Goal: Task Accomplishment & Management: Manage account settings

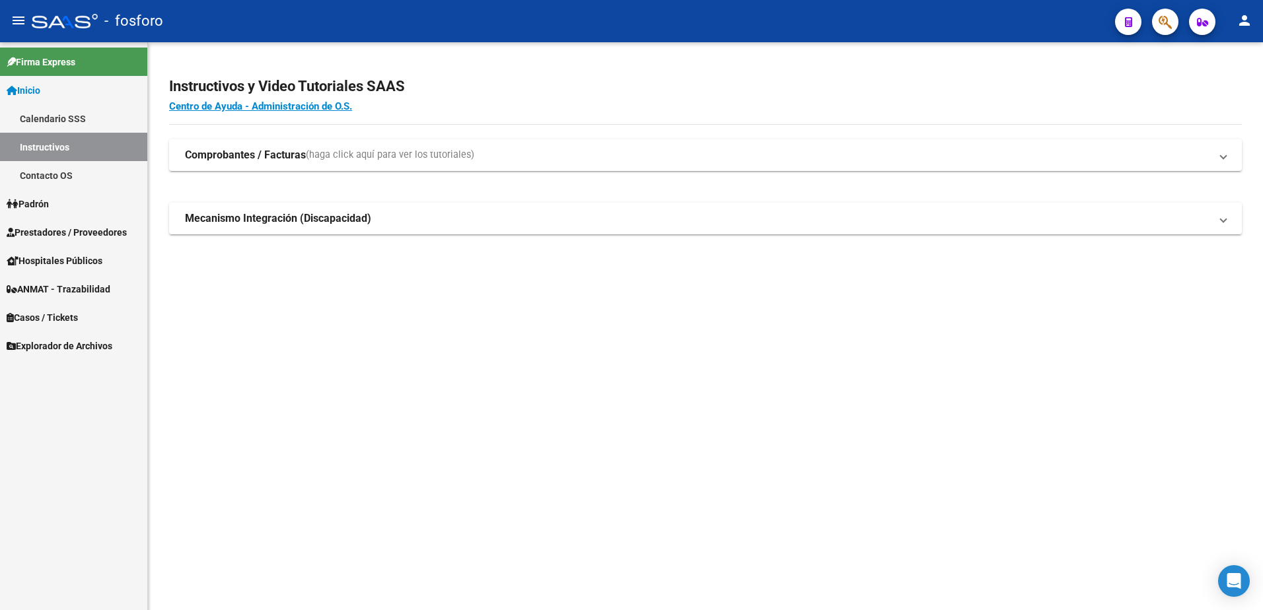
click at [61, 225] on span "Prestadores / Proveedores" at bounding box center [67, 232] width 120 height 15
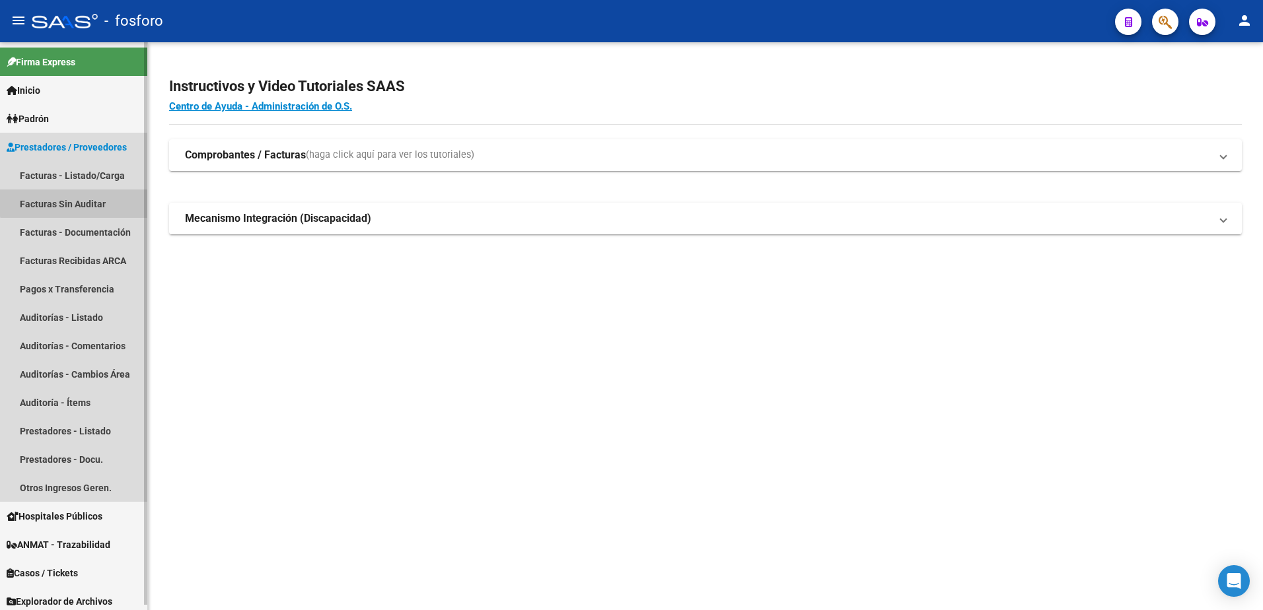
click at [86, 196] on link "Facturas Sin Auditar" at bounding box center [73, 204] width 147 height 28
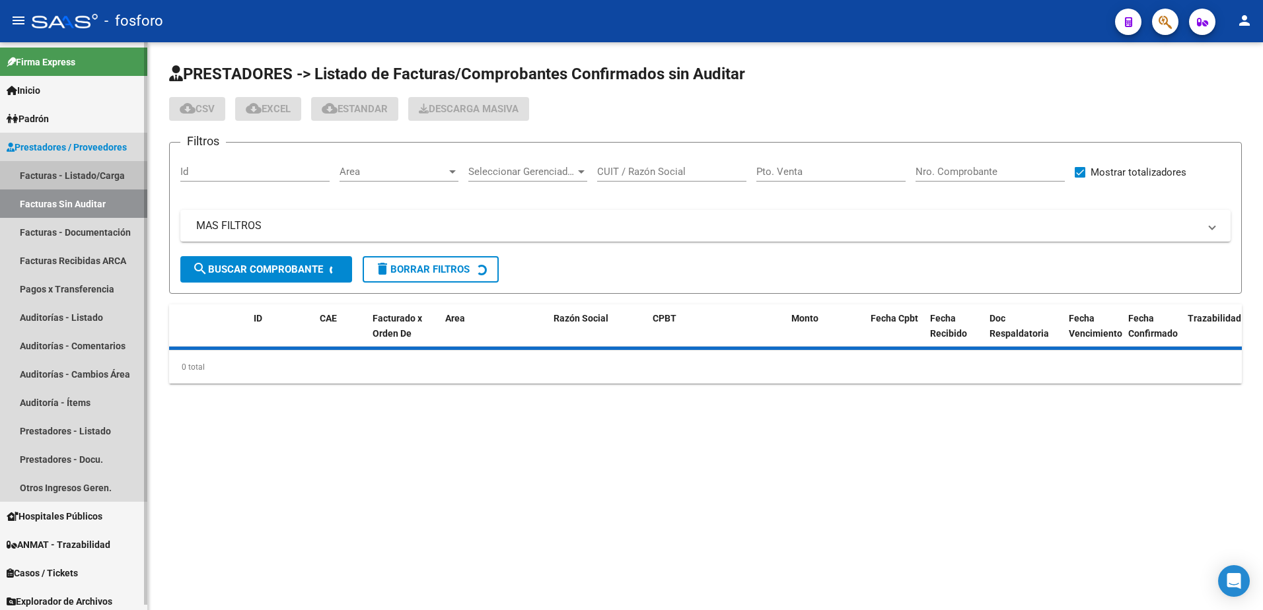
click at [102, 174] on link "Facturas - Listado/Carga" at bounding box center [73, 175] width 147 height 28
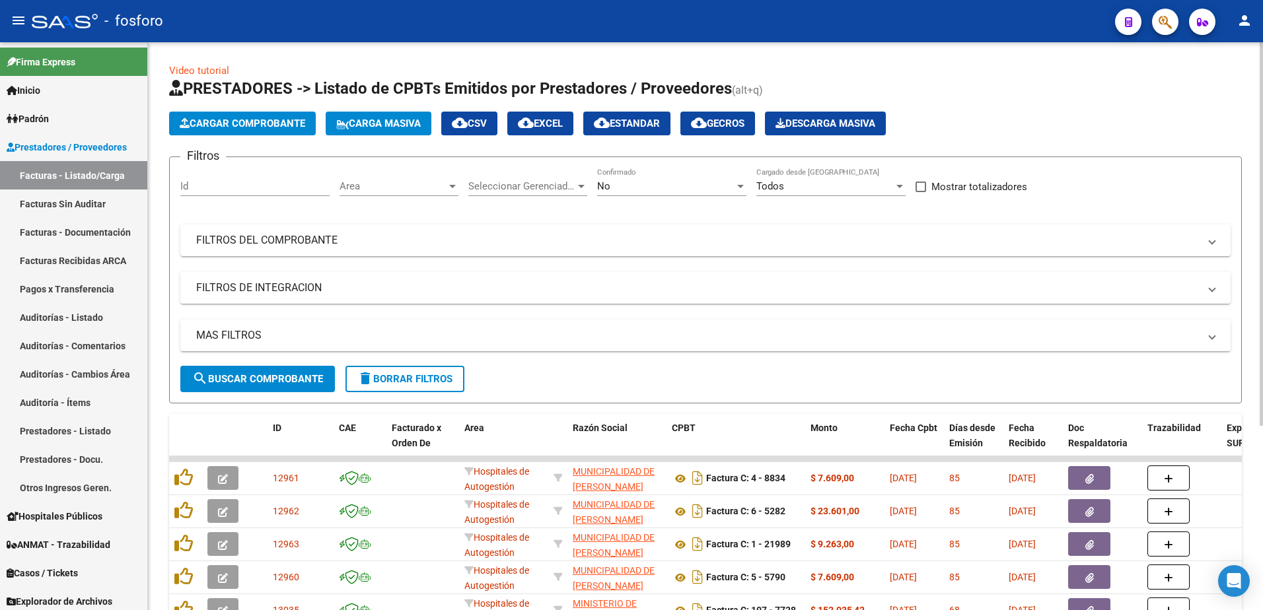
click at [452, 186] on div at bounding box center [452, 186] width 7 height 3
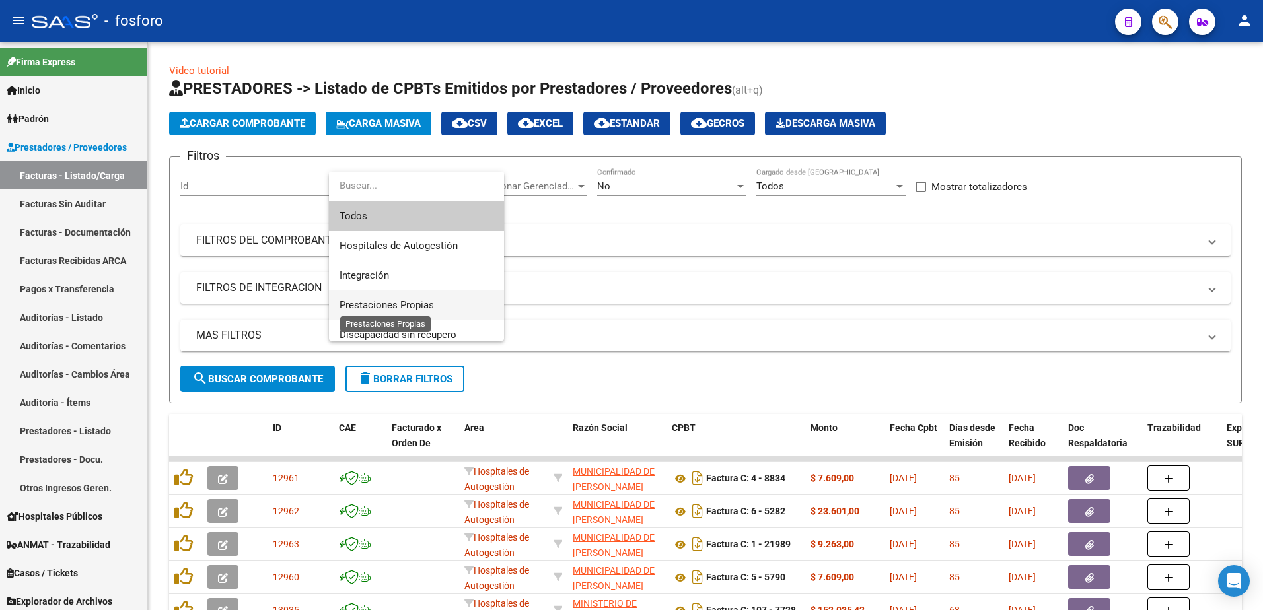
click at [405, 302] on span "Prestaciones Propias" at bounding box center [387, 305] width 94 height 12
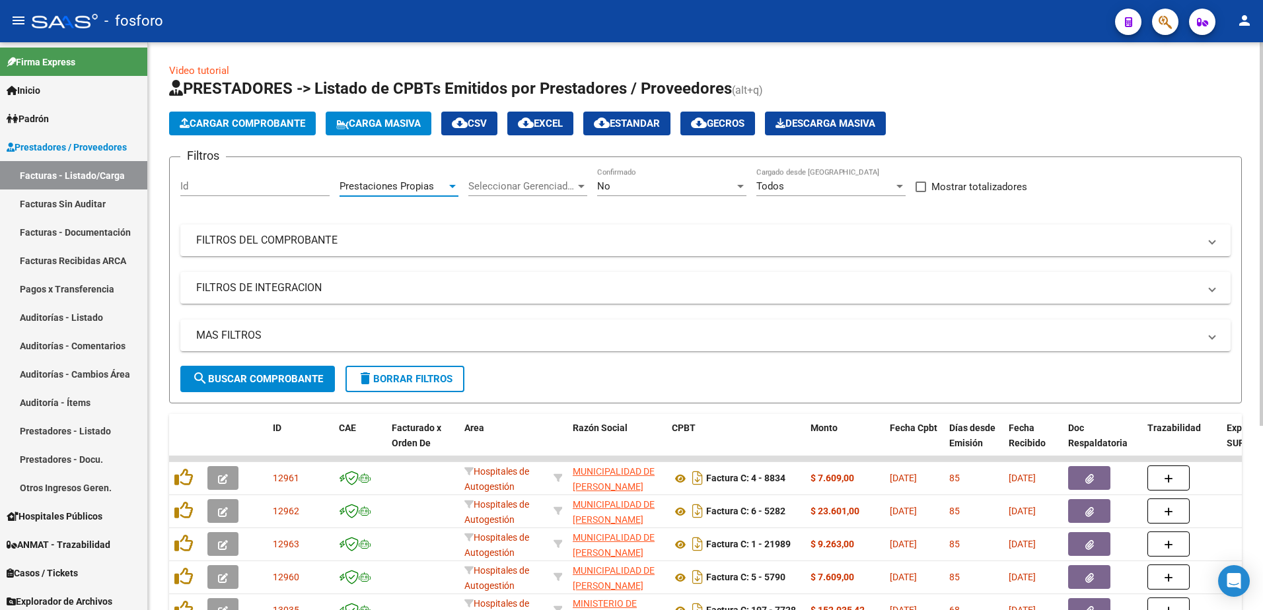
click at [290, 375] on span "search Buscar Comprobante" at bounding box center [257, 379] width 131 height 12
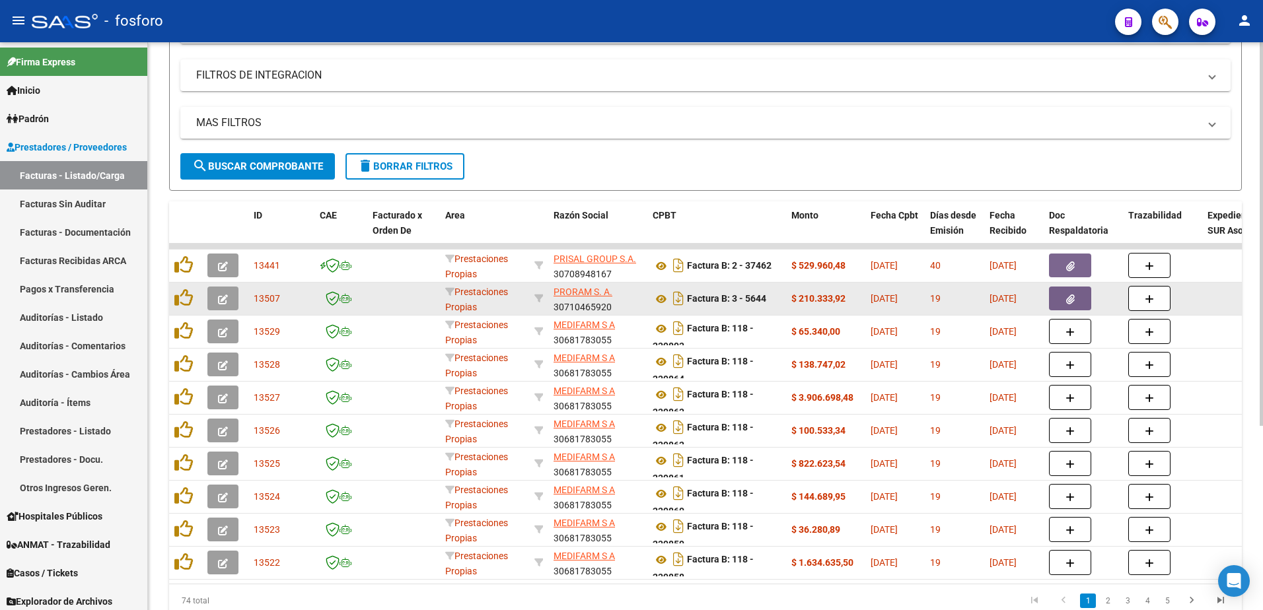
scroll to position [272, 0]
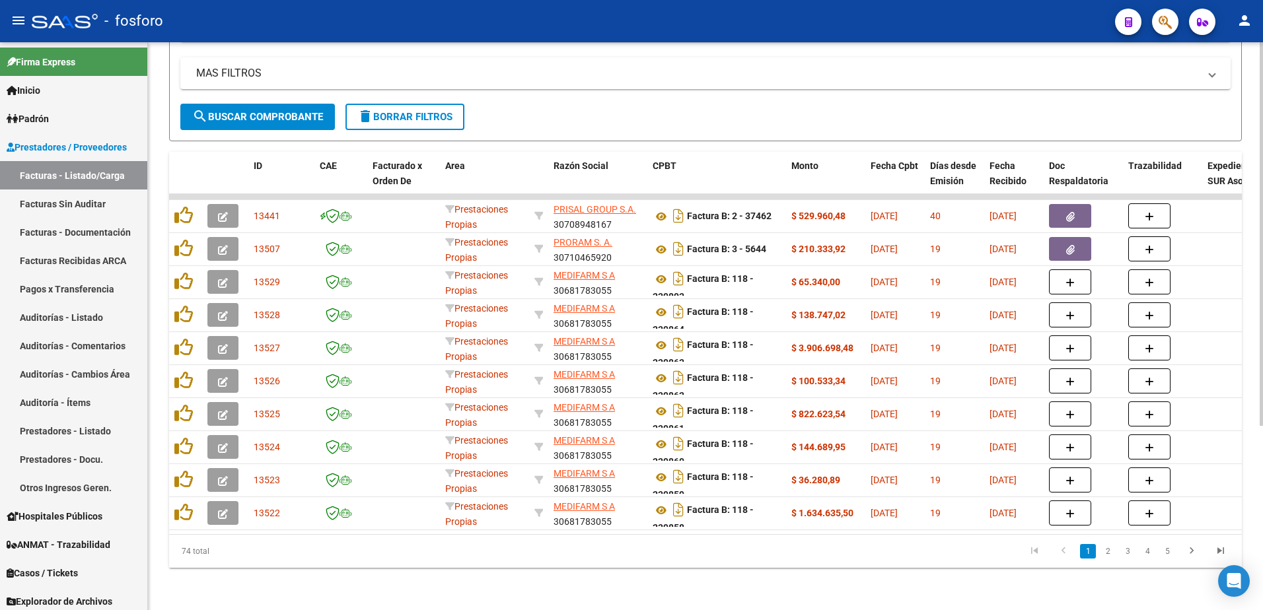
click at [1129, 556] on link "3" at bounding box center [1128, 551] width 16 height 15
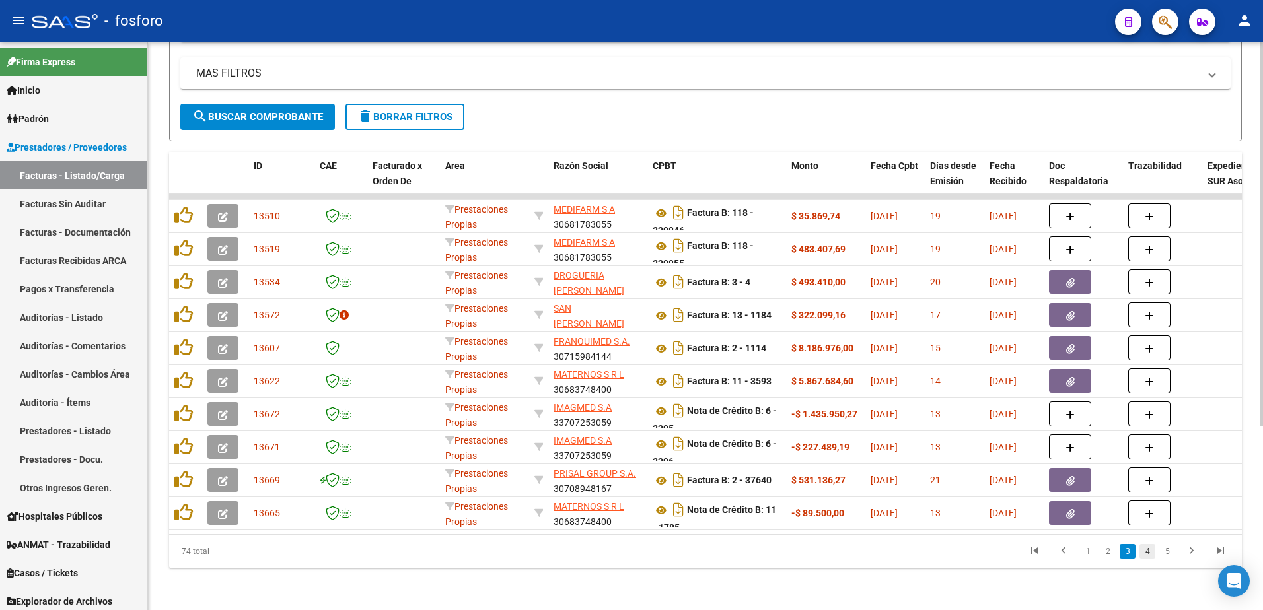
click at [1145, 552] on link "4" at bounding box center [1147, 551] width 16 height 15
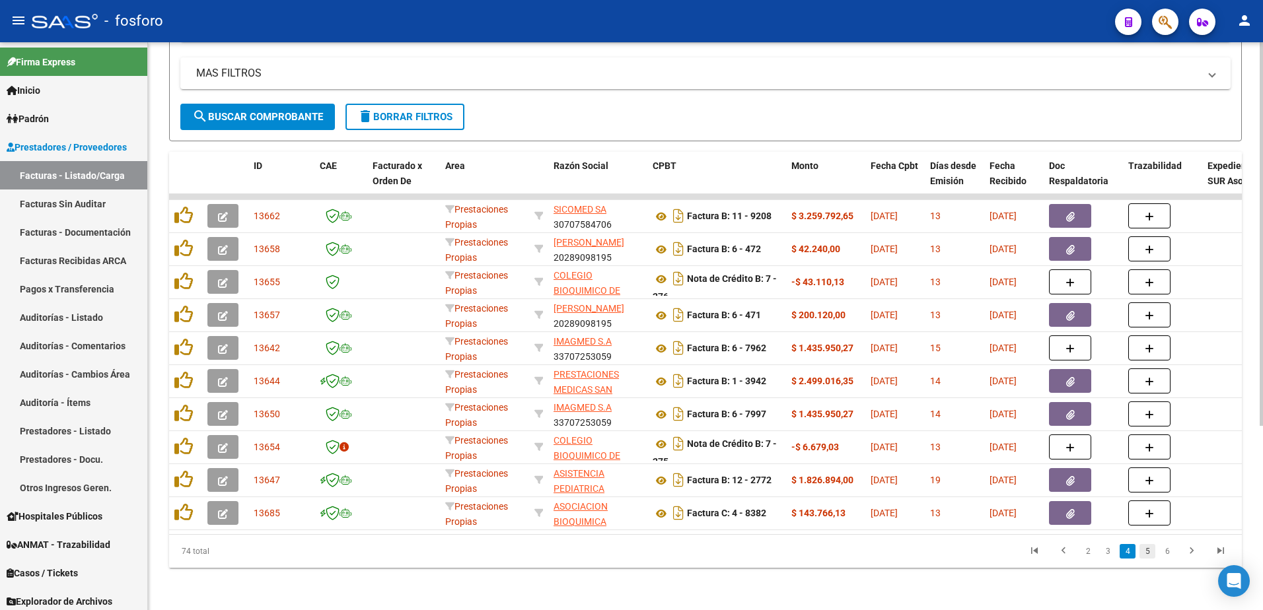
click at [1153, 554] on link "5" at bounding box center [1147, 551] width 16 height 15
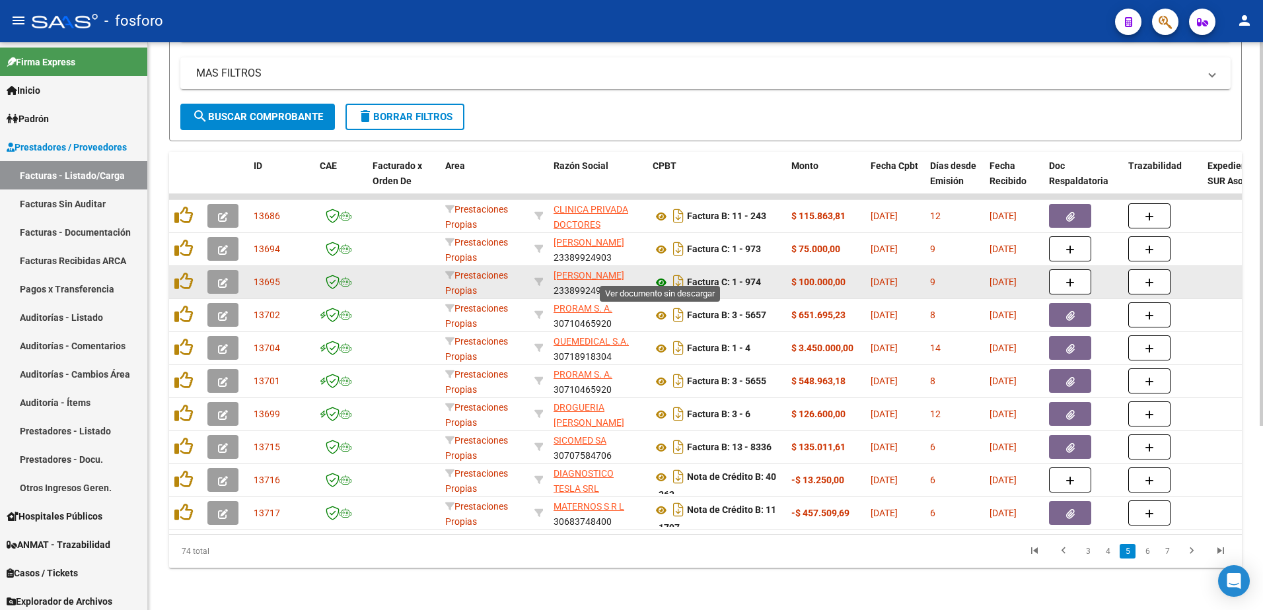
click at [661, 275] on icon at bounding box center [661, 283] width 17 height 16
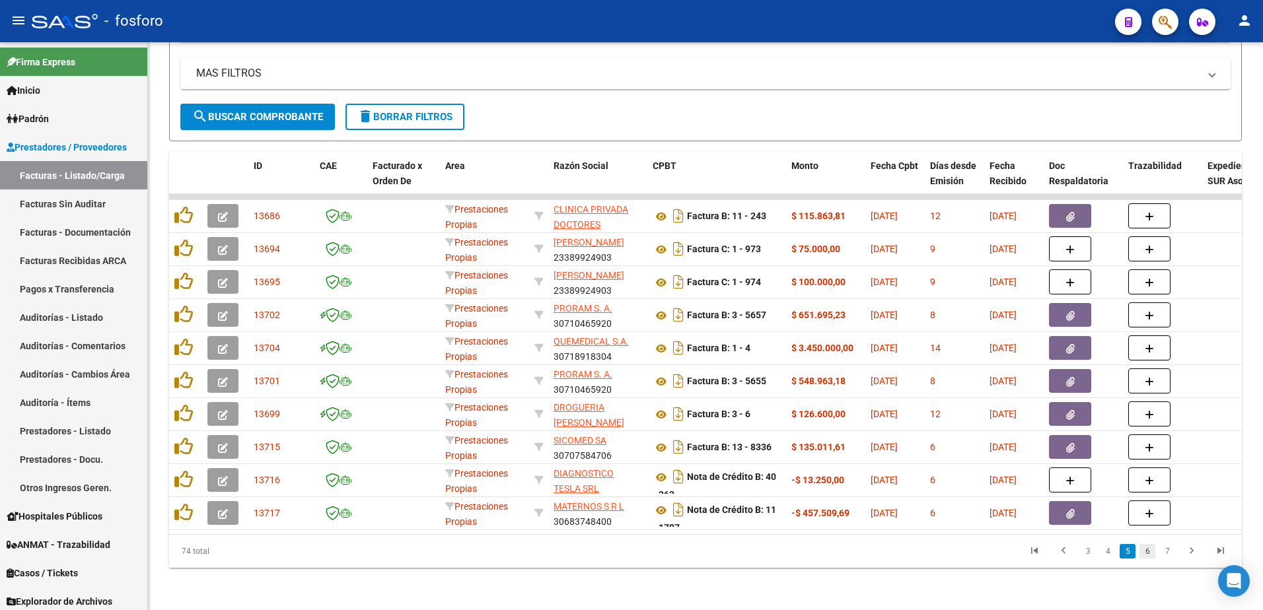
click at [1145, 552] on link "6" at bounding box center [1147, 551] width 16 height 15
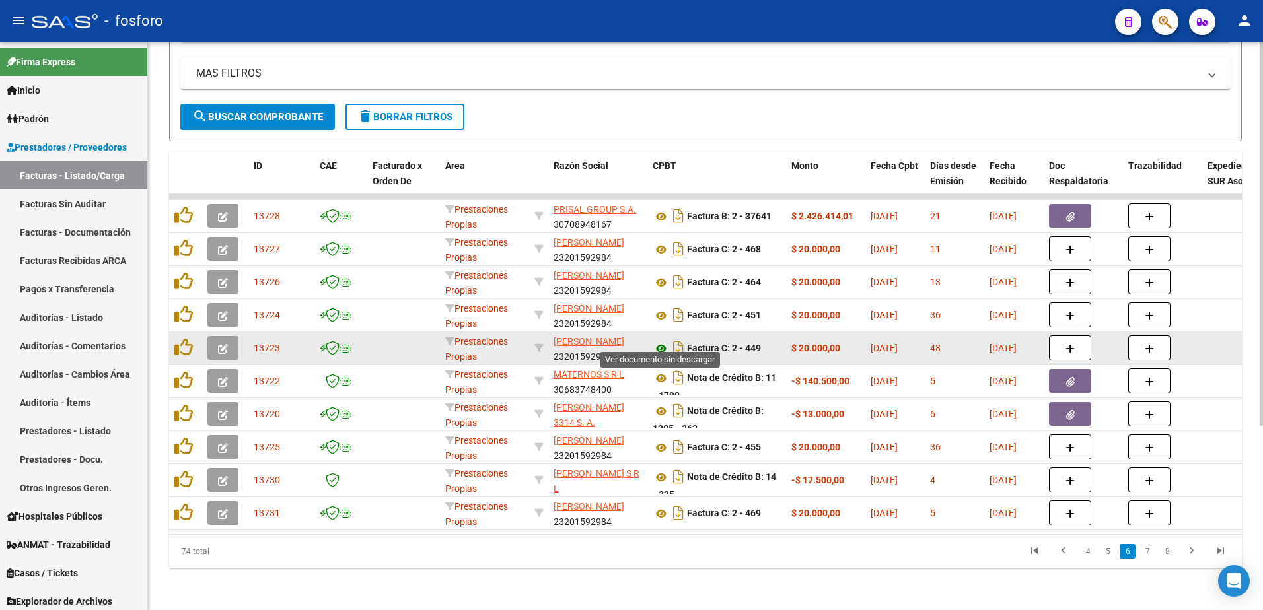
click at [660, 341] on icon at bounding box center [661, 349] width 17 height 16
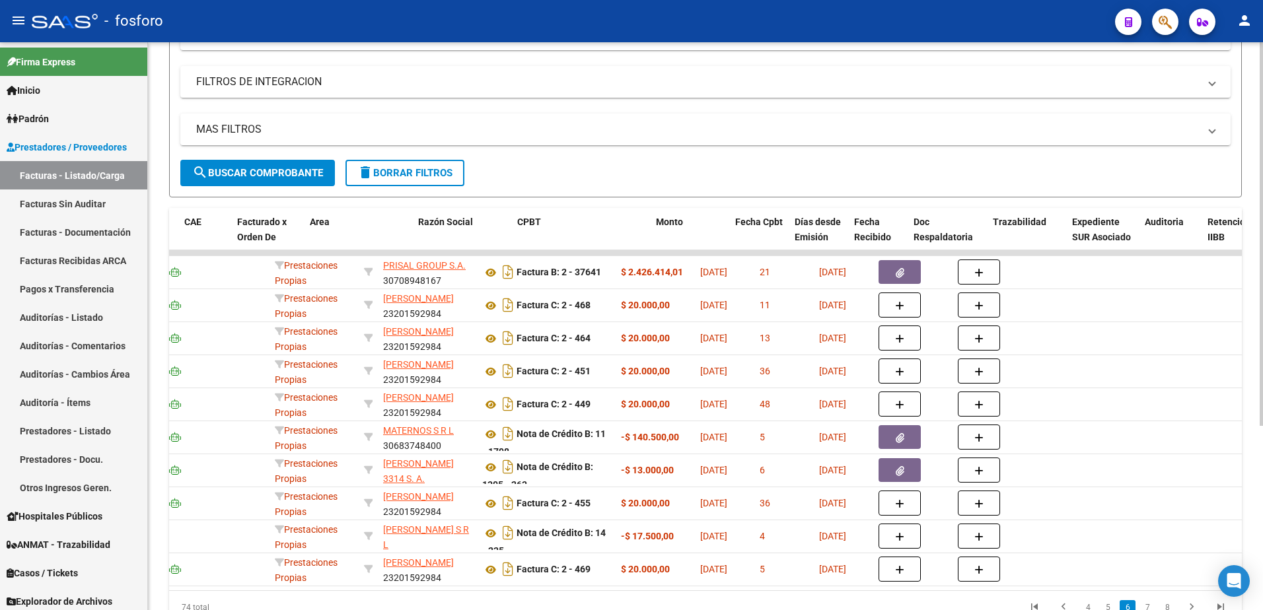
scroll to position [0, 135]
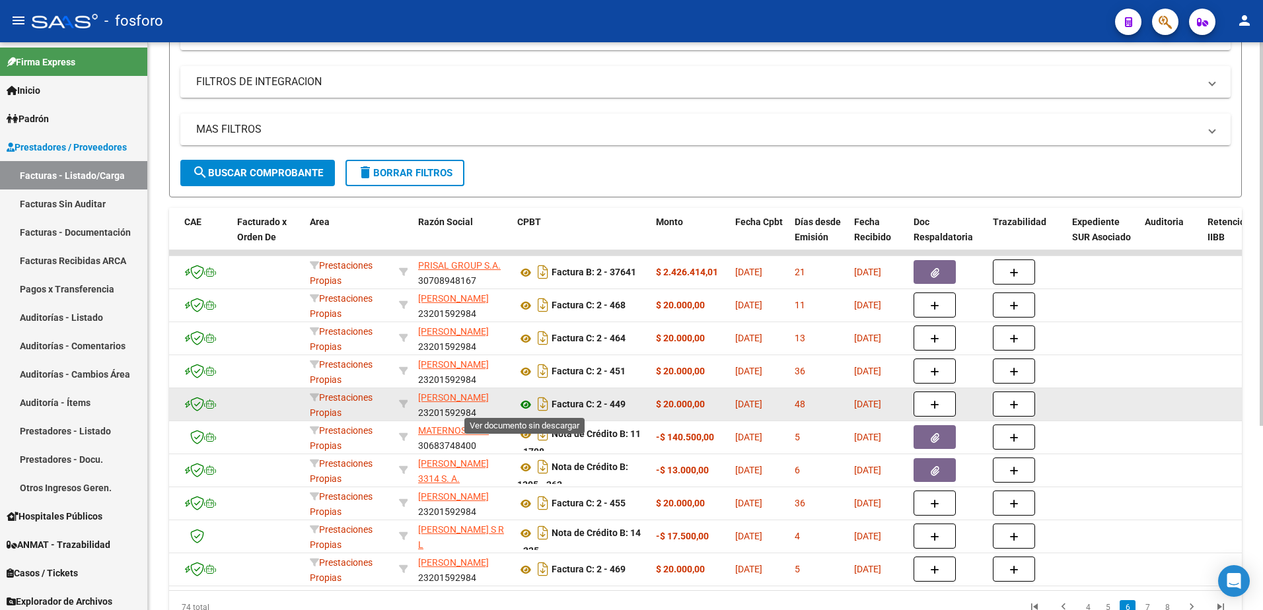
click at [527, 409] on icon at bounding box center [525, 405] width 17 height 16
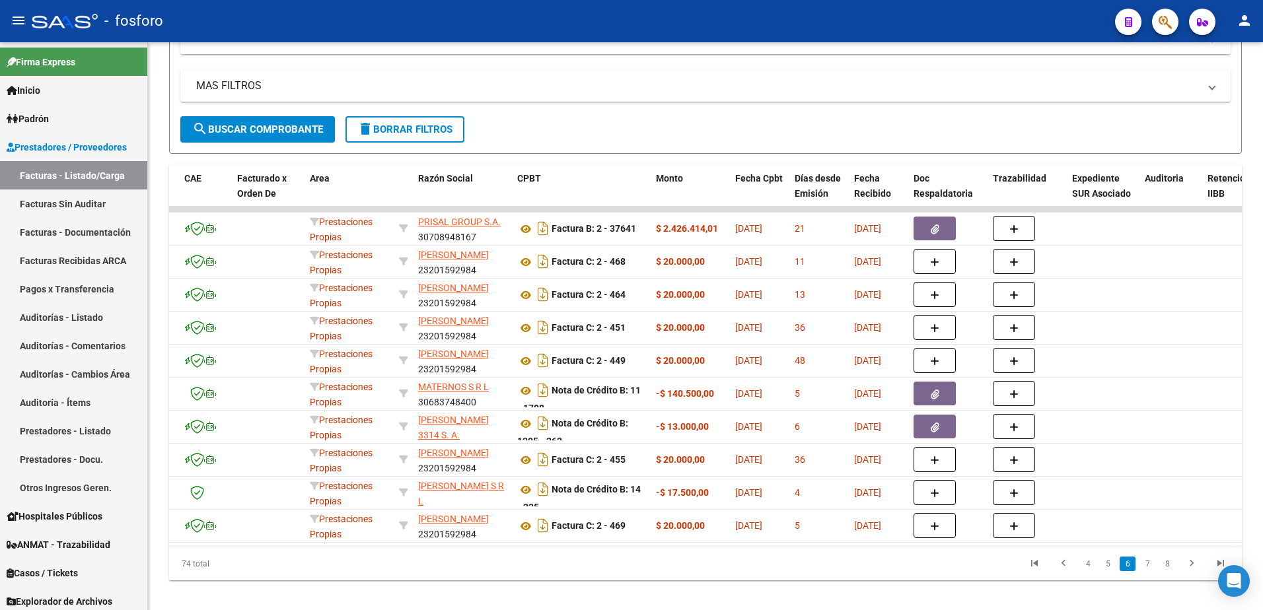
scroll to position [272, 0]
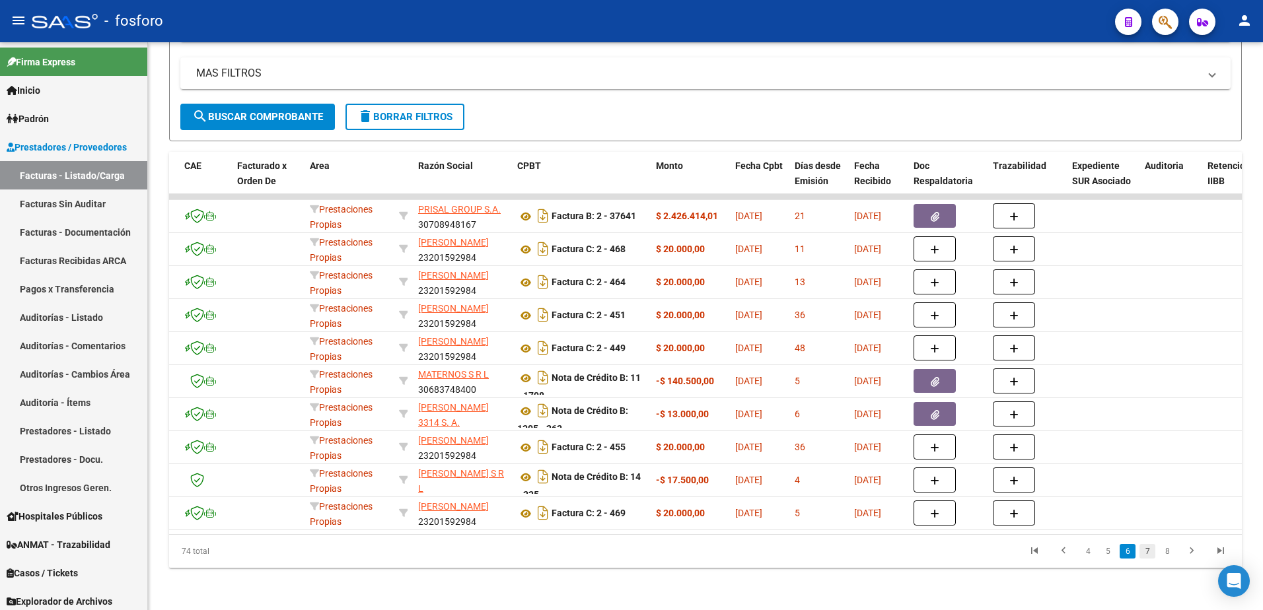
click at [1148, 550] on link "7" at bounding box center [1147, 551] width 16 height 15
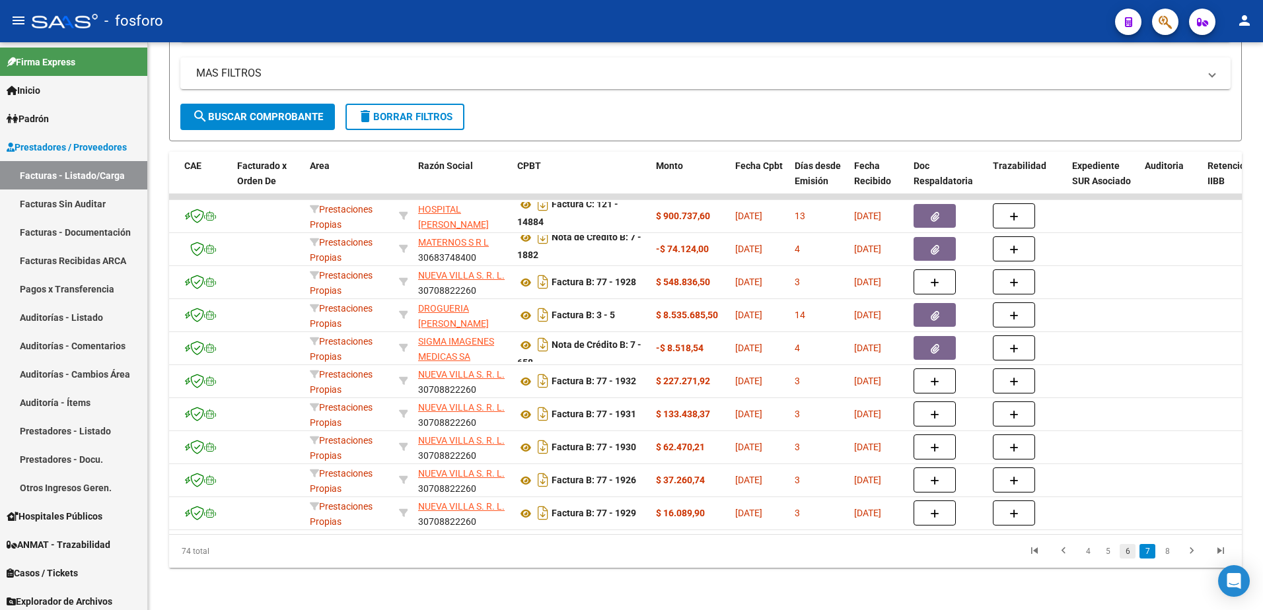
click at [1130, 552] on link "6" at bounding box center [1128, 551] width 16 height 15
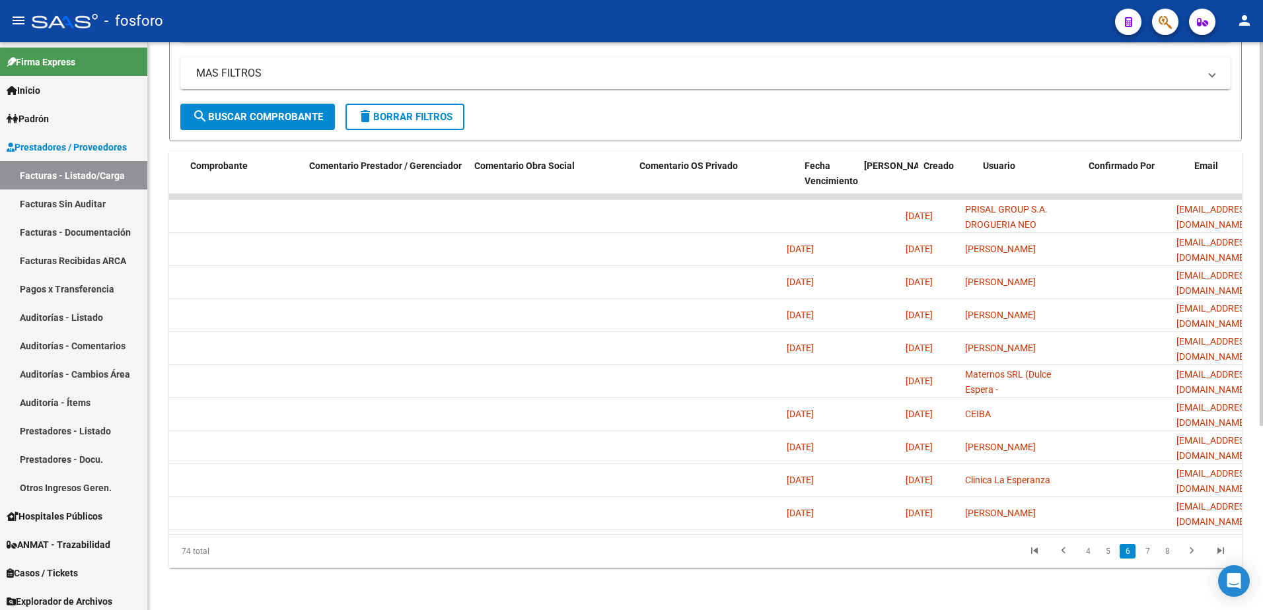
scroll to position [0, 1536]
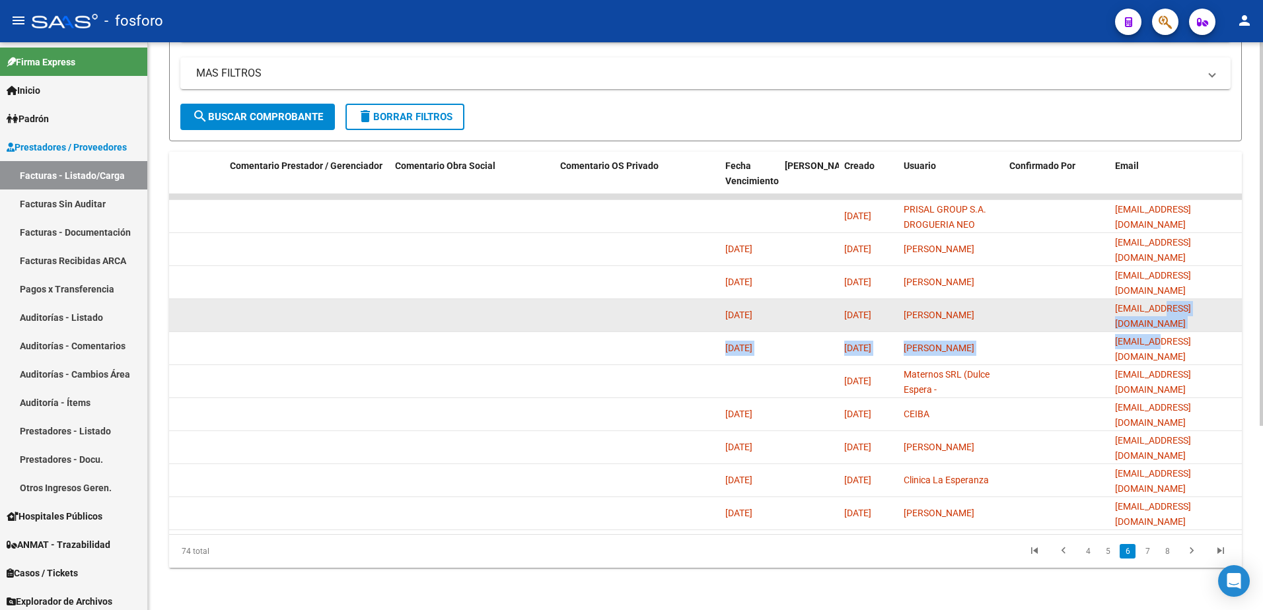
drag, startPoint x: 1161, startPoint y: 318, endPoint x: 1085, endPoint y: 299, distance: 78.3
click at [1087, 299] on datatable-body-cell at bounding box center [1057, 315] width 106 height 32
drag, startPoint x: 1118, startPoint y: 305, endPoint x: 1237, endPoint y: 305, distance: 118.9
click at [1237, 305] on datatable-body-cell "[EMAIL_ADDRESS][DOMAIN_NAME]" at bounding box center [1176, 315] width 132 height 32
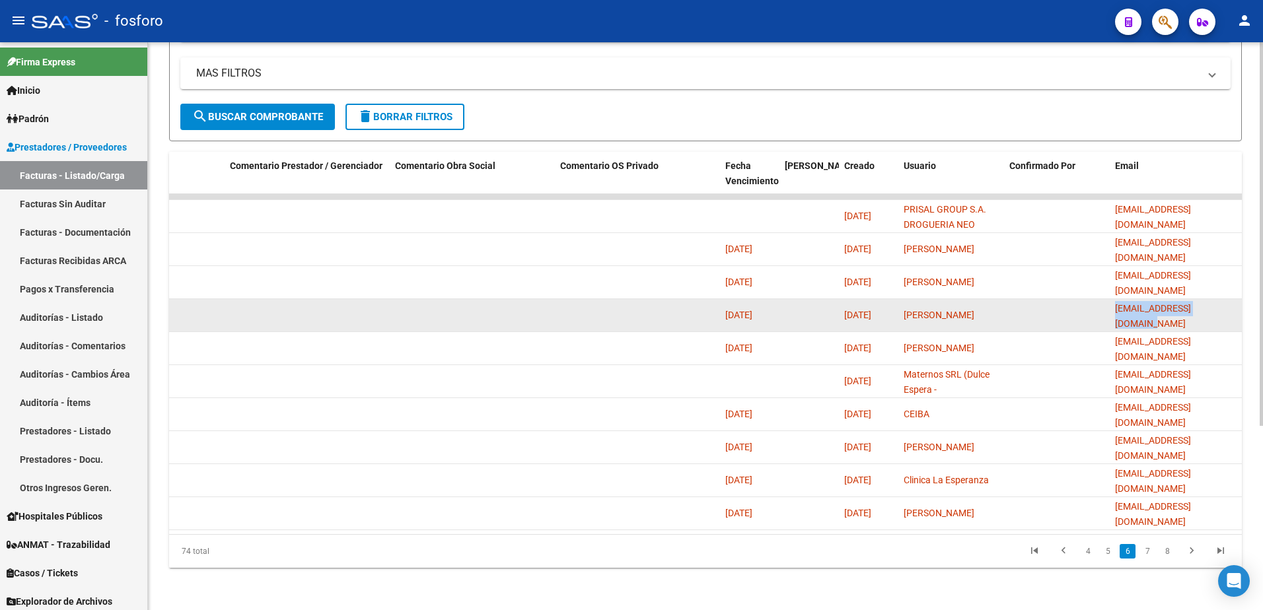
copy span "[EMAIL_ADDRESS][DOMAIN_NAME]"
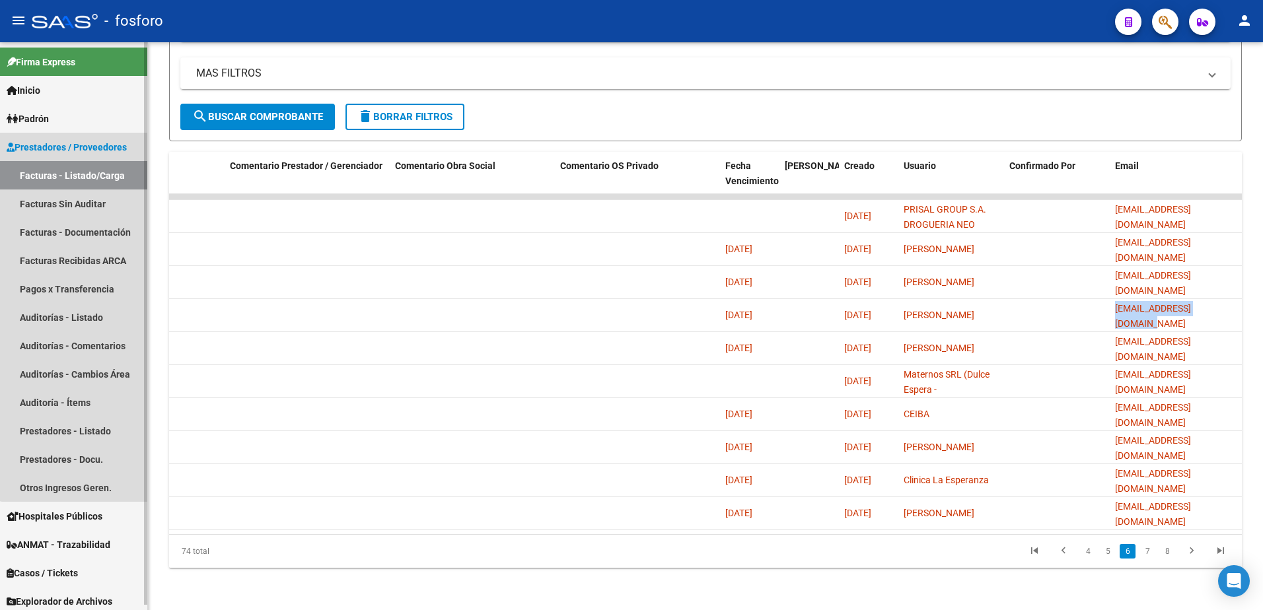
click at [97, 160] on link "Prestadores / Proveedores" at bounding box center [73, 147] width 147 height 28
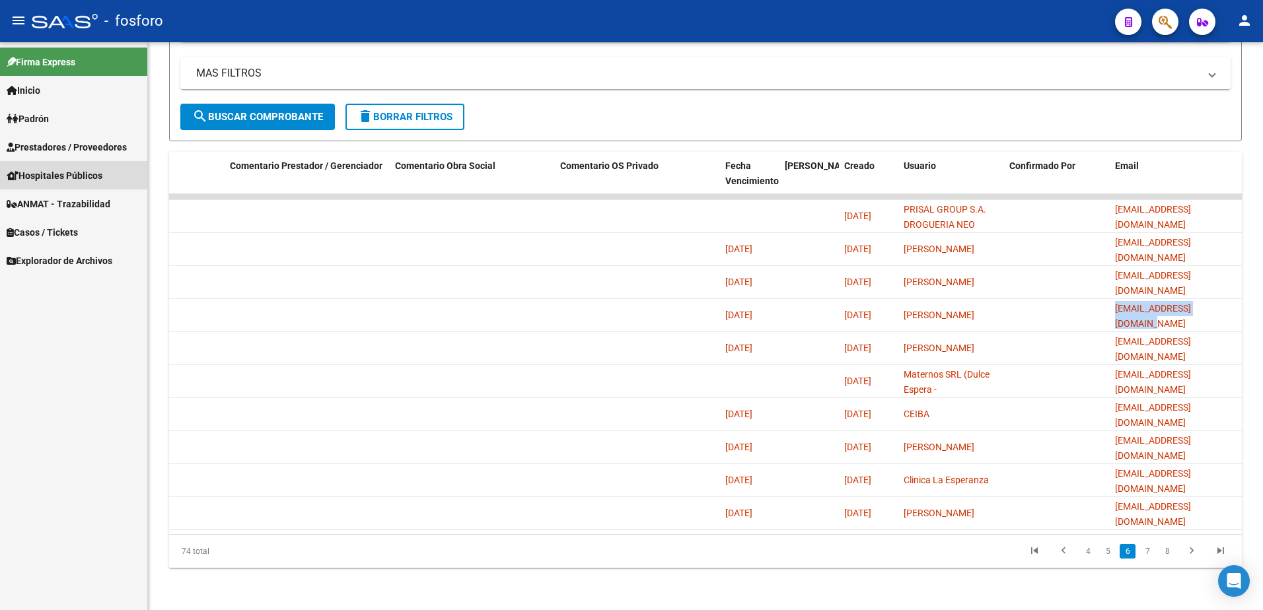
click at [107, 166] on link "Hospitales Públicos" at bounding box center [73, 175] width 147 height 28
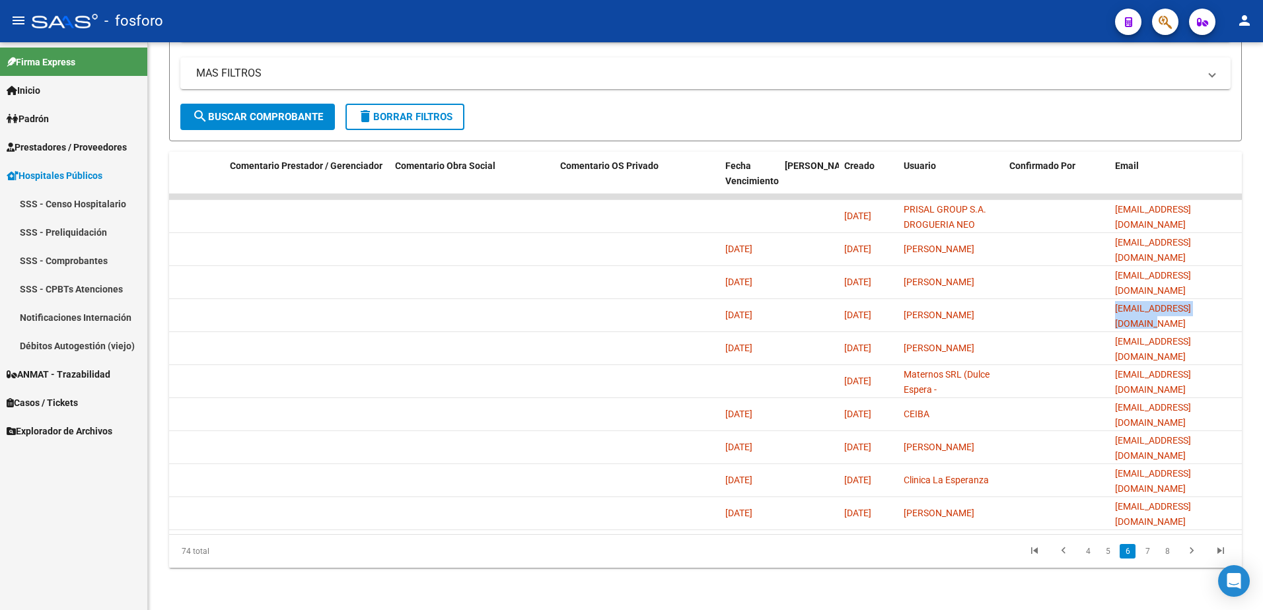
click at [115, 146] on span "Prestadores / Proveedores" at bounding box center [67, 147] width 120 height 15
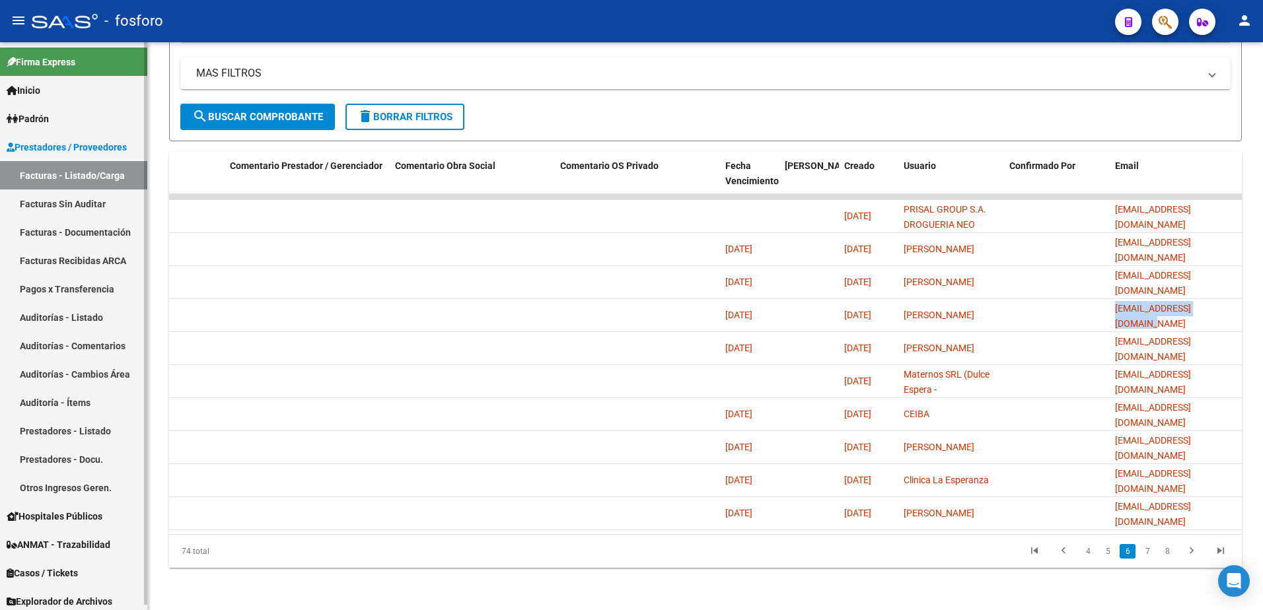
click at [119, 174] on link "Facturas - Listado/Carga" at bounding box center [73, 175] width 147 height 28
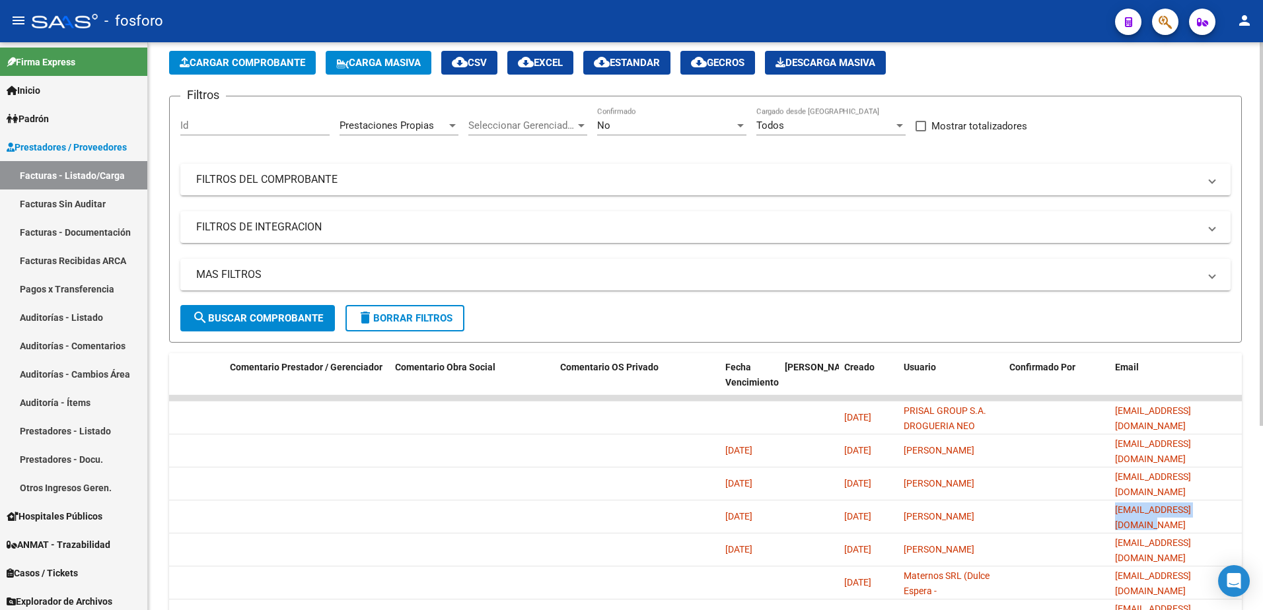
scroll to position [0, 0]
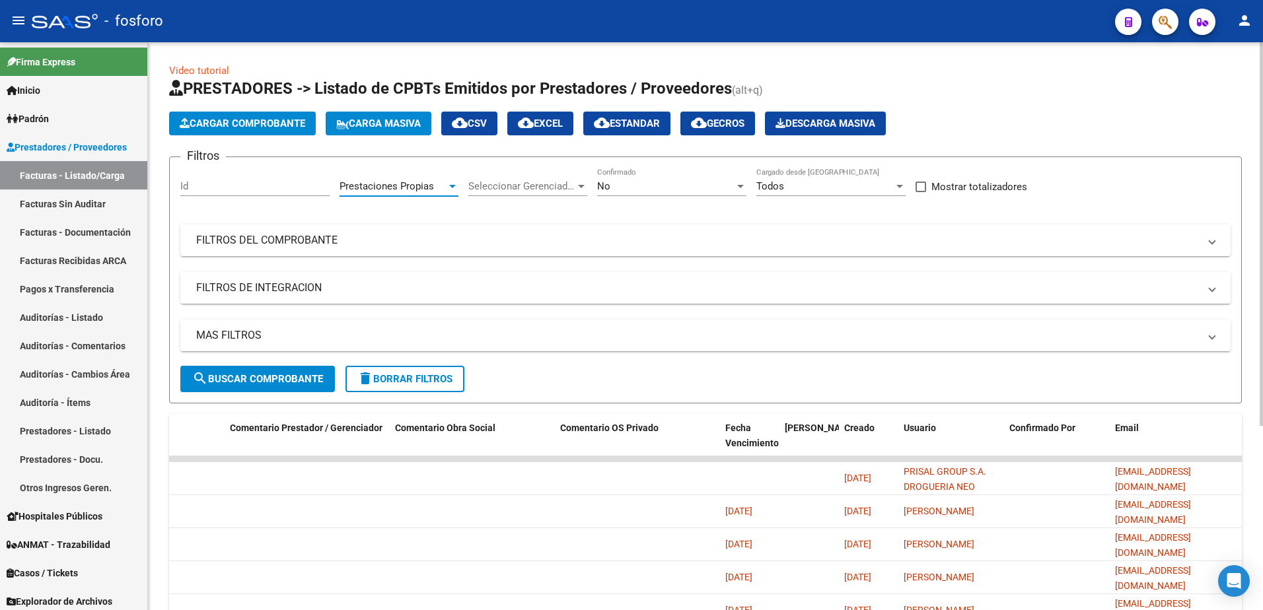
click at [450, 184] on div at bounding box center [453, 186] width 12 height 11
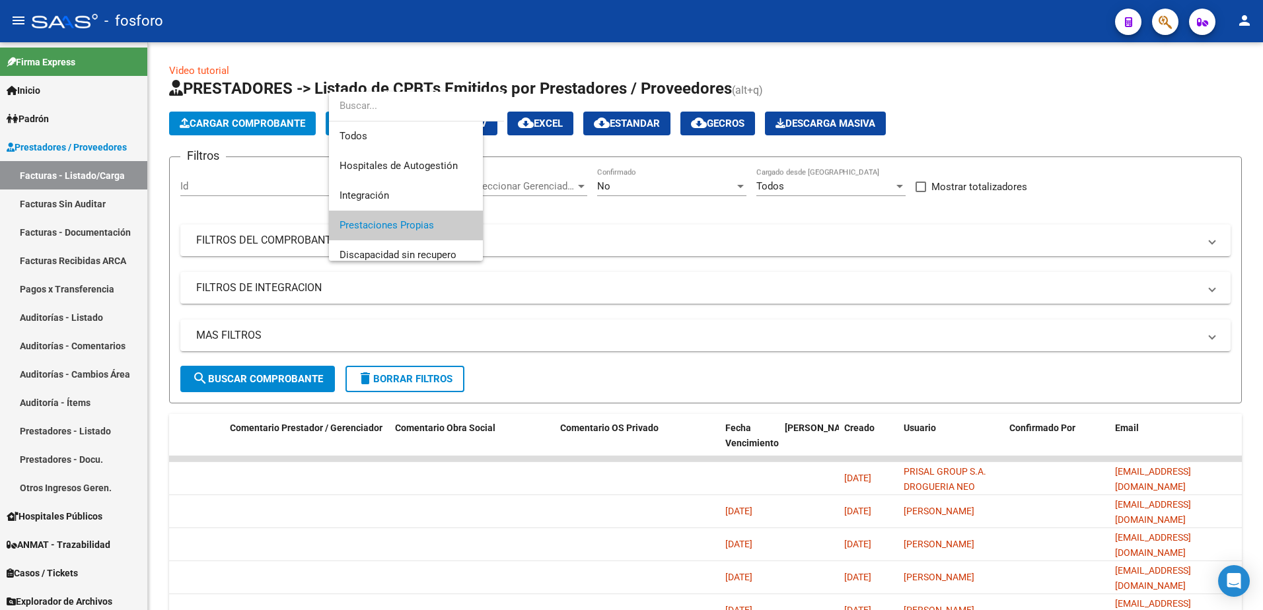
scroll to position [39, 0]
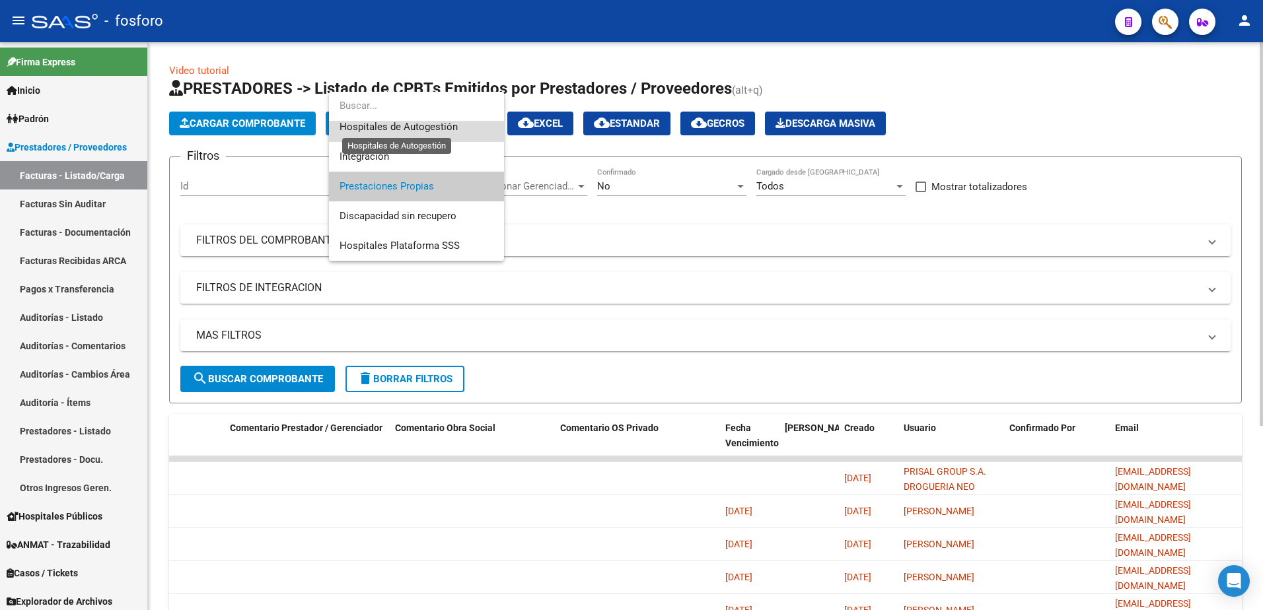
click at [420, 127] on span "Hospitales de Autogestión" at bounding box center [399, 127] width 118 height 12
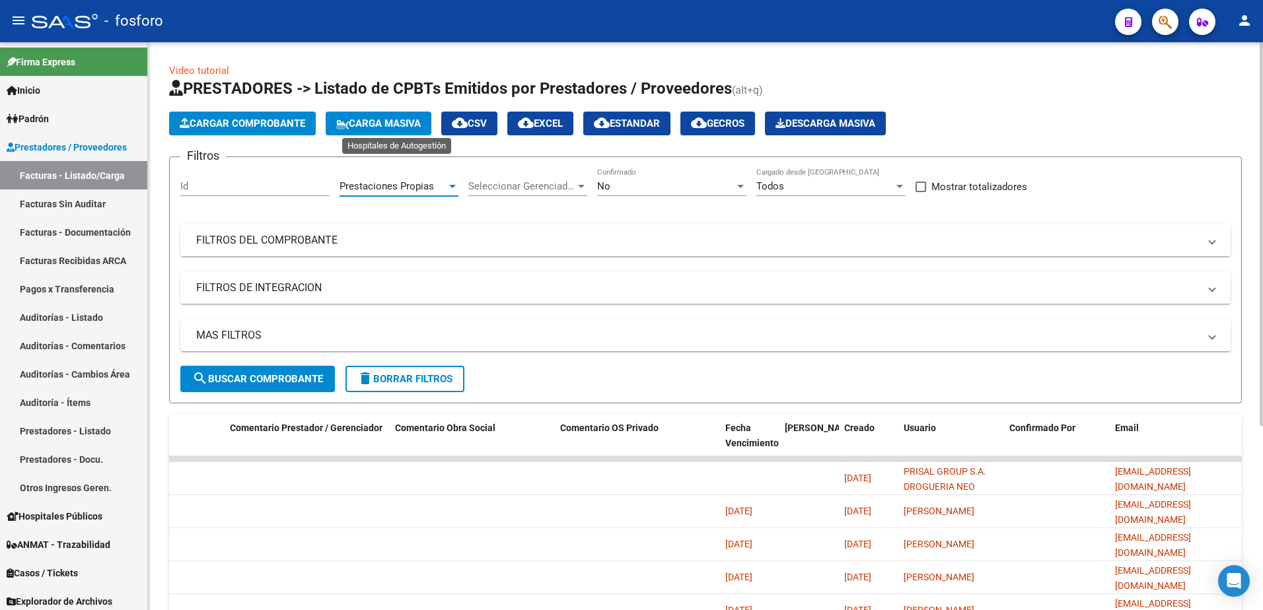
scroll to position [30, 0]
click at [253, 124] on span "Cargar Comprobante" at bounding box center [243, 124] width 126 height 12
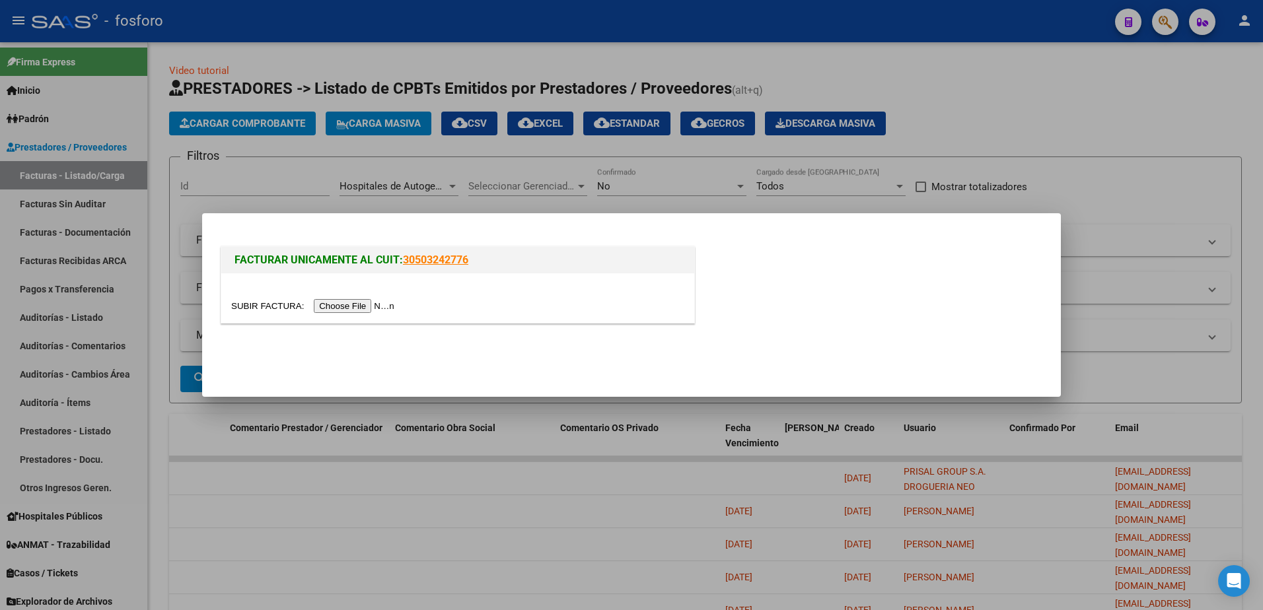
click at [345, 303] on input "file" at bounding box center [314, 306] width 167 height 14
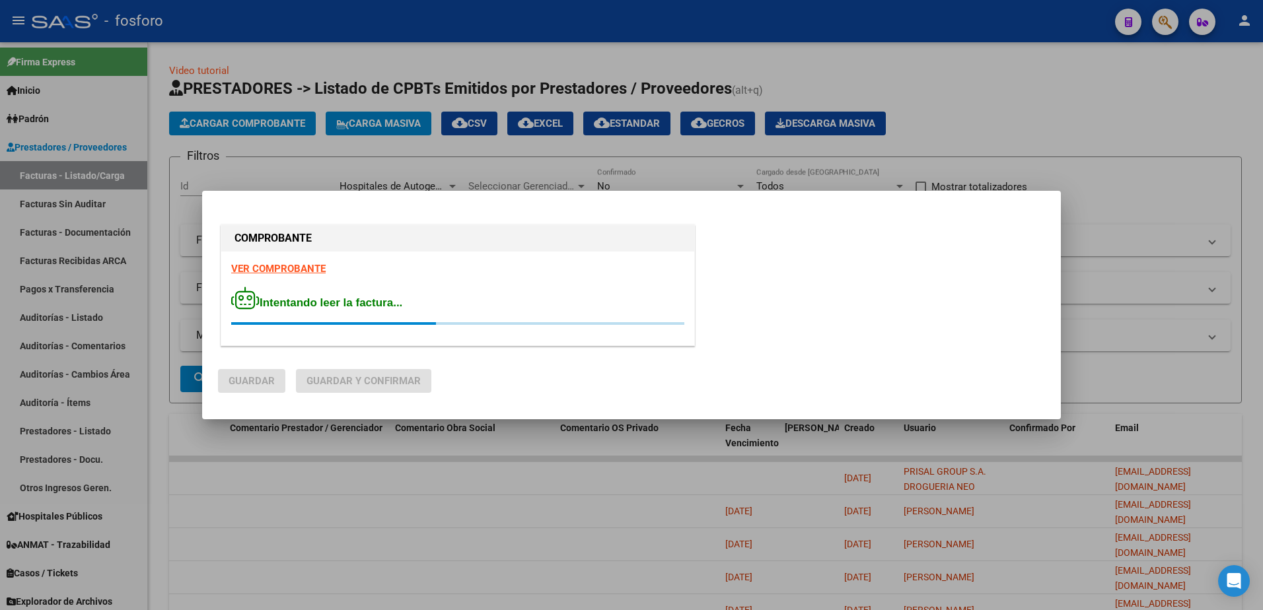
click at [293, 267] on strong "VER COMPROBANTE" at bounding box center [278, 269] width 94 height 12
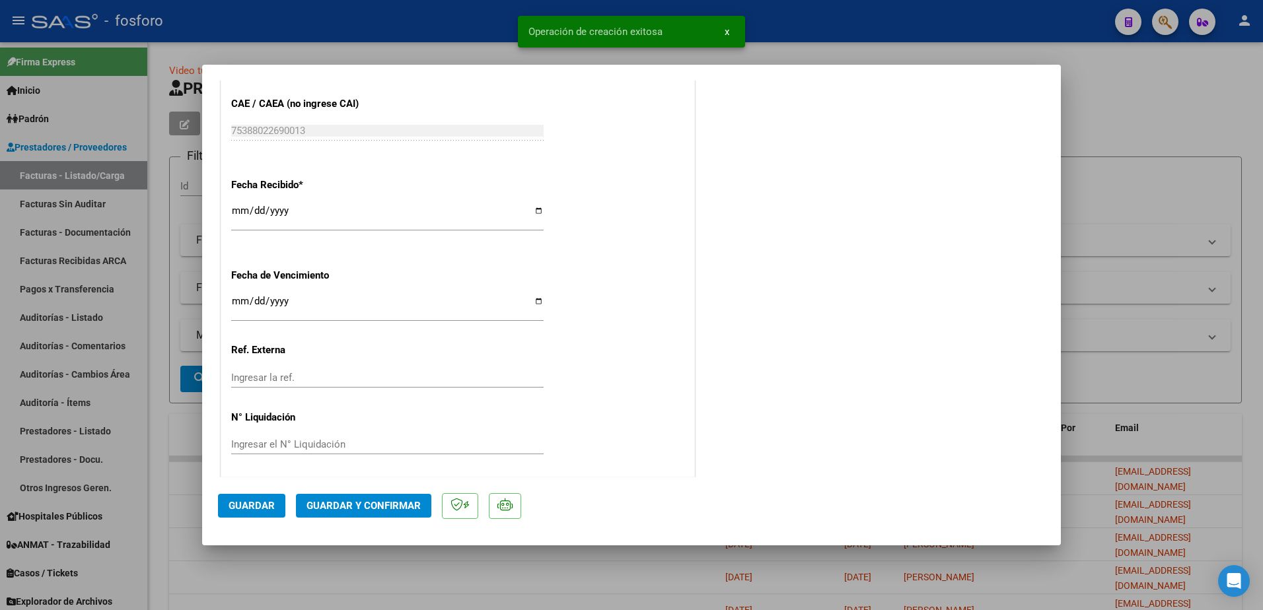
scroll to position [734, 0]
click at [232, 297] on input "Ingresar la fecha" at bounding box center [387, 303] width 312 height 21
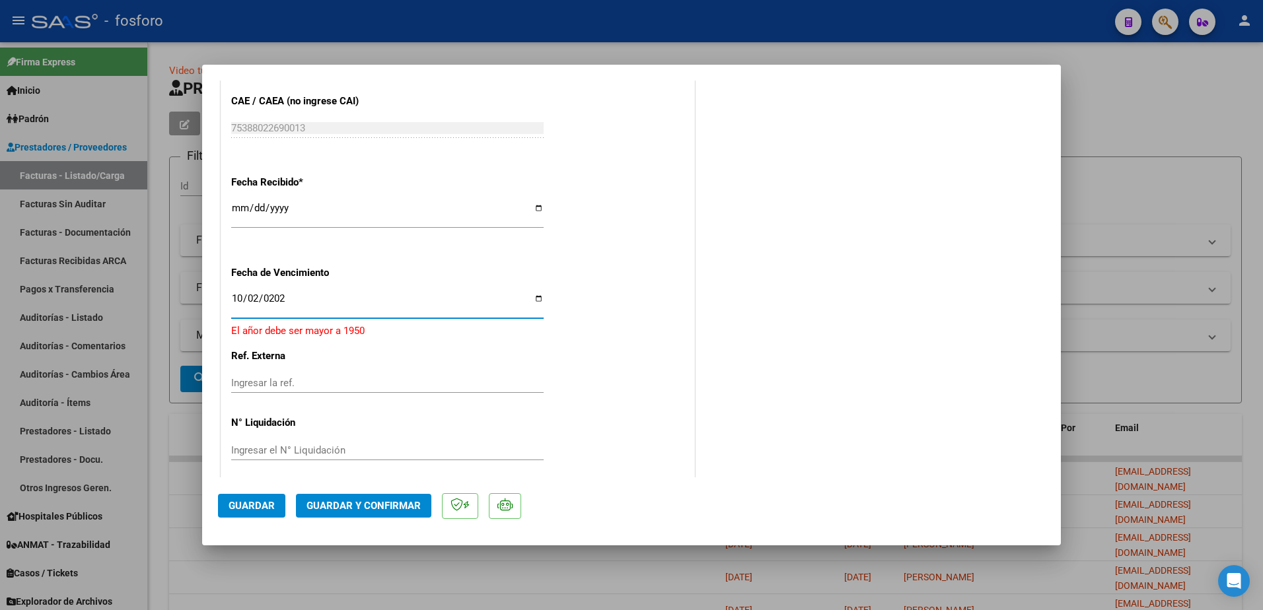
type input "[DATE]"
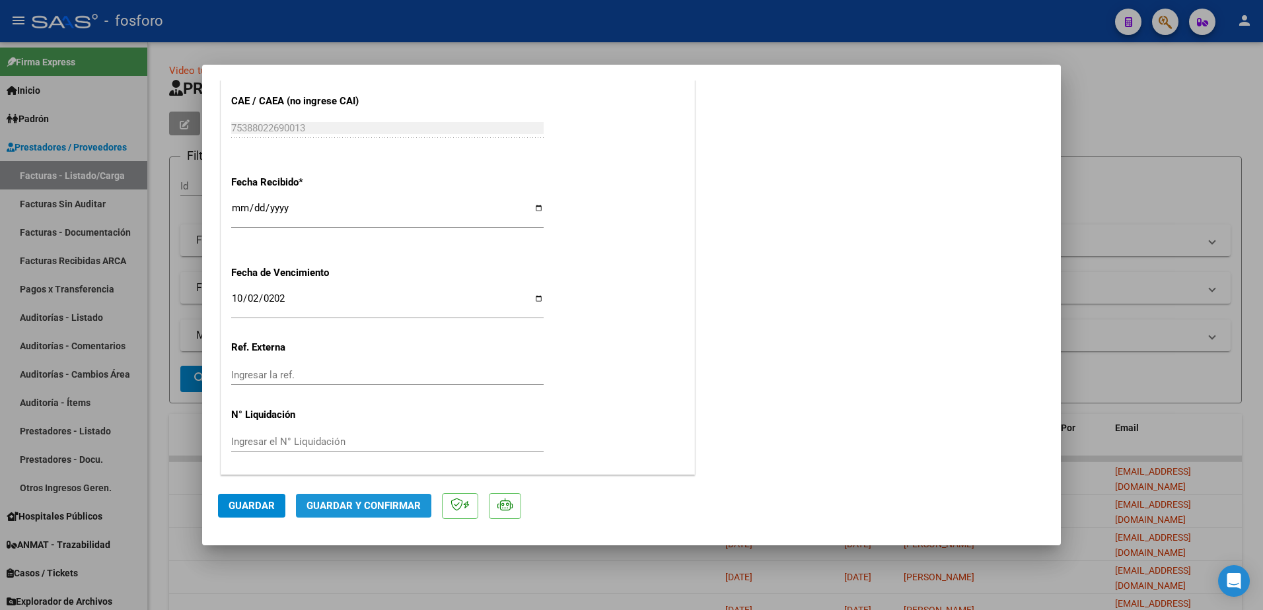
click at [337, 507] on span "Guardar y Confirmar" at bounding box center [363, 506] width 114 height 12
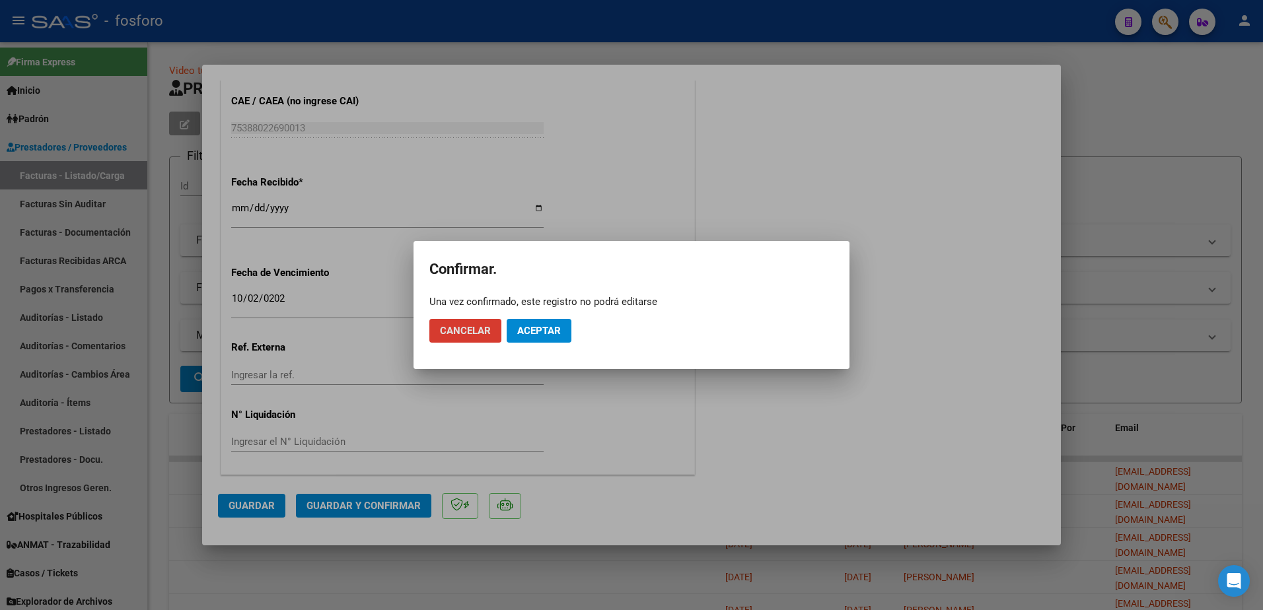
click at [532, 320] on button "Aceptar" at bounding box center [539, 331] width 65 height 24
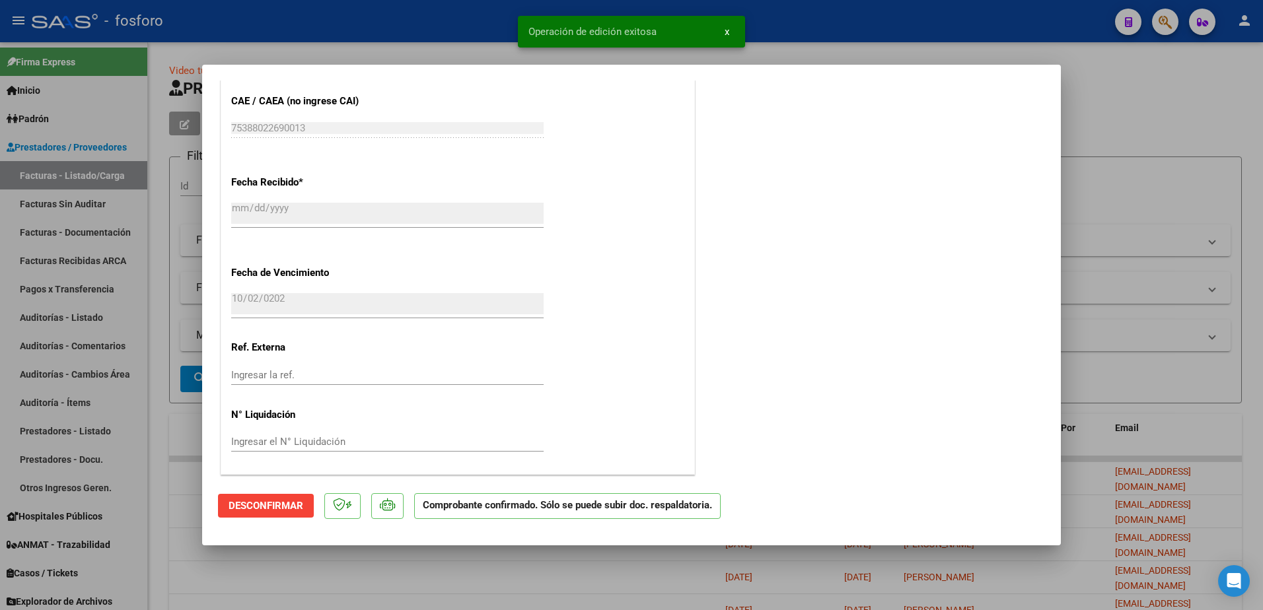
click at [119, 283] on div at bounding box center [631, 305] width 1263 height 610
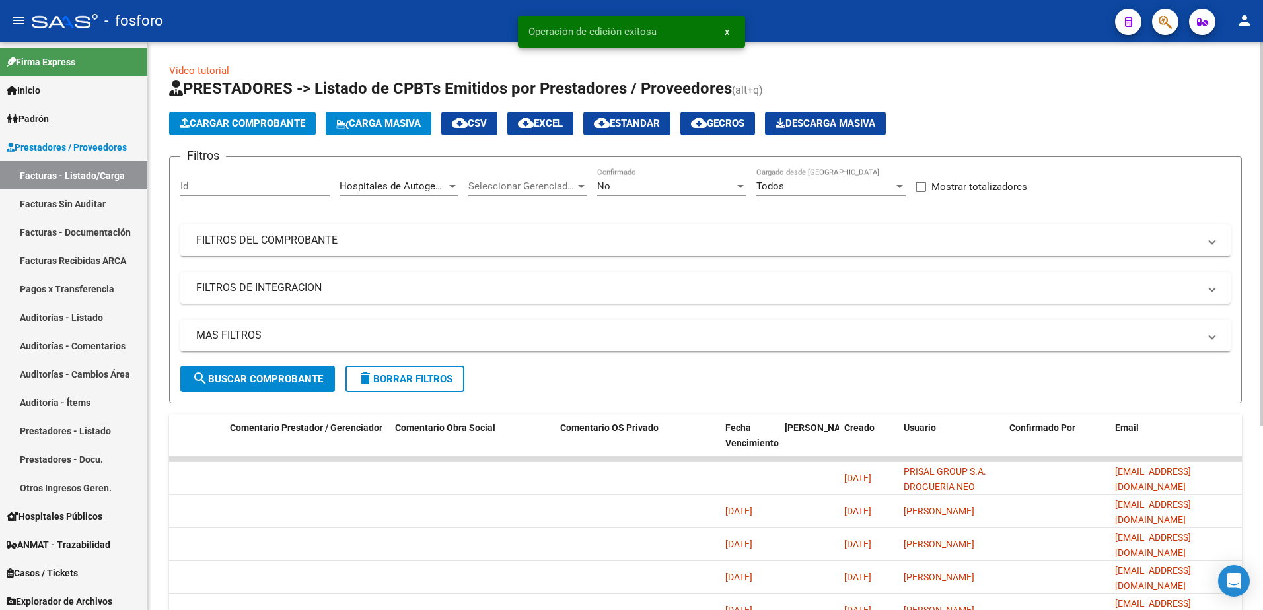
click at [303, 373] on span "search Buscar Comprobante" at bounding box center [257, 379] width 131 height 12
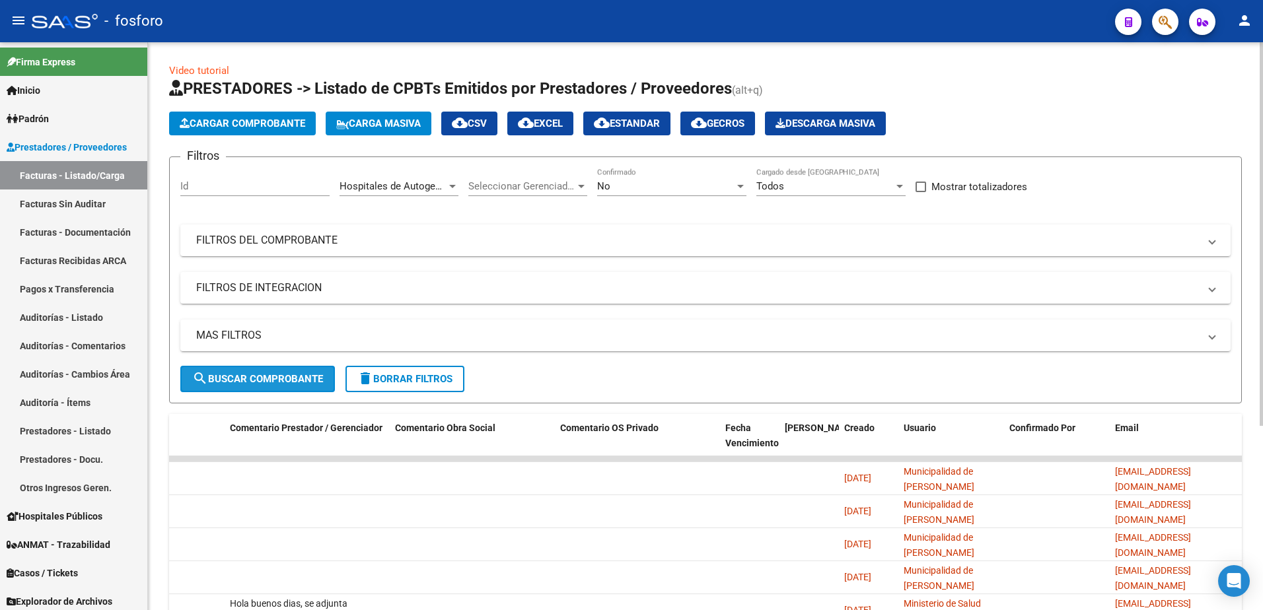
click at [257, 373] on span "search Buscar Comprobante" at bounding box center [257, 379] width 131 height 12
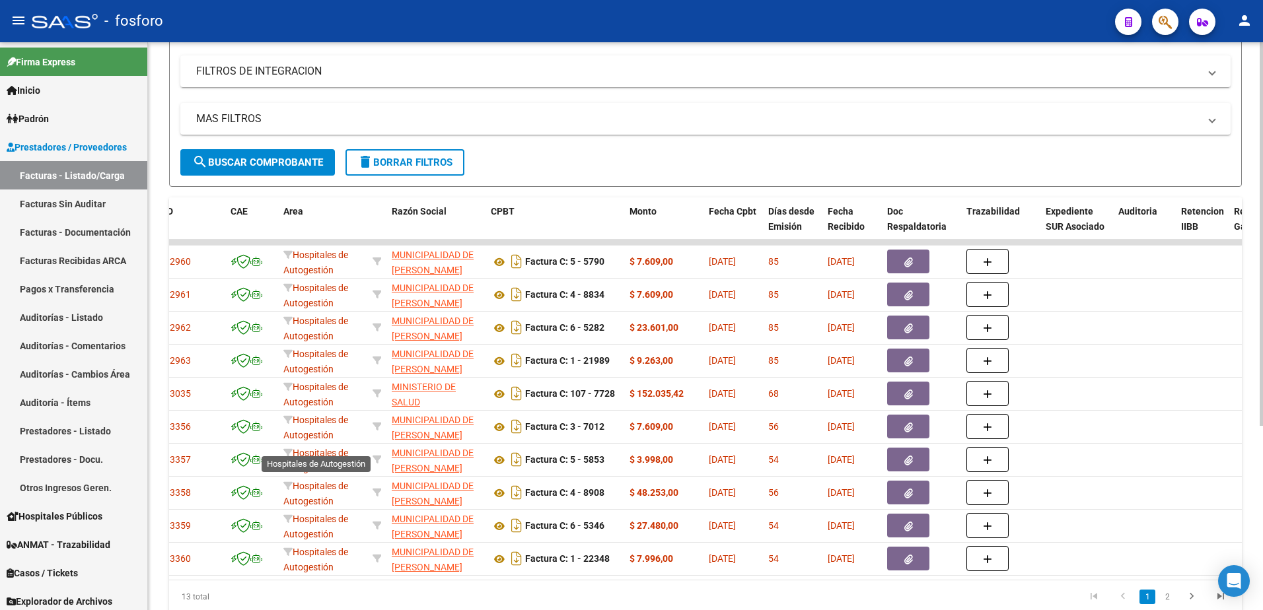
scroll to position [0, 0]
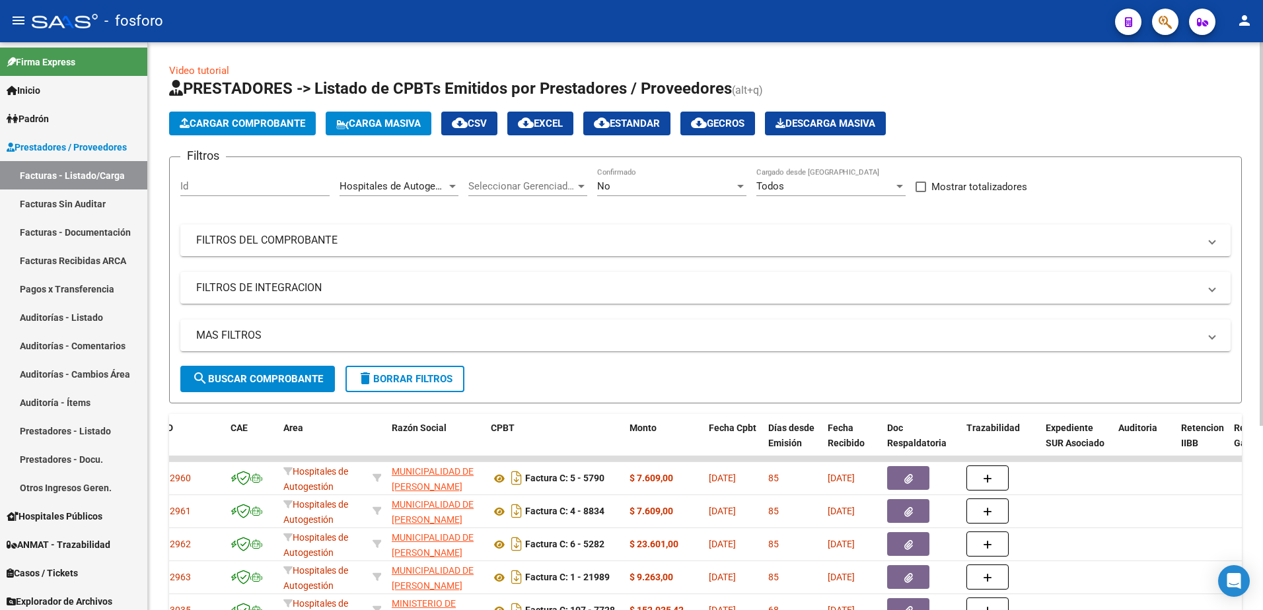
click at [160, 213] on div "Video tutorial PRESTADORES -> Listado de CPBTs Emitidos por Prestadores / Prove…" at bounding box center [705, 457] width 1115 height 830
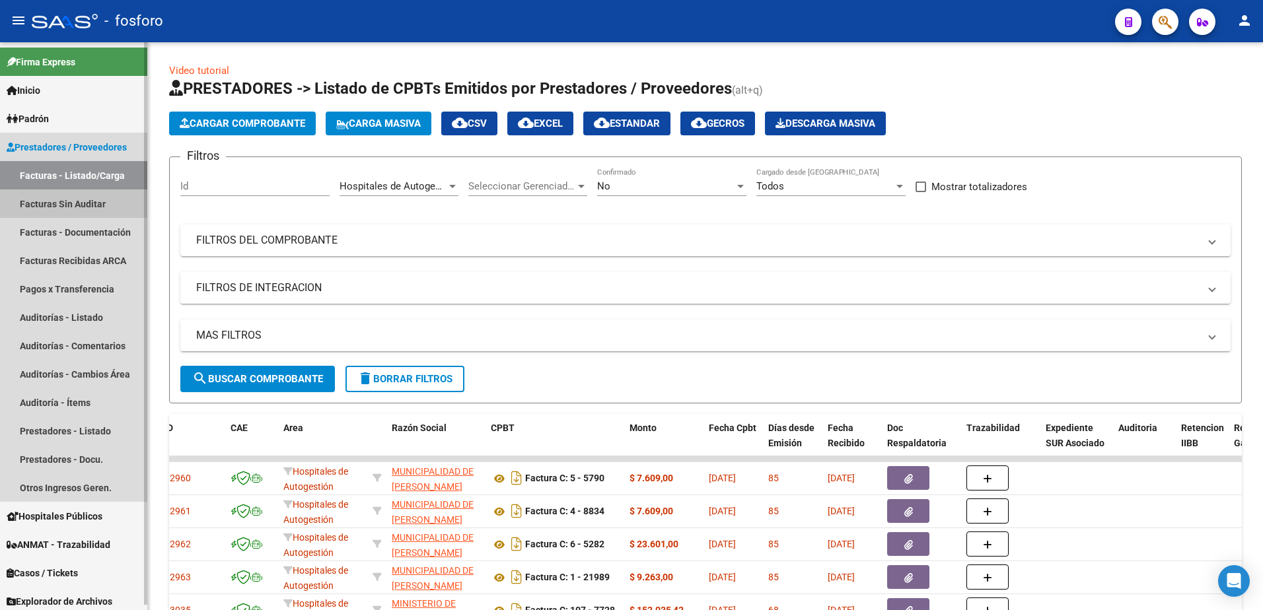
click at [110, 210] on link "Facturas Sin Auditar" at bounding box center [73, 204] width 147 height 28
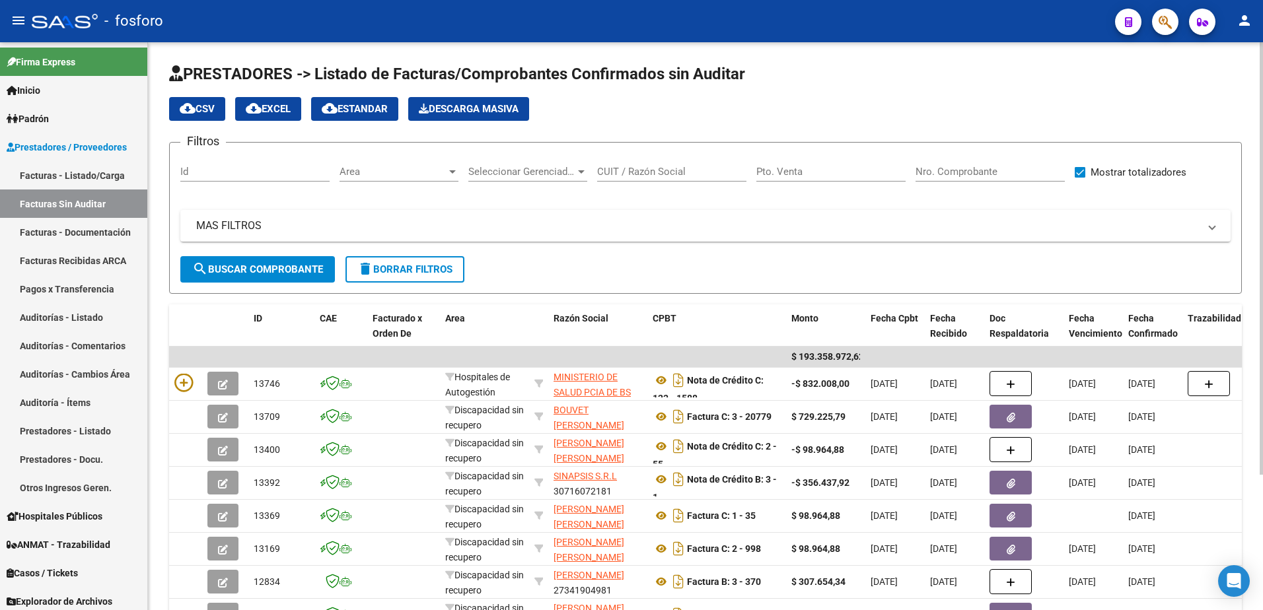
click at [224, 273] on span "search Buscar Comprobante" at bounding box center [257, 270] width 131 height 12
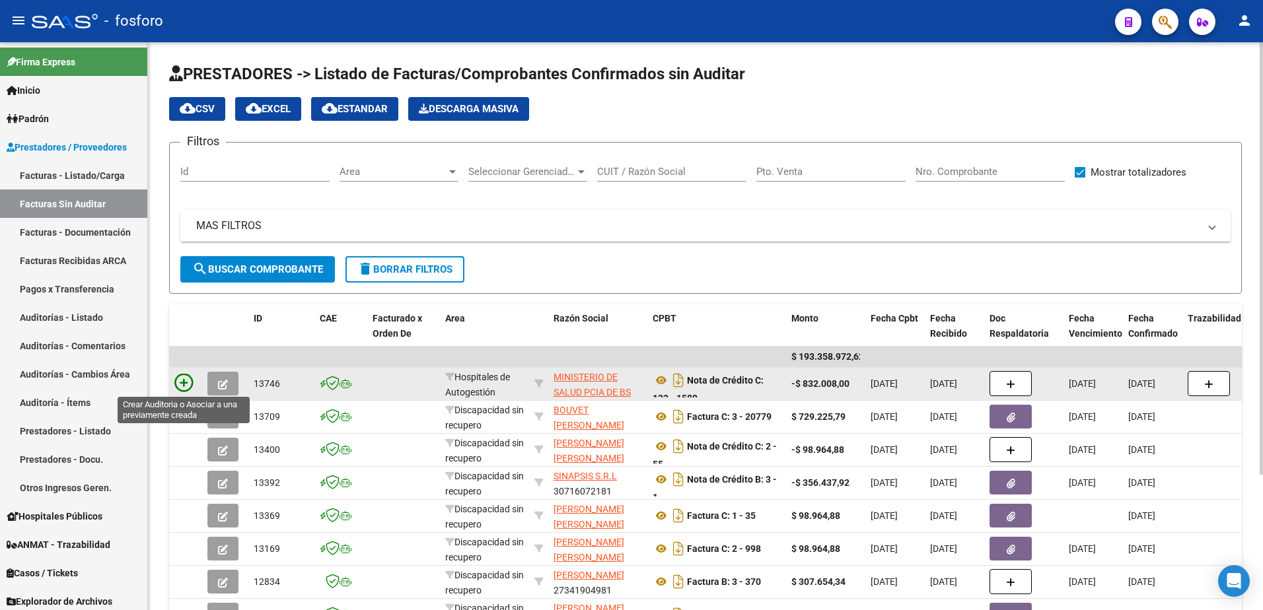
click at [178, 375] on icon at bounding box center [183, 383] width 18 height 18
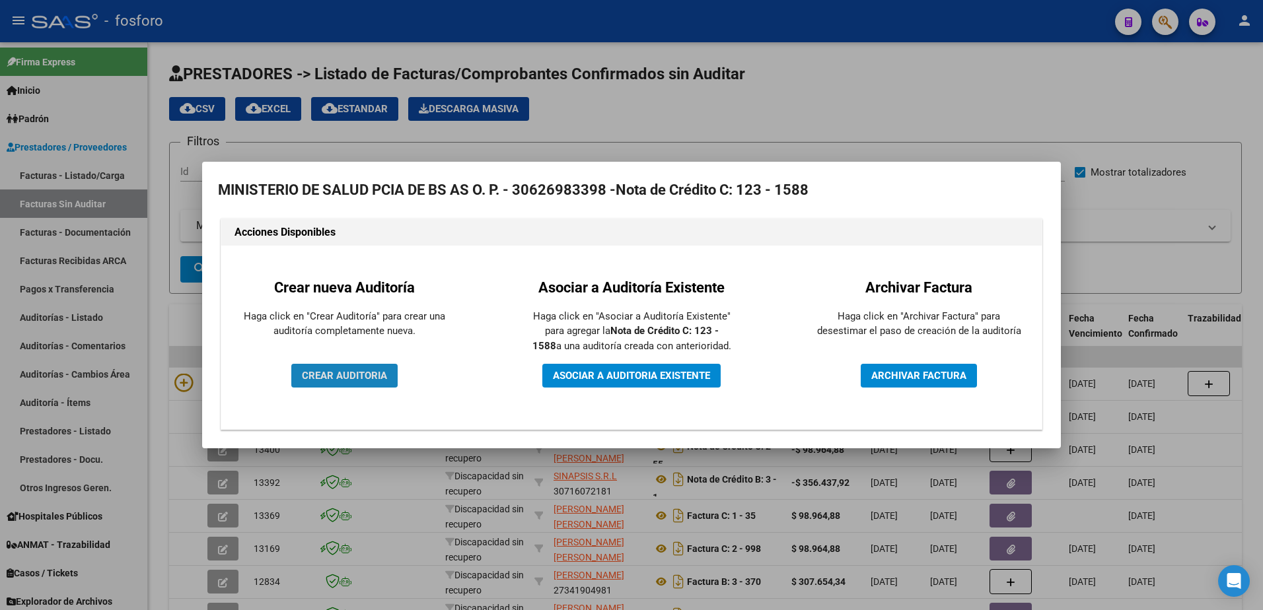
drag, startPoint x: 330, startPoint y: 371, endPoint x: 384, endPoint y: 384, distance: 55.8
click at [331, 371] on span "CREAR AUDITORIA" at bounding box center [344, 376] width 85 height 12
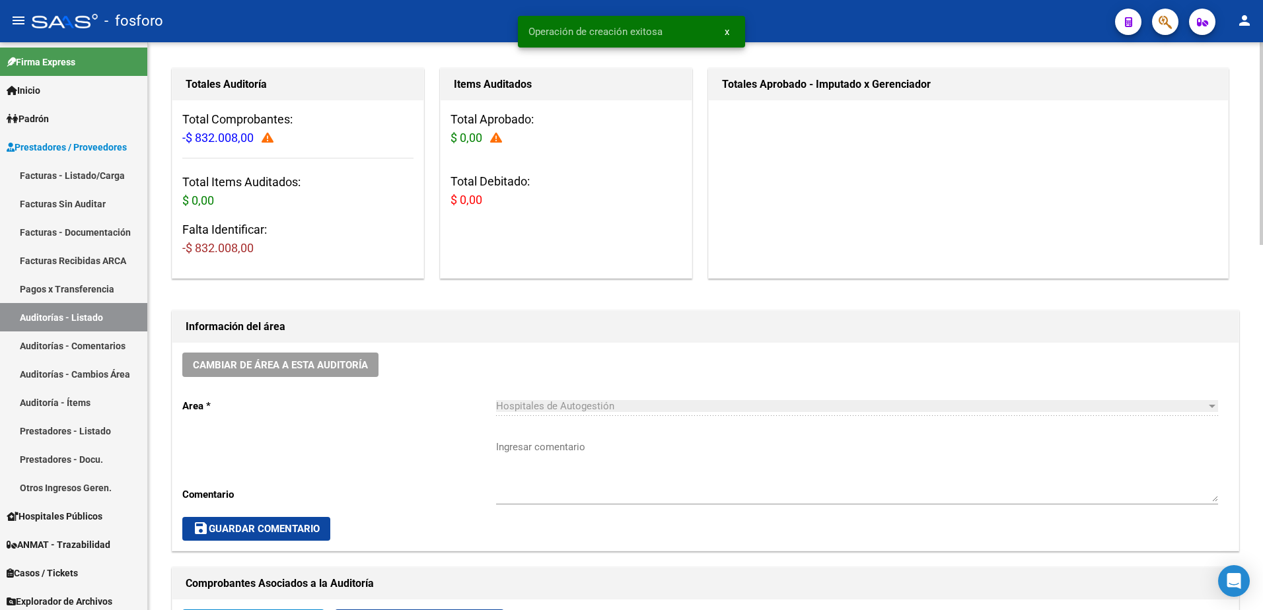
scroll to position [396, 0]
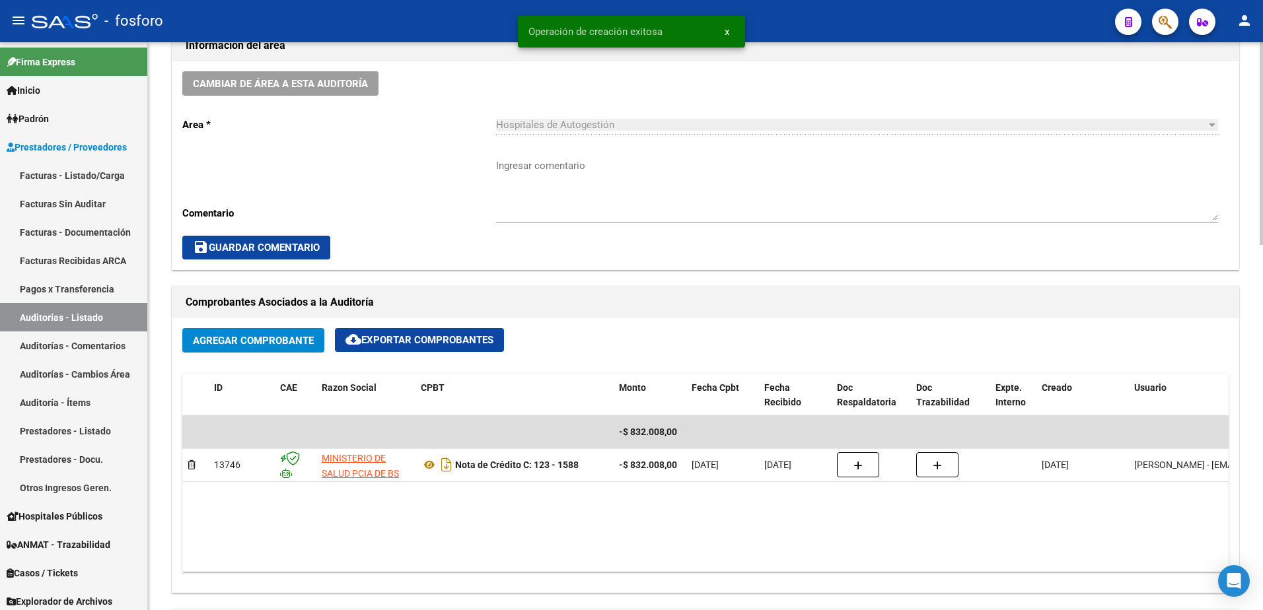
click at [530, 170] on textarea "Ingresar comentario" at bounding box center [857, 190] width 722 height 62
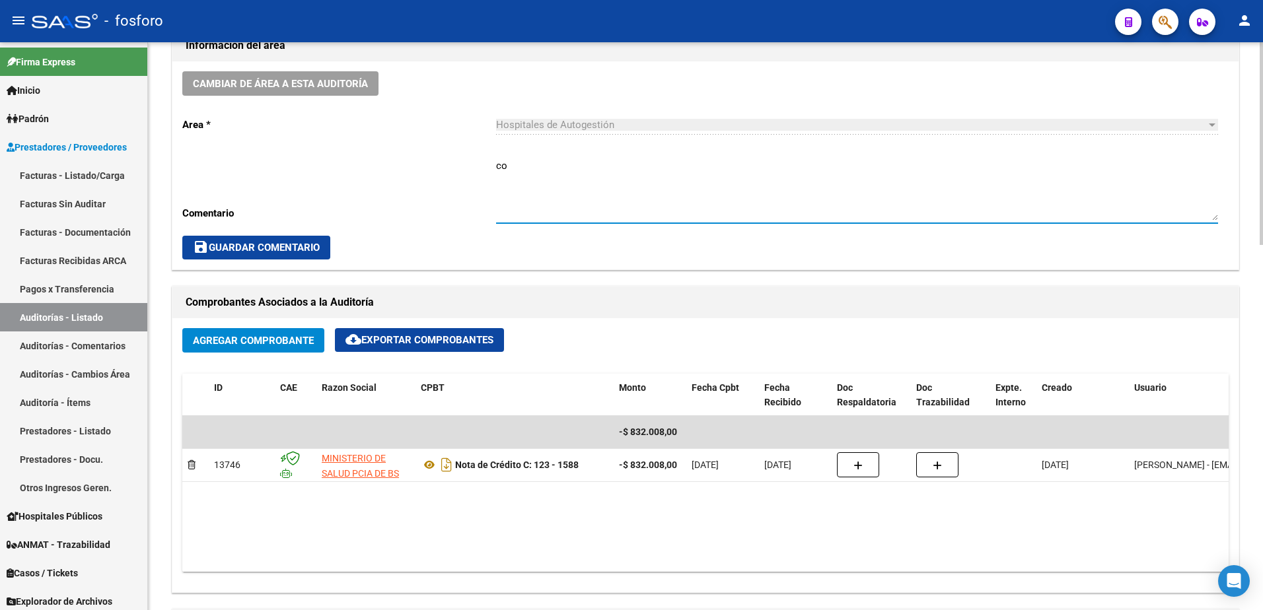
type textarea "c"
type textarea "X"
type textarea "CORRESPONDE A FC. 123-9706"
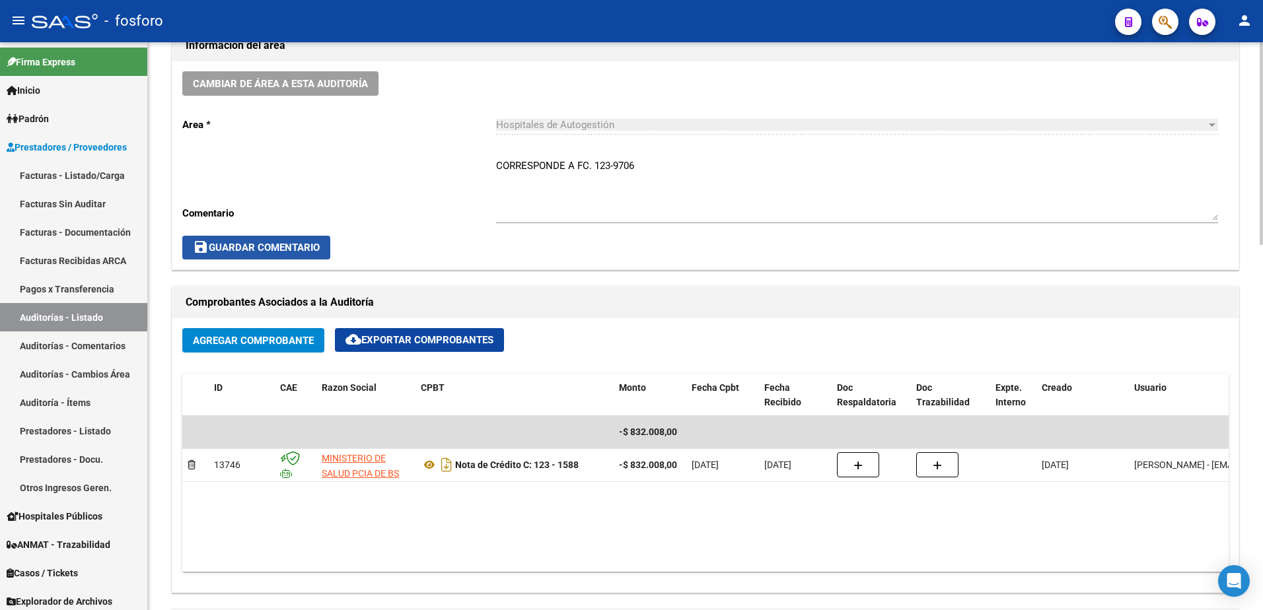
drag, startPoint x: 487, startPoint y: 242, endPoint x: 310, endPoint y: 246, distance: 177.7
click at [310, 246] on span "save Guardar Comentario" at bounding box center [256, 248] width 127 height 12
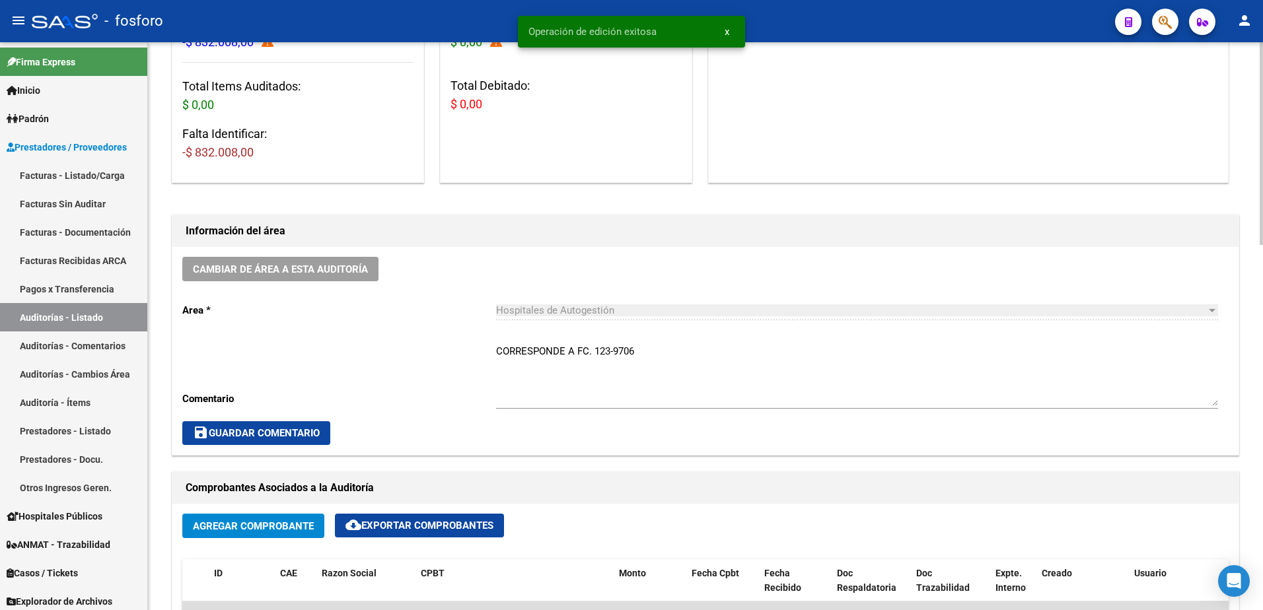
scroll to position [0, 0]
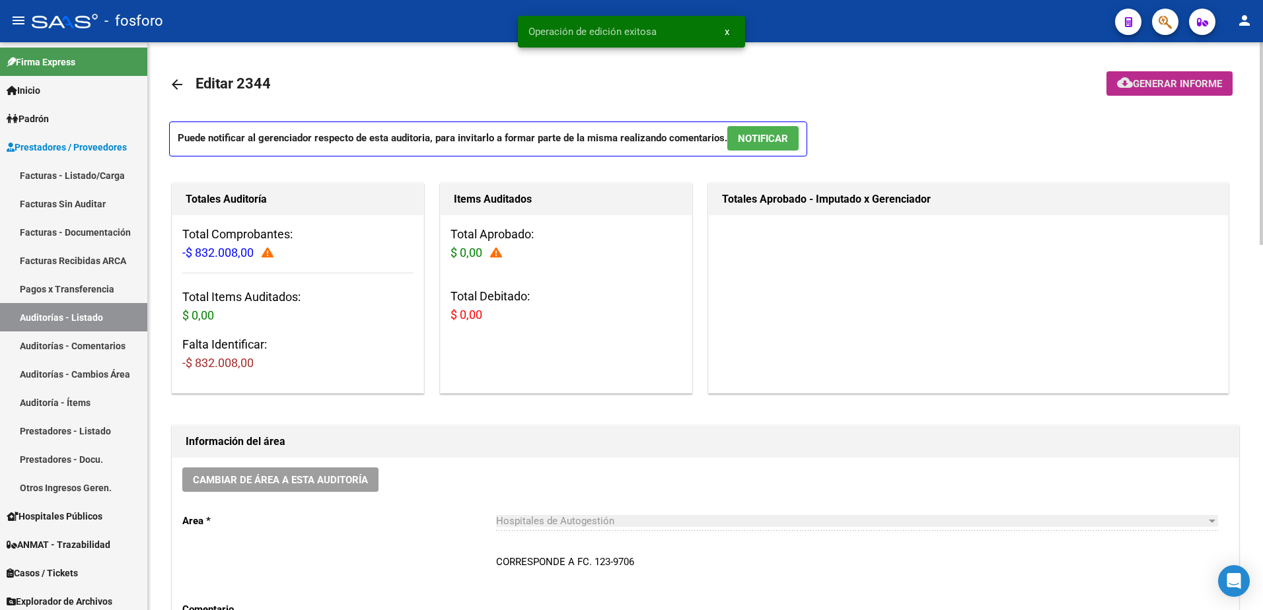
click at [1130, 88] on mat-icon "cloud_download" at bounding box center [1125, 83] width 16 height 16
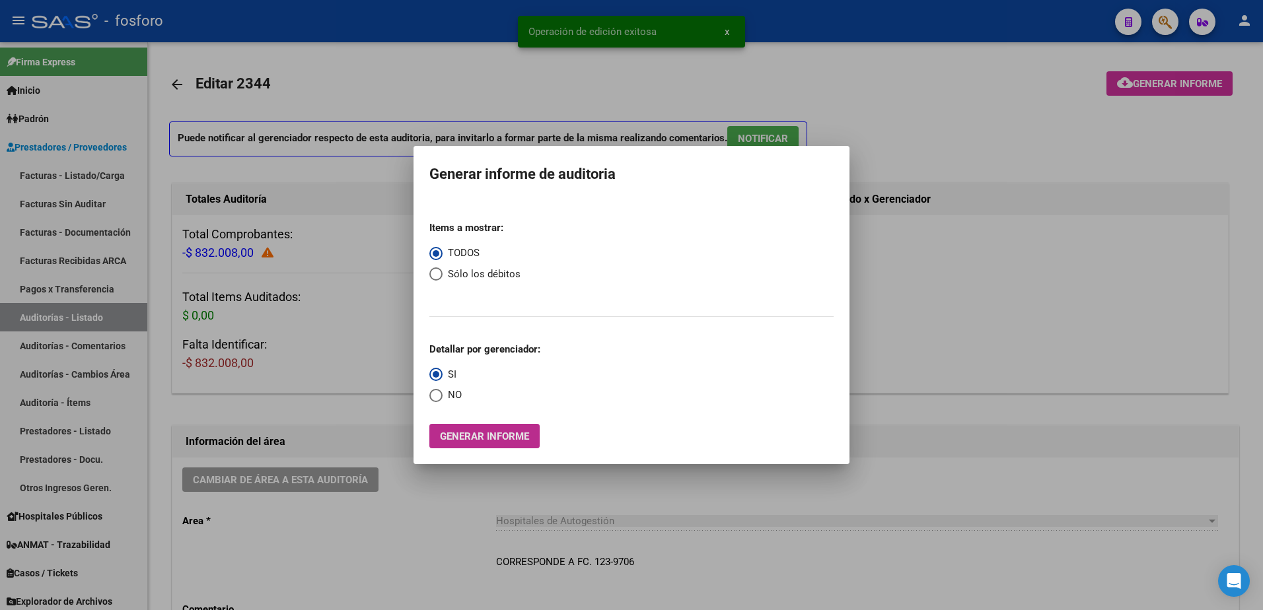
click at [450, 439] on span "Generar informe" at bounding box center [484, 437] width 89 height 12
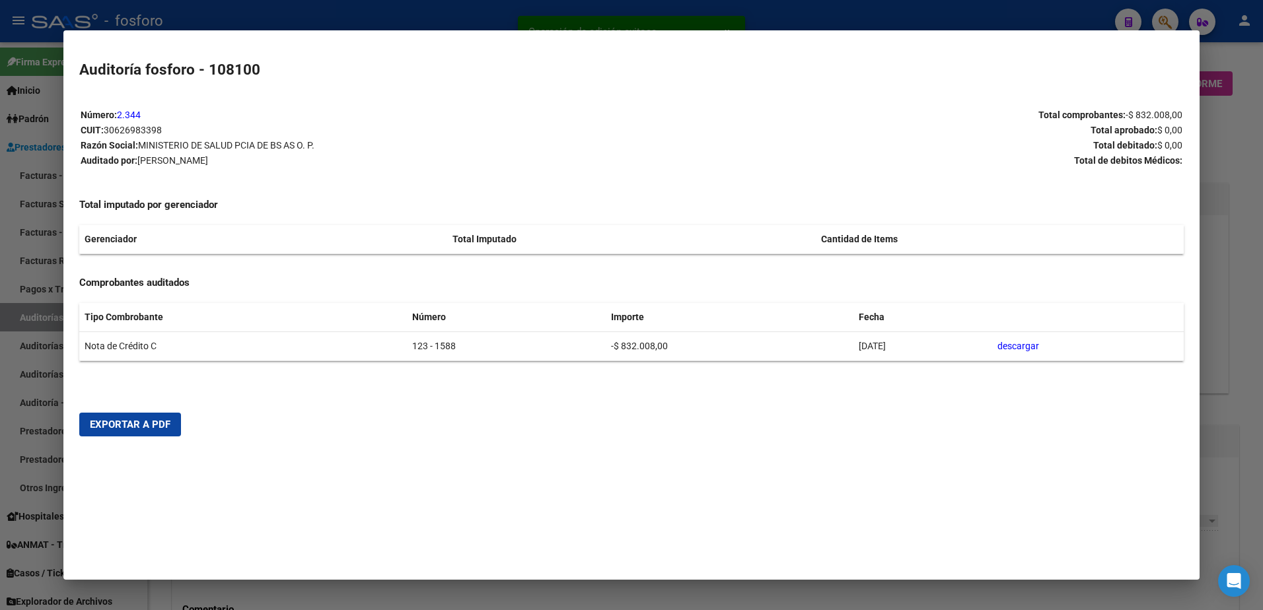
click at [138, 421] on span "Exportar a PDF" at bounding box center [130, 425] width 81 height 12
click at [37, 180] on div at bounding box center [631, 305] width 1263 height 610
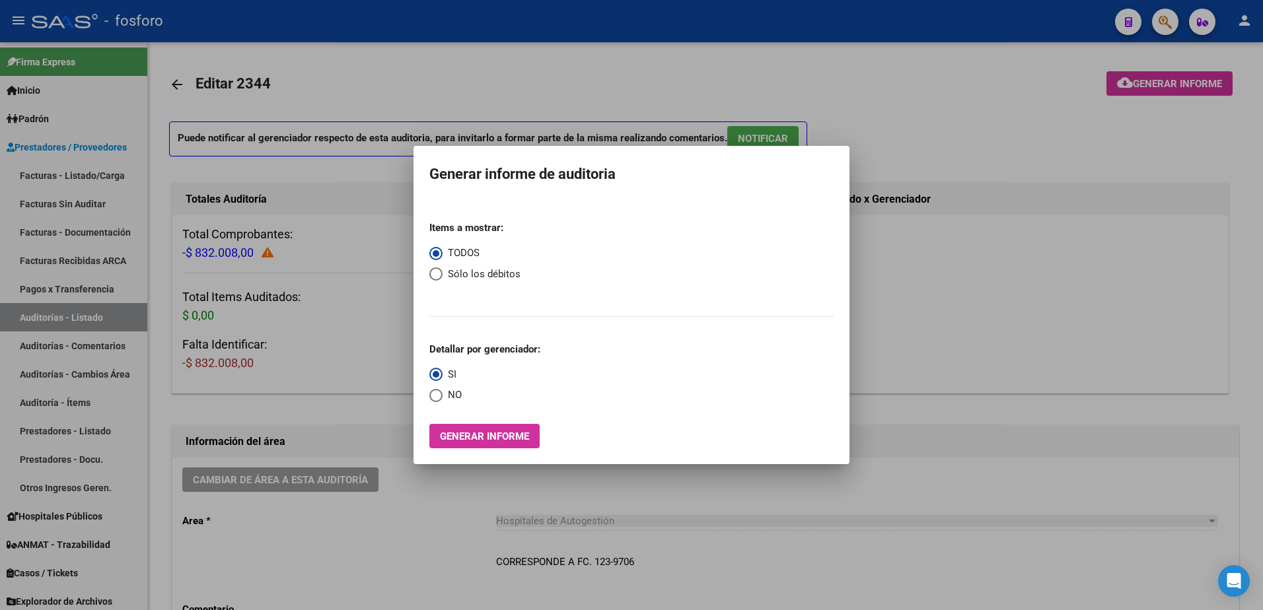
click at [1163, 18] on div at bounding box center [631, 305] width 1263 height 610
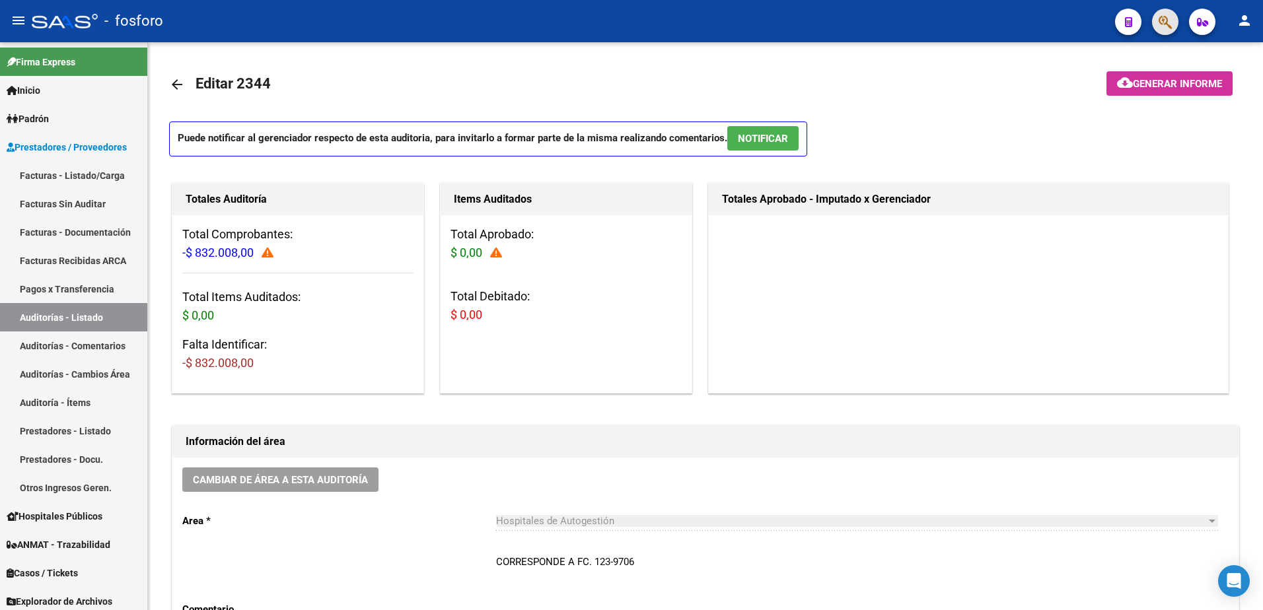
click at [1166, 14] on span "button" at bounding box center [1165, 22] width 13 height 27
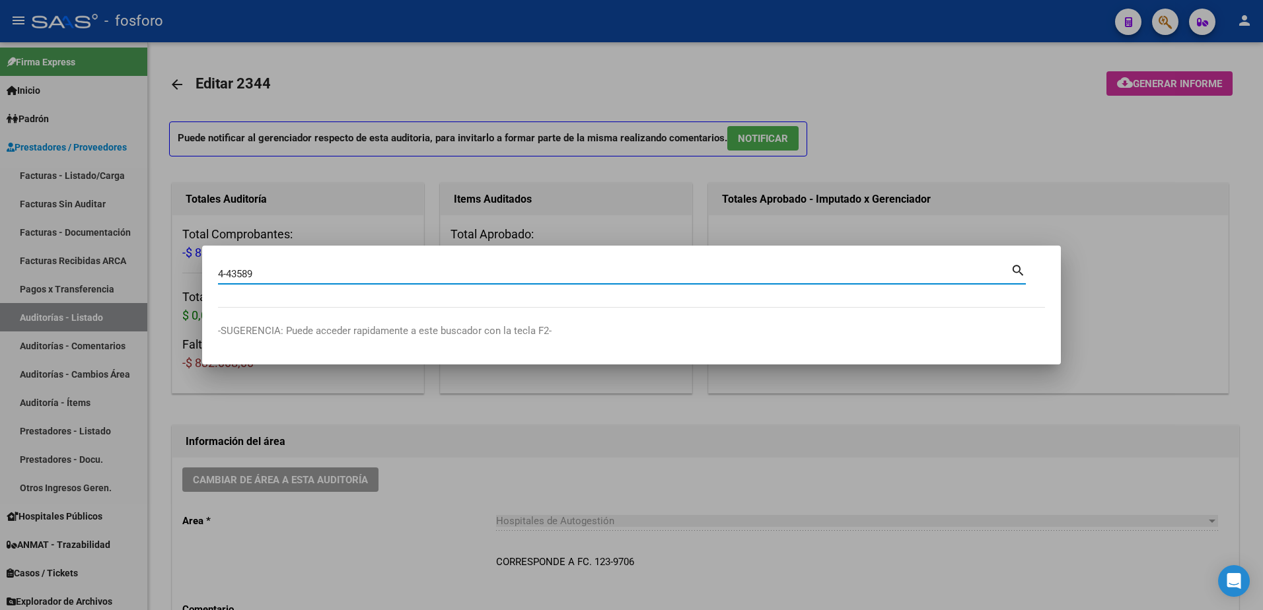
type input "4-43589"
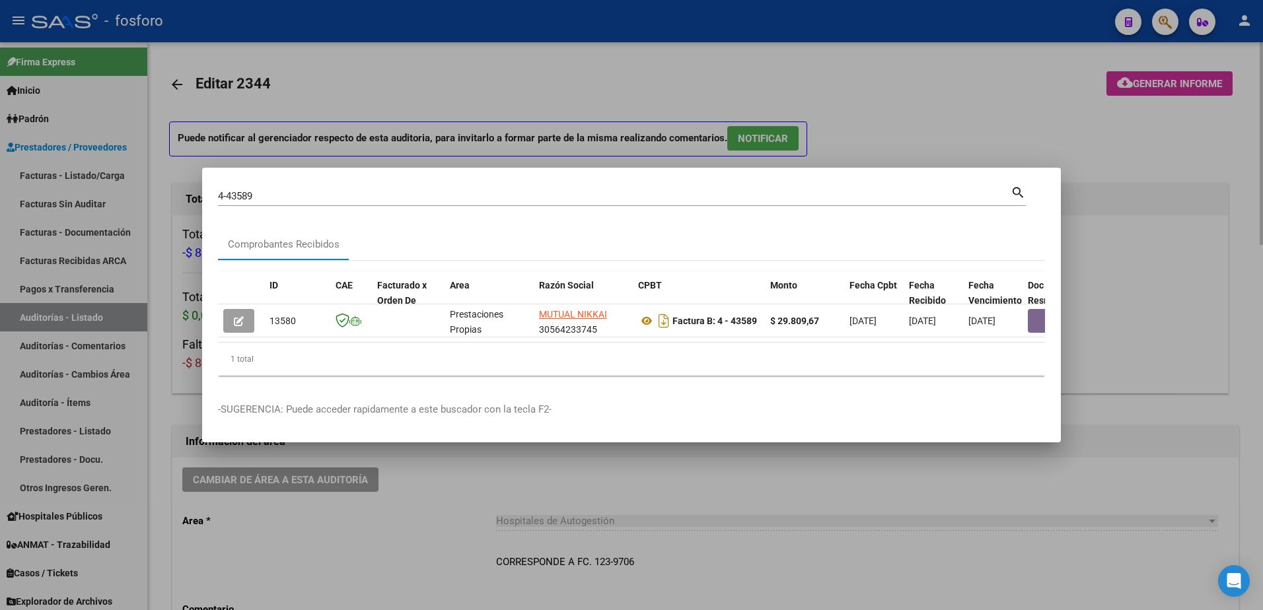
drag, startPoint x: 1047, startPoint y: 73, endPoint x: 1149, endPoint y: 48, distance: 105.3
click at [1081, 73] on div at bounding box center [631, 305] width 1263 height 610
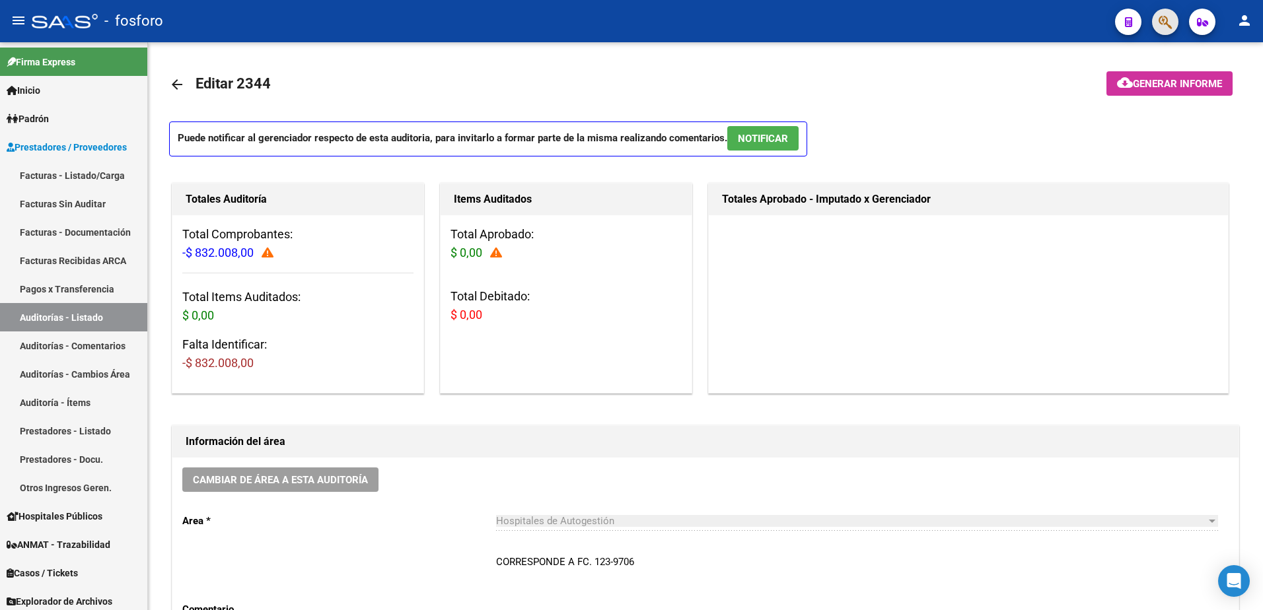
click at [1158, 20] on button "button" at bounding box center [1165, 22] width 26 height 26
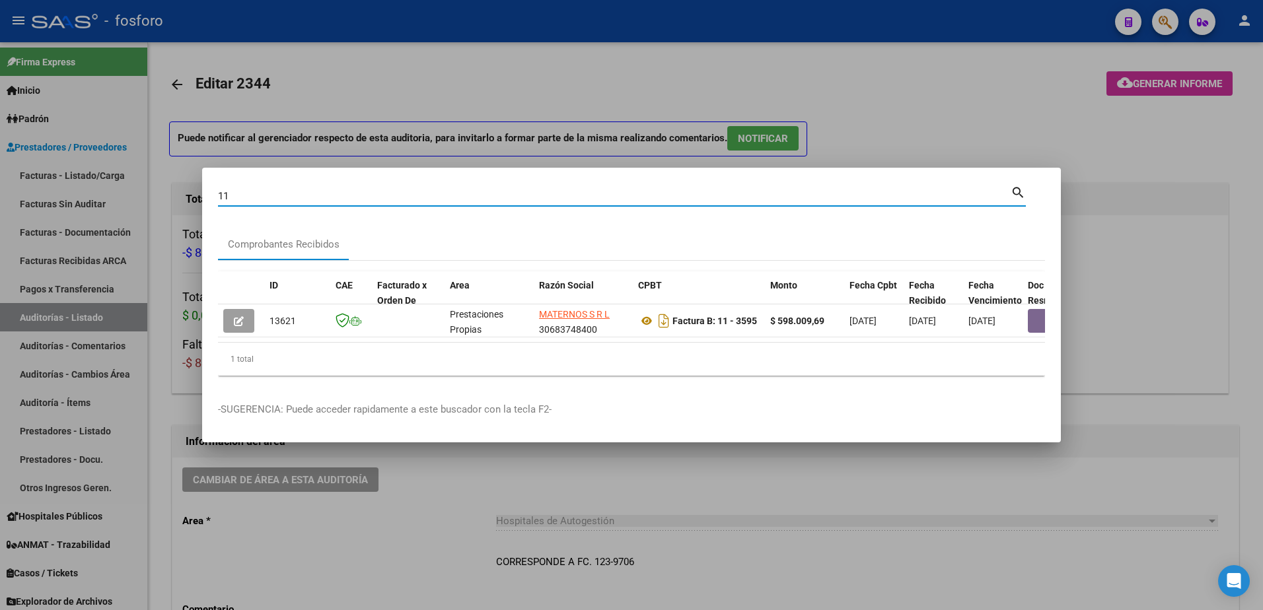
type input "1"
type input "16-5931"
click at [968, 69] on div at bounding box center [631, 305] width 1263 height 610
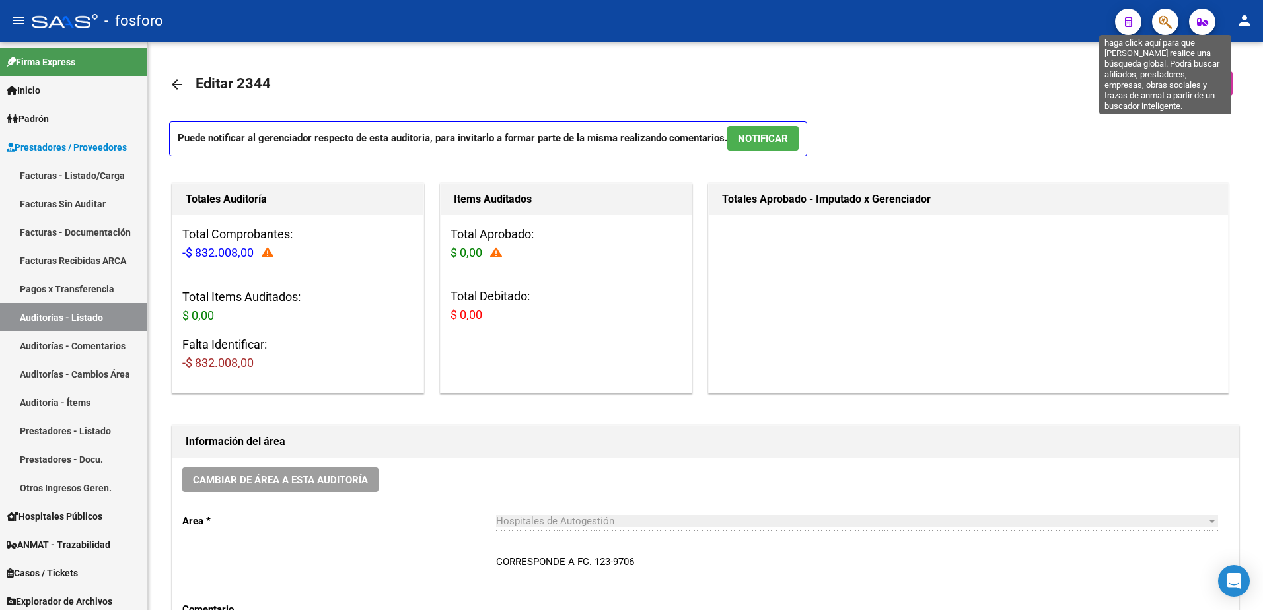
click at [1161, 28] on icon "button" at bounding box center [1165, 22] width 13 height 15
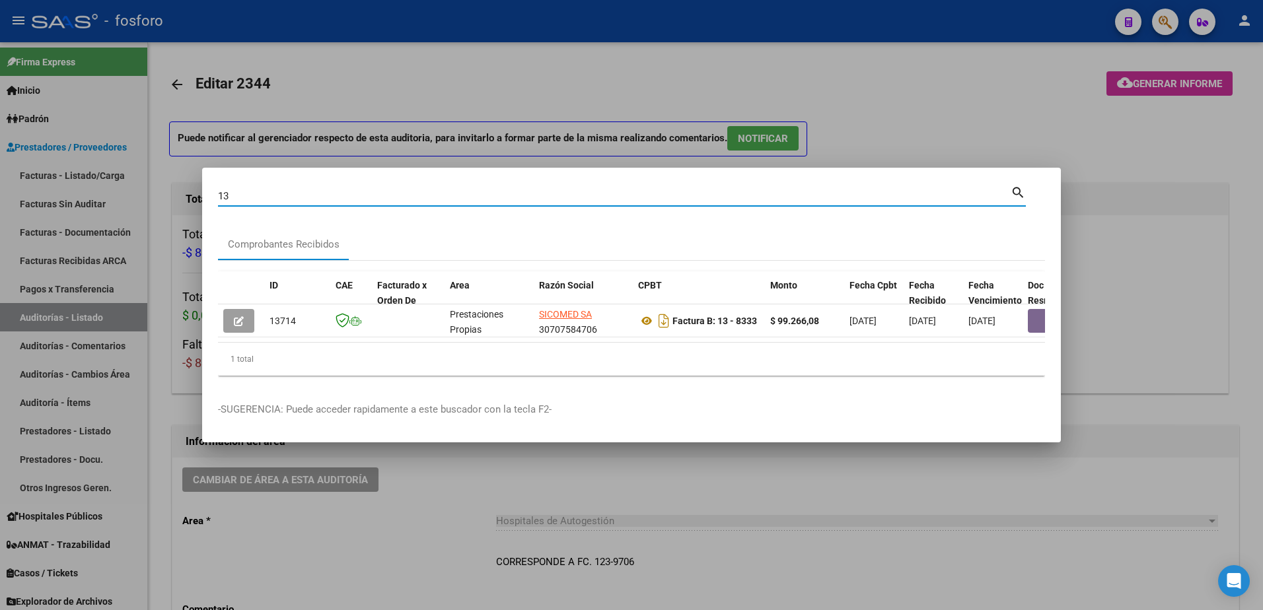
type input "1"
type input "9"
type input "1-3943"
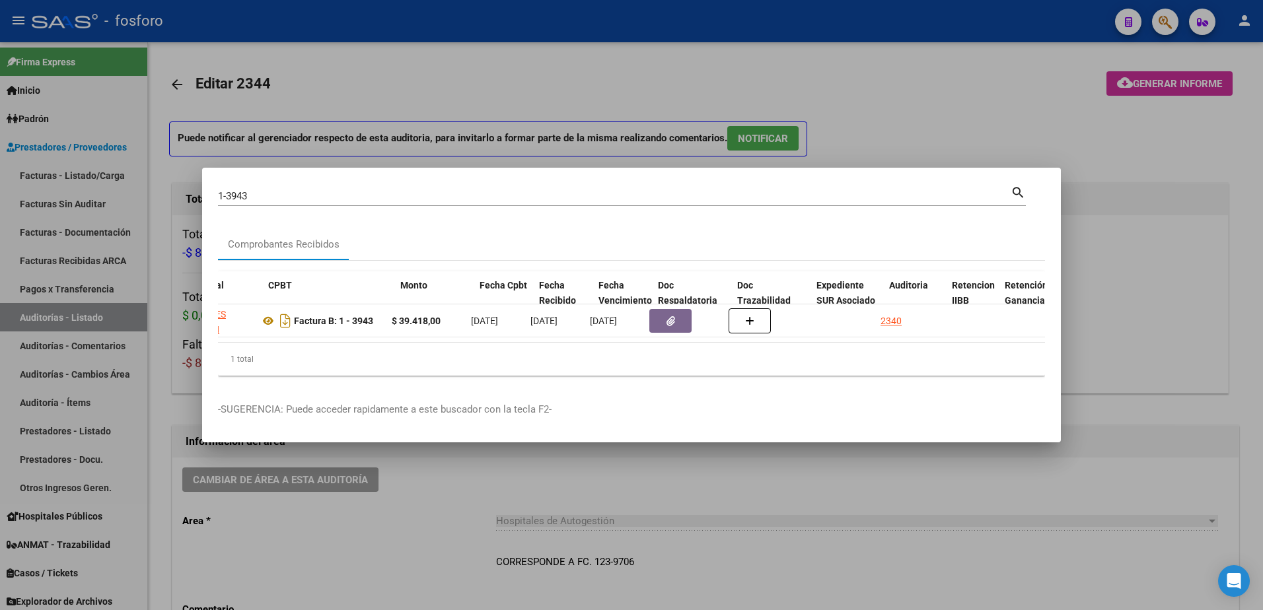
scroll to position [0, 441]
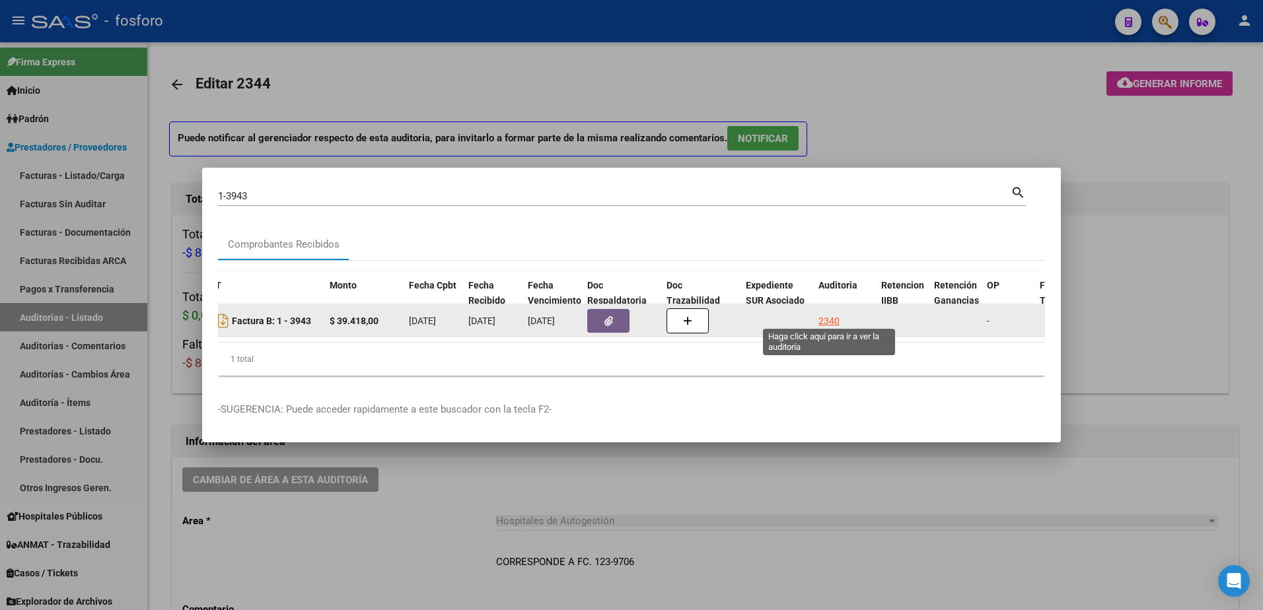
click at [834, 316] on div "2340" at bounding box center [828, 321] width 21 height 15
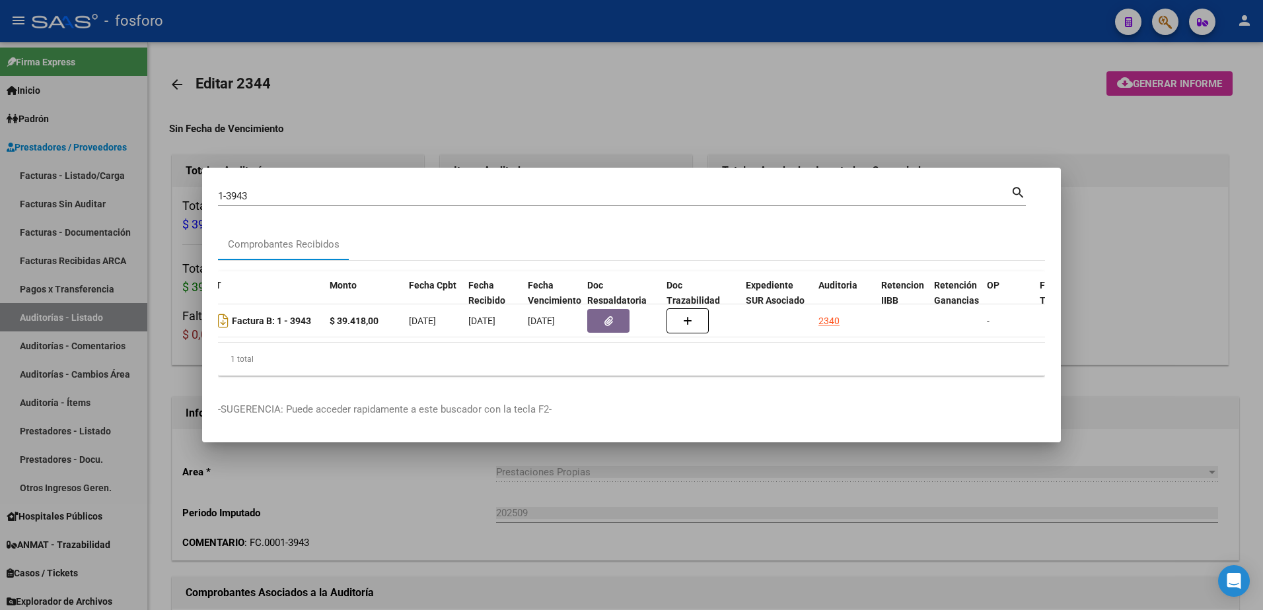
click at [815, 495] on div at bounding box center [631, 305] width 1263 height 610
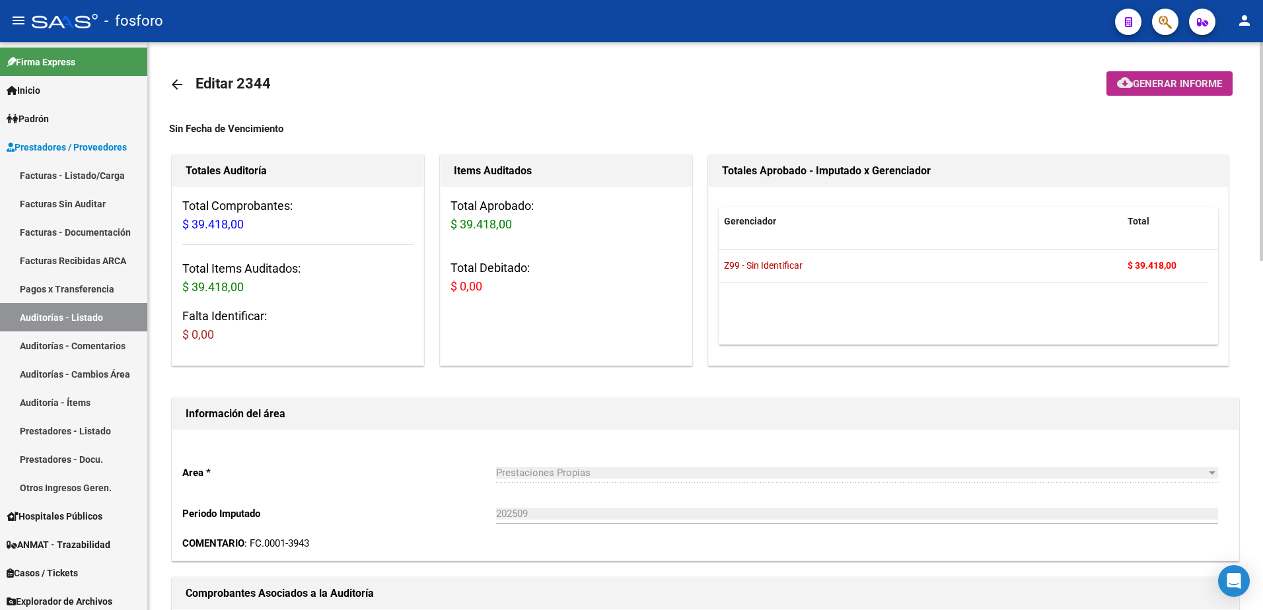
click at [1196, 83] on span "Generar informe" at bounding box center [1177, 84] width 89 height 12
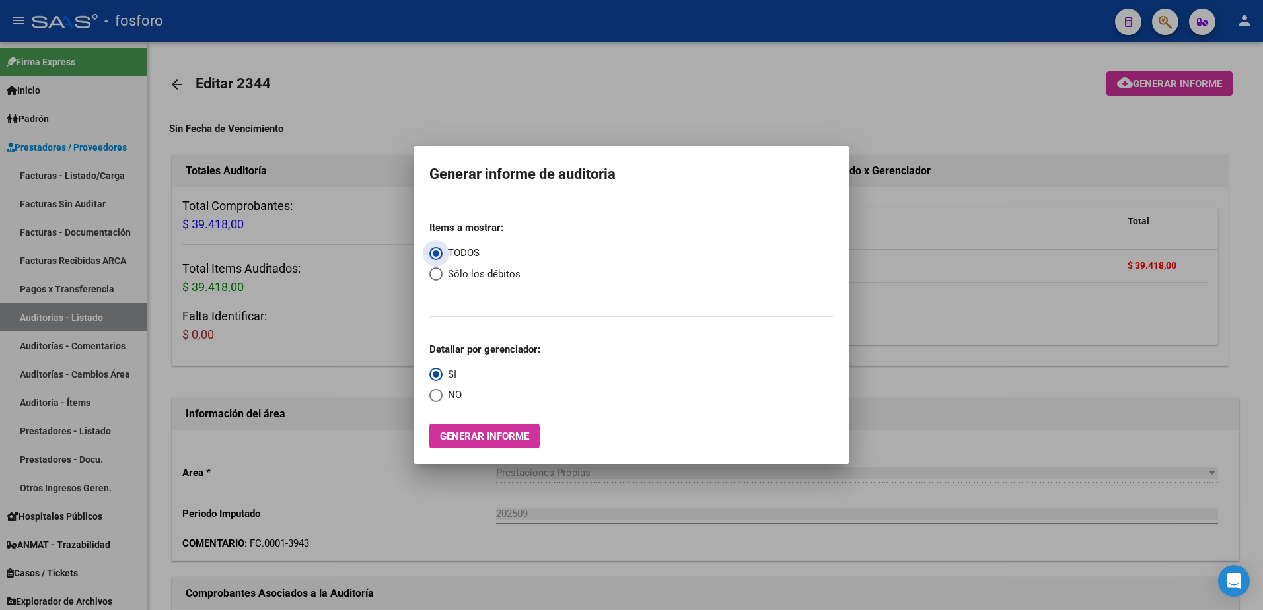
click at [520, 435] on span "Generar informe" at bounding box center [484, 437] width 89 height 12
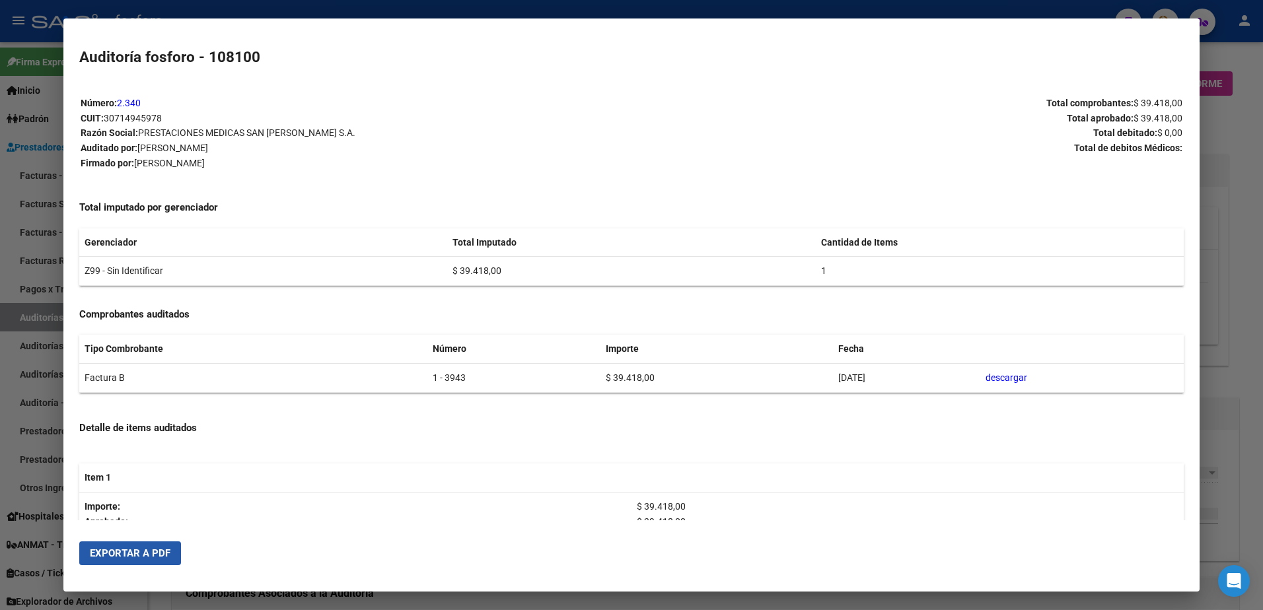
click at [179, 553] on button "Exportar a PDF" at bounding box center [130, 554] width 102 height 24
click at [1234, 147] on div at bounding box center [631, 305] width 1263 height 610
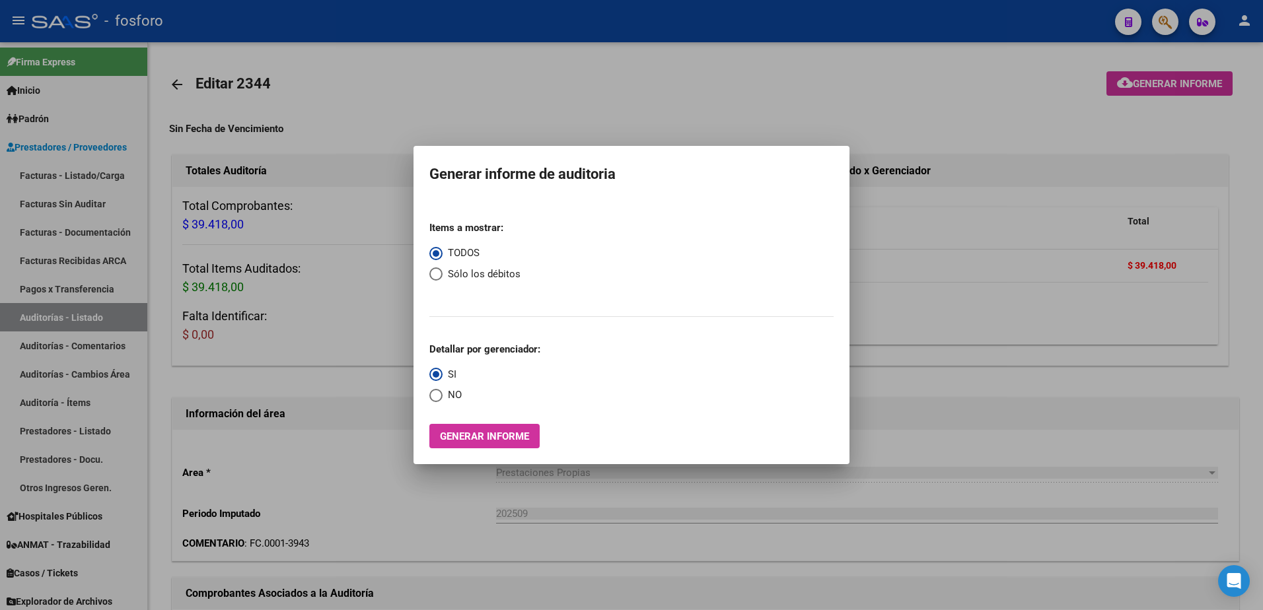
click at [1155, 22] on div at bounding box center [631, 305] width 1263 height 610
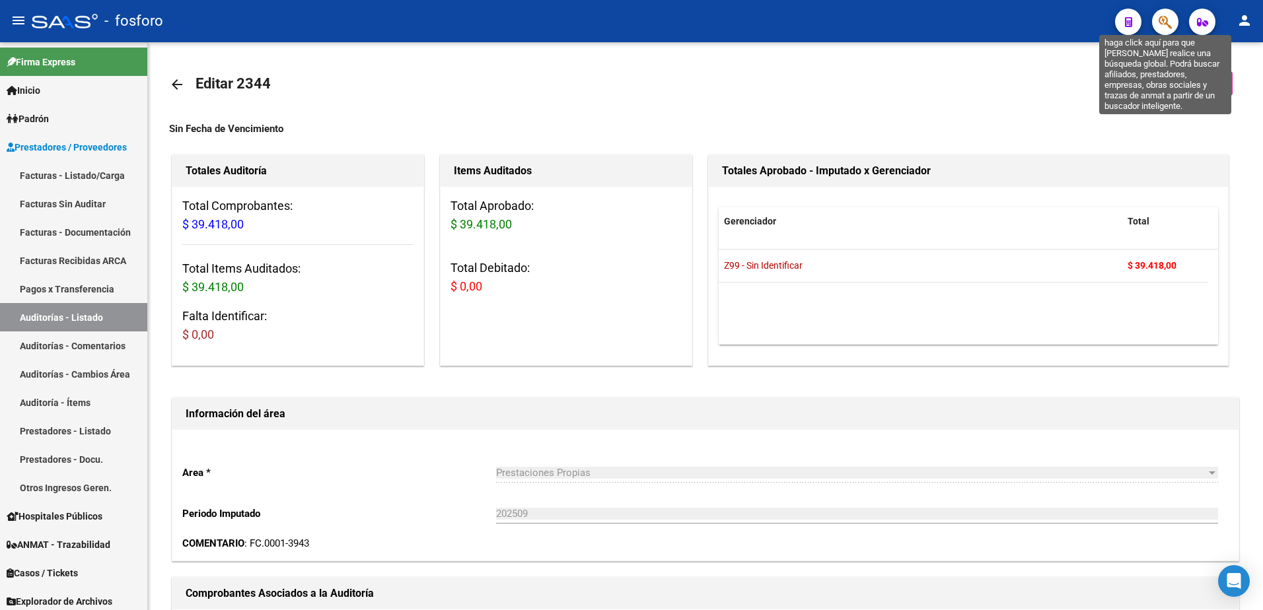
click at [1166, 15] on icon "button" at bounding box center [1165, 22] width 13 height 15
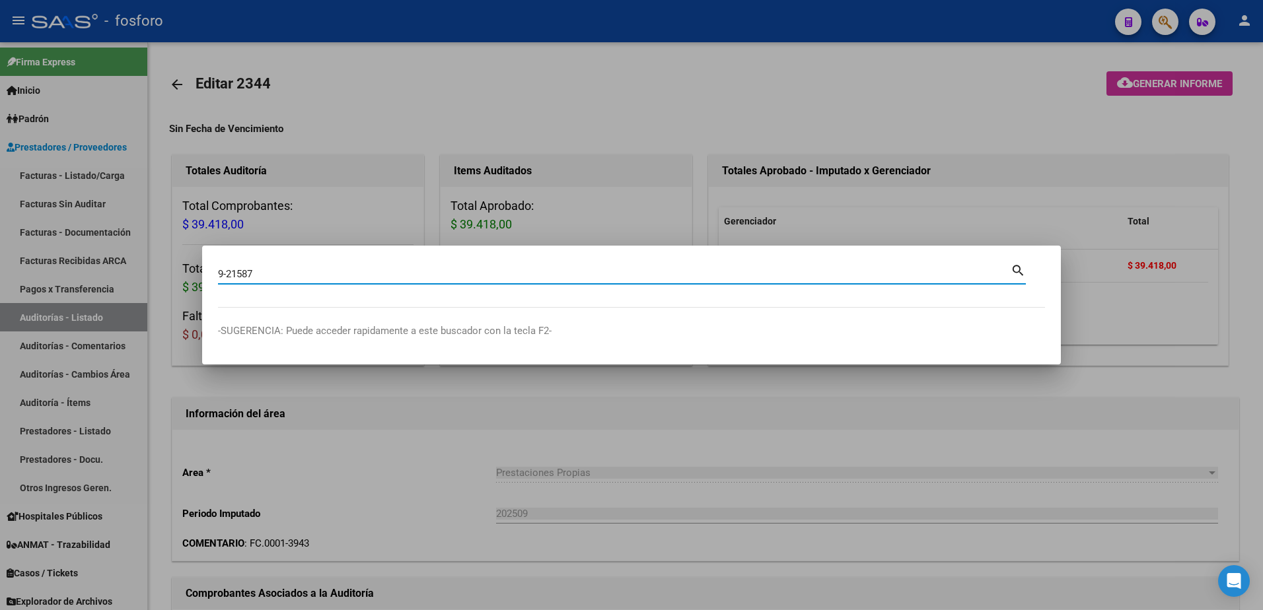
type input "9-21587"
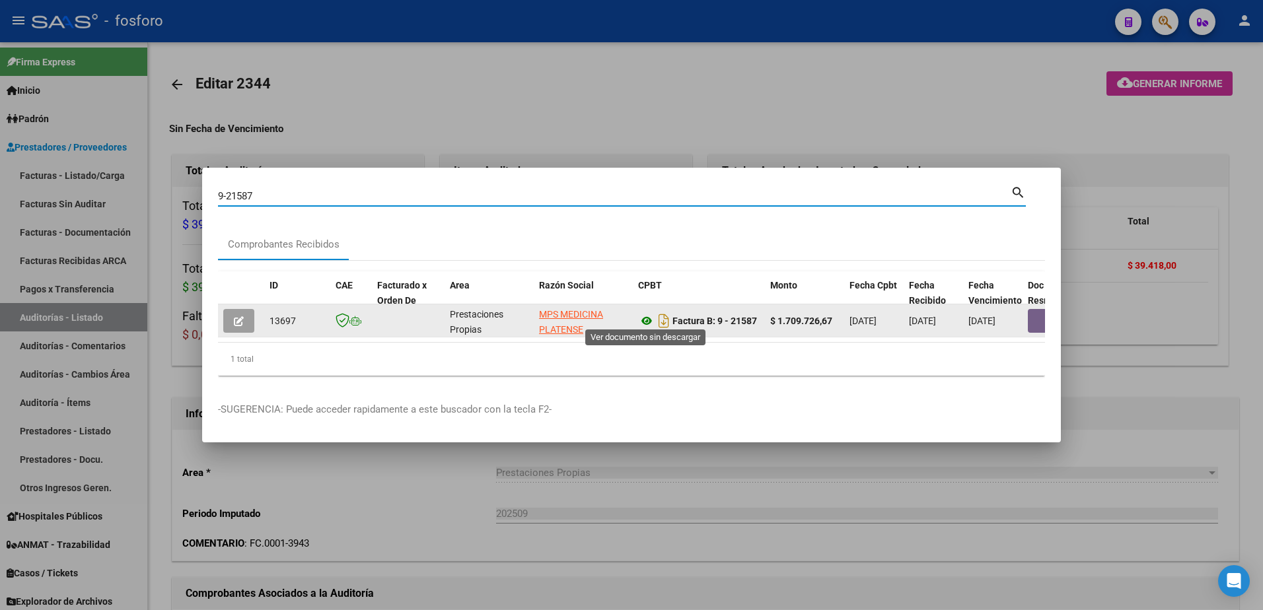
click at [649, 318] on icon at bounding box center [646, 321] width 17 height 16
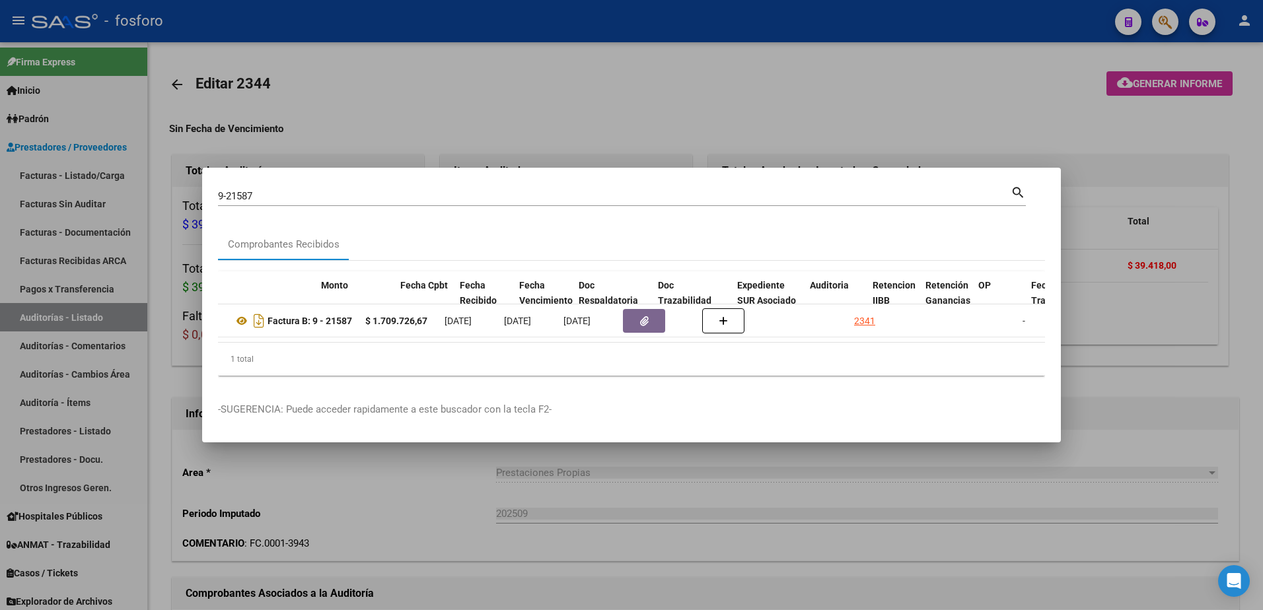
scroll to position [0, 520]
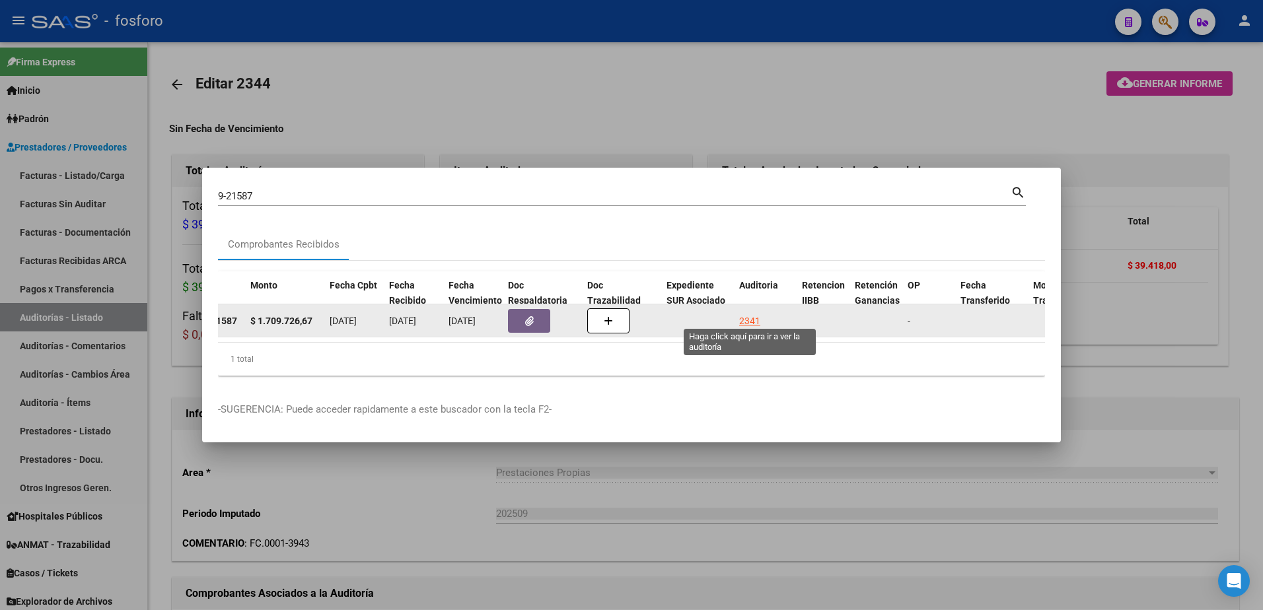
click at [750, 317] on div "2341" at bounding box center [749, 321] width 21 height 15
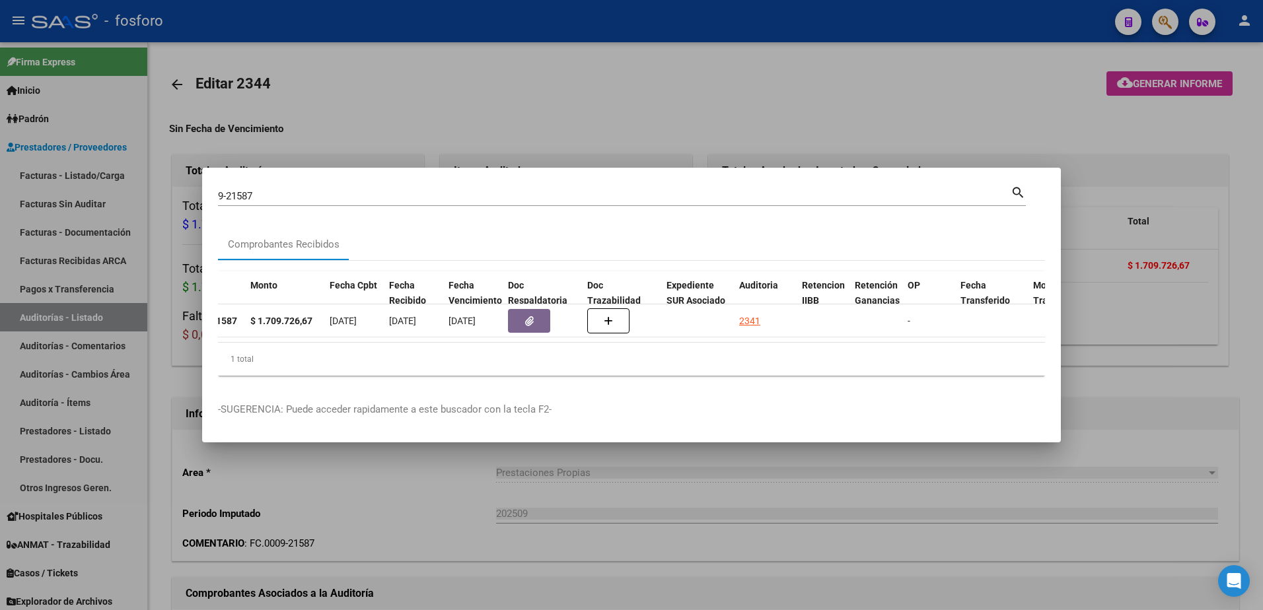
drag, startPoint x: 927, startPoint y: 111, endPoint x: 987, endPoint y: 100, distance: 61.0
click at [928, 110] on div at bounding box center [631, 305] width 1263 height 610
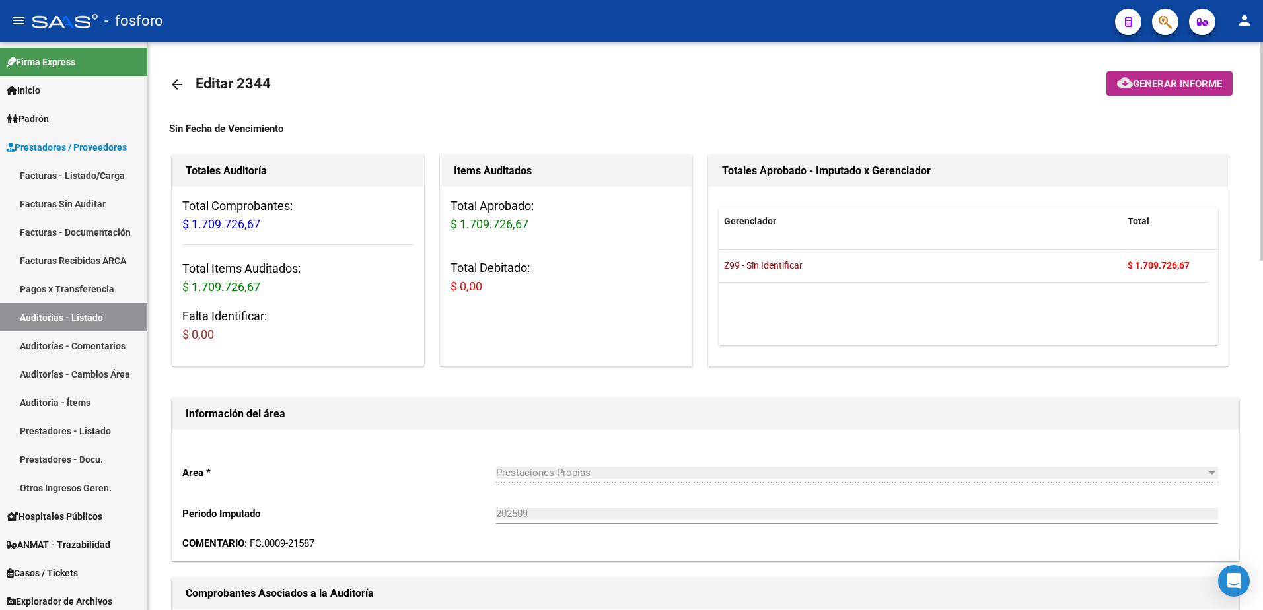
click at [1126, 83] on mat-icon "cloud_download" at bounding box center [1125, 83] width 16 height 16
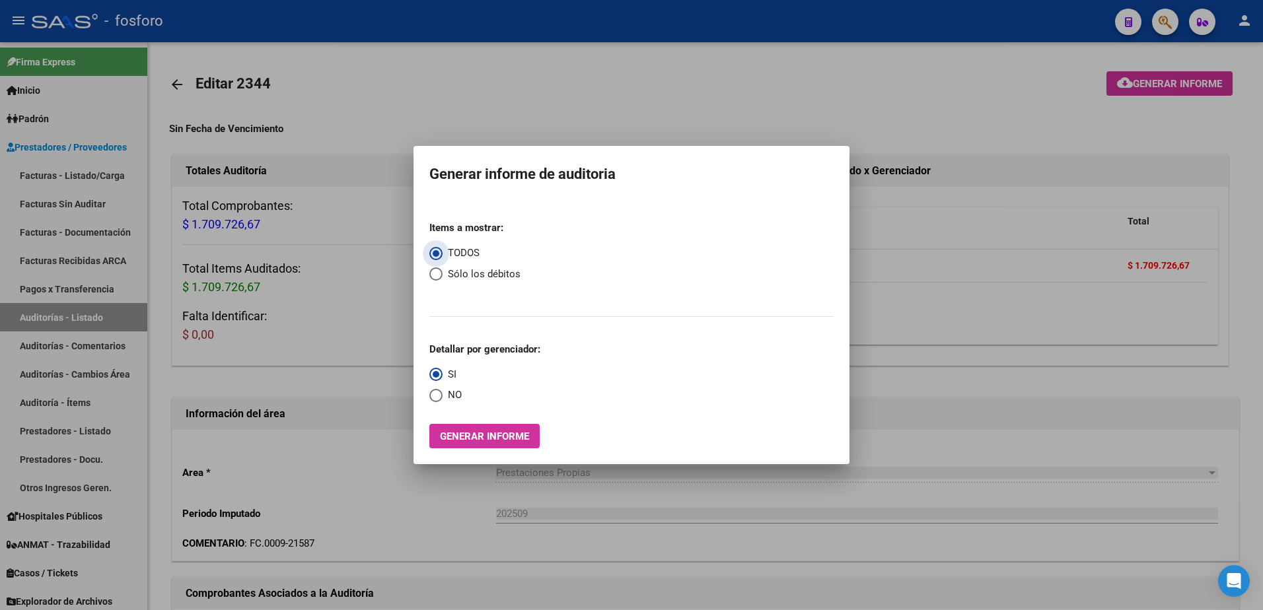
click at [495, 439] on span "Generar informe" at bounding box center [484, 437] width 89 height 12
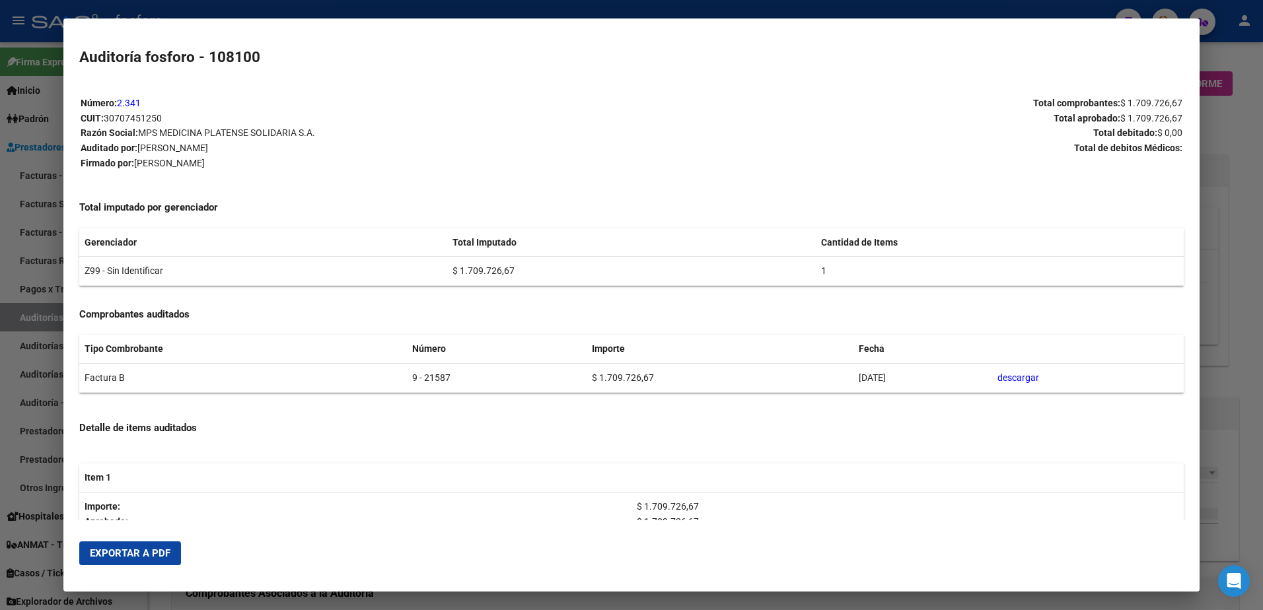
click at [163, 554] on span "Exportar a PDF" at bounding box center [130, 554] width 81 height 12
click at [50, 136] on div at bounding box center [631, 305] width 1263 height 610
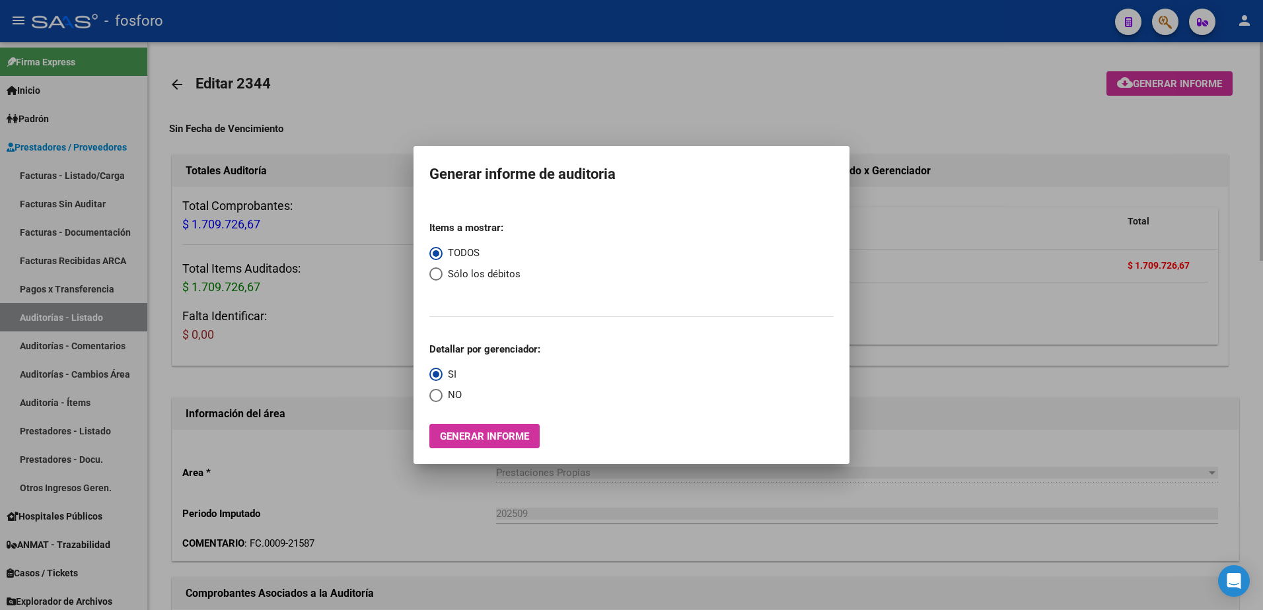
drag, startPoint x: 888, startPoint y: 153, endPoint x: 991, endPoint y: 172, distance: 105.5
click at [902, 154] on div at bounding box center [631, 305] width 1263 height 610
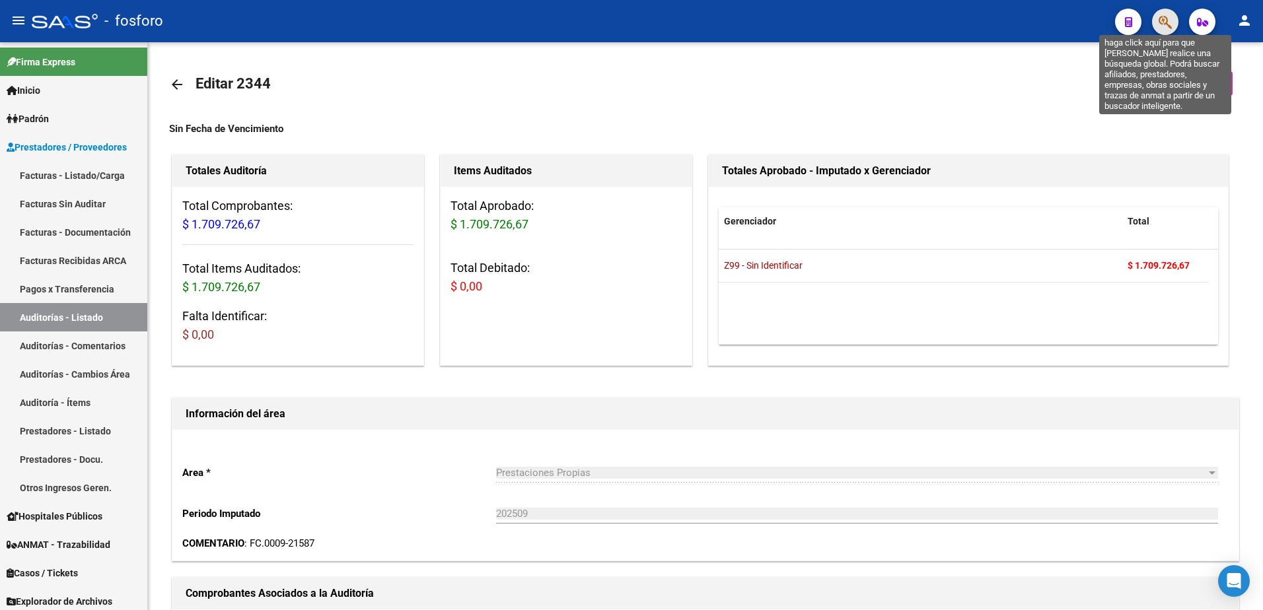
click at [1167, 29] on icon "button" at bounding box center [1165, 22] width 13 height 15
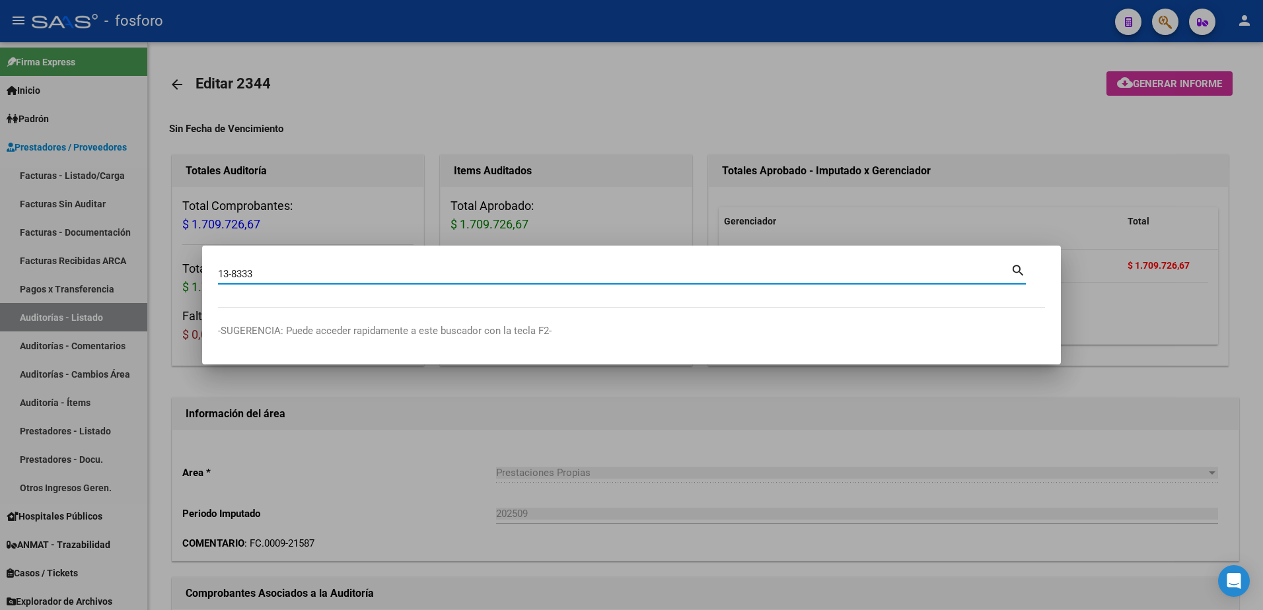
type input "13-8333"
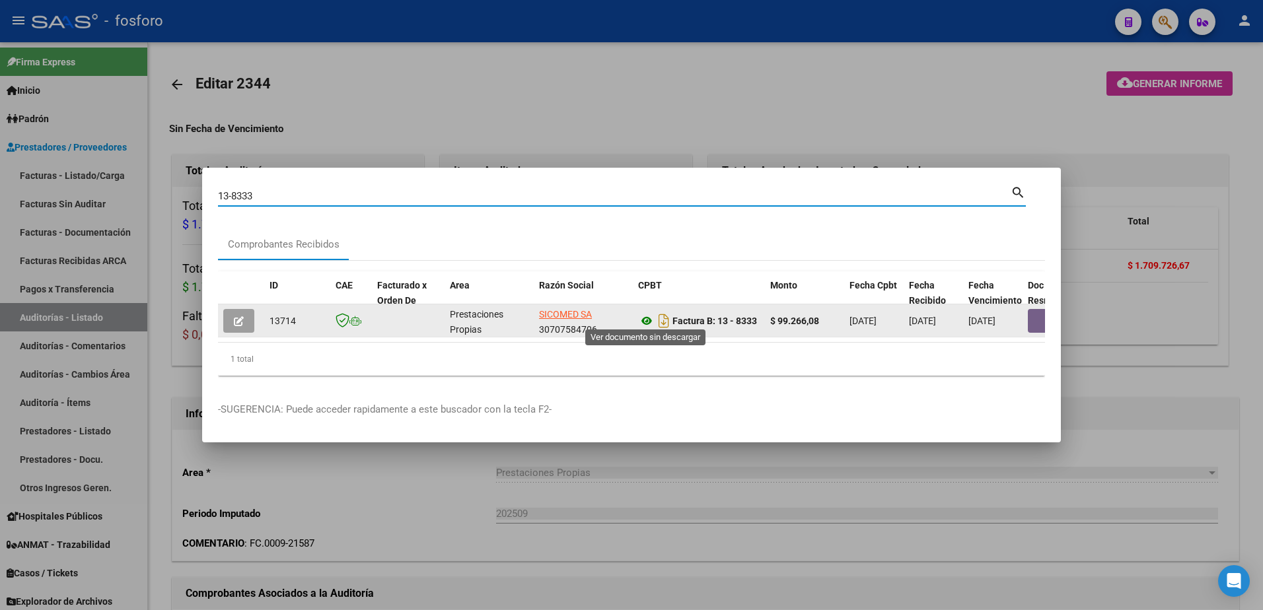
click at [645, 317] on icon at bounding box center [646, 321] width 17 height 16
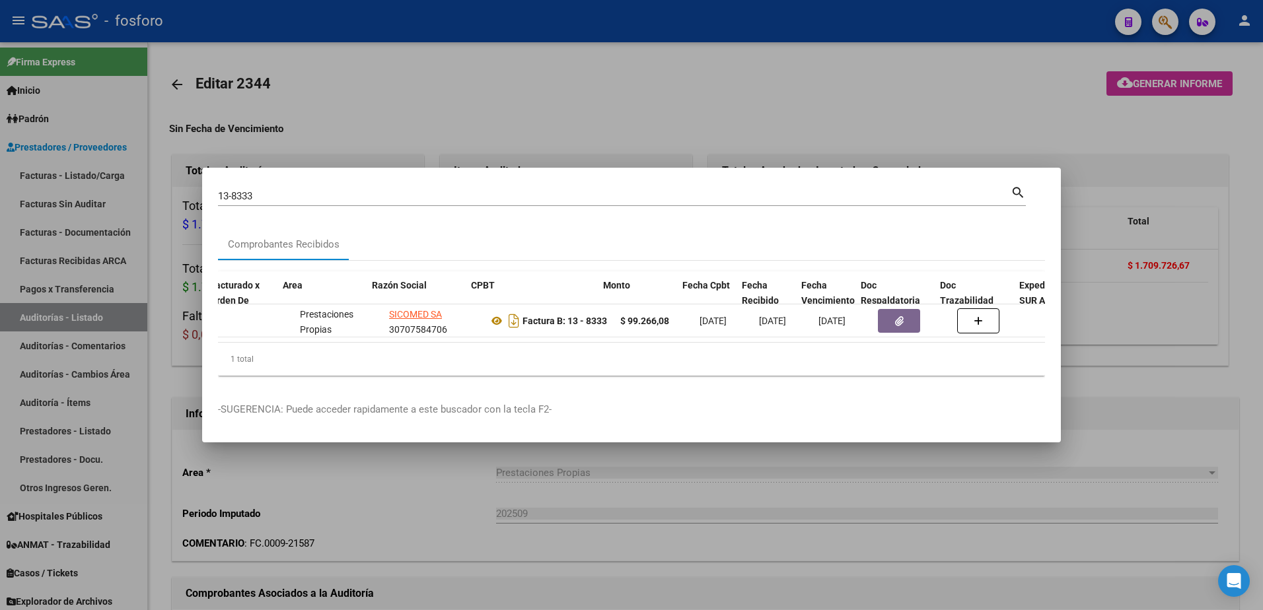
scroll to position [0, 238]
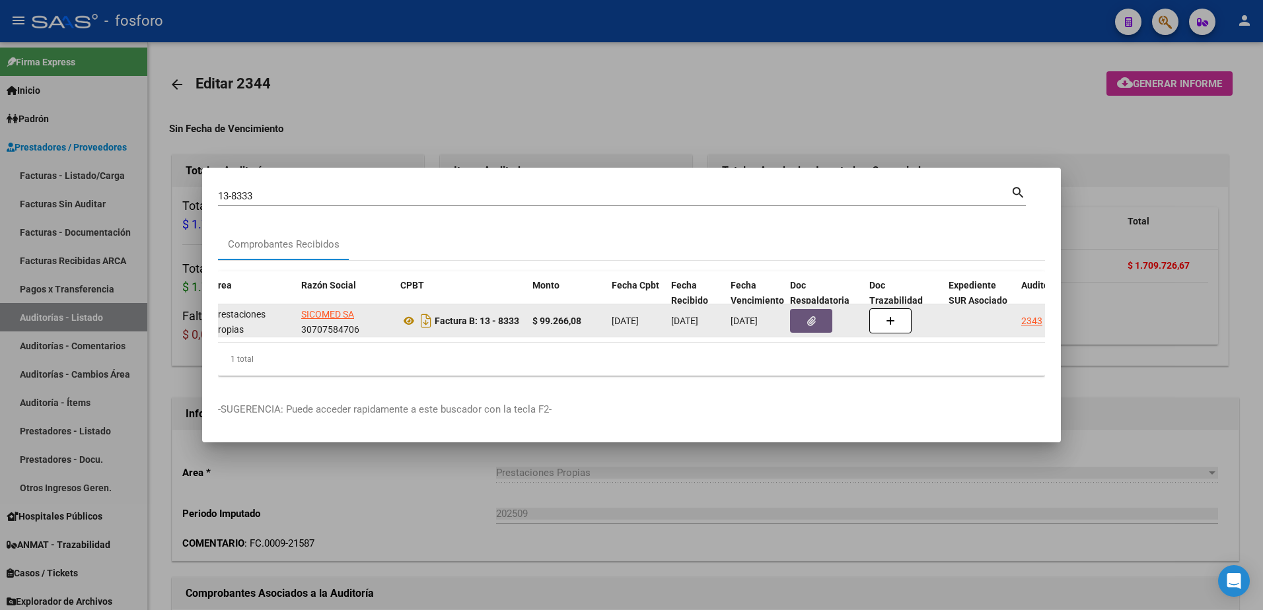
click at [810, 316] on icon "button" at bounding box center [811, 321] width 9 height 10
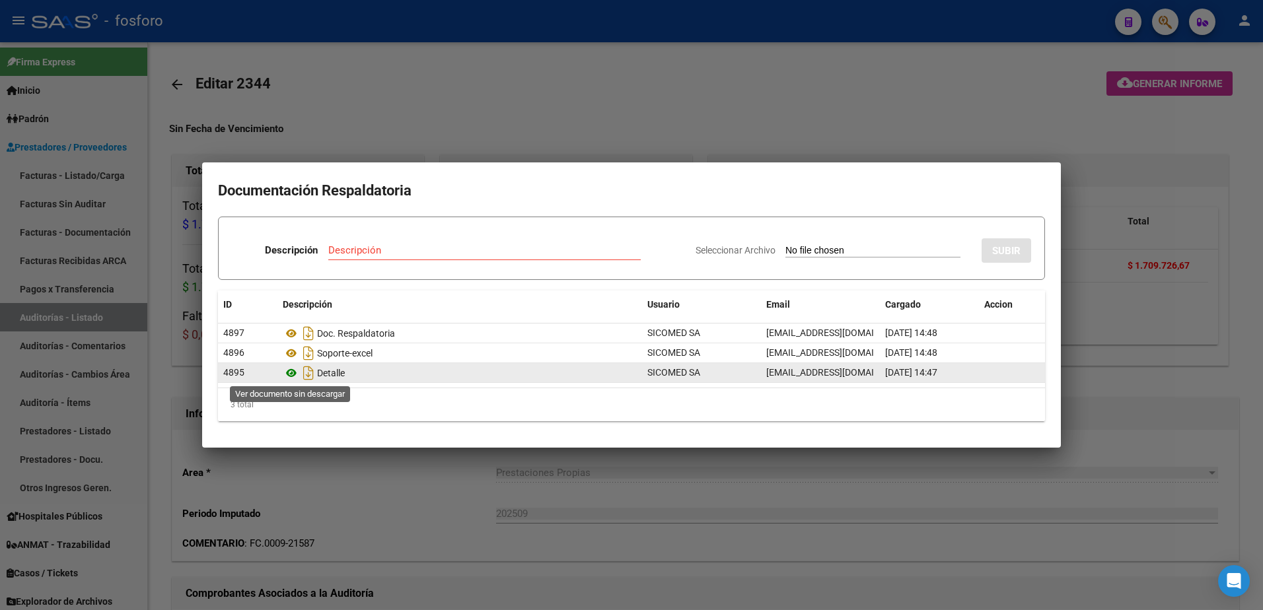
click at [290, 375] on icon at bounding box center [291, 373] width 17 height 16
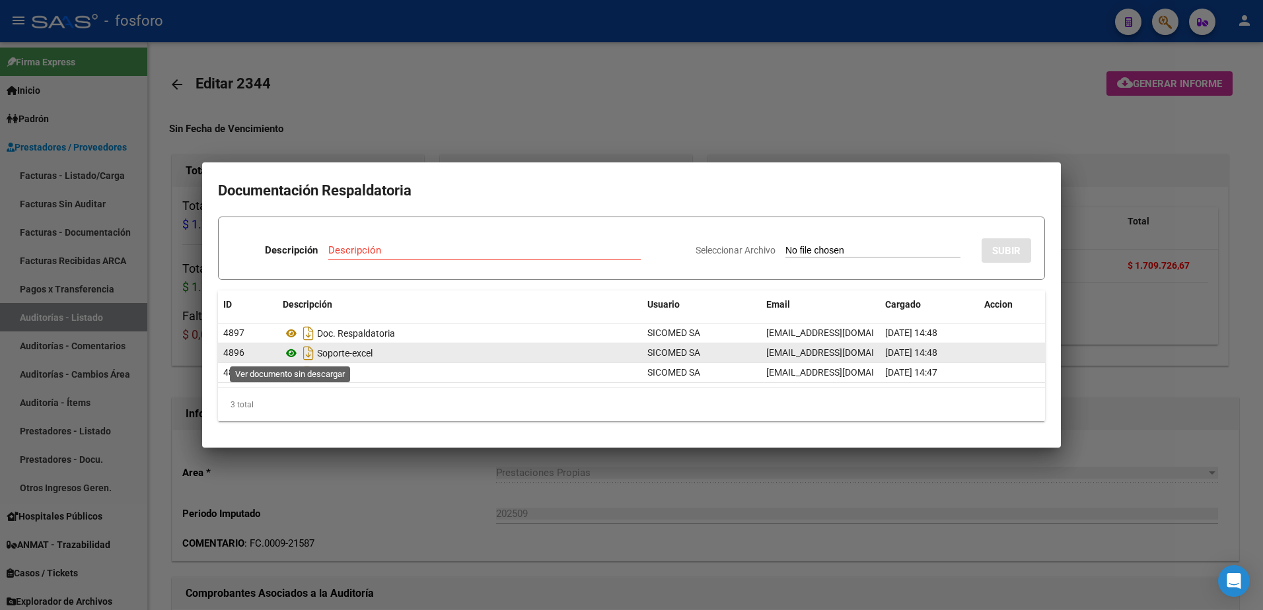
click at [293, 355] on icon at bounding box center [291, 353] width 17 height 16
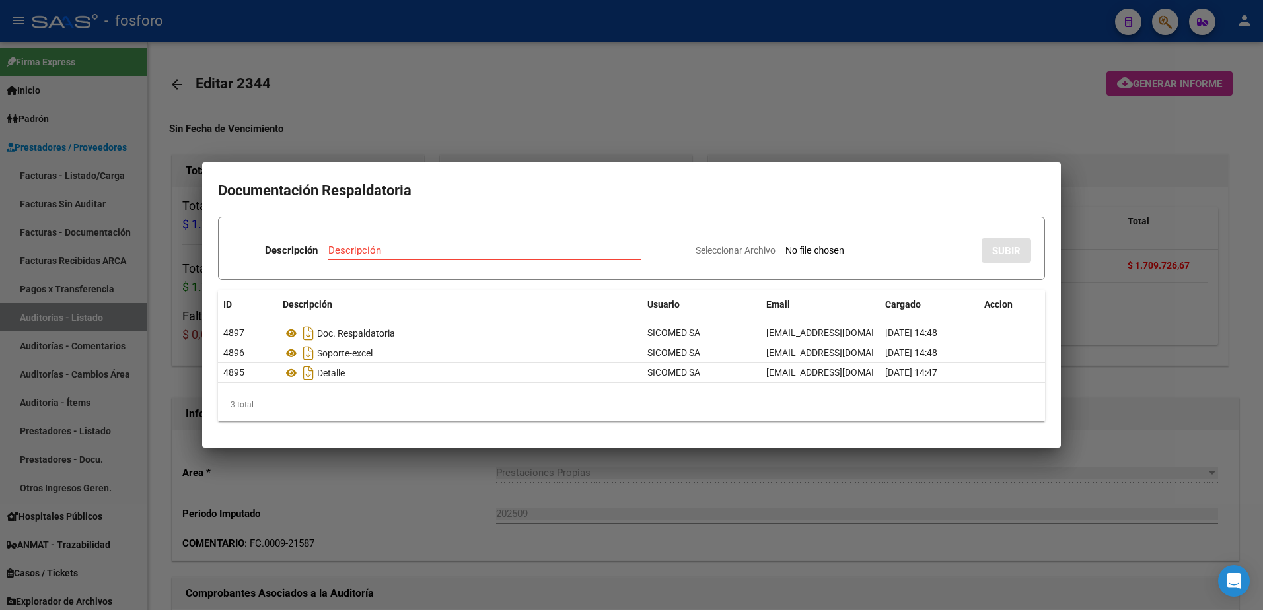
drag, startPoint x: 934, startPoint y: 505, endPoint x: 954, endPoint y: 464, distance: 45.2
click at [935, 505] on div at bounding box center [631, 305] width 1263 height 610
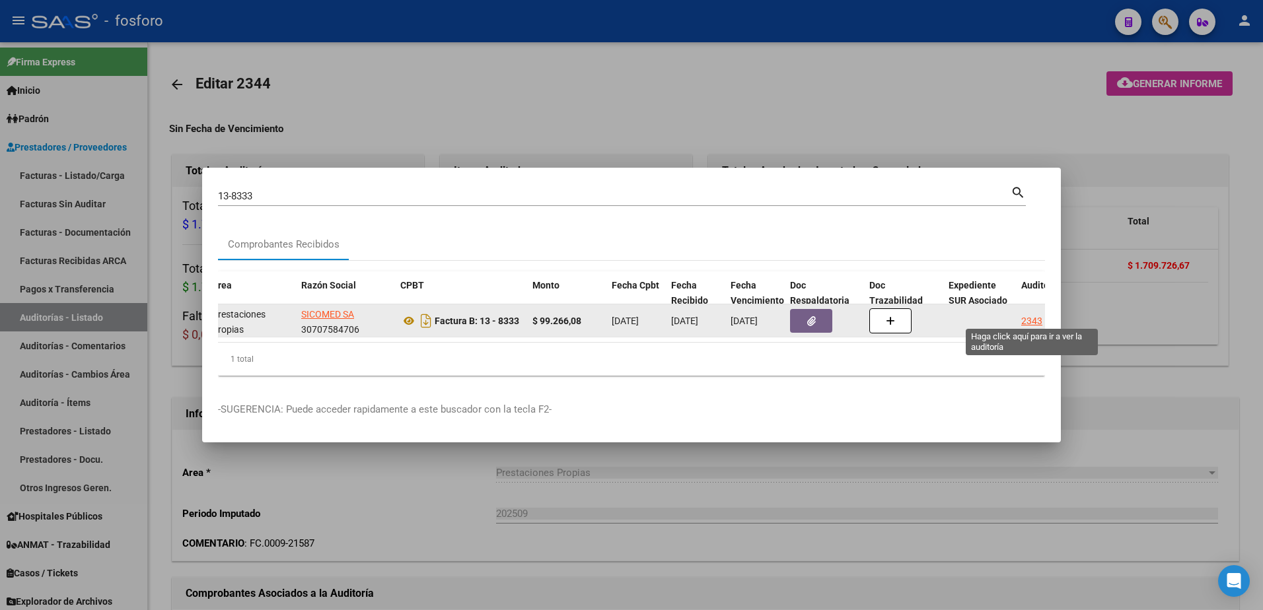
click at [1037, 315] on div "2343" at bounding box center [1031, 321] width 21 height 15
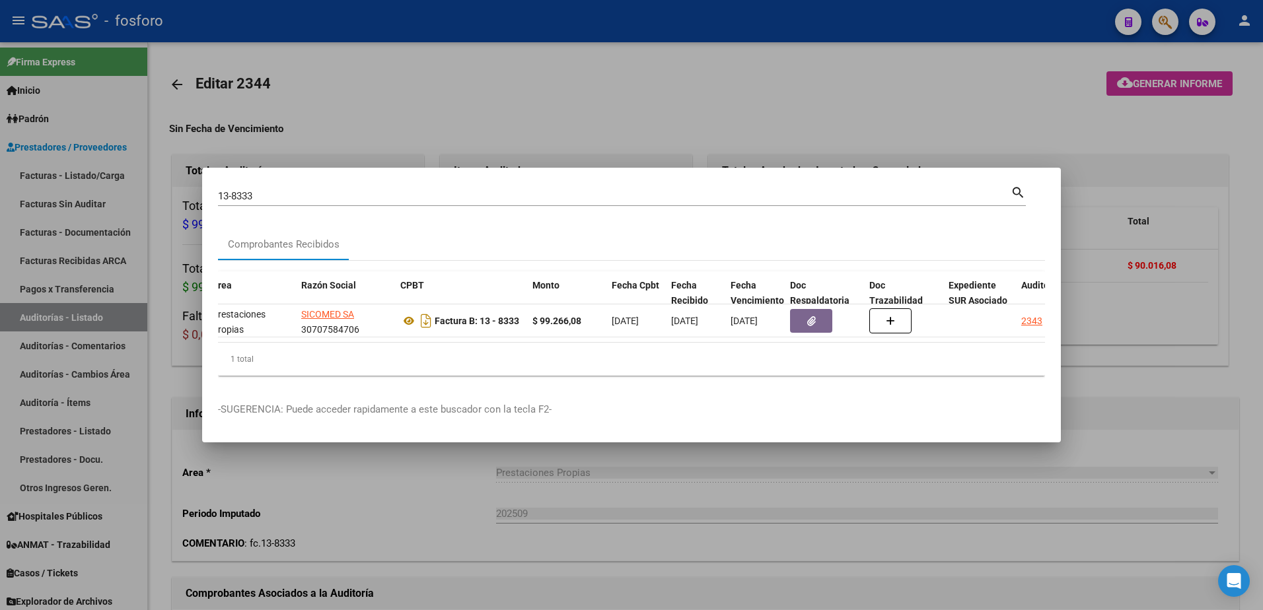
click at [827, 123] on div at bounding box center [631, 305] width 1263 height 610
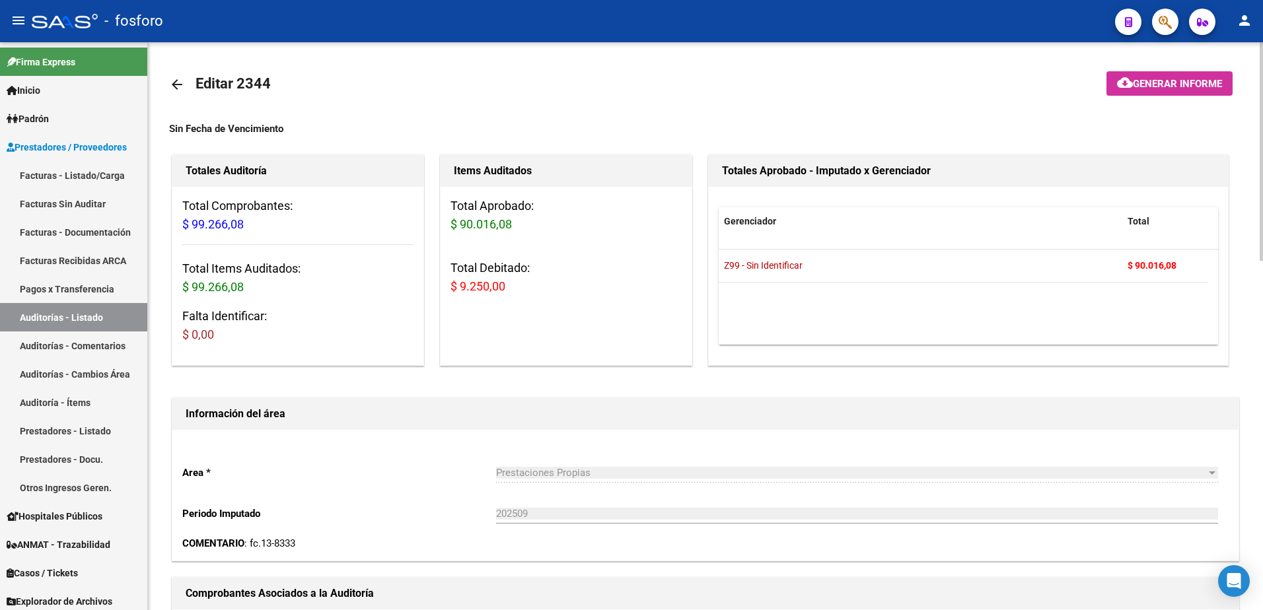
click at [1151, 81] on span "Generar informe" at bounding box center [1177, 84] width 89 height 12
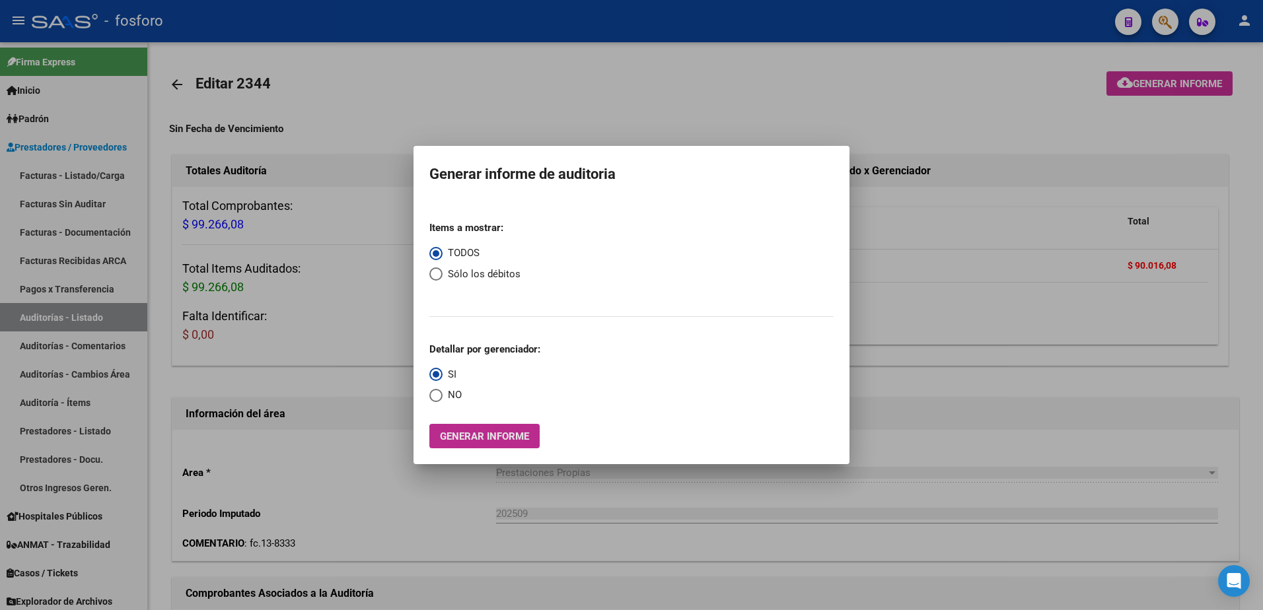
click at [457, 434] on span "Generar informe" at bounding box center [484, 437] width 89 height 12
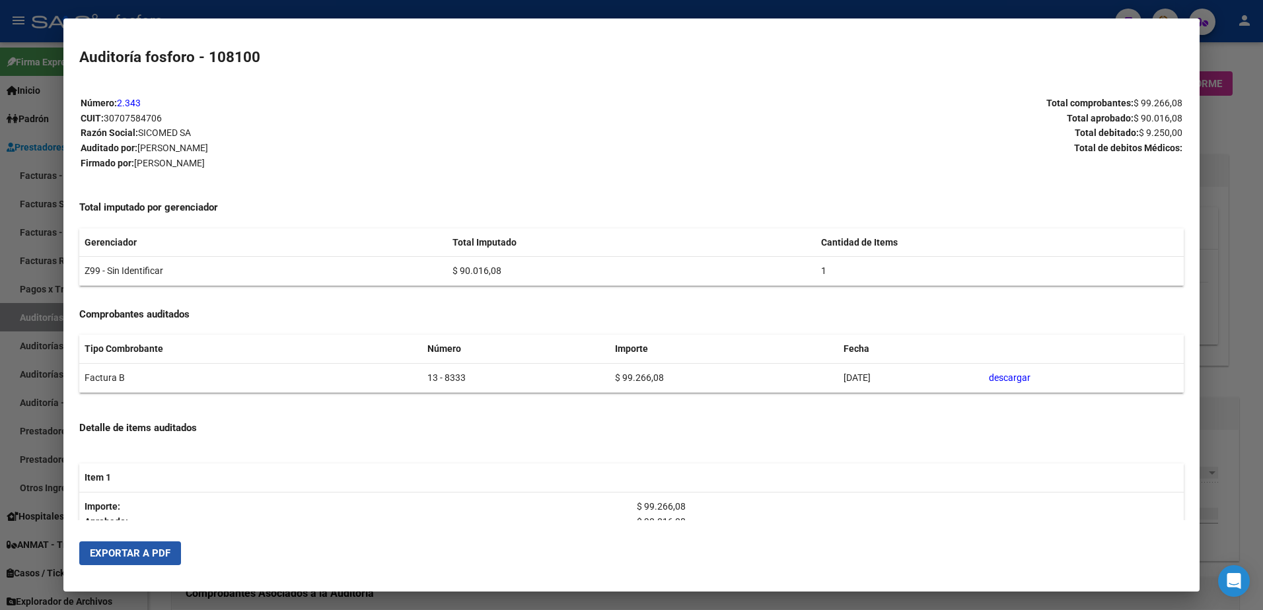
click at [157, 558] on span "Exportar a PDF" at bounding box center [130, 554] width 81 height 12
click at [29, 303] on div at bounding box center [631, 305] width 1263 height 610
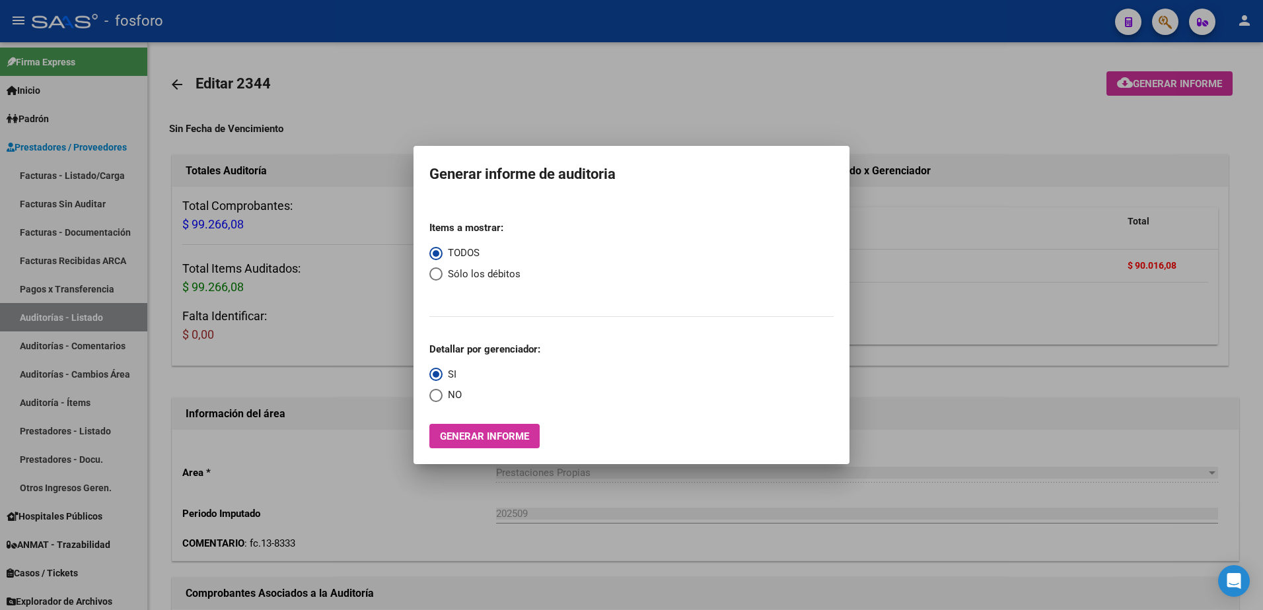
click at [1066, 152] on div at bounding box center [631, 305] width 1263 height 610
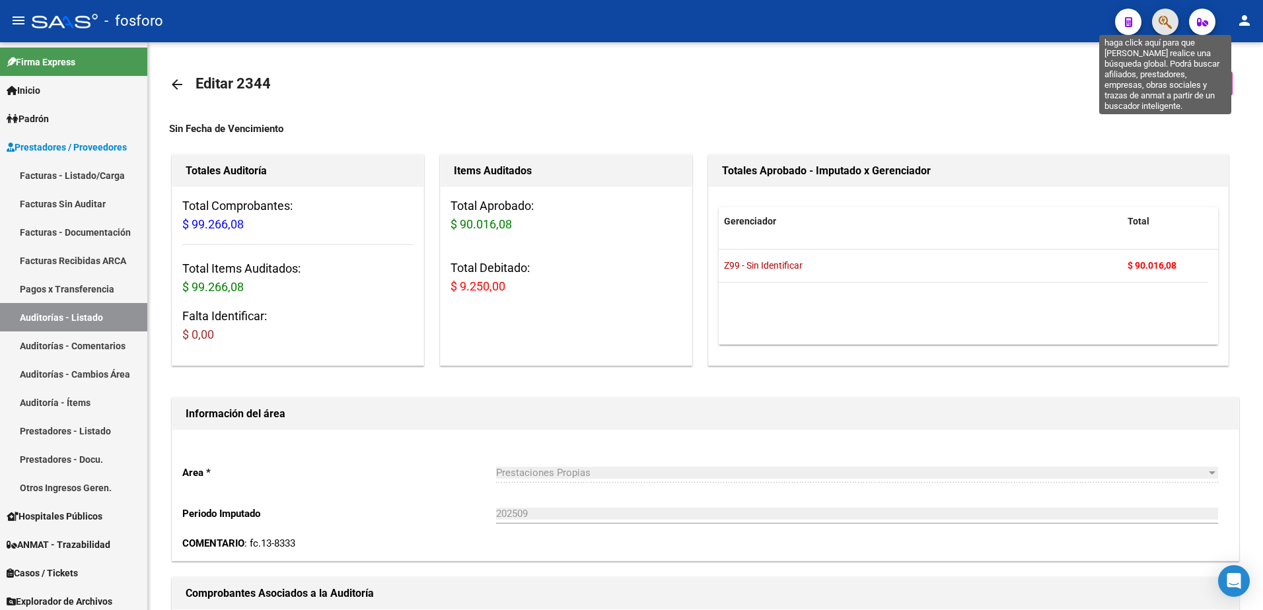
click at [1171, 20] on icon "button" at bounding box center [1165, 22] width 13 height 15
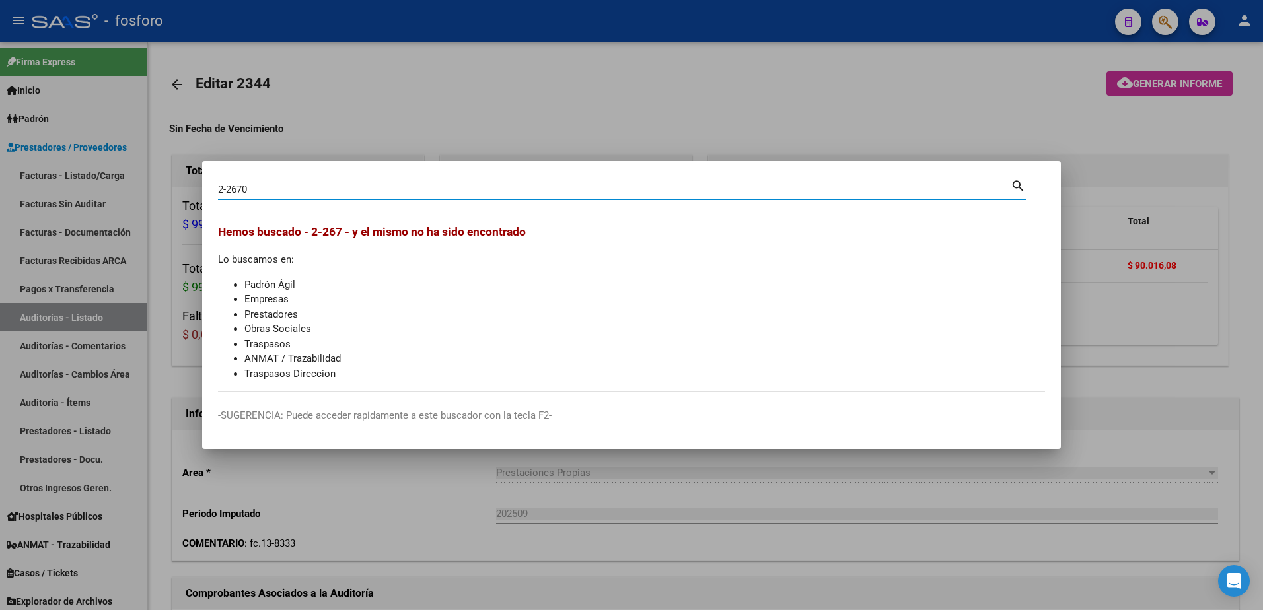
type input "2-2670"
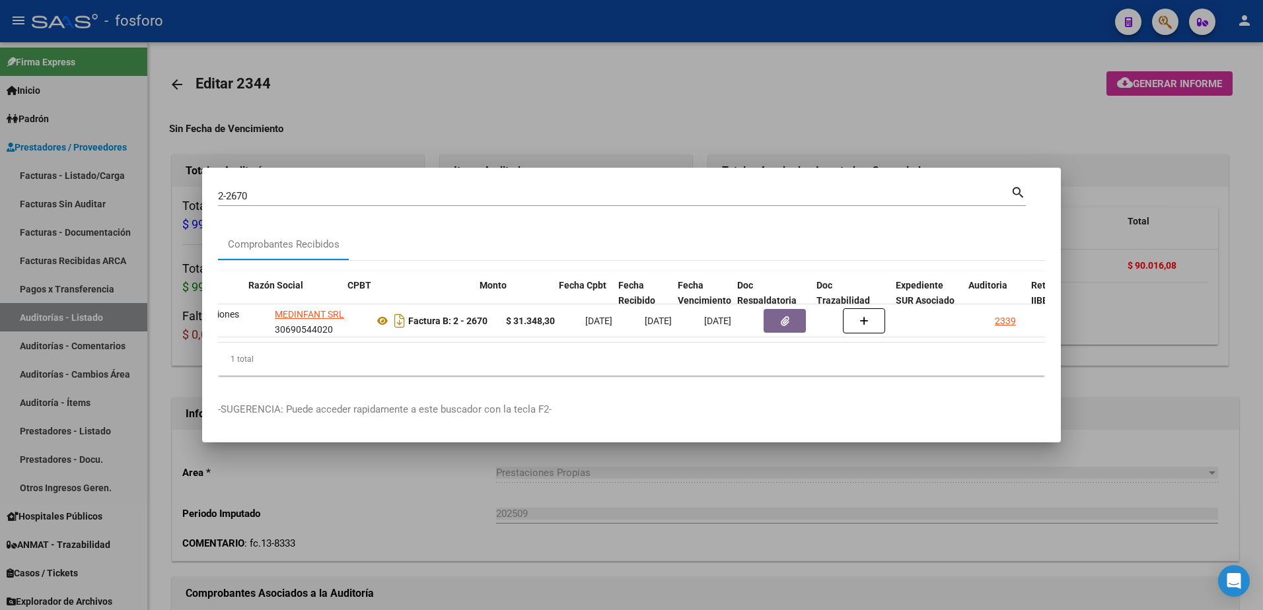
scroll to position [0, 291]
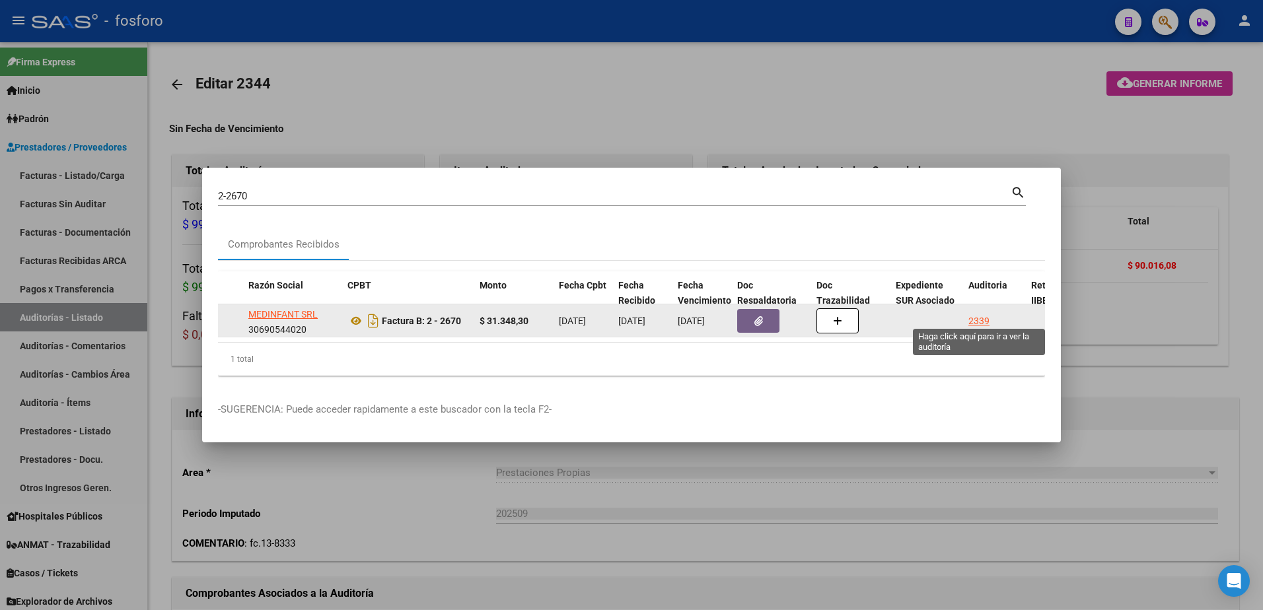
click at [980, 322] on div "2339" at bounding box center [978, 321] width 21 height 15
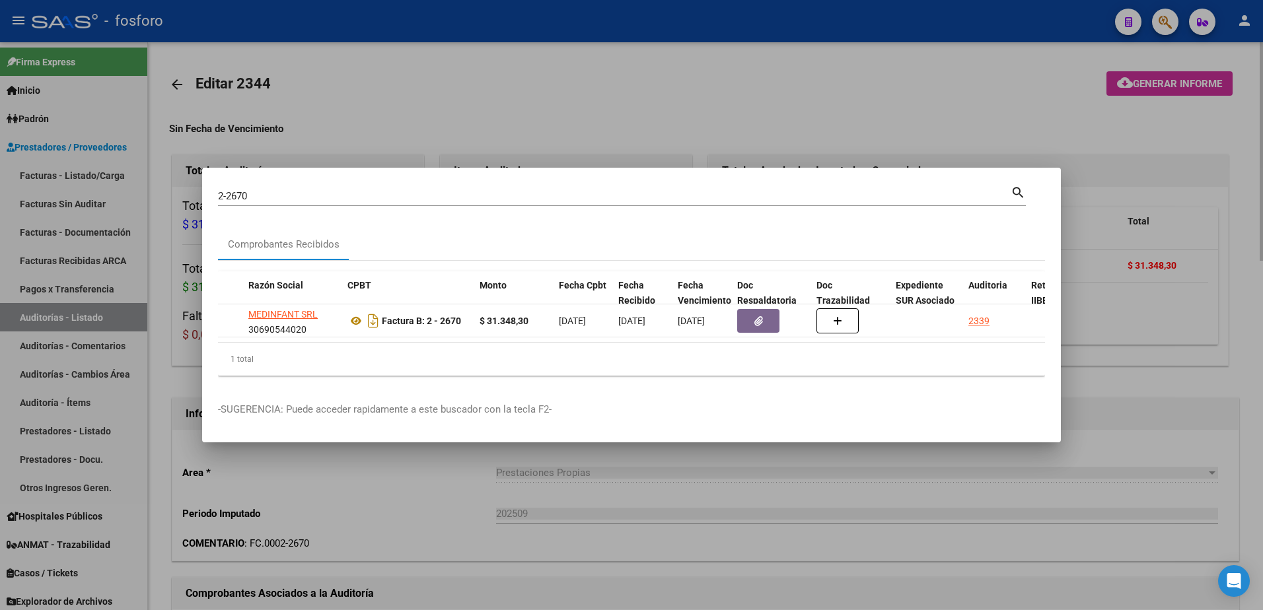
click at [998, 129] on div at bounding box center [631, 305] width 1263 height 610
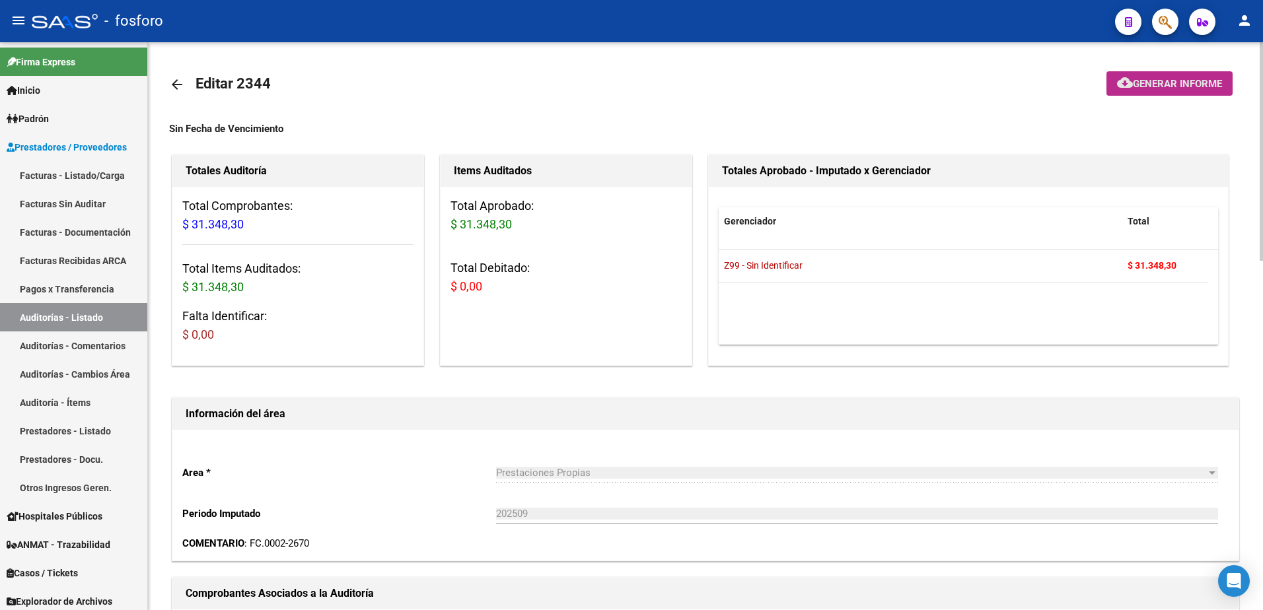
click at [1139, 87] on span "Generar informe" at bounding box center [1177, 84] width 89 height 12
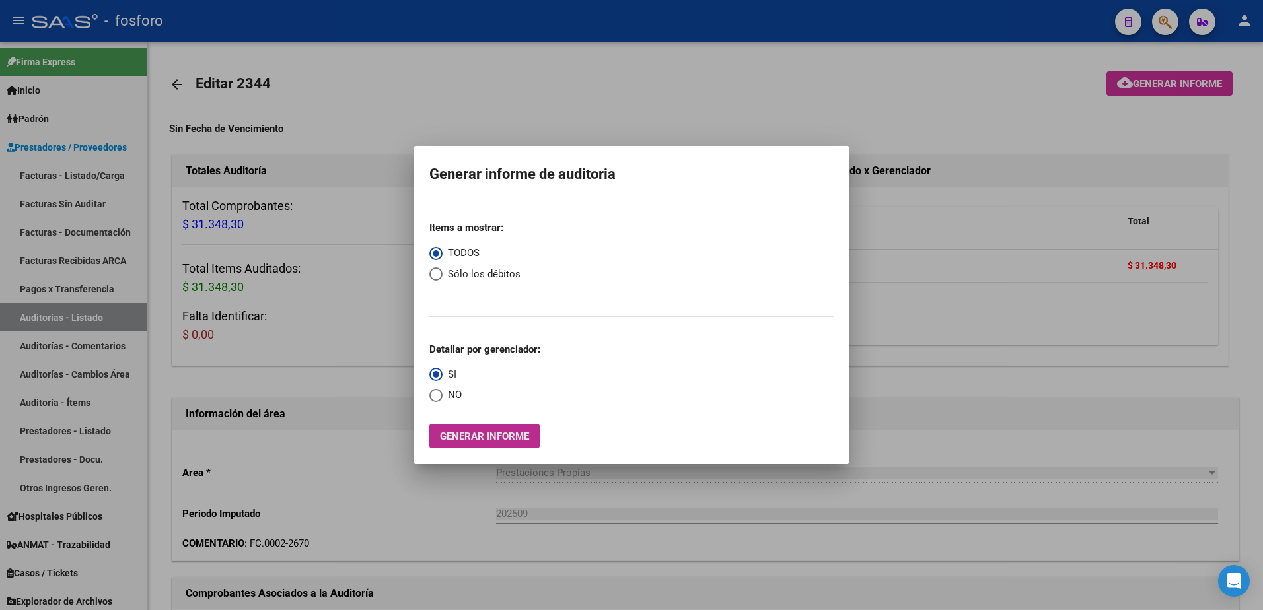
click at [477, 441] on span "Generar informe" at bounding box center [484, 437] width 89 height 12
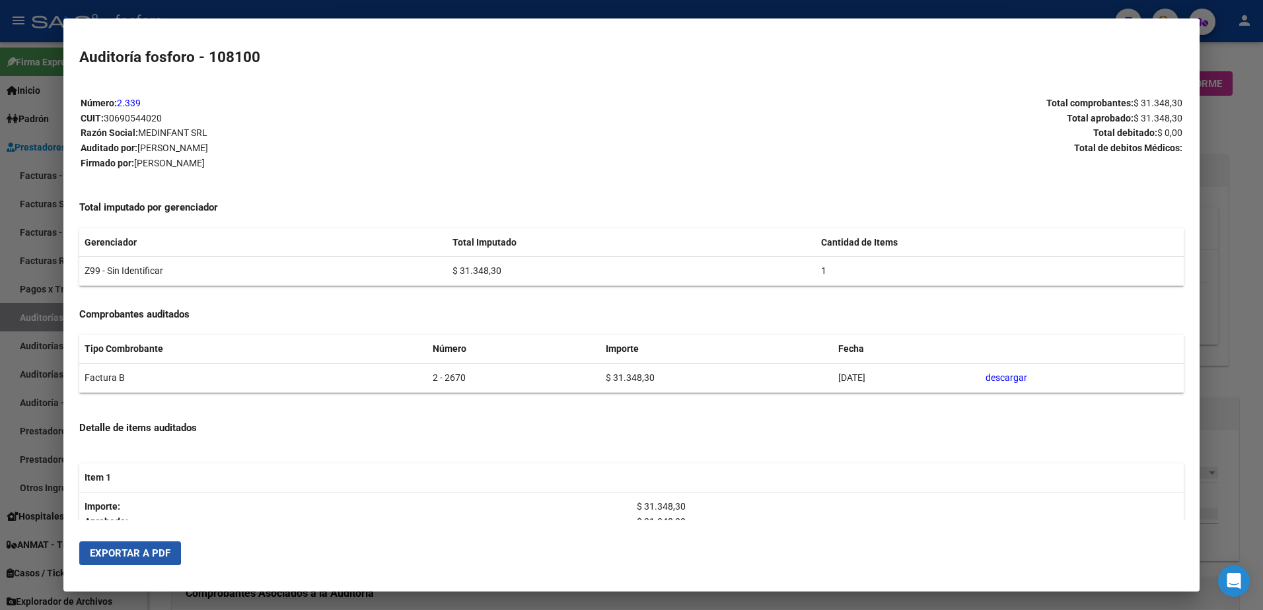
click at [90, 548] on span "Exportar a PDF" at bounding box center [130, 554] width 81 height 12
click at [114, 556] on span "Exportar a PDF" at bounding box center [130, 554] width 81 height 12
click at [21, 192] on div at bounding box center [631, 305] width 1263 height 610
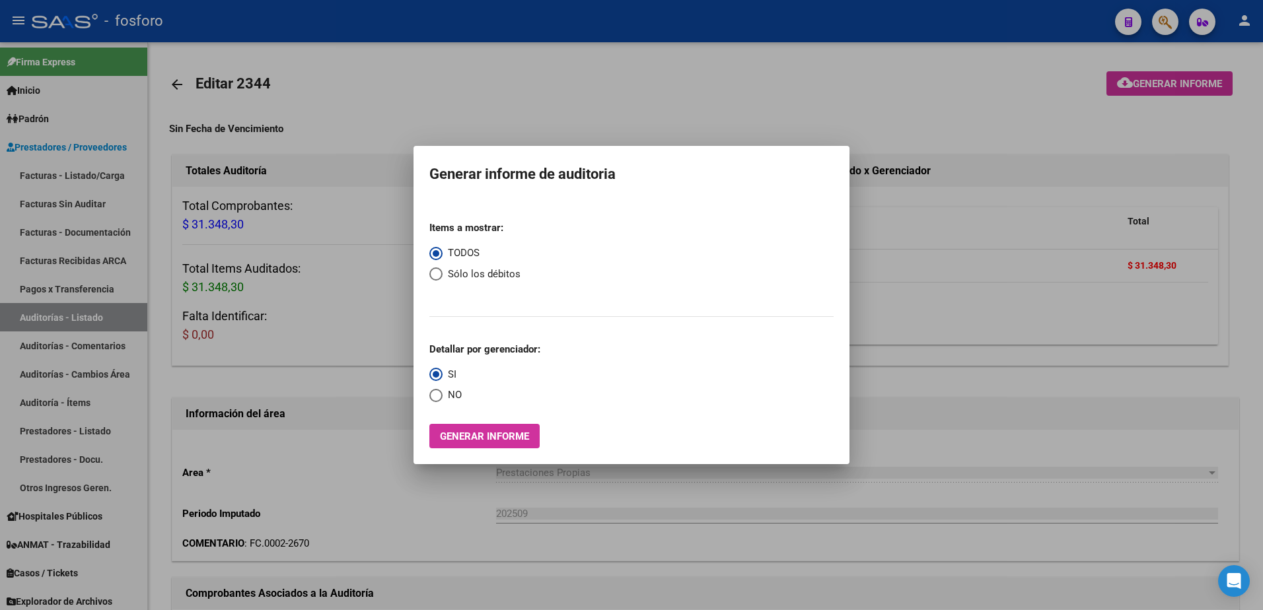
click at [1104, 141] on div at bounding box center [631, 305] width 1263 height 610
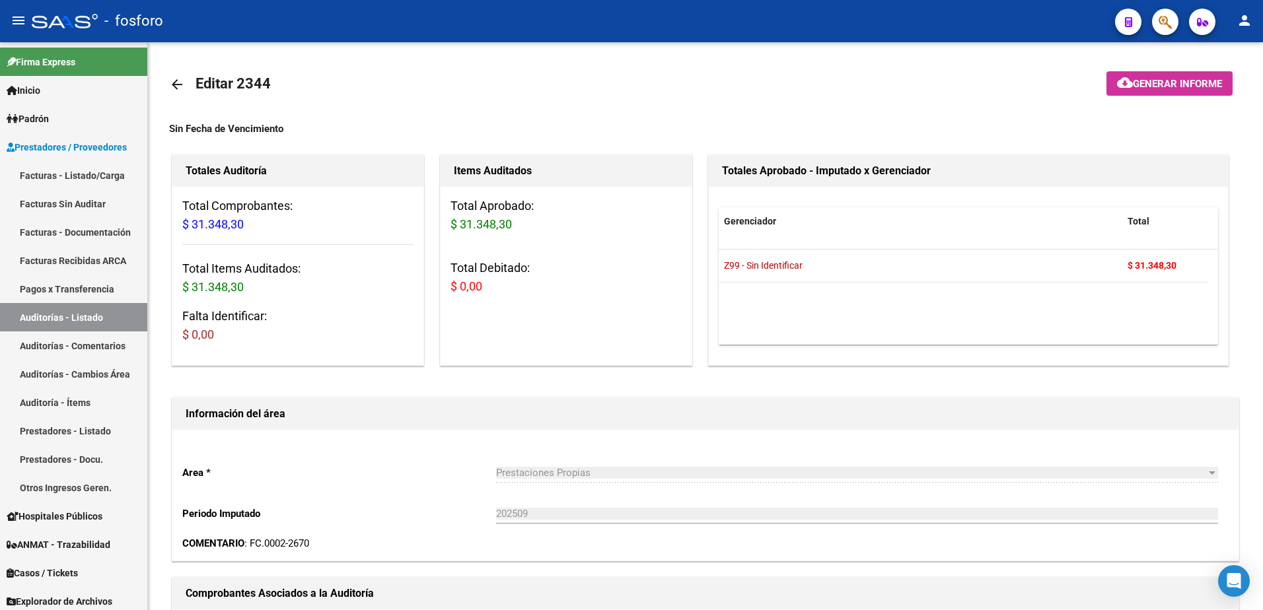
click at [1155, 24] on button "button" at bounding box center [1165, 22] width 26 height 26
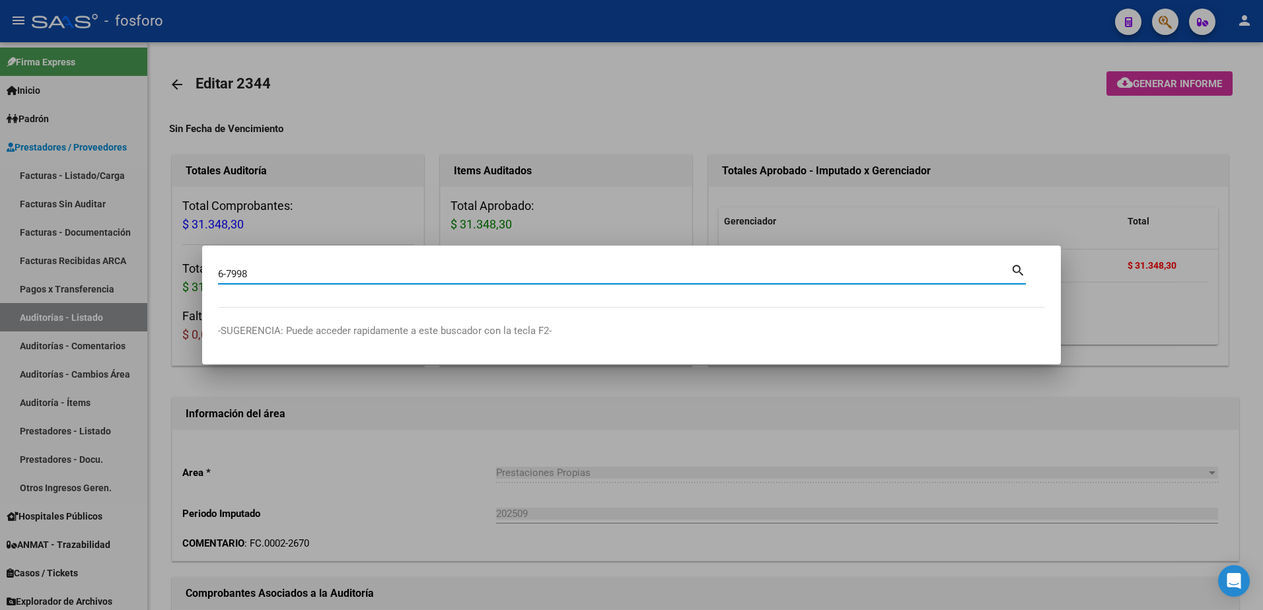
type input "6-7998"
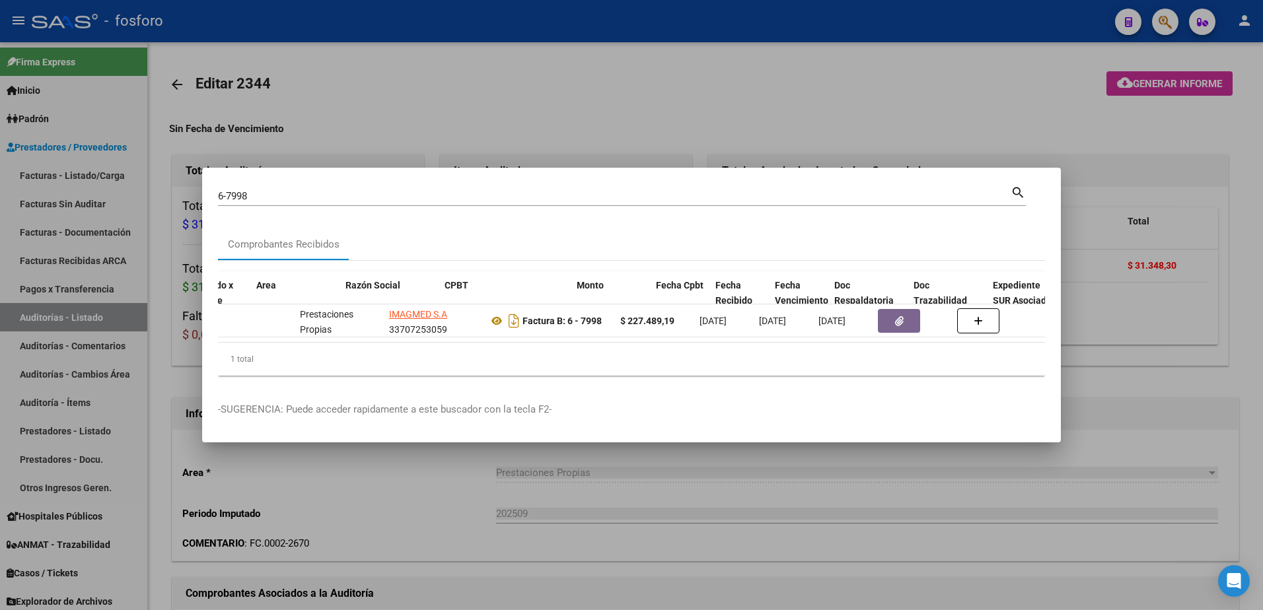
scroll to position [0, 229]
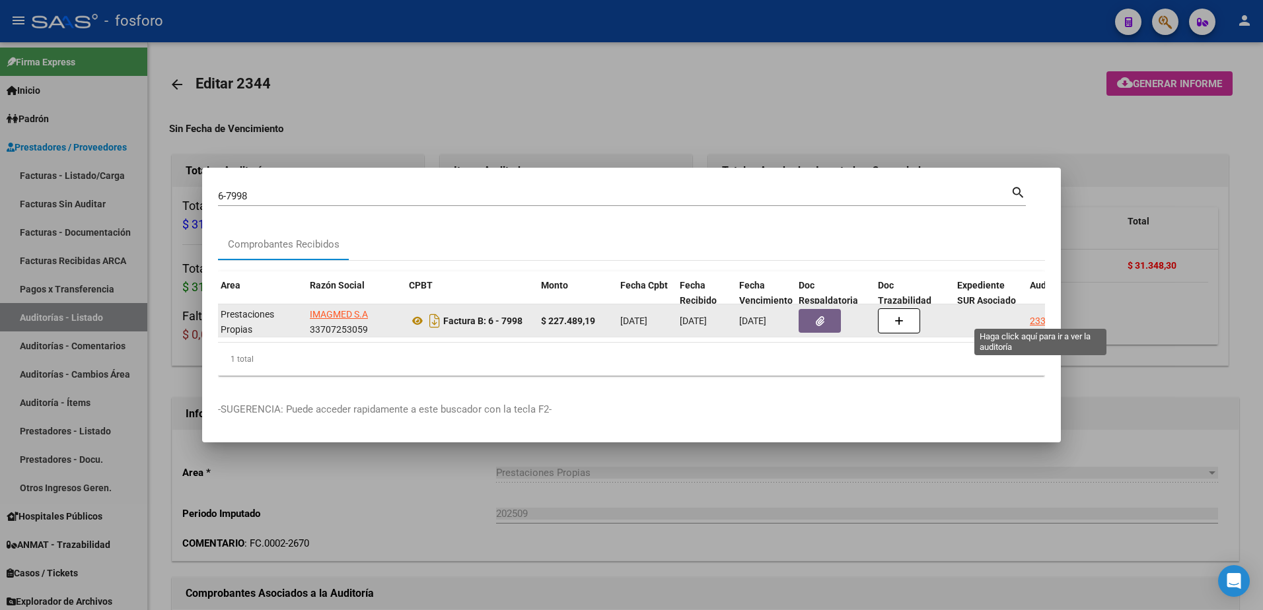
click at [1031, 318] on div "2338" at bounding box center [1040, 321] width 21 height 15
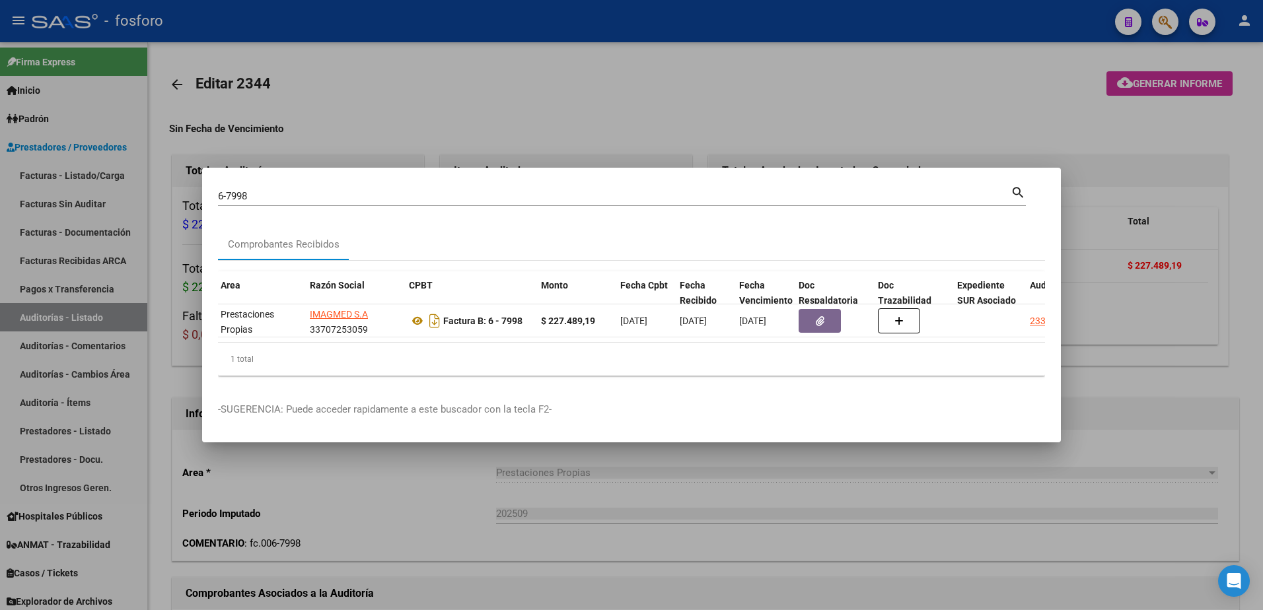
click at [1106, 167] on div at bounding box center [631, 305] width 1263 height 610
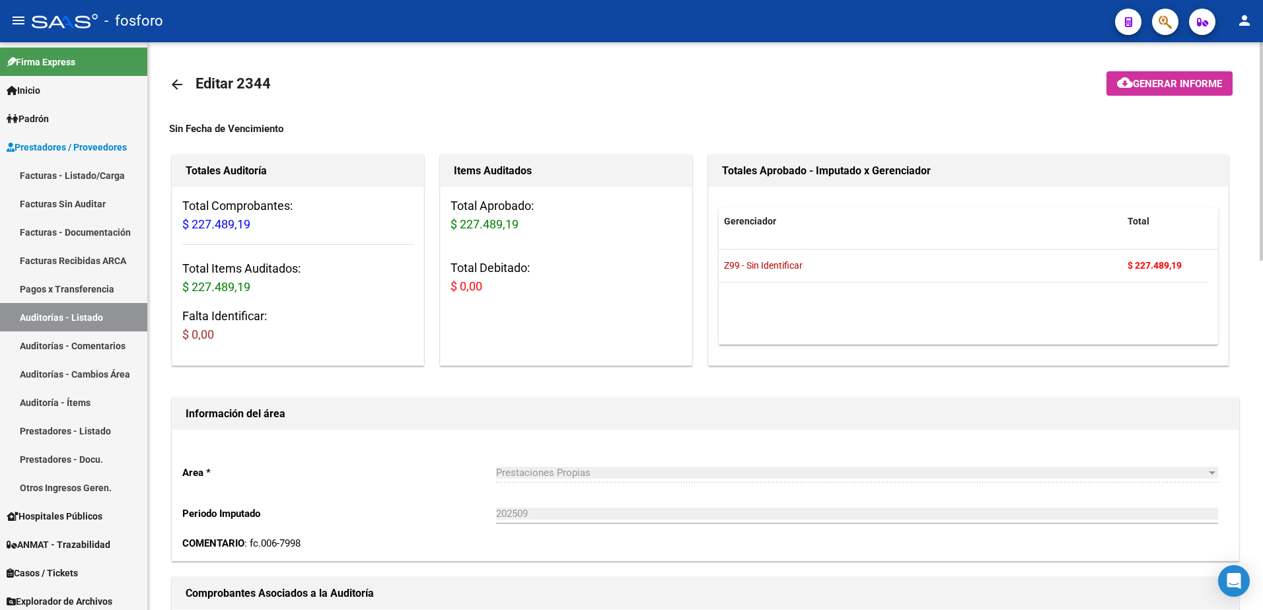
click at [1146, 79] on span "Generar informe" at bounding box center [1177, 84] width 89 height 12
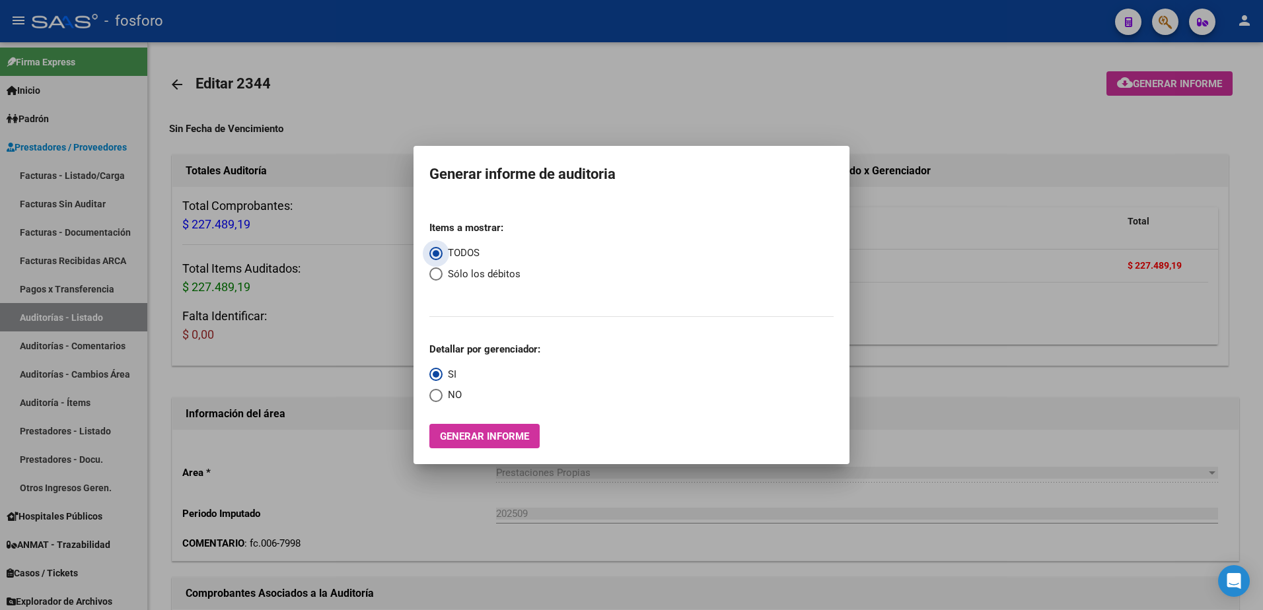
drag, startPoint x: 489, startPoint y: 441, endPoint x: 449, endPoint y: 441, distance: 39.6
click at [449, 441] on span "Generar informe" at bounding box center [484, 437] width 89 height 12
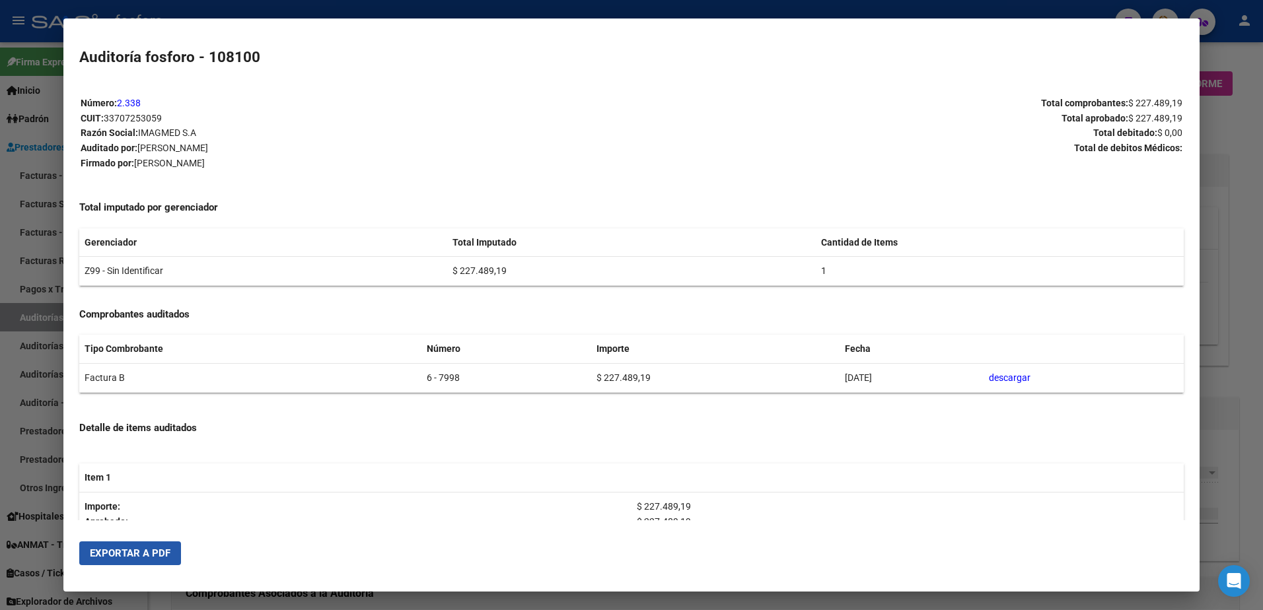
click at [159, 554] on span "Exportar a PDF" at bounding box center [130, 554] width 81 height 12
click at [23, 371] on div at bounding box center [631, 305] width 1263 height 610
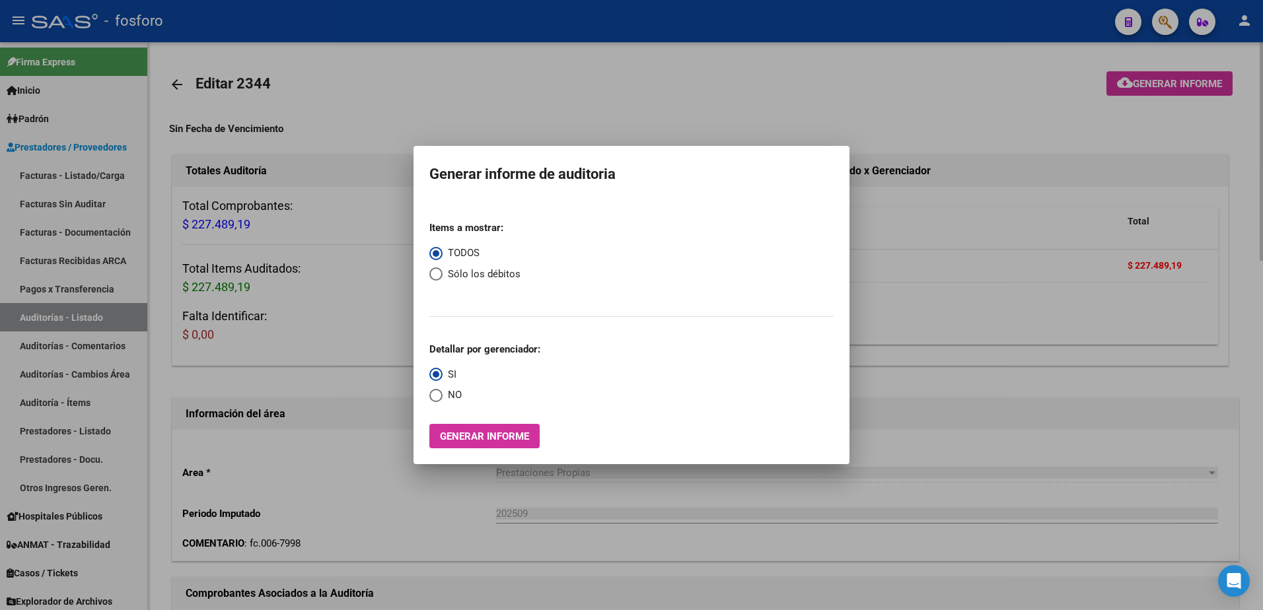
click at [1019, 242] on div at bounding box center [631, 305] width 1263 height 610
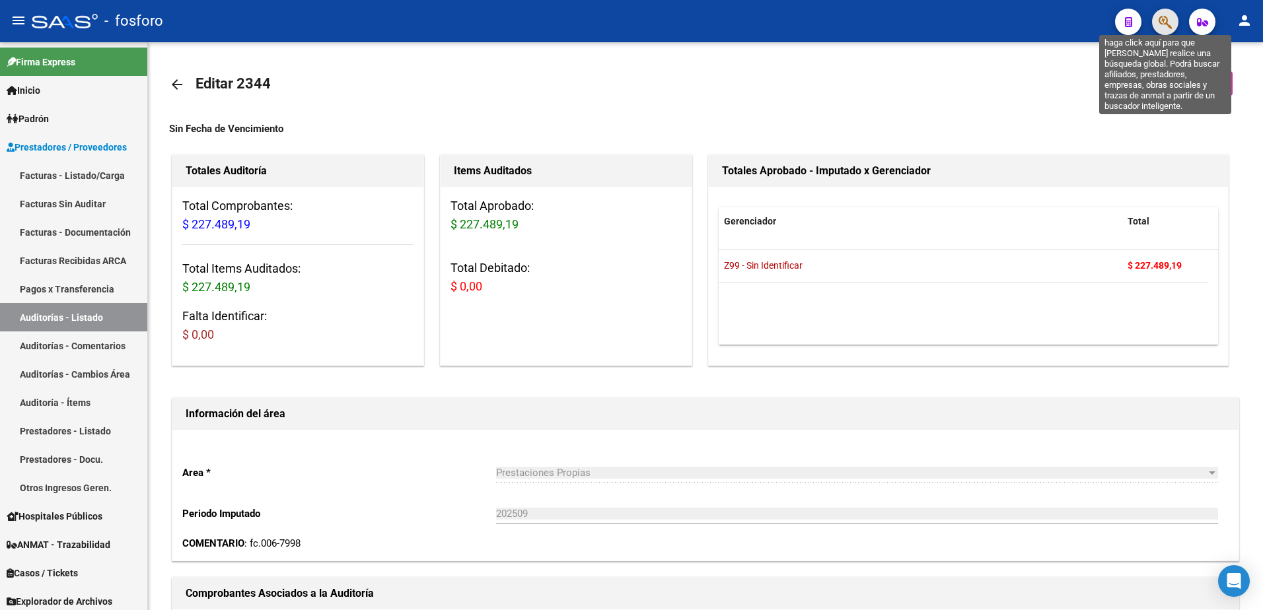
click at [1164, 25] on icon "button" at bounding box center [1165, 22] width 13 height 15
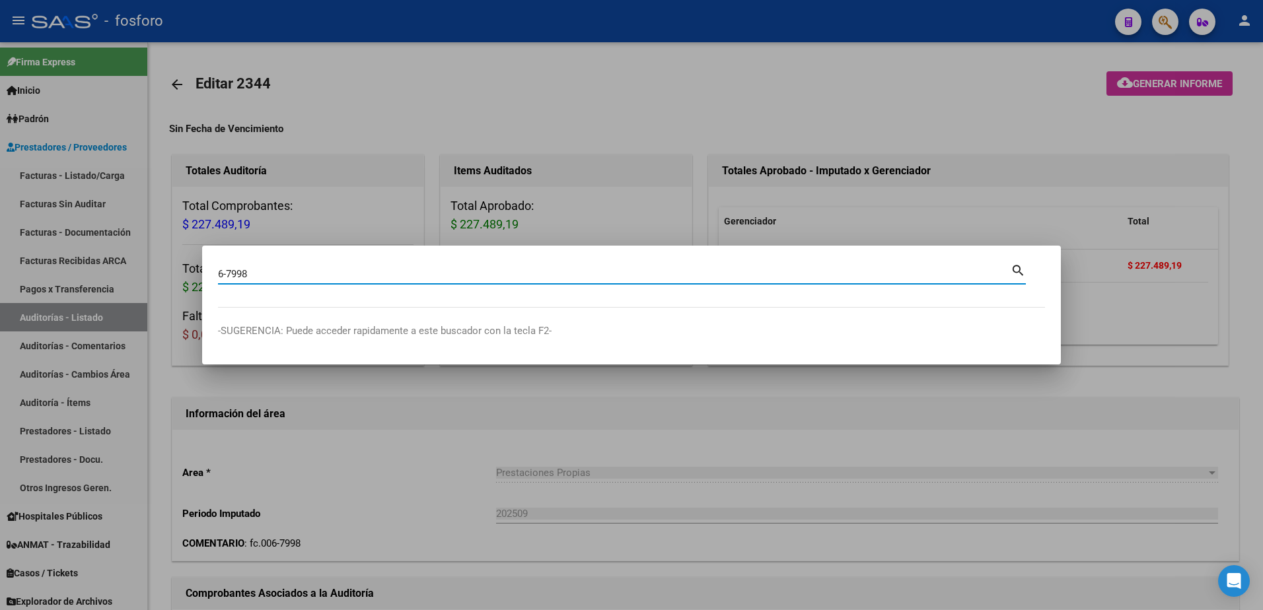
type input "6-7998"
click at [391, 420] on div at bounding box center [631, 305] width 1263 height 610
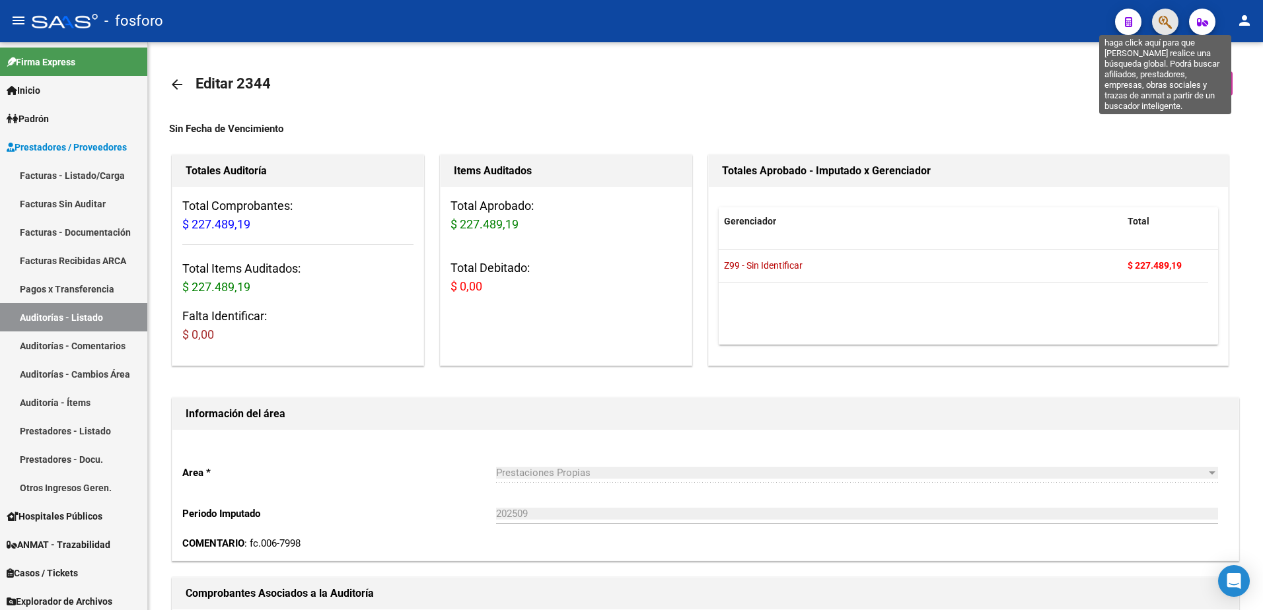
click at [1170, 23] on icon "button" at bounding box center [1165, 22] width 13 height 15
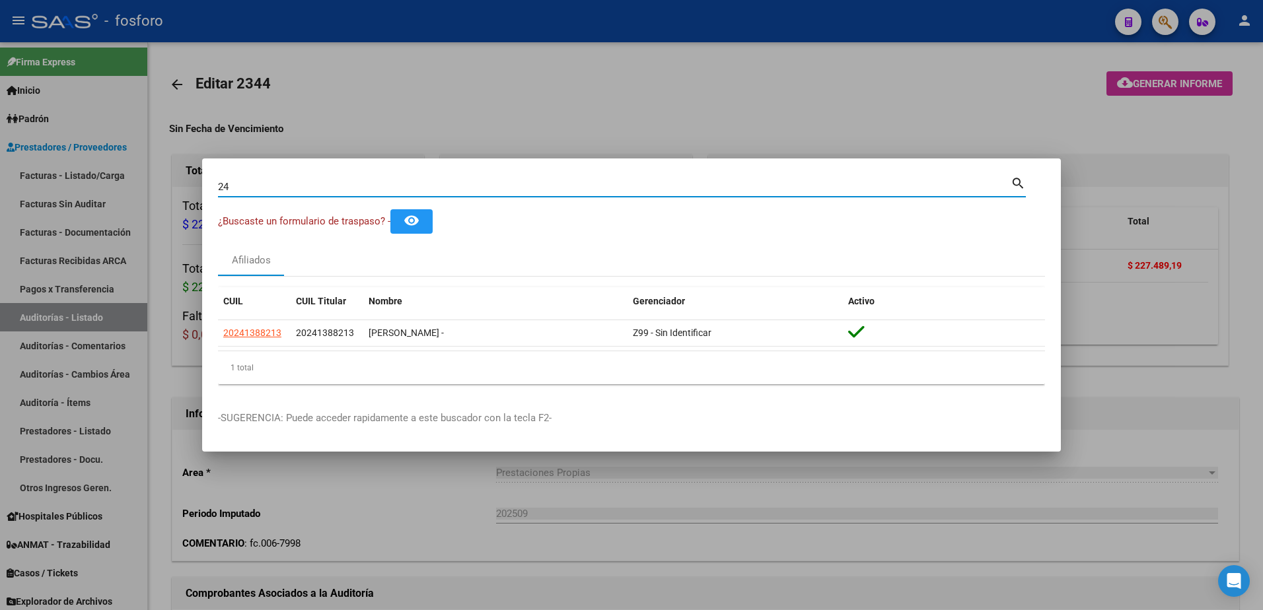
type input "2"
type input "28989840"
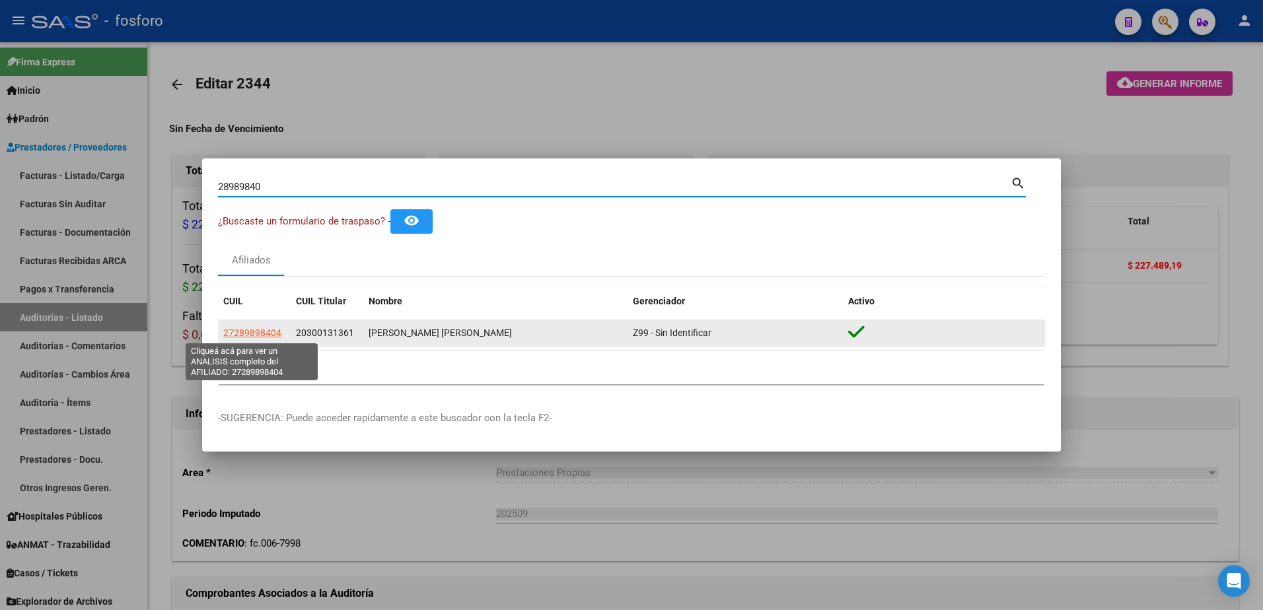
click at [258, 333] on span "27289898404" at bounding box center [252, 333] width 58 height 11
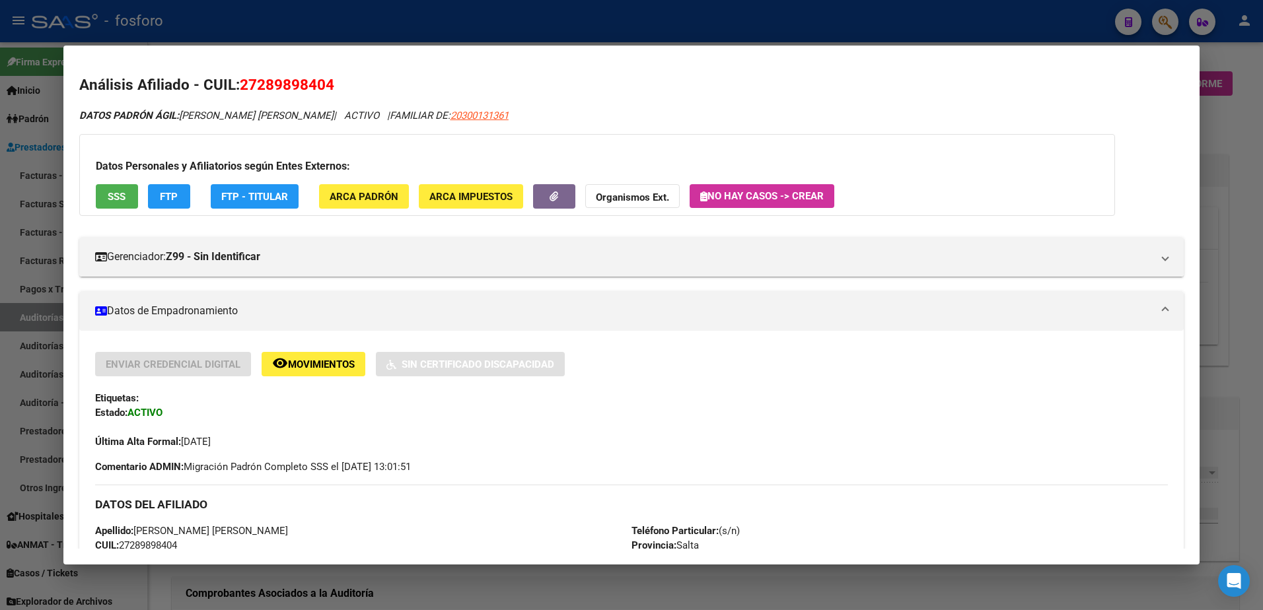
click at [16, 350] on div at bounding box center [631, 305] width 1263 height 610
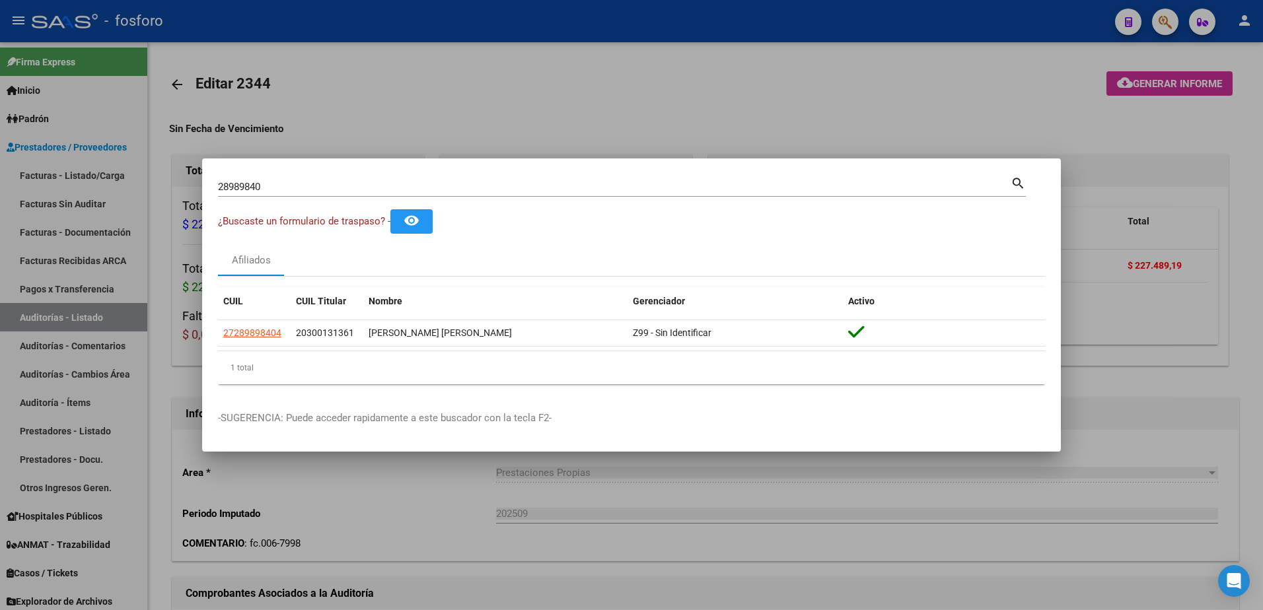
click at [428, 141] on div at bounding box center [631, 305] width 1263 height 610
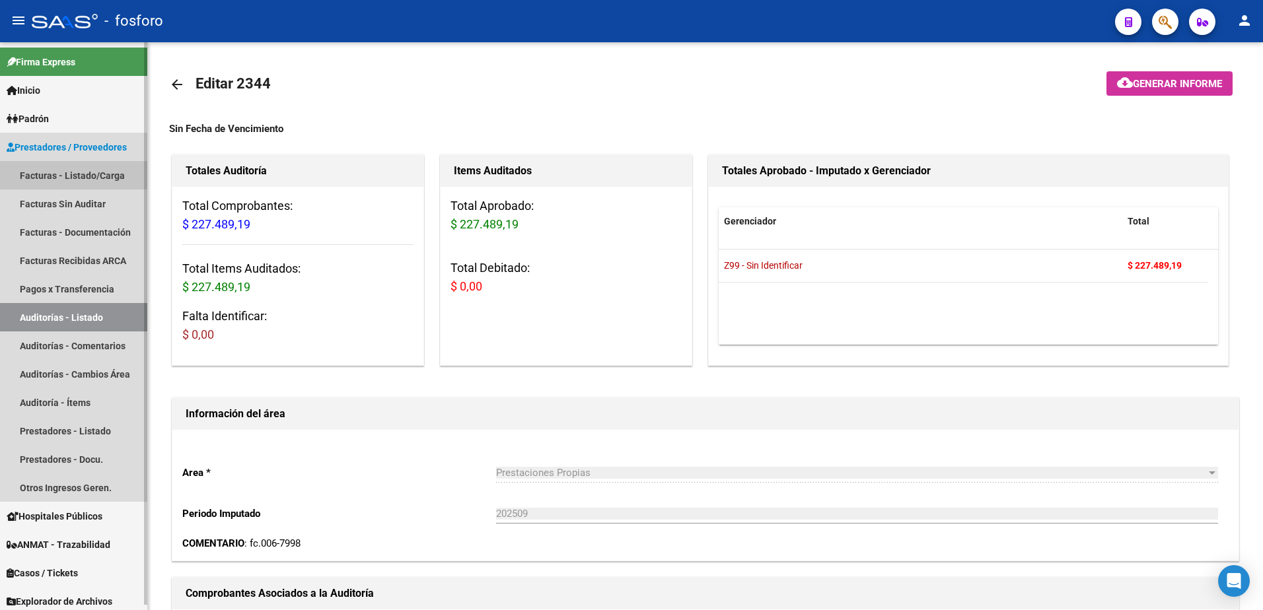
click at [102, 171] on link "Facturas - Listado/Carga" at bounding box center [73, 175] width 147 height 28
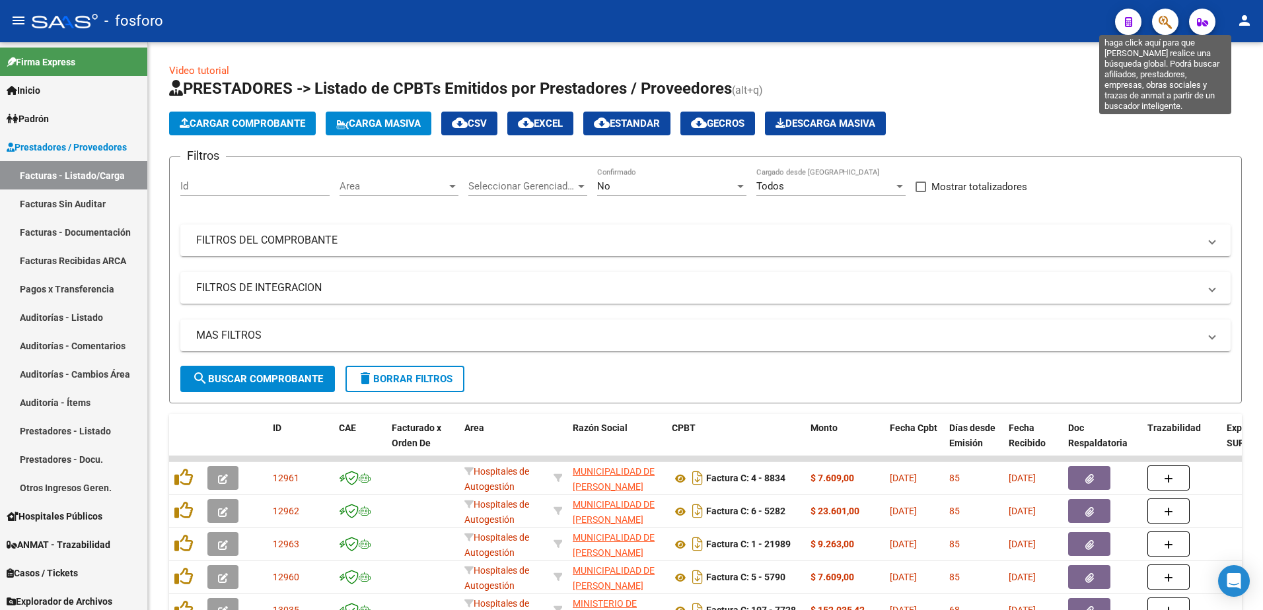
click at [1168, 26] on icon "button" at bounding box center [1165, 22] width 13 height 15
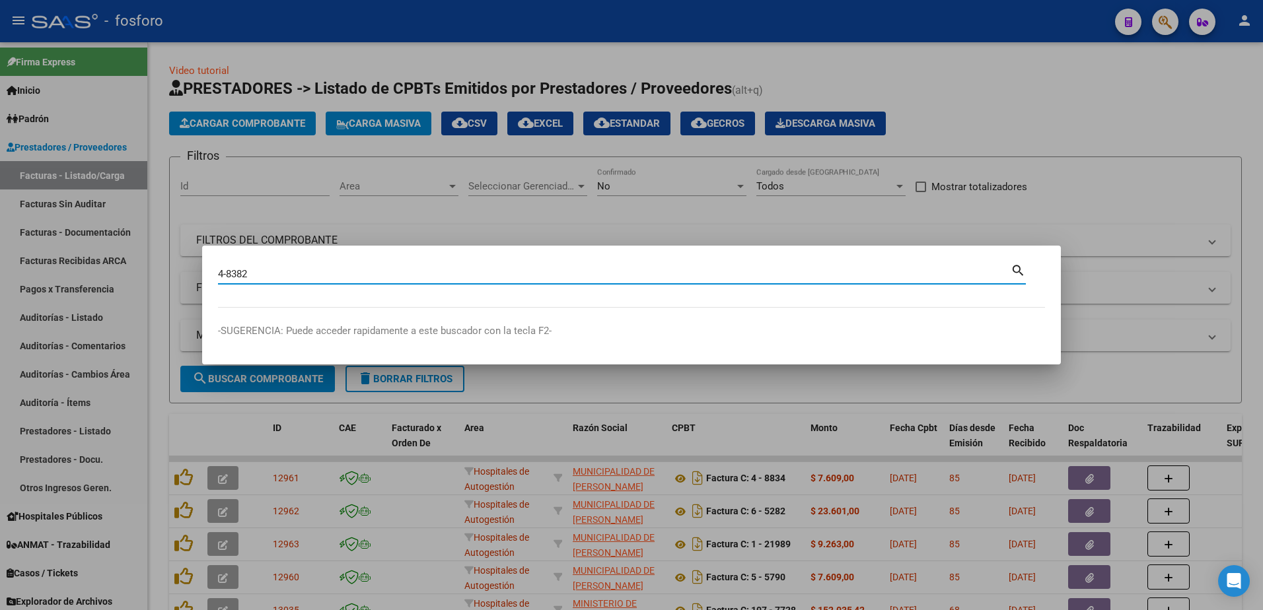
type input "4-8382"
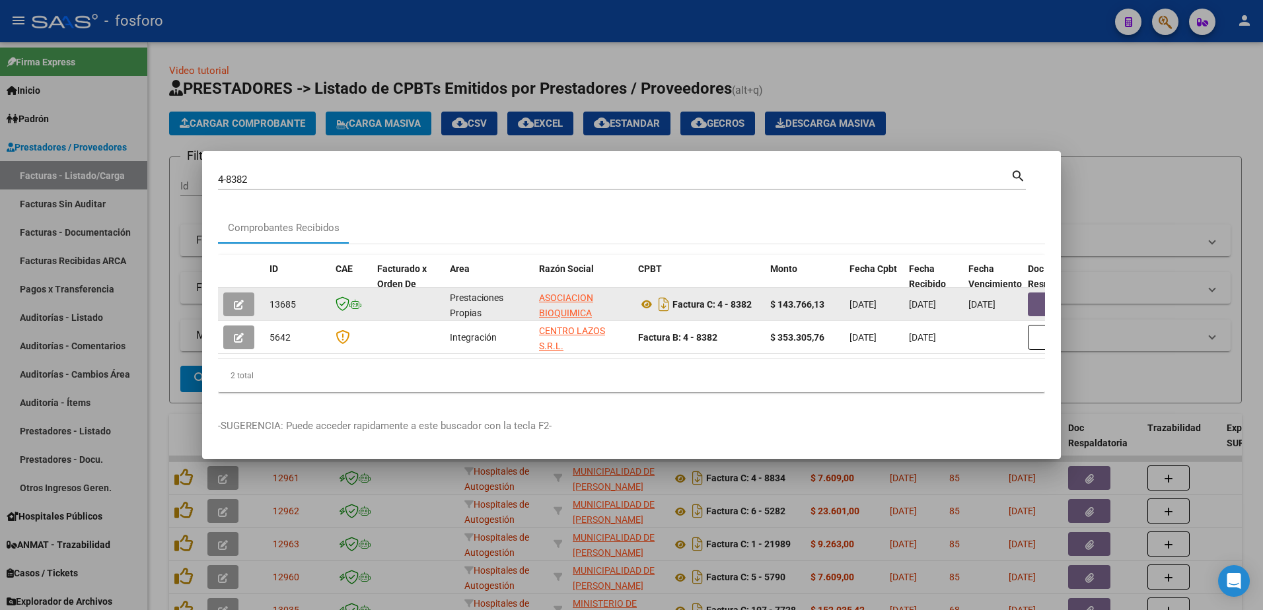
click at [1042, 299] on button "button" at bounding box center [1049, 305] width 42 height 24
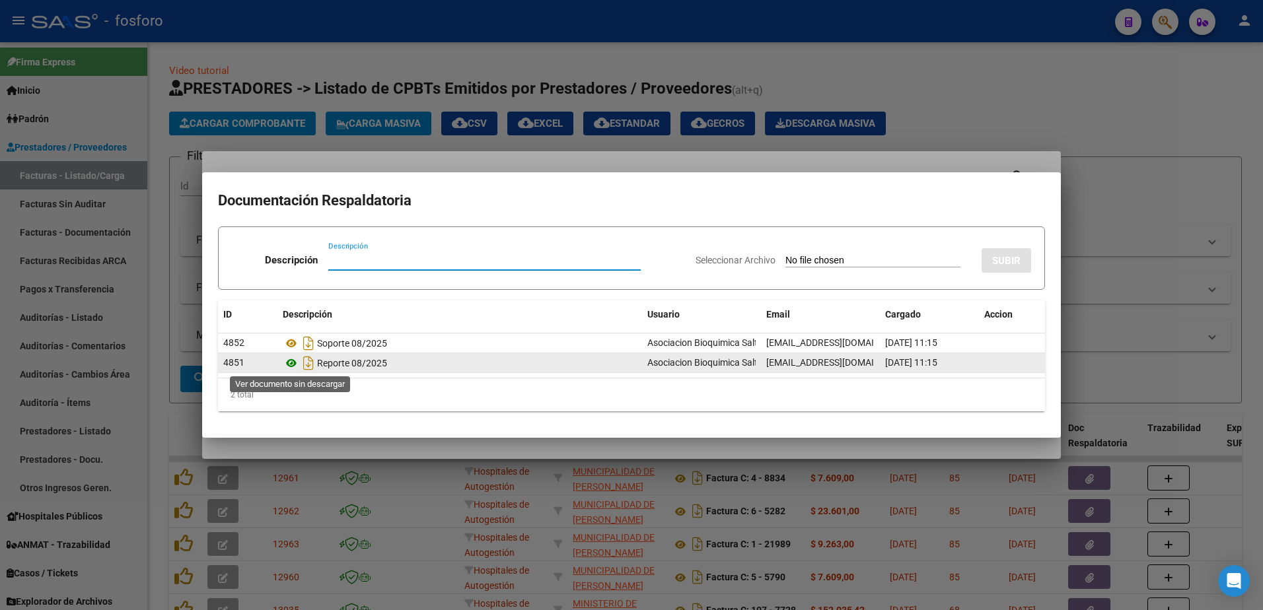
click at [289, 364] on icon at bounding box center [291, 363] width 17 height 16
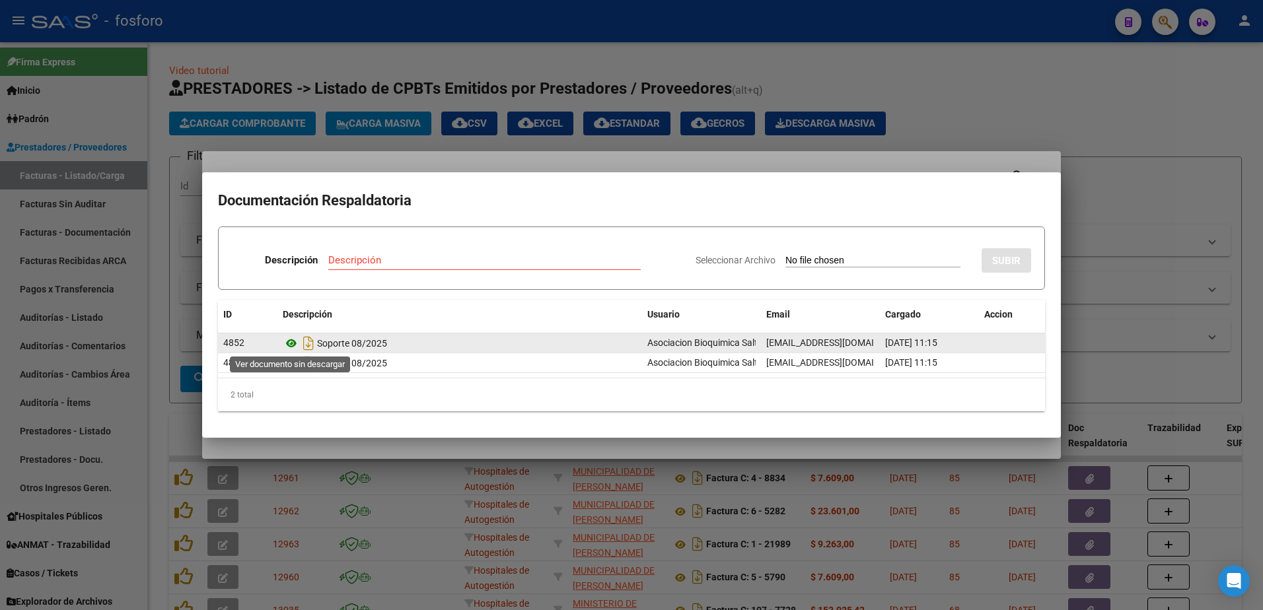
click at [291, 343] on icon at bounding box center [291, 344] width 17 height 16
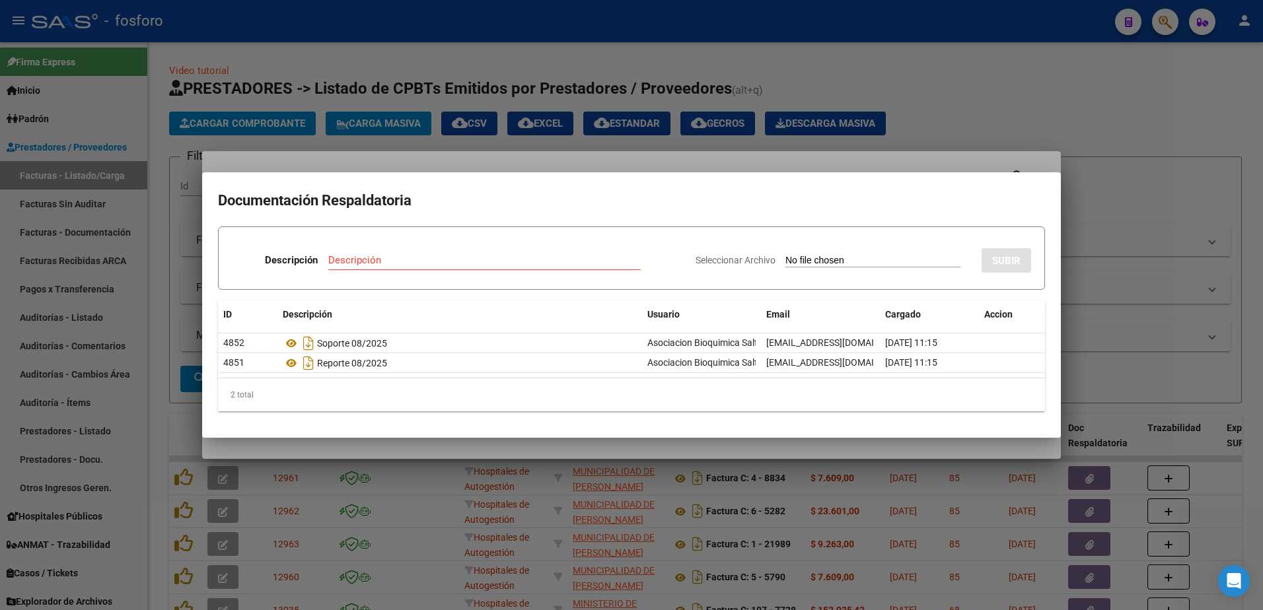
click at [336, 479] on div at bounding box center [631, 305] width 1263 height 610
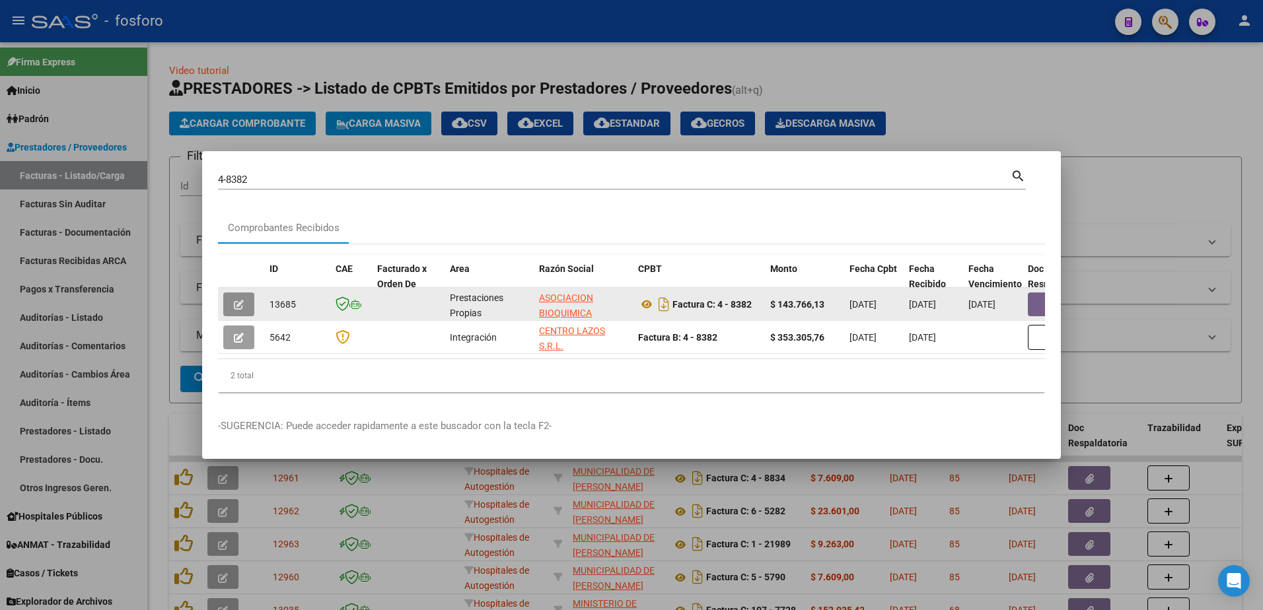
click at [242, 300] on icon "button" at bounding box center [239, 305] width 10 height 10
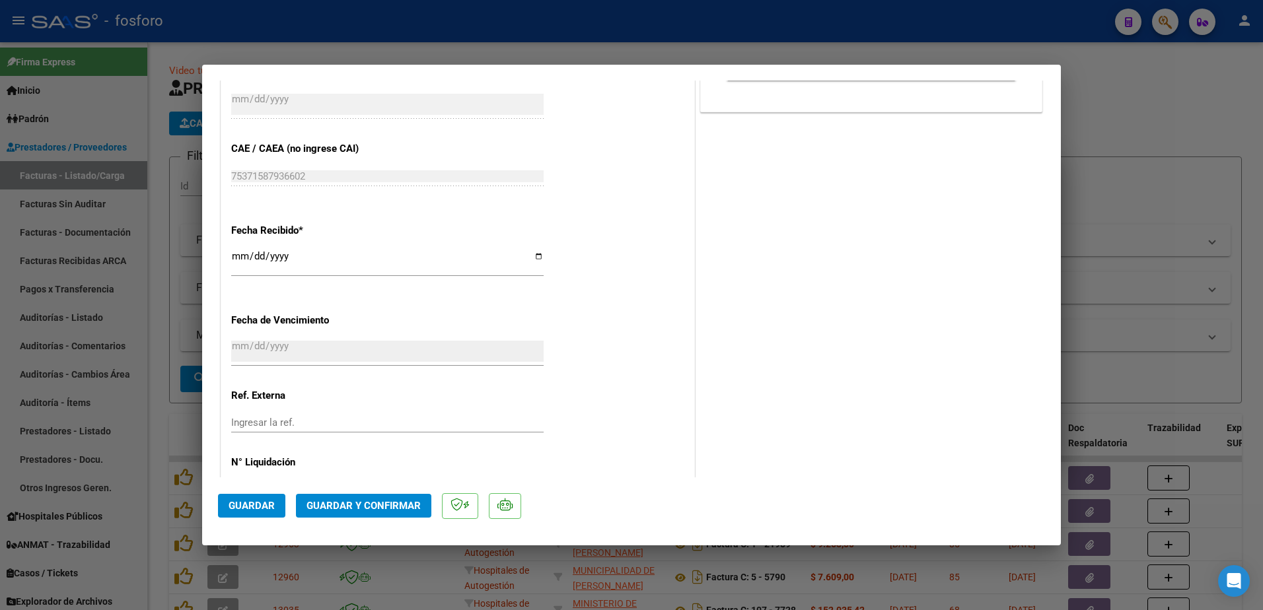
scroll to position [685, 0]
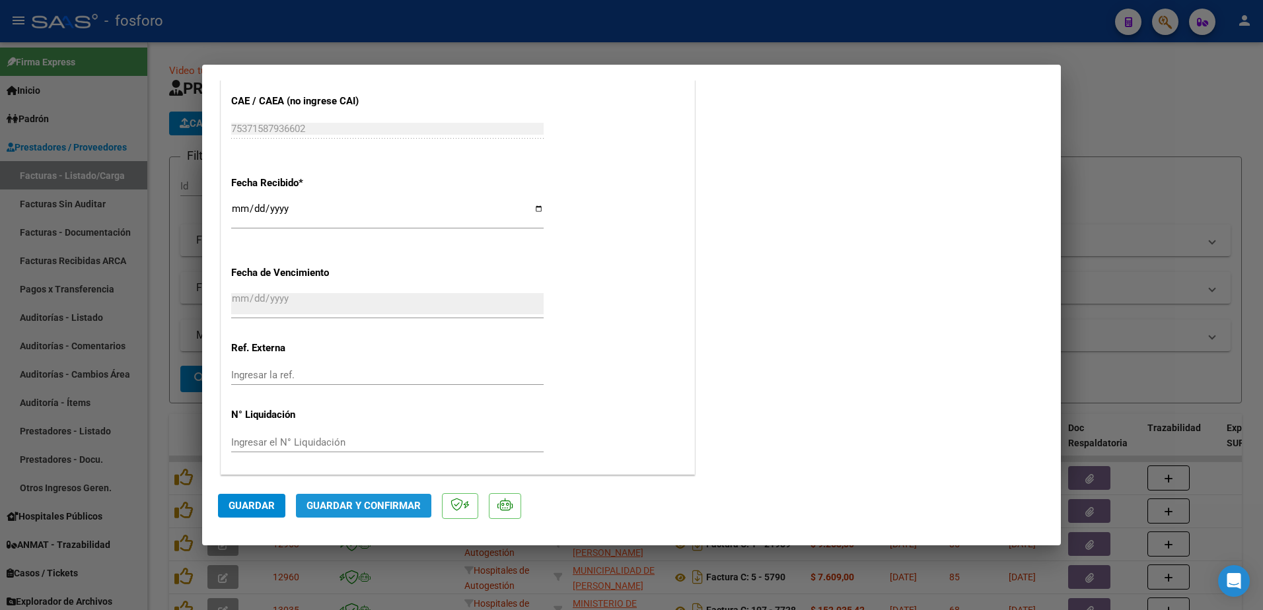
click at [335, 495] on button "Guardar y Confirmar" at bounding box center [363, 506] width 135 height 24
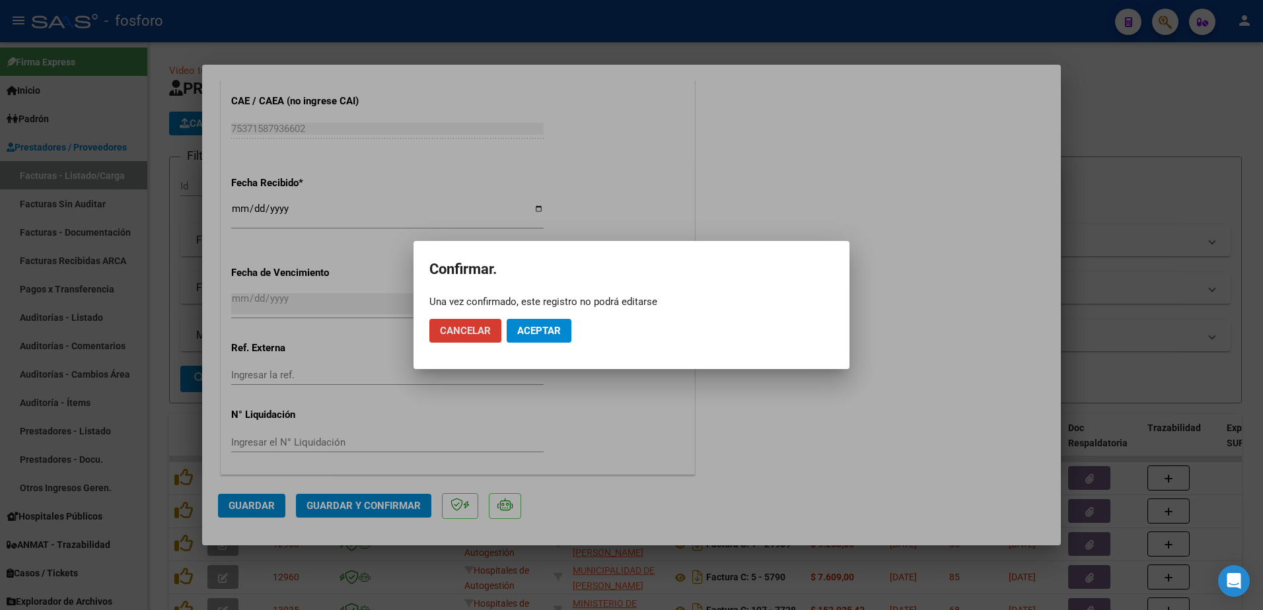
click at [543, 324] on button "Aceptar" at bounding box center [539, 331] width 65 height 24
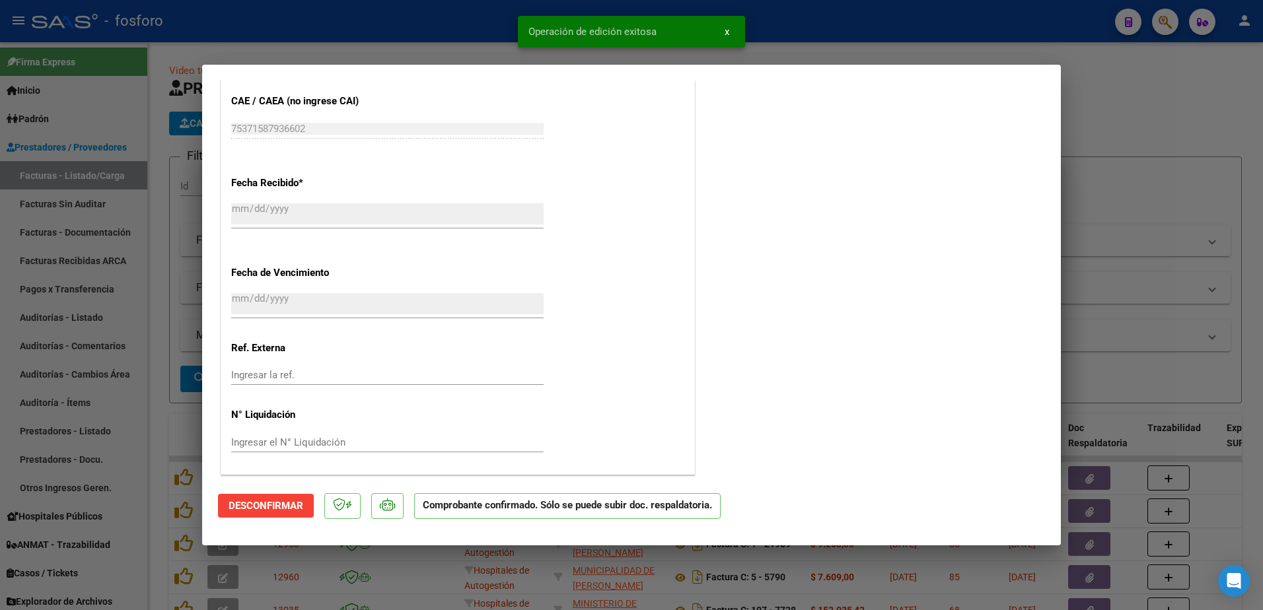
click at [116, 267] on div at bounding box center [631, 305] width 1263 height 610
type input "$ 0,00"
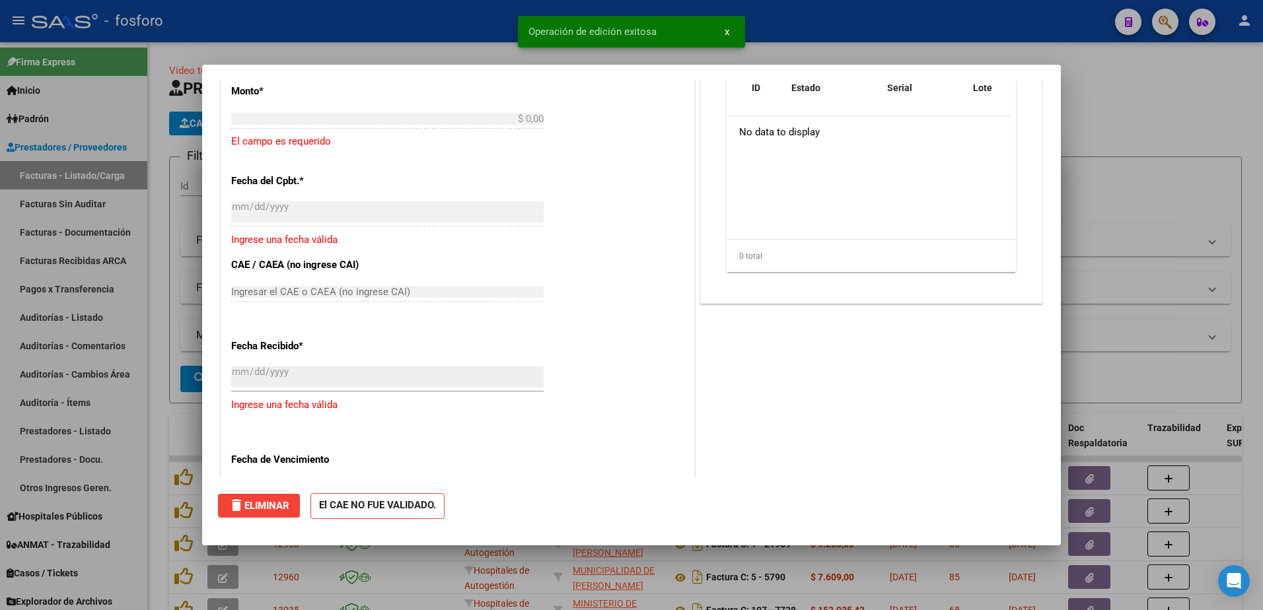
scroll to position [0, 0]
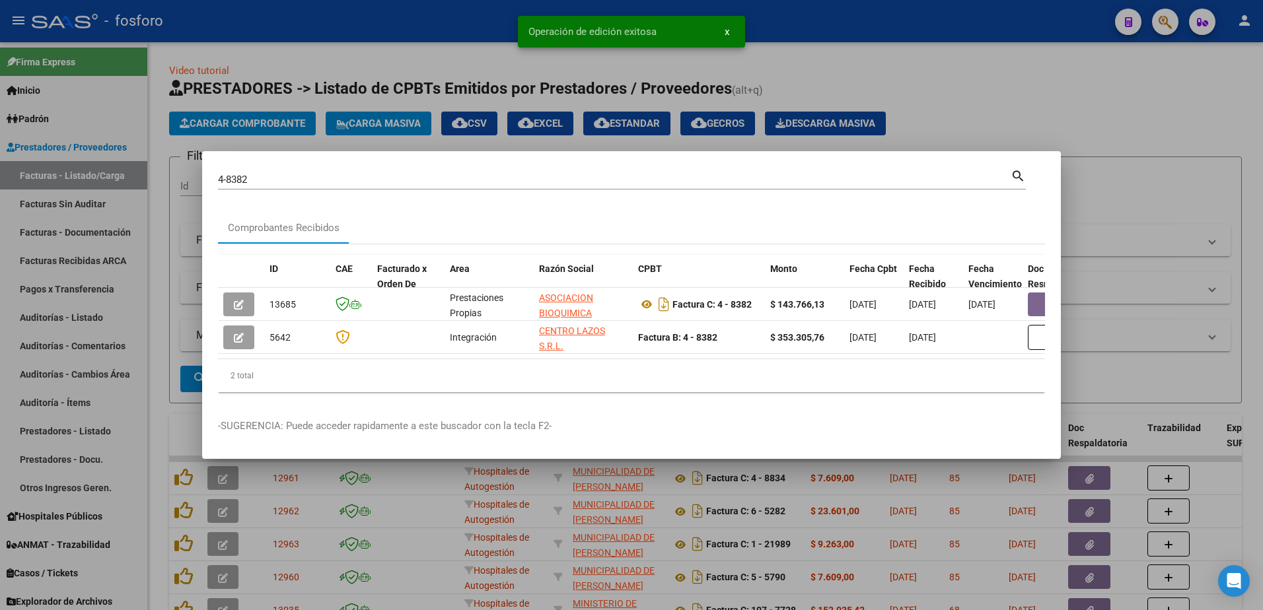
click at [89, 213] on div at bounding box center [631, 305] width 1263 height 610
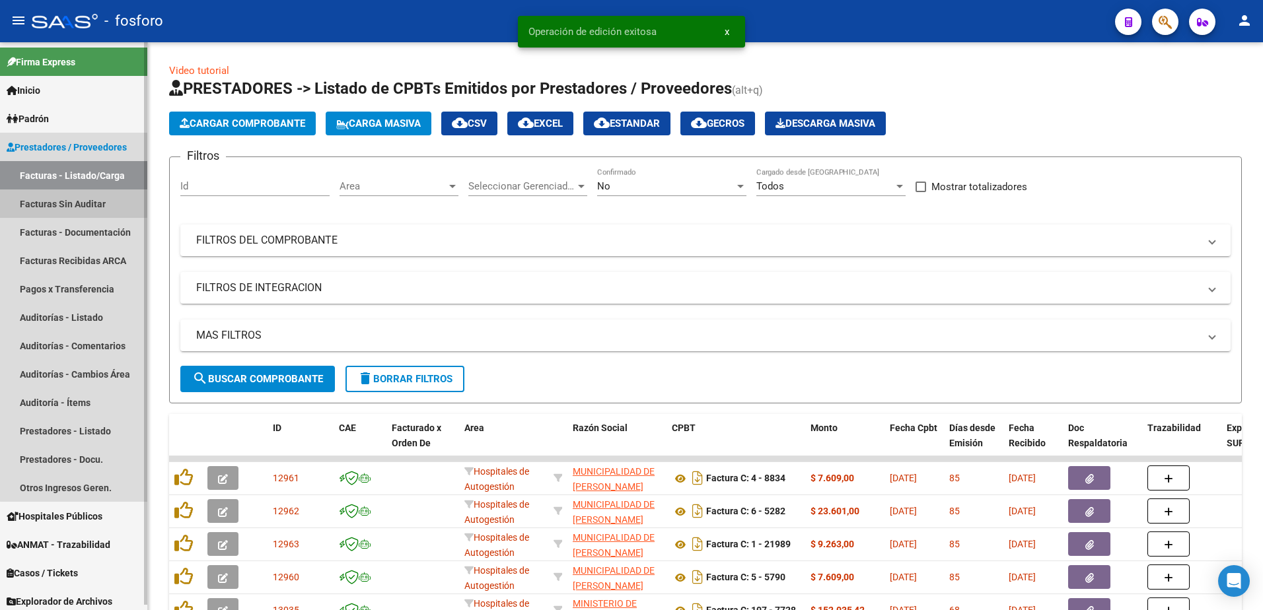
click at [93, 200] on link "Facturas Sin Auditar" at bounding box center [73, 204] width 147 height 28
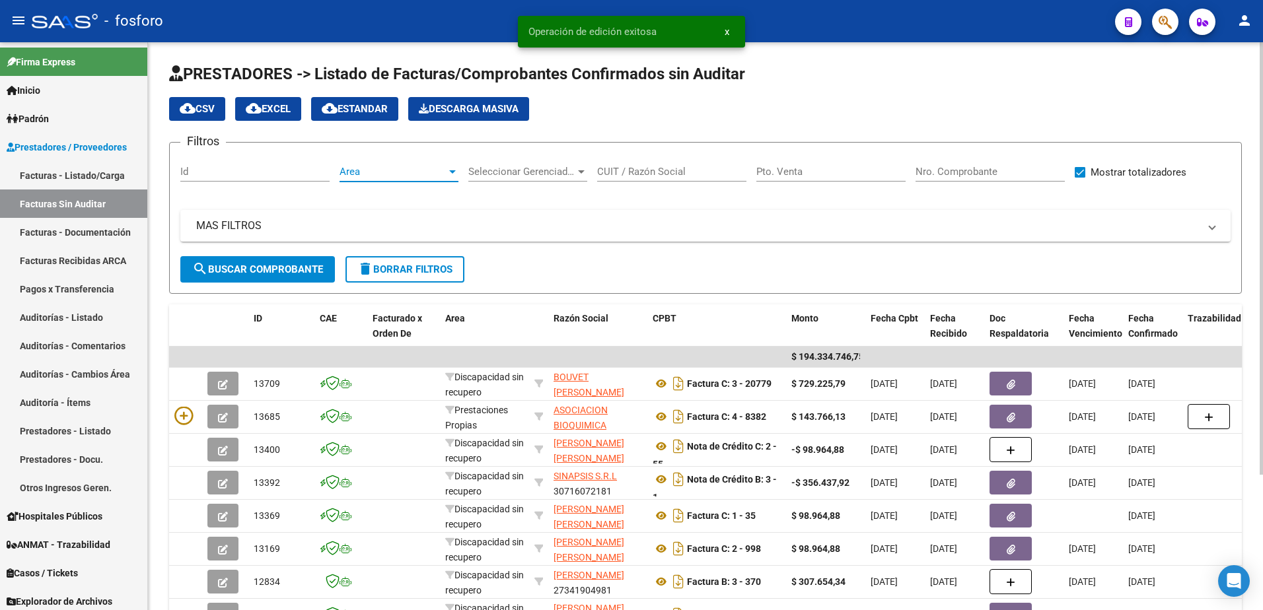
click at [449, 170] on div at bounding box center [453, 171] width 12 height 11
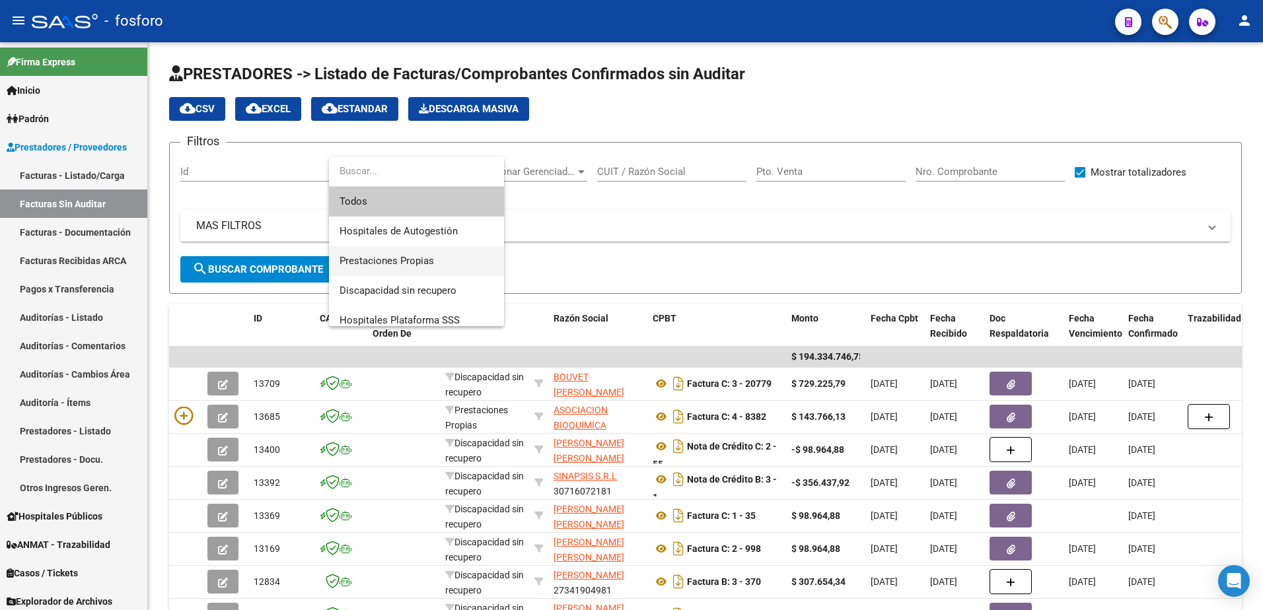
click at [414, 268] on span "Prestaciones Propias" at bounding box center [417, 261] width 154 height 30
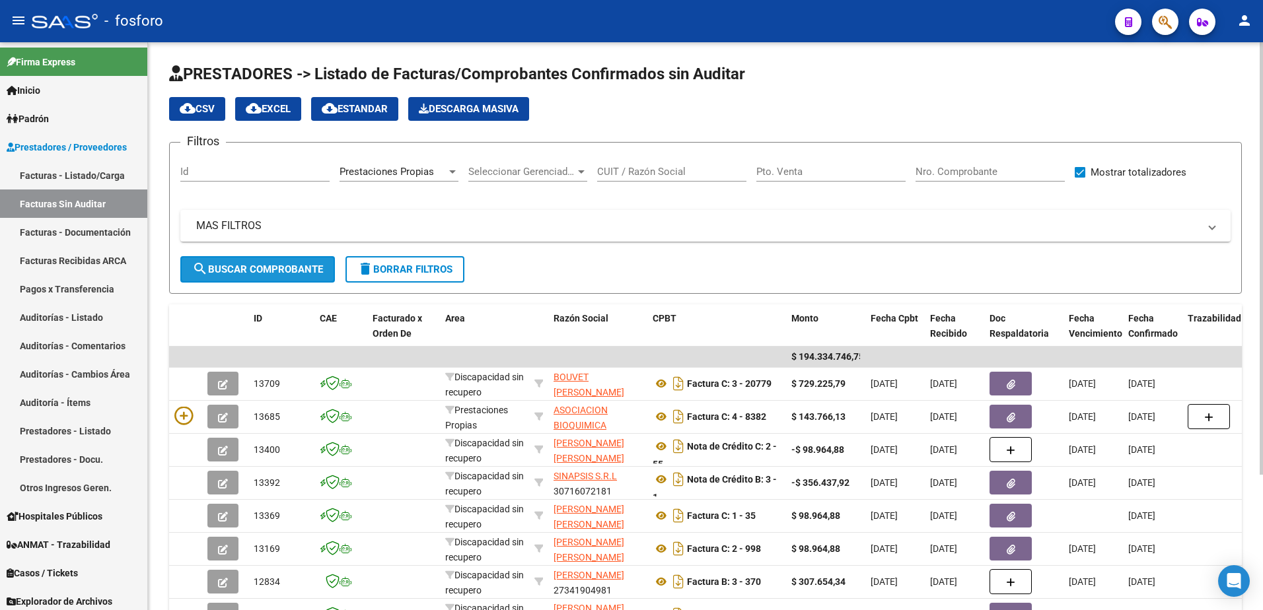
click at [308, 273] on span "search Buscar Comprobante" at bounding box center [257, 270] width 131 height 12
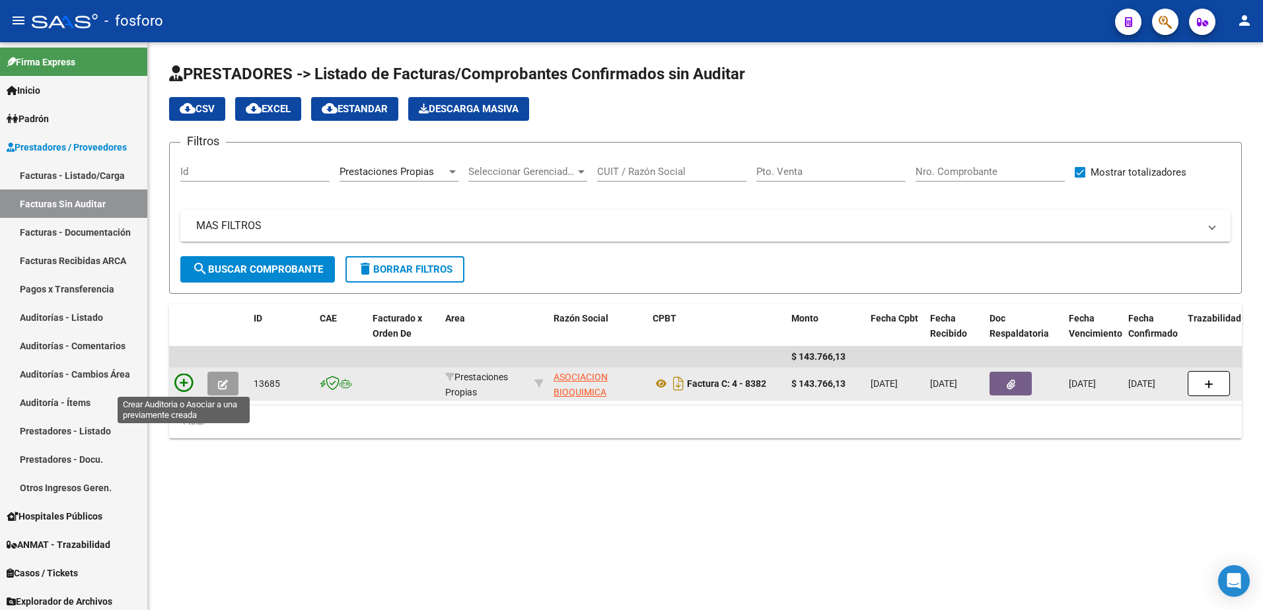
click at [186, 375] on icon at bounding box center [183, 383] width 18 height 18
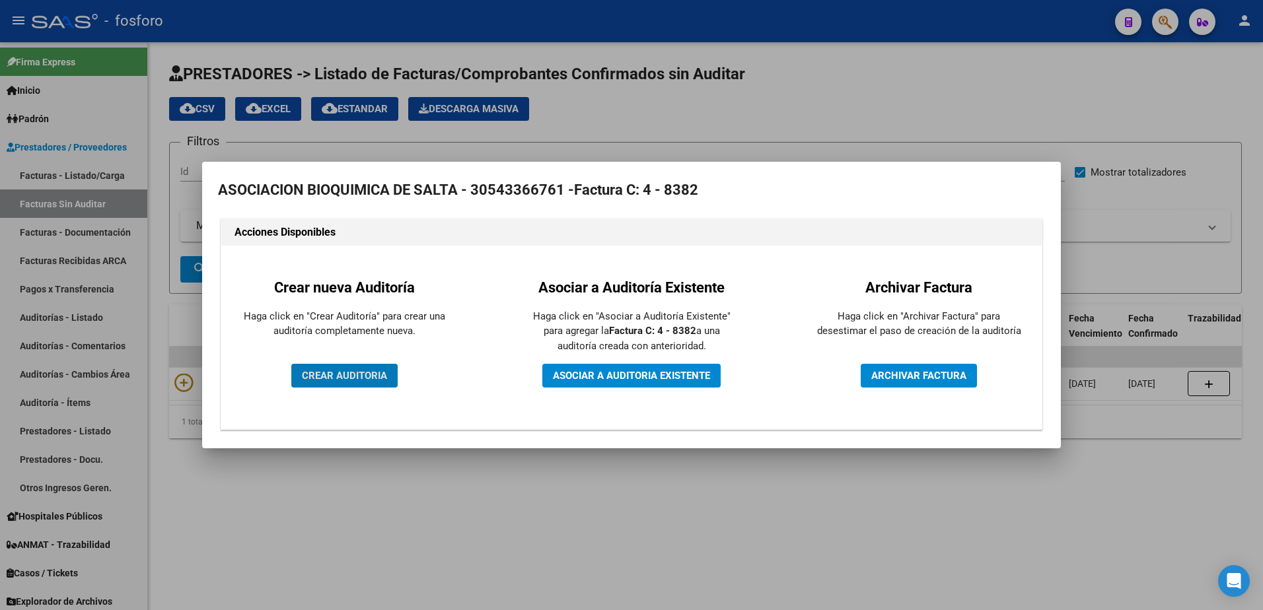
click at [333, 373] on span "CREAR AUDITORIA" at bounding box center [344, 376] width 85 height 12
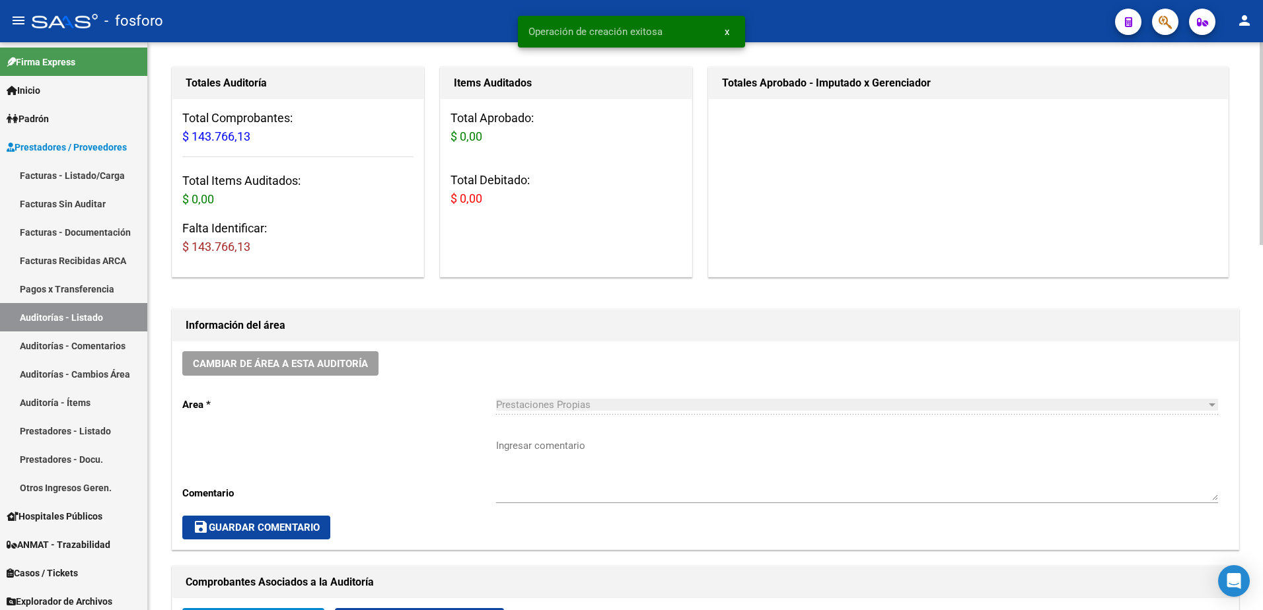
scroll to position [198, 0]
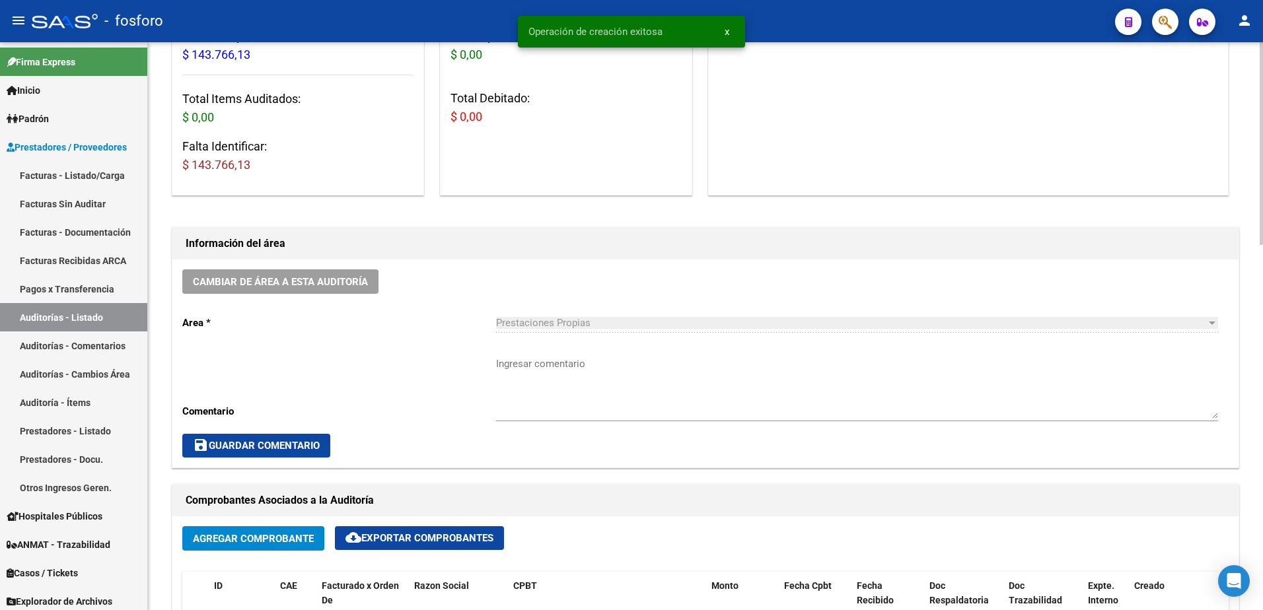
click at [530, 365] on textarea "Ingresar comentario" at bounding box center [857, 388] width 722 height 62
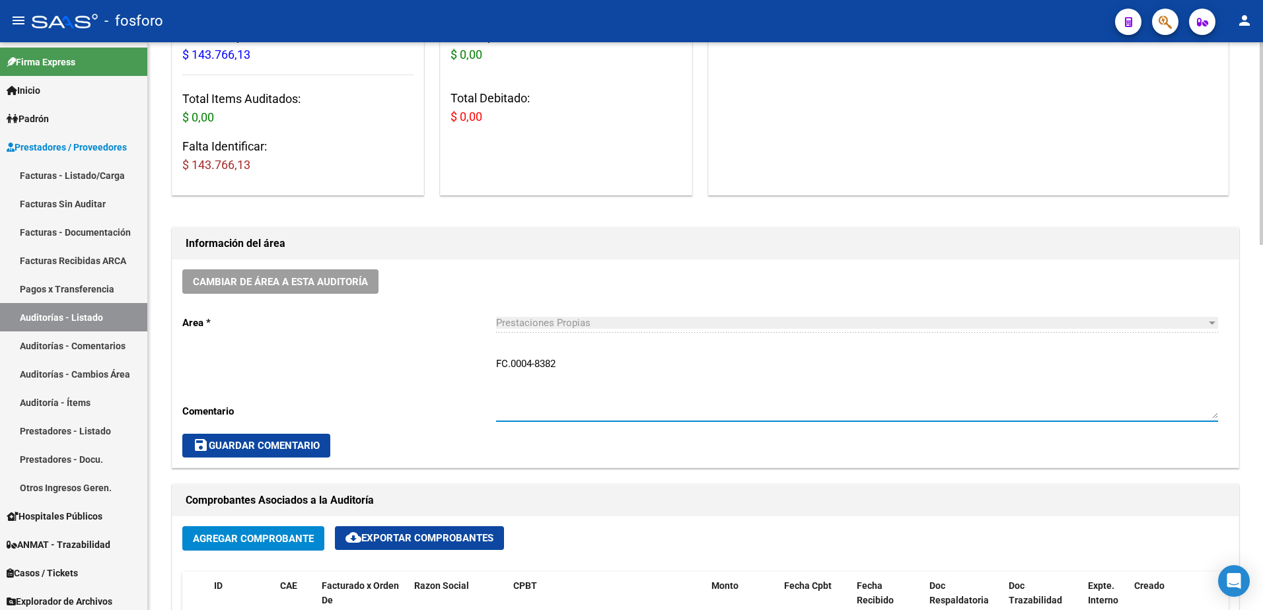
type textarea "FC.0004-8382"
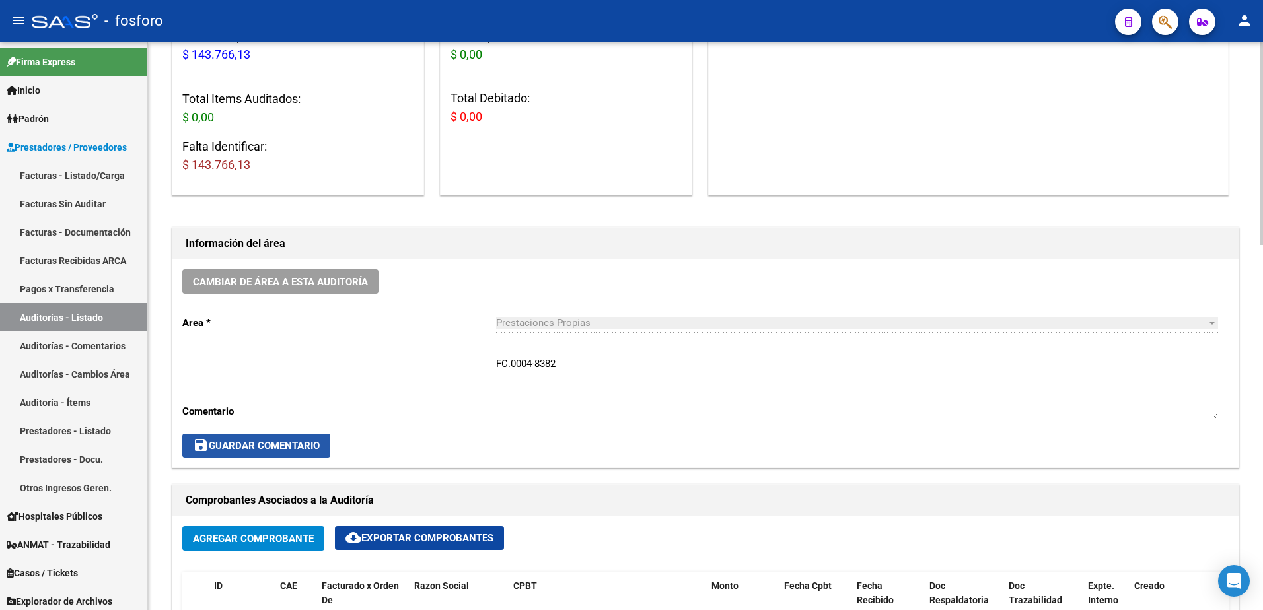
click at [252, 440] on span "save Guardar Comentario" at bounding box center [256, 446] width 127 height 12
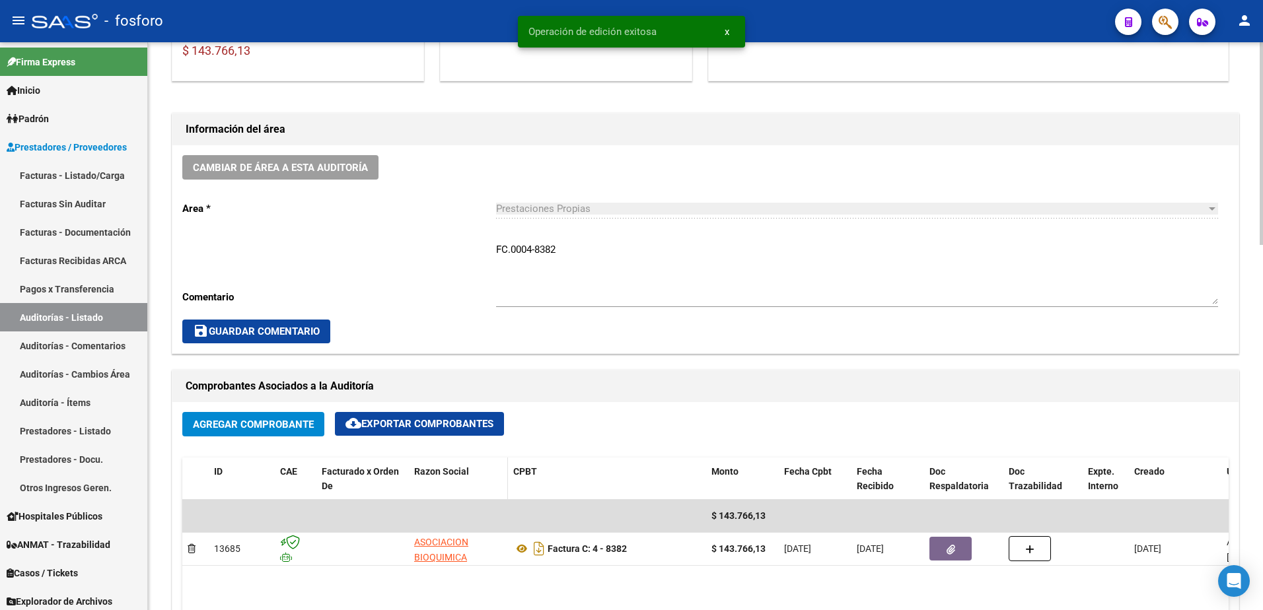
scroll to position [528, 0]
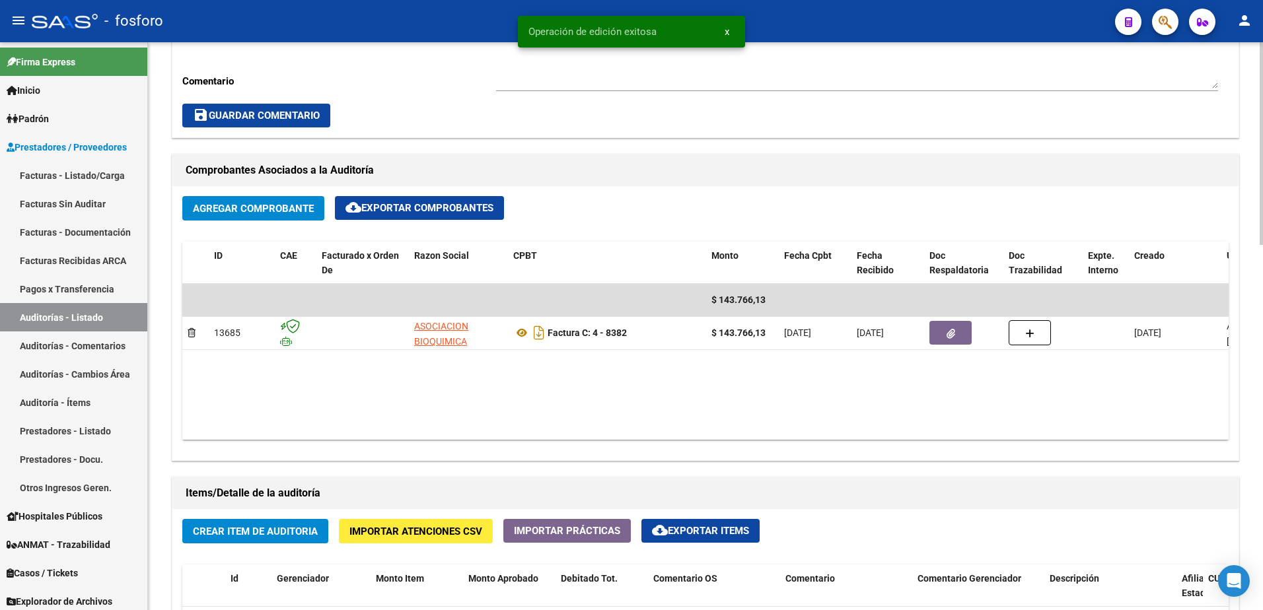
click at [233, 535] on span "Crear Item de Auditoria" at bounding box center [255, 532] width 125 height 12
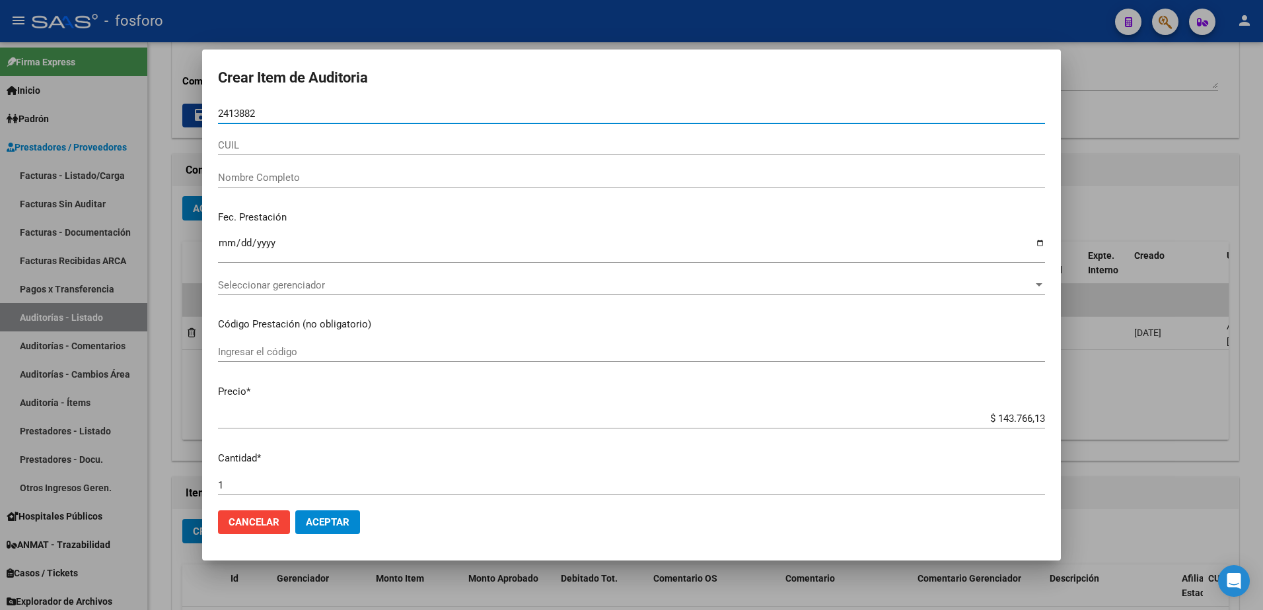
type input "24138821"
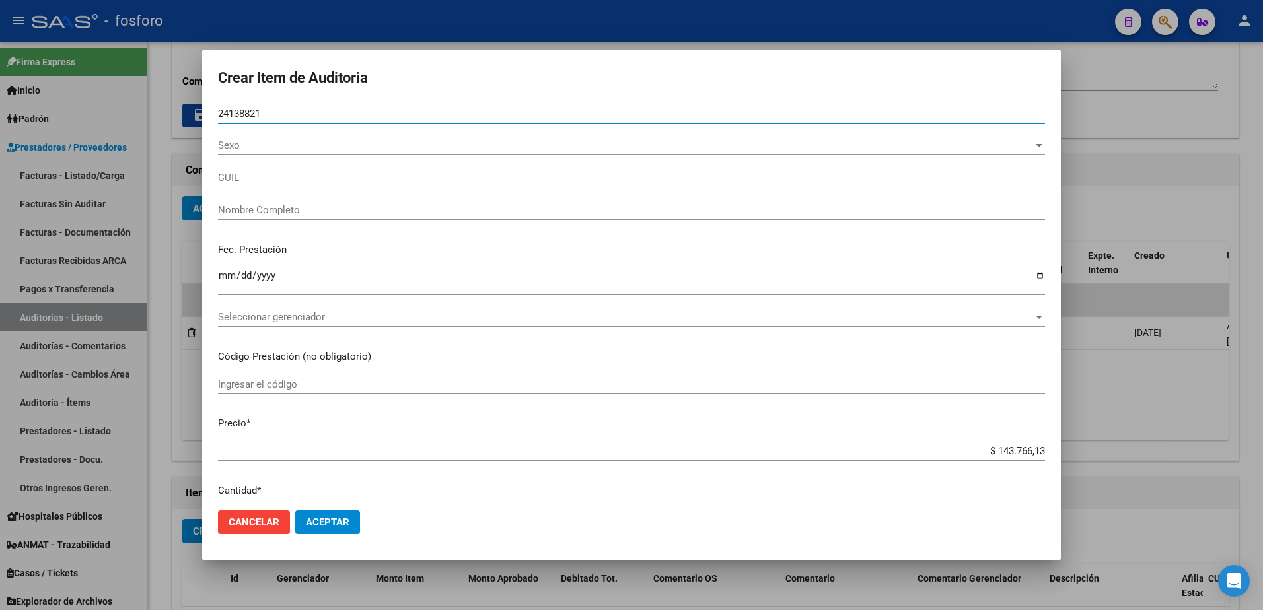
type input "20241388213"
type input "[PERSON_NAME] -"
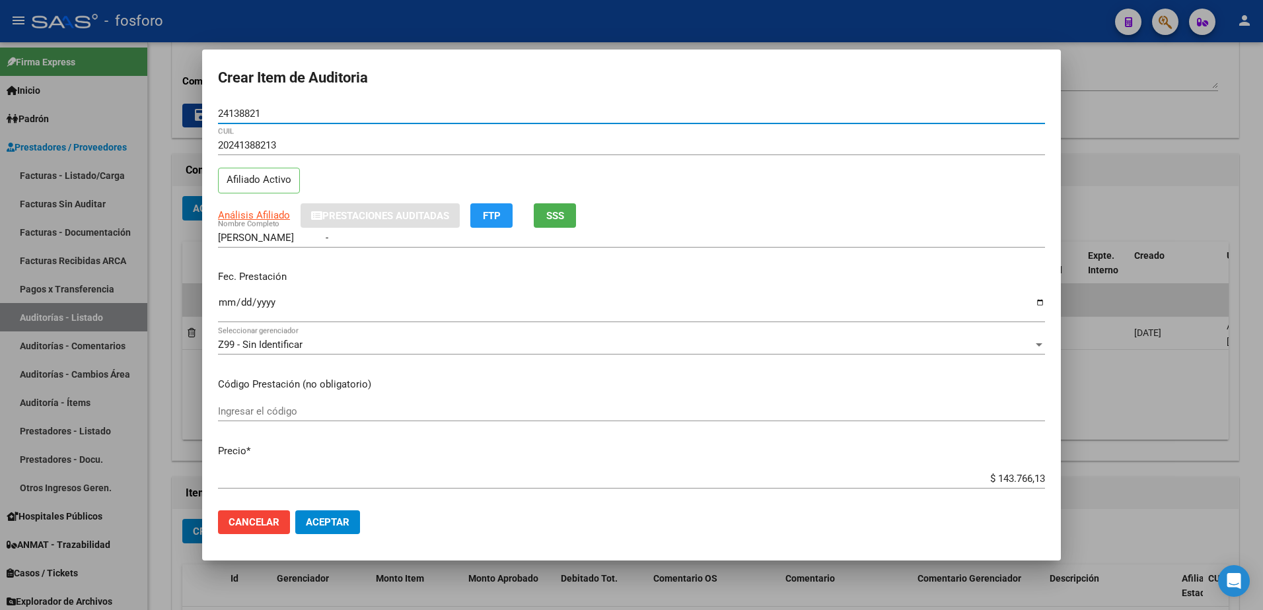
type input "24138821"
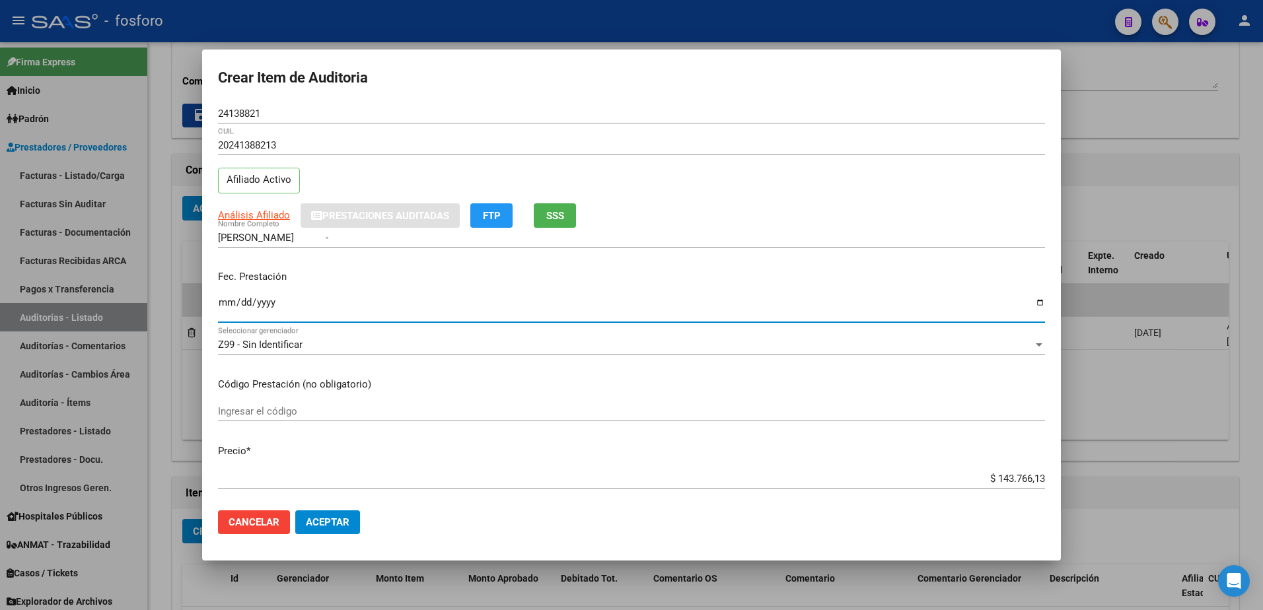
click at [223, 304] on input "Ingresar la fecha" at bounding box center [631, 307] width 827 height 21
type input "[DATE]"
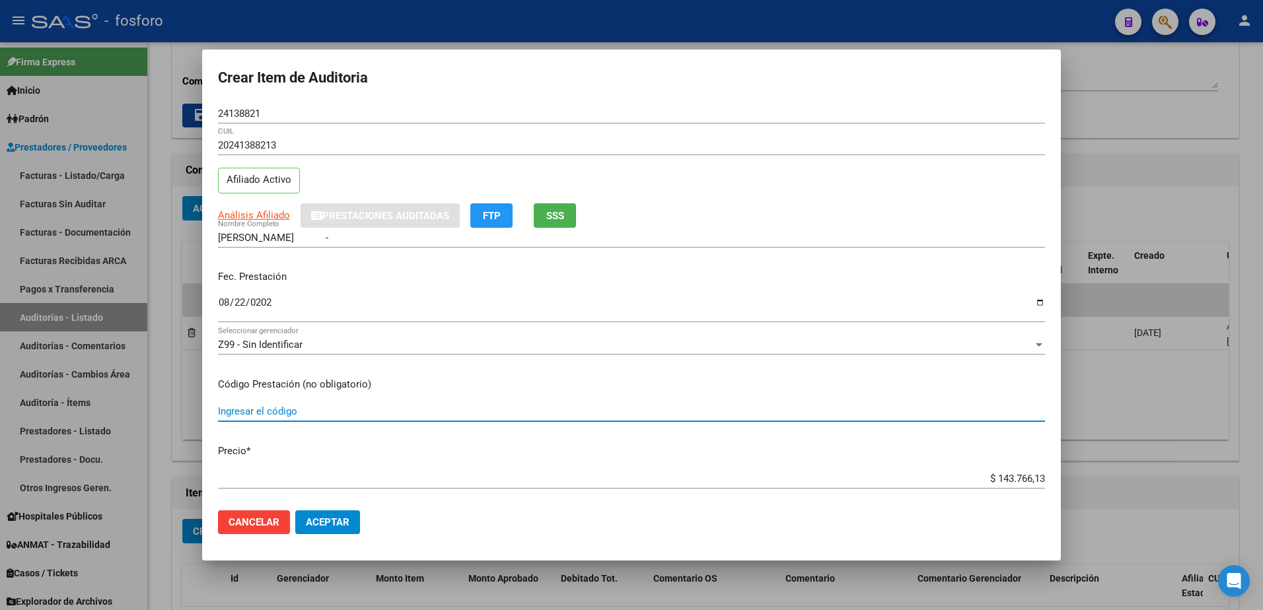
click at [248, 415] on input "Ingresar el código" at bounding box center [631, 412] width 827 height 12
type input "LABORATORIO"
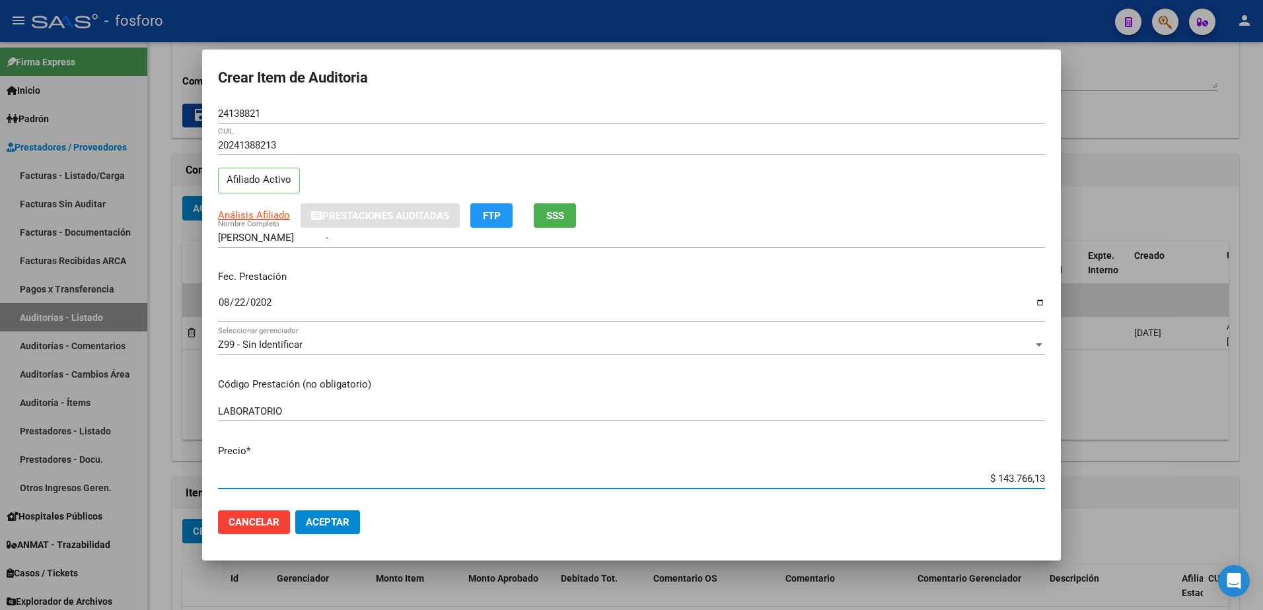
click at [1033, 480] on input "$ 143.766,13" at bounding box center [631, 479] width 827 height 12
type input "$ 14.376,61"
type input "$ 1.437,66"
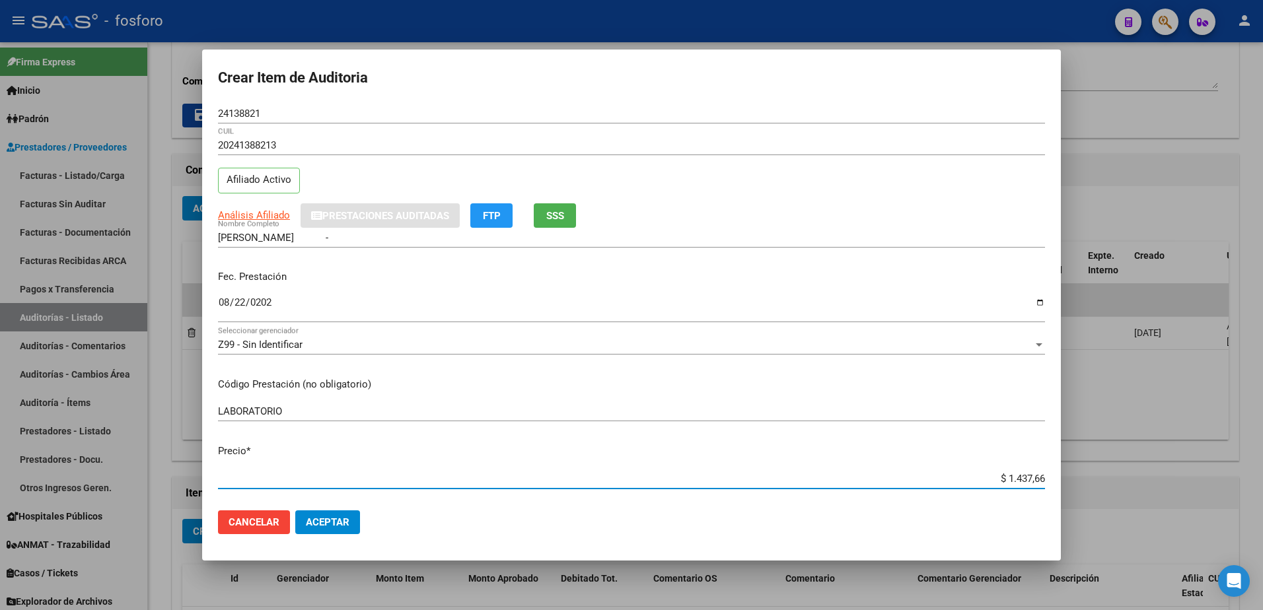
type input "$ 143,76"
type input "$ 14,37"
type input "$ 1,43"
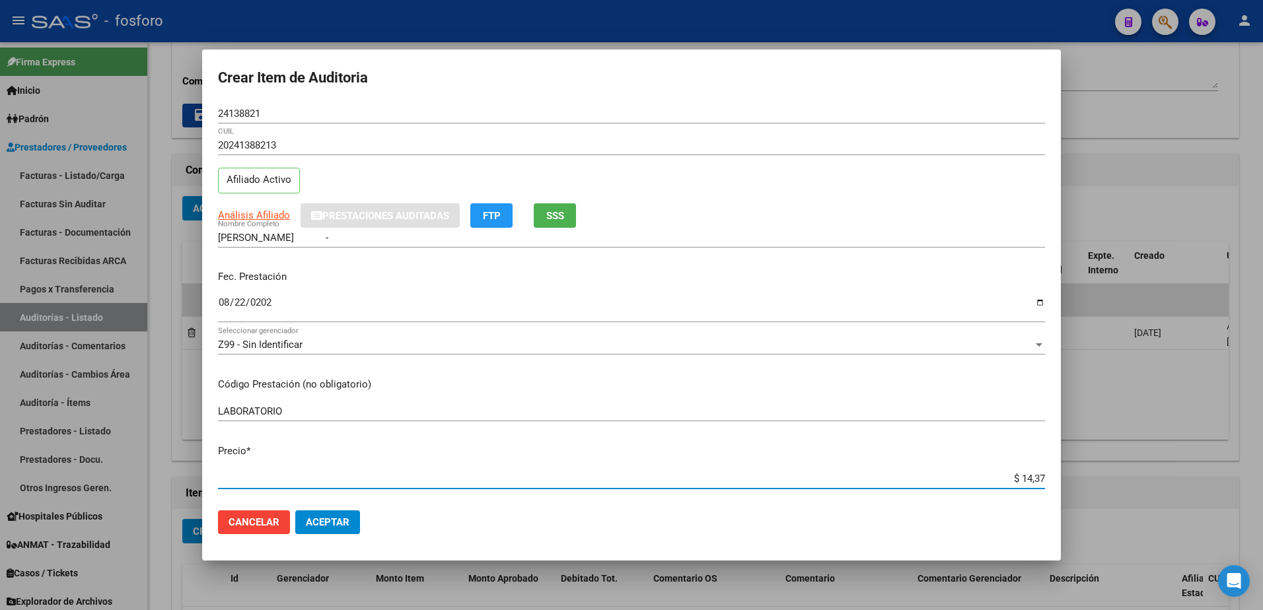
type input "$ 1,43"
type input "$ 0,14"
type input "$ 0,01"
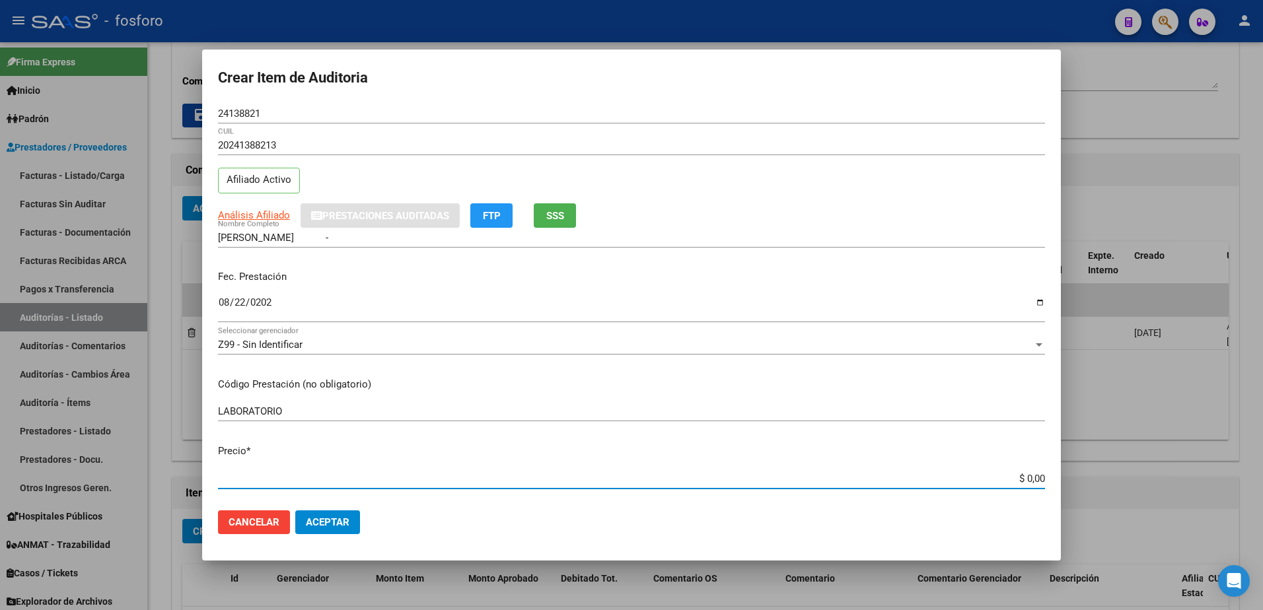
type input "$ 0,05"
type input "$ 0,56"
type input "$ 5,65"
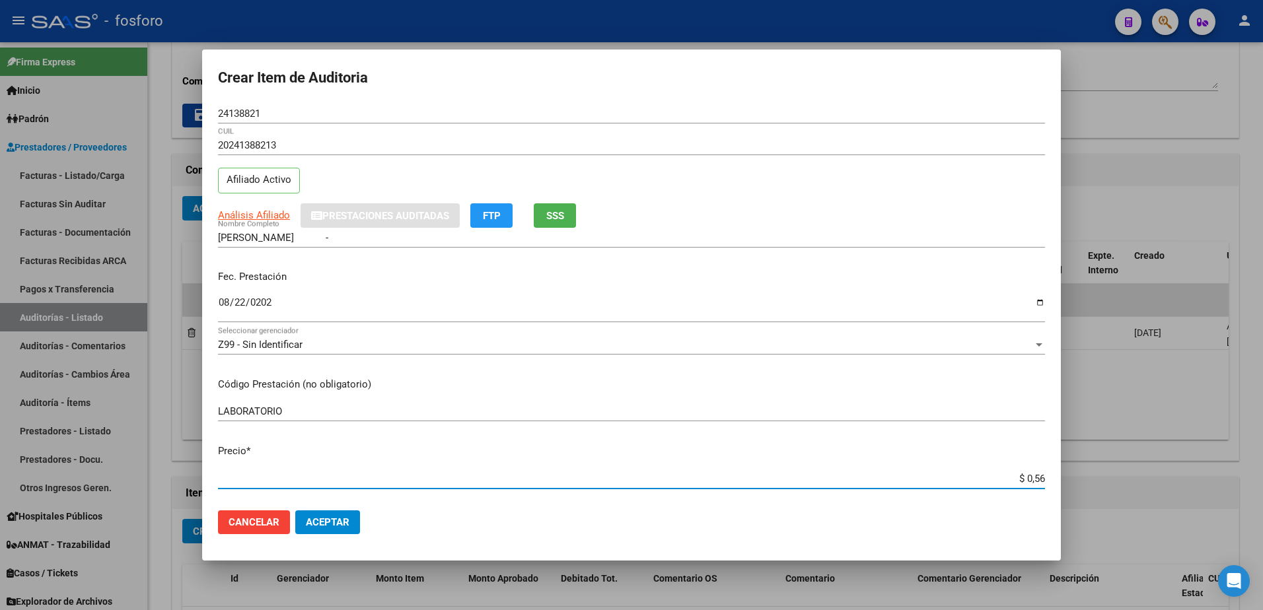
type input "$ 5,65"
type input "$ 56,52"
type input "$ 565,23"
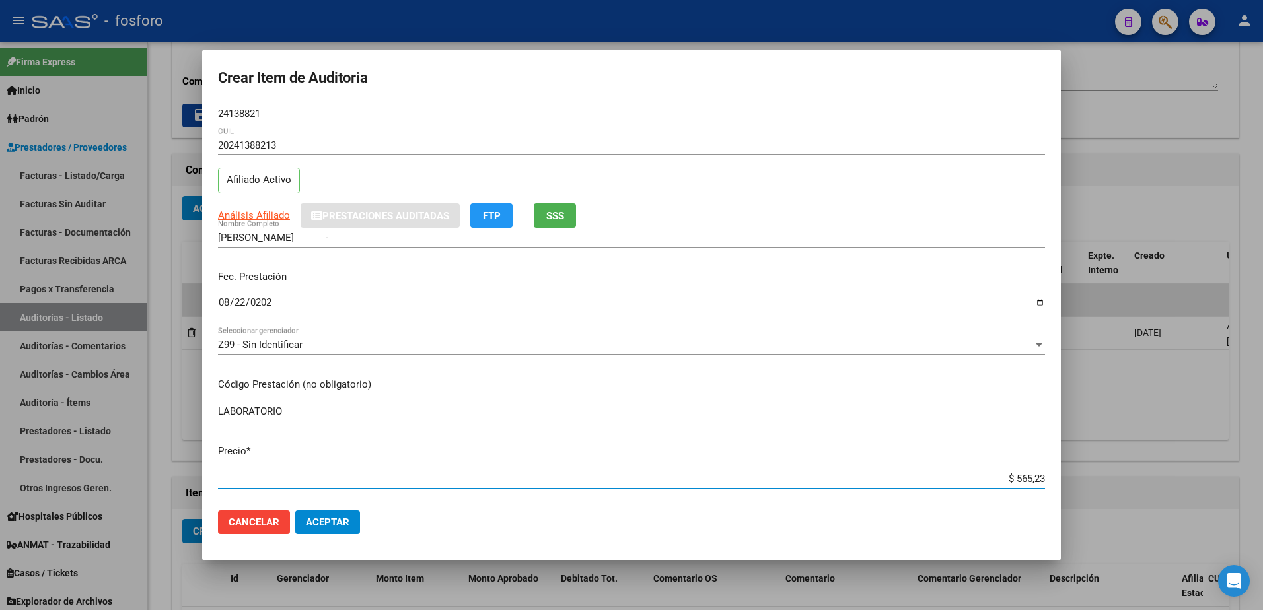
type input "$ 5.652,34"
type input "$ 56.523,43"
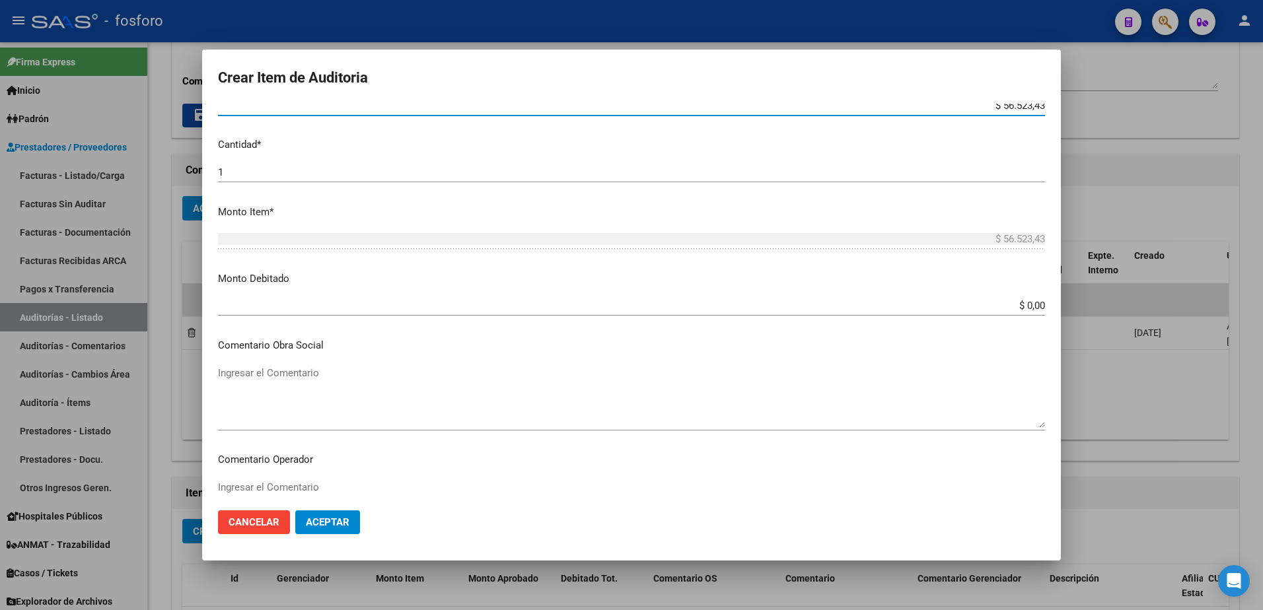
scroll to position [396, 0]
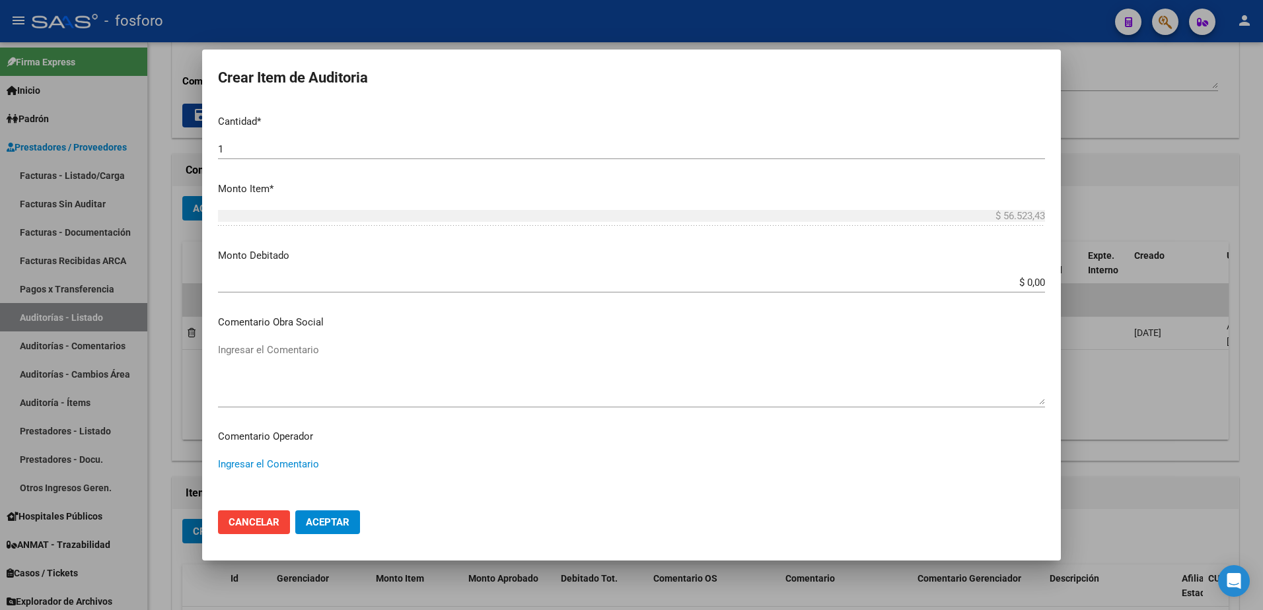
click at [243, 465] on textarea "Ingresar el Comentario" at bounding box center [631, 488] width 827 height 62
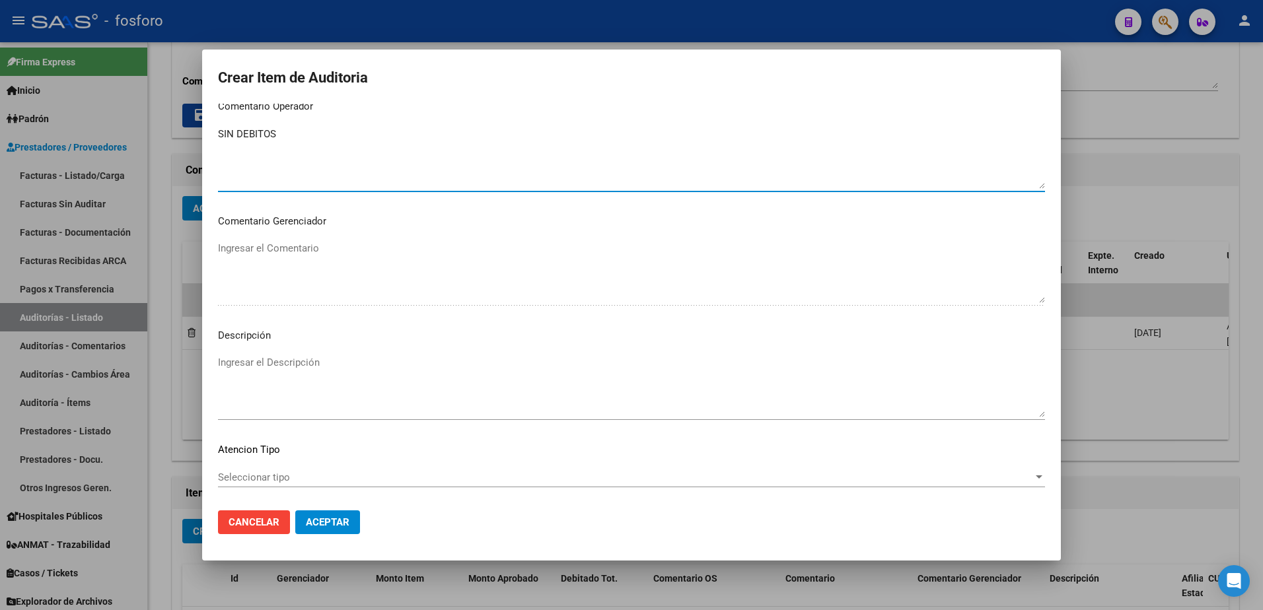
scroll to position [793, 0]
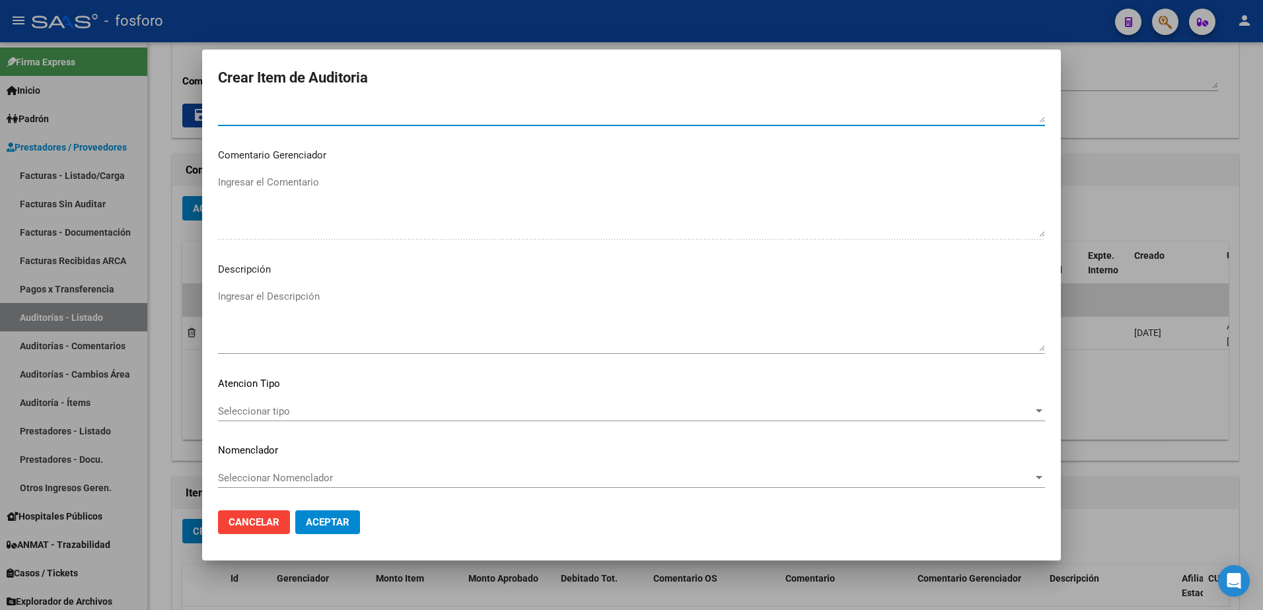
type textarea "SIN DEBITOS"
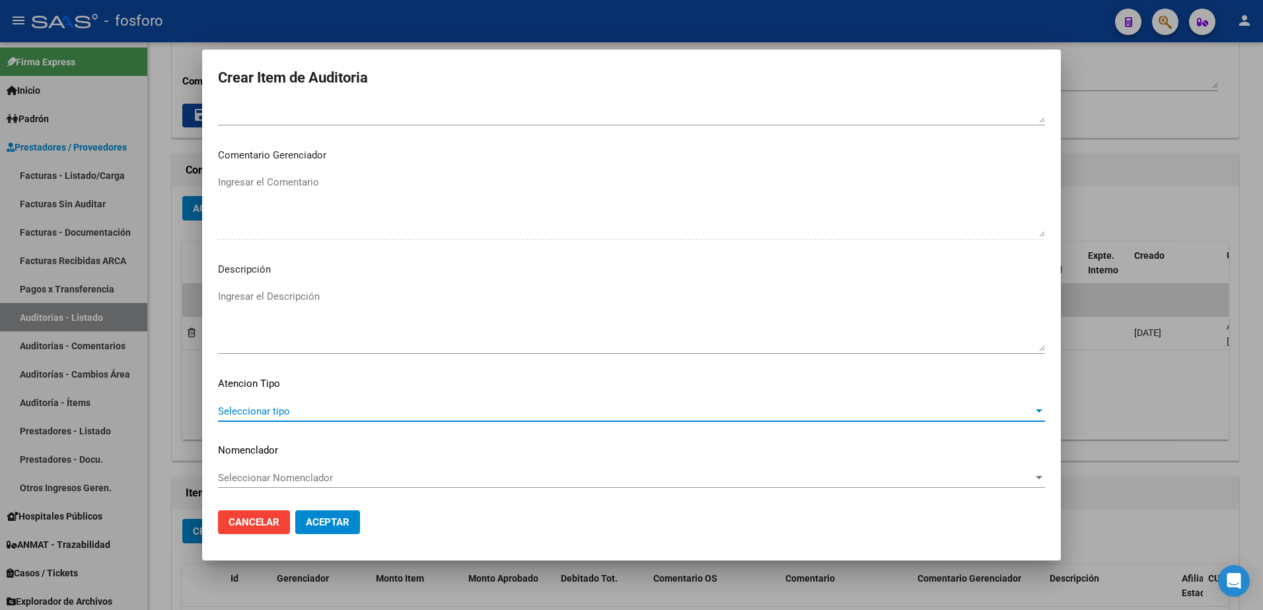
click at [268, 415] on span "Seleccionar tipo" at bounding box center [625, 412] width 815 height 12
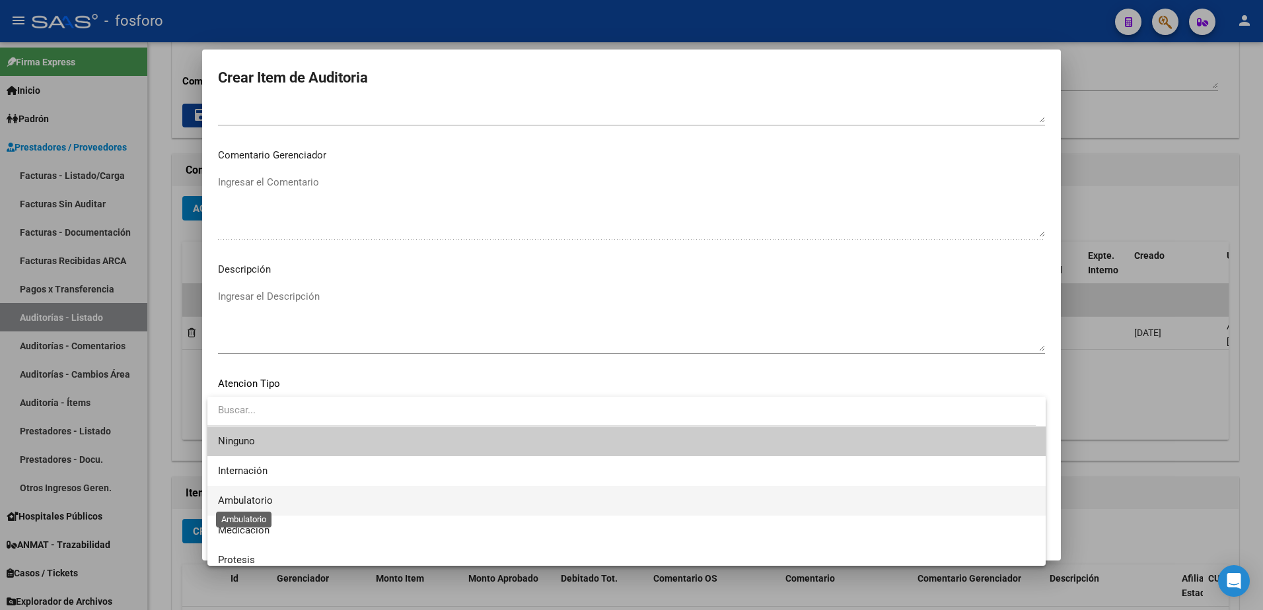
click at [262, 498] on span "Ambulatorio" at bounding box center [245, 501] width 55 height 12
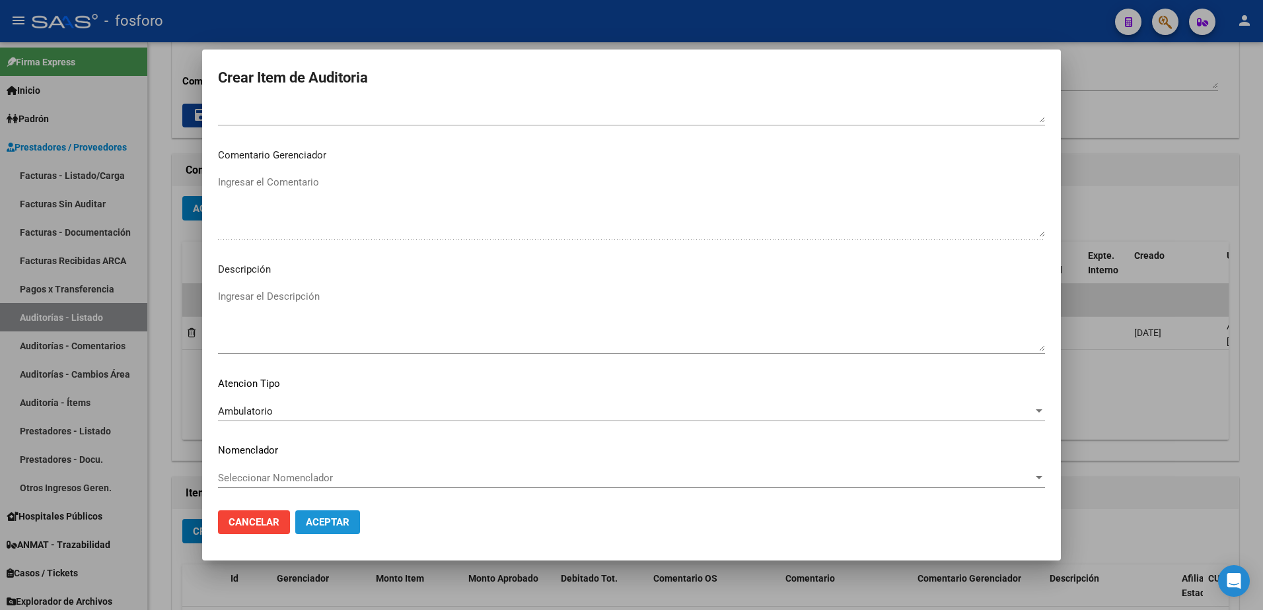
click at [328, 524] on span "Aceptar" at bounding box center [328, 523] width 44 height 12
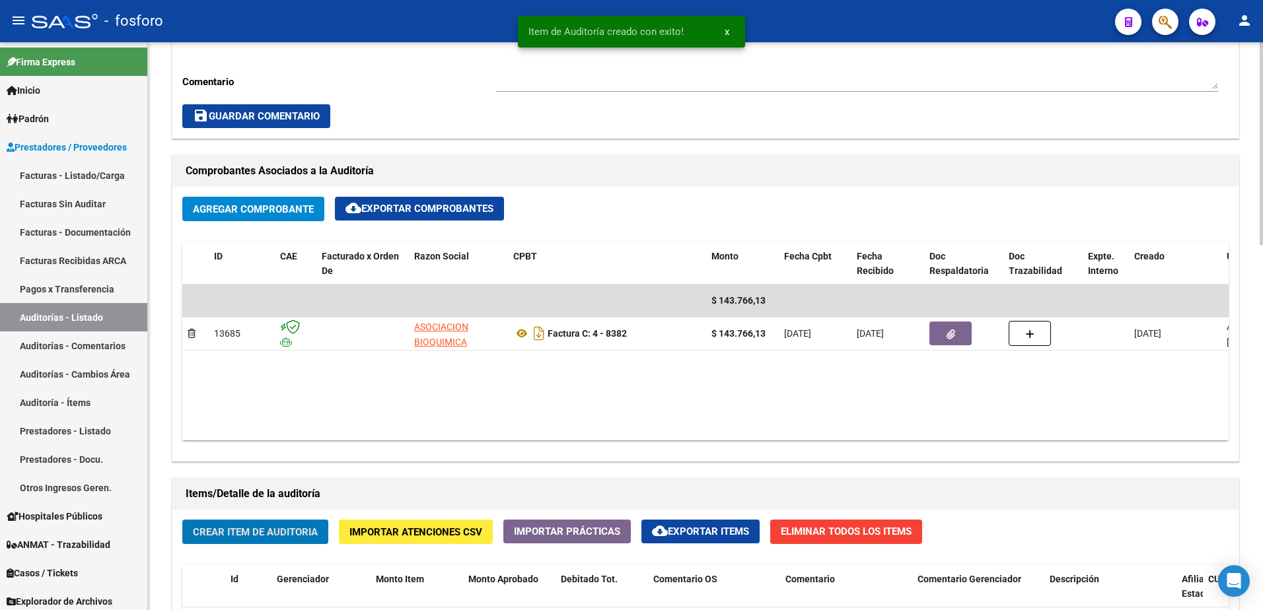
scroll to position [529, 0]
click at [300, 536] on span "Crear Item de Auditoria" at bounding box center [255, 532] width 125 height 12
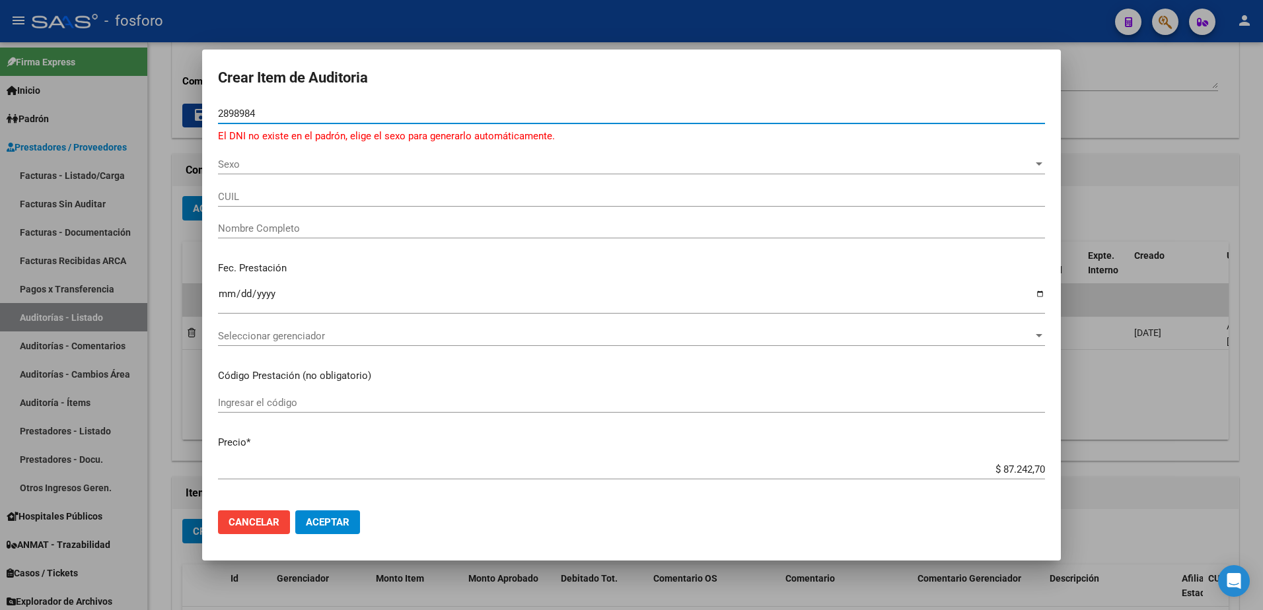
type input "28989840"
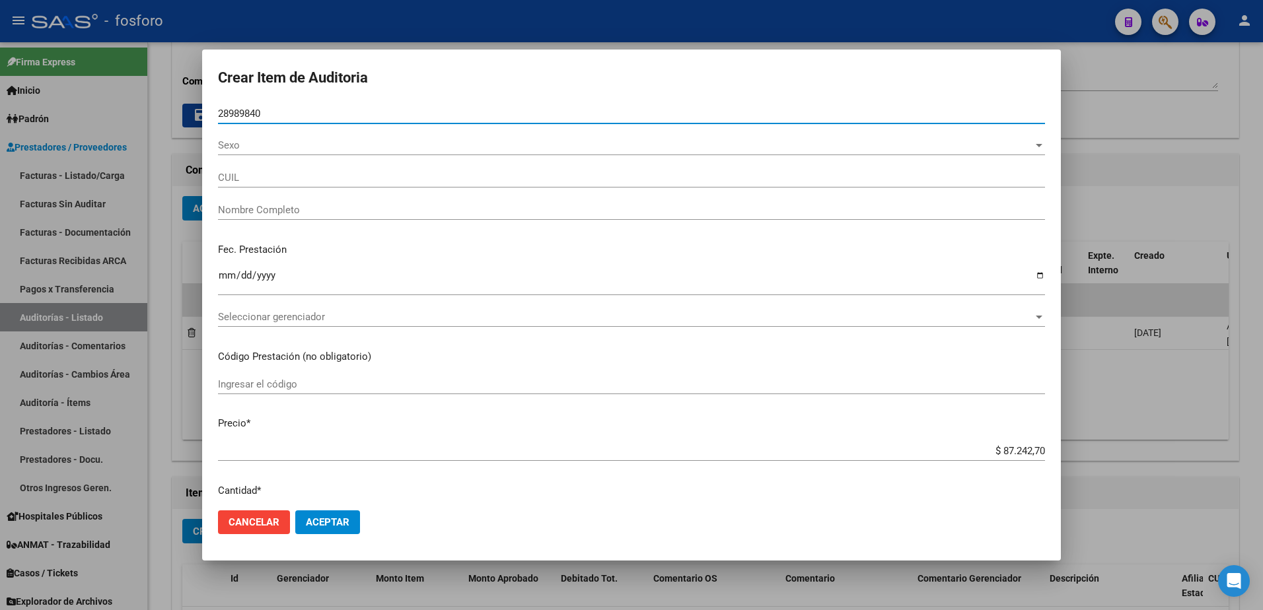
type input "27289898404"
type input "[PERSON_NAME] [PERSON_NAME]"
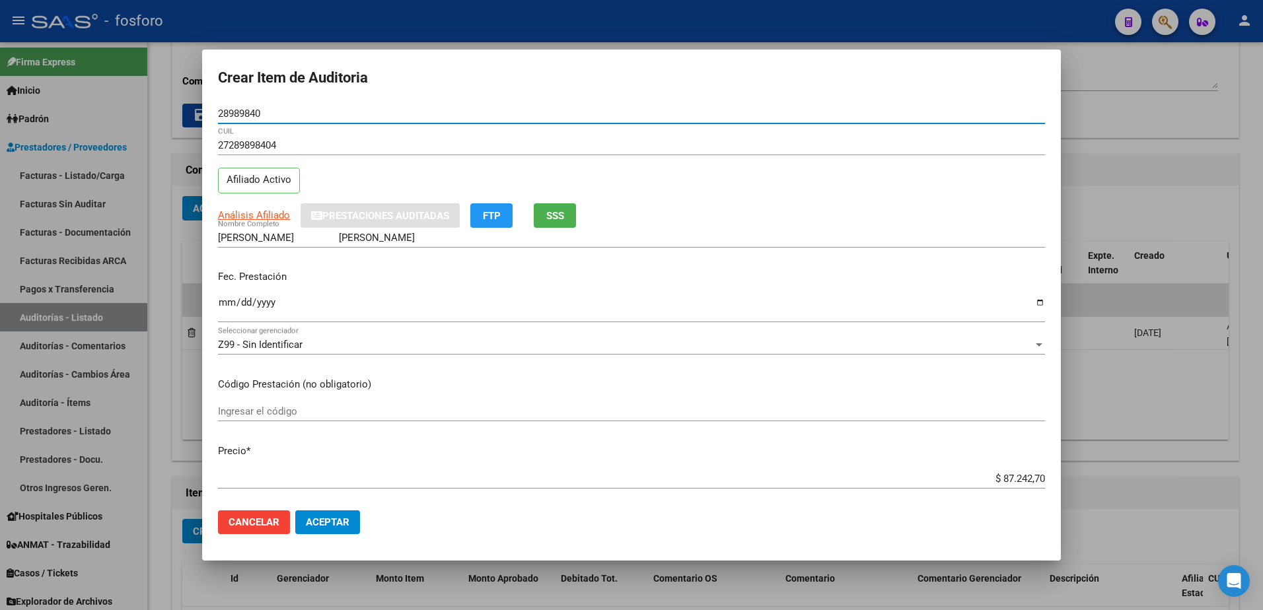
type input "28989840"
click at [223, 305] on input "Ingresar la fecha" at bounding box center [631, 307] width 827 height 21
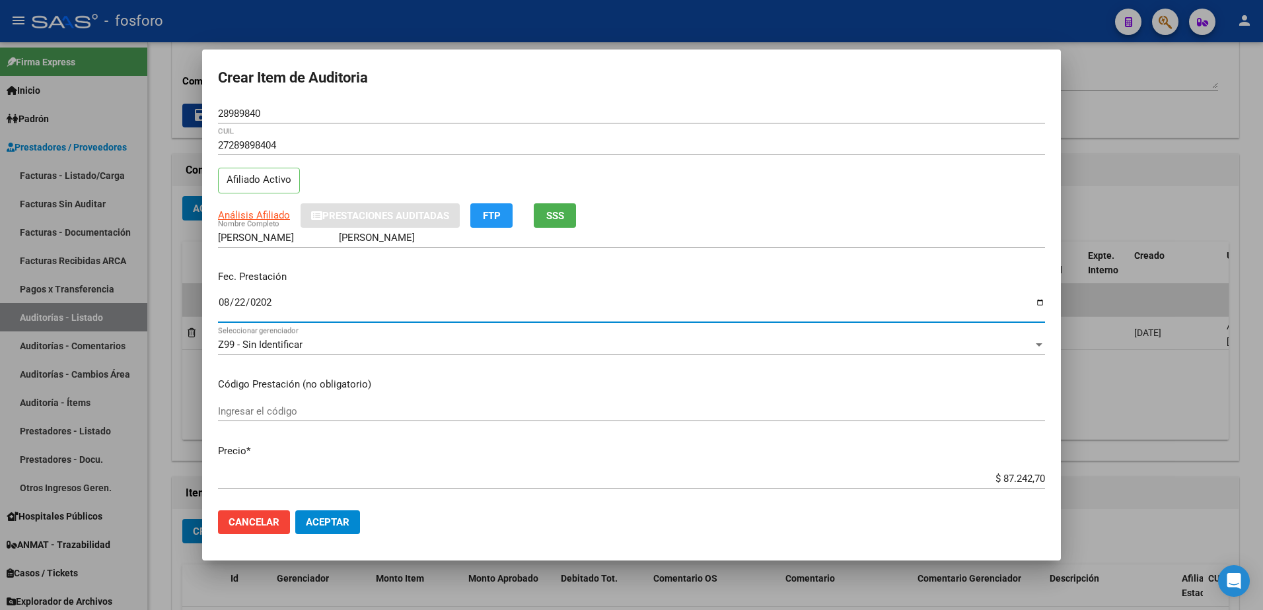
type input "[DATE]"
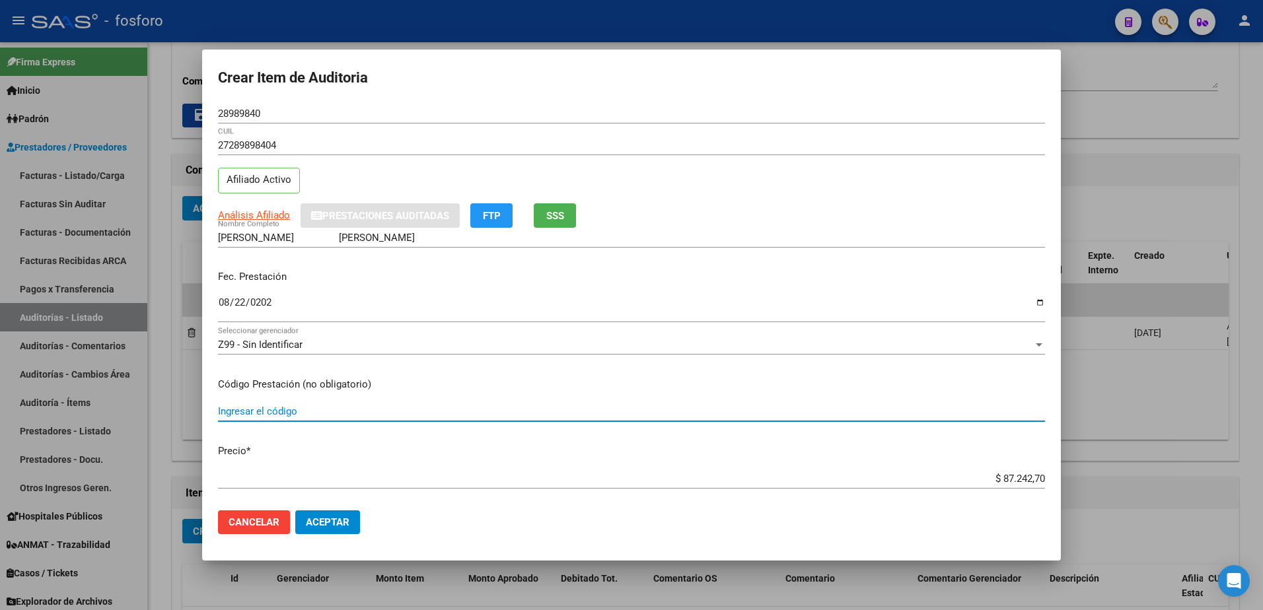
click at [273, 414] on input "Ingresar el código" at bounding box center [631, 412] width 827 height 12
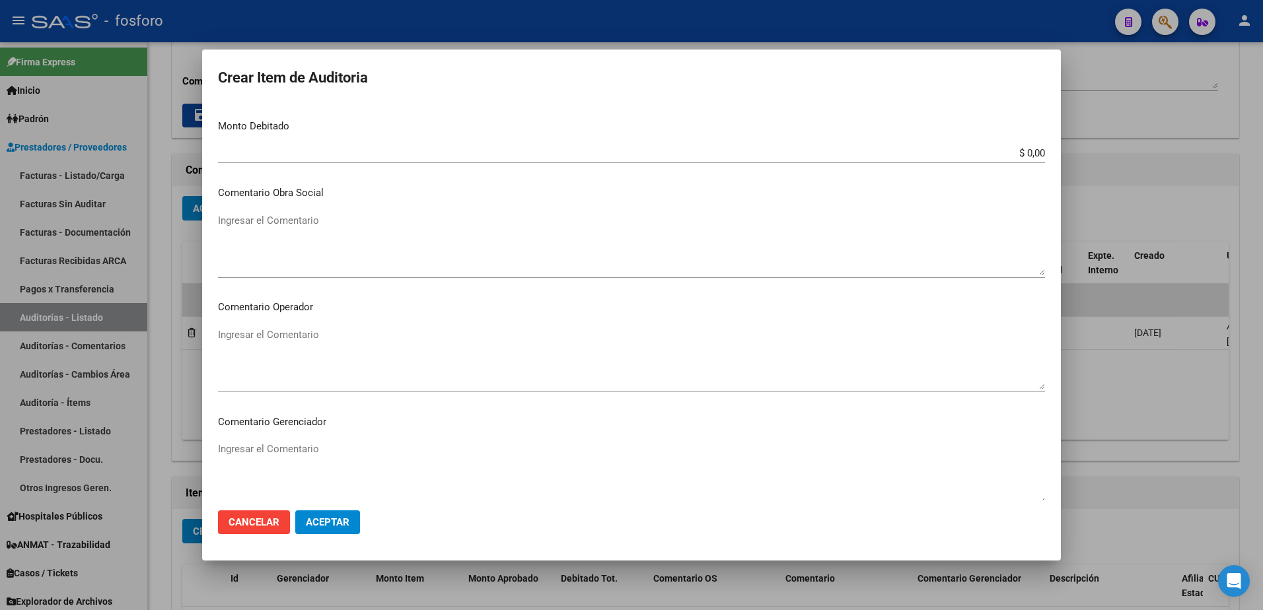
scroll to position [528, 0]
type input "LABORATORIO DETALLADO EN ADJUNTO"
click at [244, 337] on textarea "Ingresar el Comentario" at bounding box center [631, 356] width 827 height 62
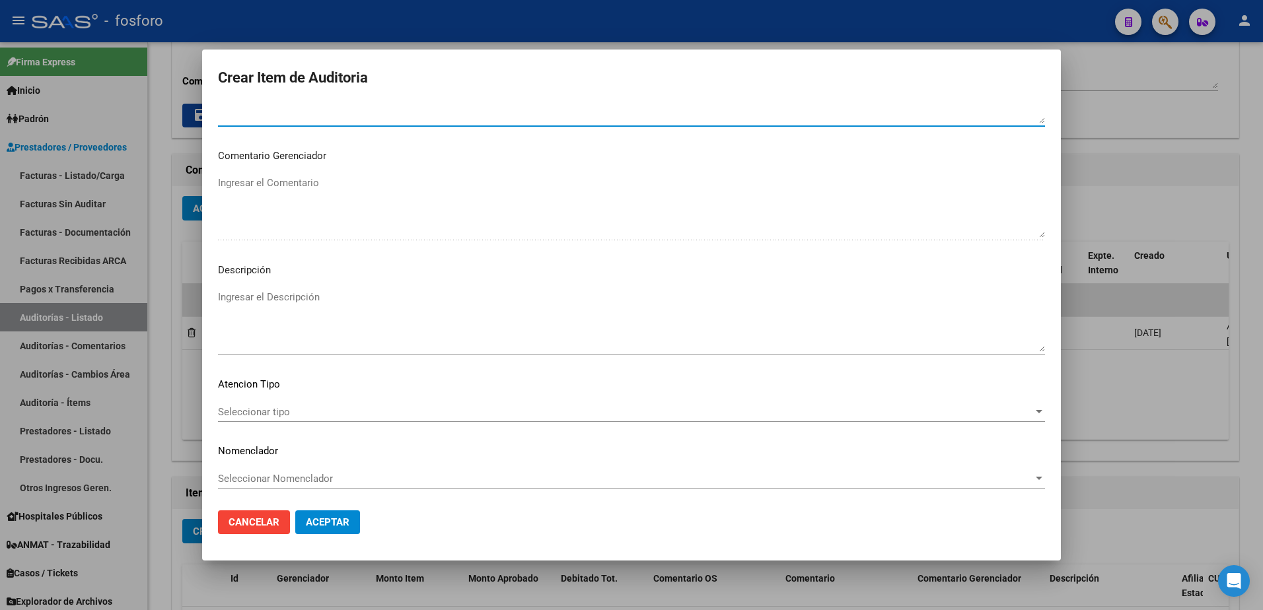
scroll to position [793, 0]
type textarea "SIN DEBITOS"
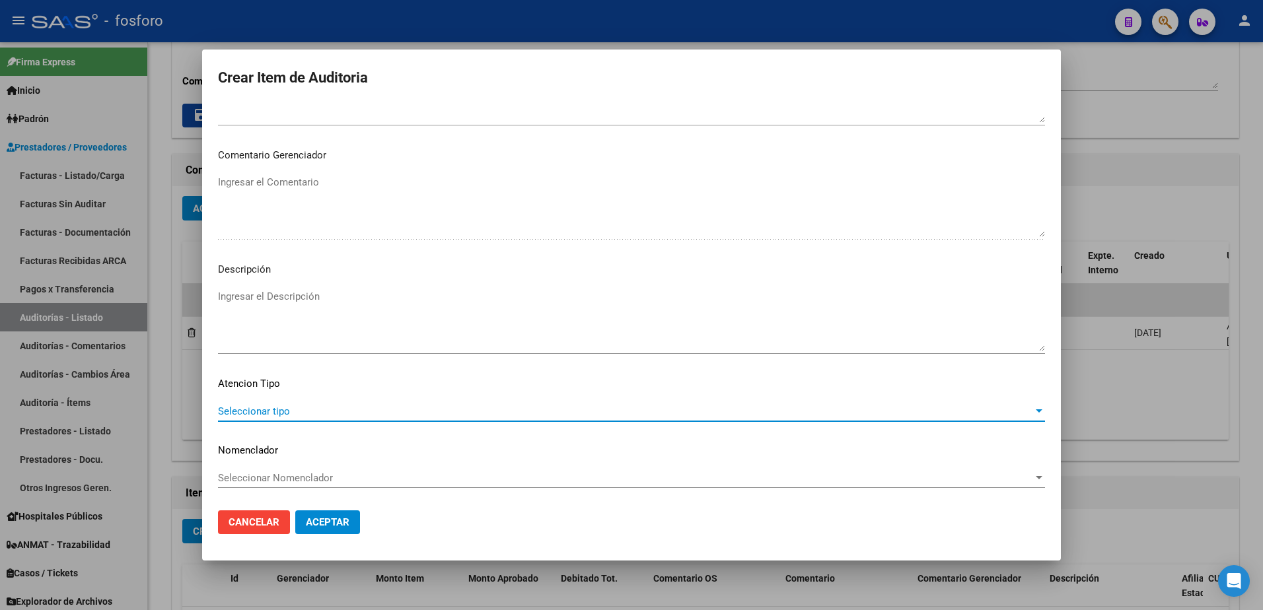
click at [271, 410] on span "Seleccionar tipo" at bounding box center [625, 412] width 815 height 12
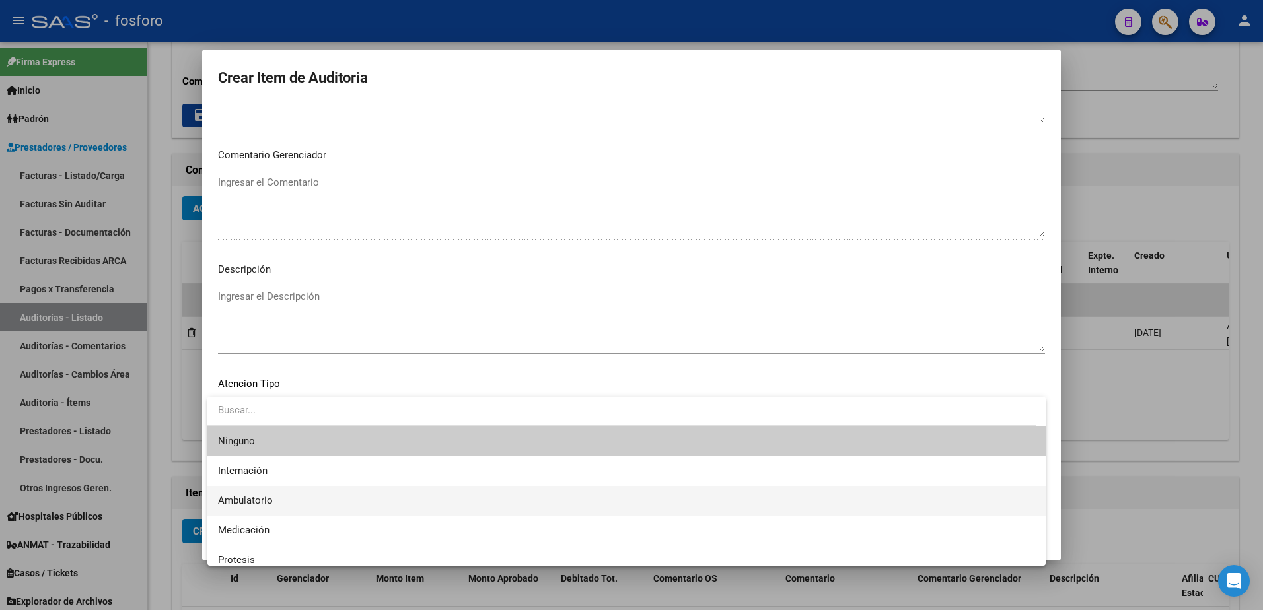
click at [256, 488] on span "Ambulatorio" at bounding box center [626, 501] width 817 height 30
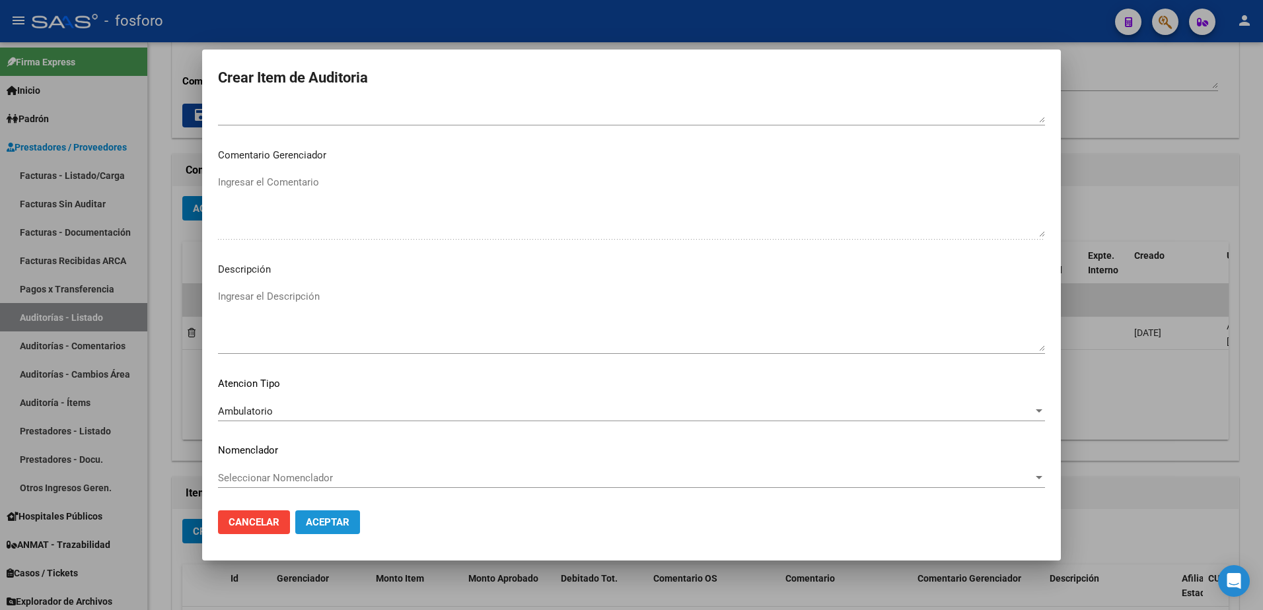
click at [333, 523] on span "Aceptar" at bounding box center [328, 523] width 44 height 12
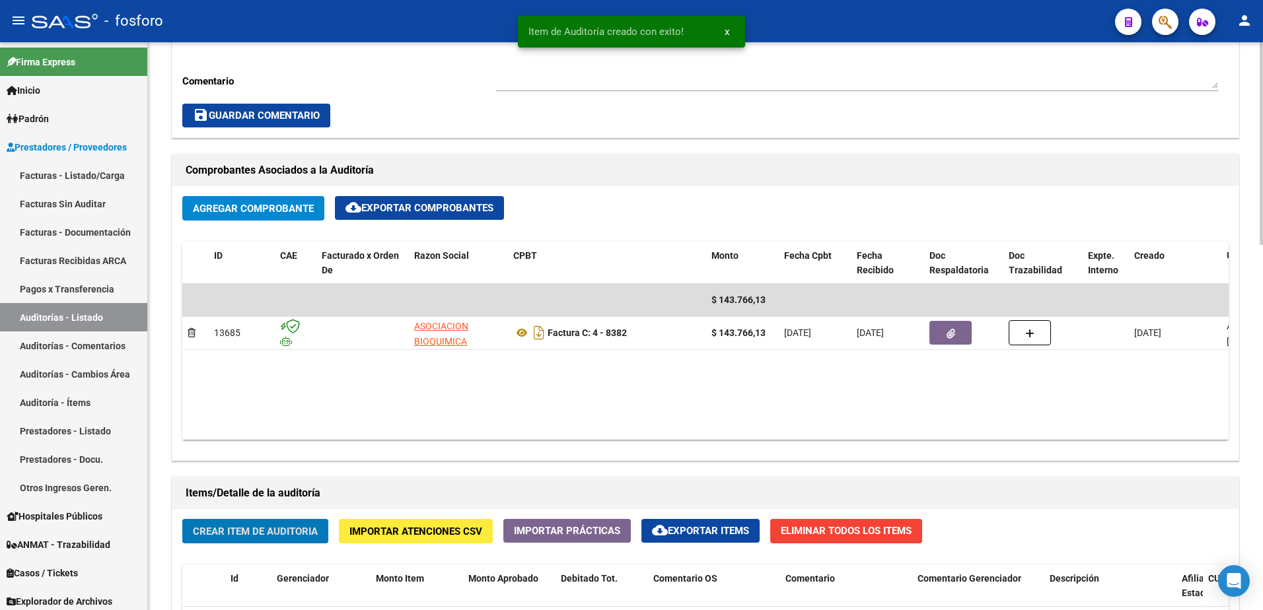
scroll to position [793, 0]
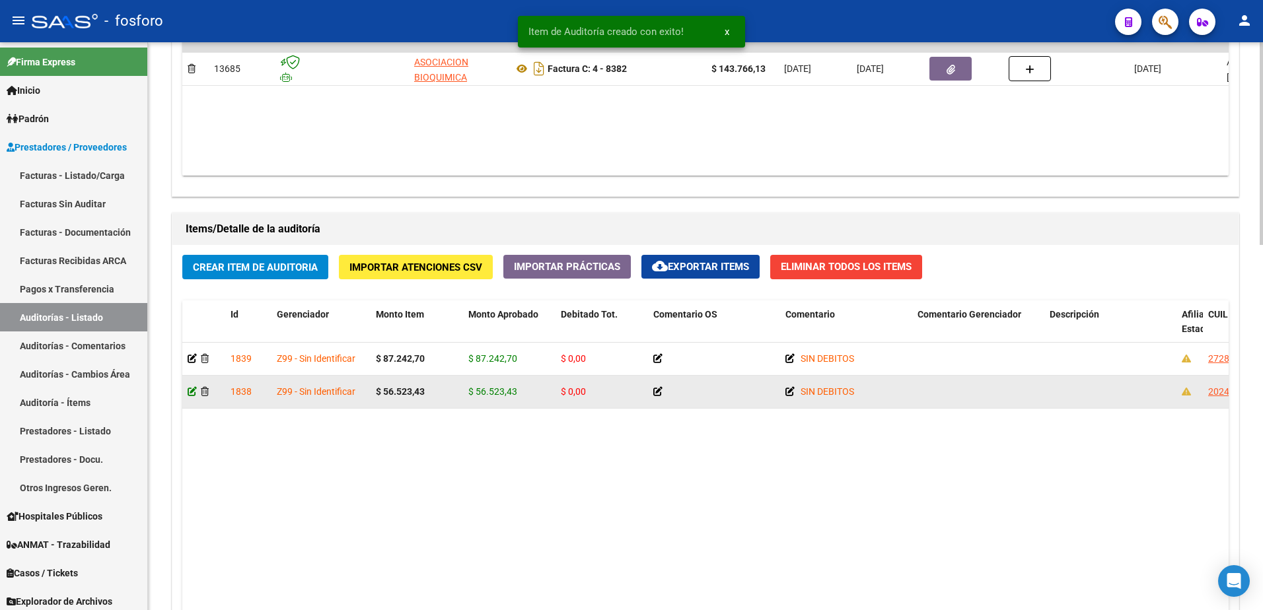
click at [190, 389] on icon at bounding box center [192, 391] width 9 height 9
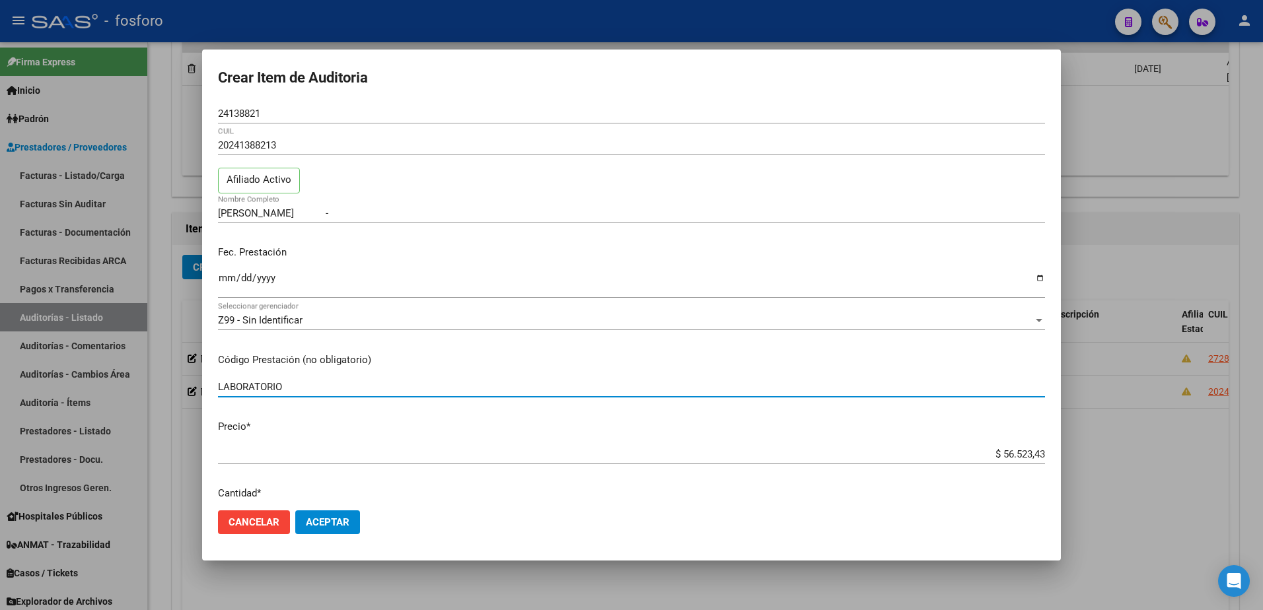
click at [292, 392] on input "LABORATORIO" at bounding box center [631, 387] width 827 height 12
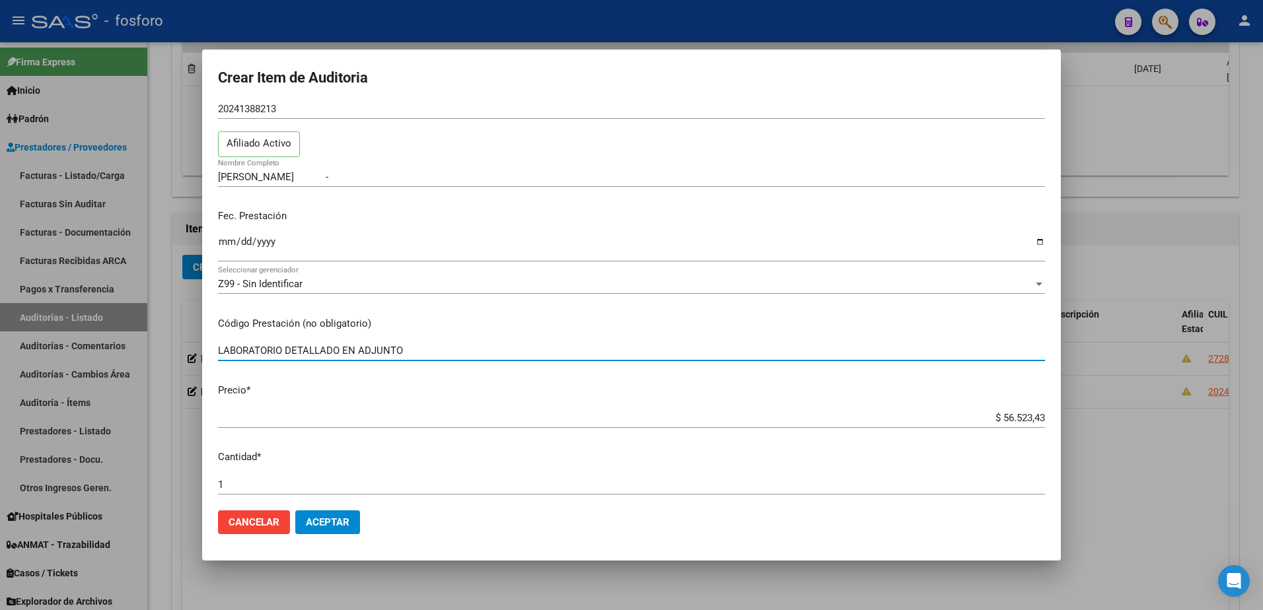
scroll to position [66, 0]
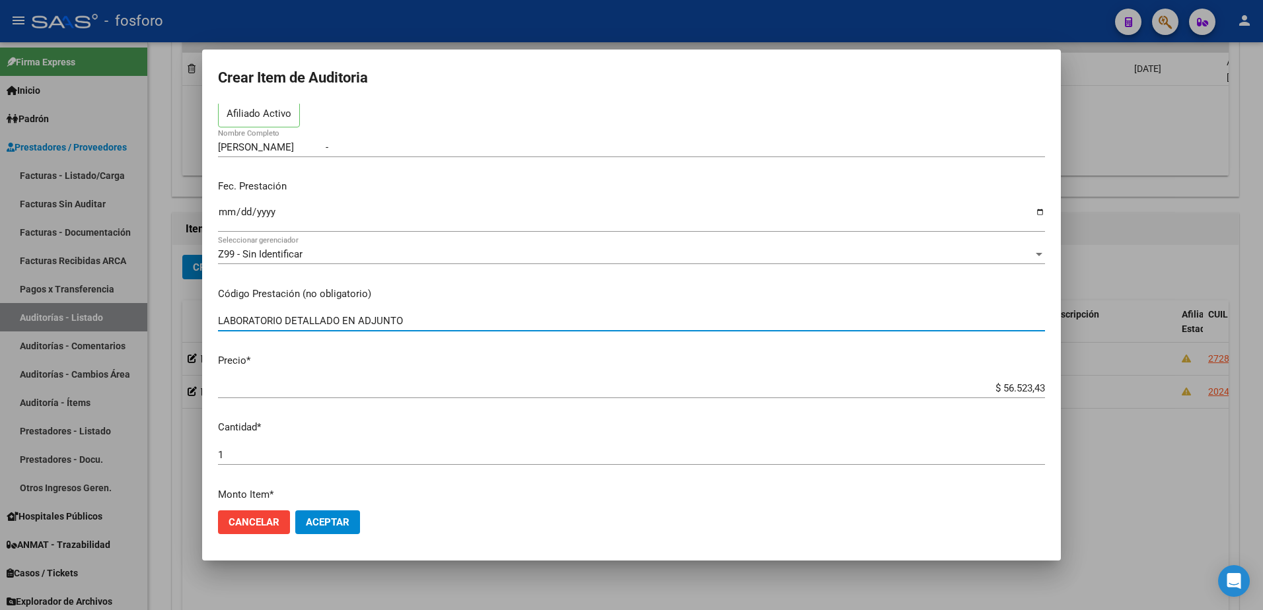
type input "LABORATORIO DETALLADO EN ADJUNTO"
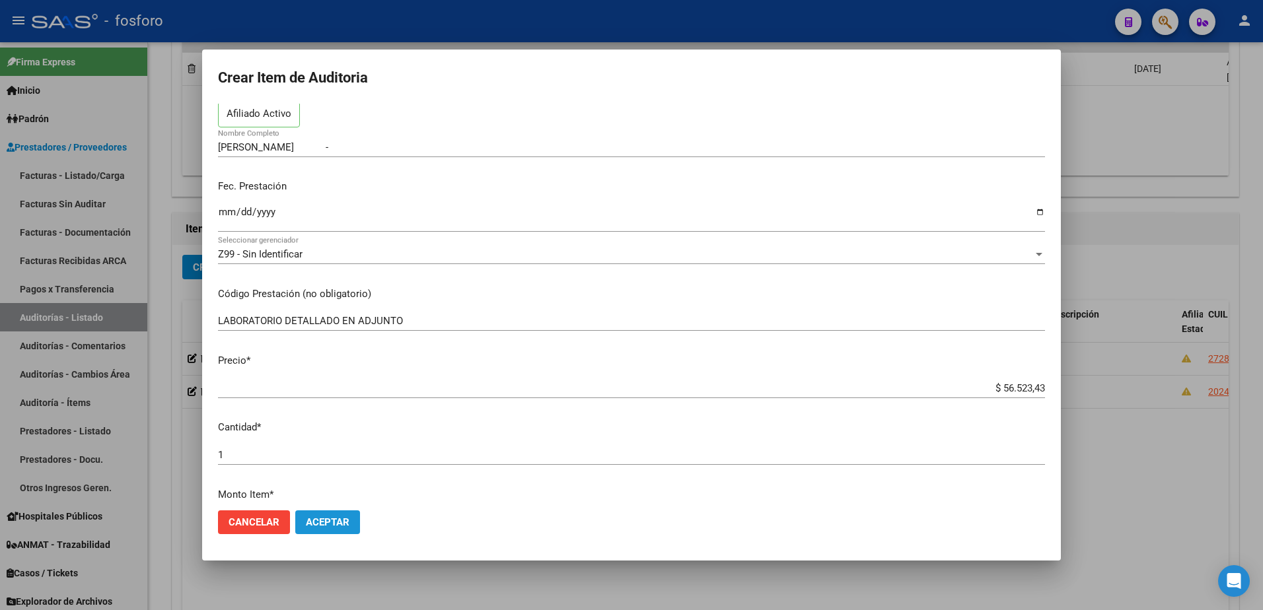
click at [323, 528] on span "Aceptar" at bounding box center [328, 523] width 44 height 12
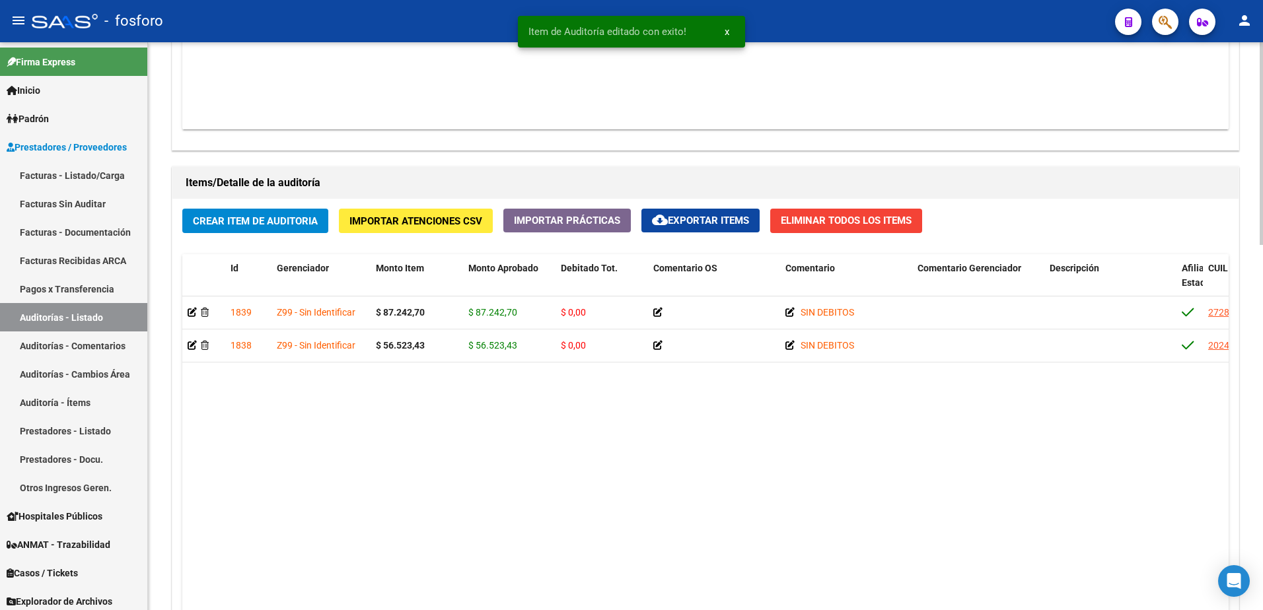
scroll to position [1025, 0]
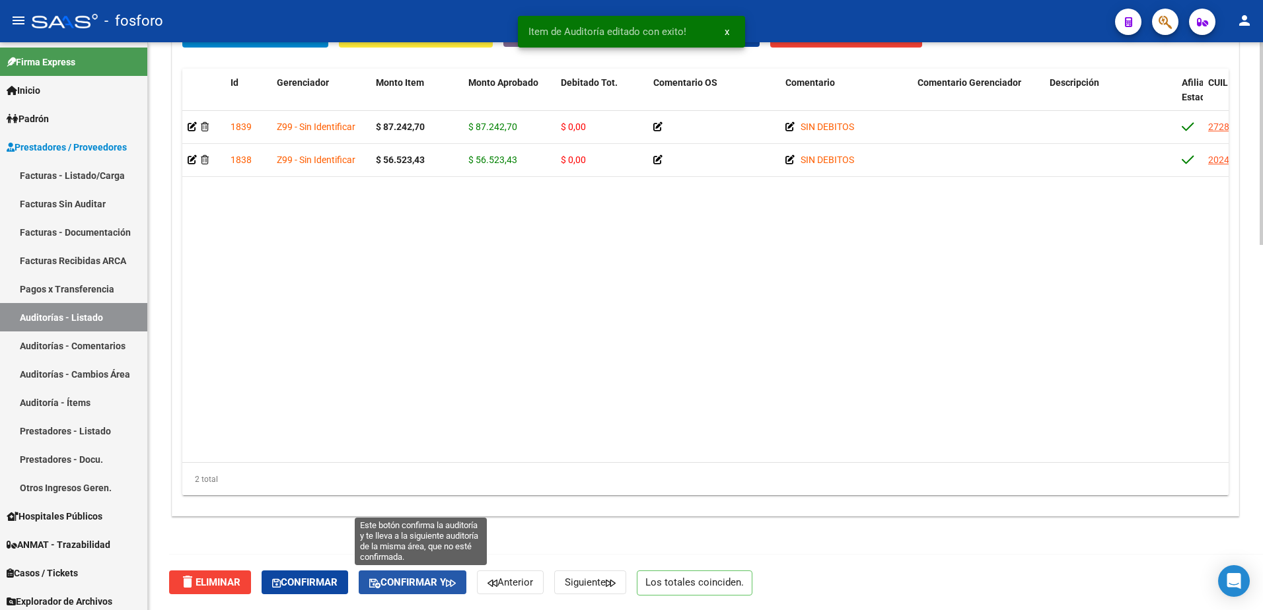
click at [394, 581] on span "Confirmar y" at bounding box center [412, 583] width 87 height 12
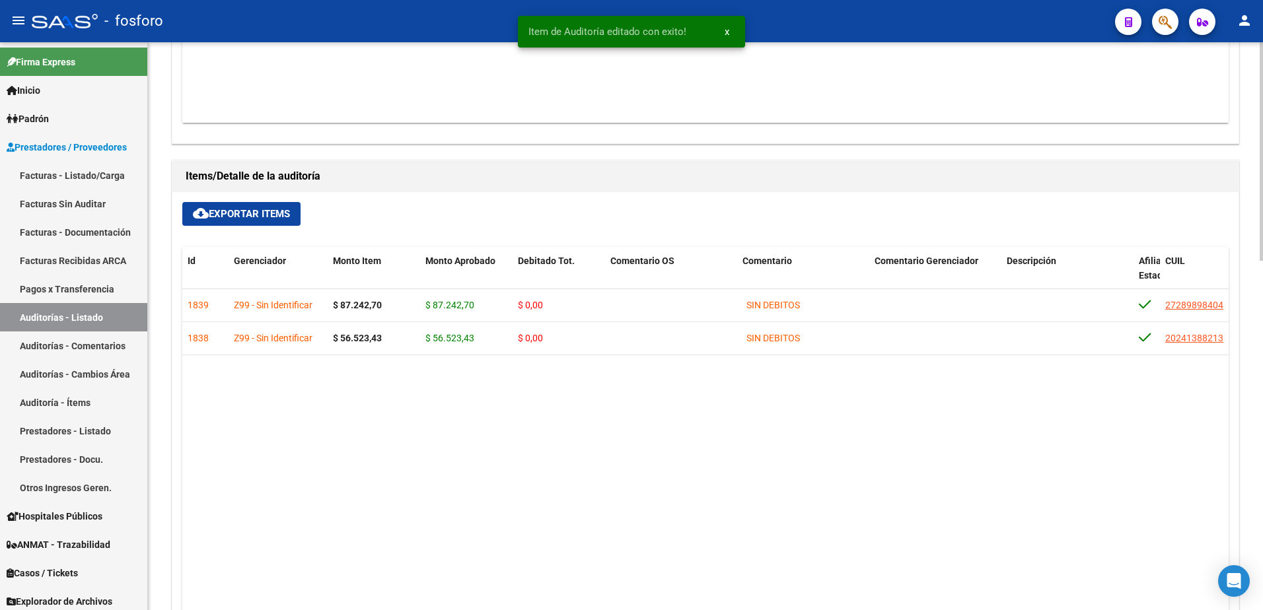
type input "202509"
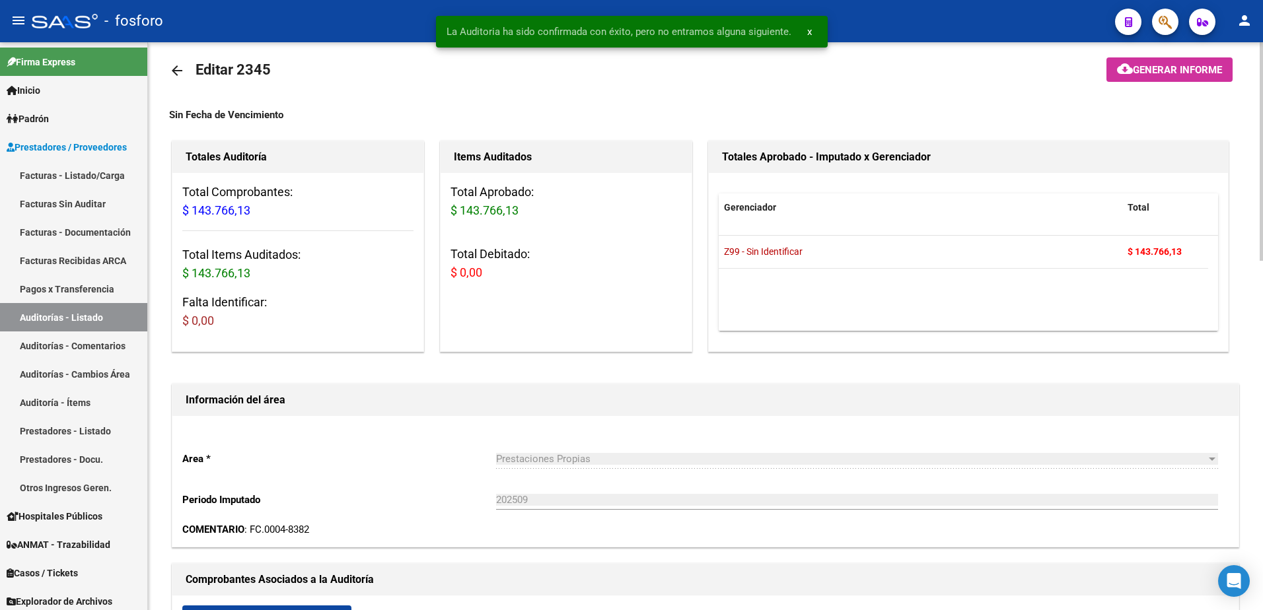
scroll to position [0, 0]
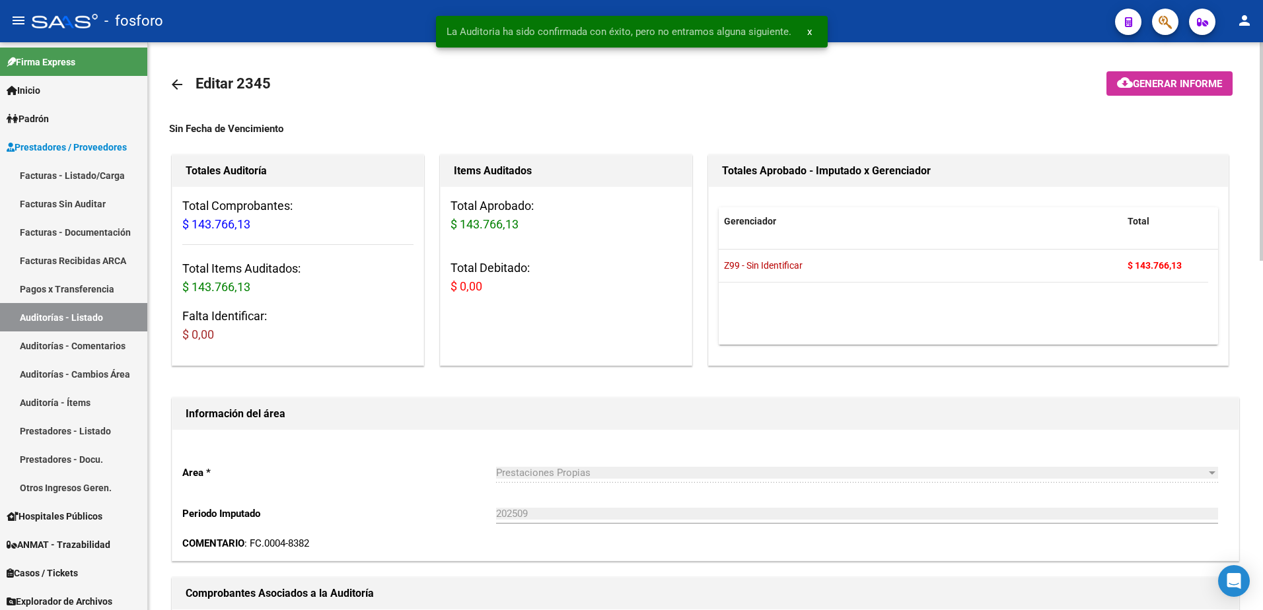
click at [1130, 89] on mat-icon "cloud_download" at bounding box center [1125, 83] width 16 height 16
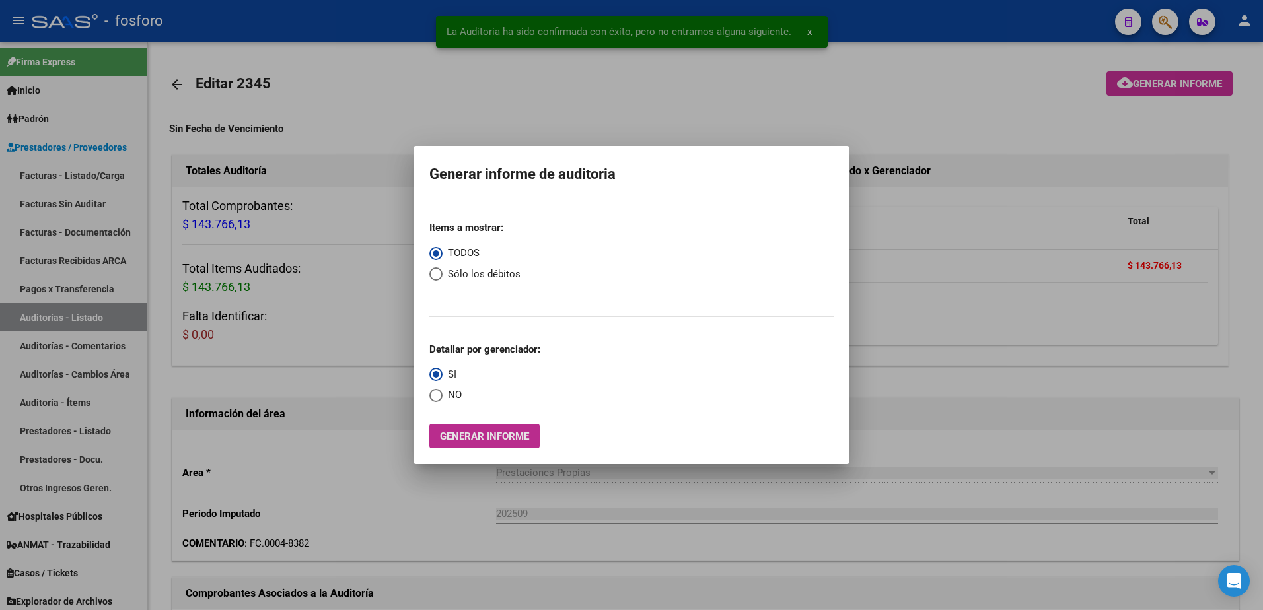
click at [474, 433] on span "Generar informe" at bounding box center [484, 437] width 89 height 12
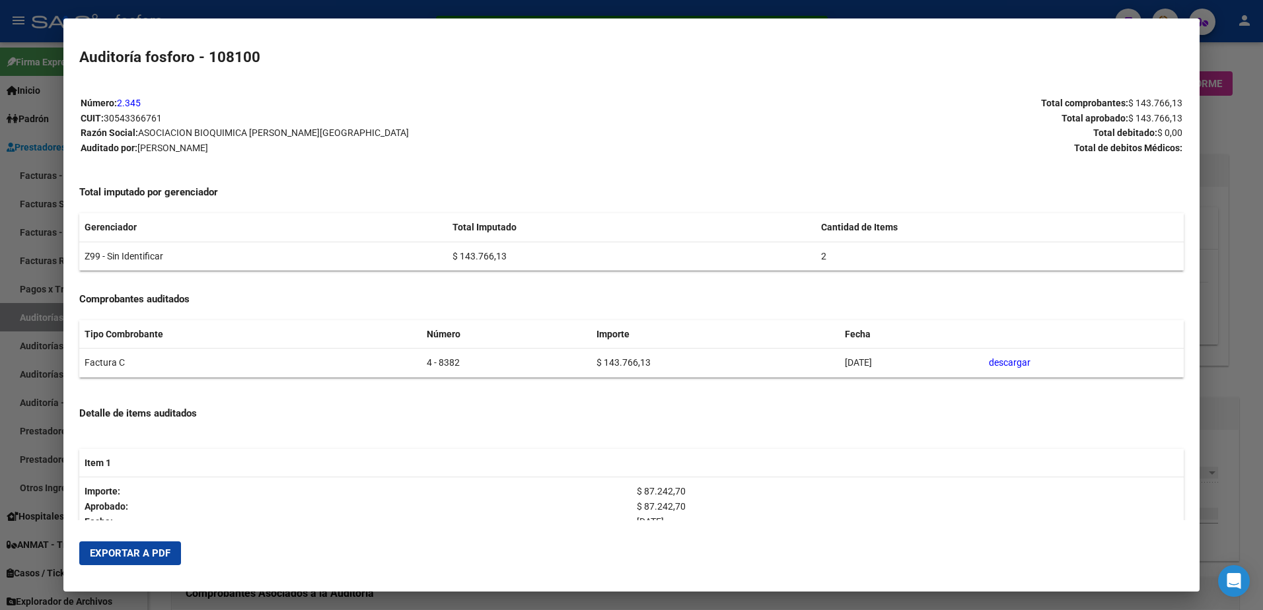
drag, startPoint x: 146, startPoint y: 557, endPoint x: 162, endPoint y: 554, distance: 16.7
click at [148, 557] on span "Exportar a PDF" at bounding box center [130, 554] width 81 height 12
click at [35, 118] on div at bounding box center [631, 305] width 1263 height 610
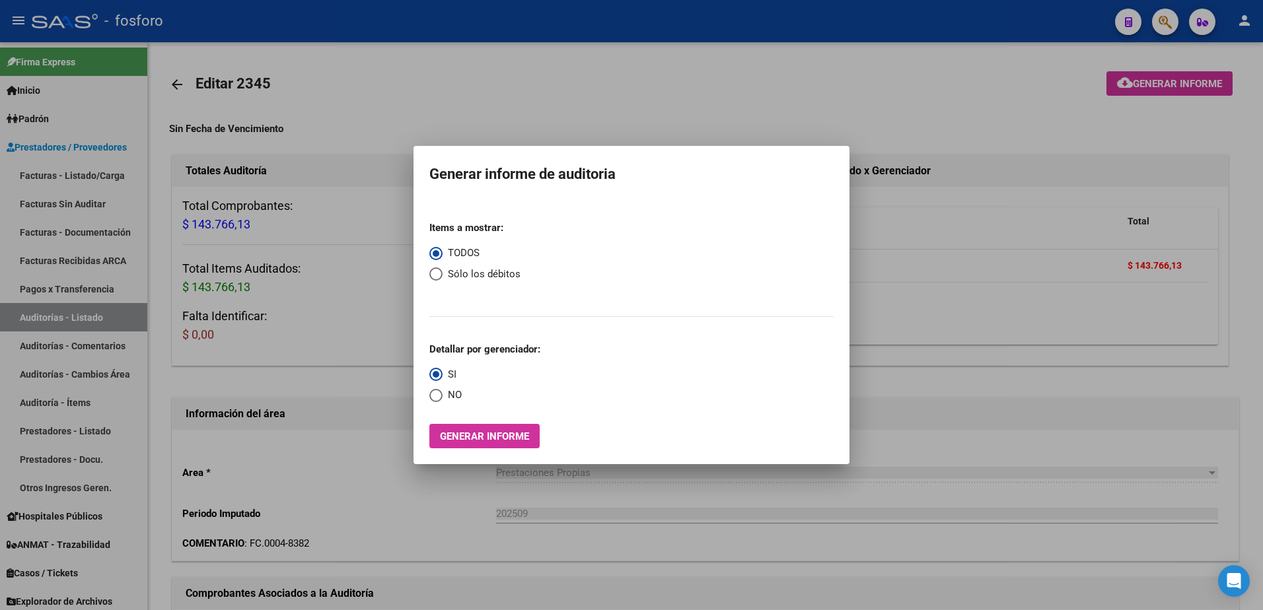
click at [65, 171] on div at bounding box center [631, 305] width 1263 height 610
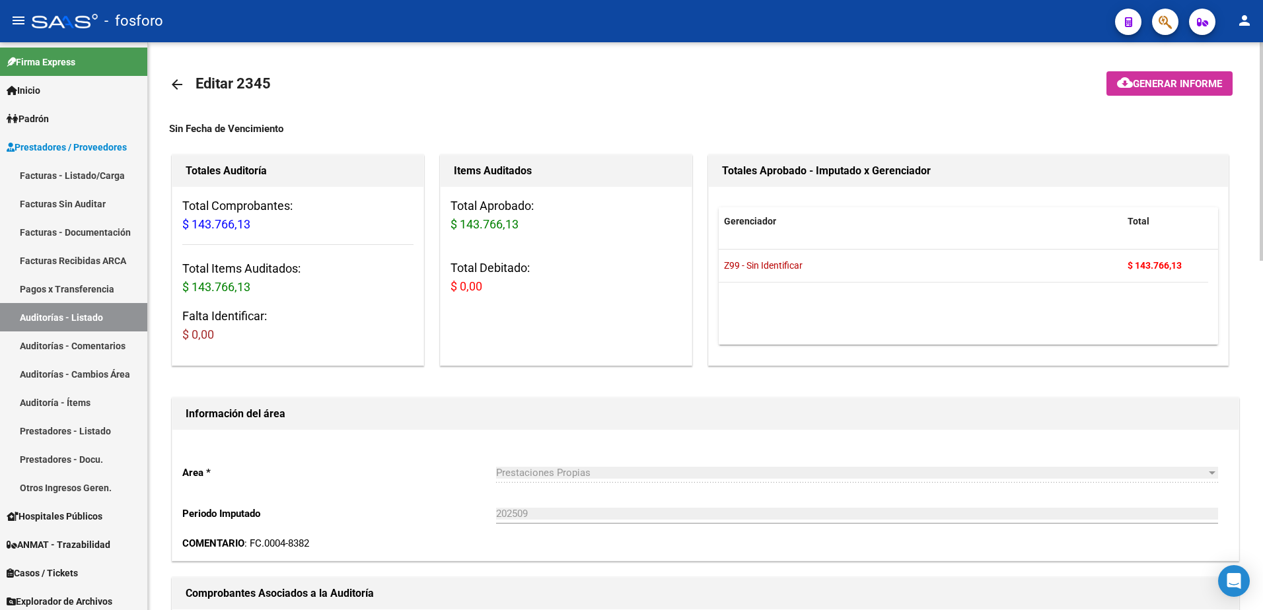
drag, startPoint x: 946, startPoint y: 116, endPoint x: 1116, endPoint y: 108, distance: 169.9
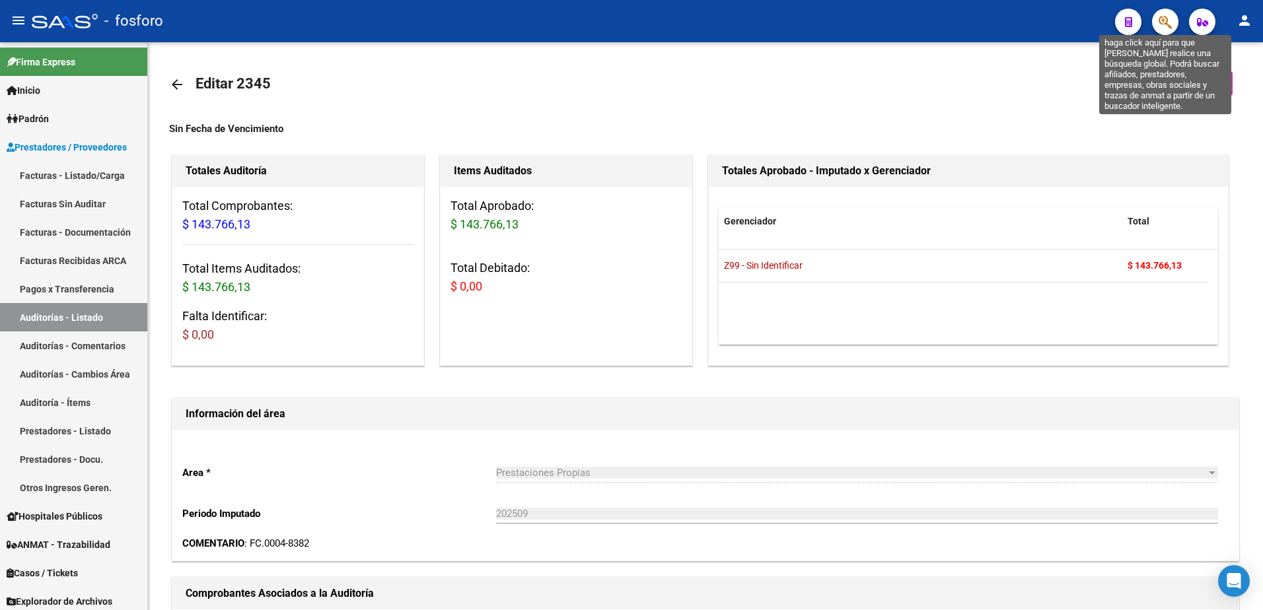
click at [1169, 24] on icon "button" at bounding box center [1165, 22] width 13 height 15
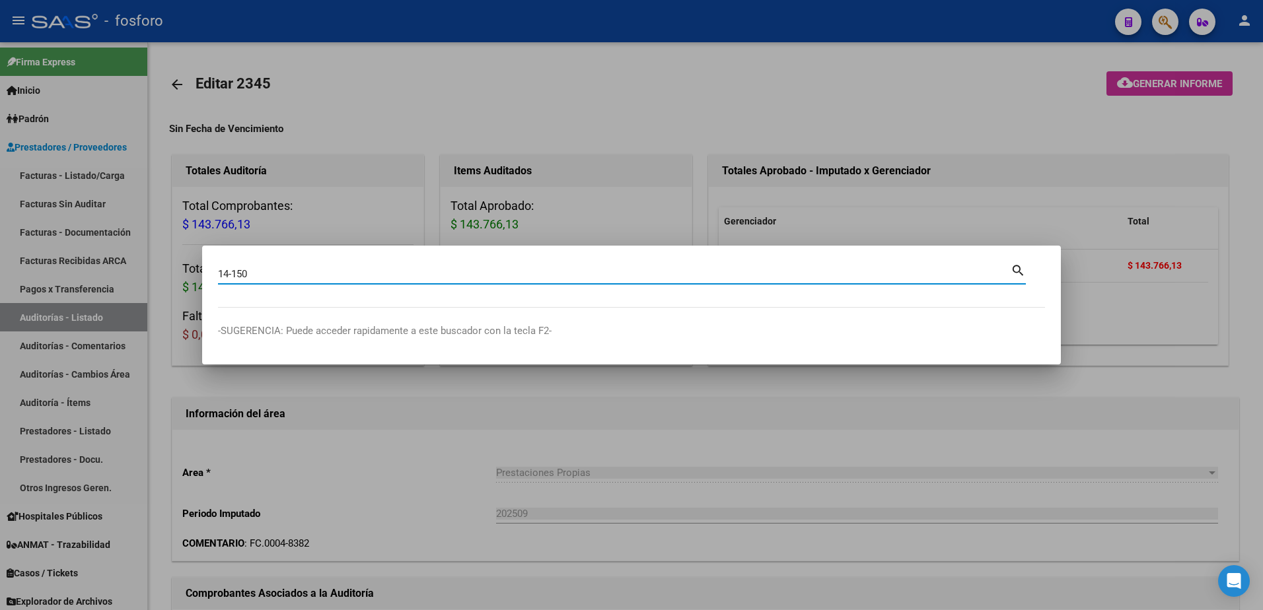
type input "14-150"
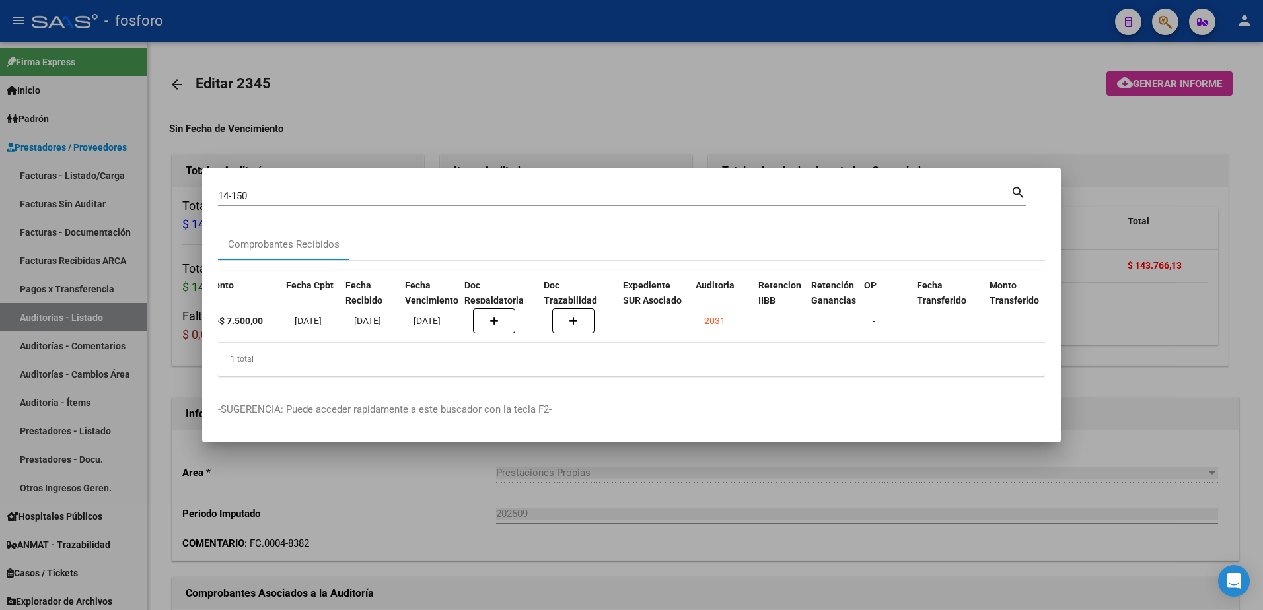
scroll to position [0, 581]
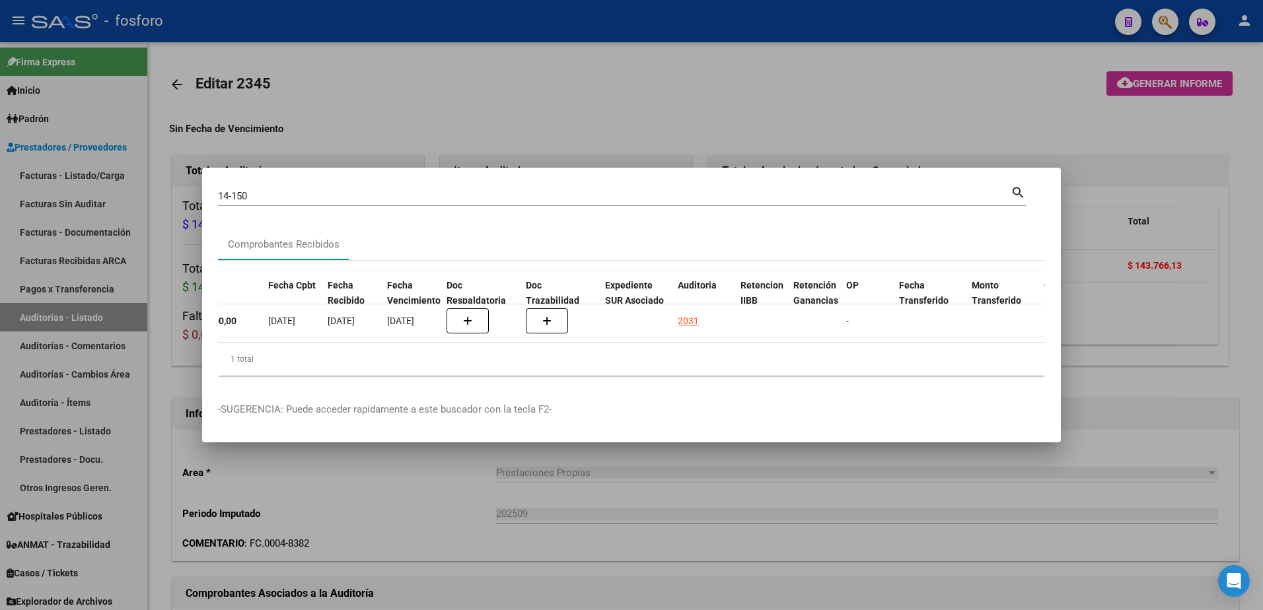
click at [189, 186] on div at bounding box center [631, 305] width 1263 height 610
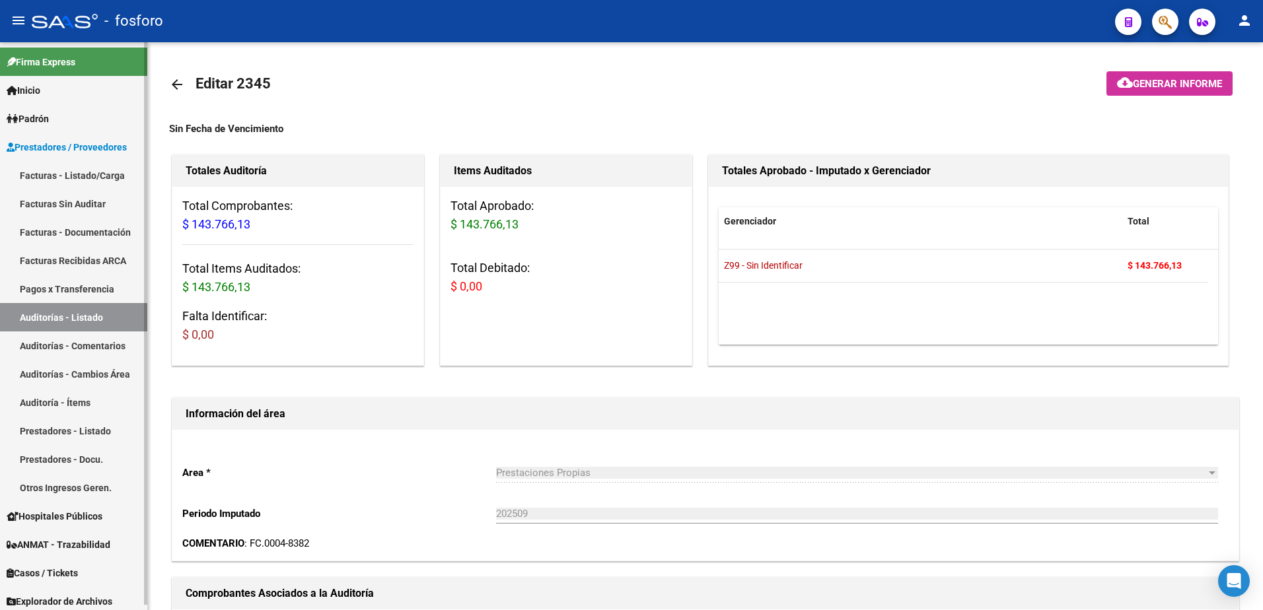
drag, startPoint x: 63, startPoint y: 174, endPoint x: 87, endPoint y: 176, distance: 23.9
click at [63, 174] on link "Facturas - Listado/Carga" at bounding box center [73, 175] width 147 height 28
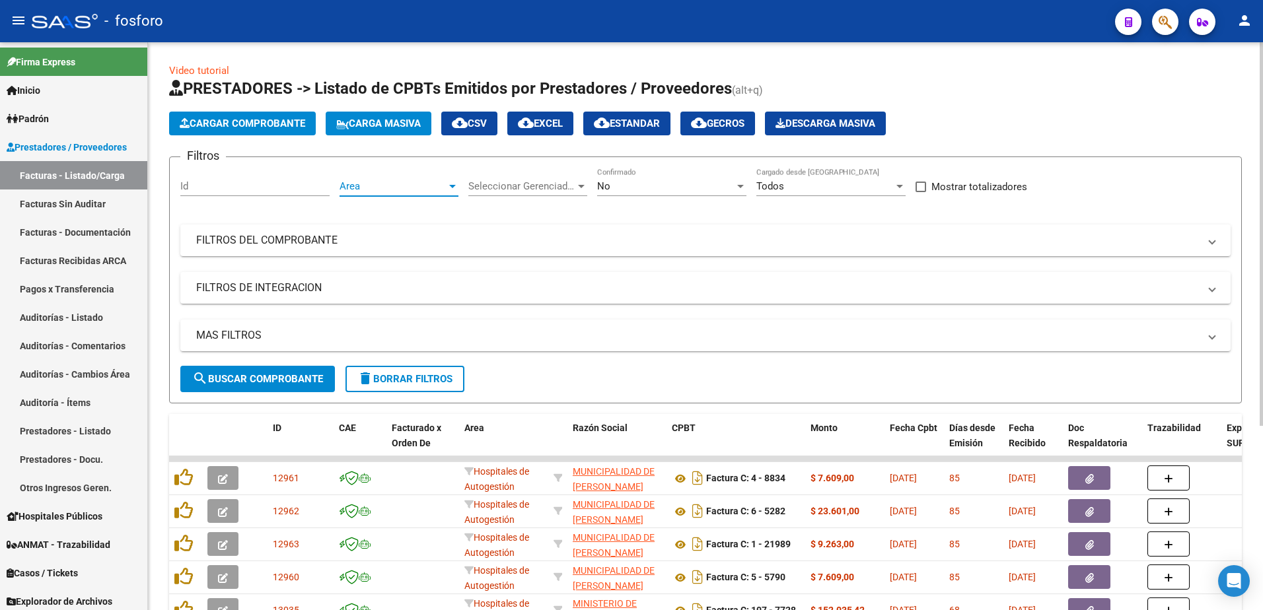
click at [455, 189] on div at bounding box center [453, 186] width 12 height 11
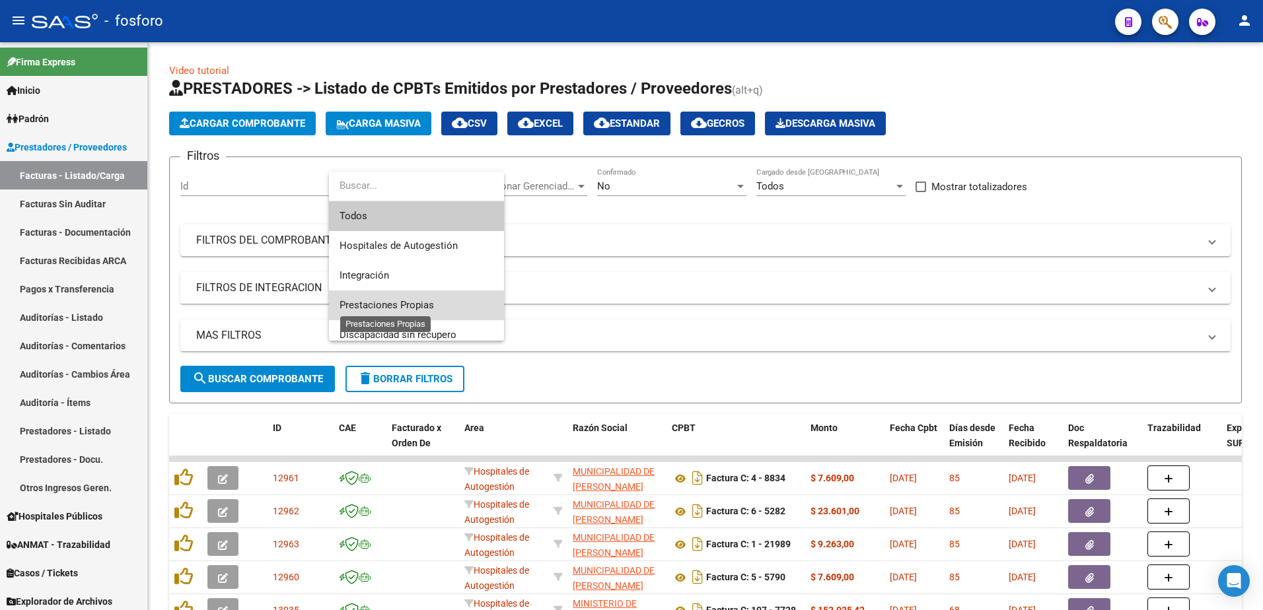
click at [425, 300] on span "Prestaciones Propias" at bounding box center [387, 305] width 94 height 12
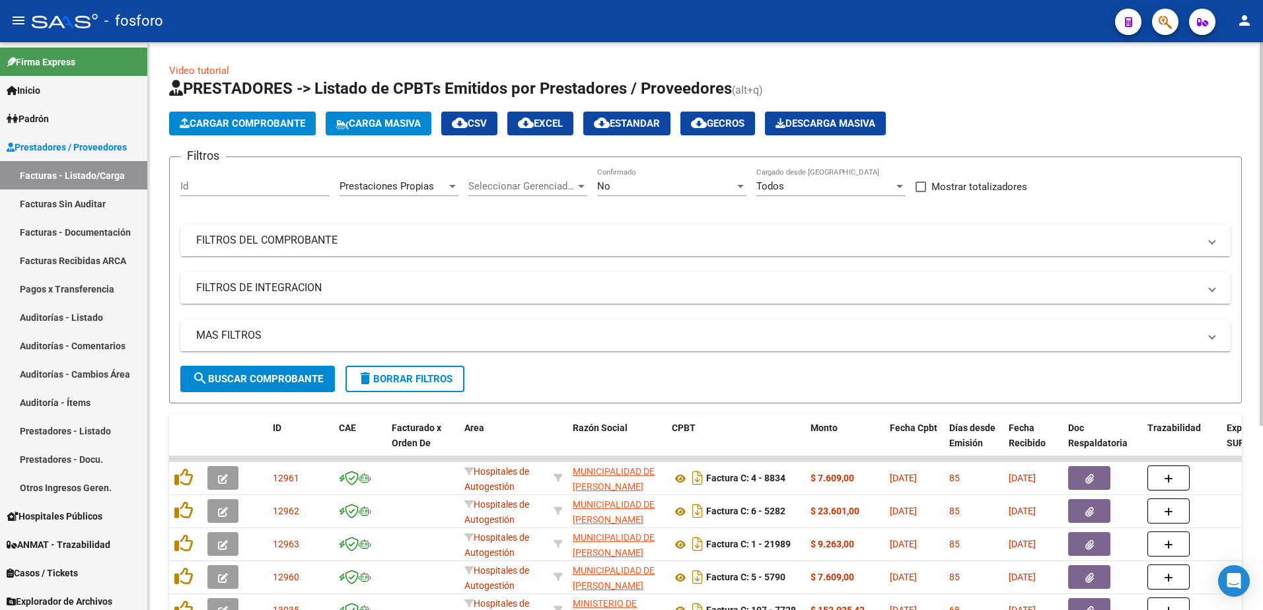
click at [283, 235] on mat-panel-title "FILTROS DEL COMPROBANTE" at bounding box center [697, 240] width 1003 height 15
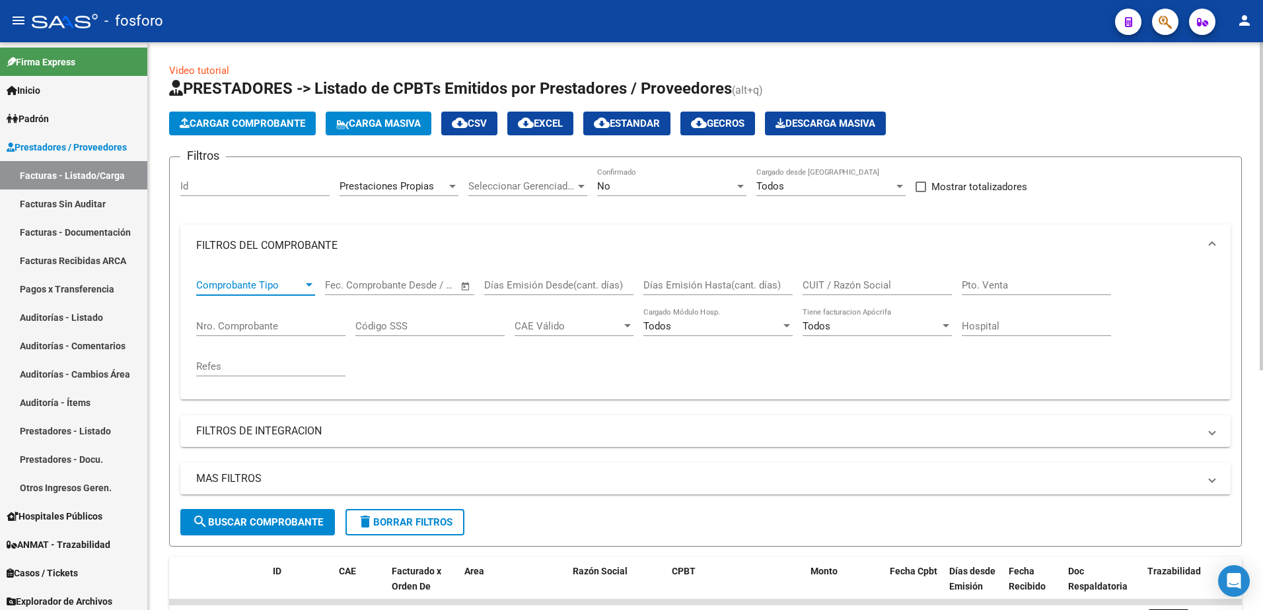
click at [308, 283] on div at bounding box center [309, 284] width 7 height 3
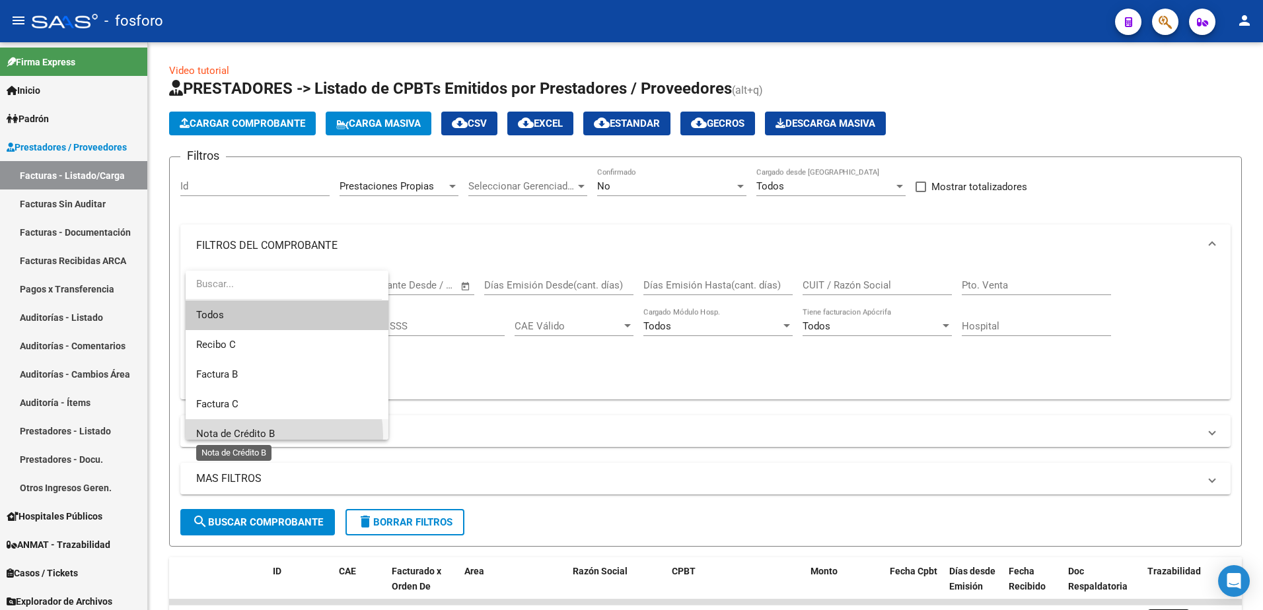
click at [264, 436] on span "Nota de Crédito B" at bounding box center [235, 434] width 79 height 12
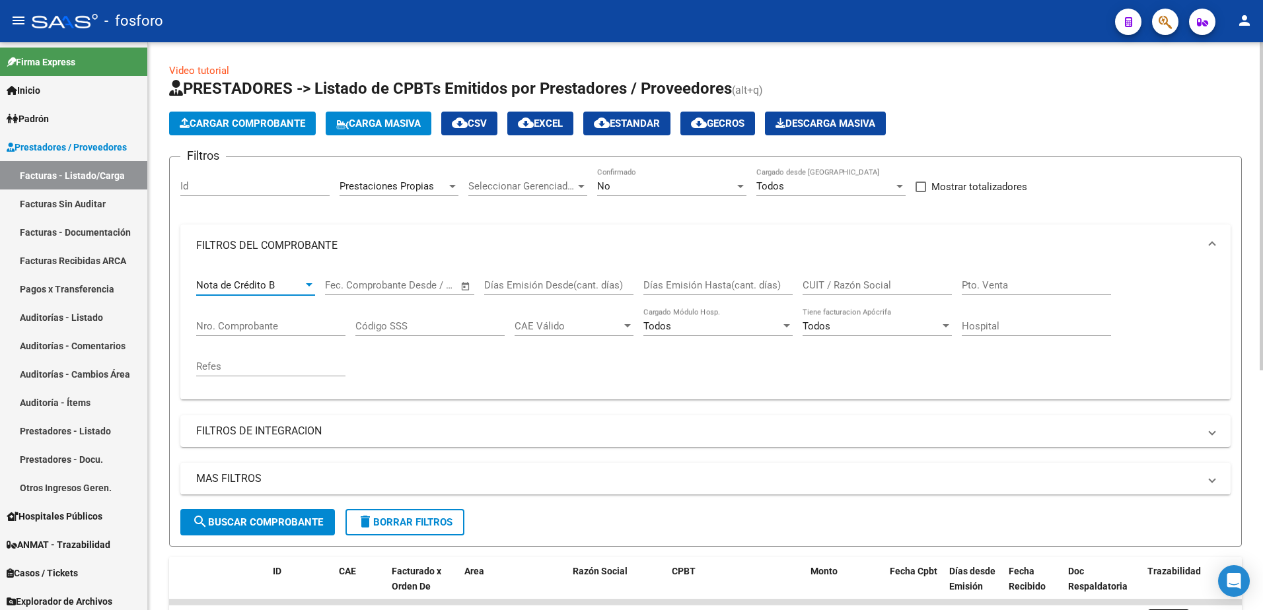
click at [252, 525] on span "search Buscar Comprobante" at bounding box center [257, 523] width 131 height 12
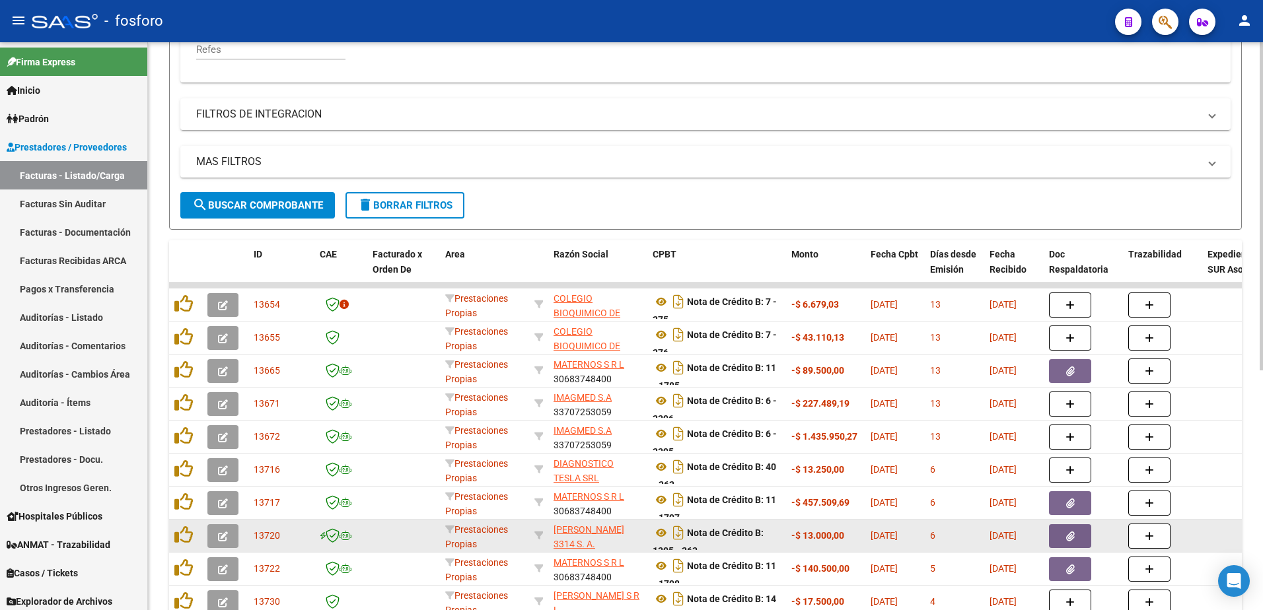
scroll to position [415, 0]
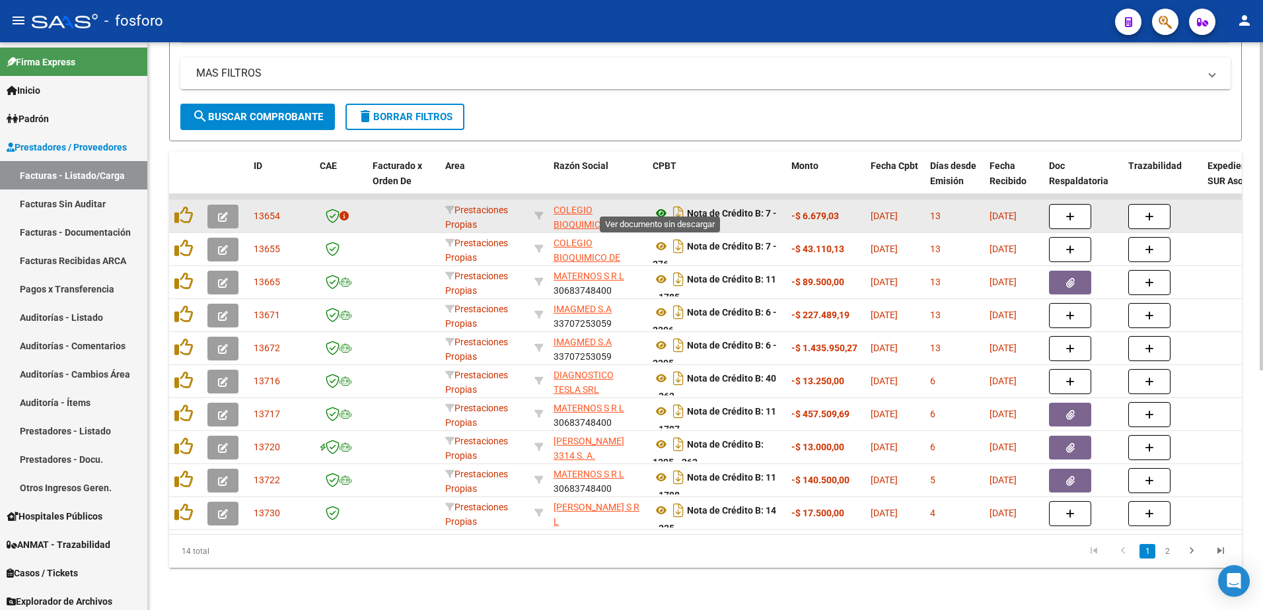
click at [661, 205] on icon at bounding box center [661, 213] width 17 height 16
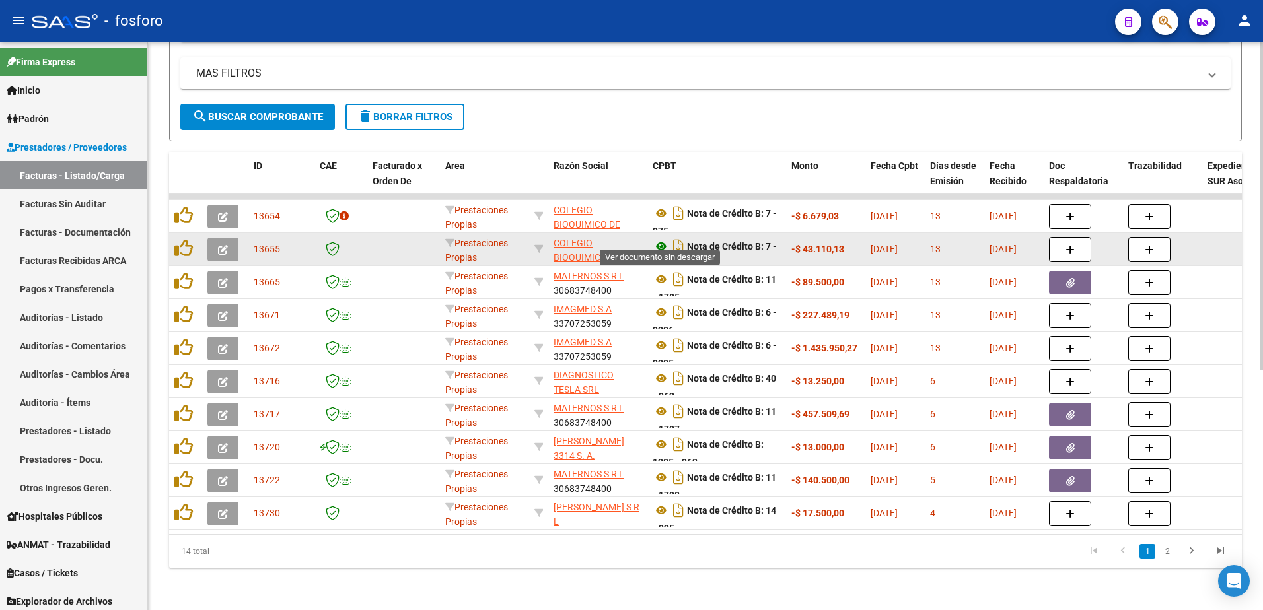
click at [662, 238] on icon at bounding box center [661, 246] width 17 height 16
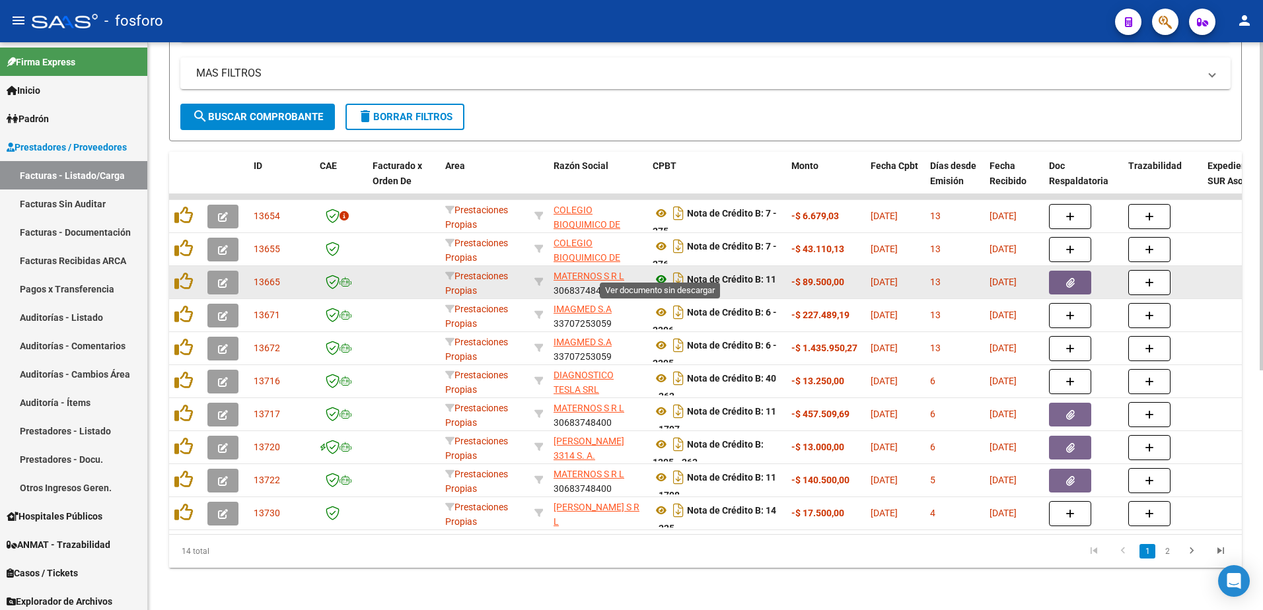
click at [663, 271] on icon at bounding box center [661, 279] width 17 height 16
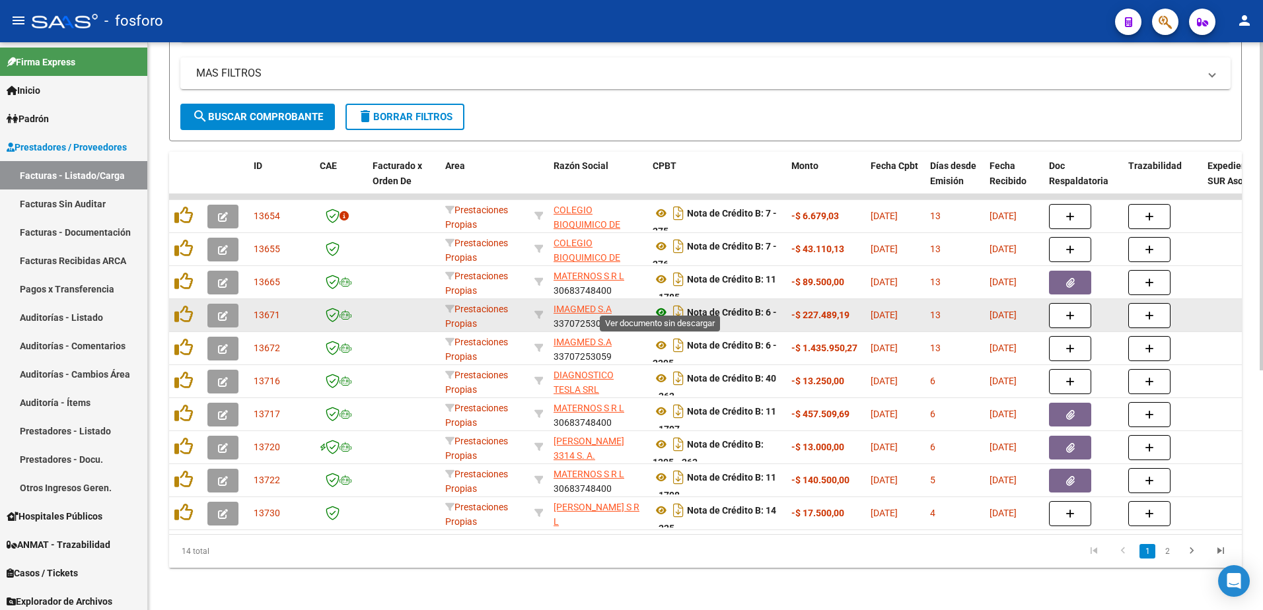
click at [663, 305] on icon at bounding box center [661, 313] width 17 height 16
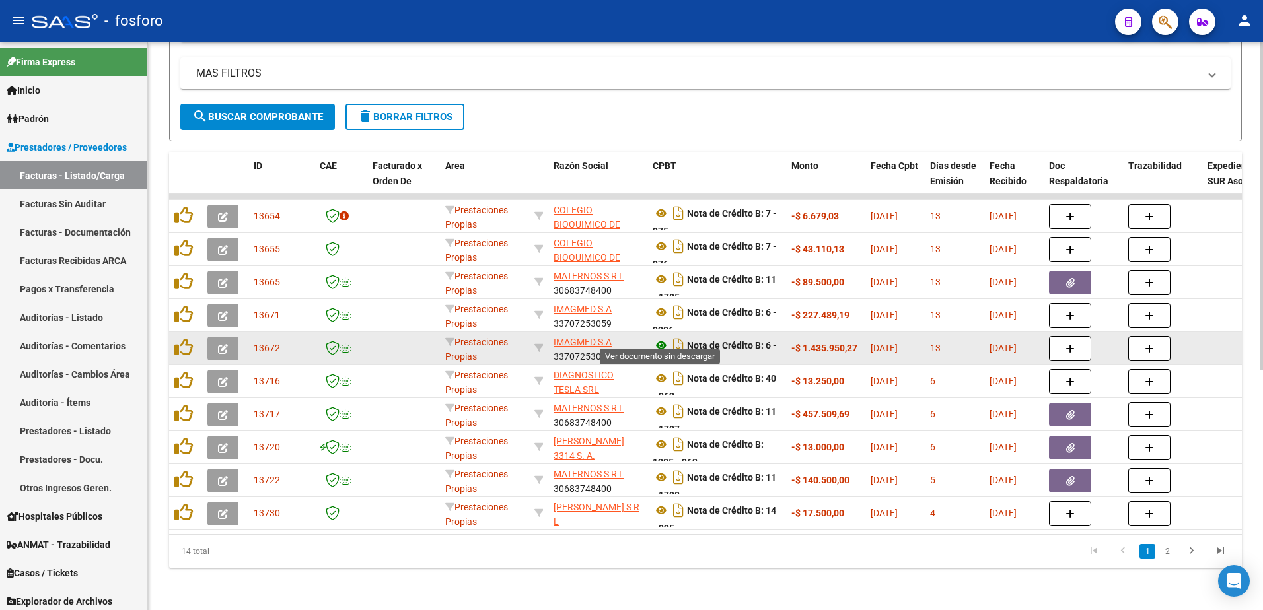
click at [661, 338] on icon at bounding box center [661, 346] width 17 height 16
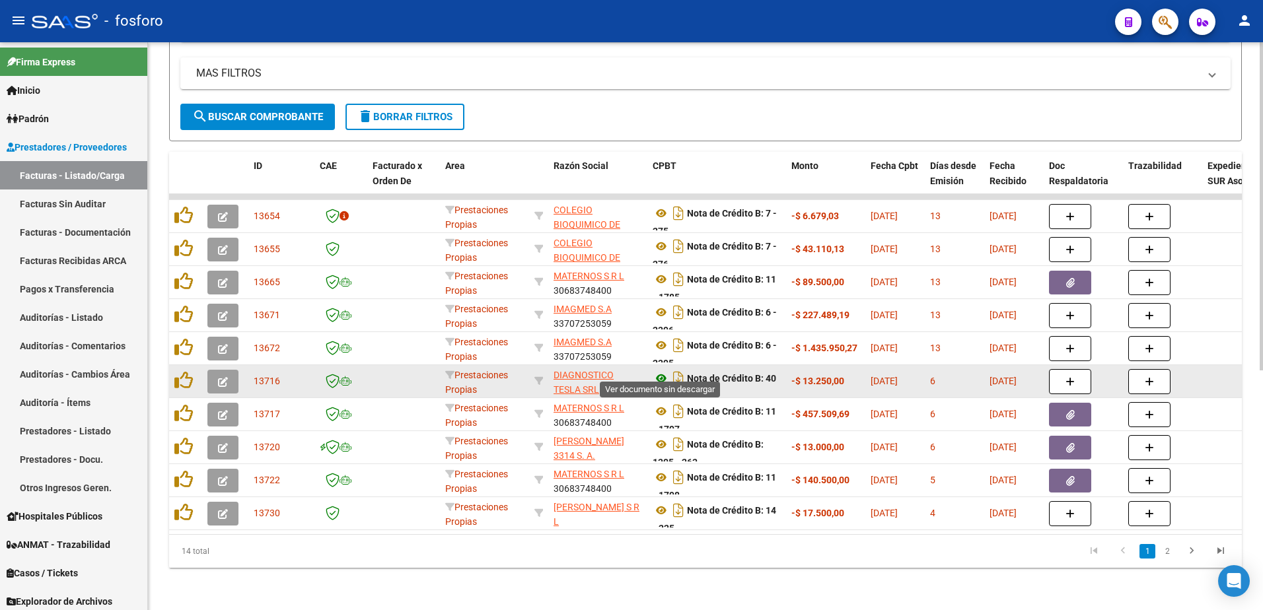
click at [659, 371] on icon at bounding box center [661, 379] width 17 height 16
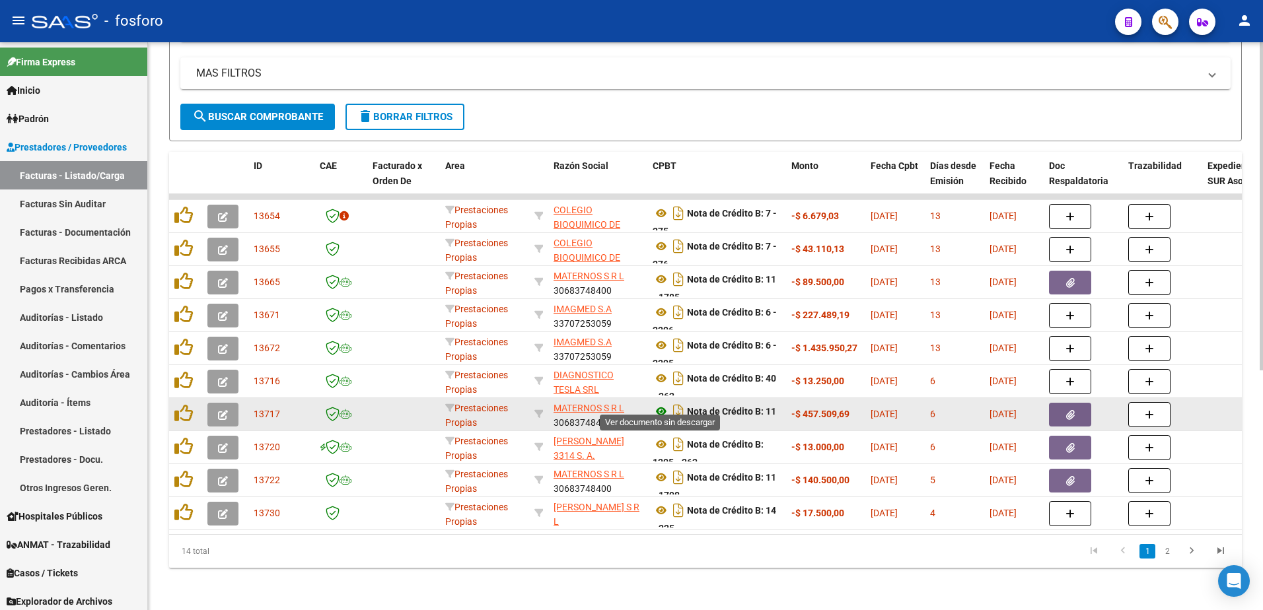
click at [661, 404] on icon at bounding box center [661, 412] width 17 height 16
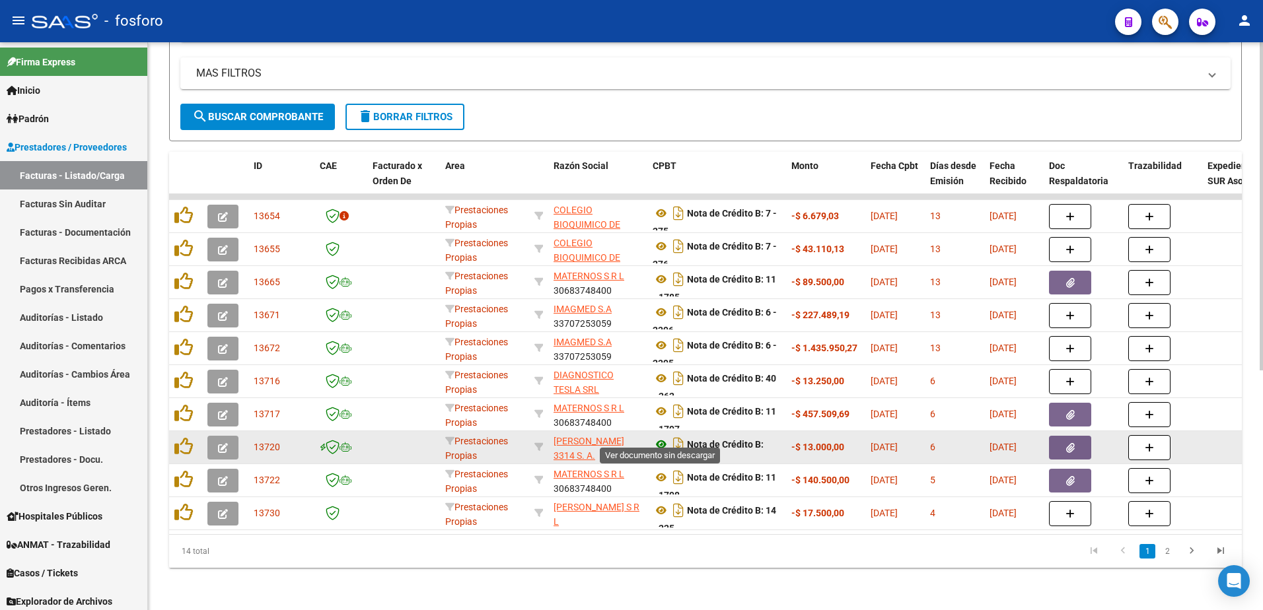
click at [661, 437] on icon at bounding box center [661, 445] width 17 height 16
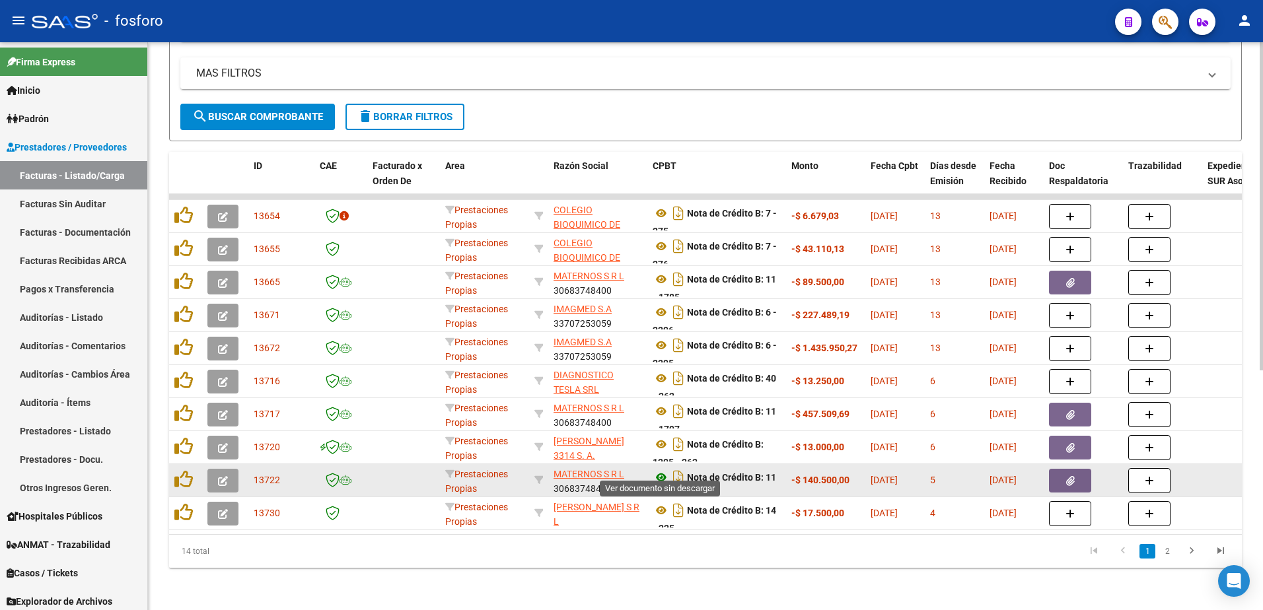
click at [665, 470] on icon at bounding box center [661, 478] width 17 height 16
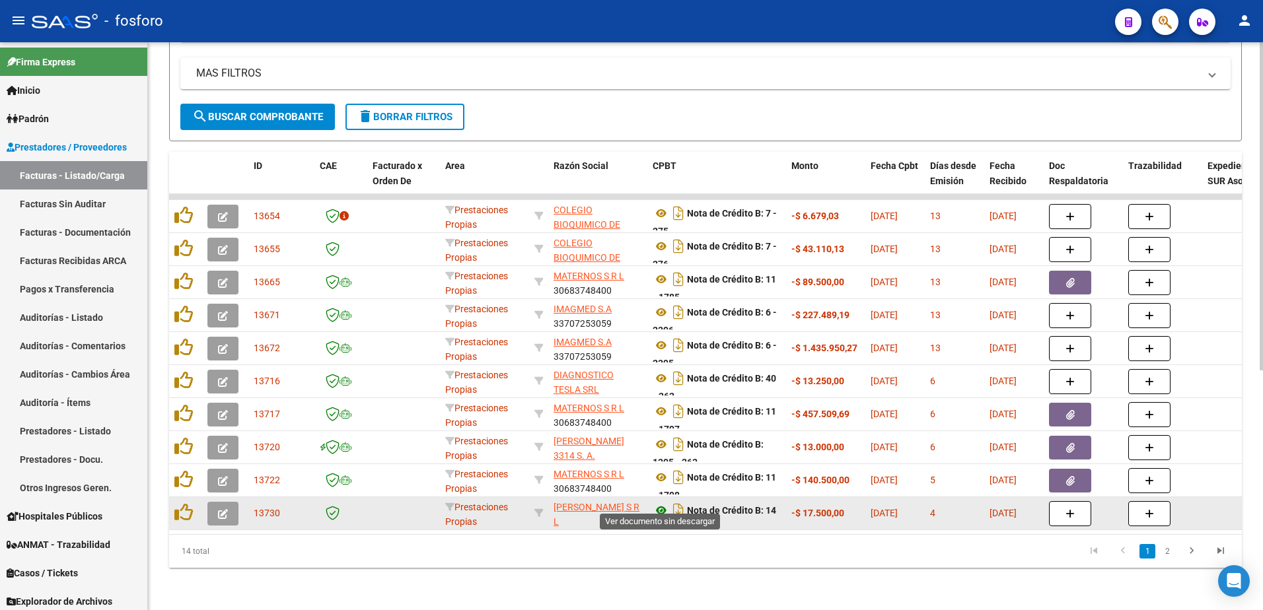
click at [656, 503] on icon at bounding box center [661, 511] width 17 height 16
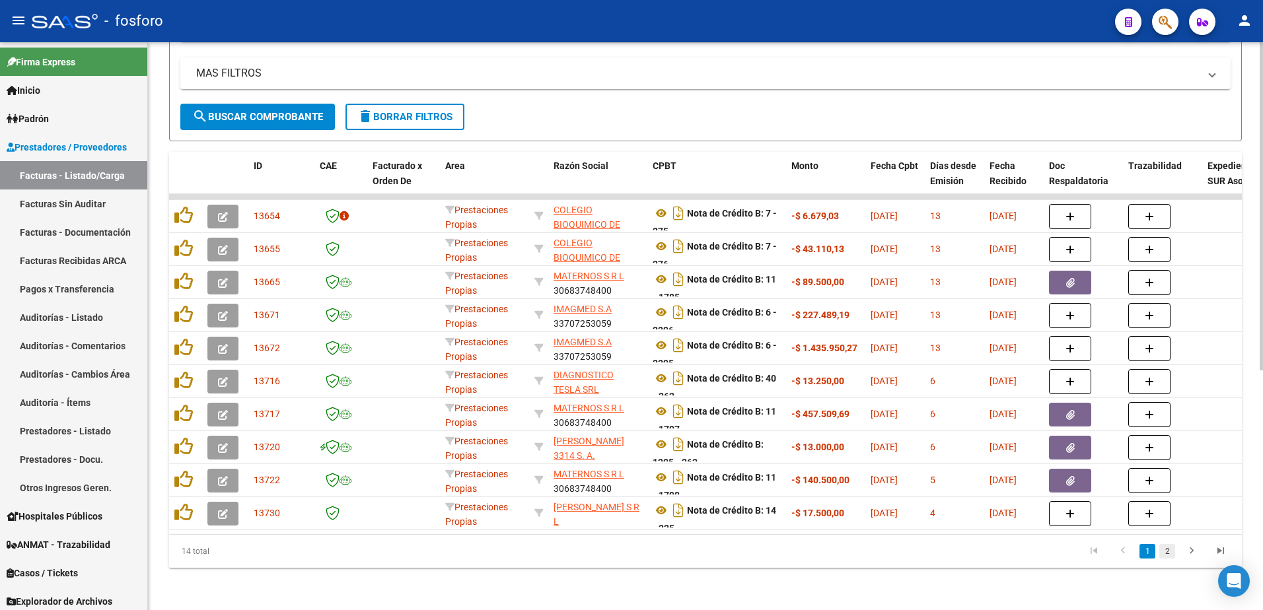
click at [1161, 554] on link "2" at bounding box center [1167, 551] width 16 height 15
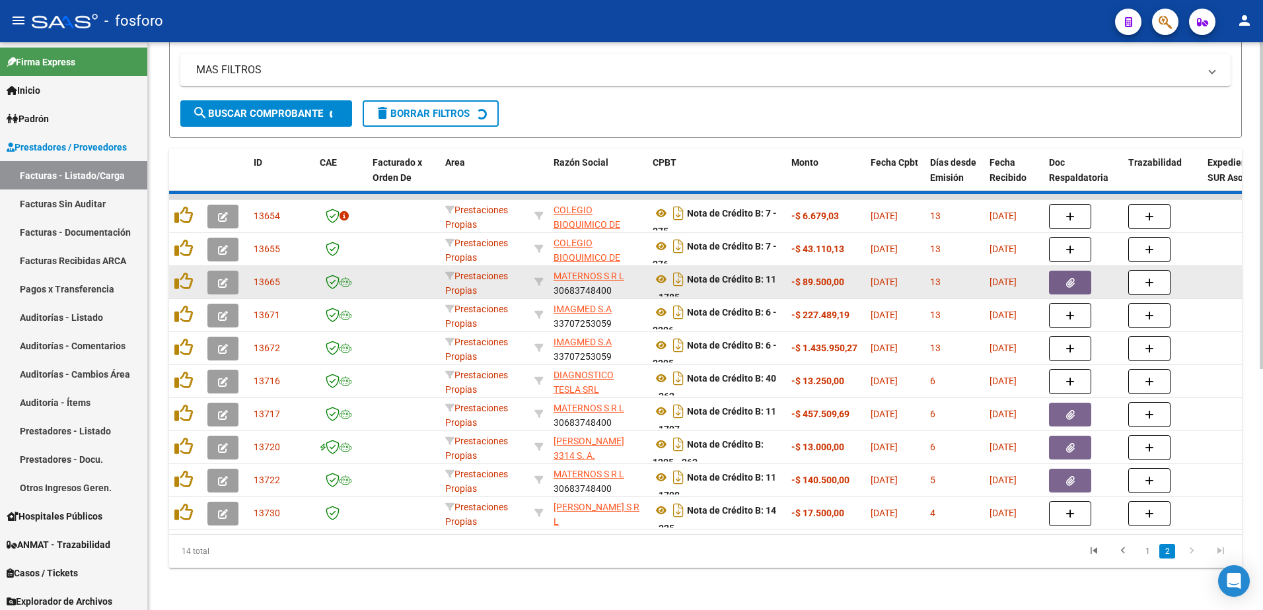
scroll to position [217, 0]
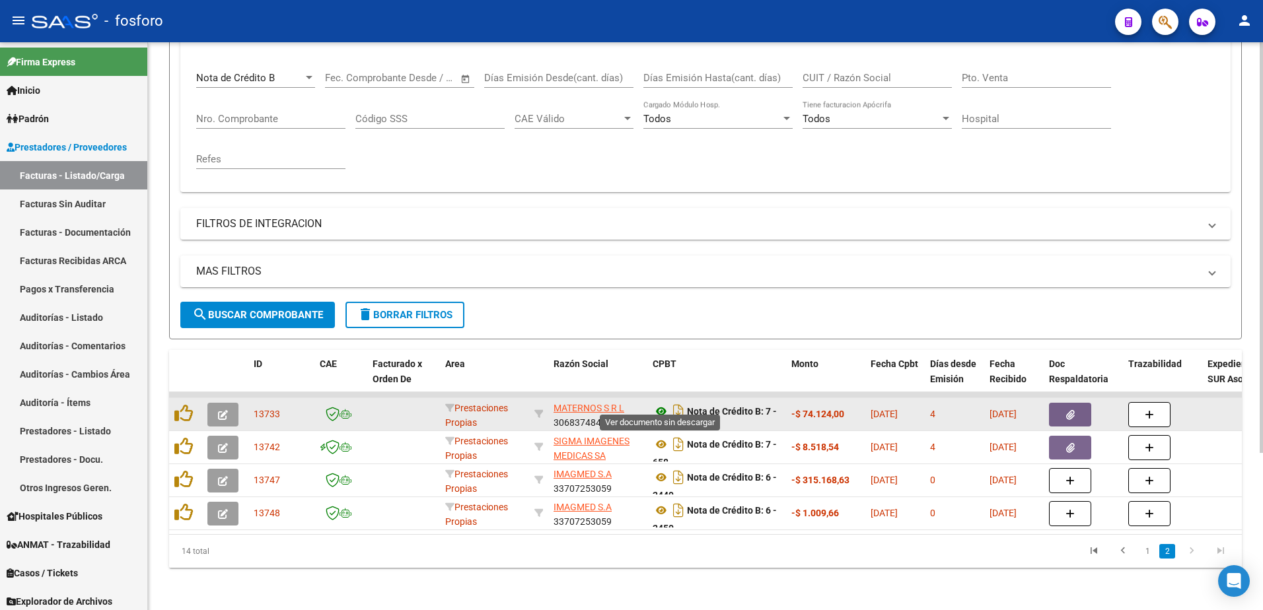
click at [665, 404] on icon at bounding box center [661, 412] width 17 height 16
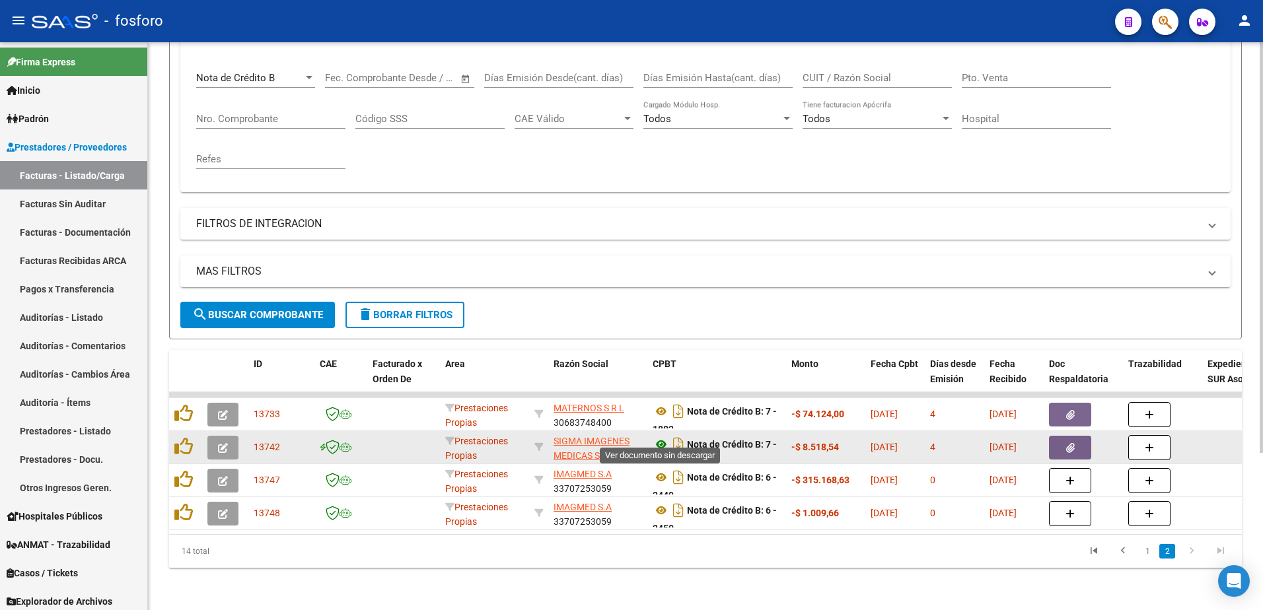
click at [662, 437] on icon at bounding box center [661, 445] width 17 height 16
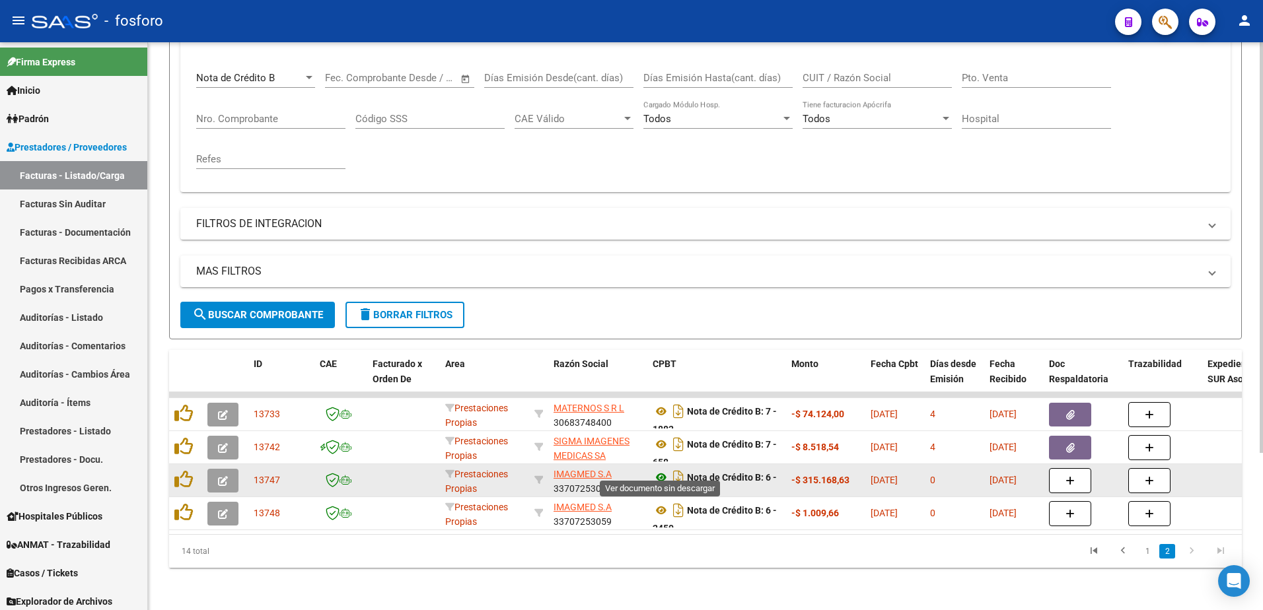
click at [661, 470] on icon at bounding box center [661, 478] width 17 height 16
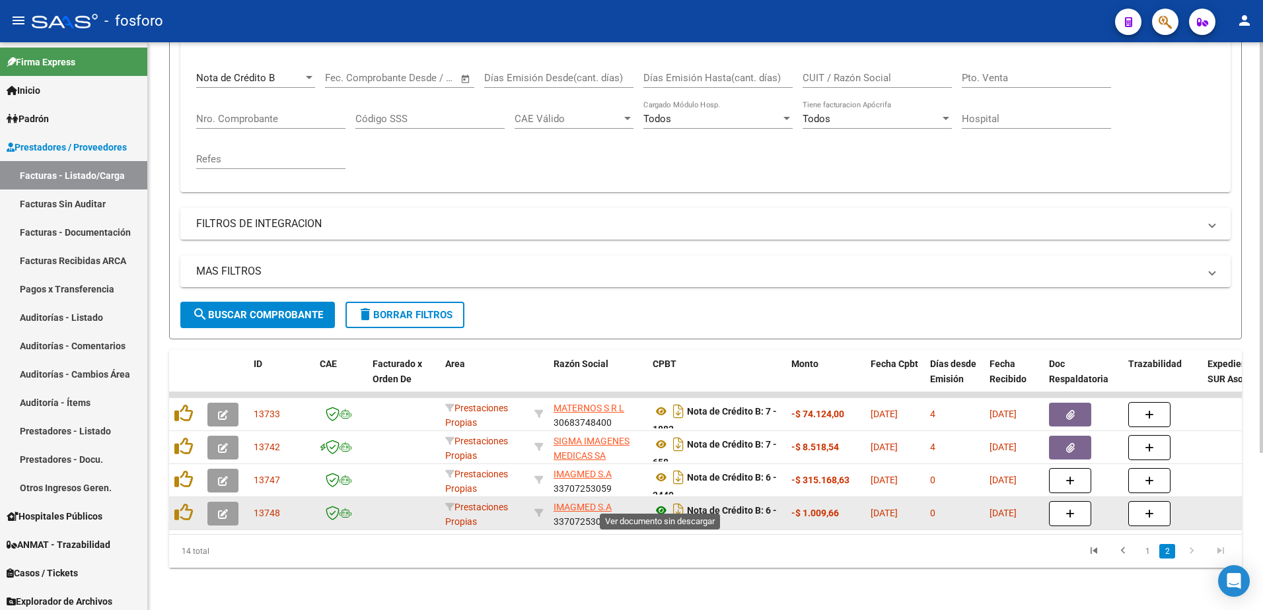
click at [662, 503] on icon at bounding box center [661, 511] width 17 height 16
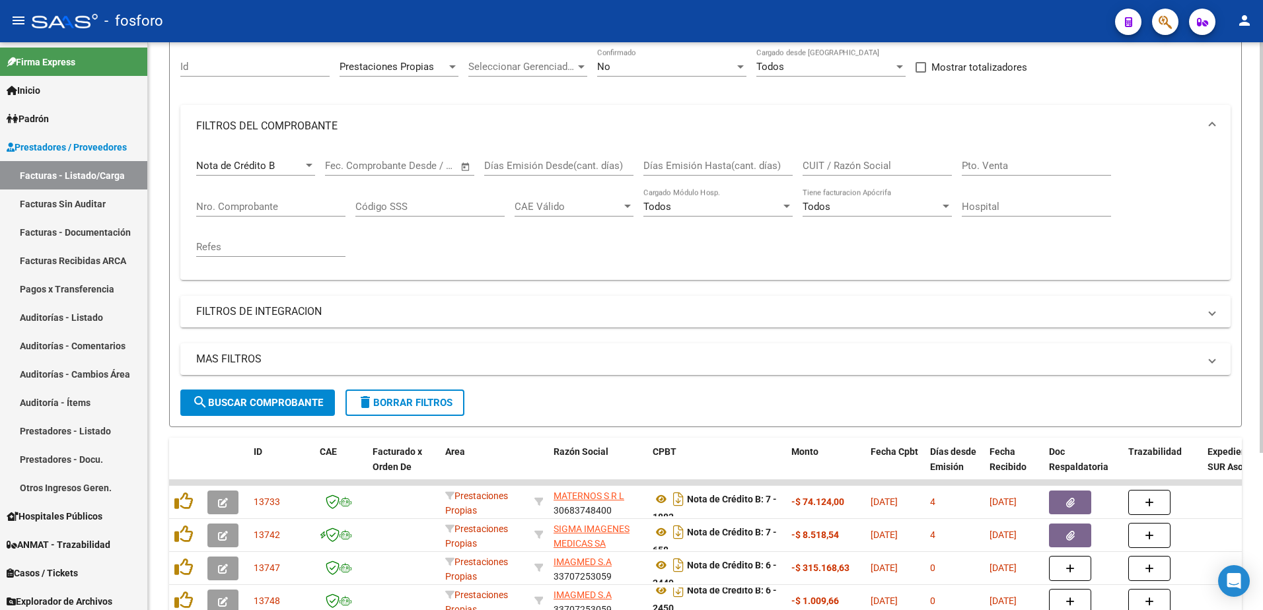
scroll to position [0, 0]
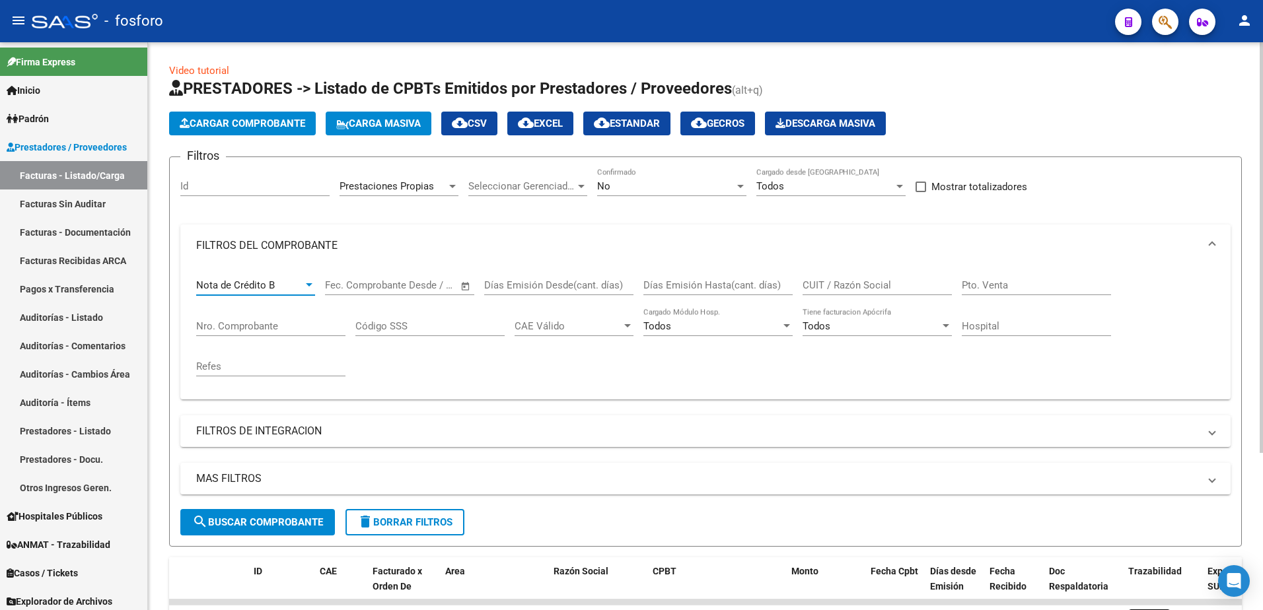
click at [308, 282] on div at bounding box center [309, 285] width 12 height 11
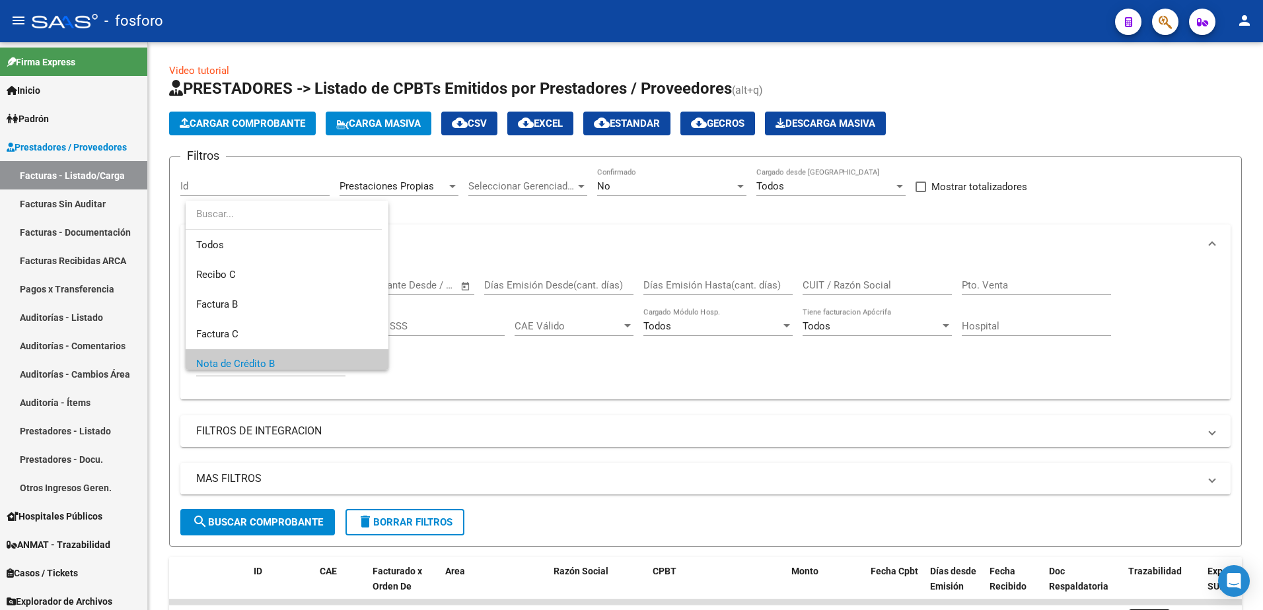
scroll to position [79, 0]
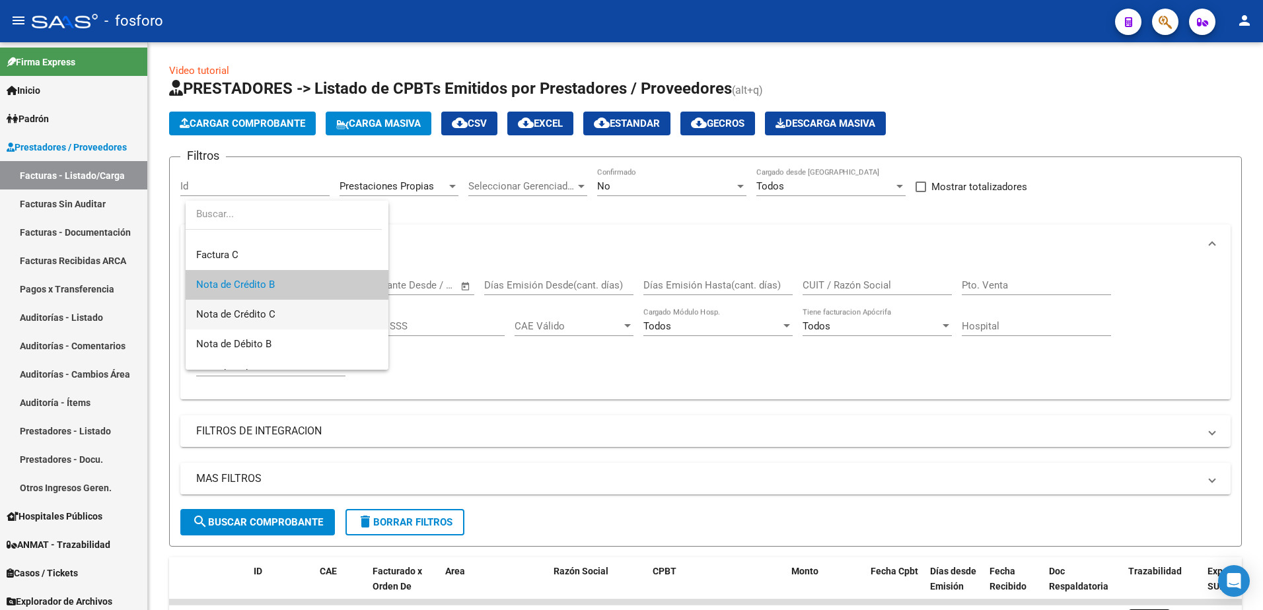
click at [287, 312] on span "Nota de Crédito C" at bounding box center [287, 315] width 182 height 30
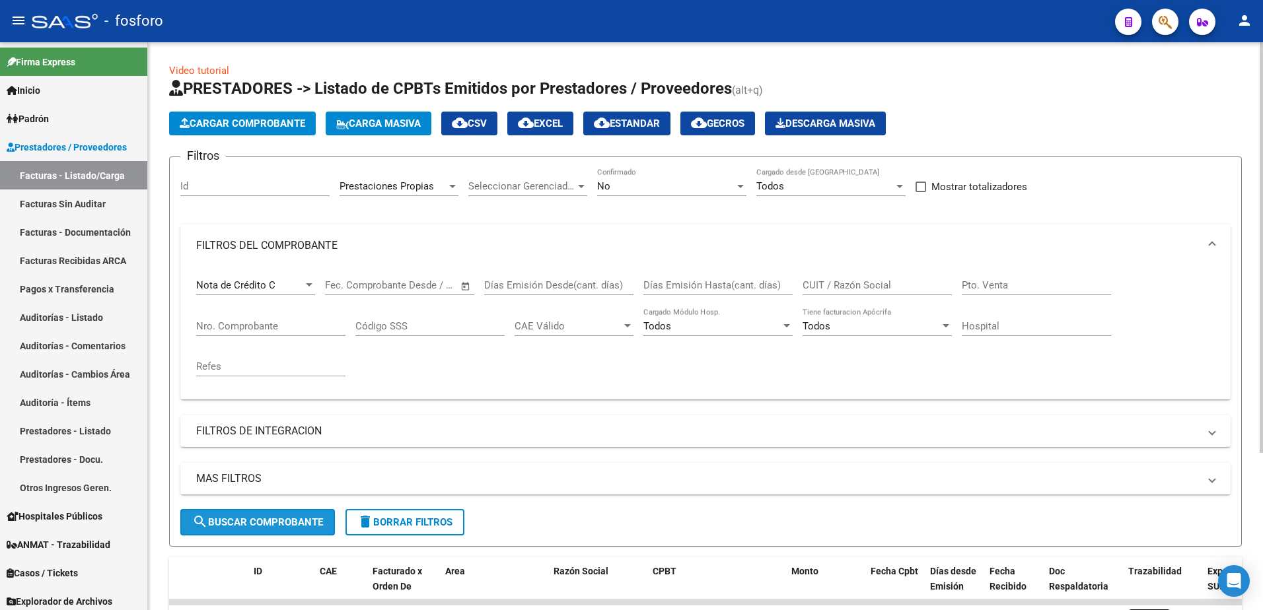
click at [273, 527] on span "search Buscar Comprobante" at bounding box center [257, 523] width 131 height 12
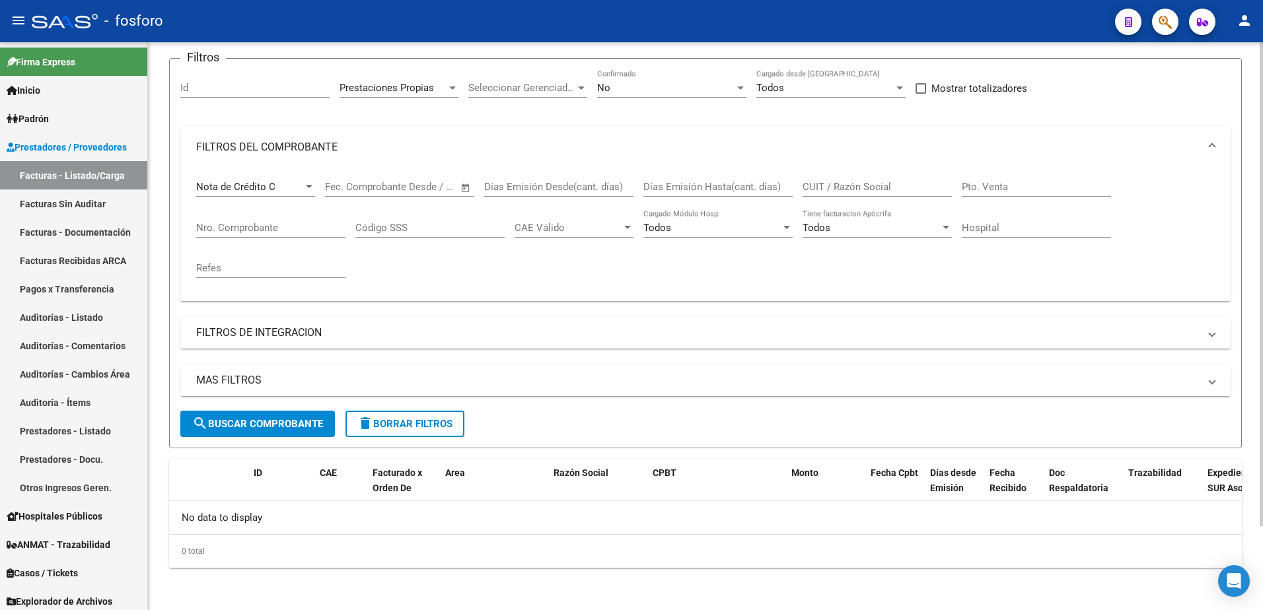
scroll to position [0, 0]
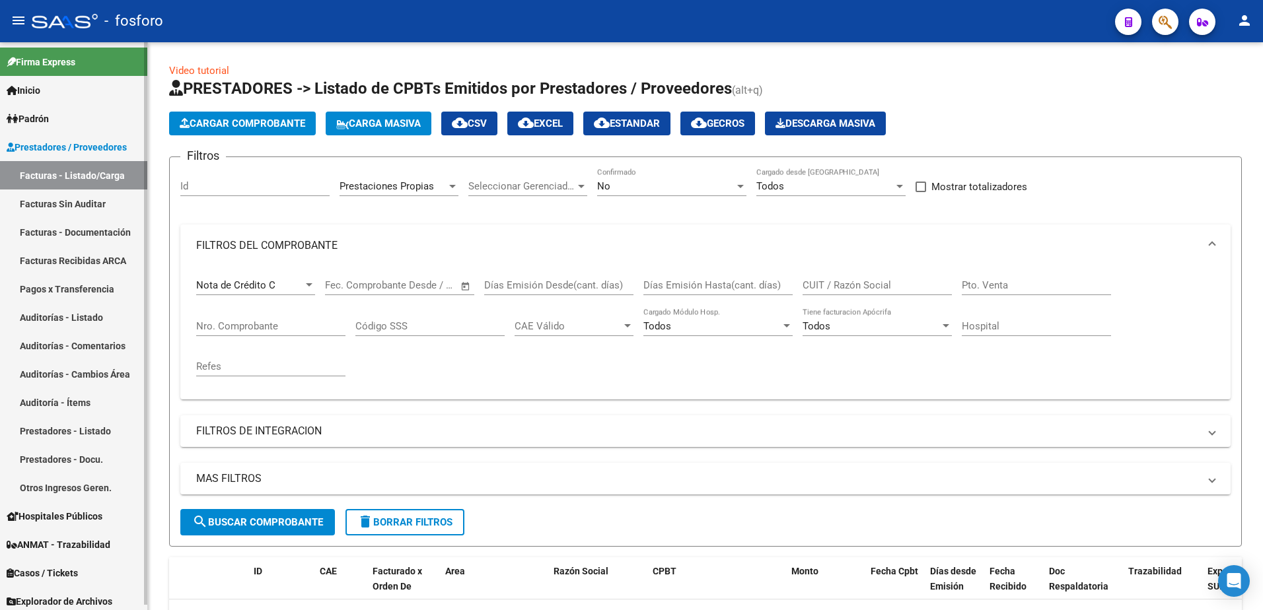
click at [65, 180] on link "Facturas - Listado/Carga" at bounding box center [73, 175] width 147 height 28
click at [452, 188] on div at bounding box center [453, 186] width 12 height 11
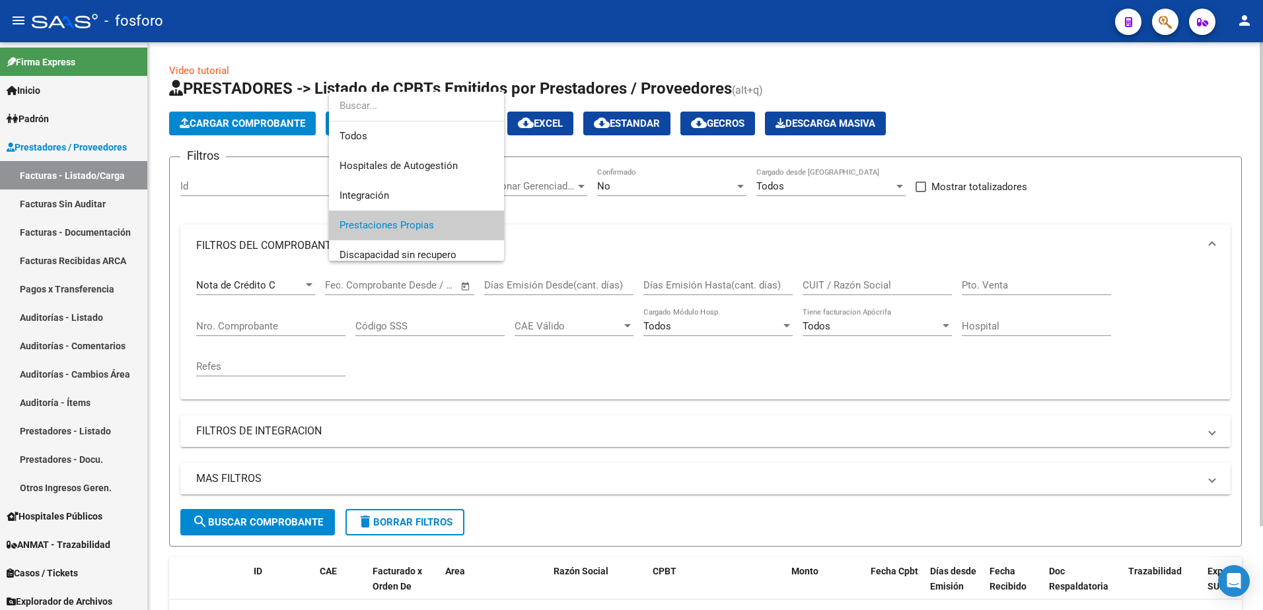
scroll to position [39, 0]
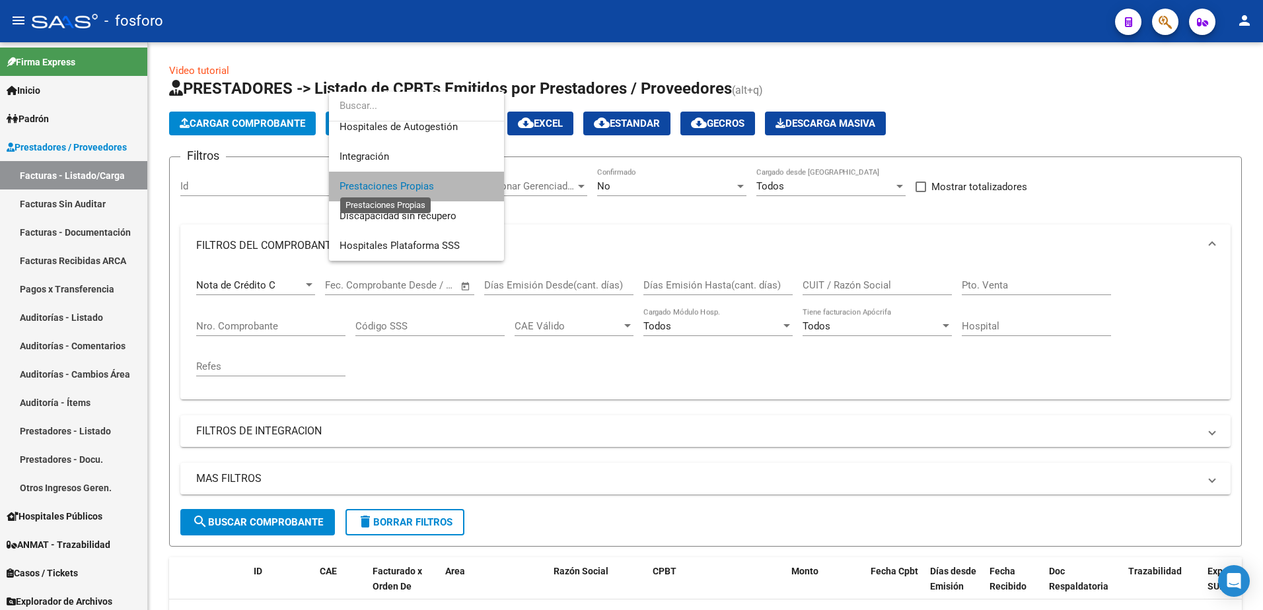
click at [418, 192] on span "Prestaciones Propias" at bounding box center [387, 186] width 94 height 12
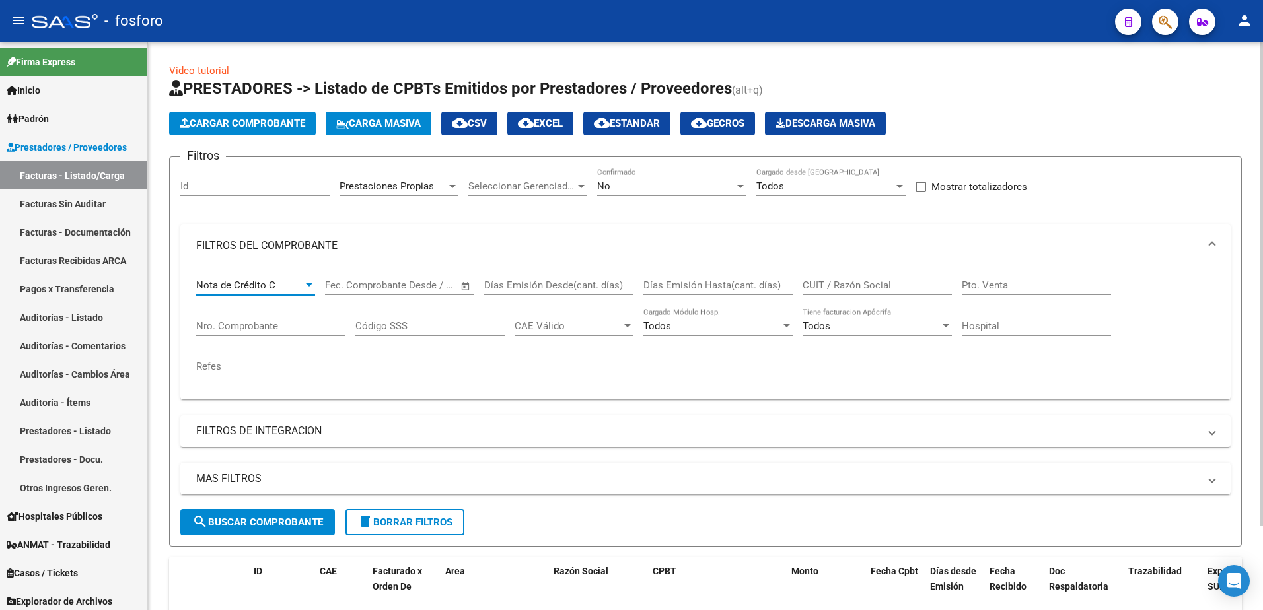
click at [306, 287] on div at bounding box center [309, 285] width 12 height 11
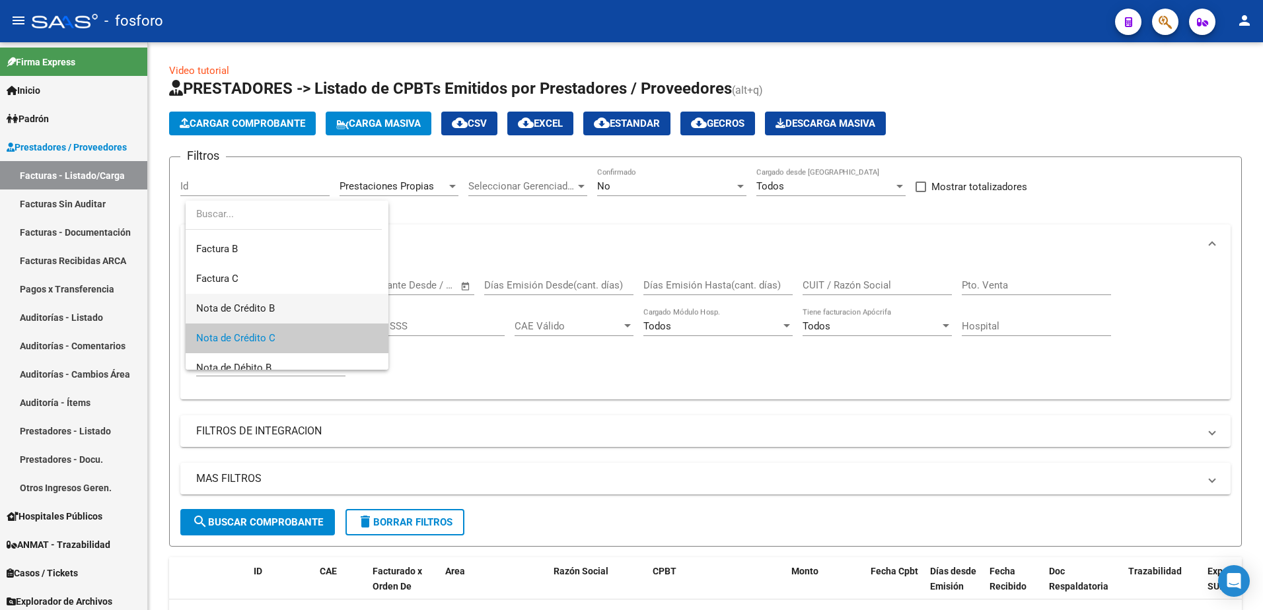
scroll to position [0, 0]
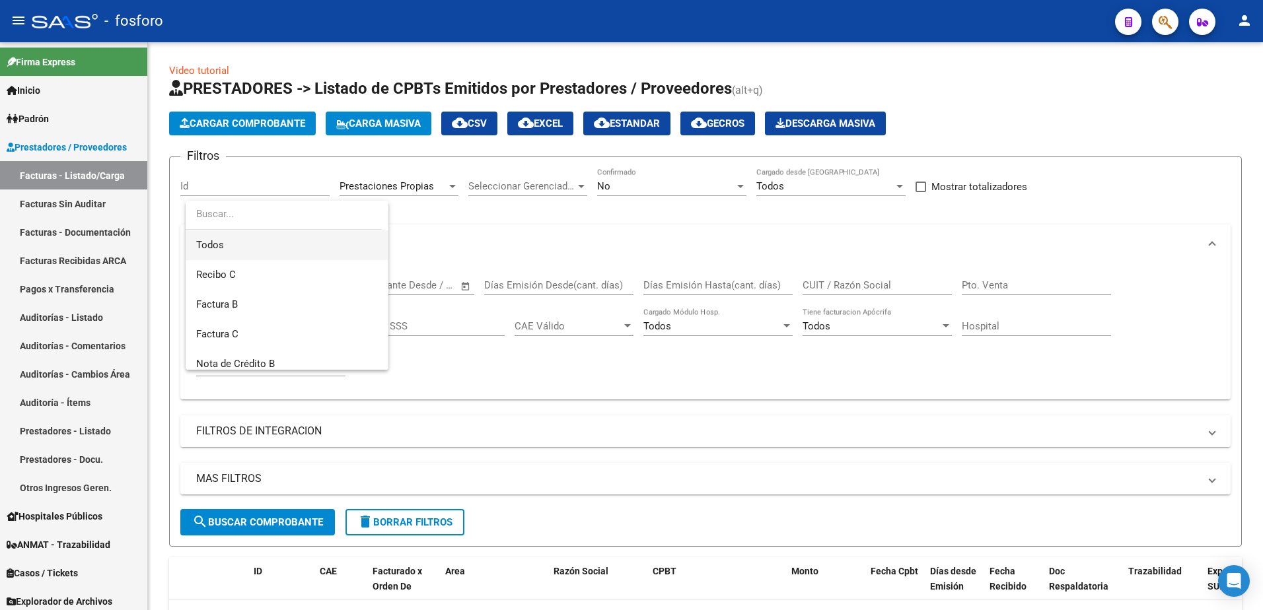
click at [251, 248] on span "Todos" at bounding box center [287, 246] width 182 height 30
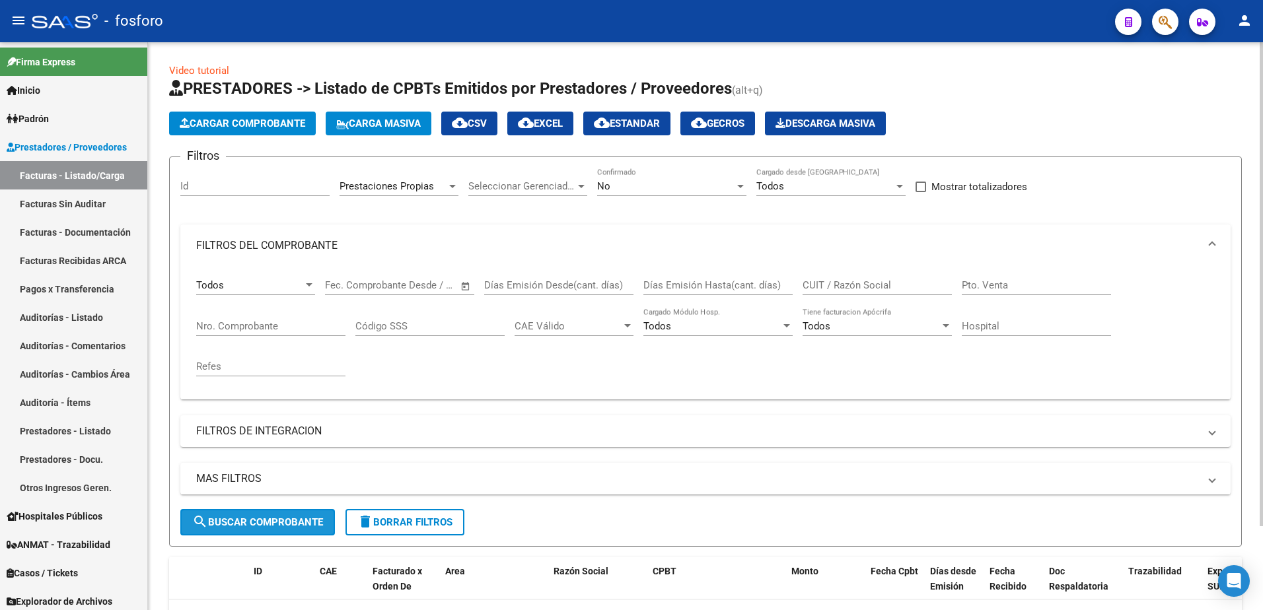
click at [238, 526] on span "search Buscar Comprobante" at bounding box center [257, 523] width 131 height 12
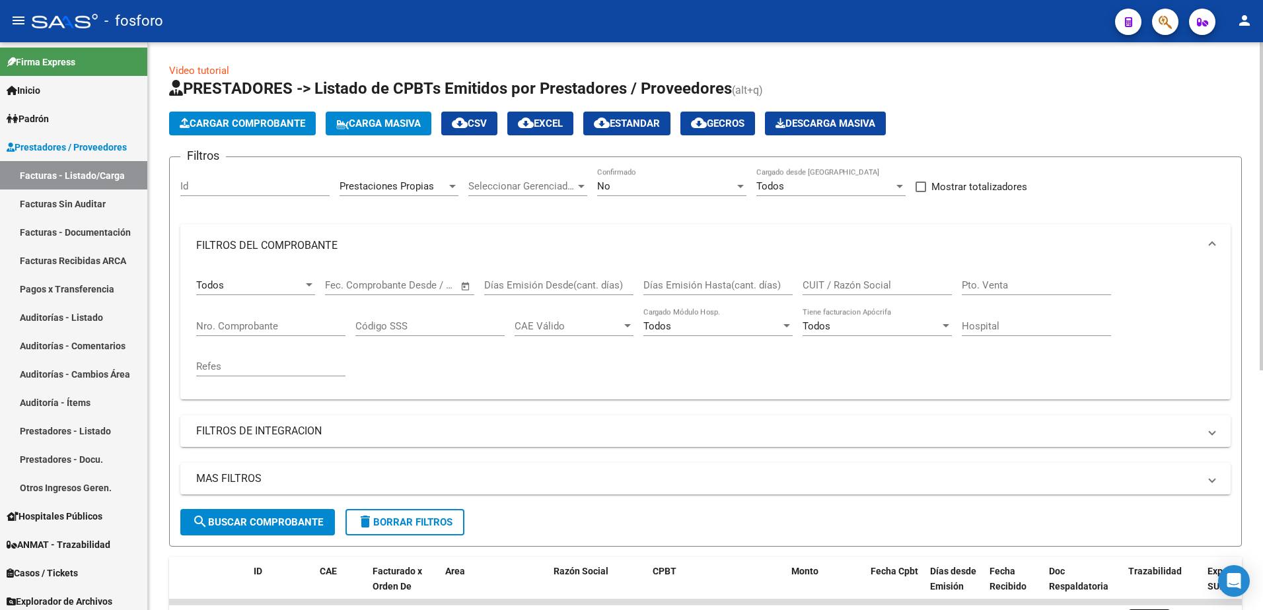
scroll to position [415, 0]
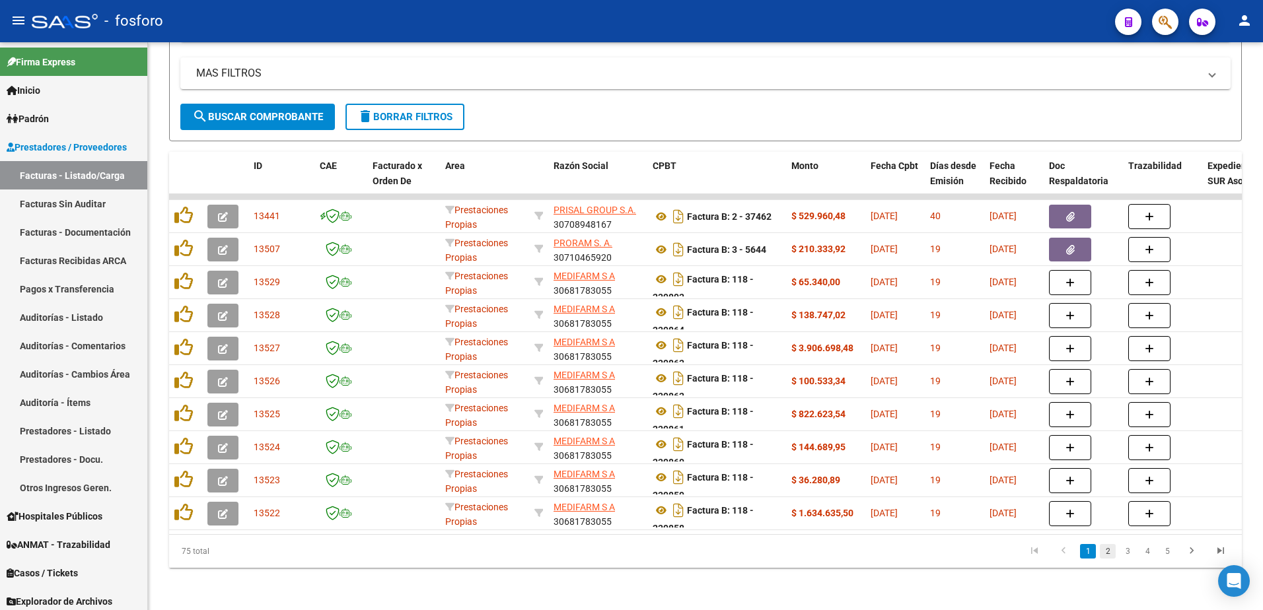
click at [1106, 552] on link "2" at bounding box center [1108, 551] width 16 height 15
click at [1130, 550] on link "3" at bounding box center [1128, 551] width 16 height 15
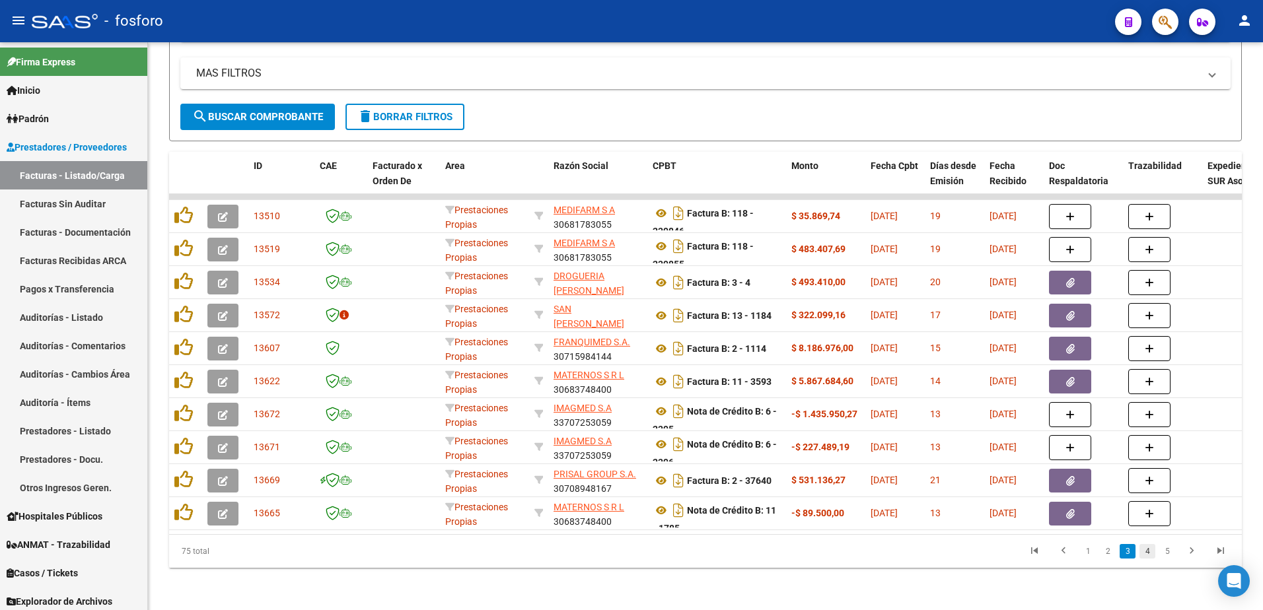
click at [1145, 550] on link "4" at bounding box center [1147, 551] width 16 height 15
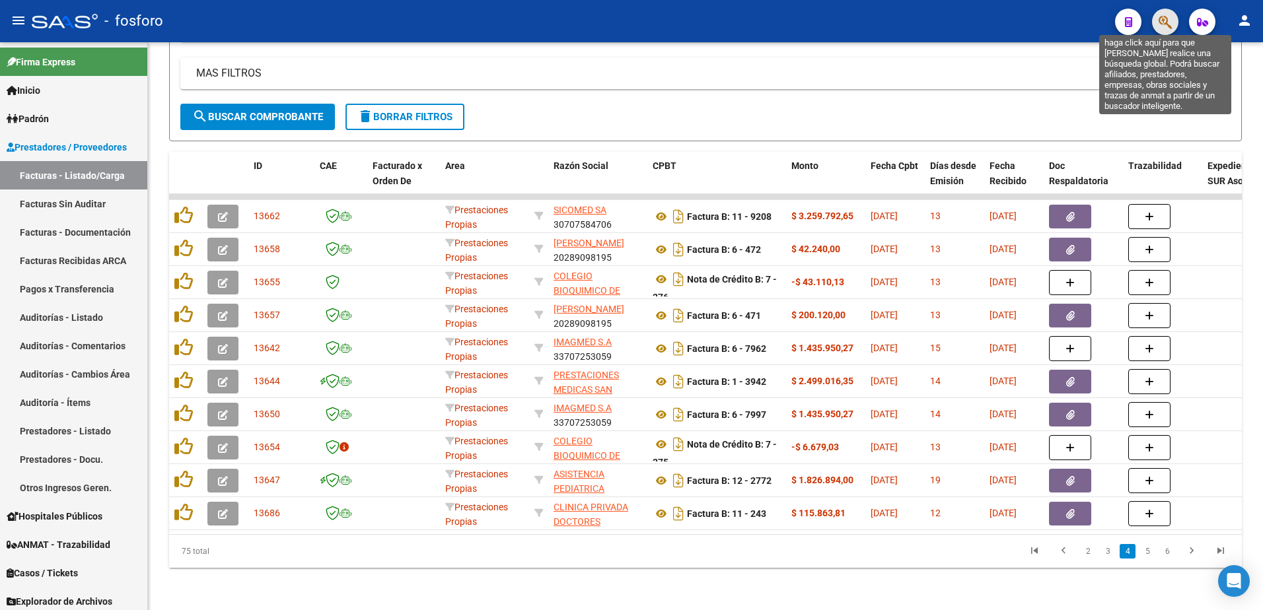
click at [1163, 25] on icon "button" at bounding box center [1165, 22] width 13 height 15
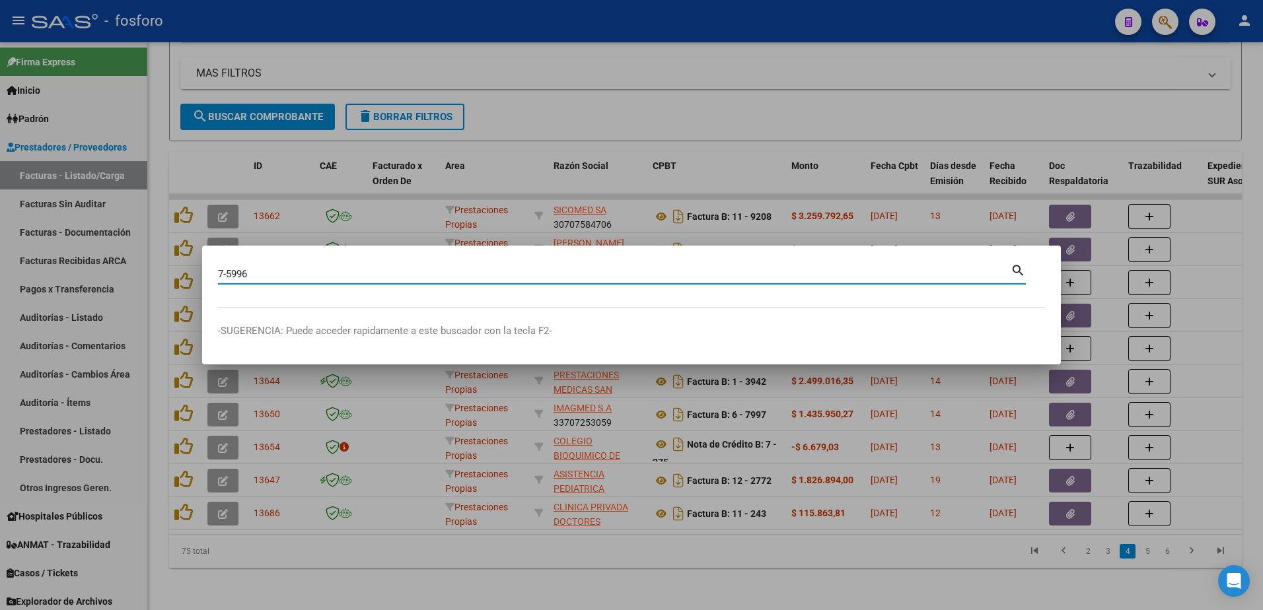
type input "7-5996"
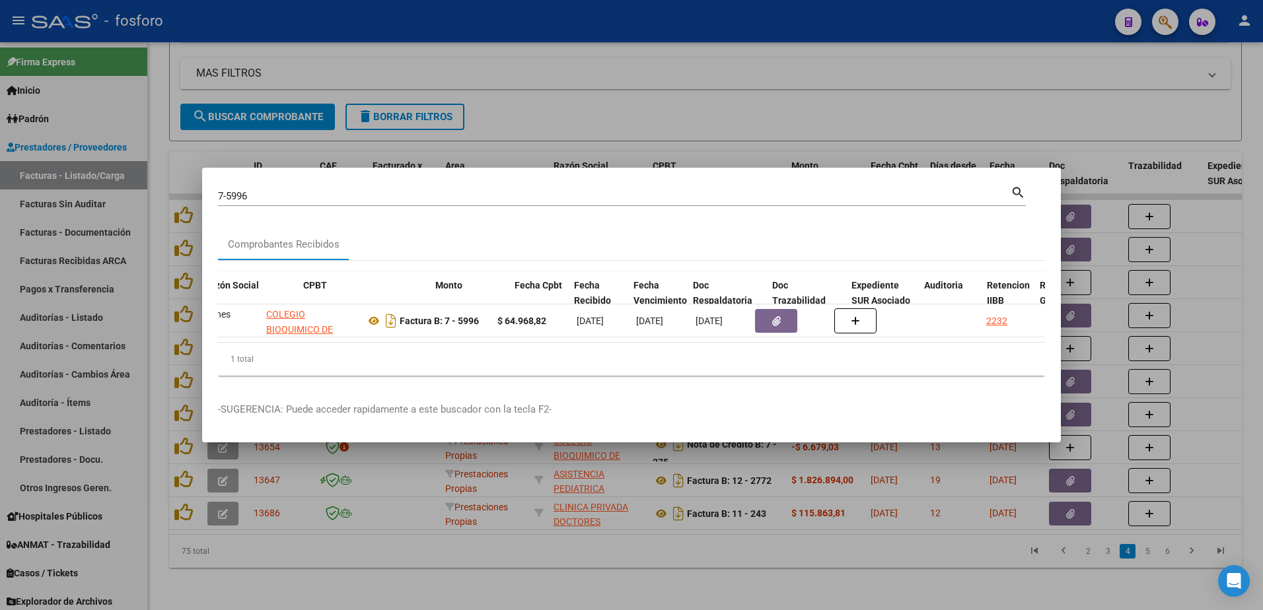
scroll to position [0, 335]
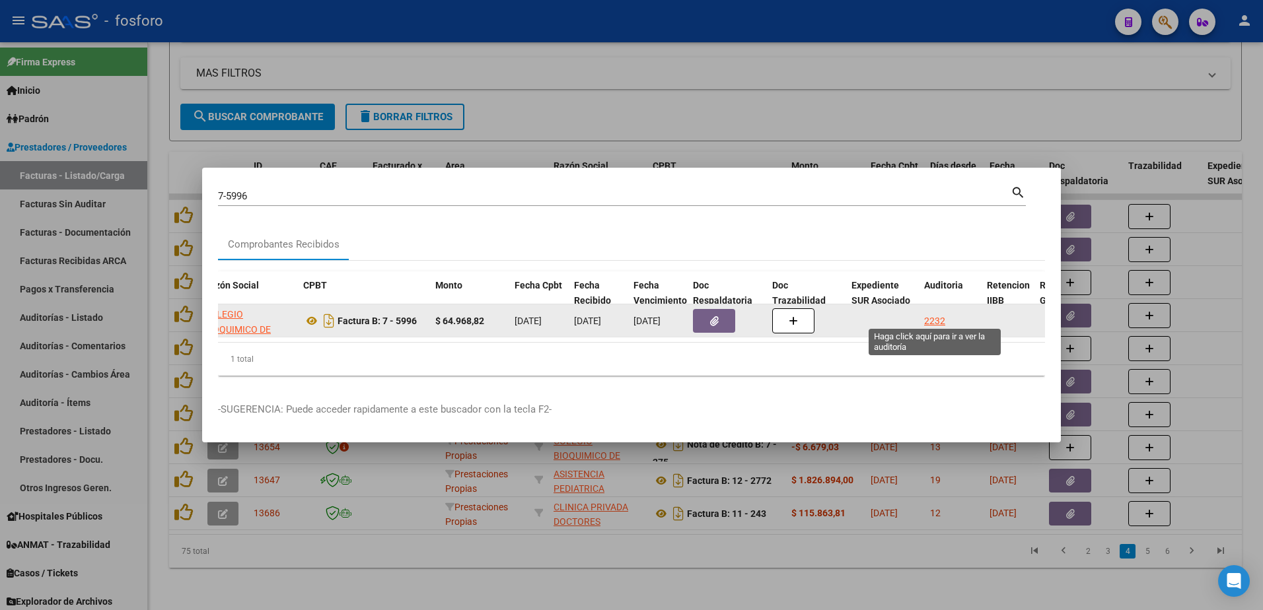
click at [941, 316] on div "2232" at bounding box center [934, 321] width 21 height 15
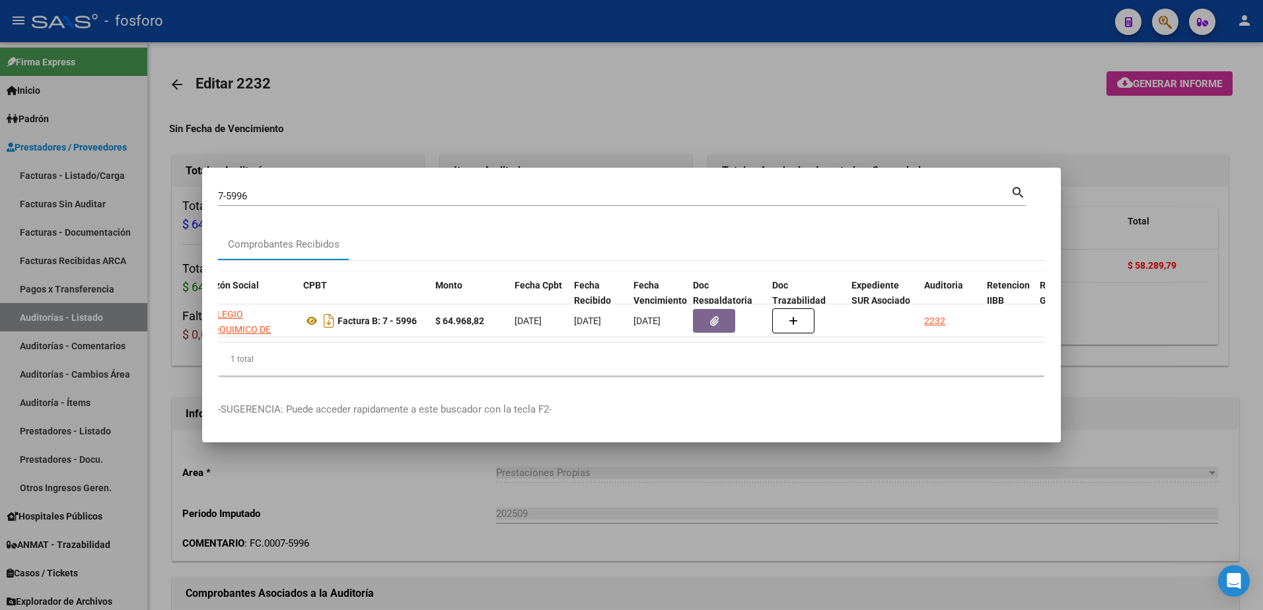
click at [799, 573] on div at bounding box center [631, 305] width 1263 height 610
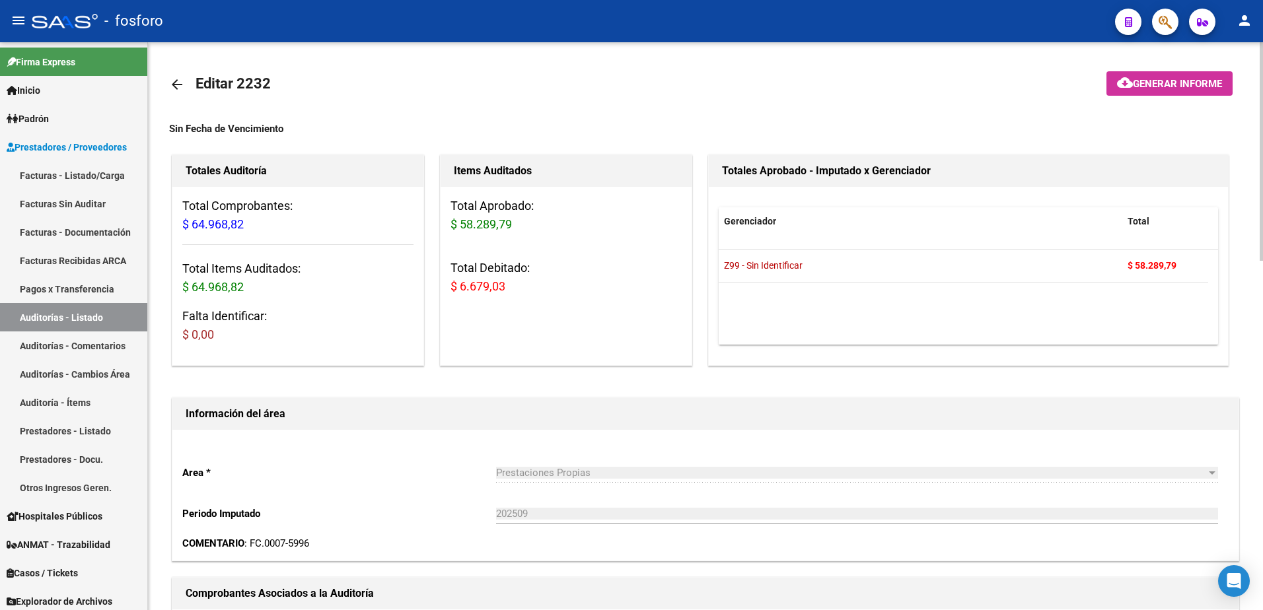
click at [437, 406] on h1 "Información del área" at bounding box center [706, 414] width 1040 height 21
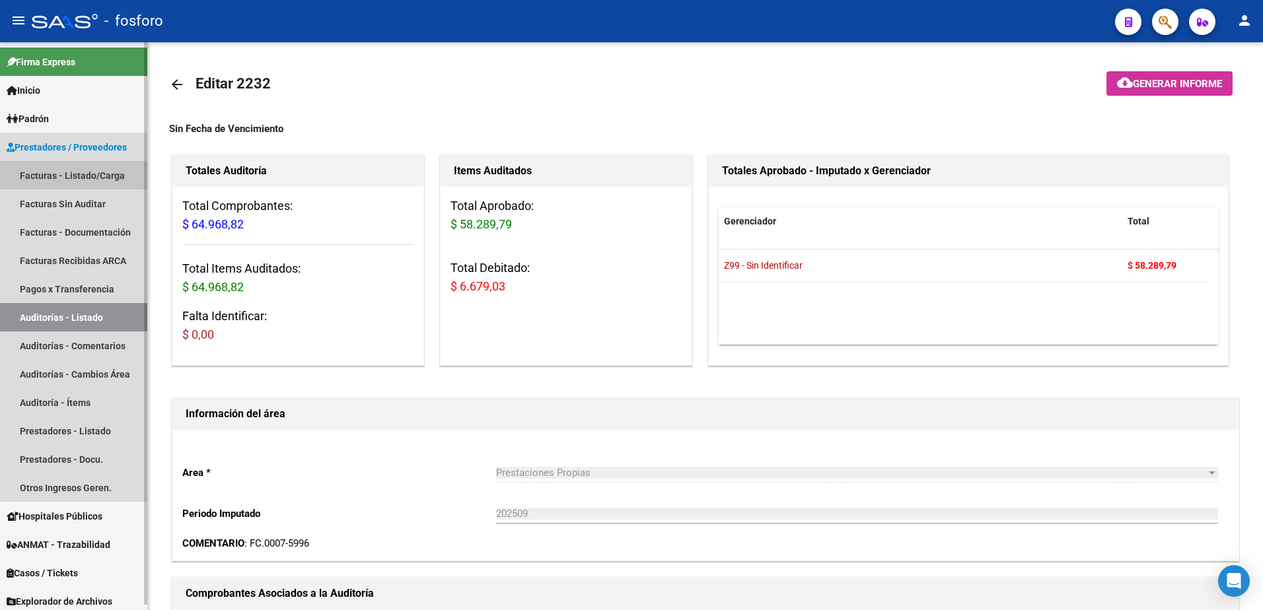
click at [75, 170] on link "Facturas - Listado/Carga" at bounding box center [73, 175] width 147 height 28
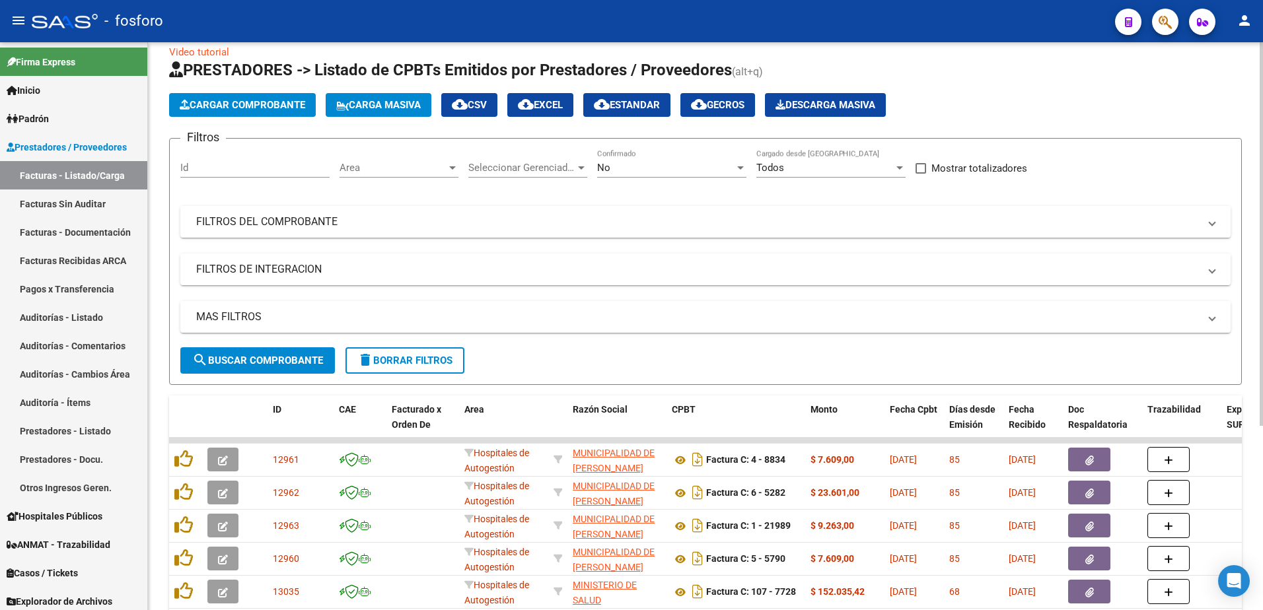
scroll to position [8, 0]
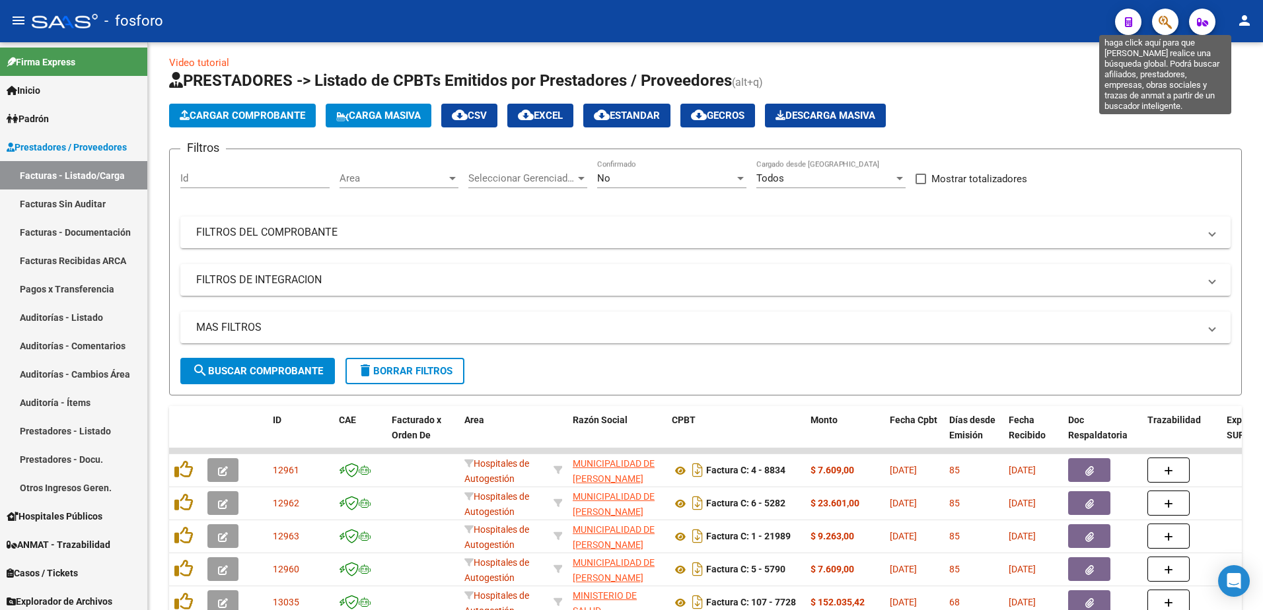
click at [1163, 22] on icon "button" at bounding box center [1165, 22] width 13 height 15
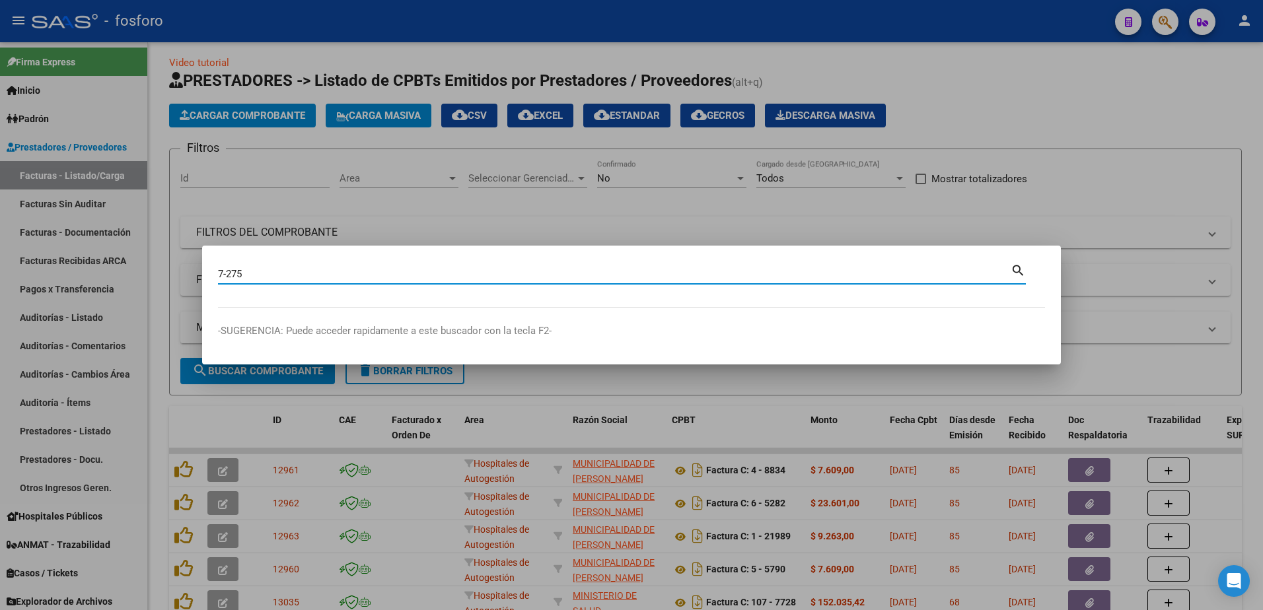
type input "7-275"
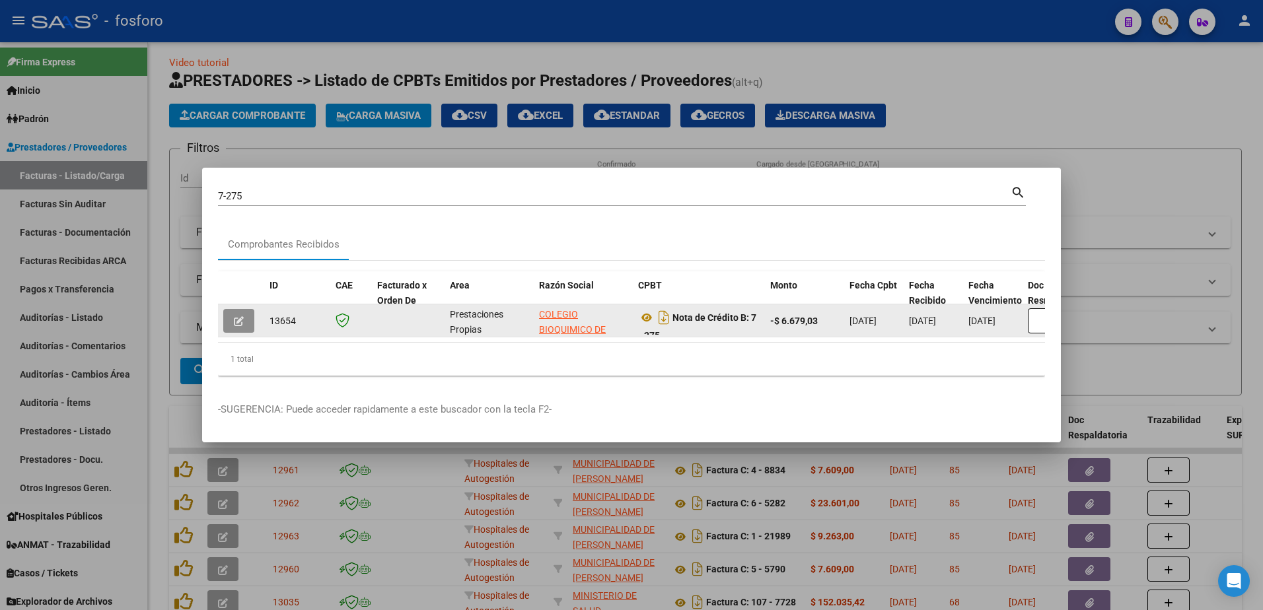
click at [236, 316] on icon "button" at bounding box center [239, 321] width 10 height 10
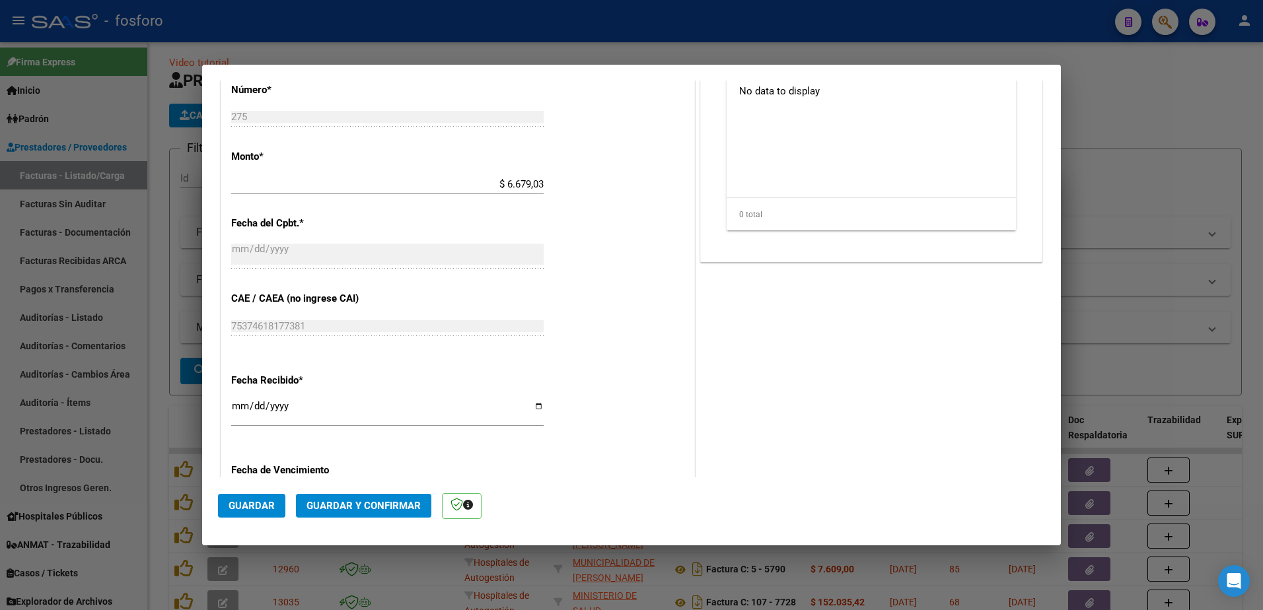
scroll to position [685, 0]
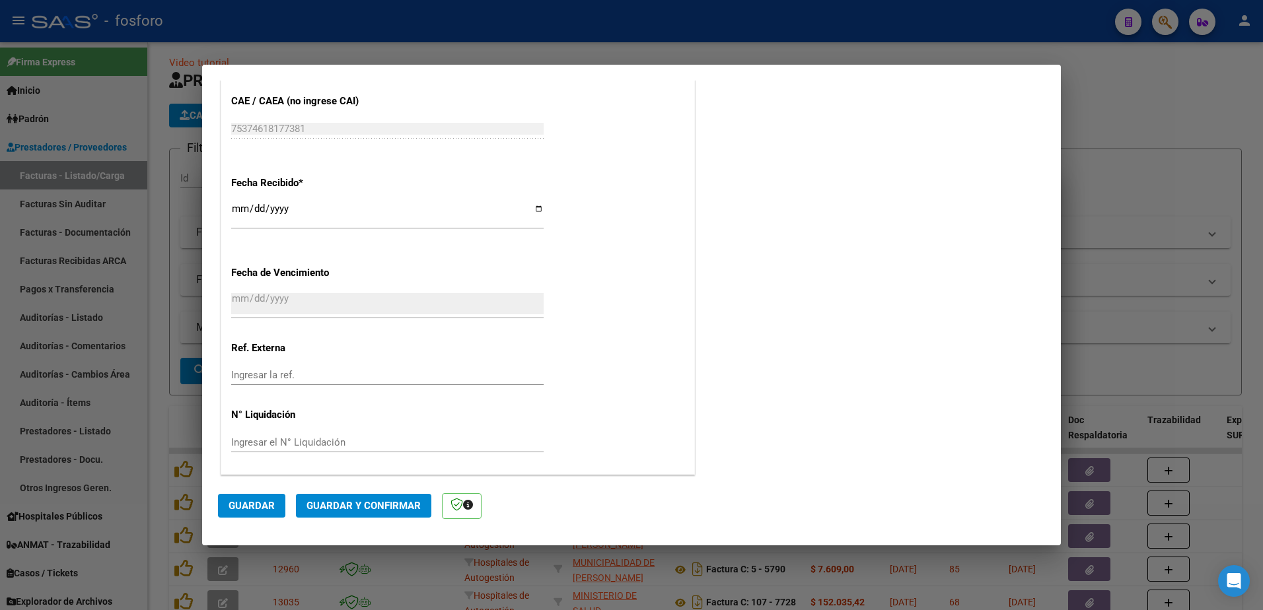
click at [374, 507] on span "Guardar y Confirmar" at bounding box center [363, 506] width 114 height 12
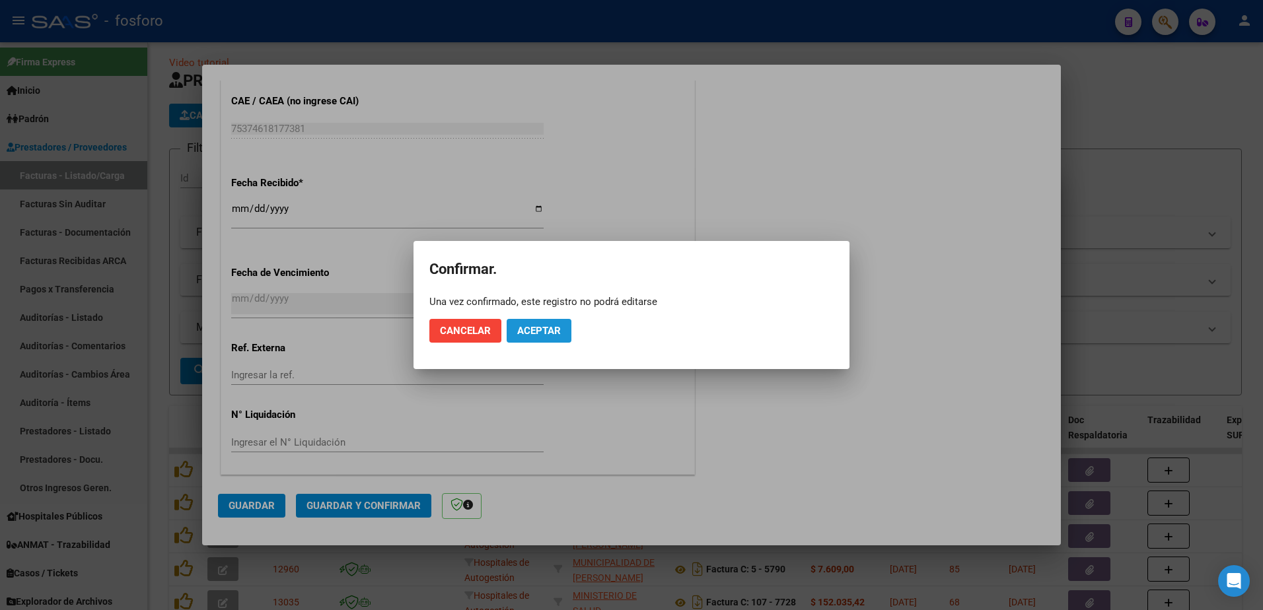
click at [546, 323] on button "Aceptar" at bounding box center [539, 331] width 65 height 24
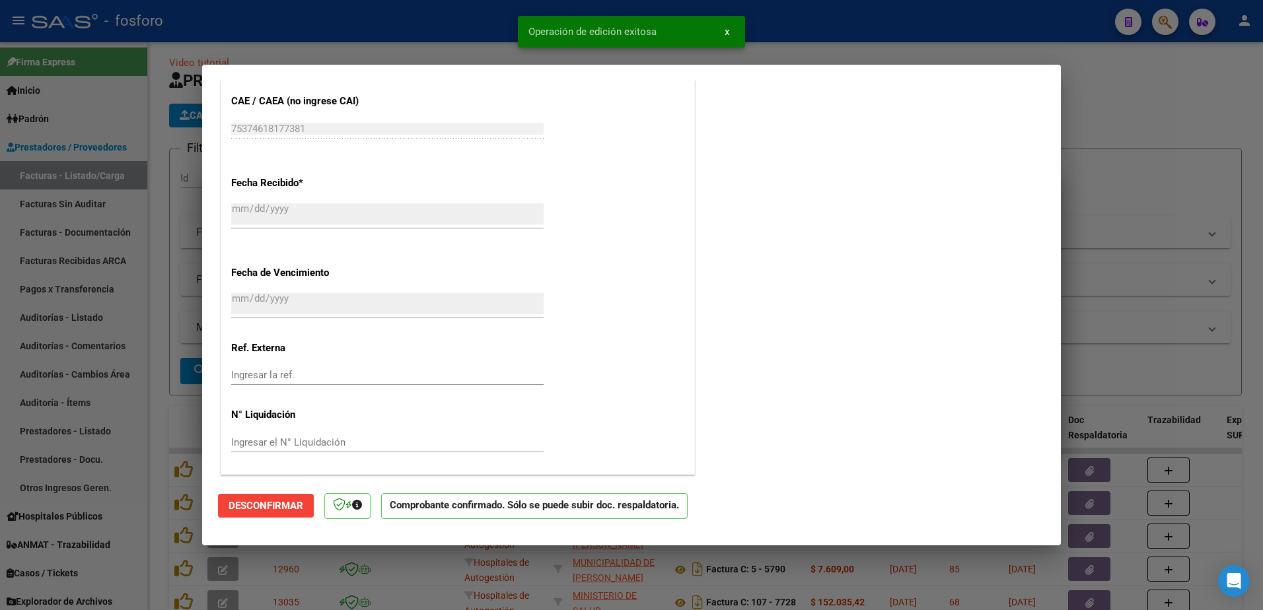
click at [168, 335] on div at bounding box center [631, 305] width 1263 height 610
type input "$ 0,00"
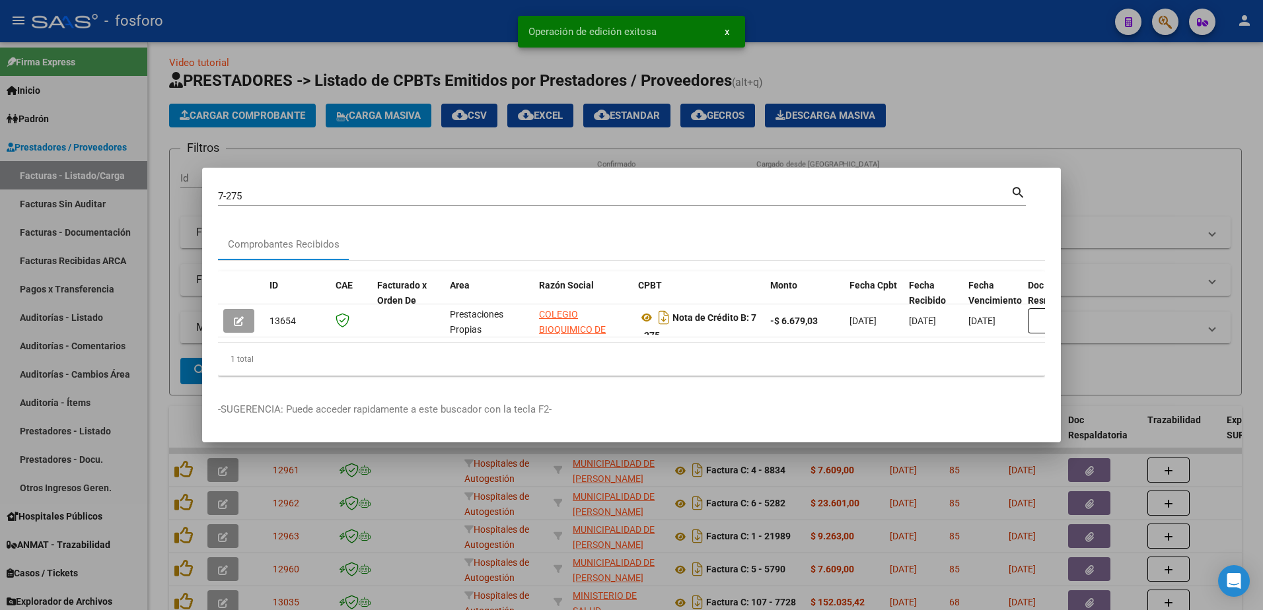
click at [105, 206] on div at bounding box center [631, 305] width 1263 height 610
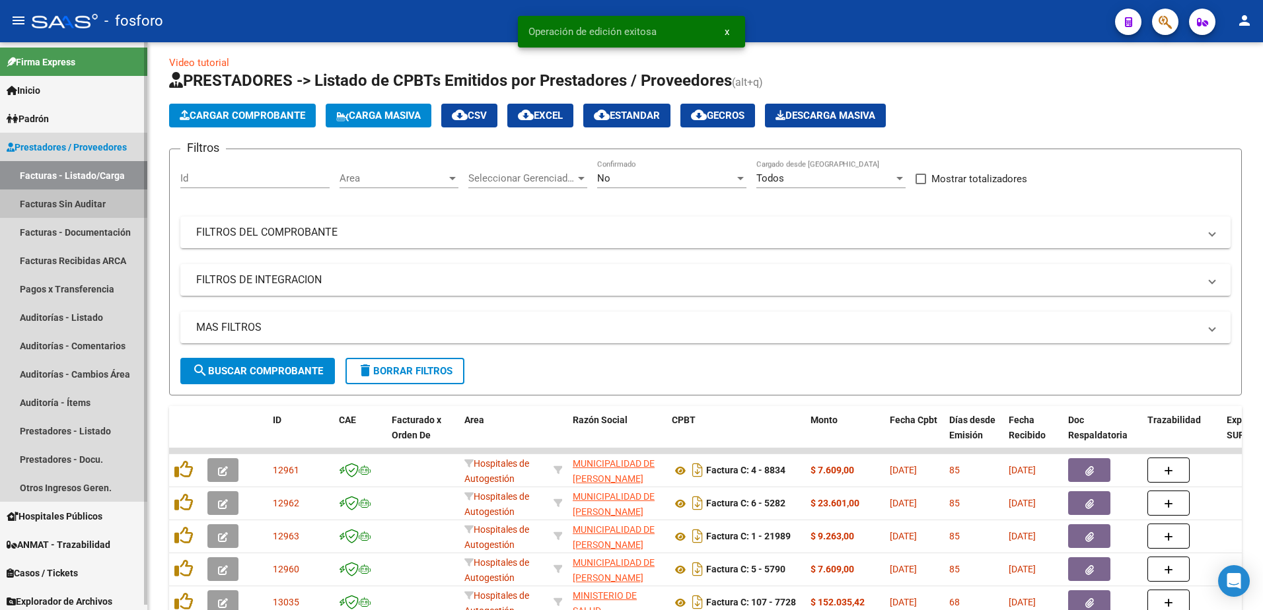
click at [109, 205] on link "Facturas Sin Auditar" at bounding box center [73, 204] width 147 height 28
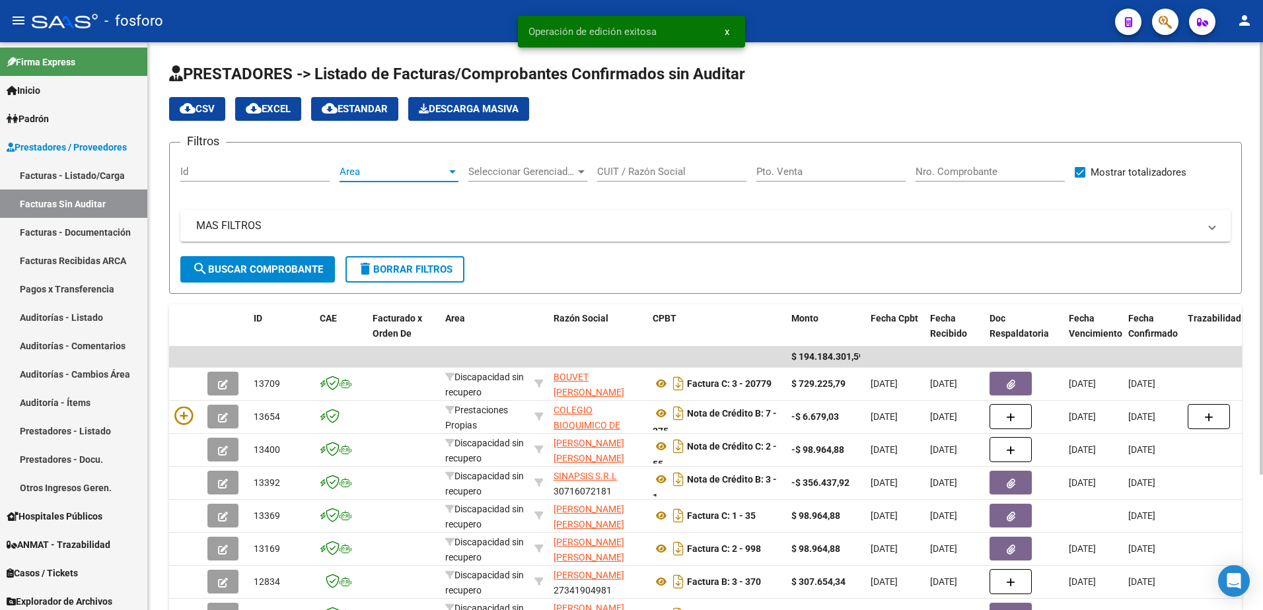
click at [450, 174] on div at bounding box center [453, 171] width 12 height 11
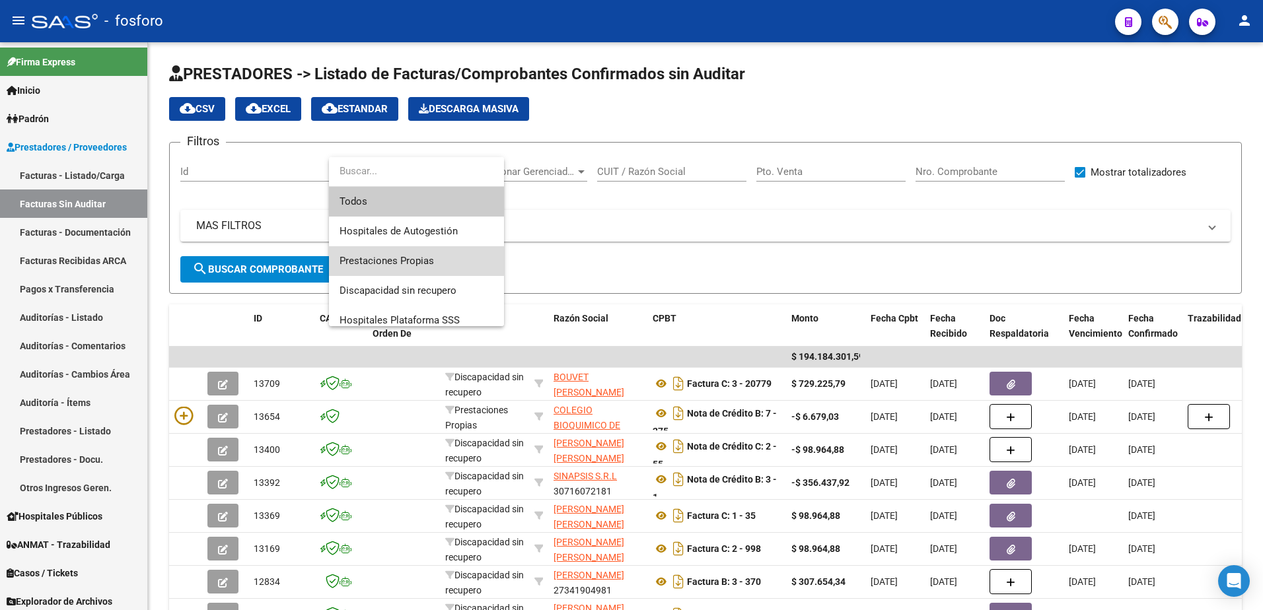
click at [407, 253] on span "Prestaciones Propias" at bounding box center [417, 261] width 154 height 30
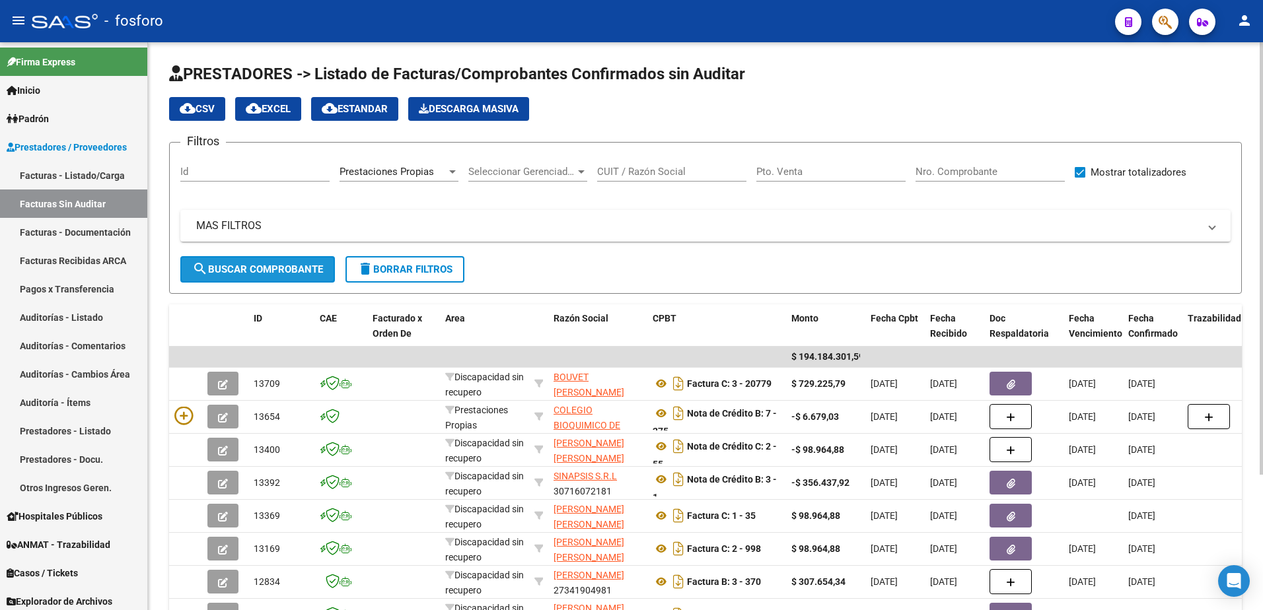
click at [284, 276] on button "search Buscar Comprobante" at bounding box center [257, 269] width 155 height 26
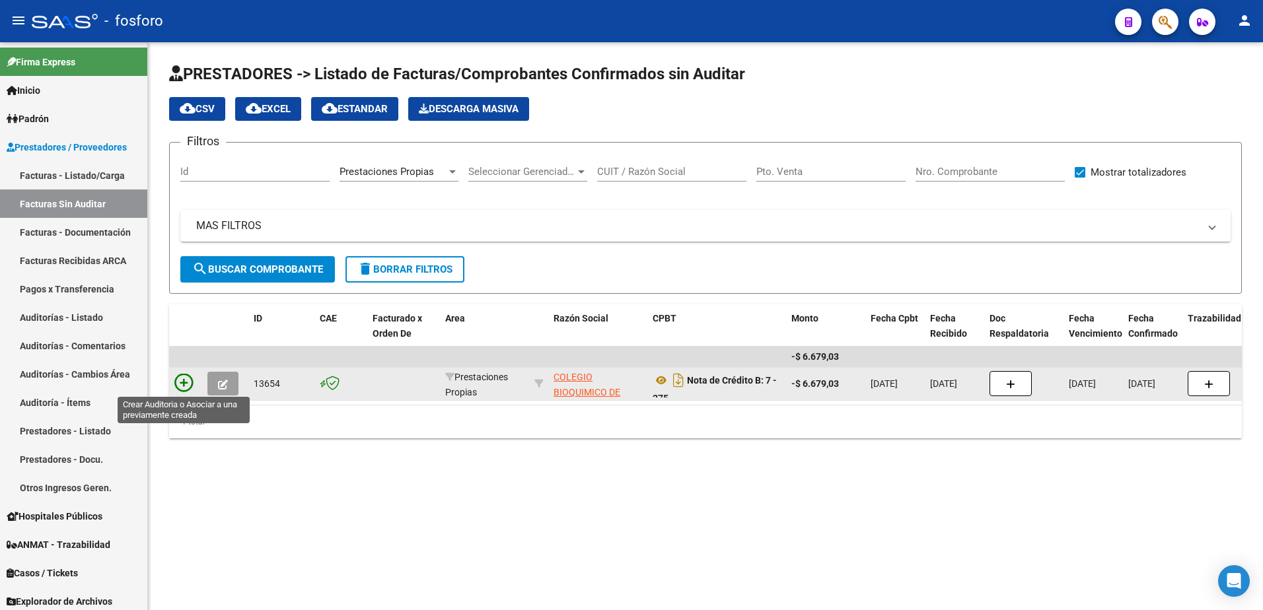
click at [182, 384] on icon at bounding box center [183, 383] width 18 height 18
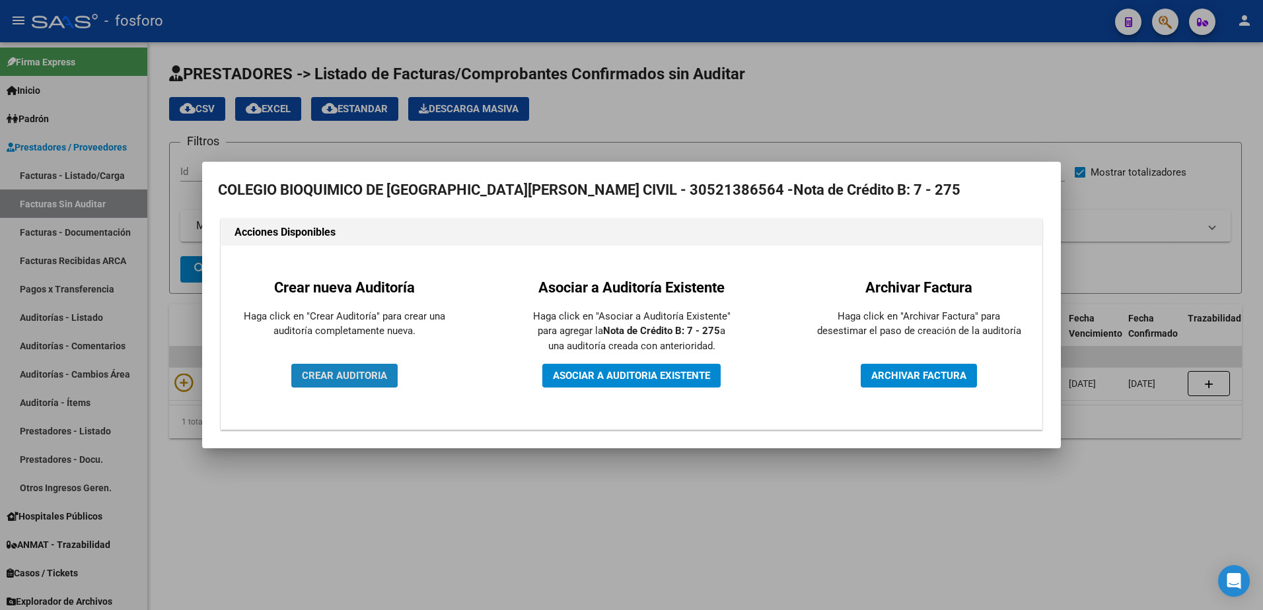
click at [305, 369] on button "CREAR AUDITORIA" at bounding box center [344, 376] width 106 height 24
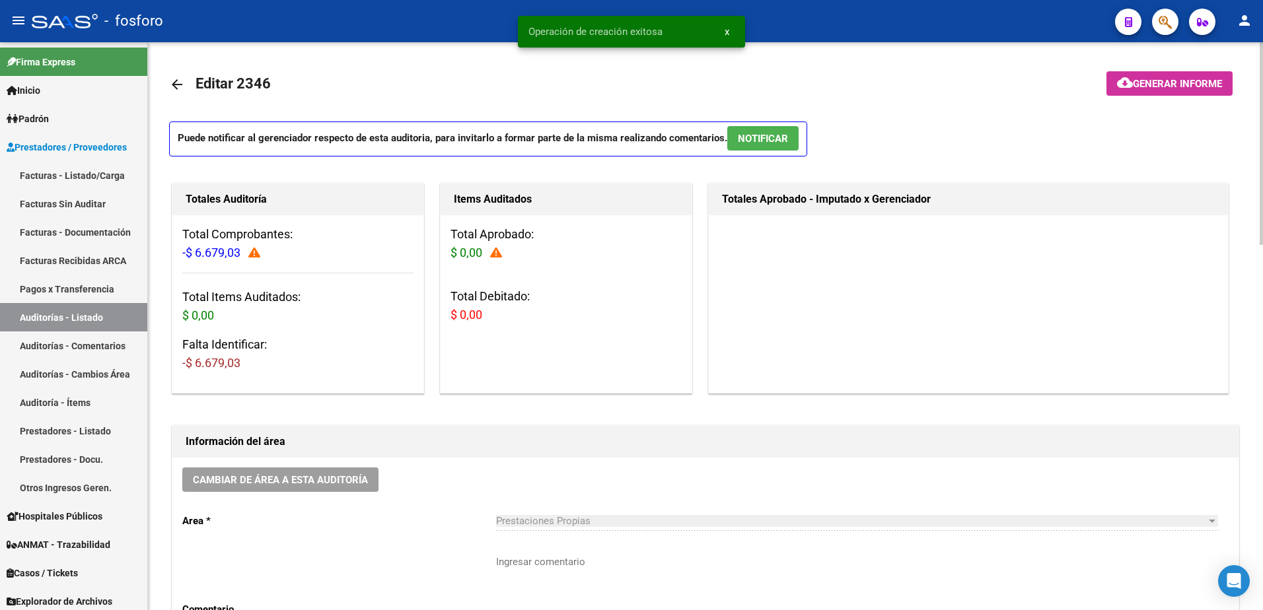
scroll to position [198, 0]
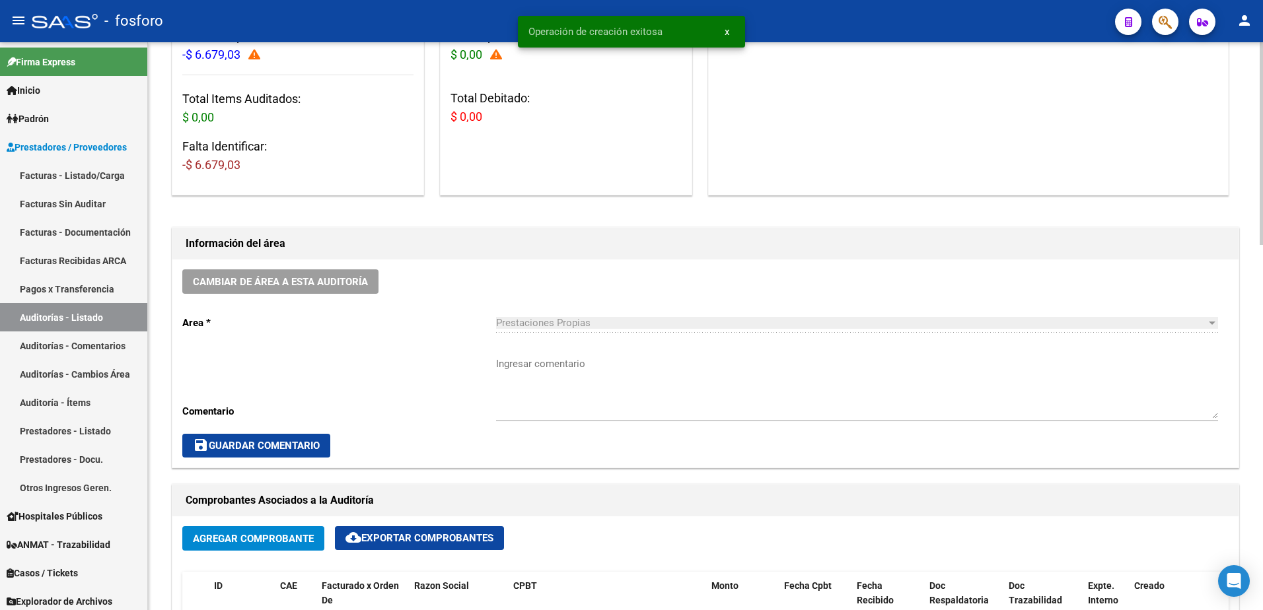
click at [510, 359] on textarea "Ingresar comentario" at bounding box center [857, 388] width 722 height 62
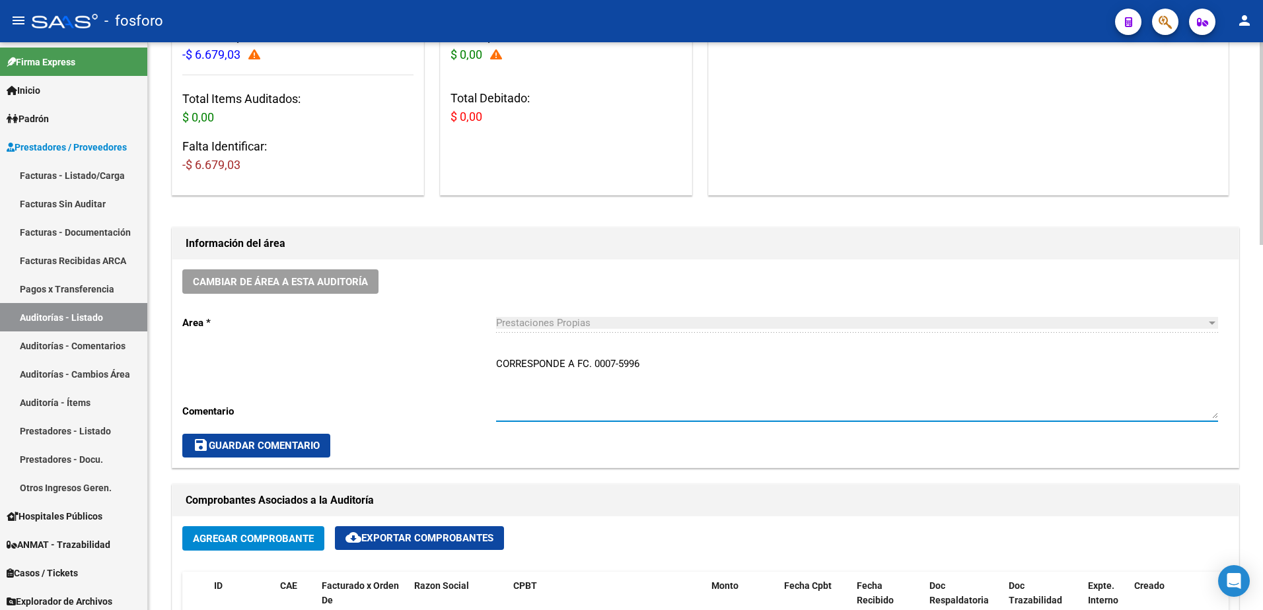
type textarea "CORRESPONDE A FC. 0007-5996"
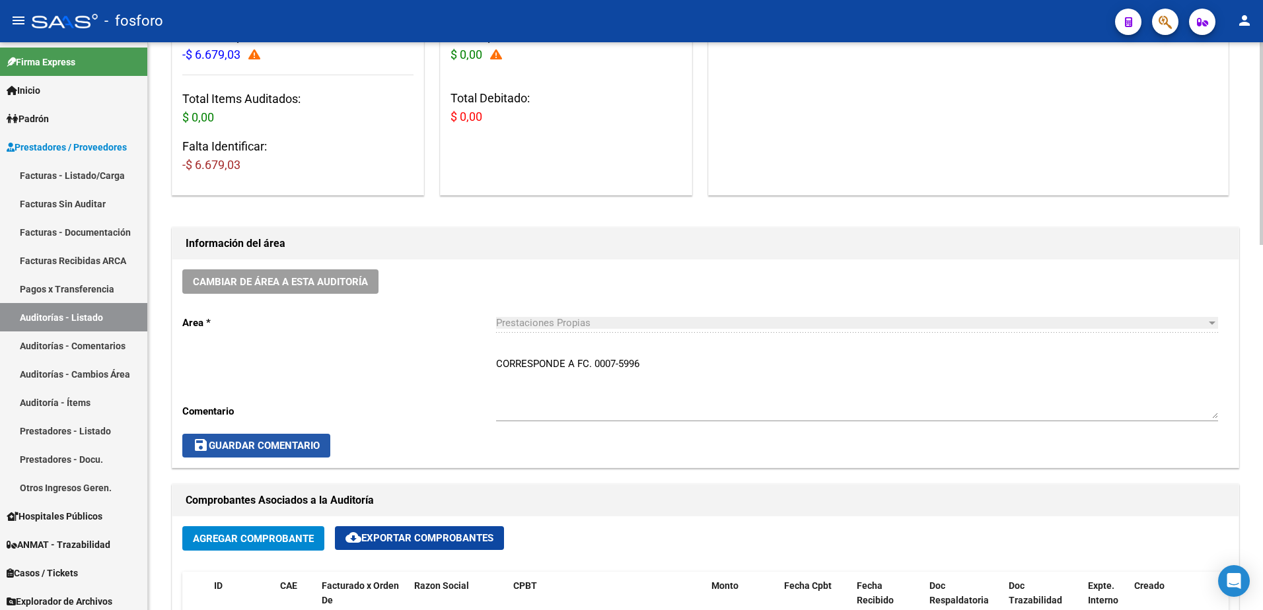
click at [265, 447] on span "save Guardar Comentario" at bounding box center [256, 446] width 127 height 12
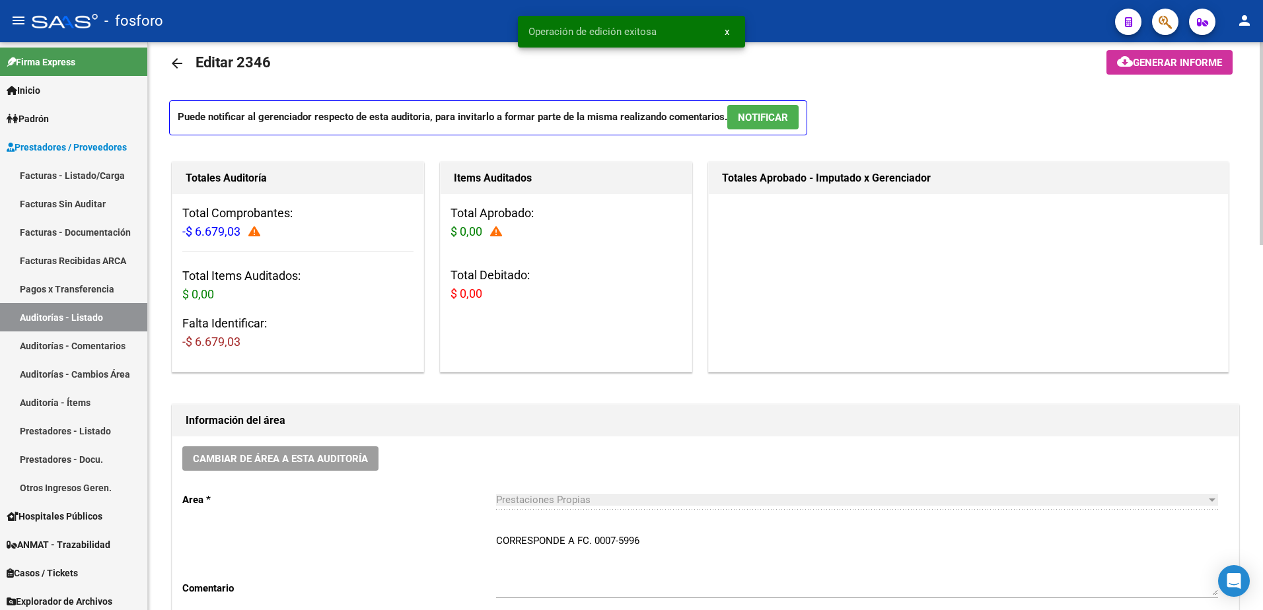
scroll to position [0, 0]
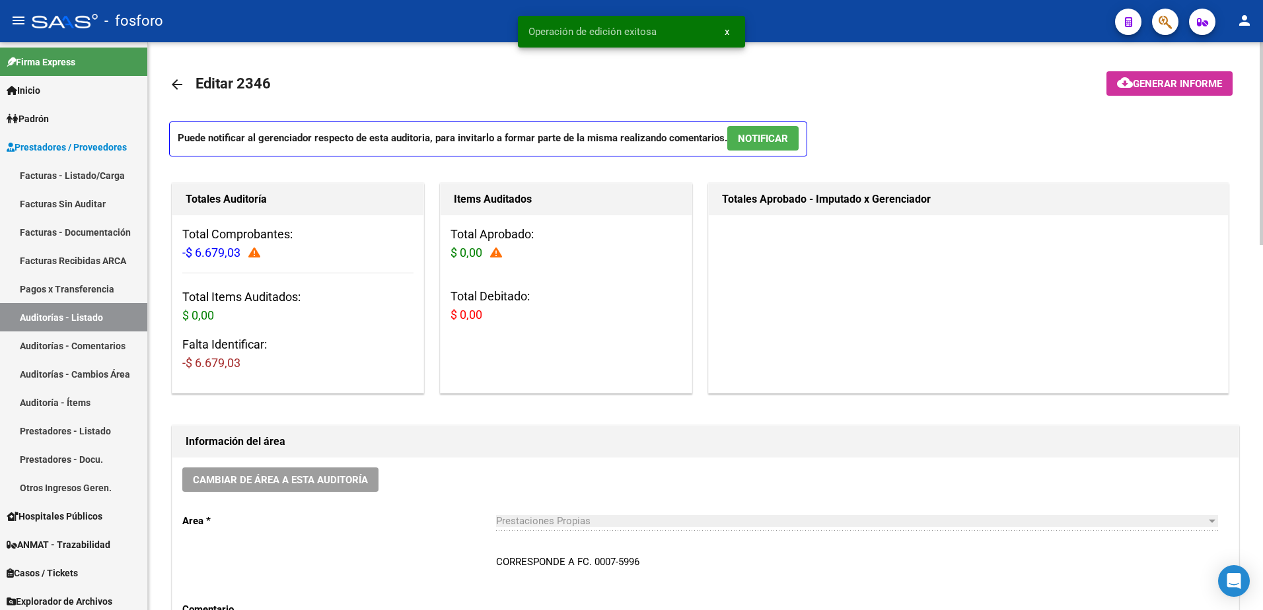
click at [1168, 87] on span "Generar informe" at bounding box center [1177, 84] width 89 height 12
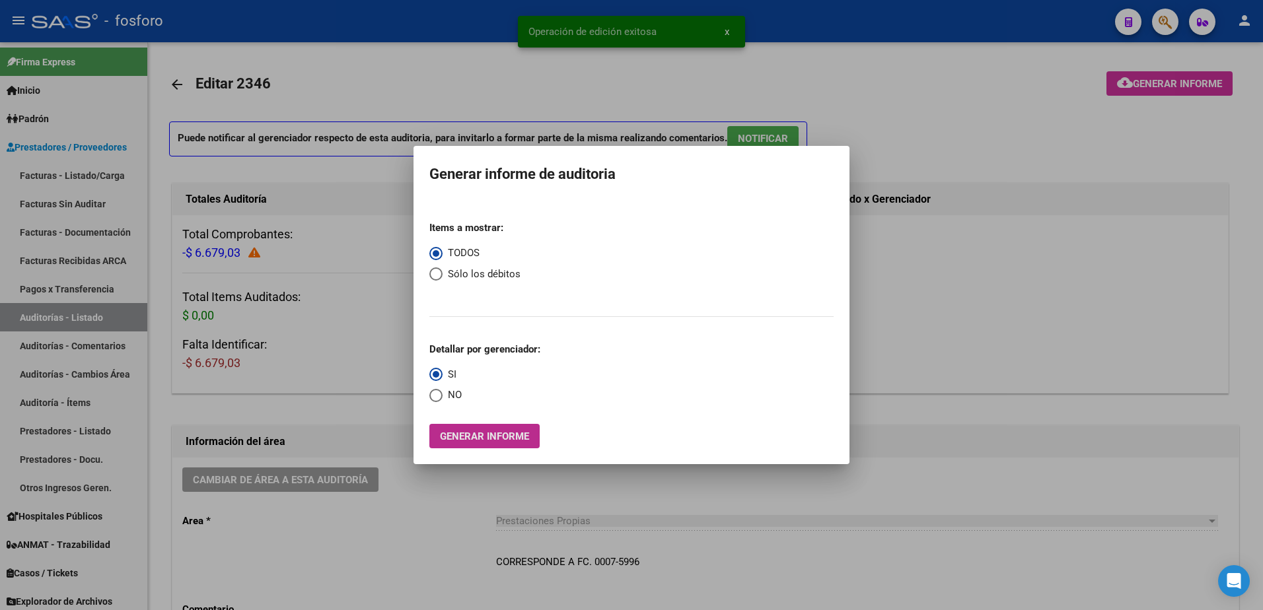
click at [507, 442] on span "Generar informe" at bounding box center [484, 437] width 89 height 12
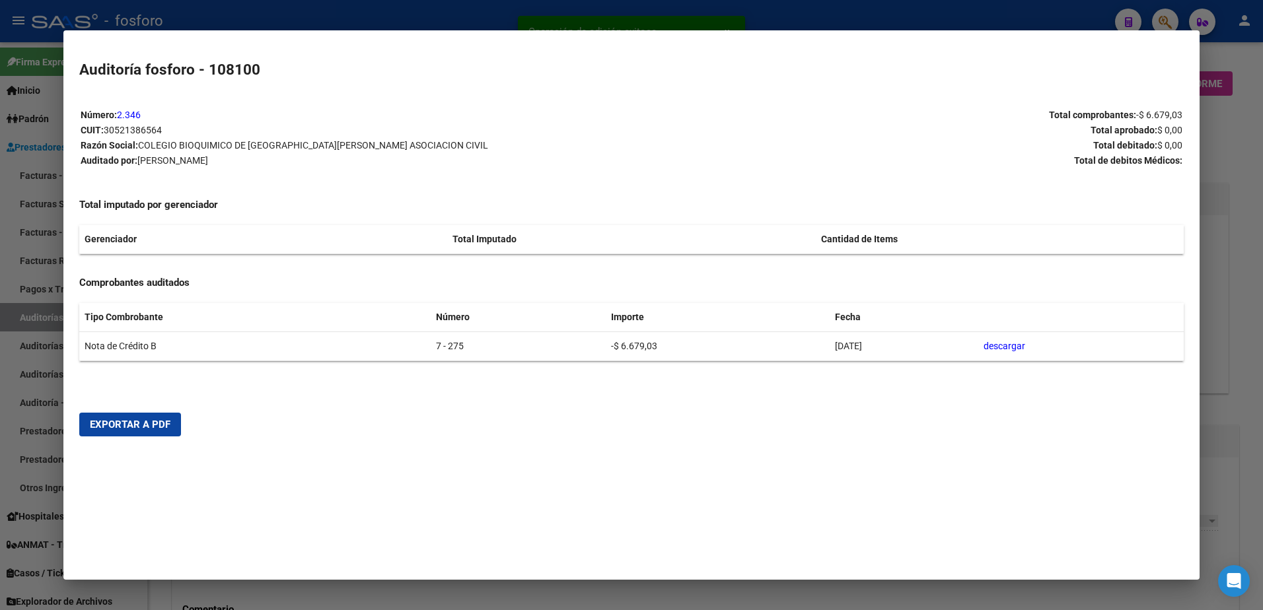
click at [152, 422] on span "Exportar a PDF" at bounding box center [130, 425] width 81 height 12
click at [1229, 243] on div at bounding box center [631, 305] width 1263 height 610
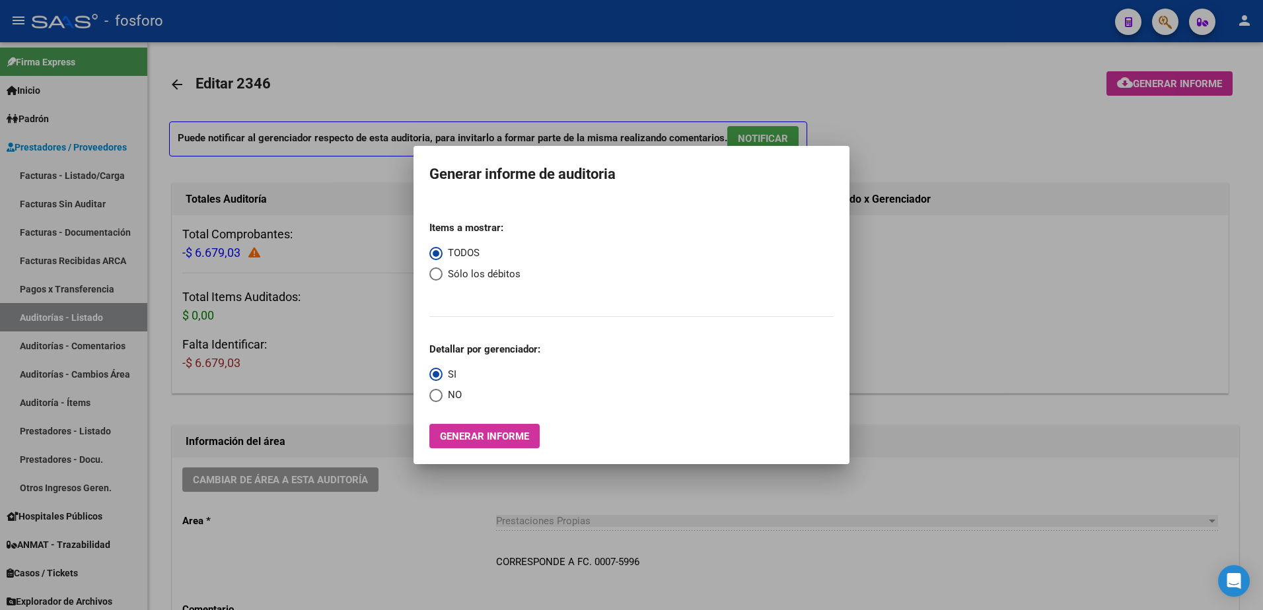
click at [1125, 142] on div at bounding box center [631, 305] width 1263 height 610
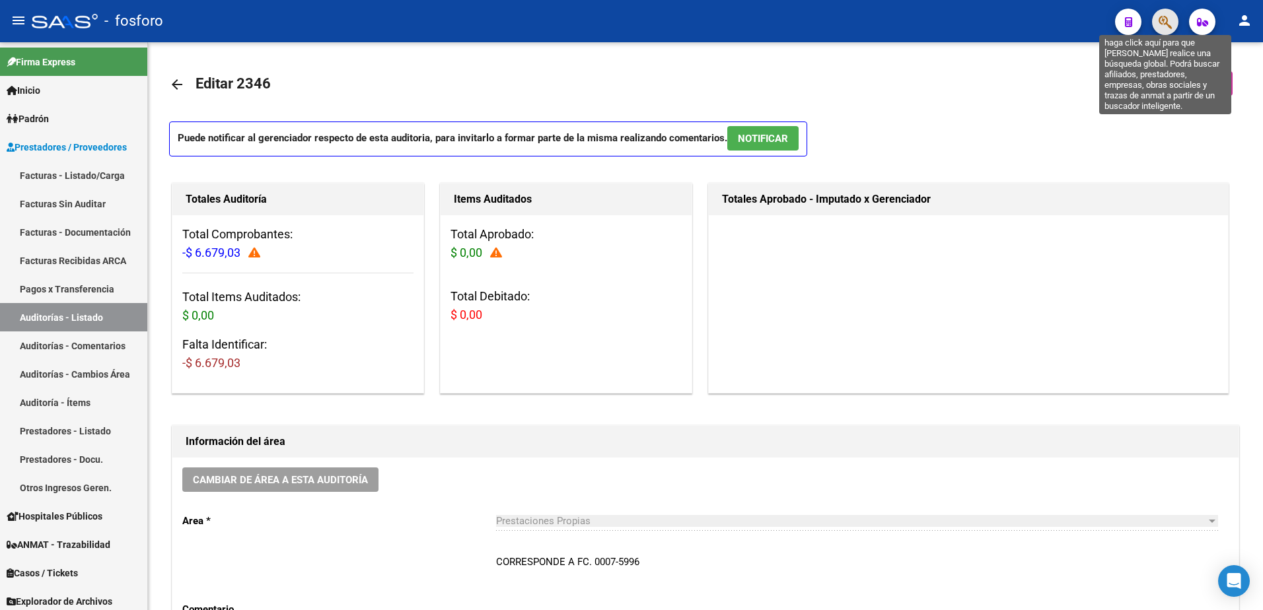
click at [1165, 28] on icon "button" at bounding box center [1165, 22] width 13 height 15
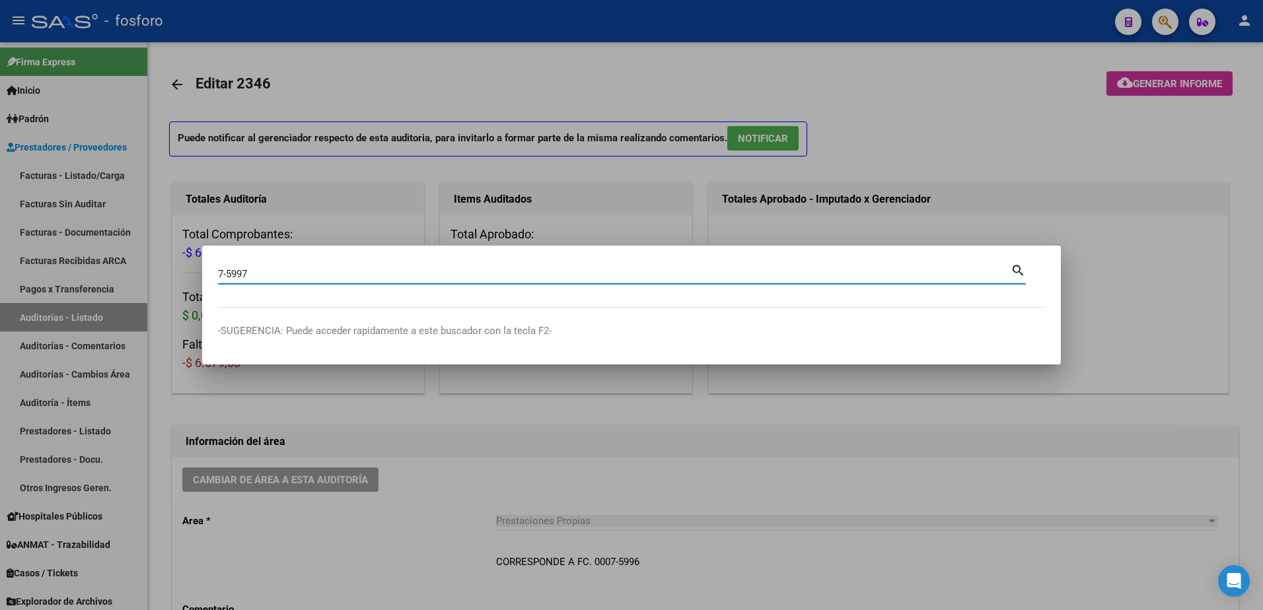
type input "7-5997"
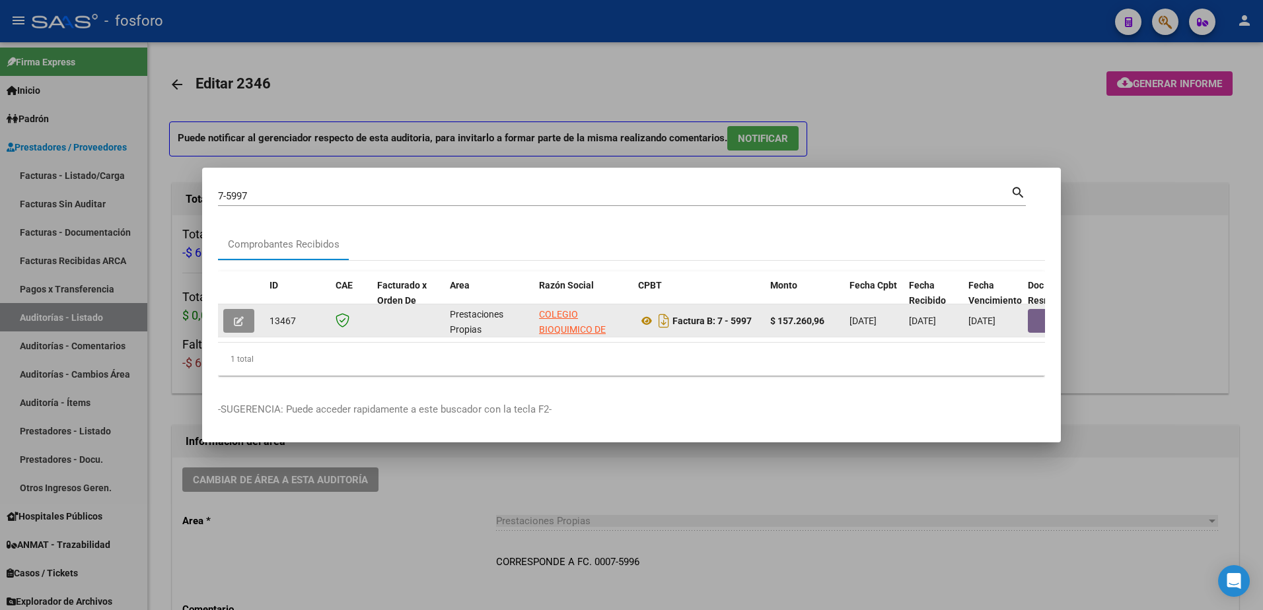
click at [237, 316] on icon "button" at bounding box center [239, 321] width 10 height 10
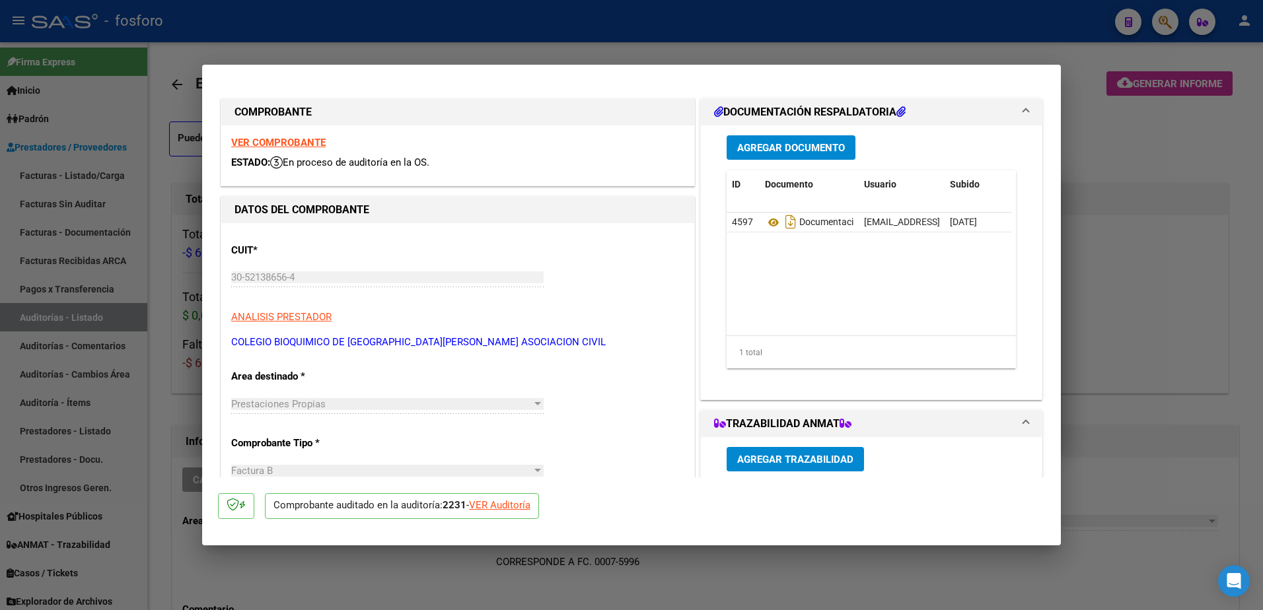
click at [168, 226] on div at bounding box center [631, 305] width 1263 height 610
type input "$ 0,00"
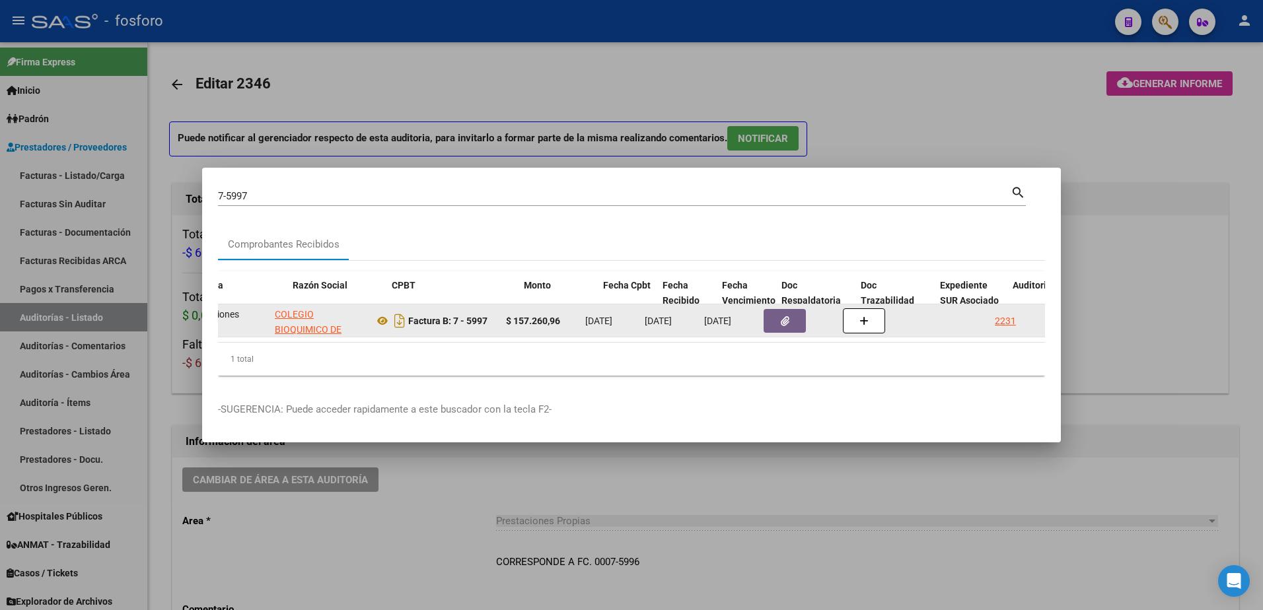
scroll to position [0, 273]
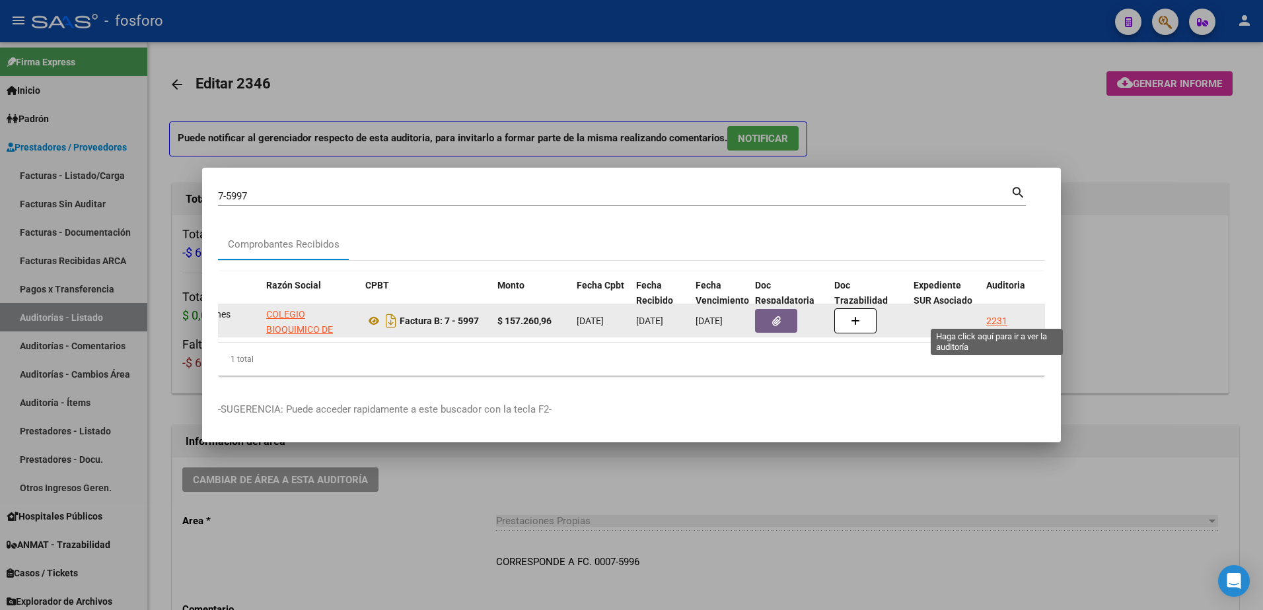
click at [989, 317] on div "2231" at bounding box center [996, 321] width 21 height 15
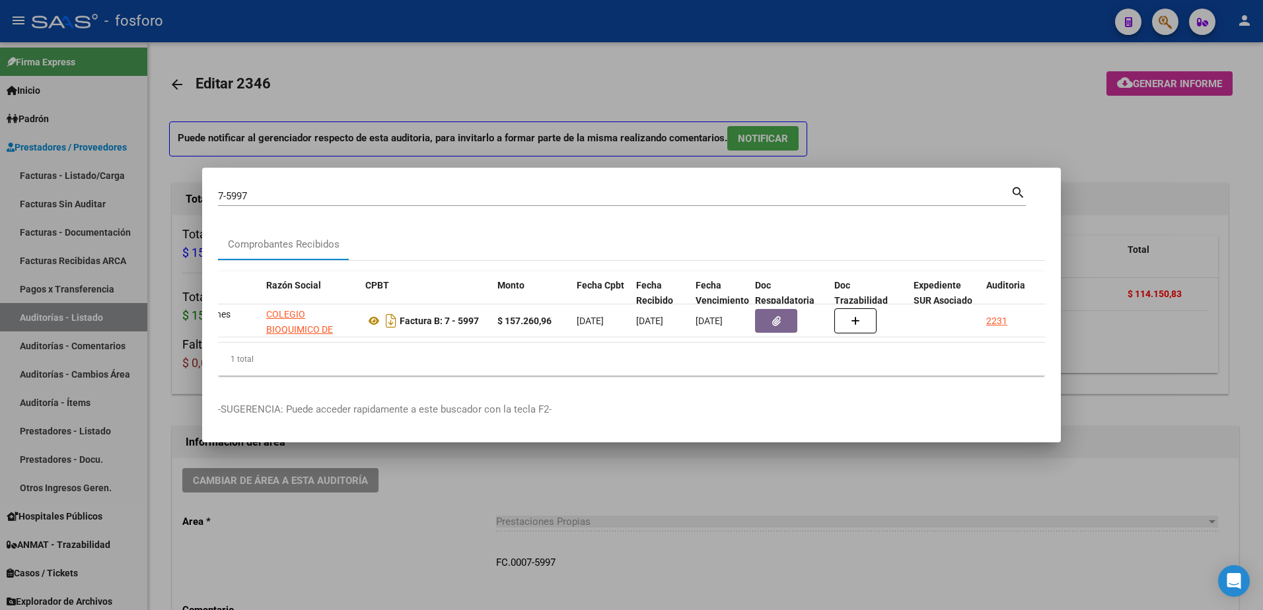
click at [826, 495] on div at bounding box center [631, 305] width 1263 height 610
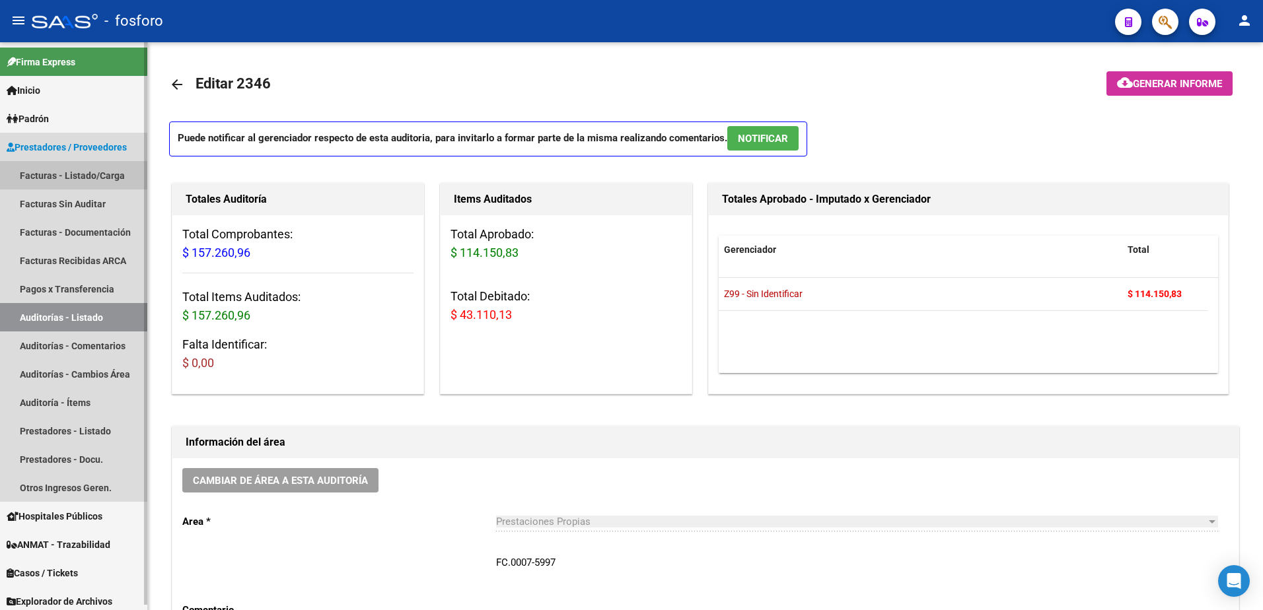
click at [96, 174] on link "Facturas - Listado/Carga" at bounding box center [73, 175] width 147 height 28
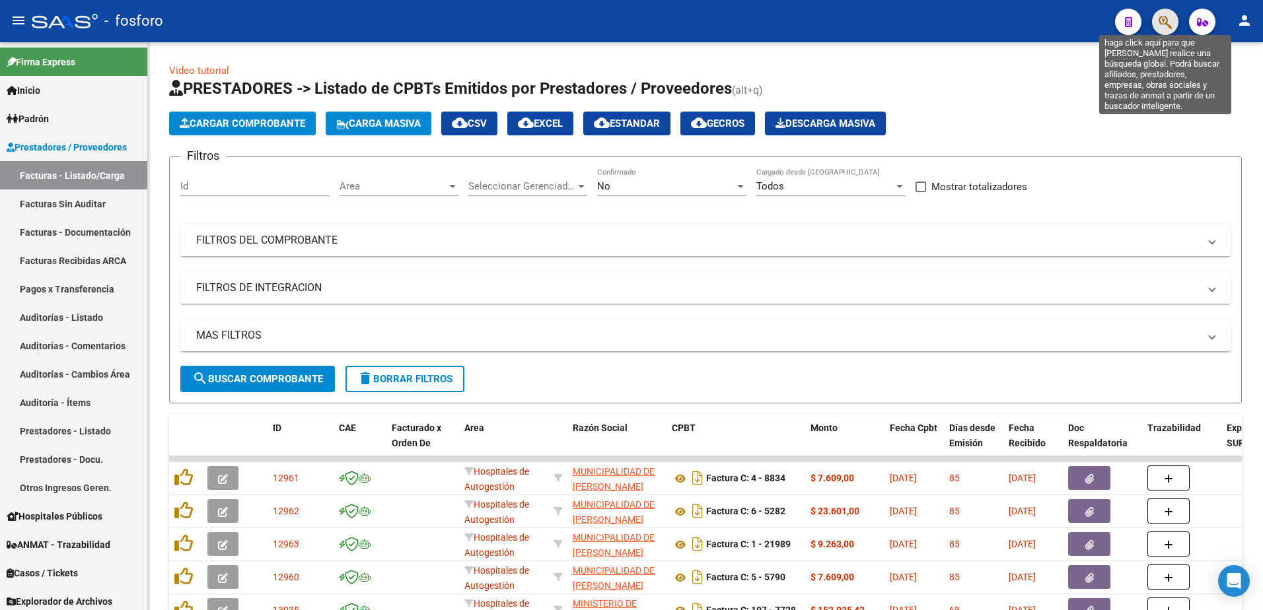
click at [1162, 21] on icon "button" at bounding box center [1165, 22] width 13 height 15
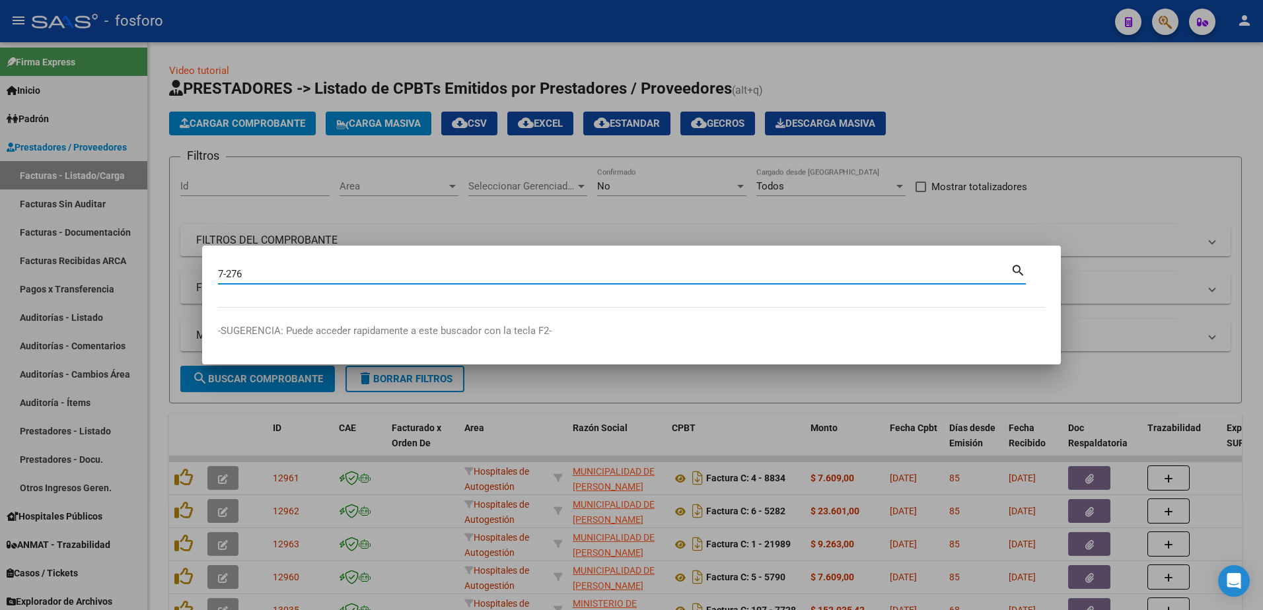
type input "7-276"
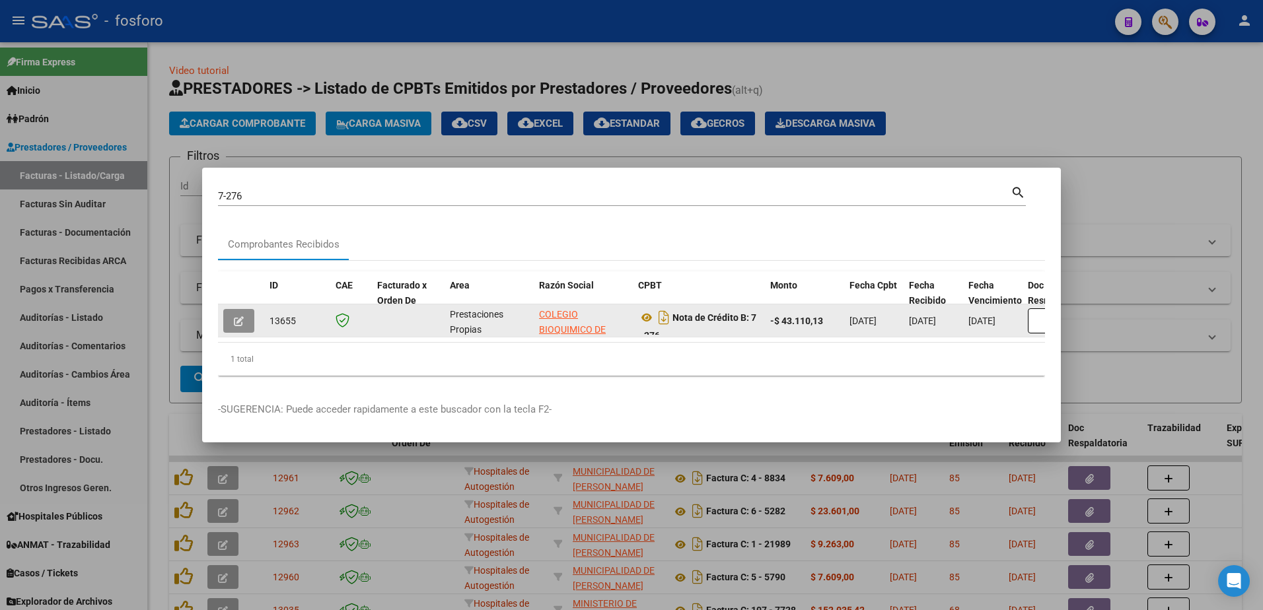
click at [242, 316] on icon "button" at bounding box center [239, 321] width 10 height 10
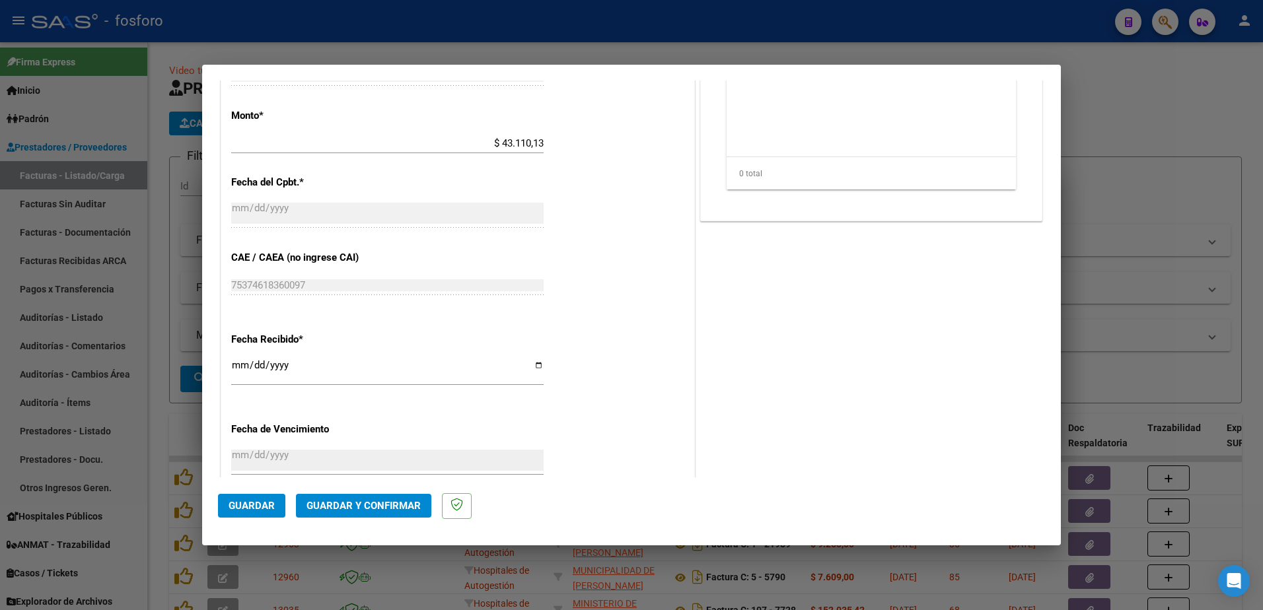
scroll to position [685, 0]
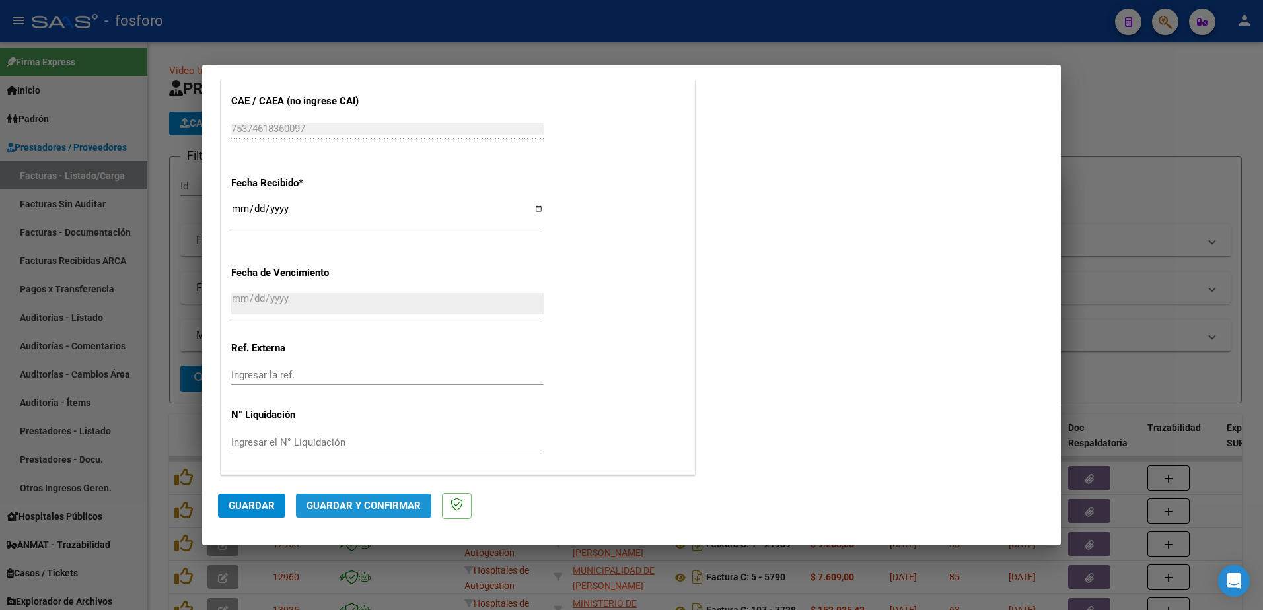
click at [356, 507] on span "Guardar y Confirmar" at bounding box center [363, 506] width 114 height 12
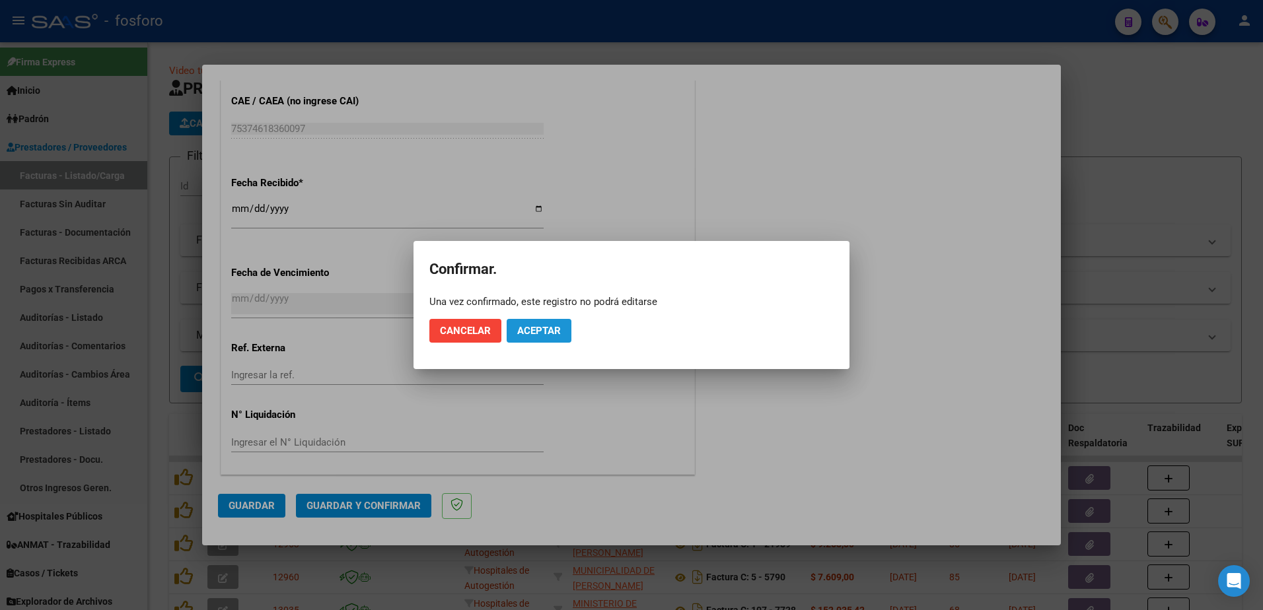
click at [554, 327] on span "Aceptar" at bounding box center [539, 331] width 44 height 12
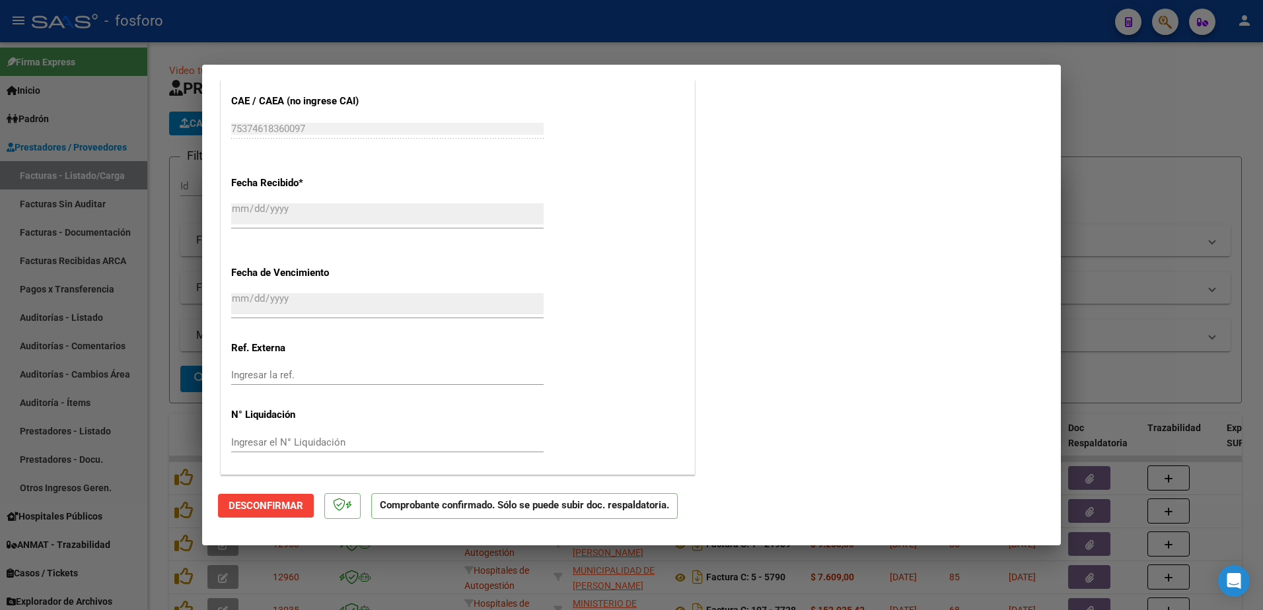
click at [108, 205] on div at bounding box center [631, 305] width 1263 height 610
type input "$ 0,00"
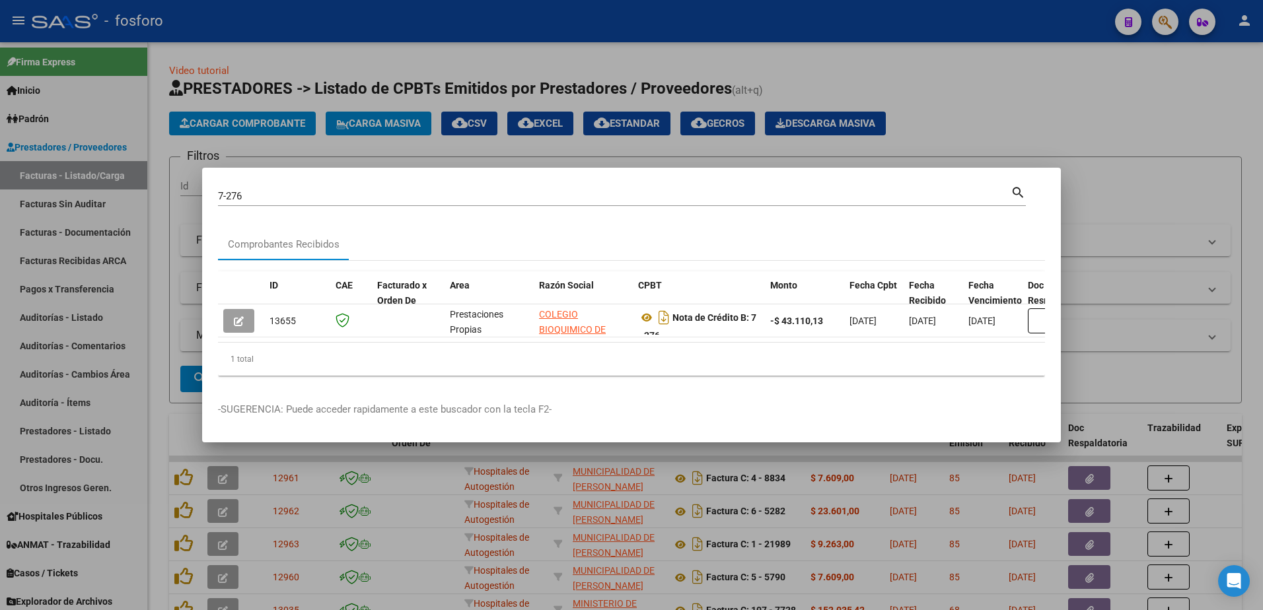
click at [1001, 469] on div at bounding box center [631, 305] width 1263 height 610
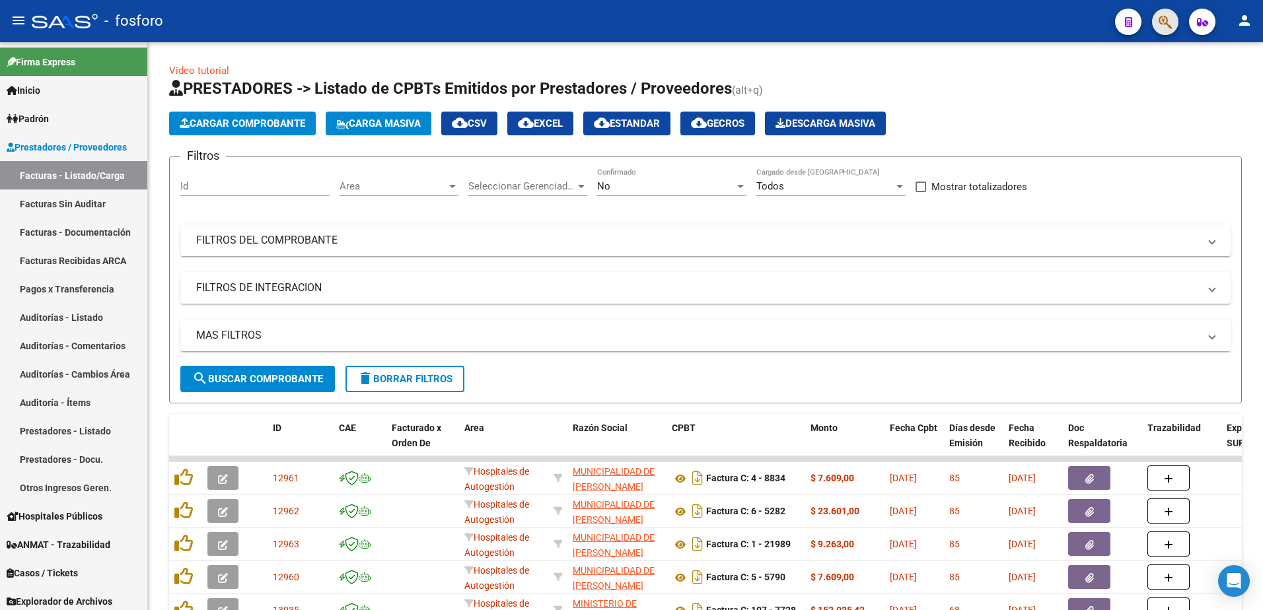
click at [1172, 24] on button "button" at bounding box center [1165, 22] width 26 height 26
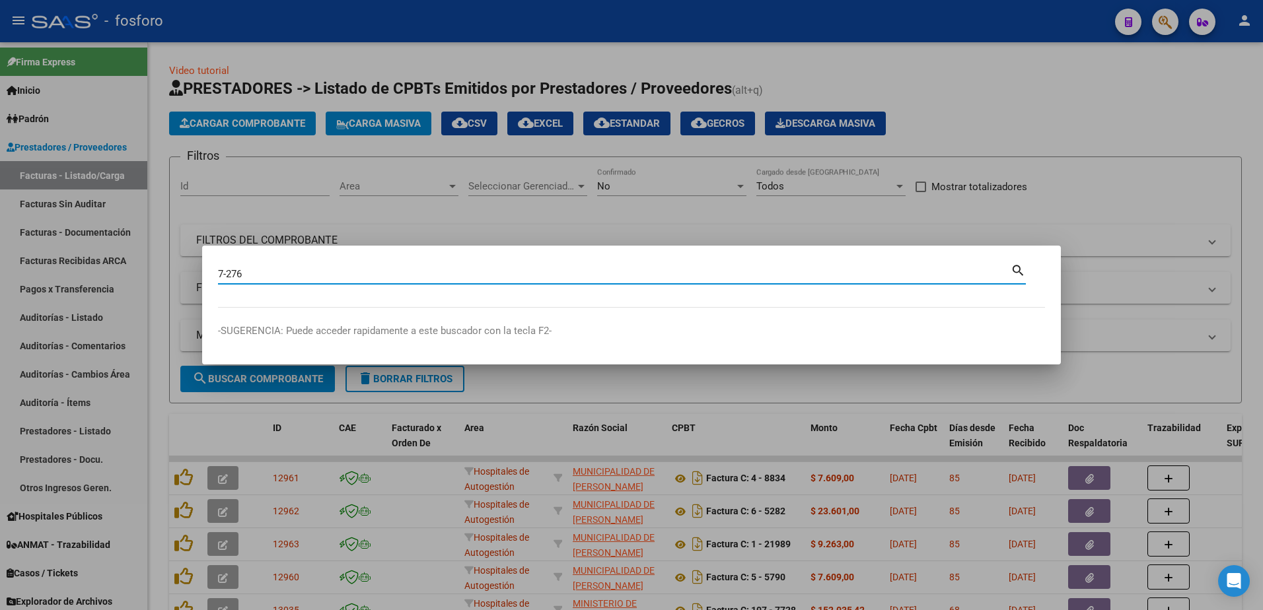
type input "7-276"
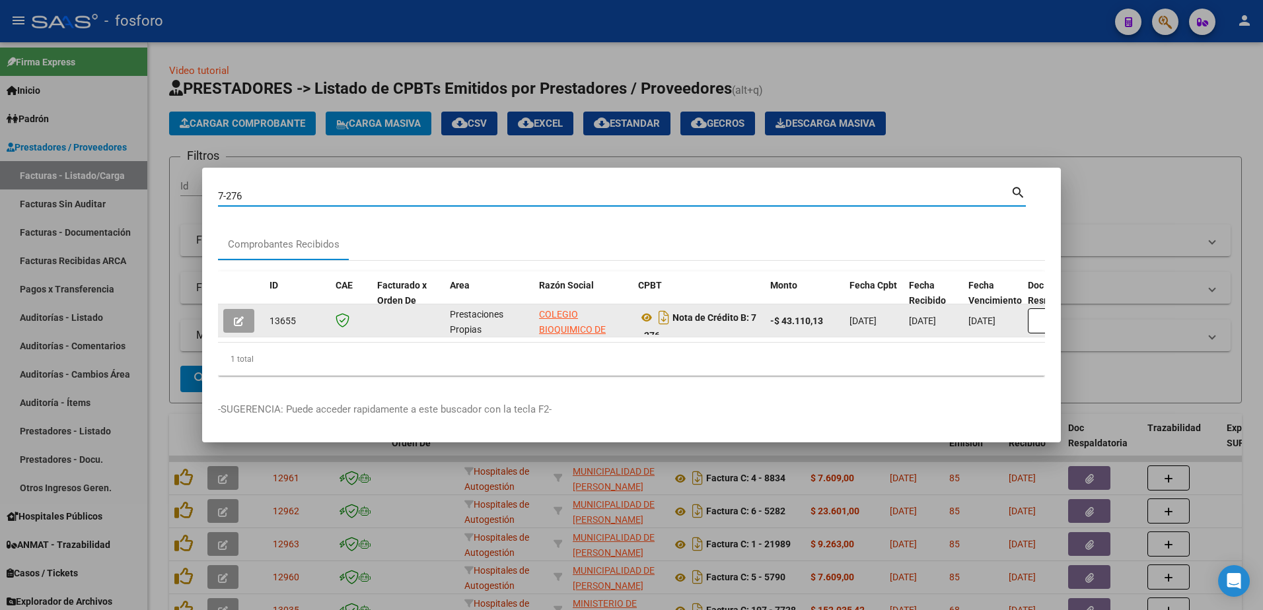
click at [240, 316] on icon "button" at bounding box center [239, 321] width 10 height 10
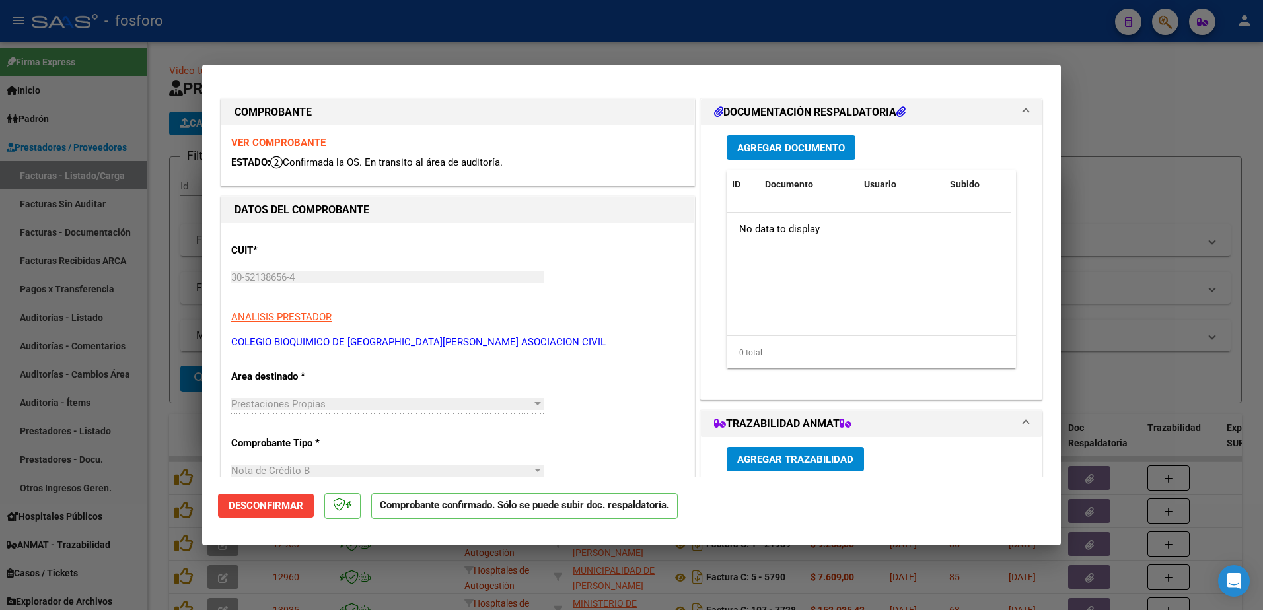
drag, startPoint x: 135, startPoint y: 375, endPoint x: 135, endPoint y: 357, distance: 17.8
click at [135, 375] on div at bounding box center [631, 305] width 1263 height 610
type input "$ 0,00"
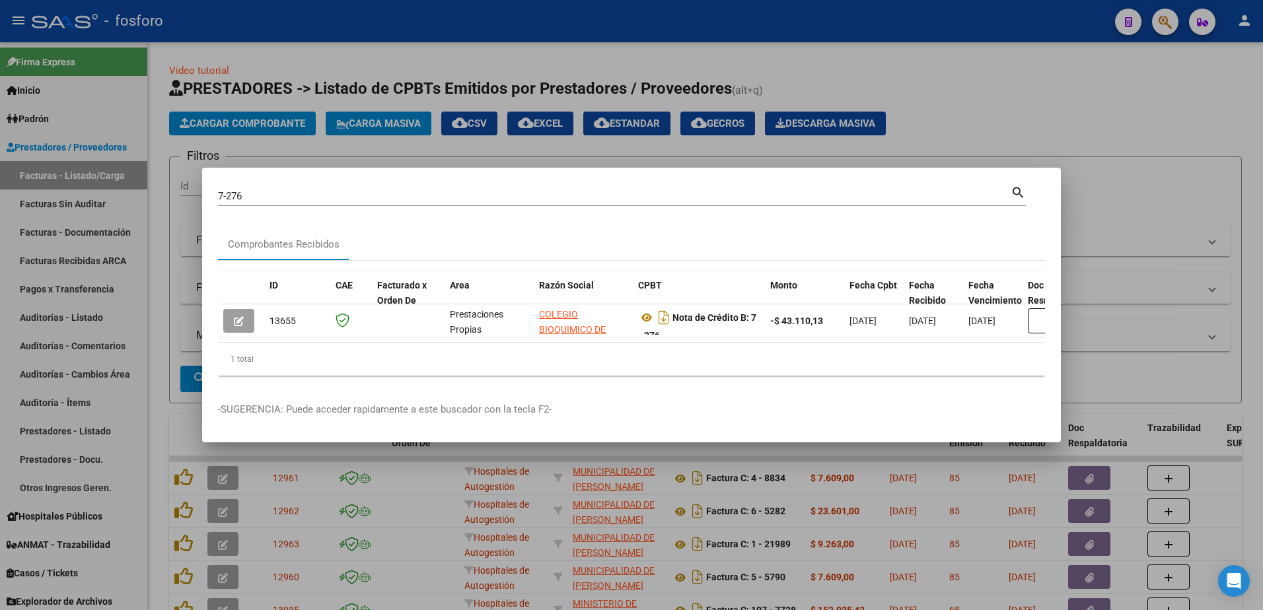
click at [110, 205] on div at bounding box center [631, 305] width 1263 height 610
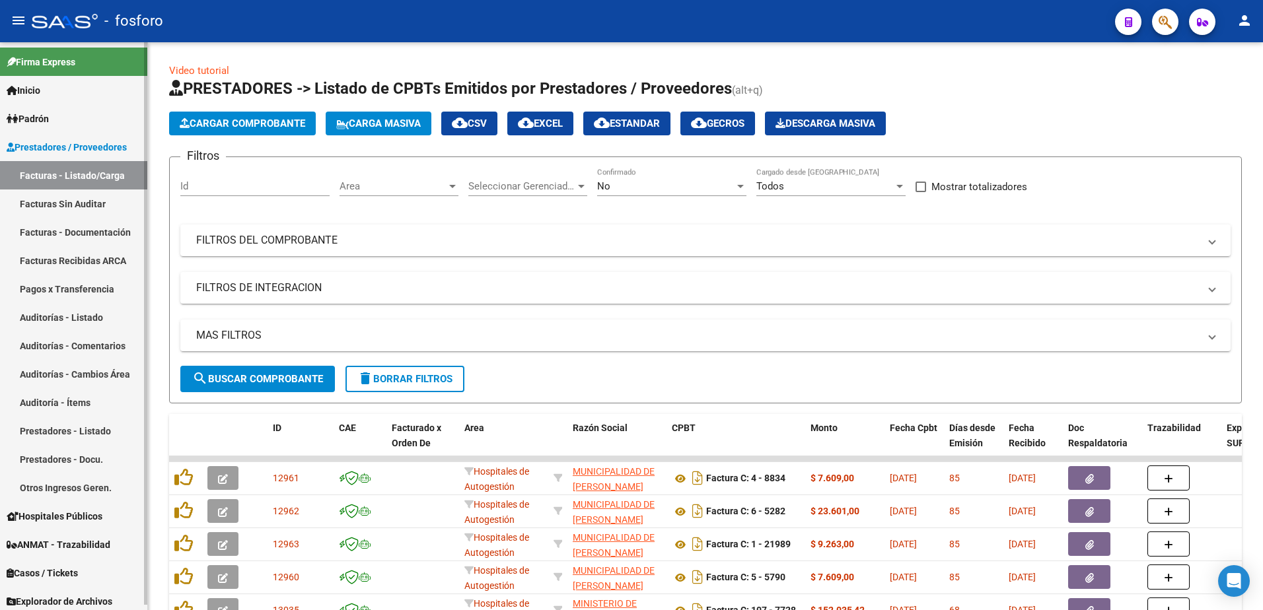
click at [110, 204] on link "Facturas Sin Auditar" at bounding box center [73, 204] width 147 height 28
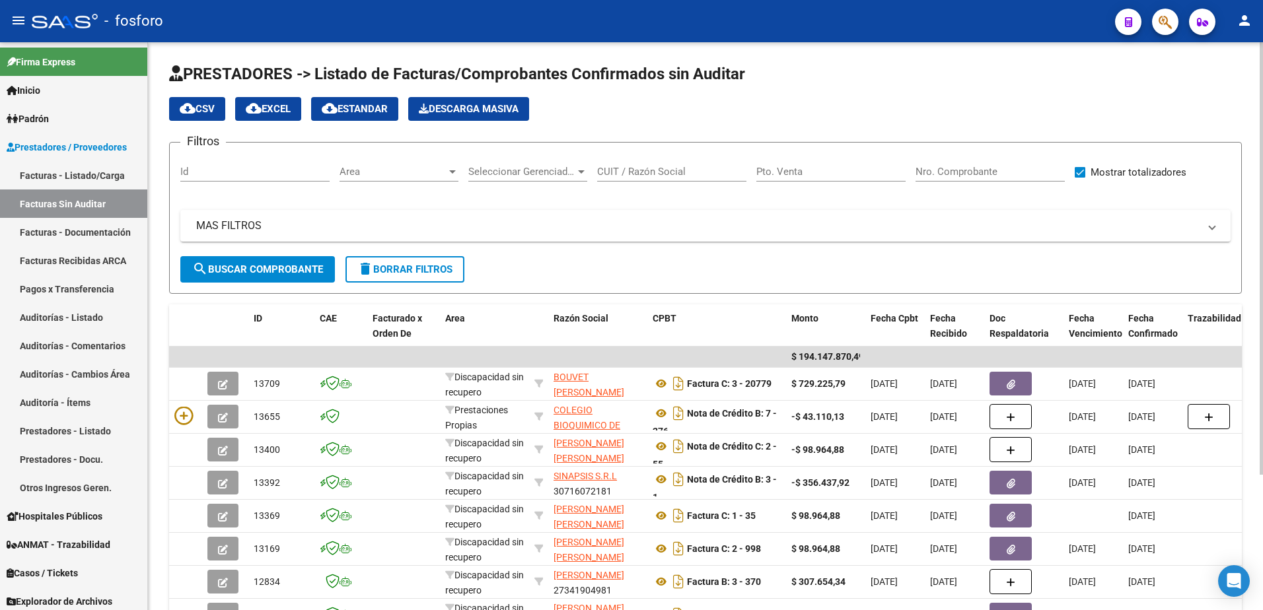
click at [458, 170] on div at bounding box center [453, 171] width 12 height 11
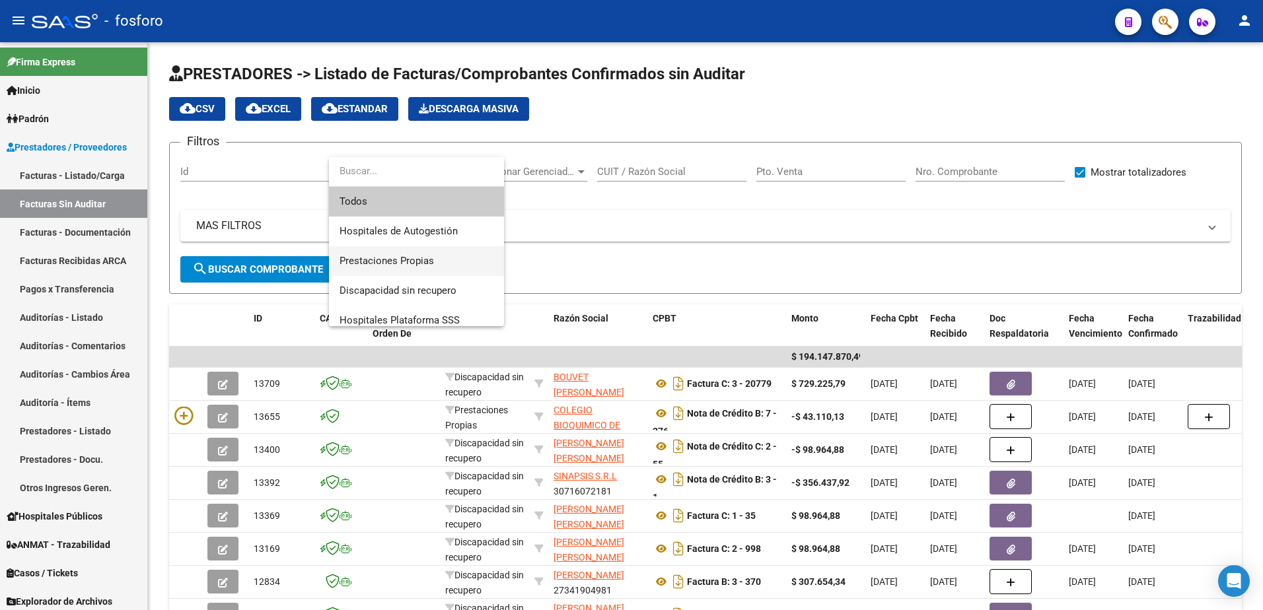
click at [415, 253] on span "Prestaciones Propias" at bounding box center [417, 261] width 154 height 30
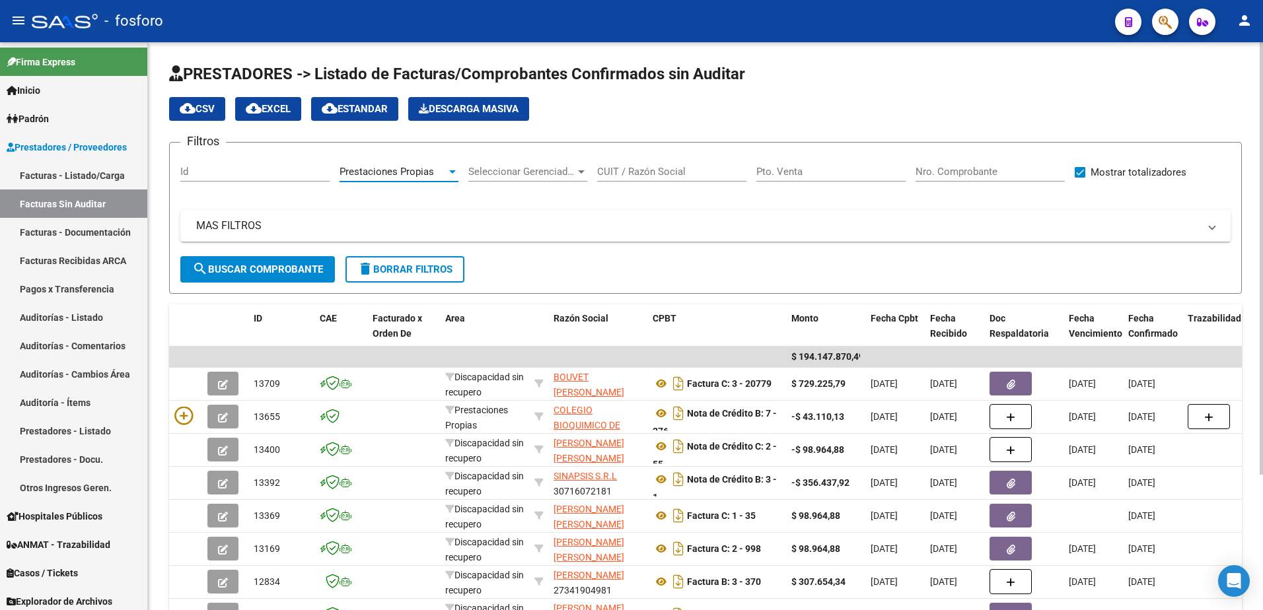
click at [269, 269] on span "search Buscar Comprobante" at bounding box center [257, 270] width 131 height 12
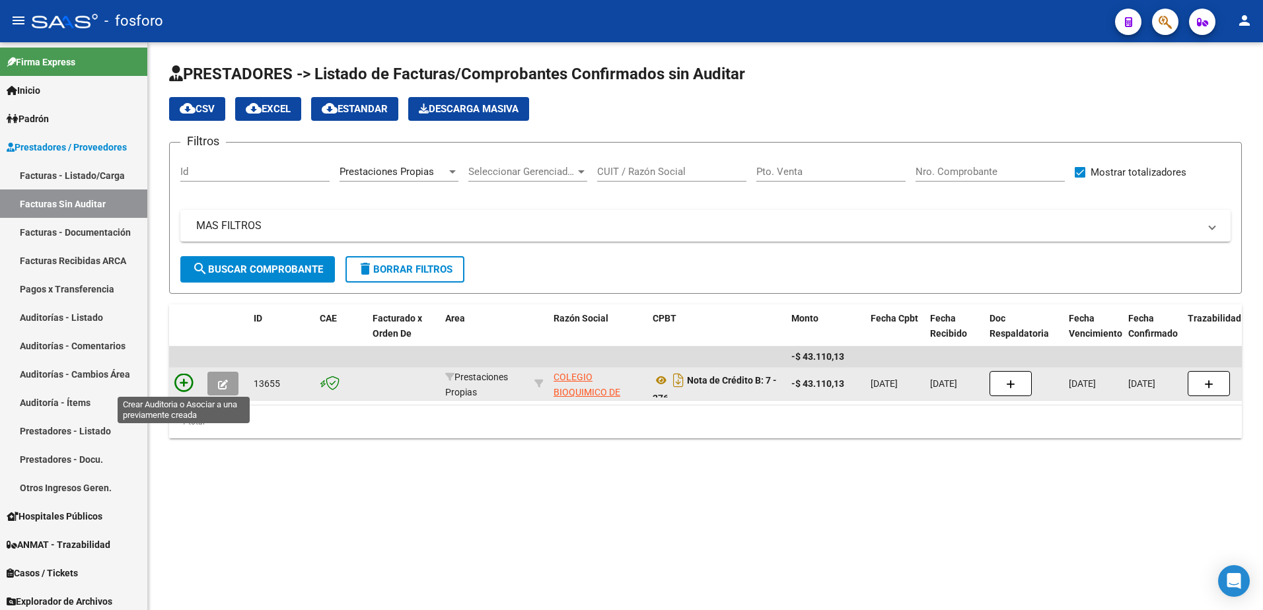
click at [182, 381] on icon at bounding box center [183, 383] width 18 height 18
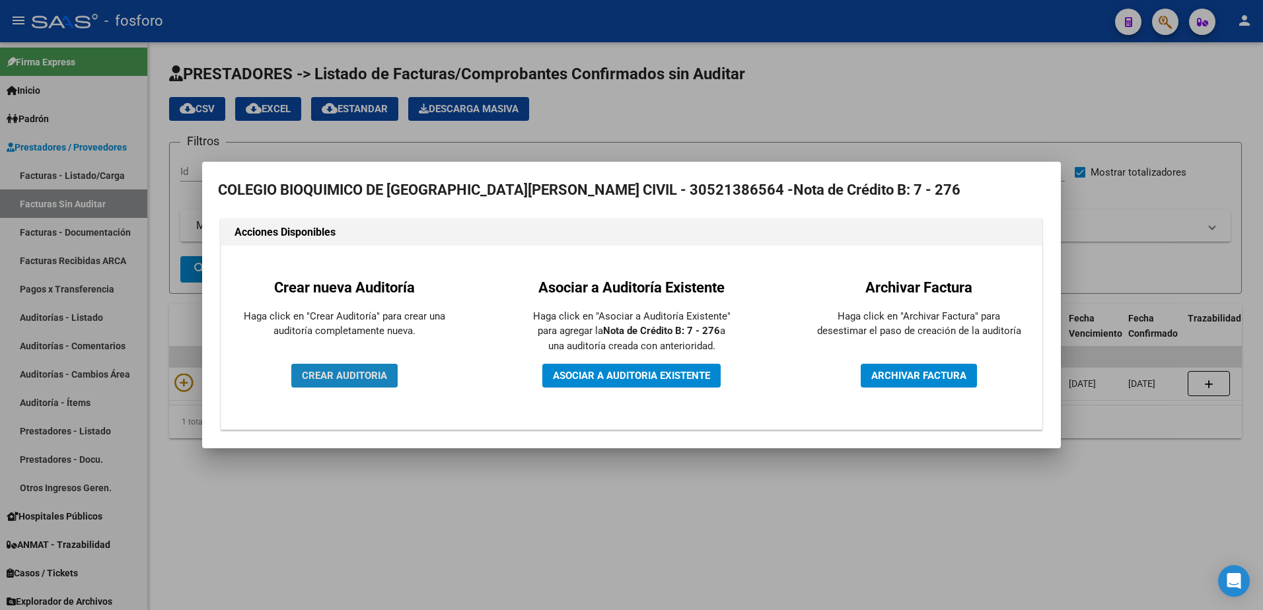
click at [316, 373] on span "CREAR AUDITORIA" at bounding box center [344, 376] width 85 height 12
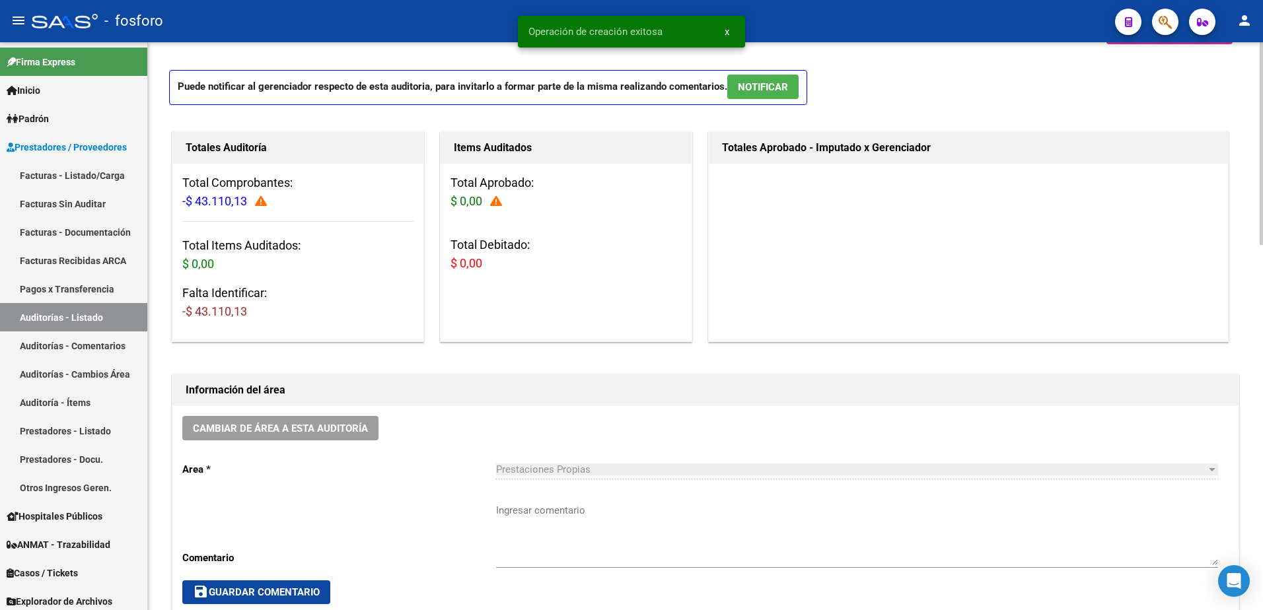
scroll to position [264, 0]
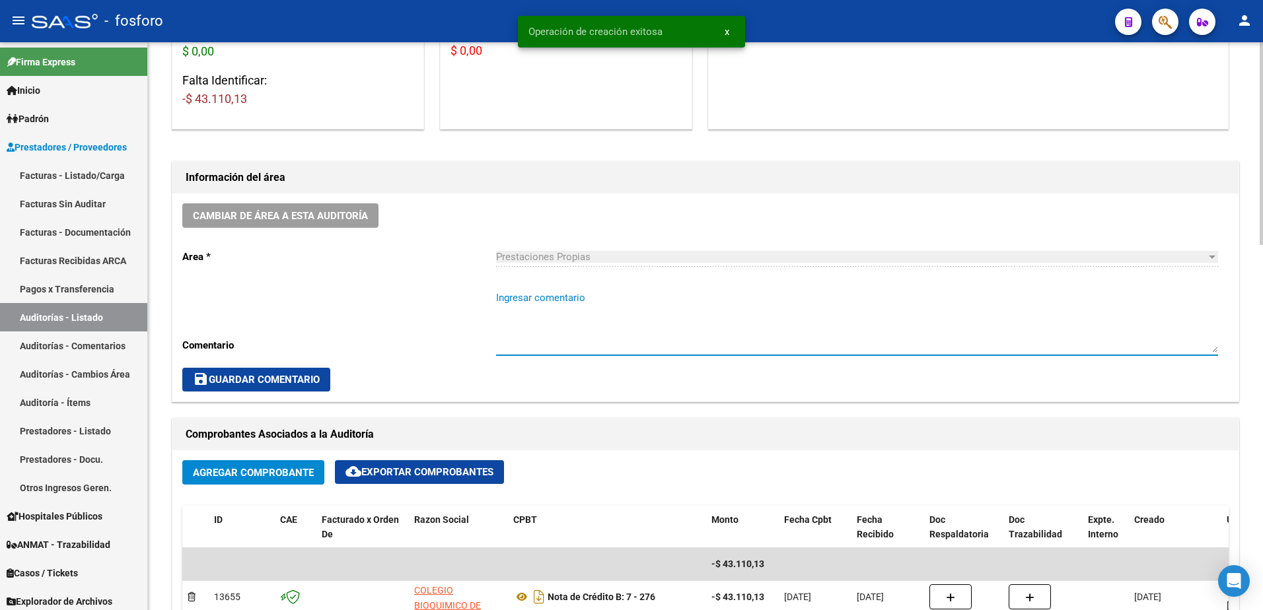
click at [518, 302] on textarea "Ingresar comentario" at bounding box center [857, 322] width 722 height 62
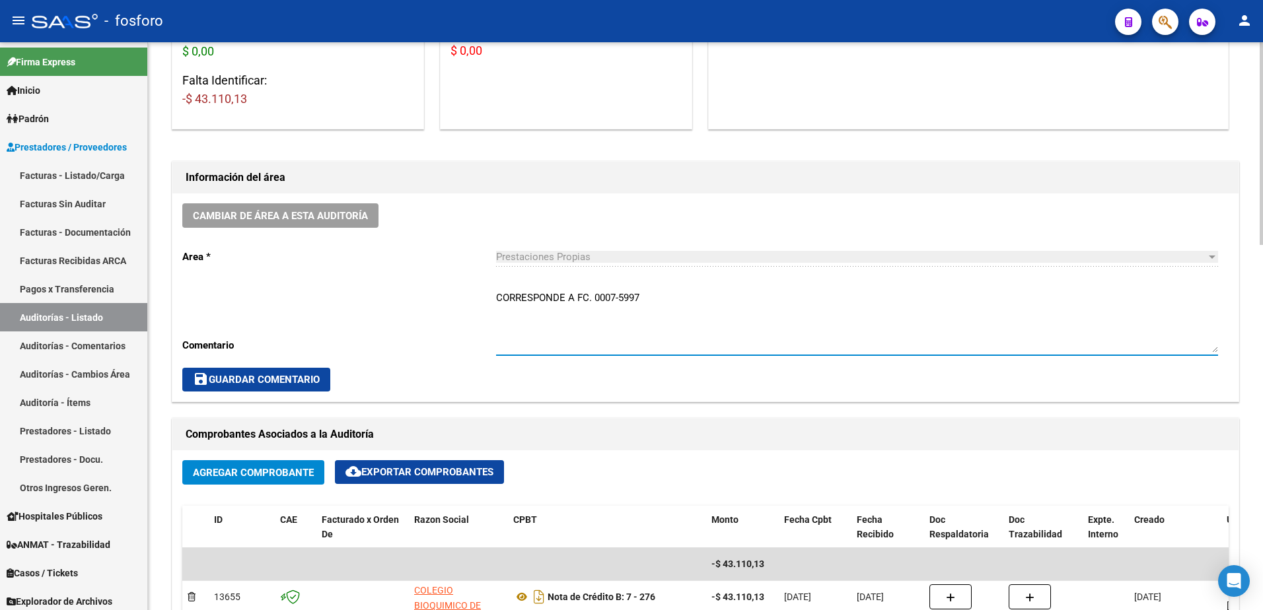
type textarea "CORRESPONDE A FC. 0007-5997"
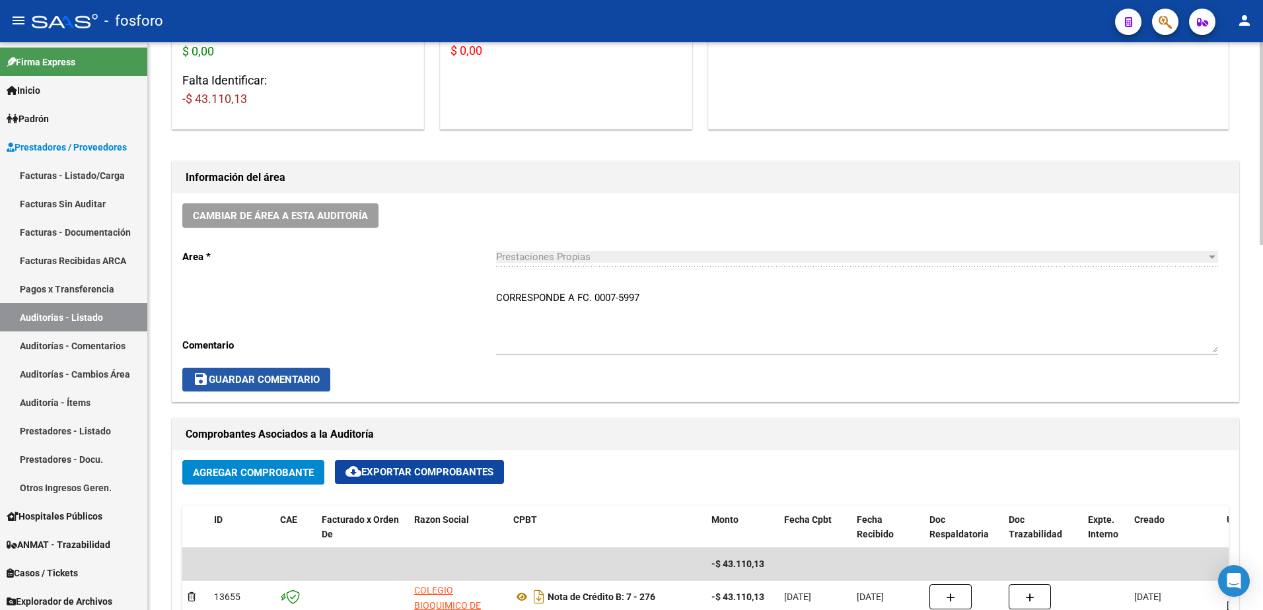
click at [274, 377] on span "save Guardar Comentario" at bounding box center [256, 380] width 127 height 12
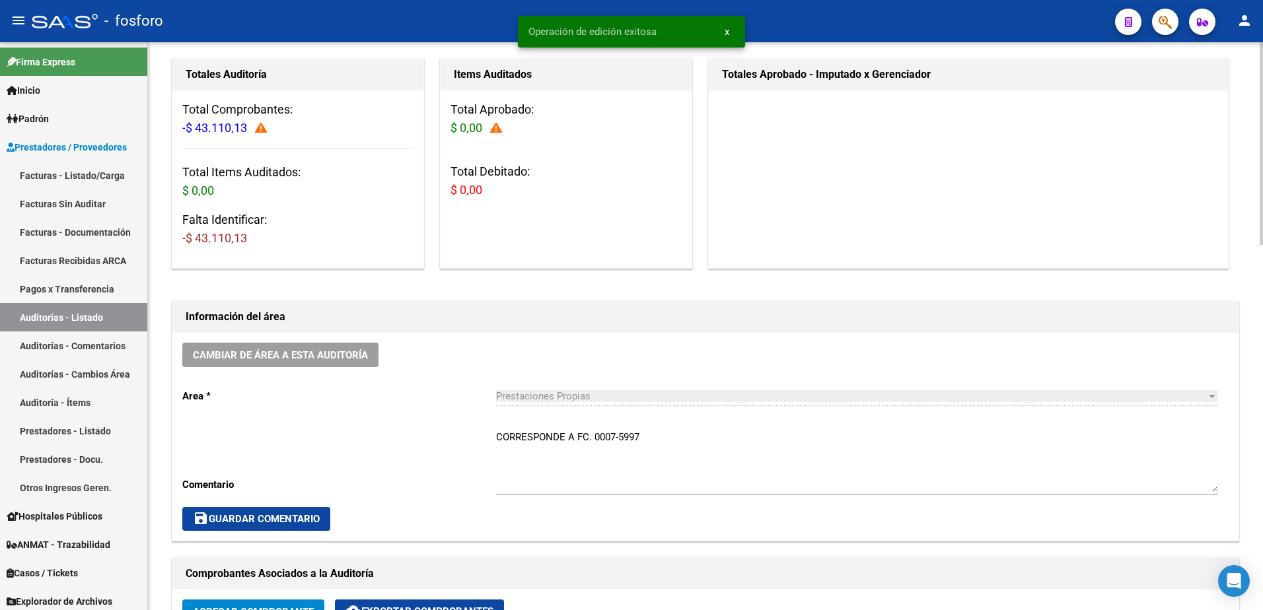
scroll to position [0, 0]
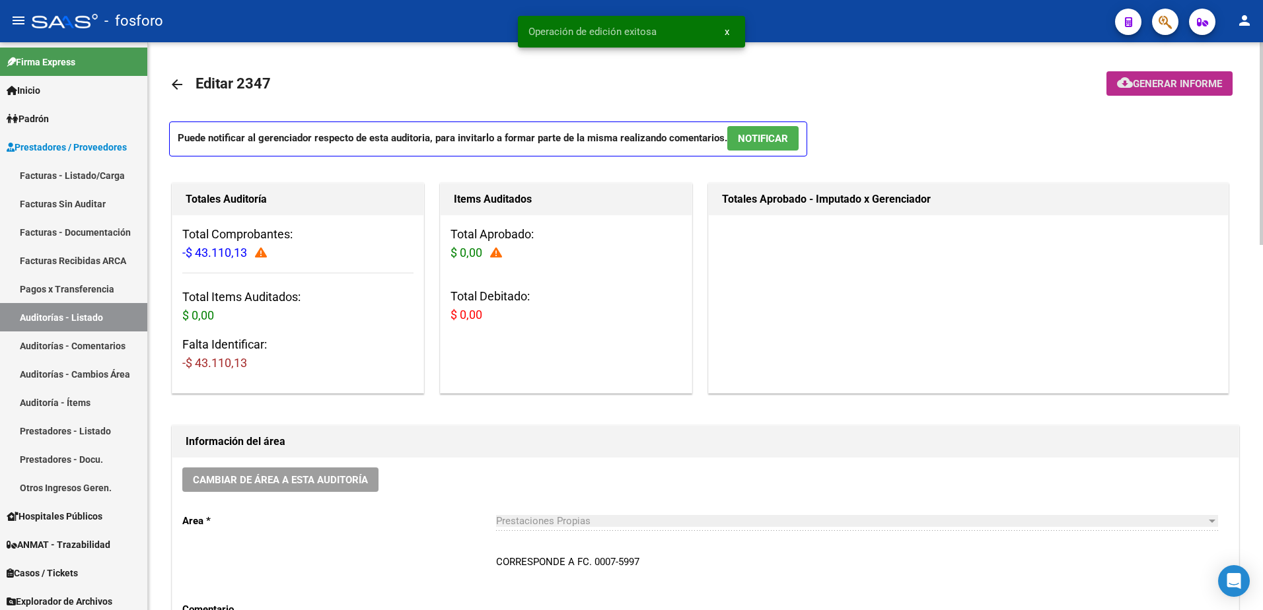
click at [1120, 75] on mat-icon "cloud_download" at bounding box center [1125, 83] width 16 height 16
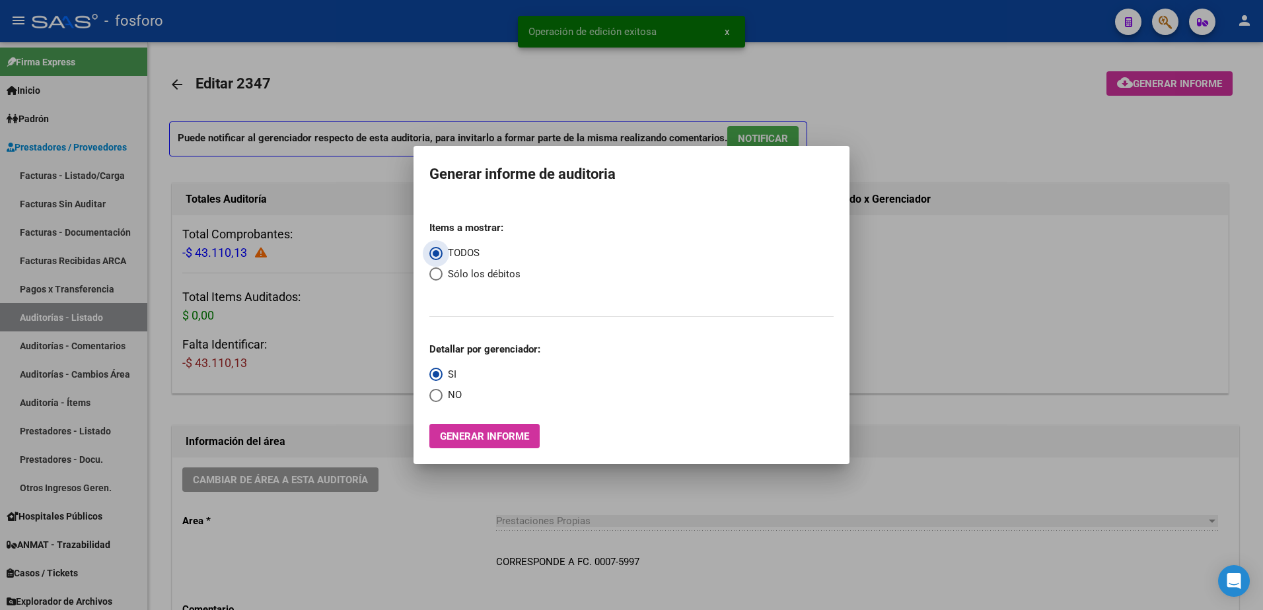
click at [469, 423] on div "Items a mostrar: TODOS Sólo los débitos Detallar por gerenciador: SI NO Generar…" at bounding box center [631, 330] width 404 height 238
click at [464, 433] on span "Generar informe" at bounding box center [484, 437] width 89 height 12
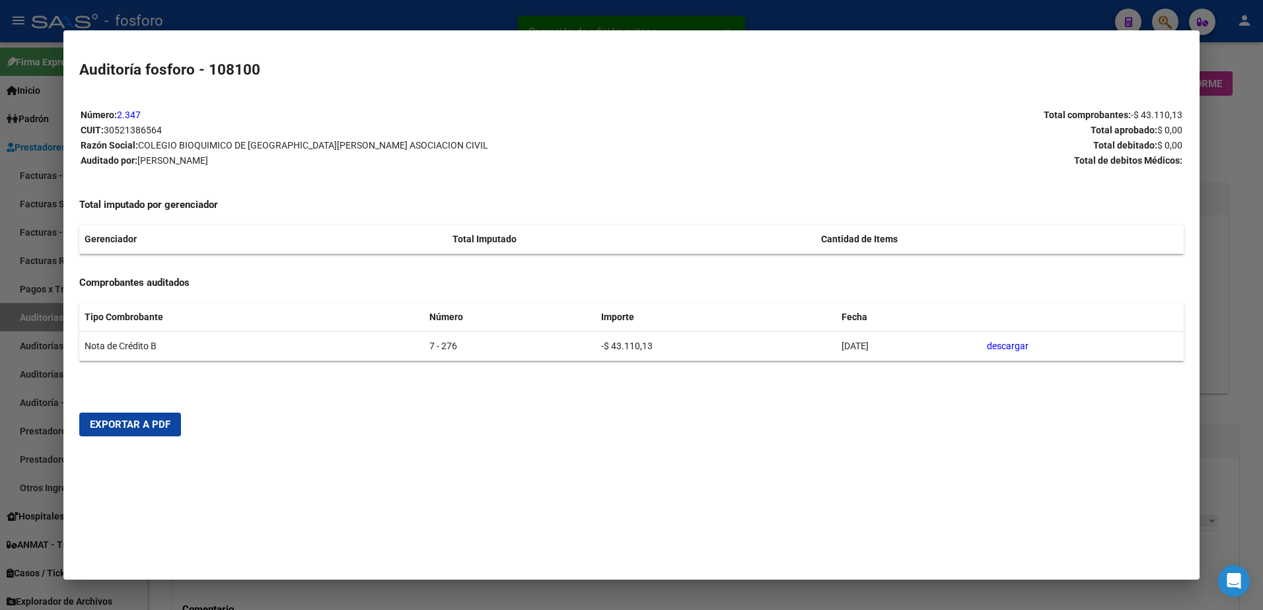
drag, startPoint x: 130, startPoint y: 422, endPoint x: 328, endPoint y: 373, distance: 204.3
click at [134, 422] on span "Exportar a PDF" at bounding box center [130, 425] width 81 height 12
click at [32, 260] on div at bounding box center [631, 305] width 1263 height 610
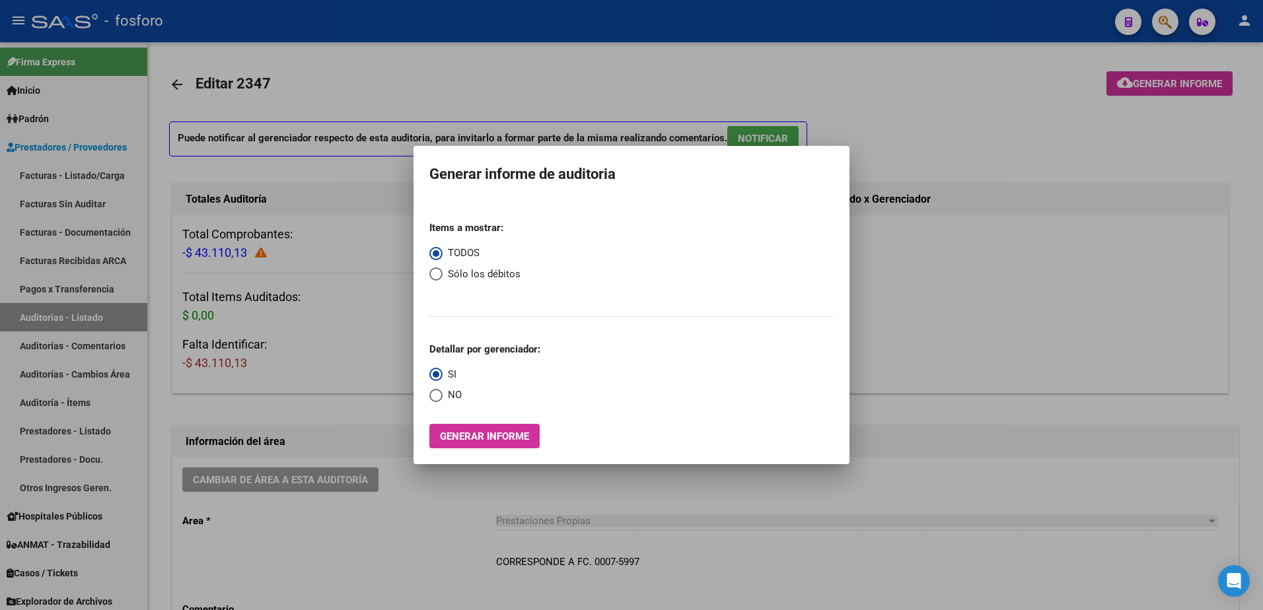
click at [101, 240] on div at bounding box center [631, 305] width 1263 height 610
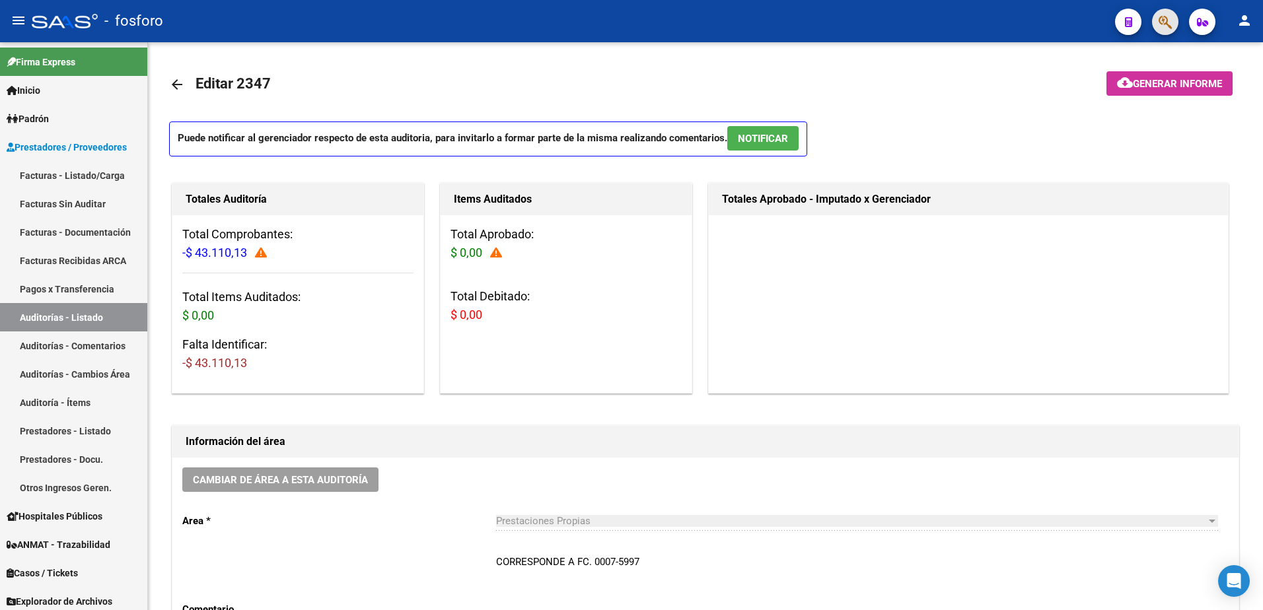
click at [1156, 20] on button "button" at bounding box center [1165, 22] width 26 height 26
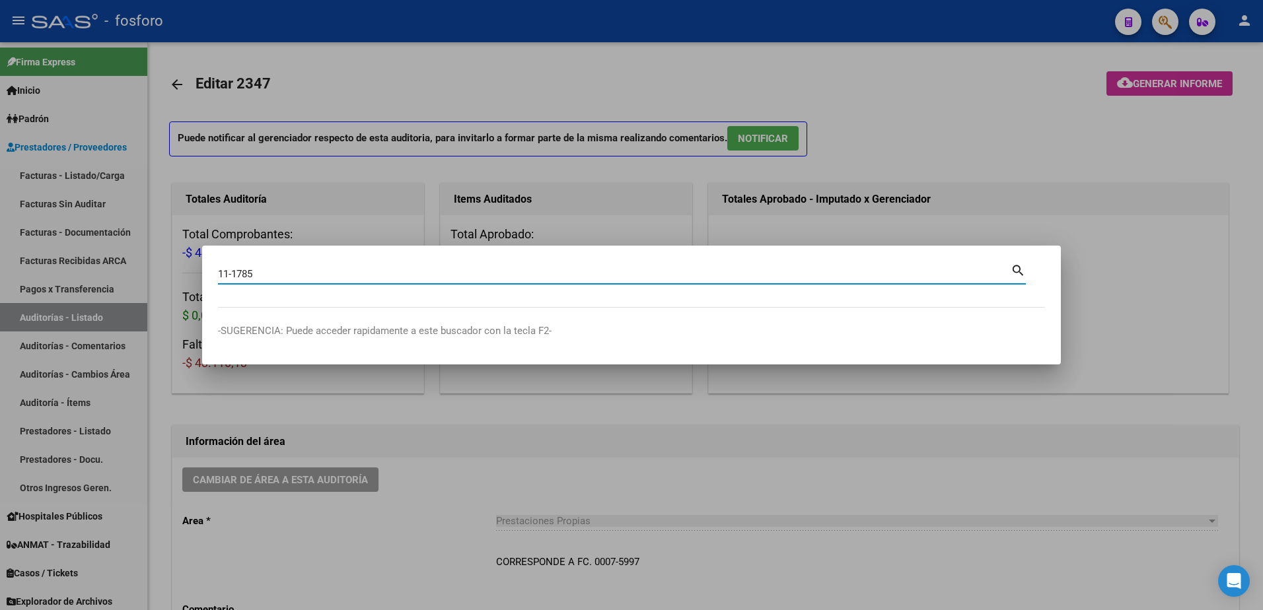
type input "11-1785"
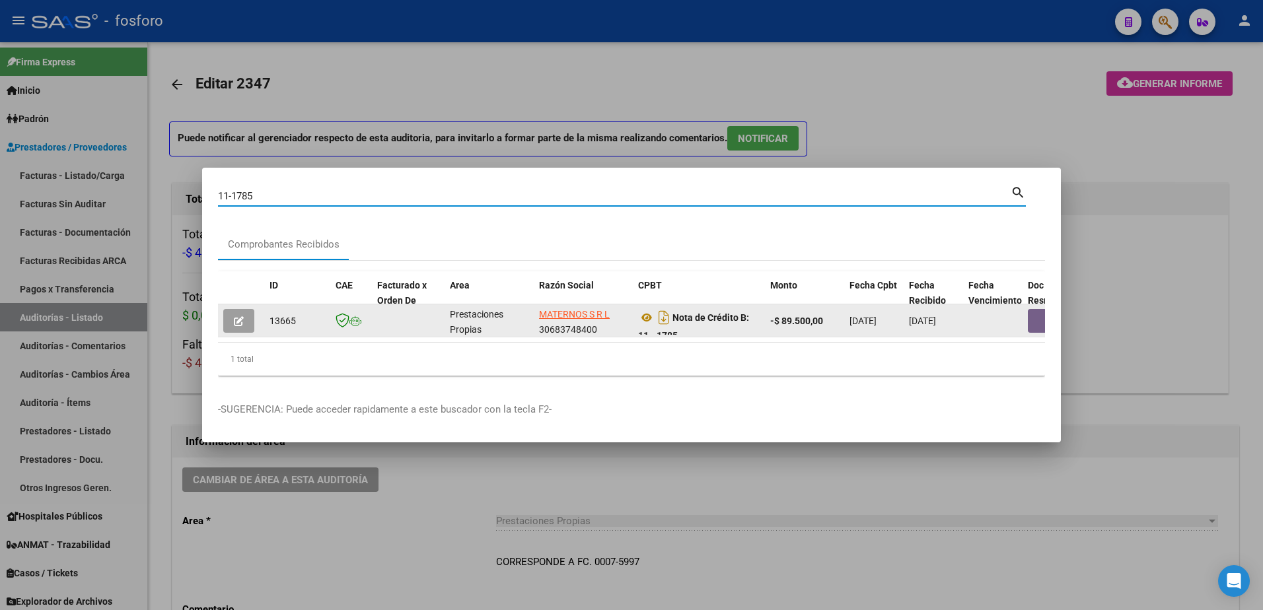
click at [234, 316] on icon "button" at bounding box center [239, 321] width 10 height 10
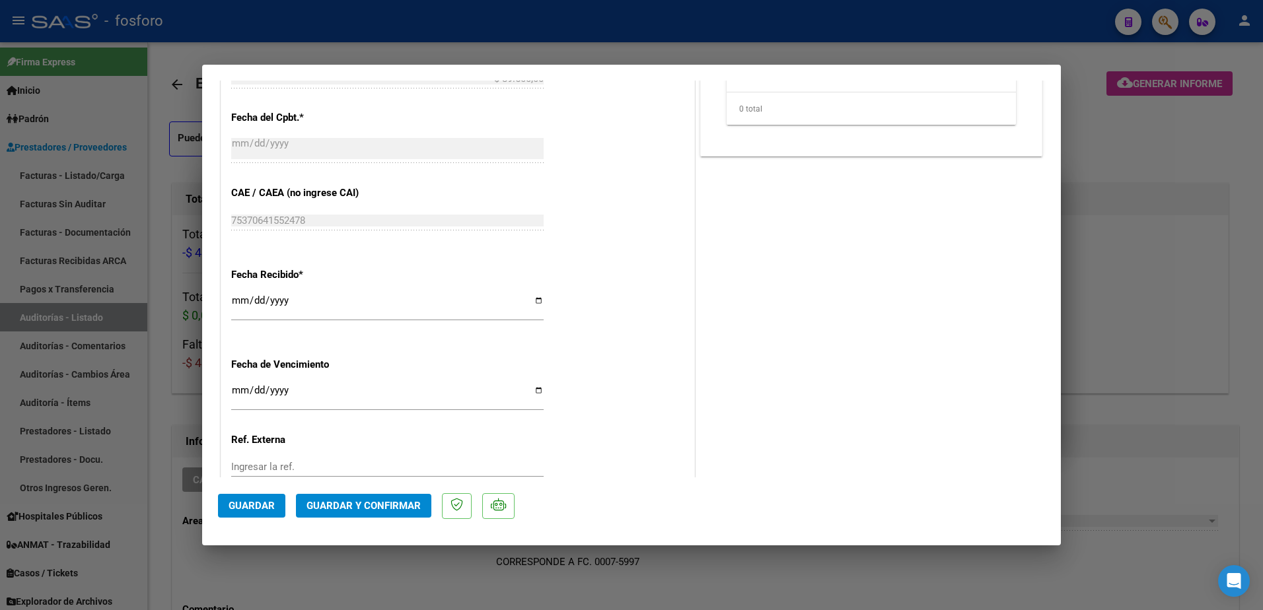
scroll to position [685, 0]
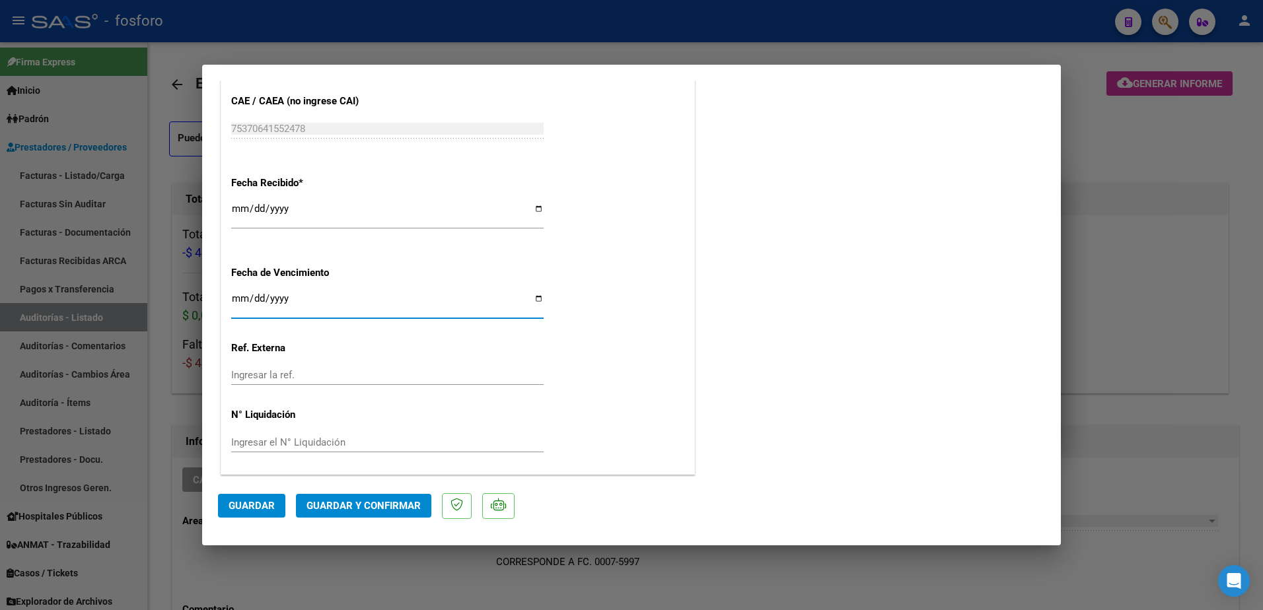
click at [235, 298] on input "Ingresar la fecha" at bounding box center [387, 303] width 312 height 21
type input "[DATE]"
click at [314, 501] on span "Guardar y Confirmar" at bounding box center [363, 506] width 114 height 12
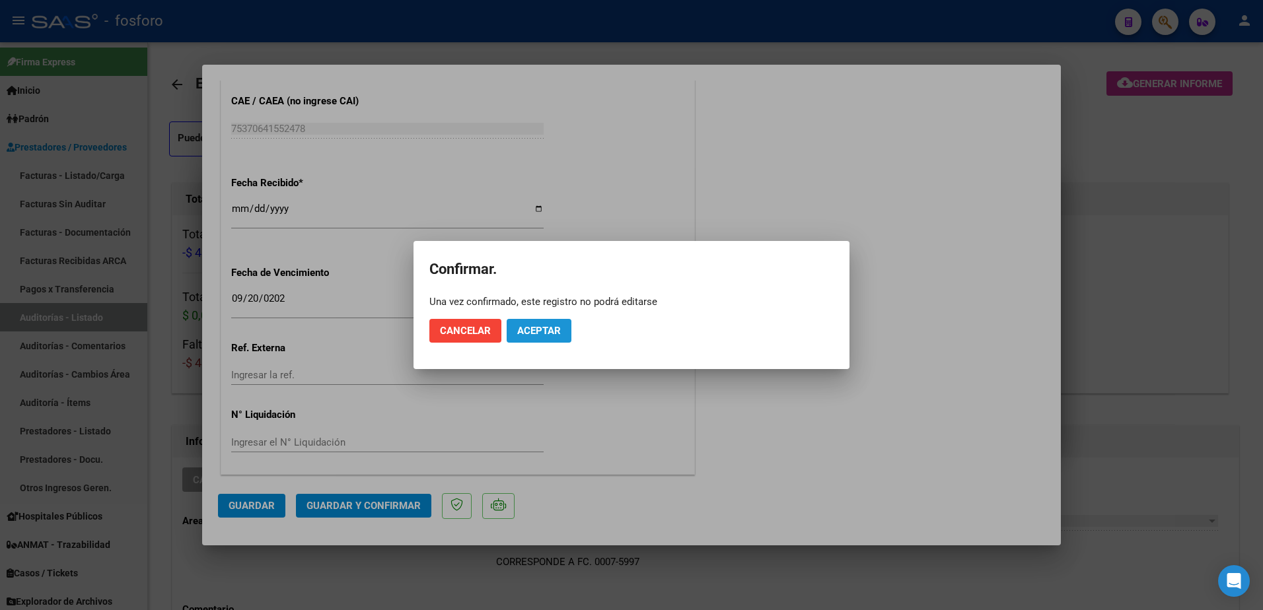
click at [550, 334] on span "Aceptar" at bounding box center [539, 331] width 44 height 12
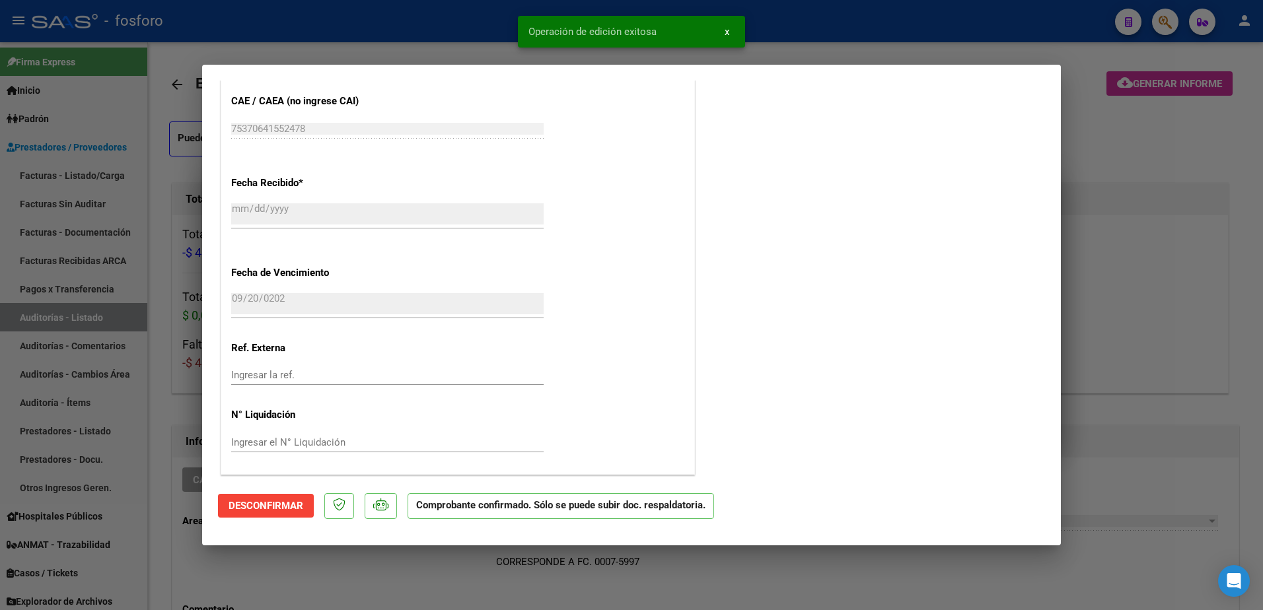
click at [178, 233] on div at bounding box center [631, 305] width 1263 height 610
type input "$ 0,00"
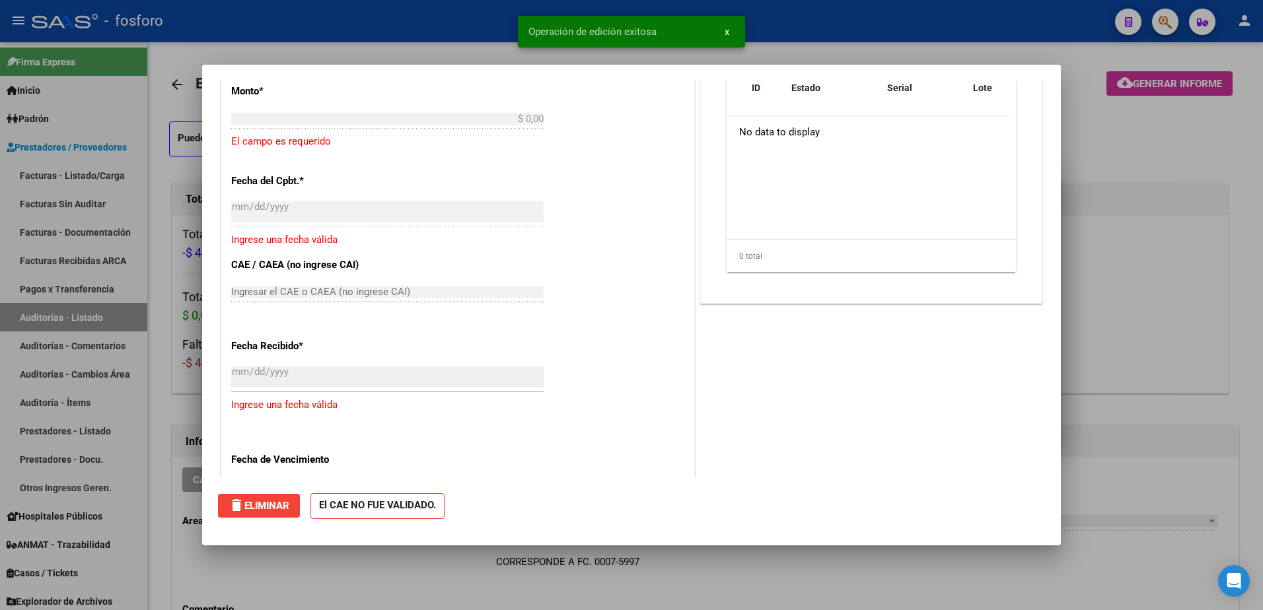
scroll to position [0, 0]
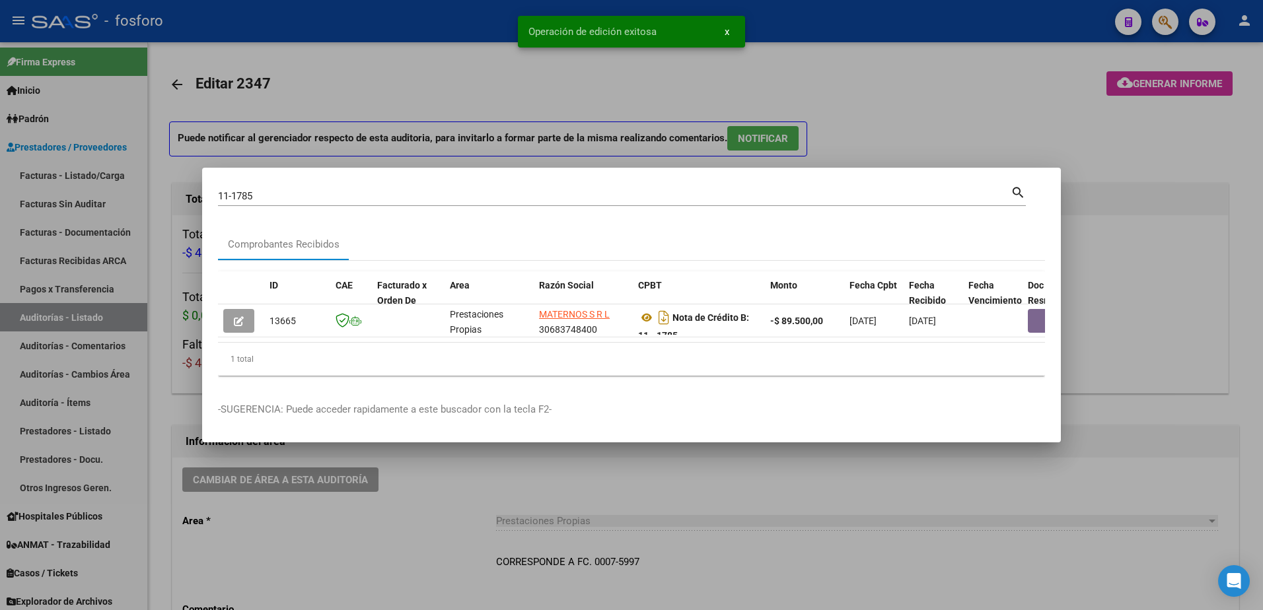
click at [76, 199] on div at bounding box center [631, 305] width 1263 height 610
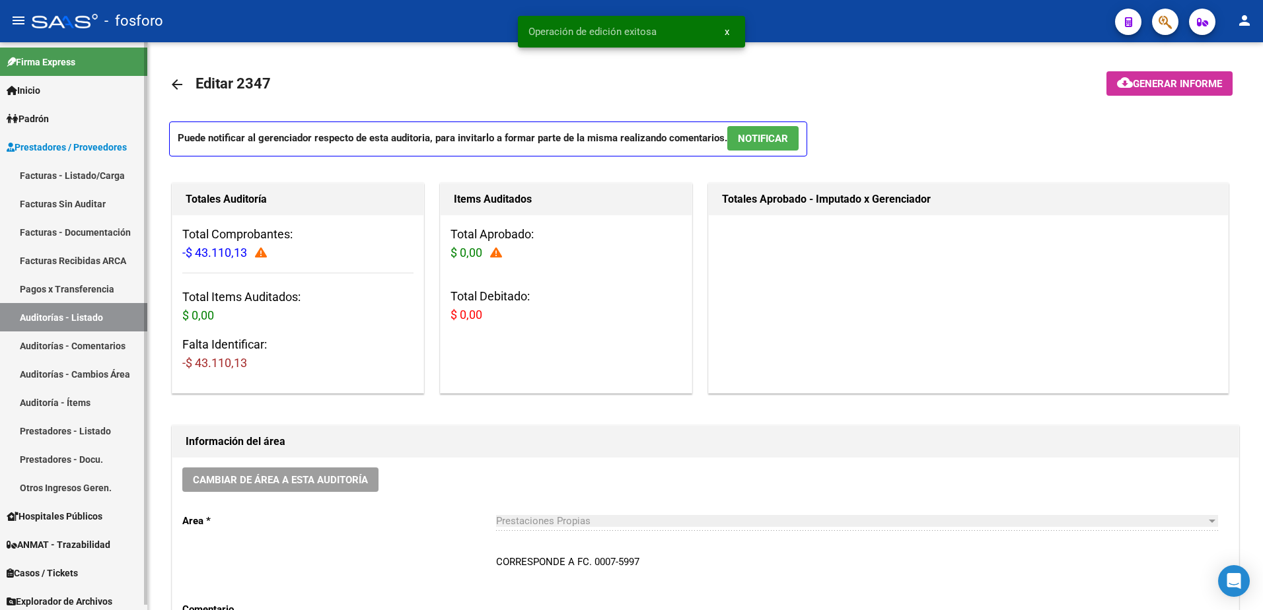
drag, startPoint x: 77, startPoint y: 199, endPoint x: 145, endPoint y: 202, distance: 68.7
click at [77, 199] on link "Facturas Sin Auditar" at bounding box center [73, 204] width 147 height 28
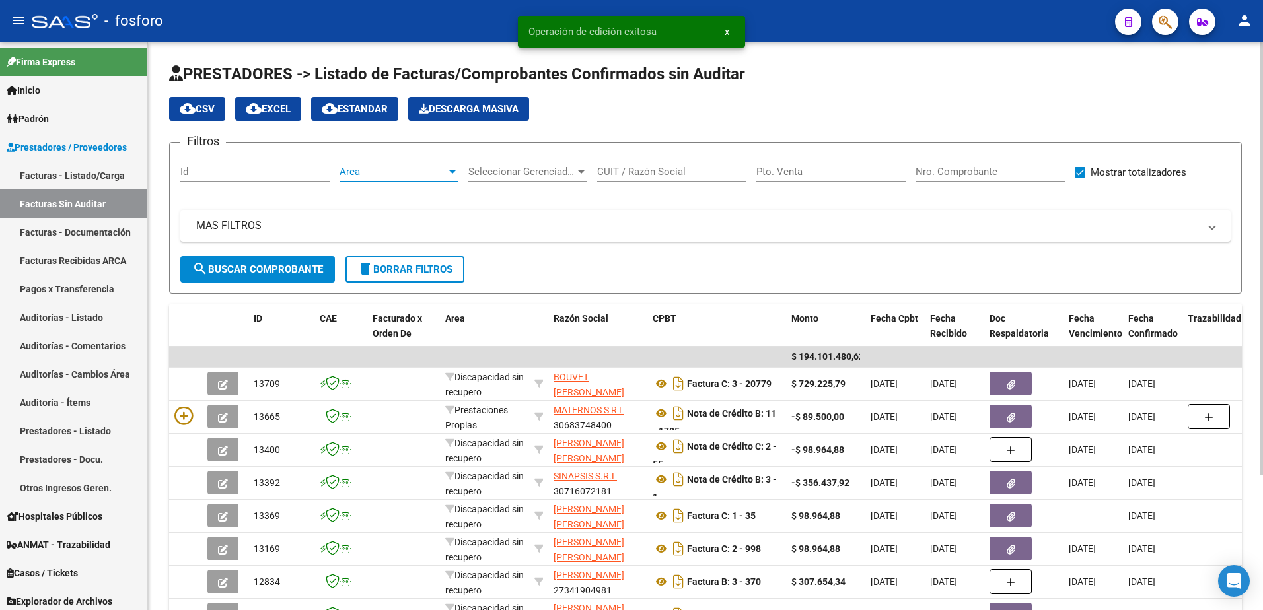
click at [451, 171] on div at bounding box center [452, 171] width 7 height 3
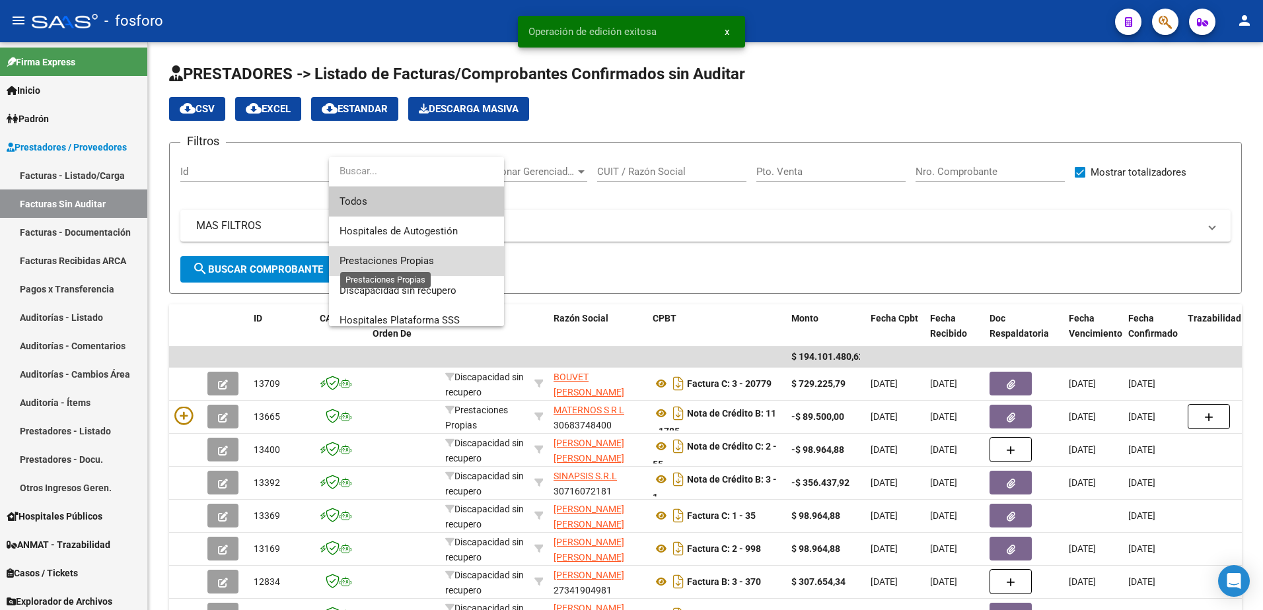
click at [409, 257] on span "Prestaciones Propias" at bounding box center [387, 261] width 94 height 12
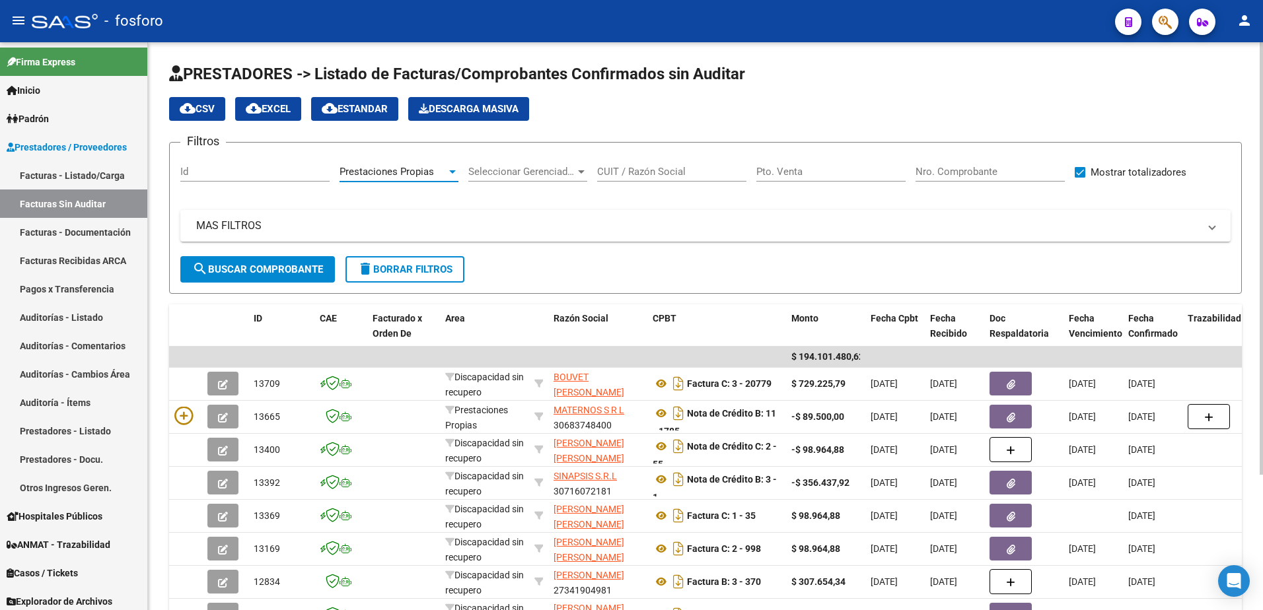
click at [258, 277] on button "search Buscar Comprobante" at bounding box center [257, 269] width 155 height 26
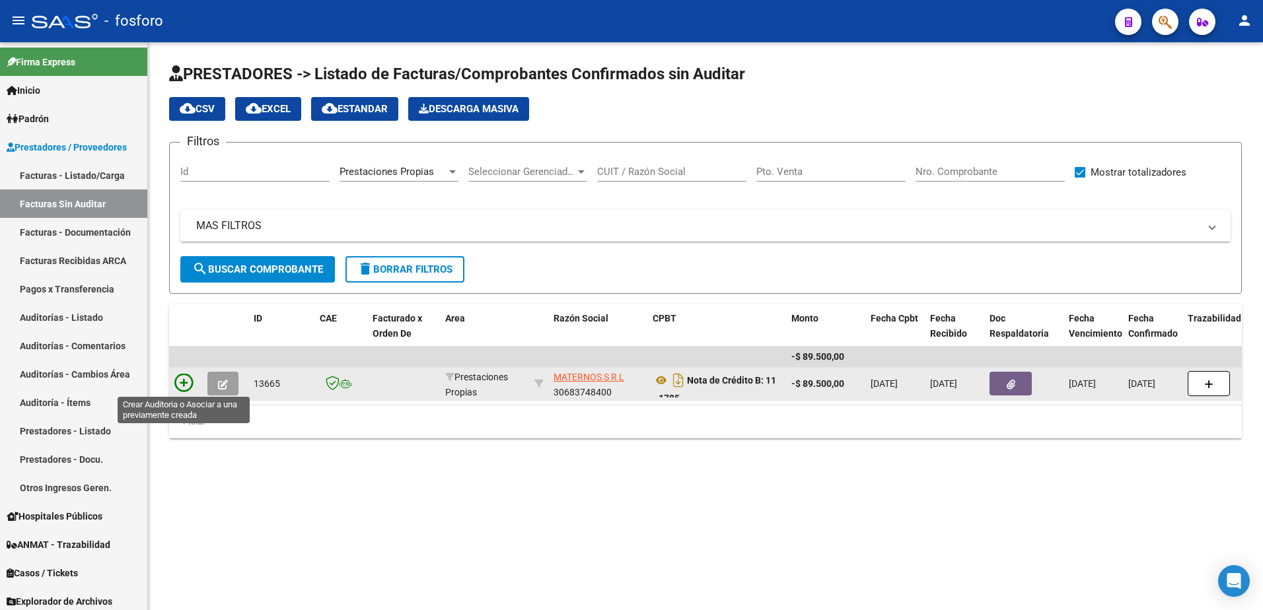
click at [176, 379] on icon at bounding box center [183, 383] width 18 height 18
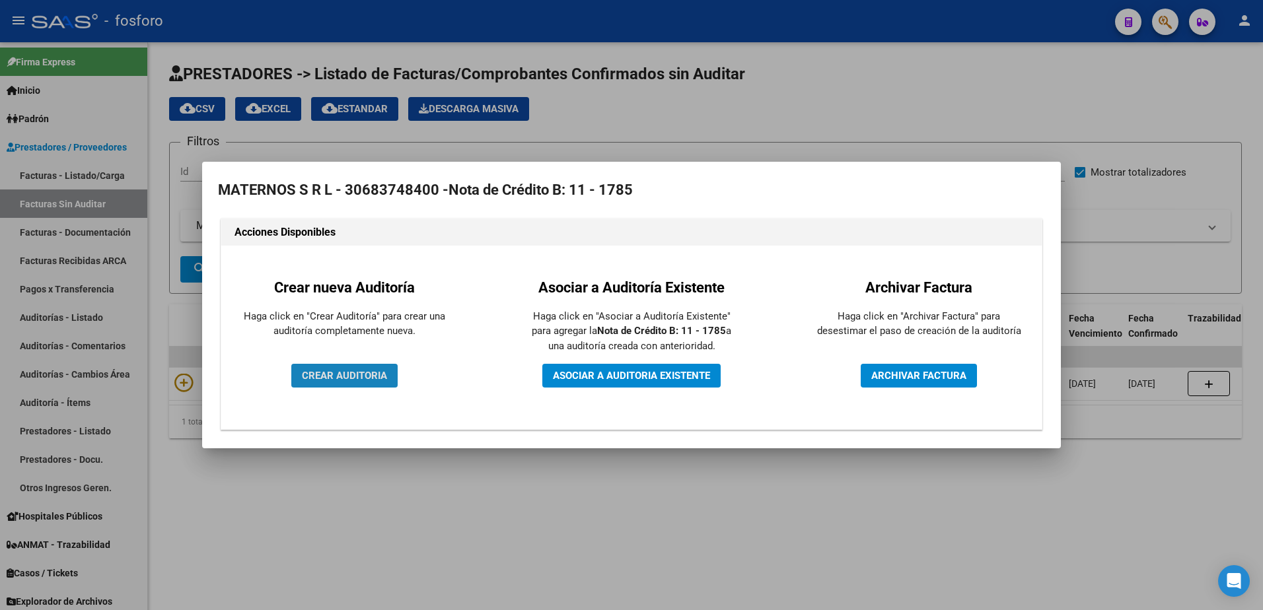
click at [318, 377] on span "CREAR AUDITORIA" at bounding box center [344, 376] width 85 height 12
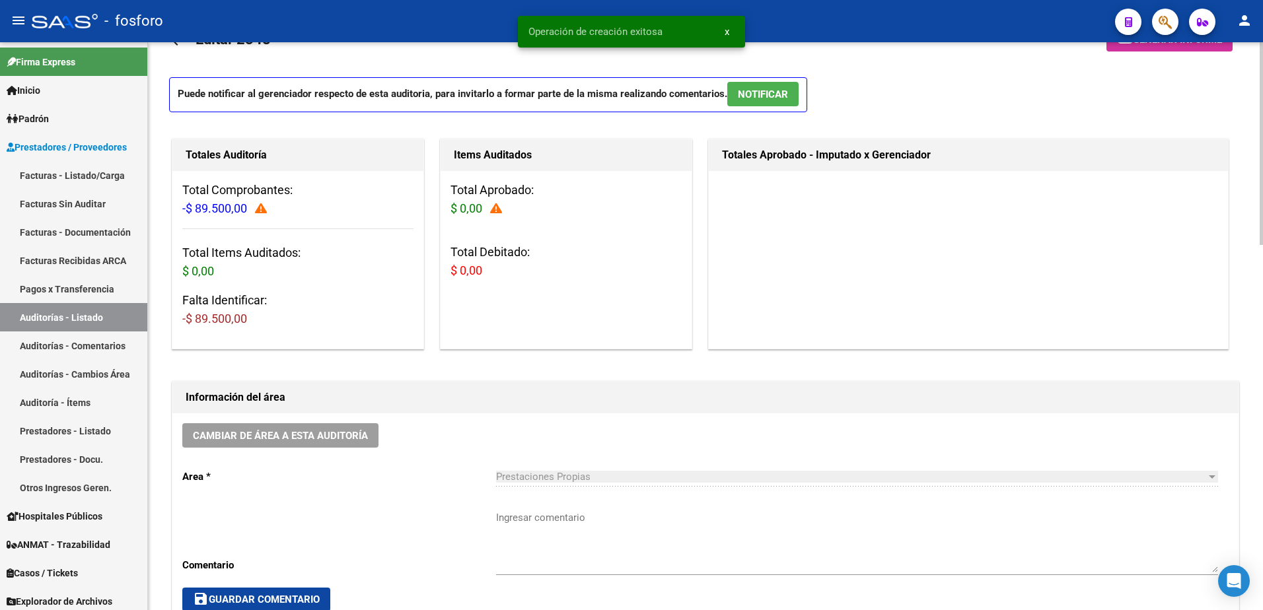
scroll to position [66, 0]
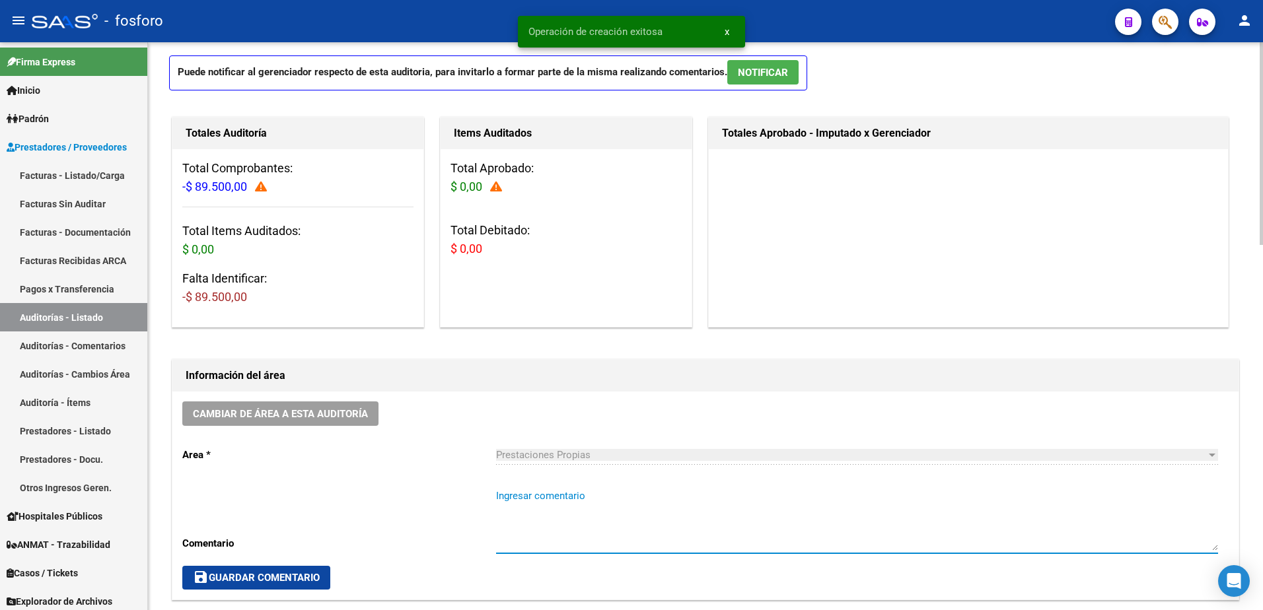
click at [547, 496] on textarea "Ingresar comentario" at bounding box center [857, 520] width 722 height 62
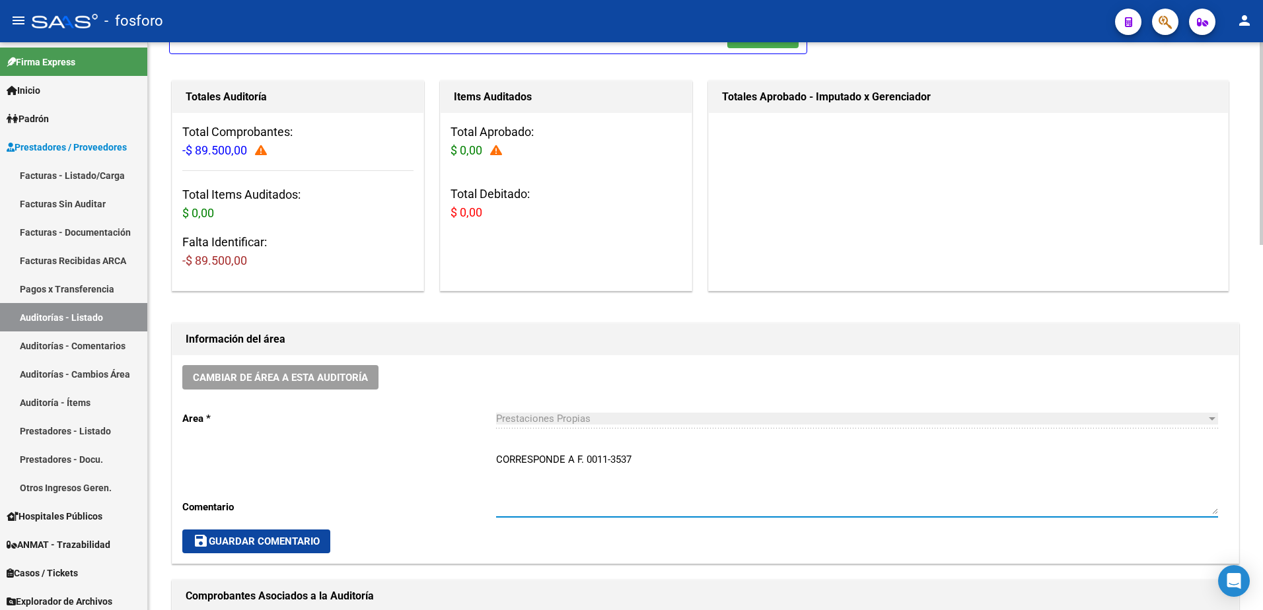
scroll to position [132, 0]
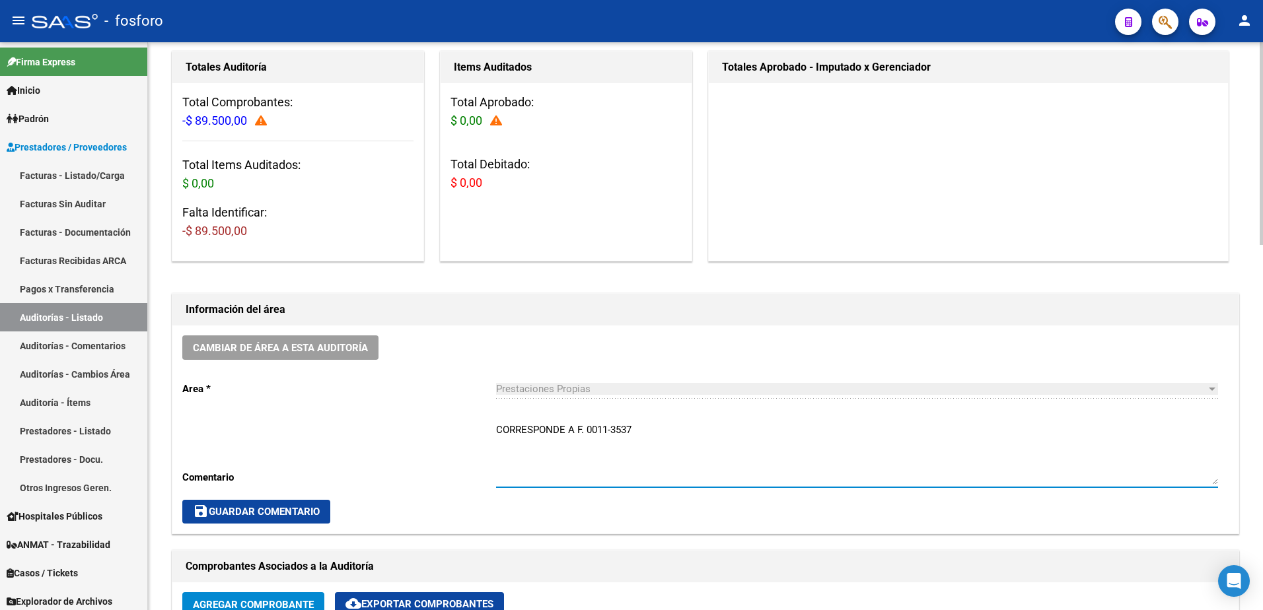
click at [581, 431] on textarea "CORRESPONDE A F. 0011-3537" at bounding box center [857, 454] width 722 height 62
type textarea "CORRESPONDE A FC. 0011-3537"
drag, startPoint x: 266, startPoint y: 513, endPoint x: 314, endPoint y: 499, distance: 50.2
click at [268, 513] on span "save Guardar Comentario" at bounding box center [256, 512] width 127 height 12
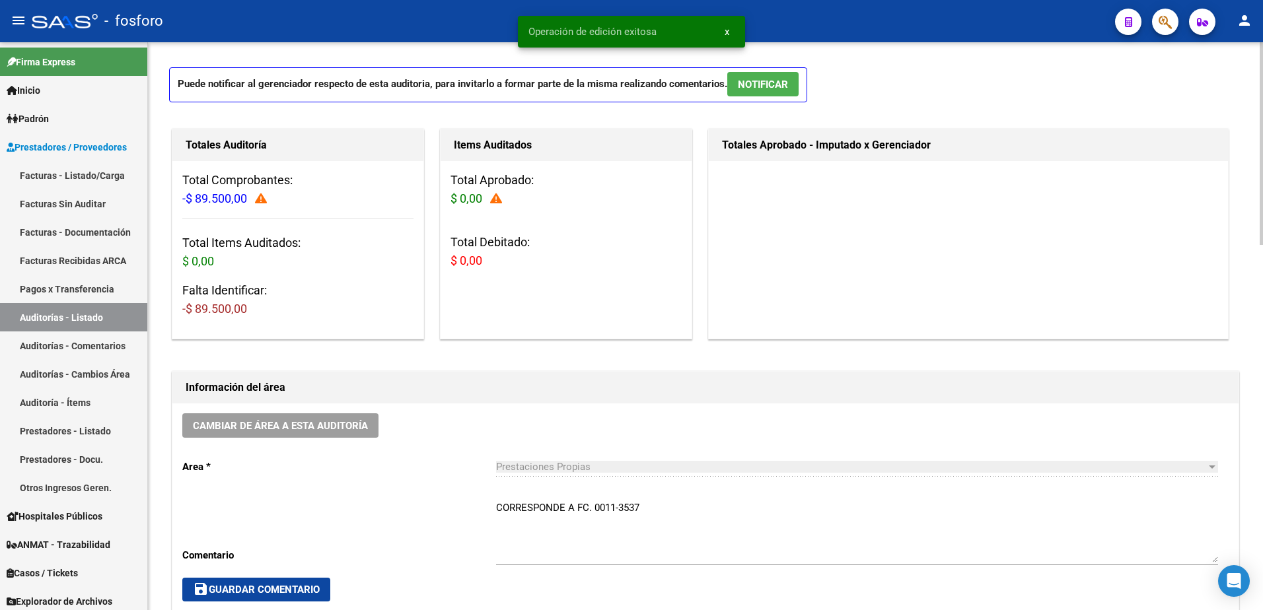
scroll to position [0, 0]
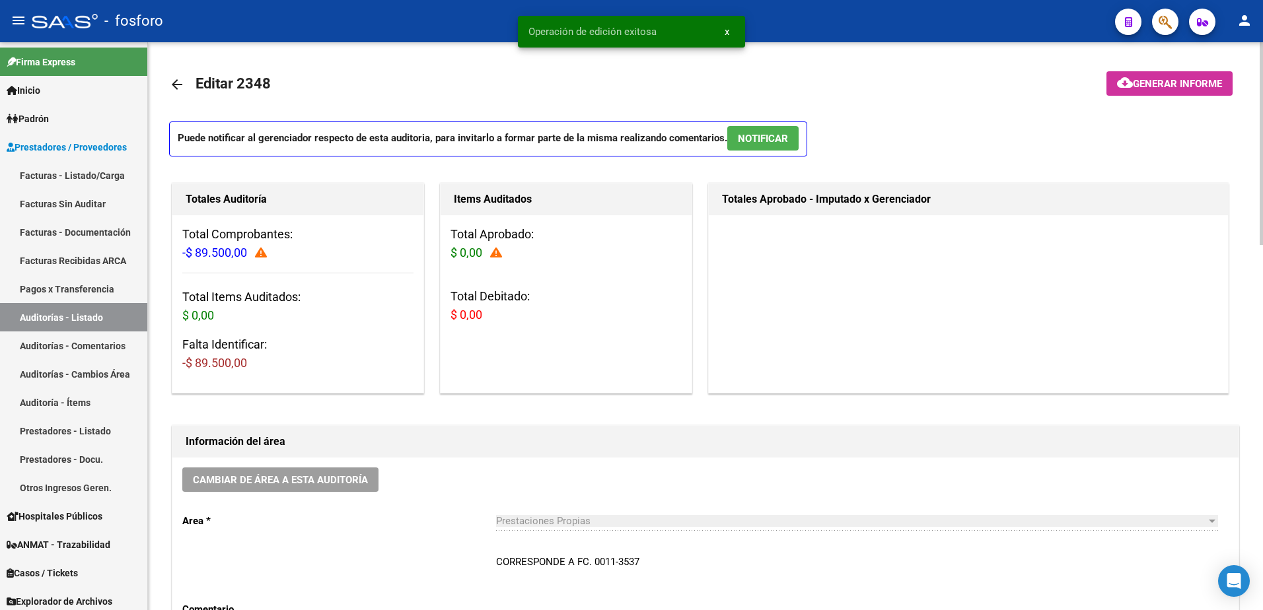
click at [1110, 77] on button "cloud_download Generar informe" at bounding box center [1169, 83] width 126 height 24
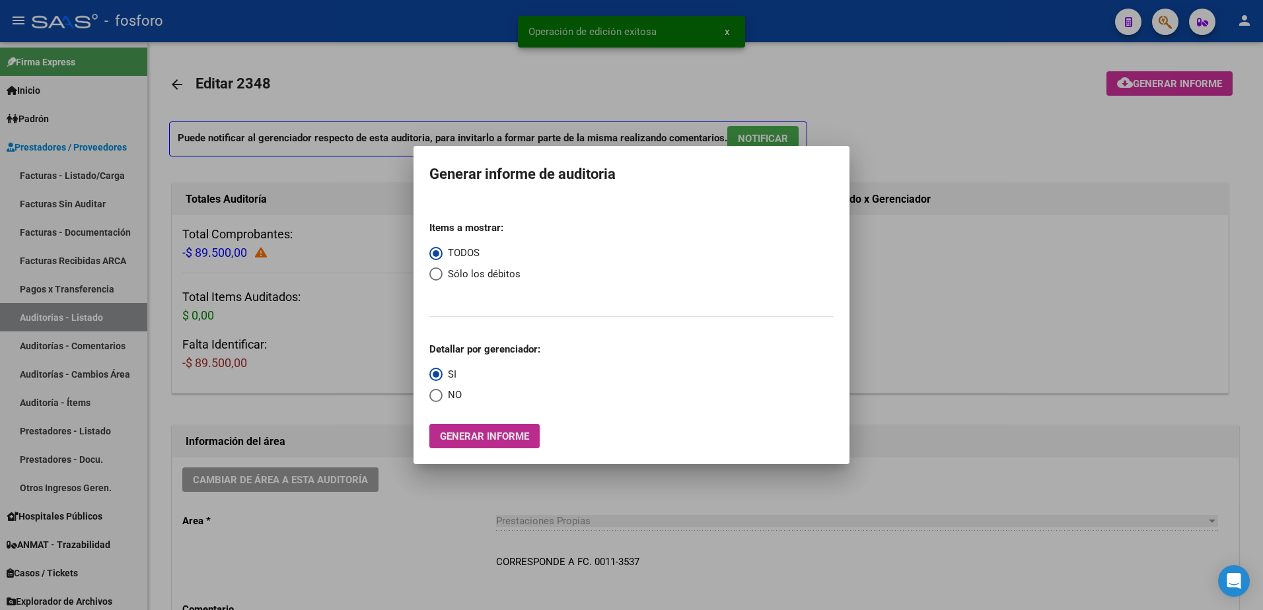
click at [474, 440] on span "Generar informe" at bounding box center [484, 437] width 89 height 12
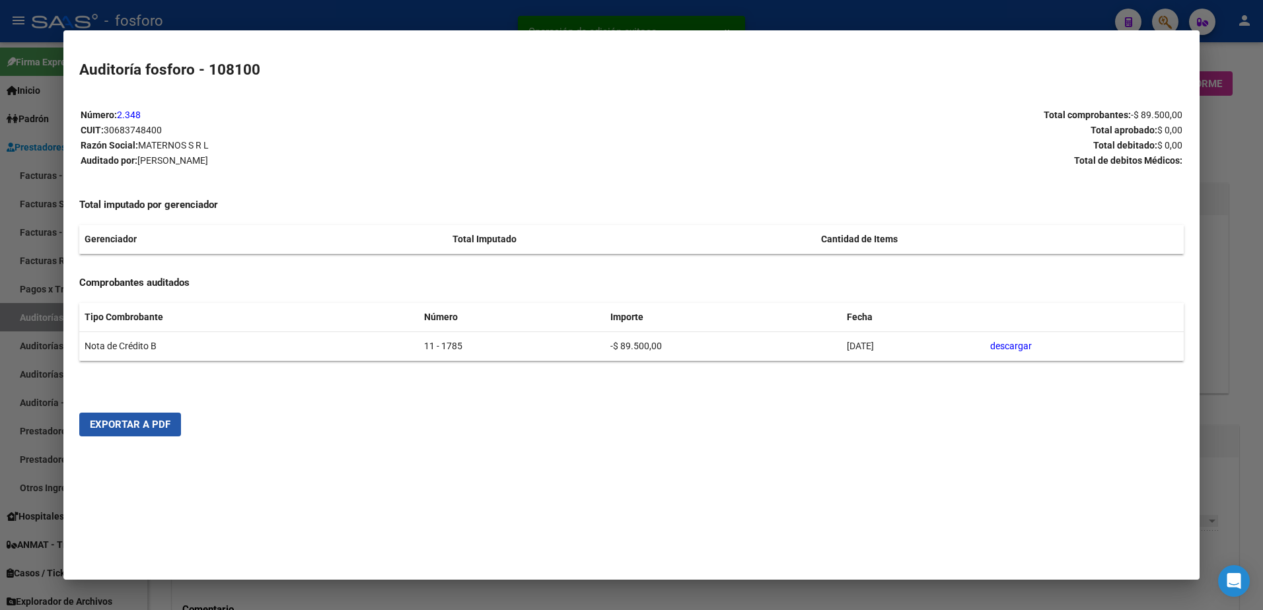
click at [161, 430] on span "Exportar a PDF" at bounding box center [130, 425] width 81 height 12
click at [1231, 173] on div at bounding box center [631, 305] width 1263 height 610
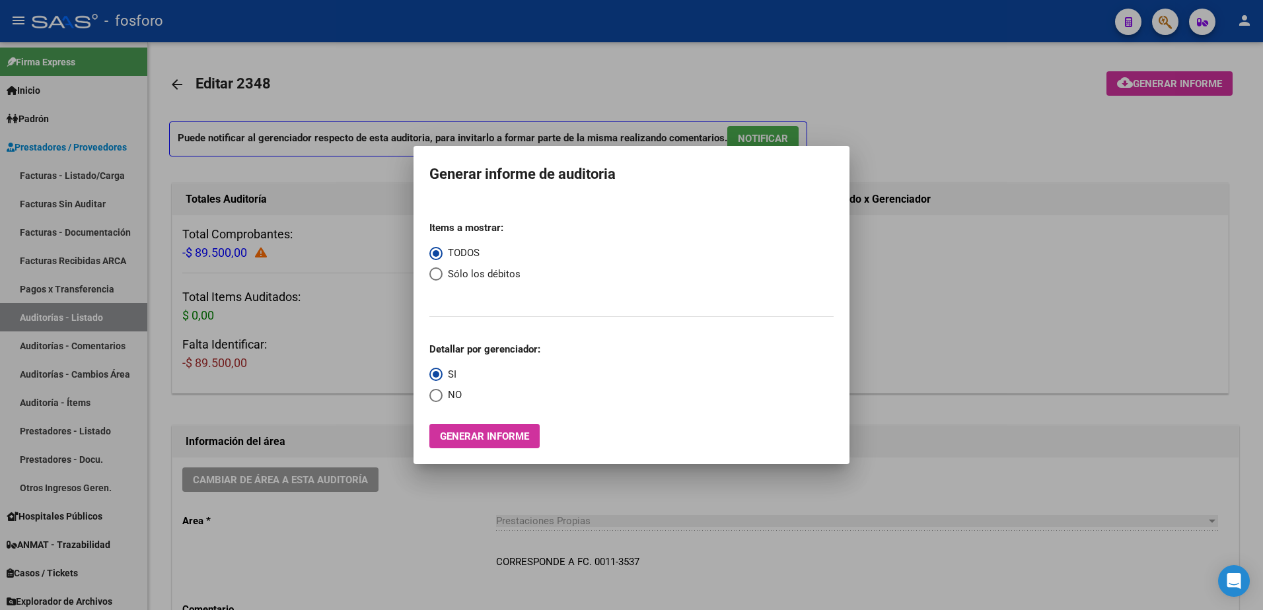
click at [1170, 22] on div at bounding box center [631, 305] width 1263 height 610
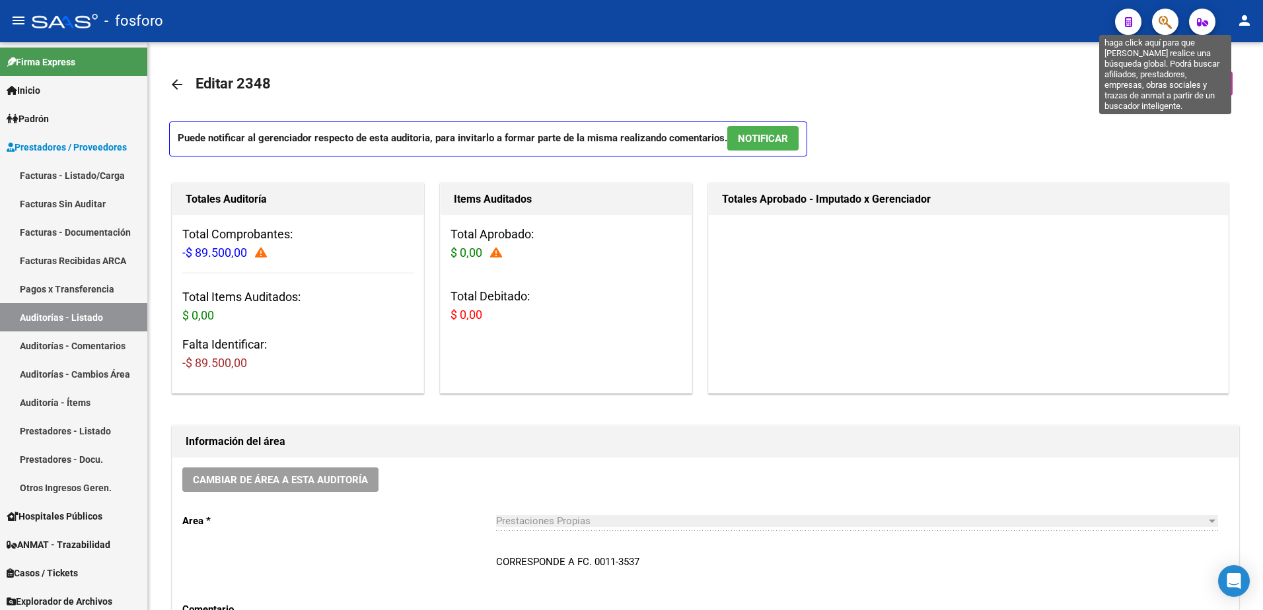
click at [1170, 22] on icon "button" at bounding box center [1165, 22] width 13 height 15
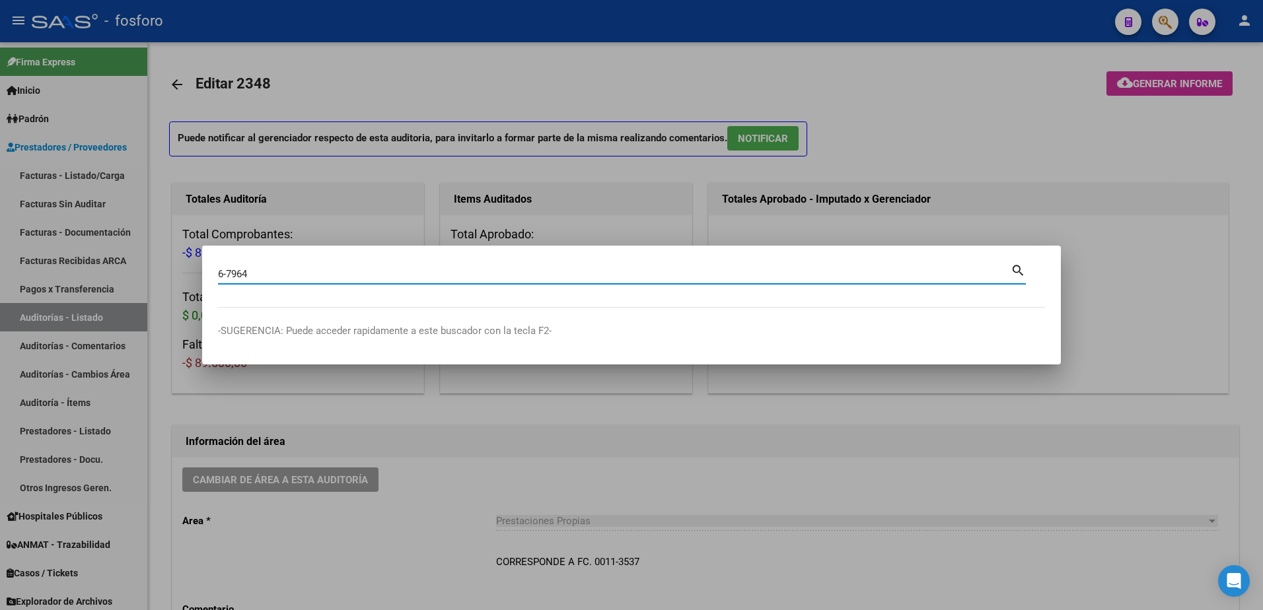
type input "6-7964"
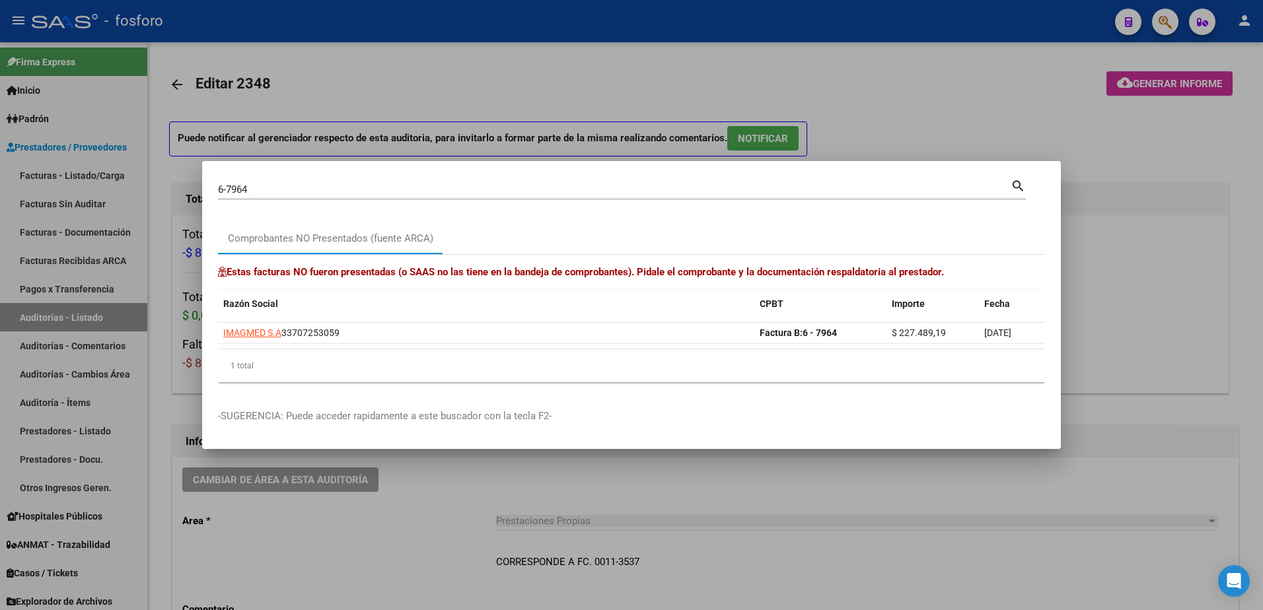
click at [752, 486] on div at bounding box center [631, 305] width 1263 height 610
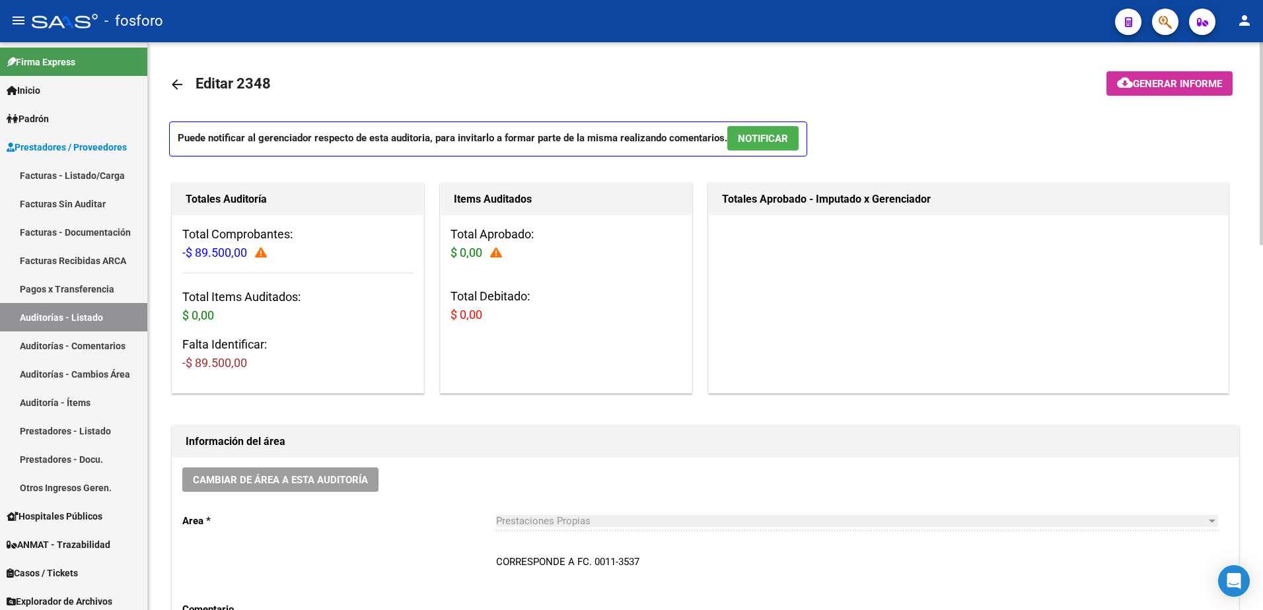
click at [842, 475] on div "Cambiar de área a esta auditoría Area * Prestaciones Propias Seleccionar area C…" at bounding box center [705, 562] width 1066 height 208
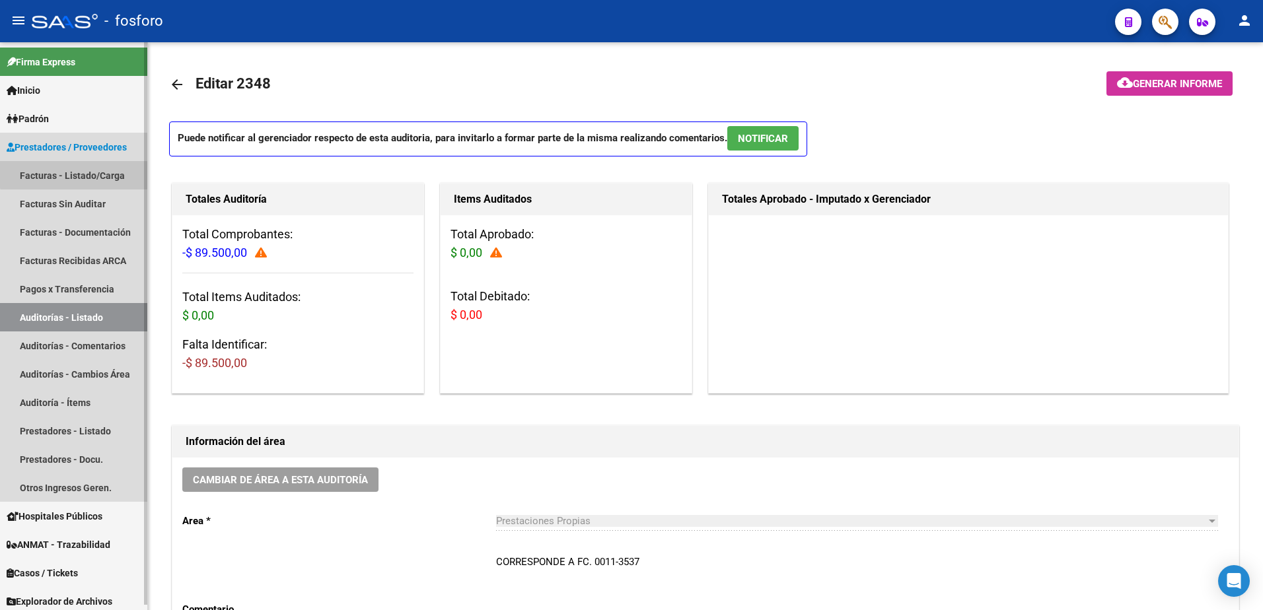
click at [90, 173] on link "Facturas - Listado/Carga" at bounding box center [73, 175] width 147 height 28
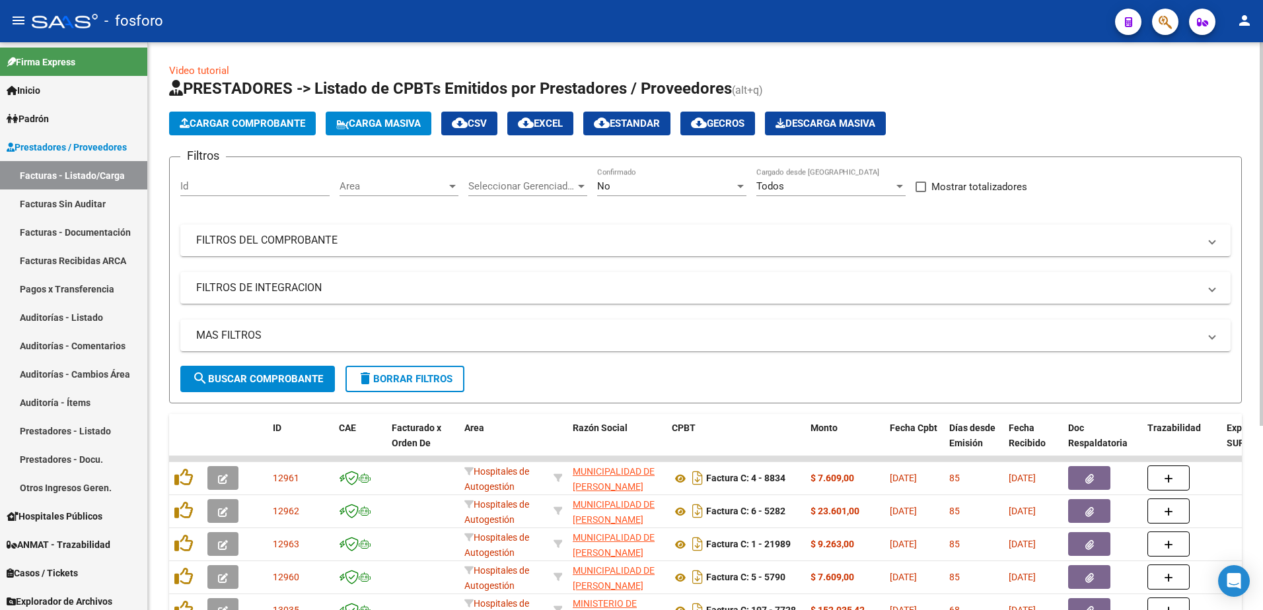
click at [453, 187] on div at bounding box center [452, 186] width 7 height 3
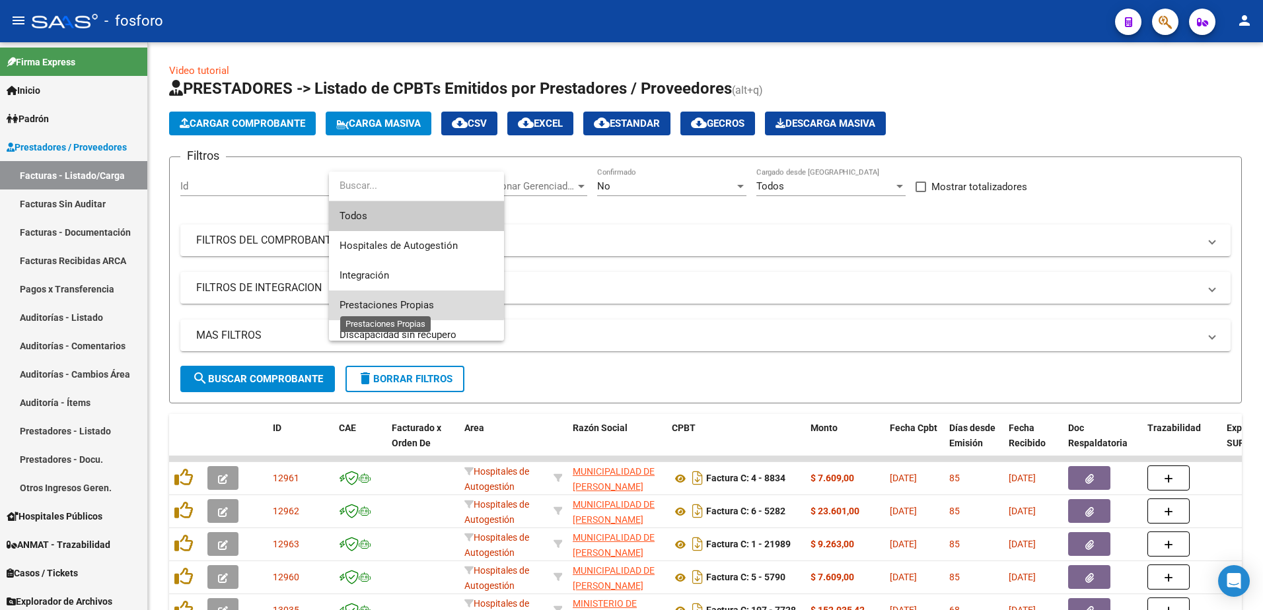
click at [409, 303] on span "Prestaciones Propias" at bounding box center [387, 305] width 94 height 12
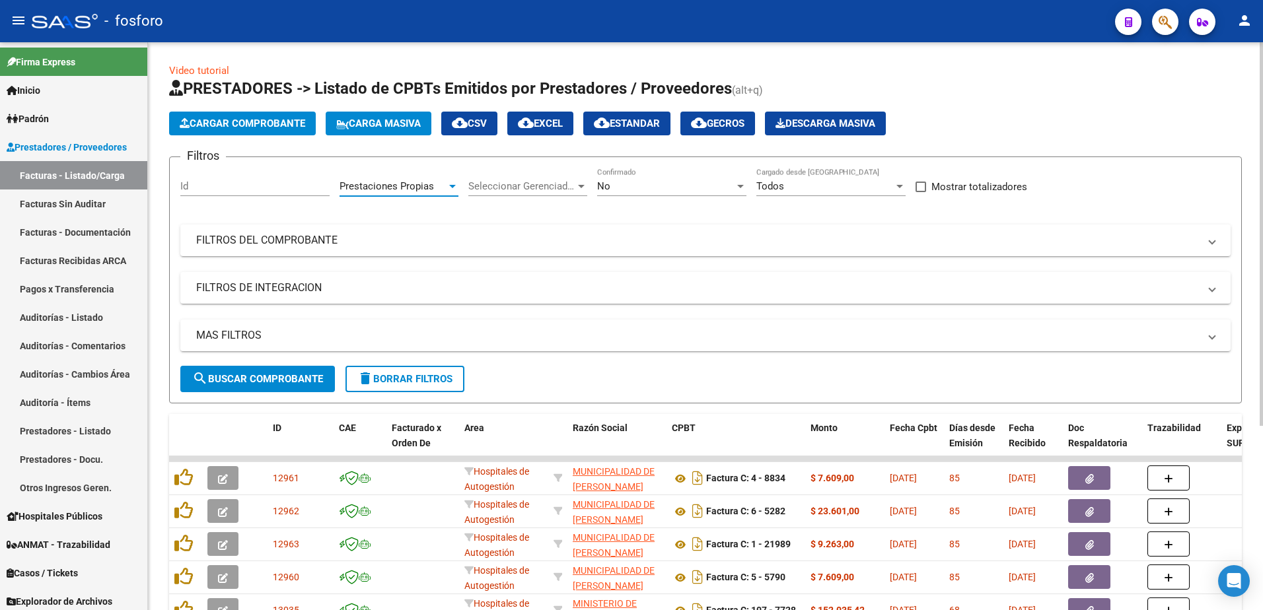
click at [229, 370] on button "search Buscar Comprobante" at bounding box center [257, 379] width 155 height 26
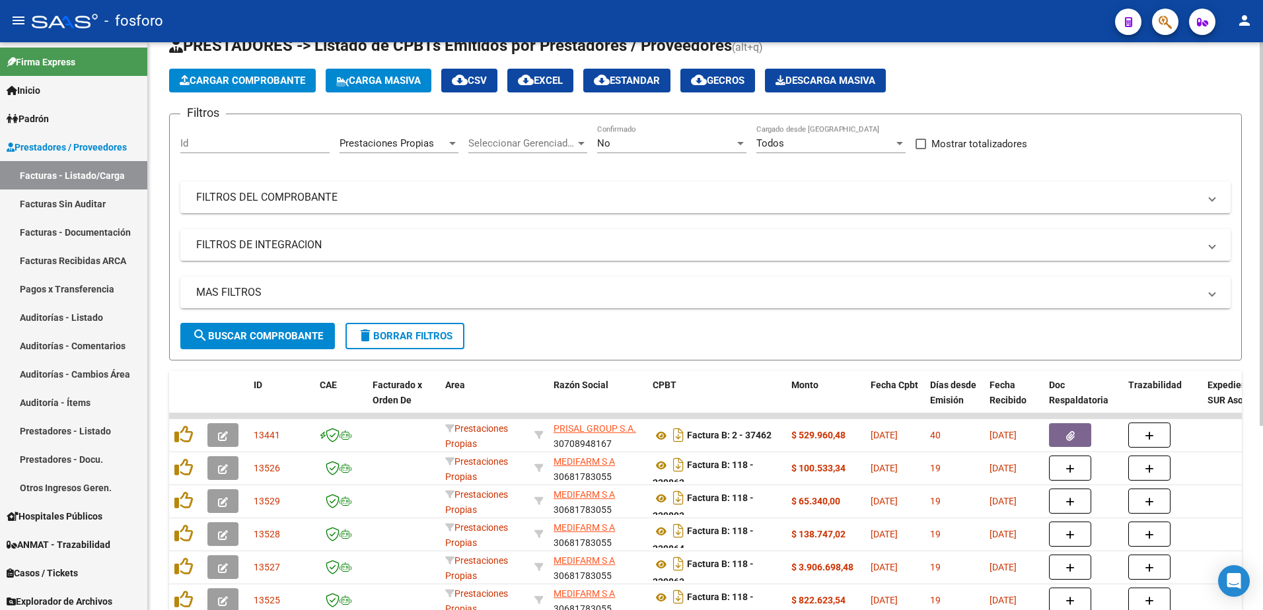
scroll to position [272, 0]
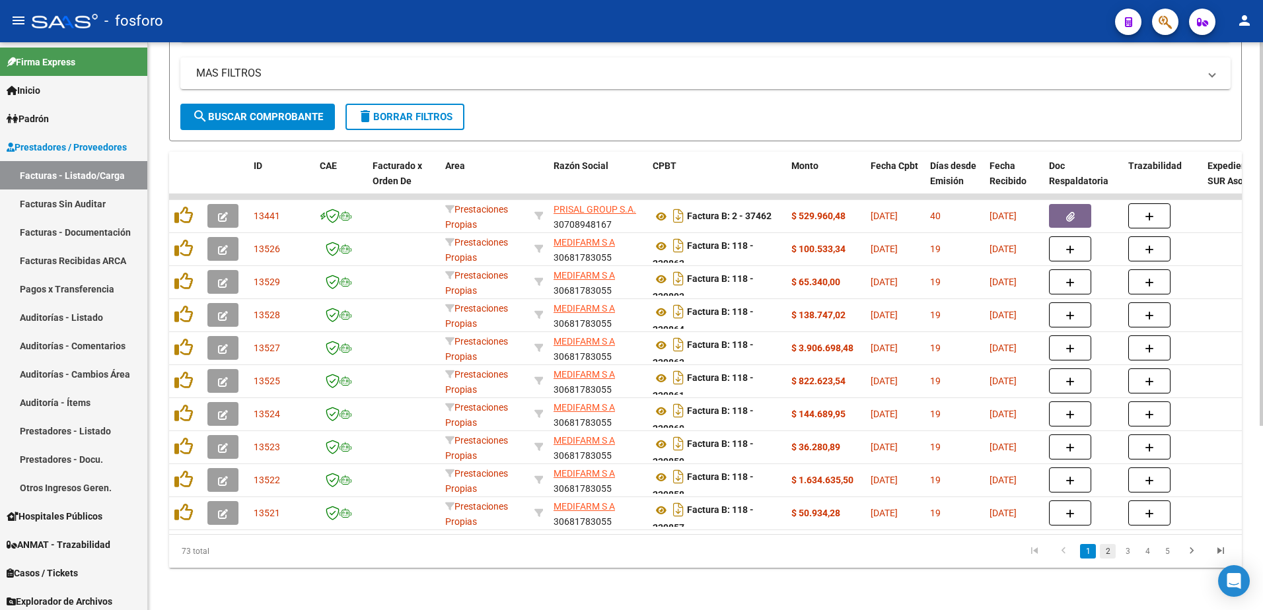
click at [1110, 554] on link "2" at bounding box center [1108, 551] width 16 height 15
click at [1128, 556] on link "3" at bounding box center [1128, 551] width 16 height 15
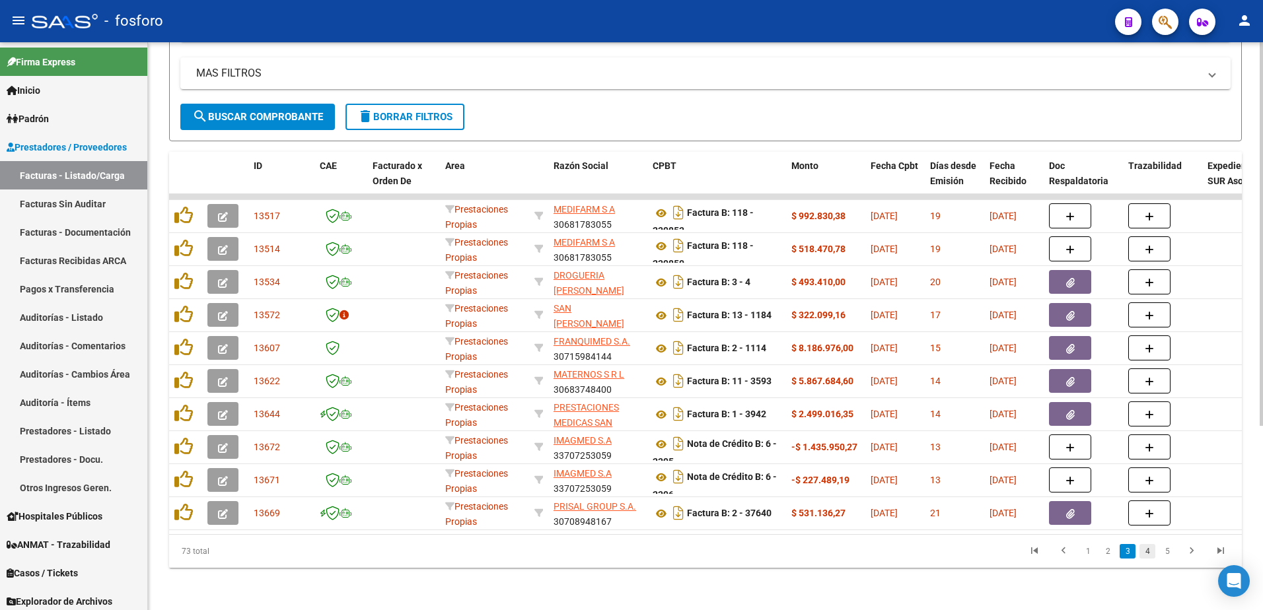
click at [1148, 552] on link "4" at bounding box center [1147, 551] width 16 height 15
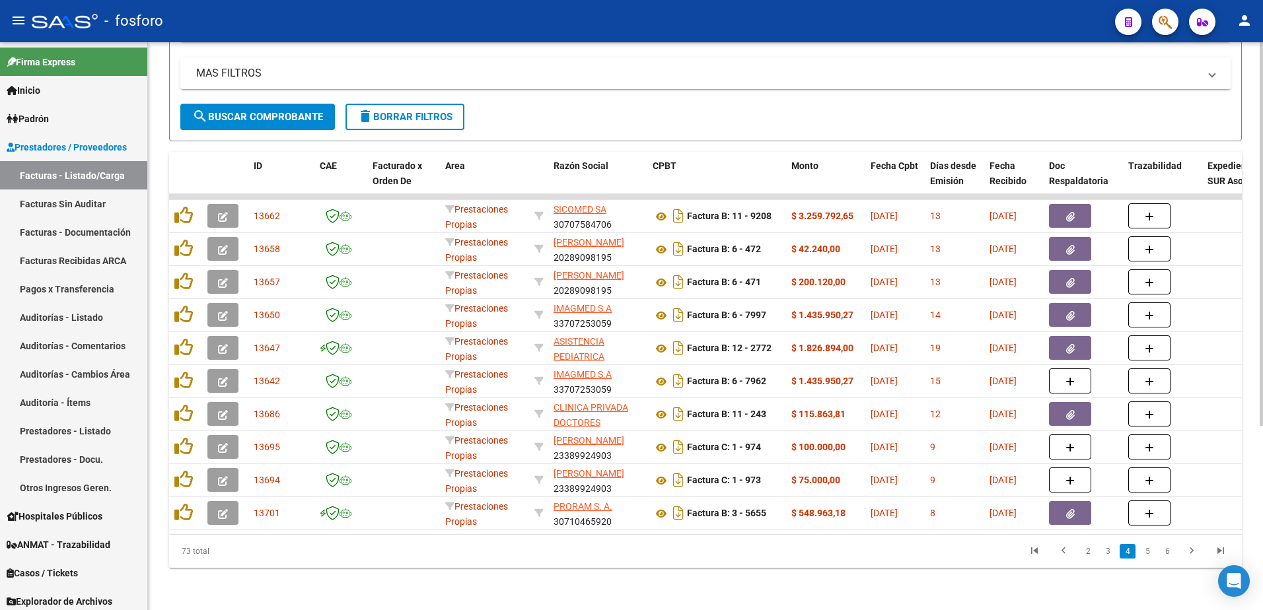
click at [1144, 550] on link "5" at bounding box center [1147, 551] width 16 height 15
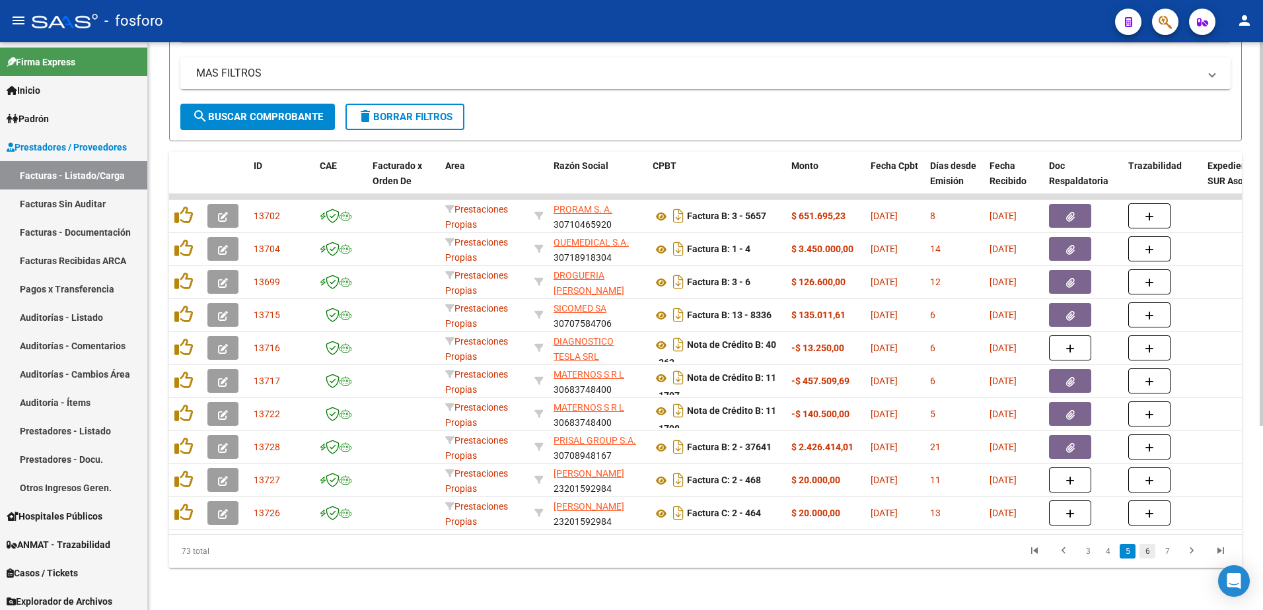
click at [1151, 551] on link "6" at bounding box center [1147, 551] width 16 height 15
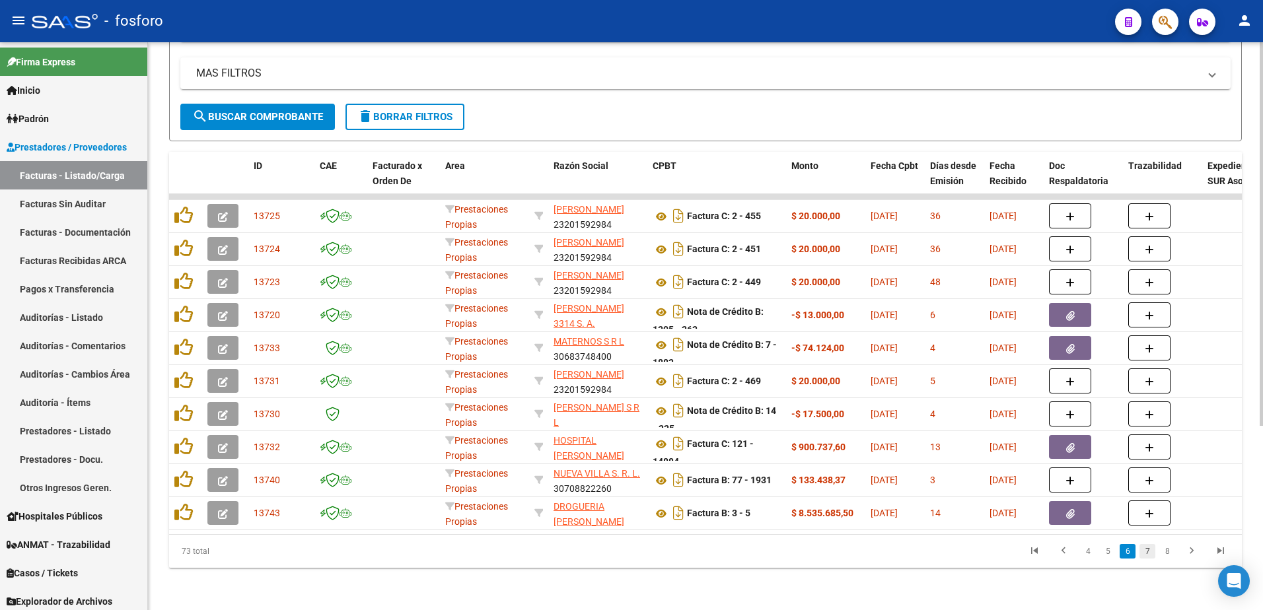
click at [1150, 554] on link "7" at bounding box center [1147, 551] width 16 height 15
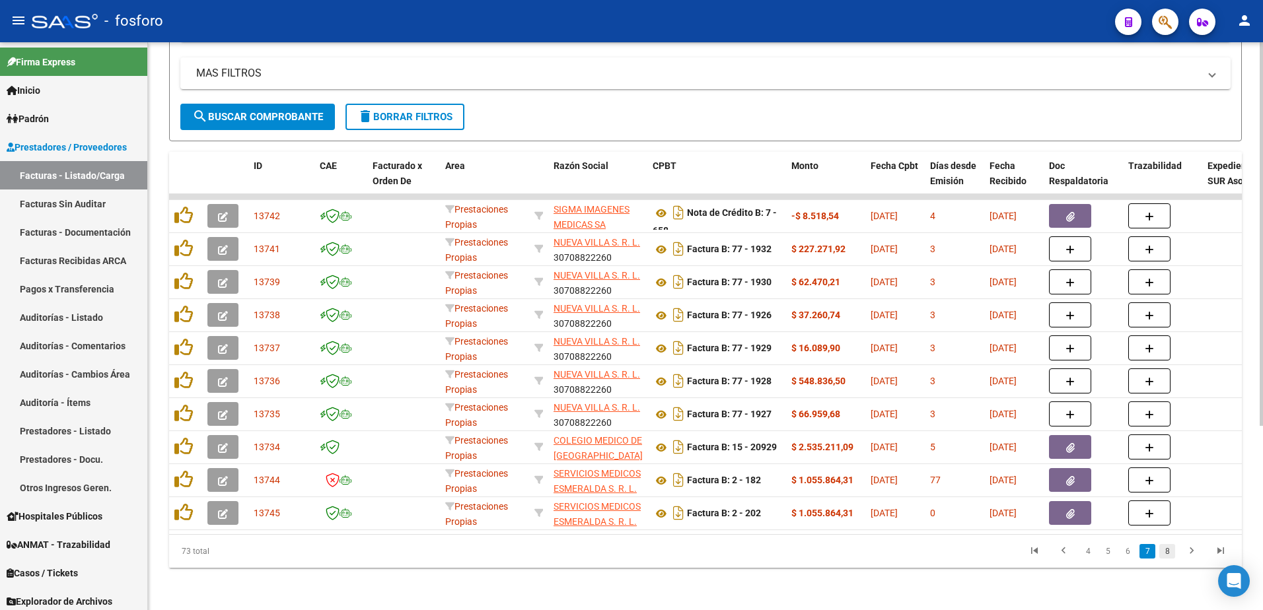
click at [1170, 556] on link "8" at bounding box center [1167, 551] width 16 height 15
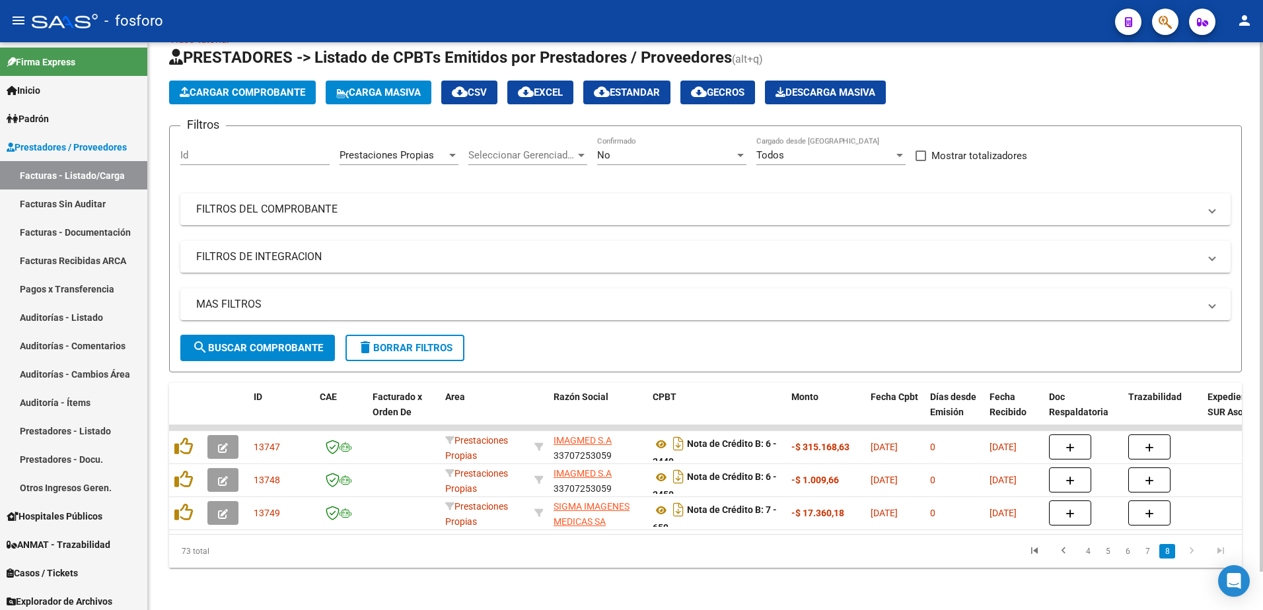
scroll to position [41, 0]
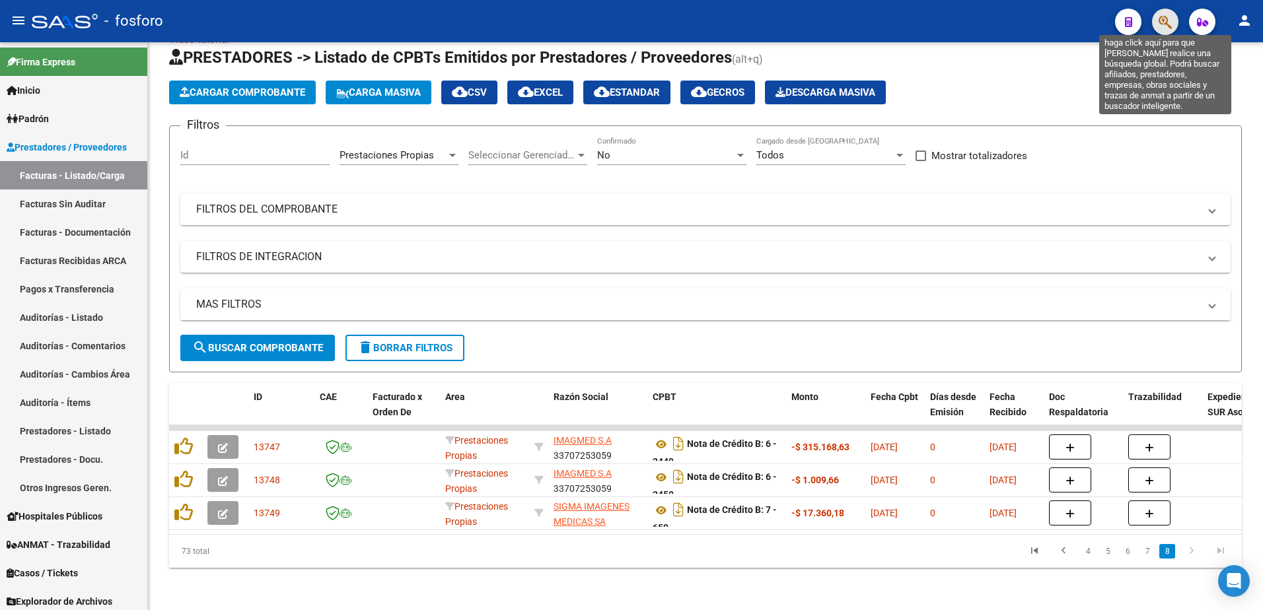
click at [1159, 30] on icon "button" at bounding box center [1165, 22] width 13 height 15
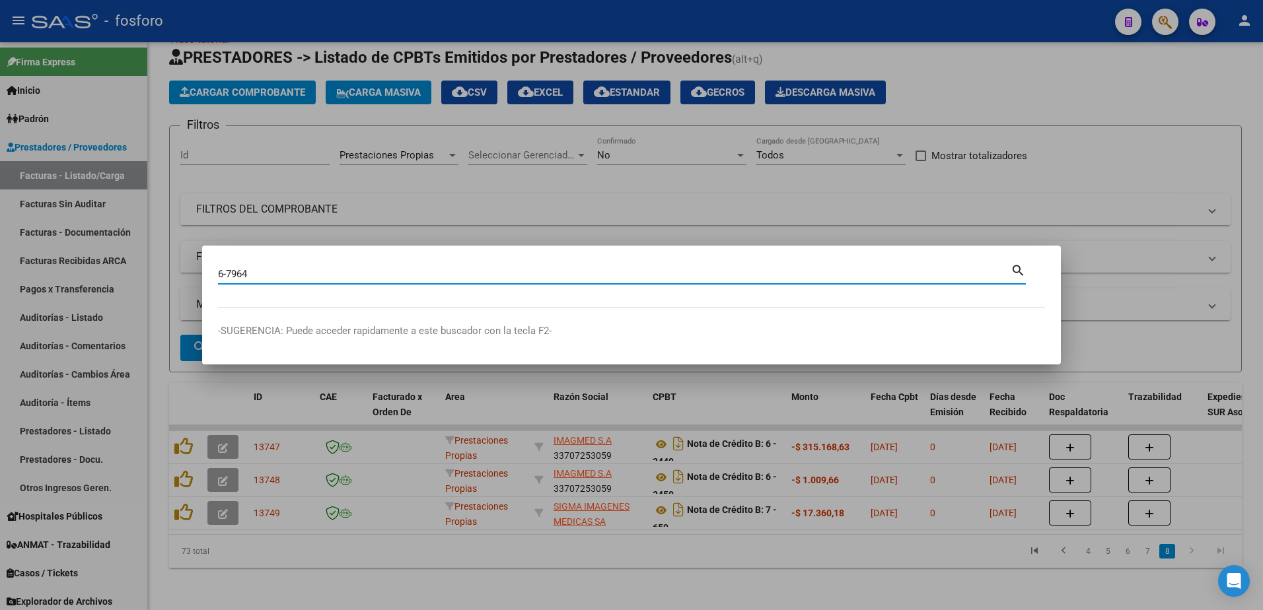
type input "6-7964"
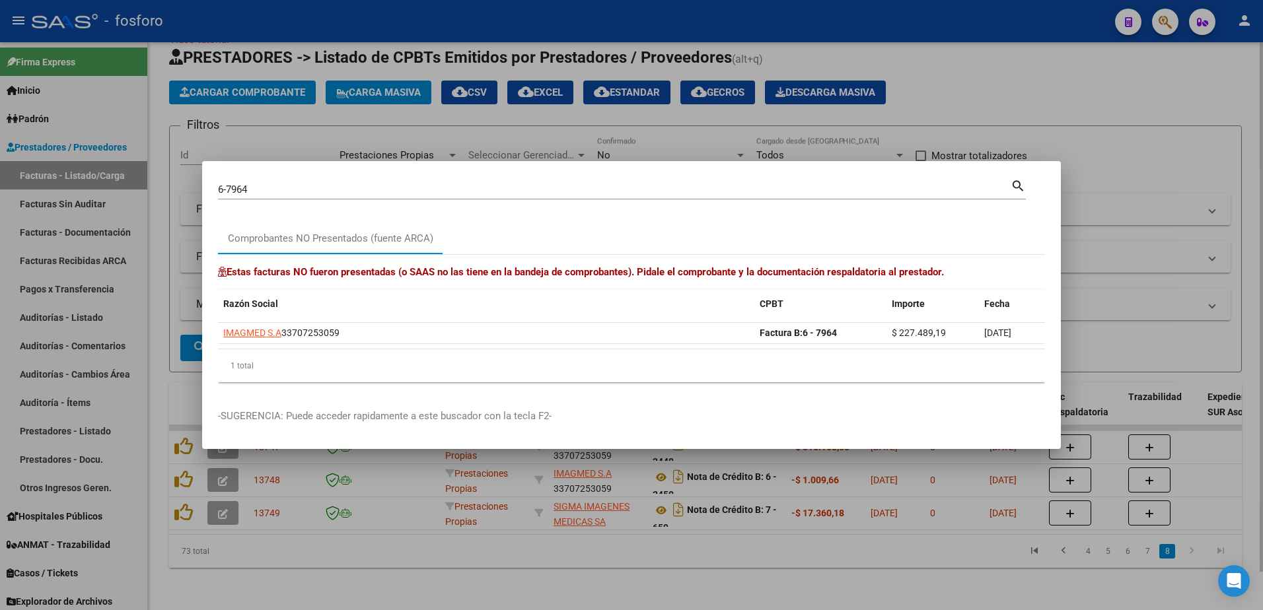
click at [763, 575] on div at bounding box center [631, 305] width 1263 height 610
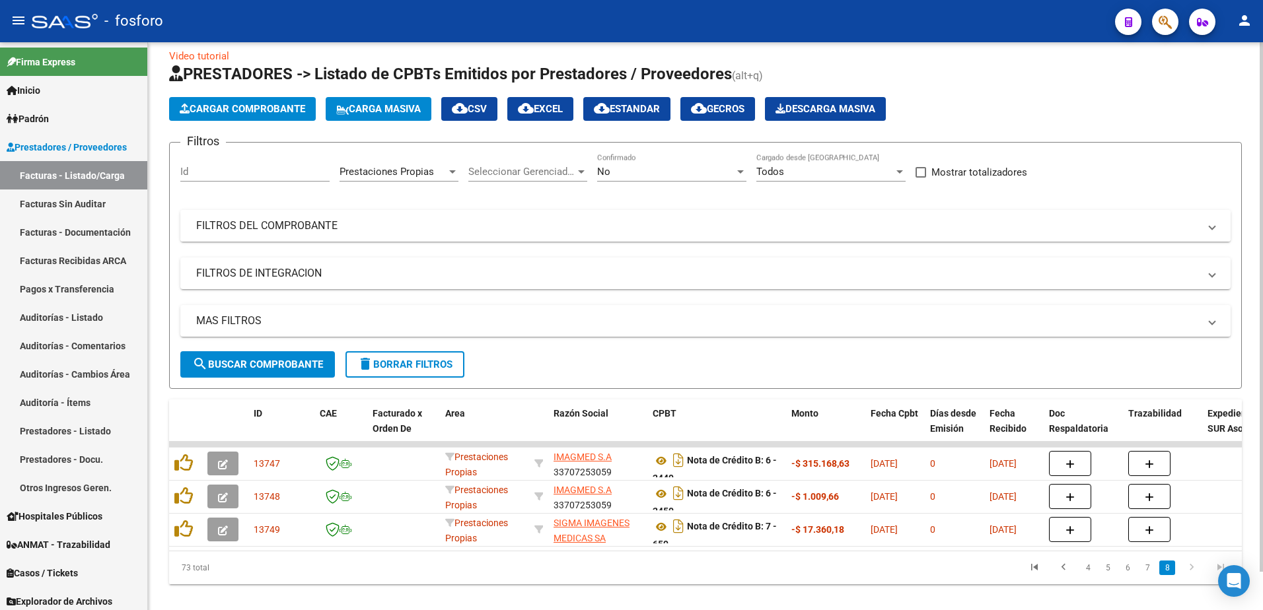
scroll to position [0, 0]
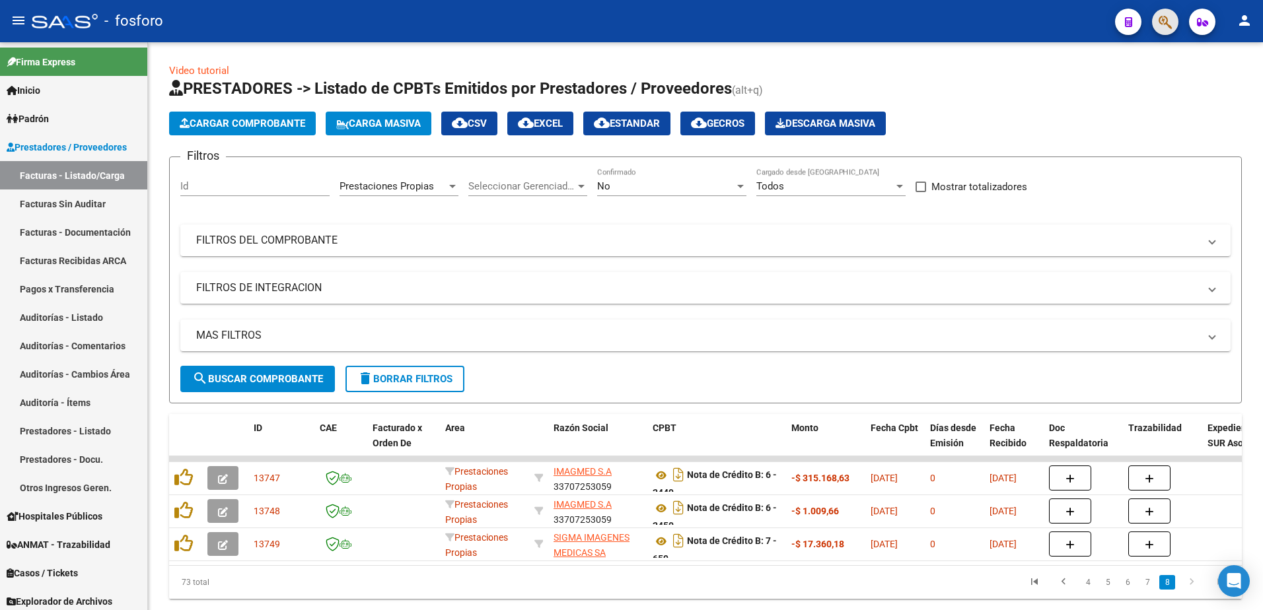
click at [1157, 20] on button "button" at bounding box center [1165, 22] width 26 height 26
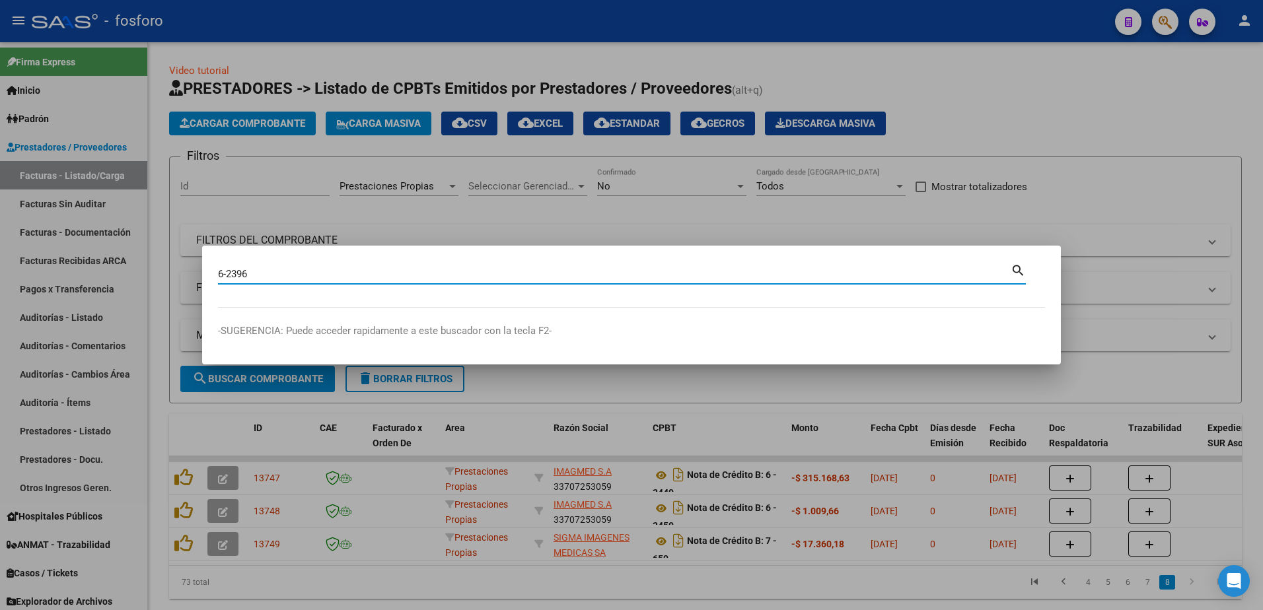
type input "6-2396"
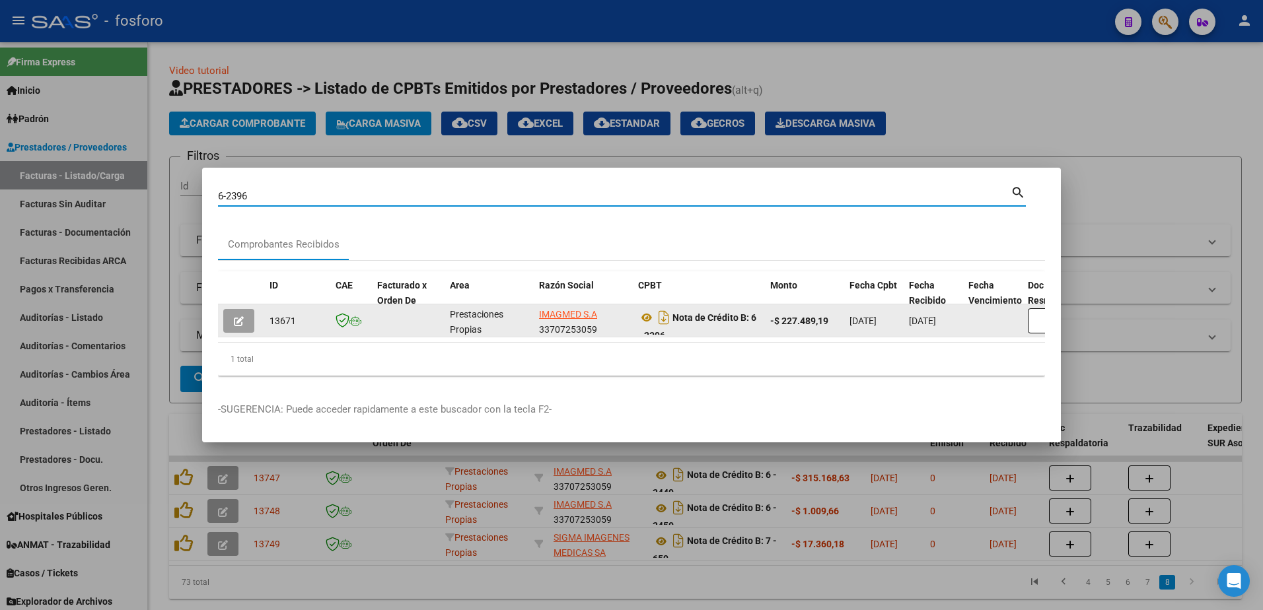
click at [242, 319] on icon "button" at bounding box center [239, 321] width 10 height 10
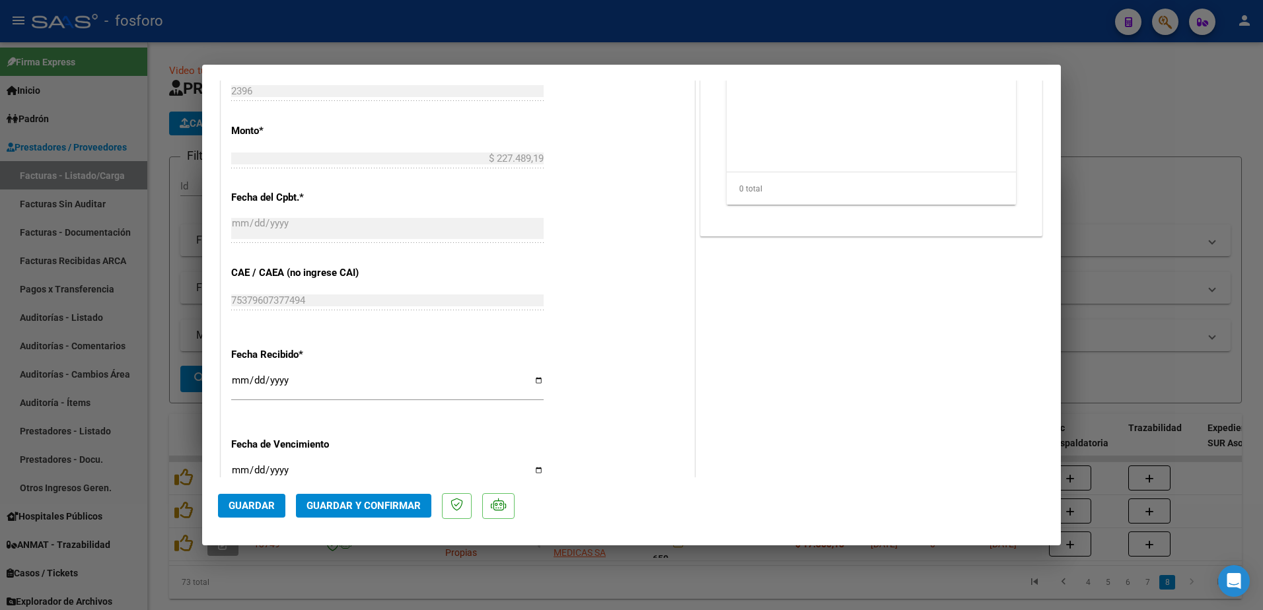
scroll to position [528, 0]
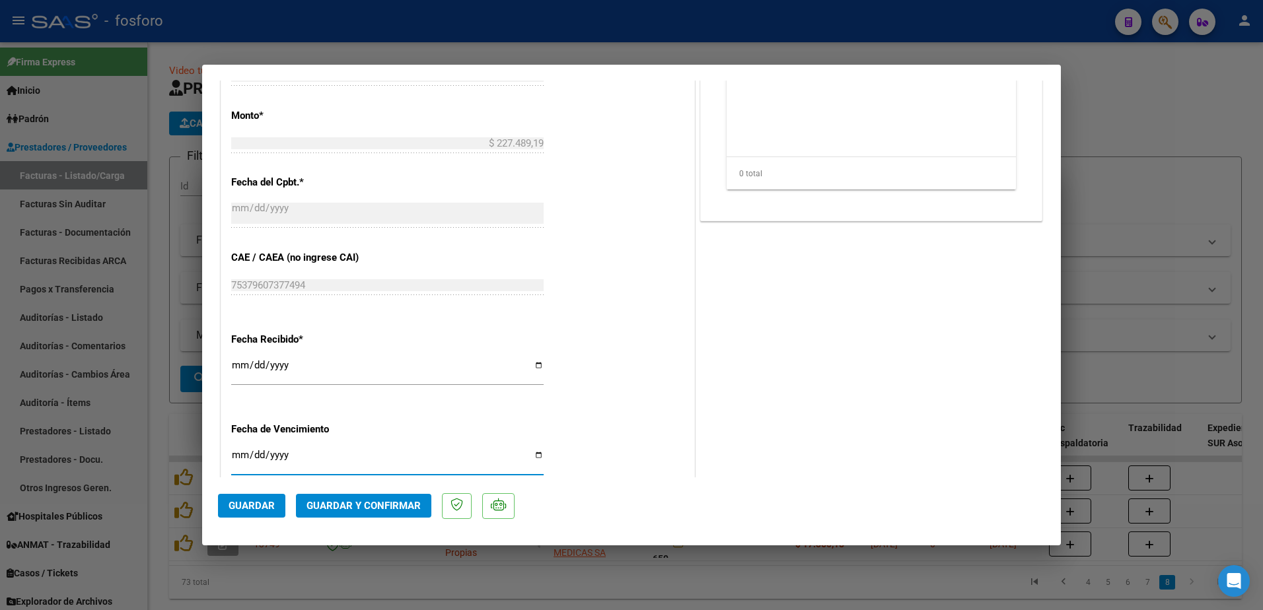
click at [235, 456] on input "Ingresar la fecha" at bounding box center [387, 460] width 312 height 21
type input "[DATE]"
click at [331, 501] on span "Guardar y Confirmar" at bounding box center [363, 506] width 114 height 12
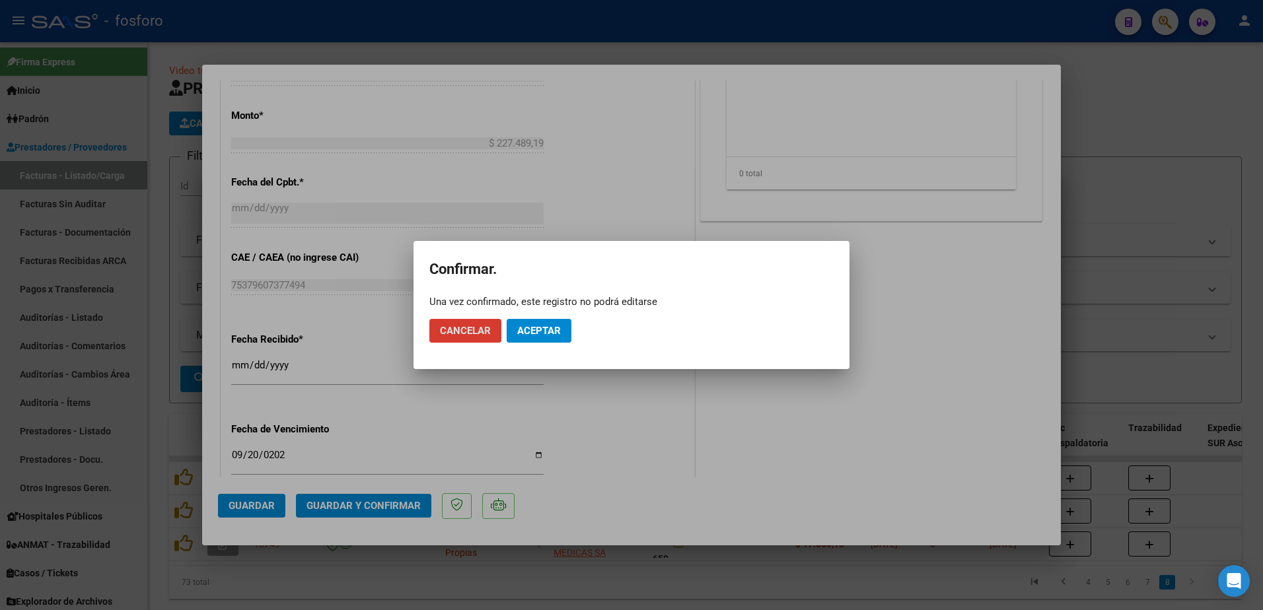
click at [530, 331] on span "Aceptar" at bounding box center [539, 331] width 44 height 12
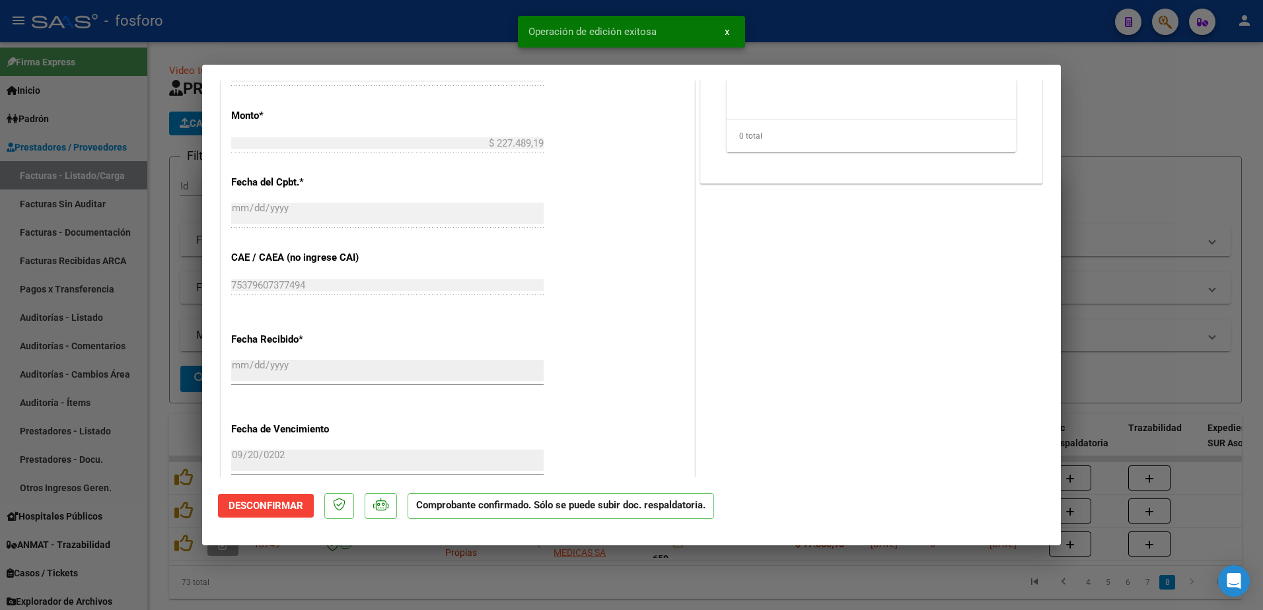
click at [124, 350] on div at bounding box center [631, 305] width 1263 height 610
type input "$ 0,00"
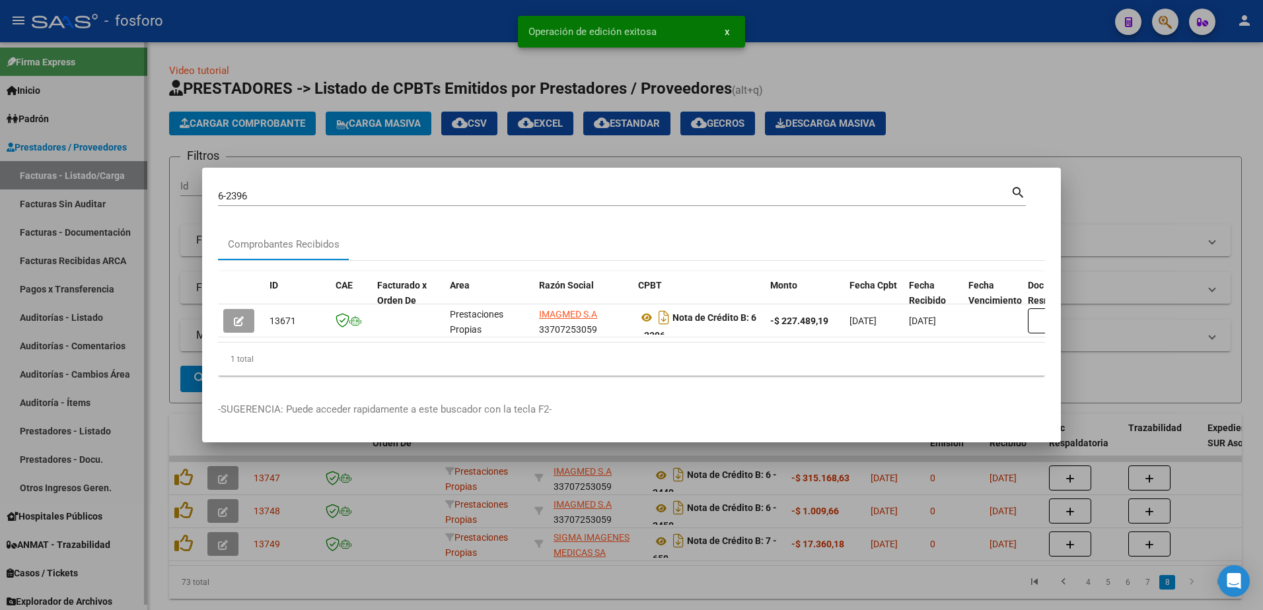
click at [89, 201] on div at bounding box center [631, 305] width 1263 height 610
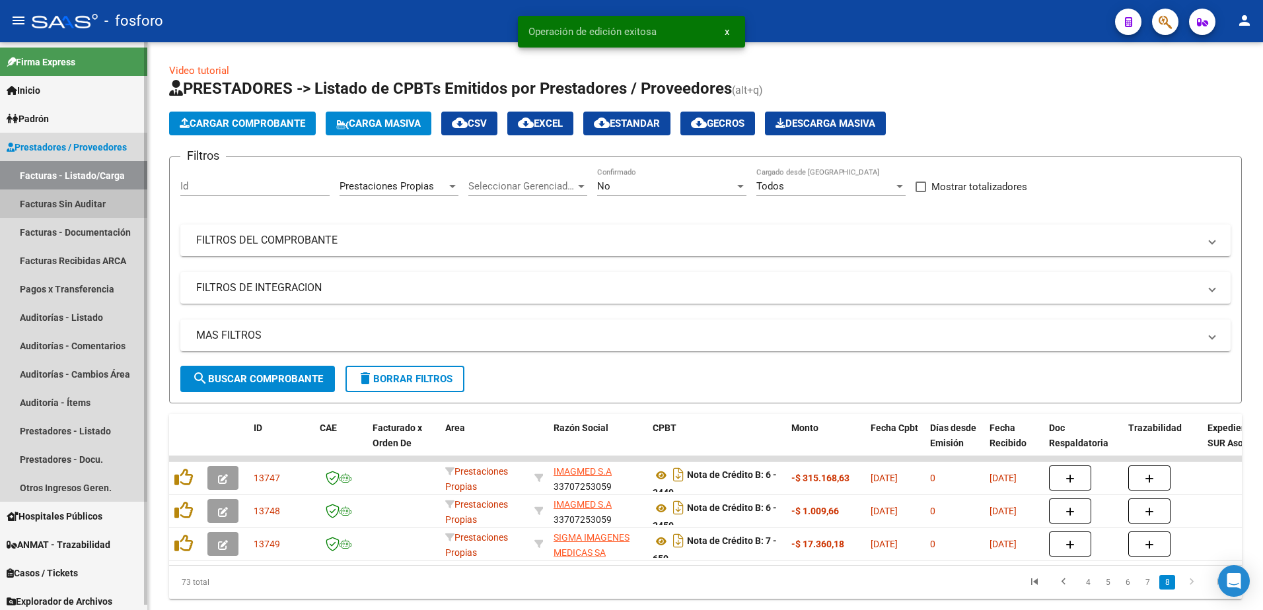
click at [116, 202] on link "Facturas Sin Auditar" at bounding box center [73, 204] width 147 height 28
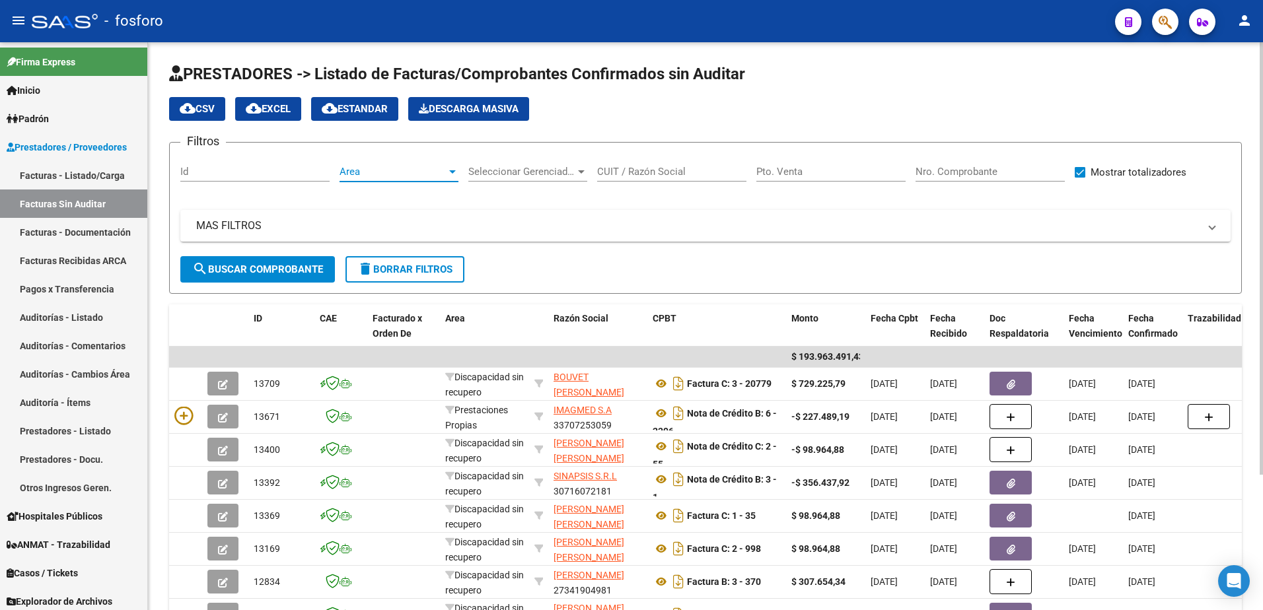
click at [455, 171] on div at bounding box center [452, 171] width 7 height 3
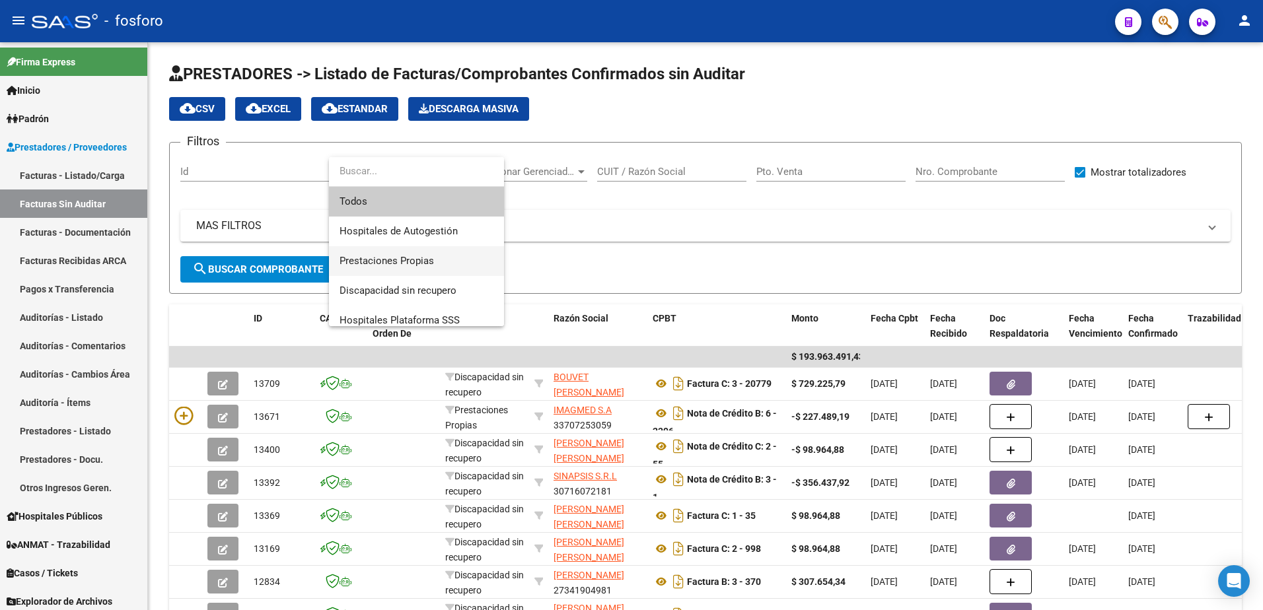
click at [426, 253] on span "Prestaciones Propias" at bounding box center [417, 261] width 154 height 30
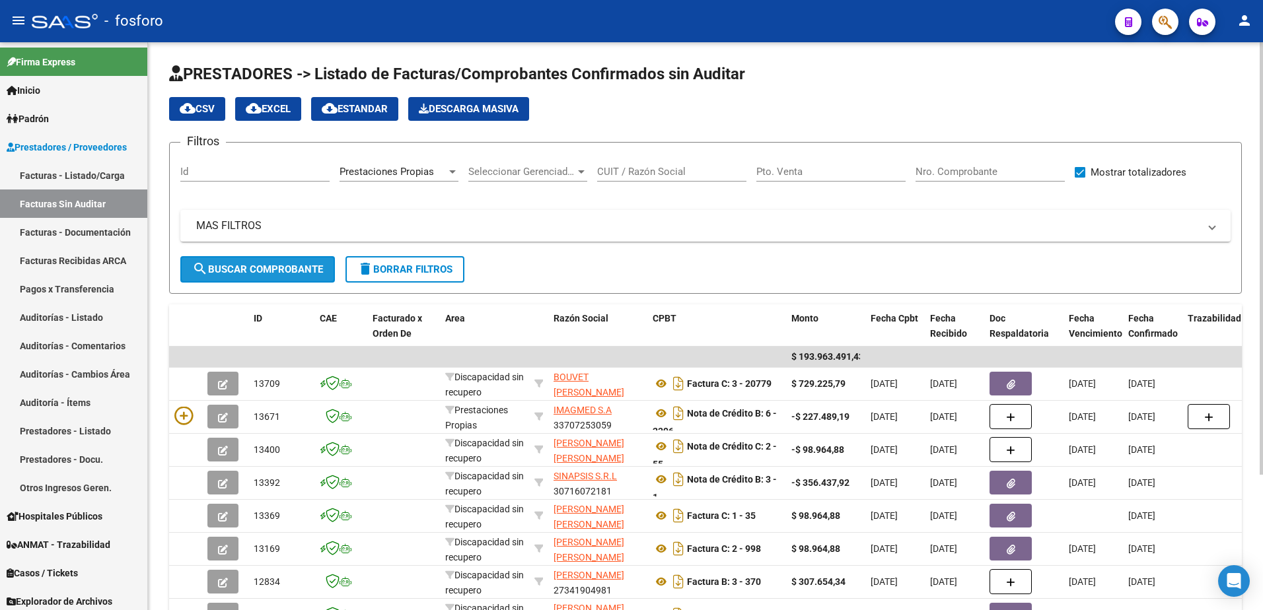
click at [248, 277] on button "search Buscar Comprobante" at bounding box center [257, 269] width 155 height 26
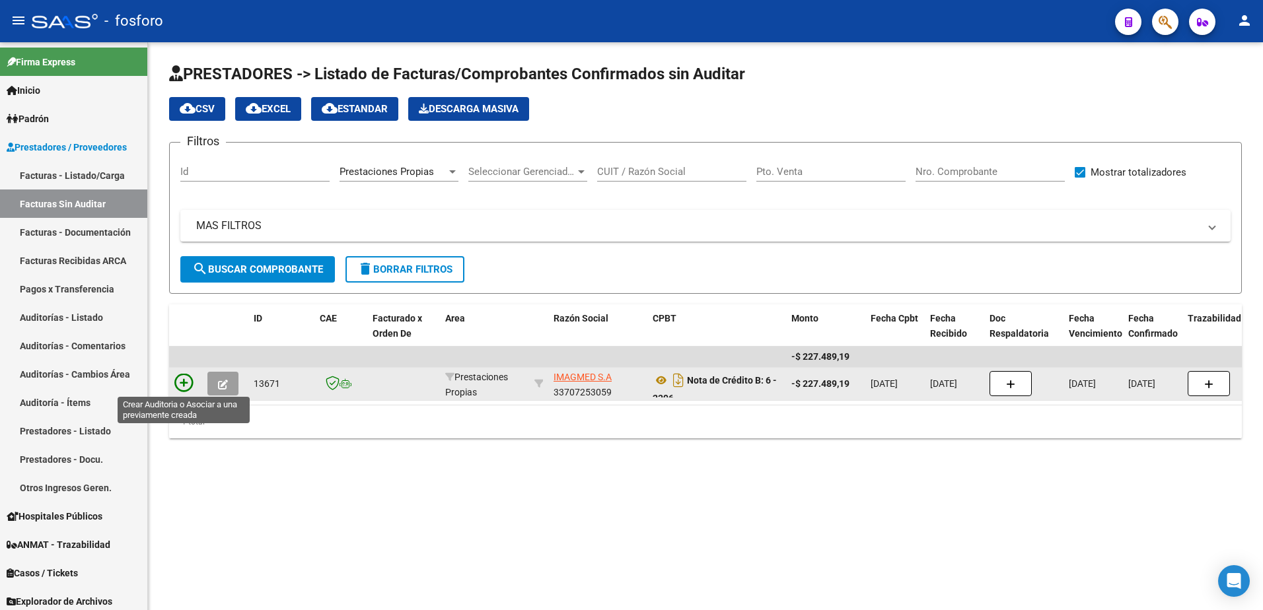
click at [188, 381] on icon at bounding box center [183, 383] width 18 height 18
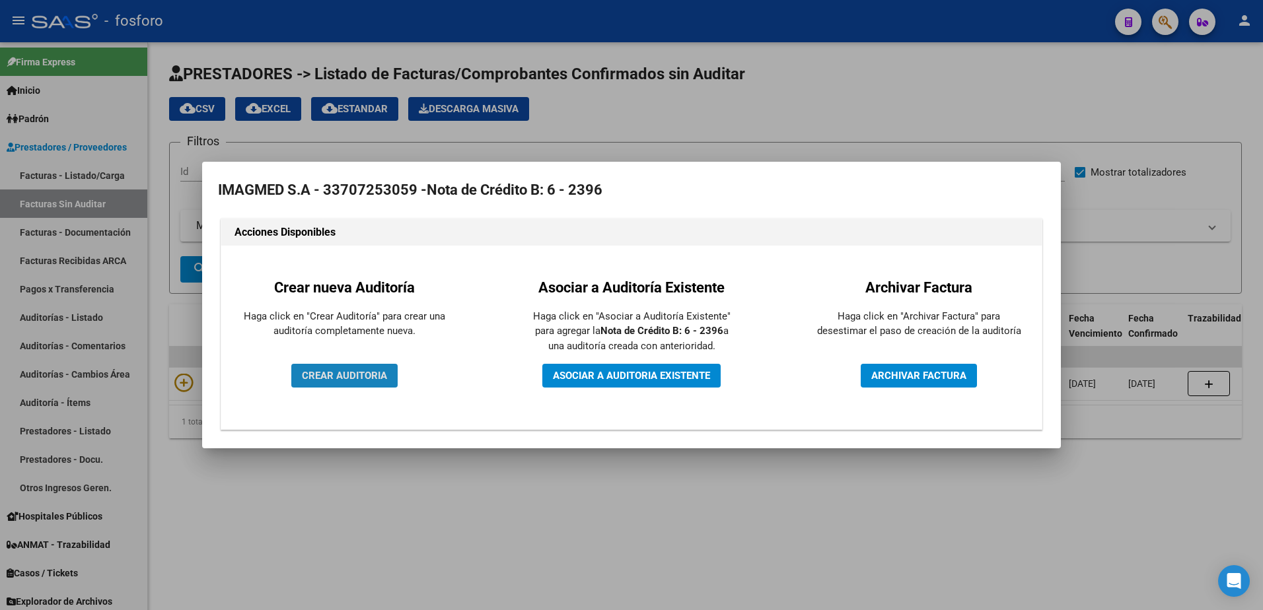
click at [336, 373] on span "CREAR AUDITORIA" at bounding box center [344, 376] width 85 height 12
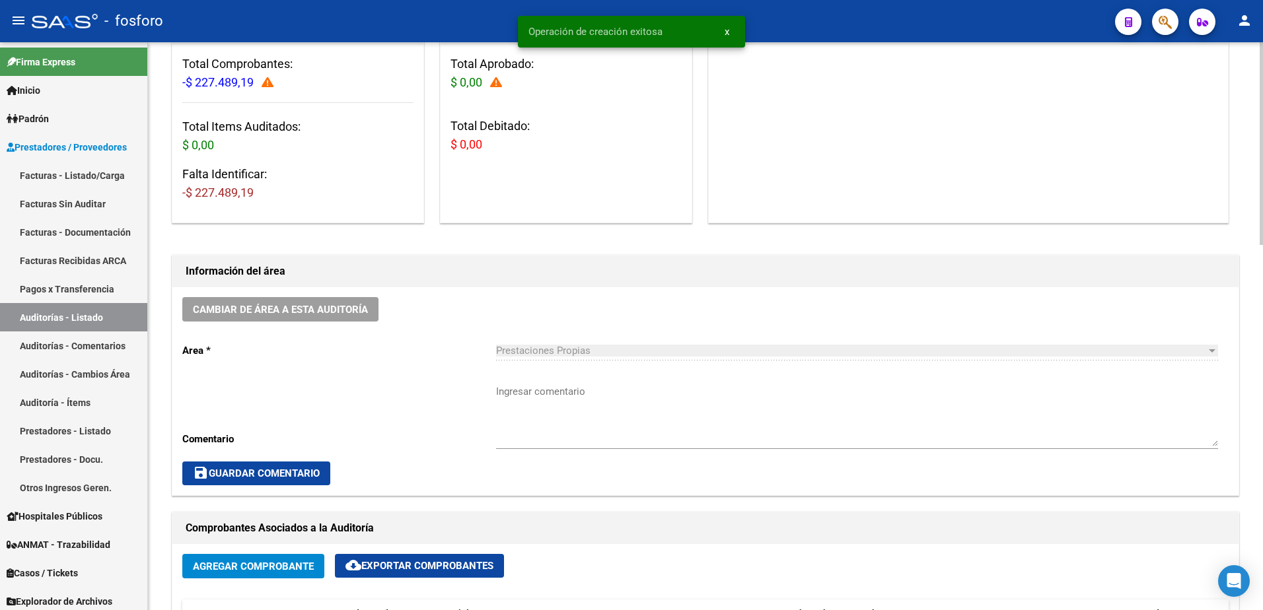
scroll to position [198, 0]
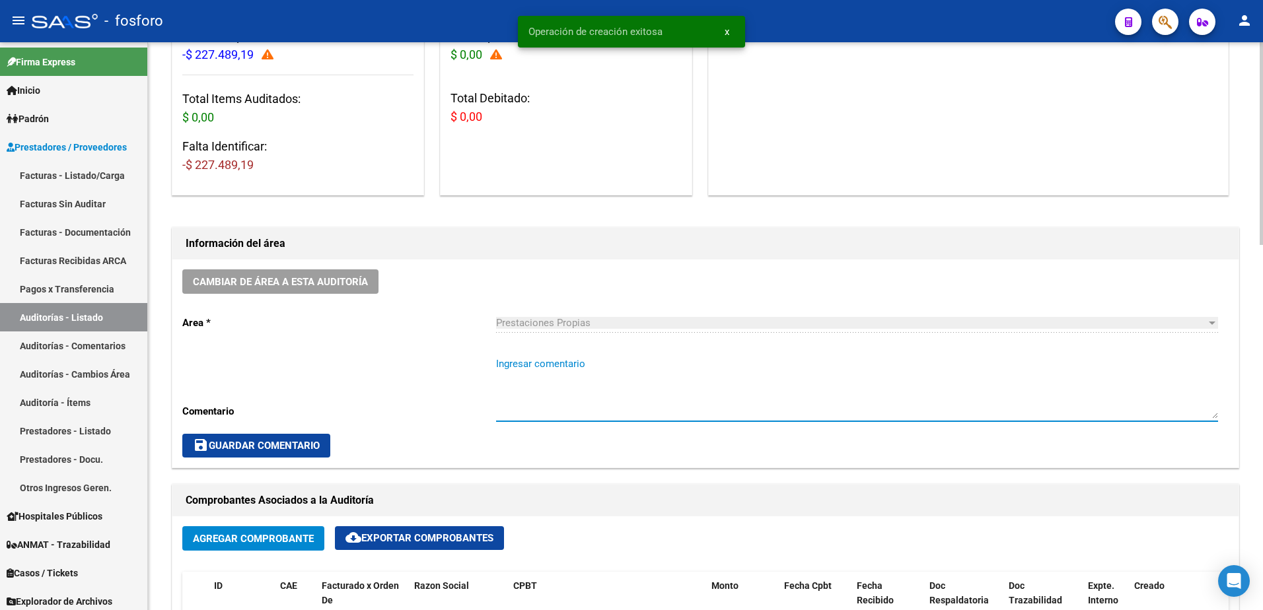
click at [519, 365] on textarea "Ingresar comentario" at bounding box center [857, 388] width 722 height 62
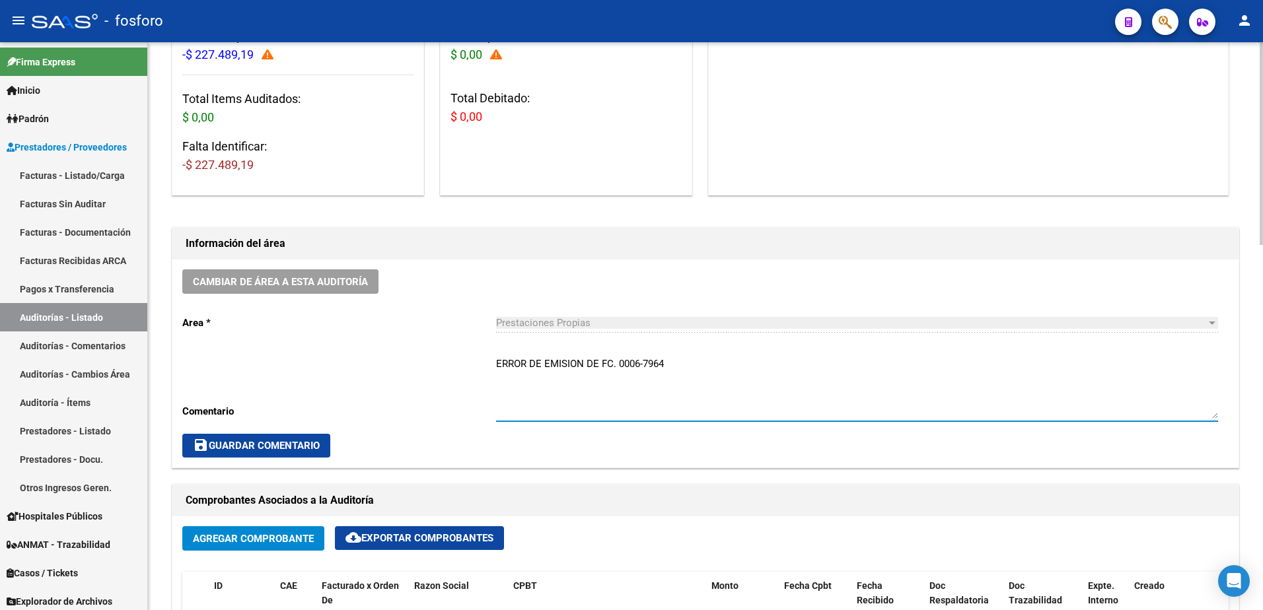
type textarea "ERROR DE EMISION DE FC. 0006-7964"
click at [303, 449] on span "save Guardar Comentario" at bounding box center [256, 446] width 127 height 12
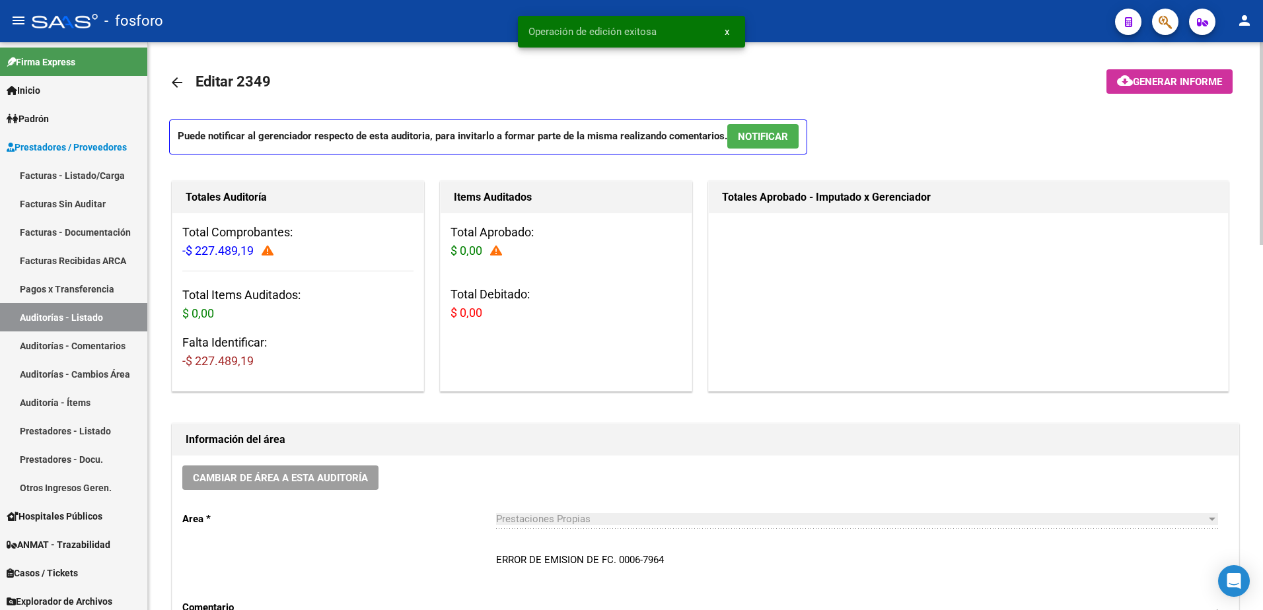
scroll to position [0, 0]
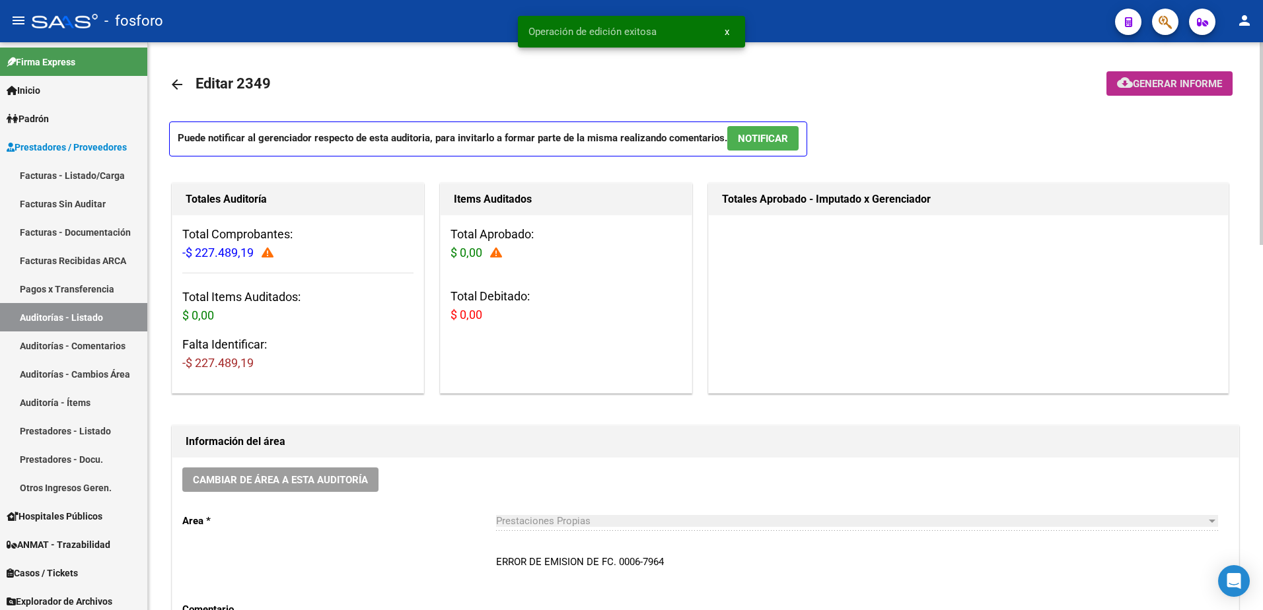
click at [1122, 81] on mat-icon "cloud_download" at bounding box center [1125, 83] width 16 height 16
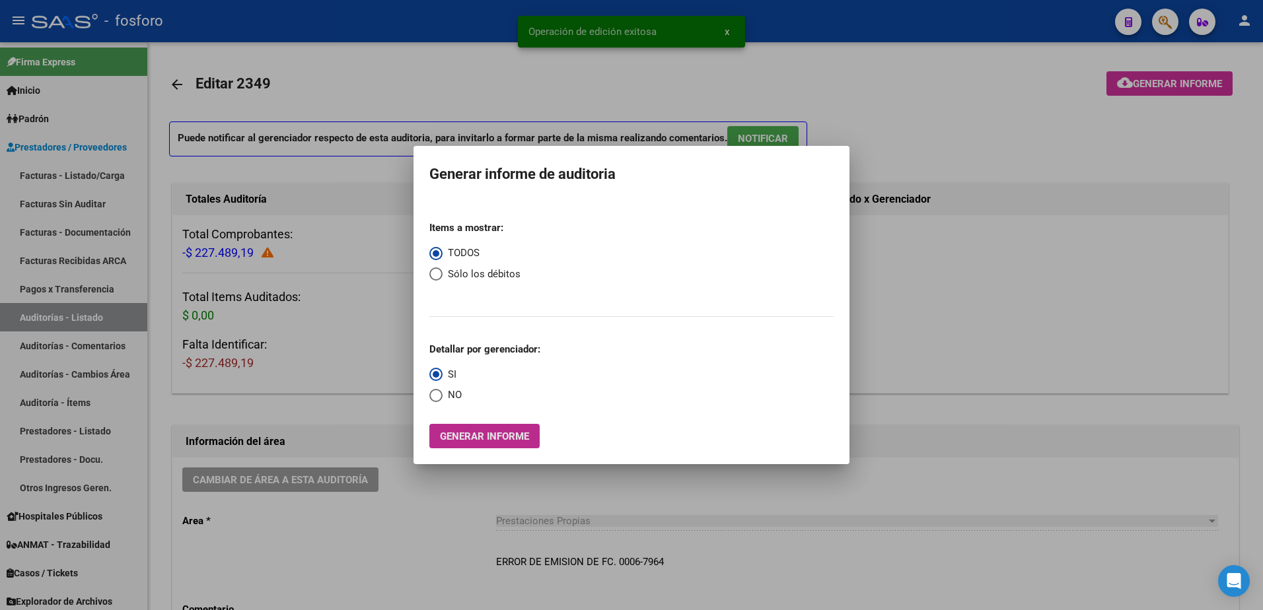
click at [461, 441] on span "Generar informe" at bounding box center [484, 437] width 89 height 12
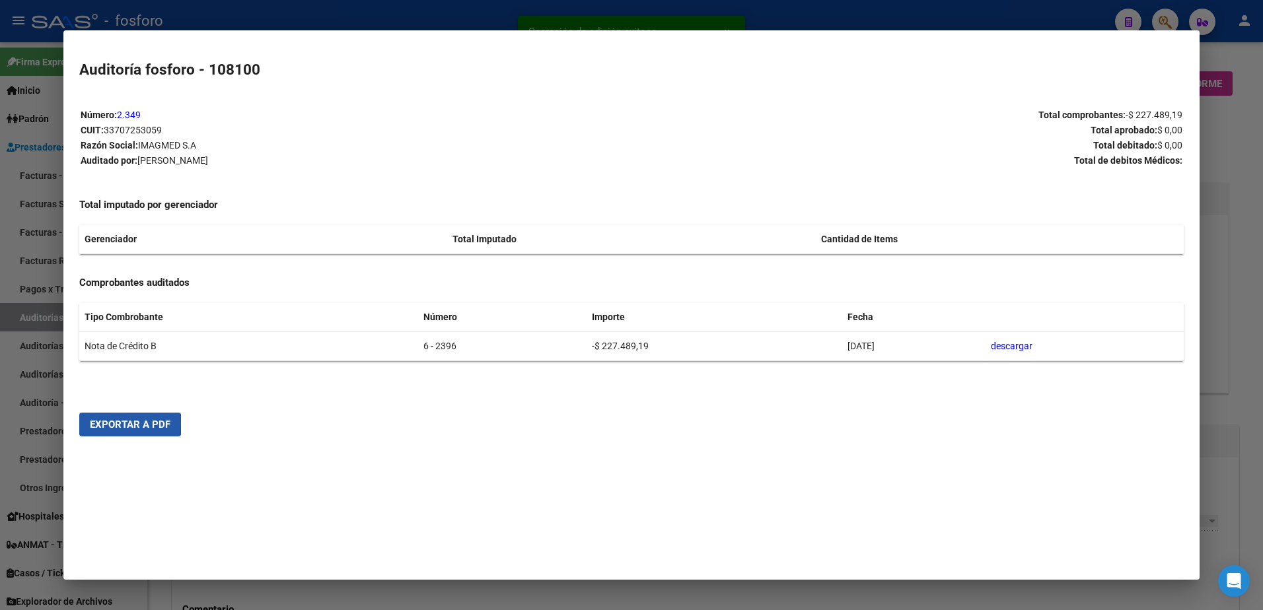
click at [116, 423] on span "Exportar a PDF" at bounding box center [130, 425] width 81 height 12
drag, startPoint x: 1232, startPoint y: 110, endPoint x: 1167, endPoint y: 33, distance: 100.8
click at [1231, 108] on div at bounding box center [631, 305] width 1263 height 610
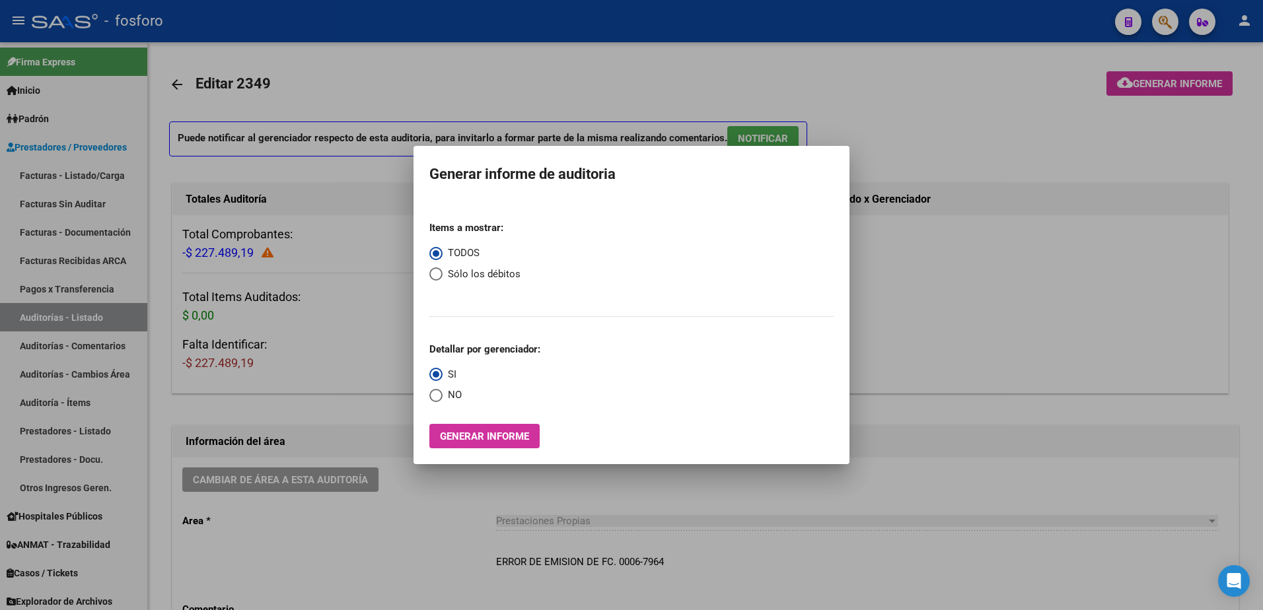
click at [1161, 21] on div at bounding box center [631, 305] width 1263 height 610
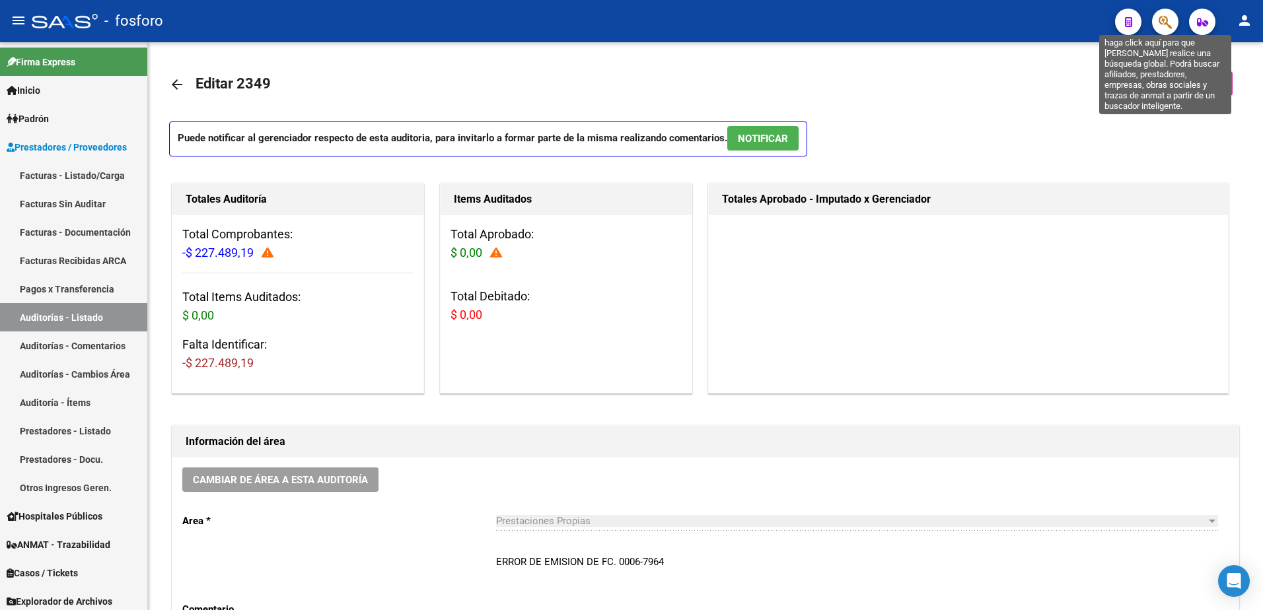
click at [1161, 21] on icon "button" at bounding box center [1165, 22] width 13 height 15
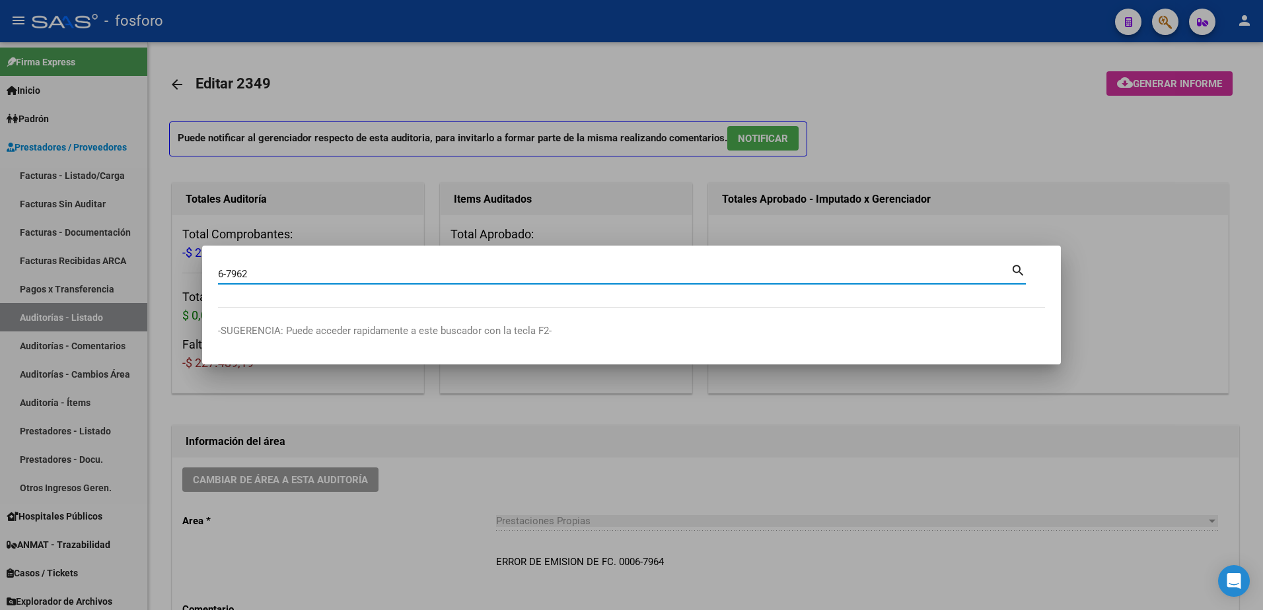
type input "6-7962"
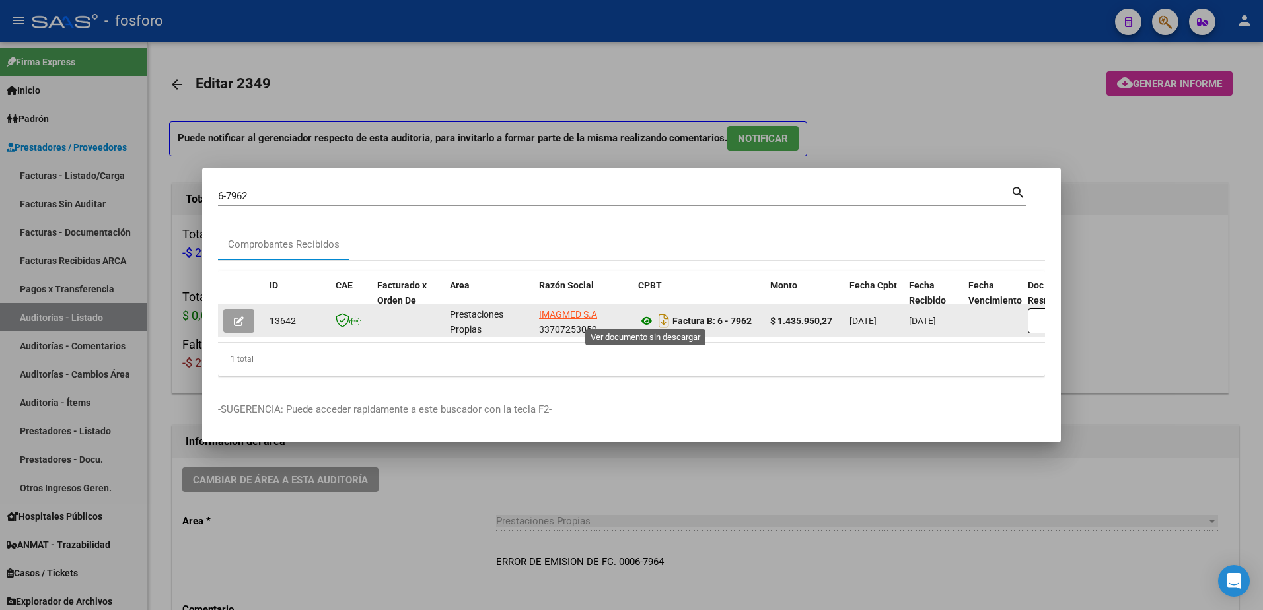
click at [650, 314] on icon at bounding box center [646, 321] width 17 height 16
click at [244, 318] on button "button" at bounding box center [238, 321] width 31 height 24
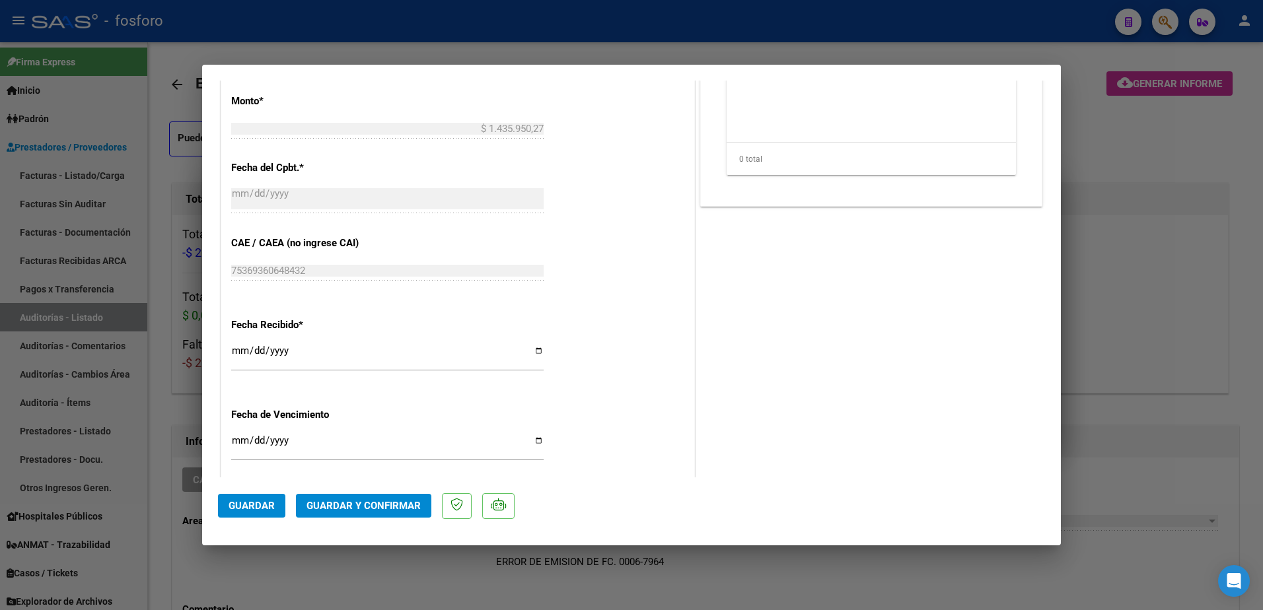
scroll to position [685, 0]
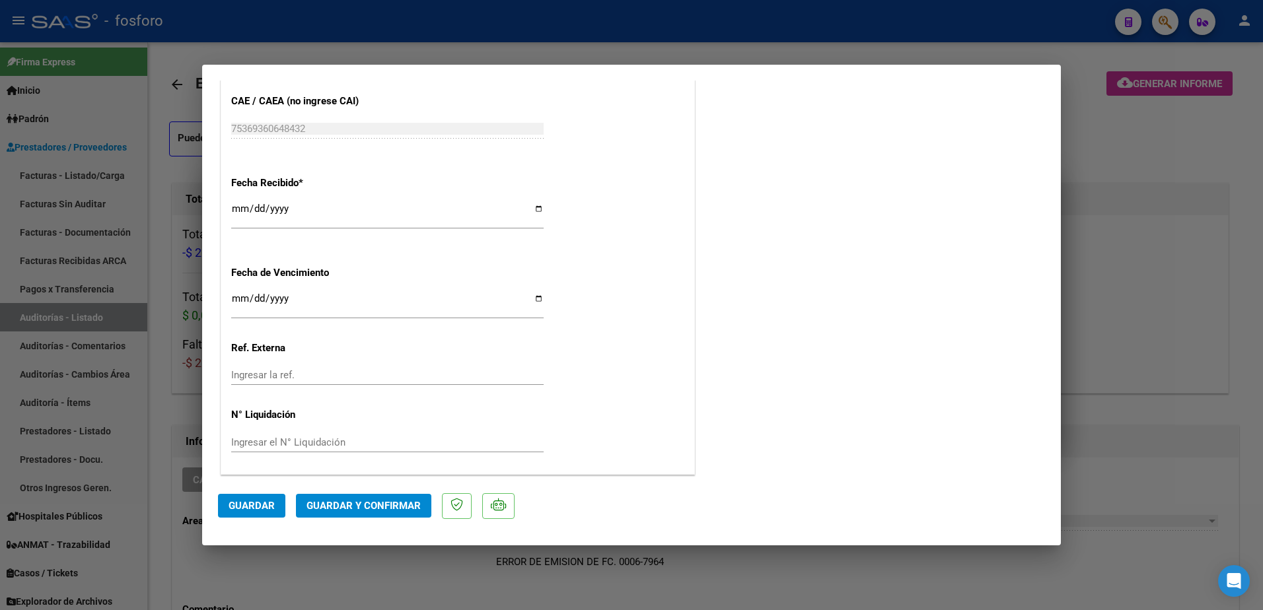
click at [240, 301] on input "Ingresar la fecha" at bounding box center [387, 303] width 312 height 21
type input "[DATE]"
click at [349, 507] on span "Guardar y Confirmar" at bounding box center [363, 506] width 114 height 12
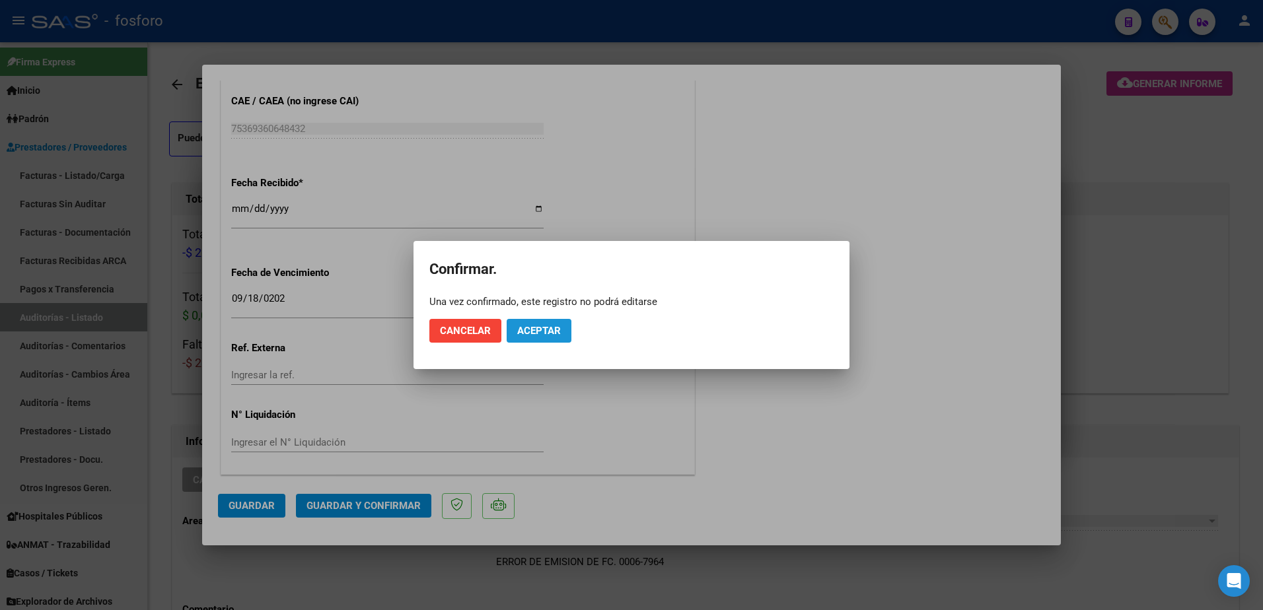
click at [519, 337] on button "Aceptar" at bounding box center [539, 331] width 65 height 24
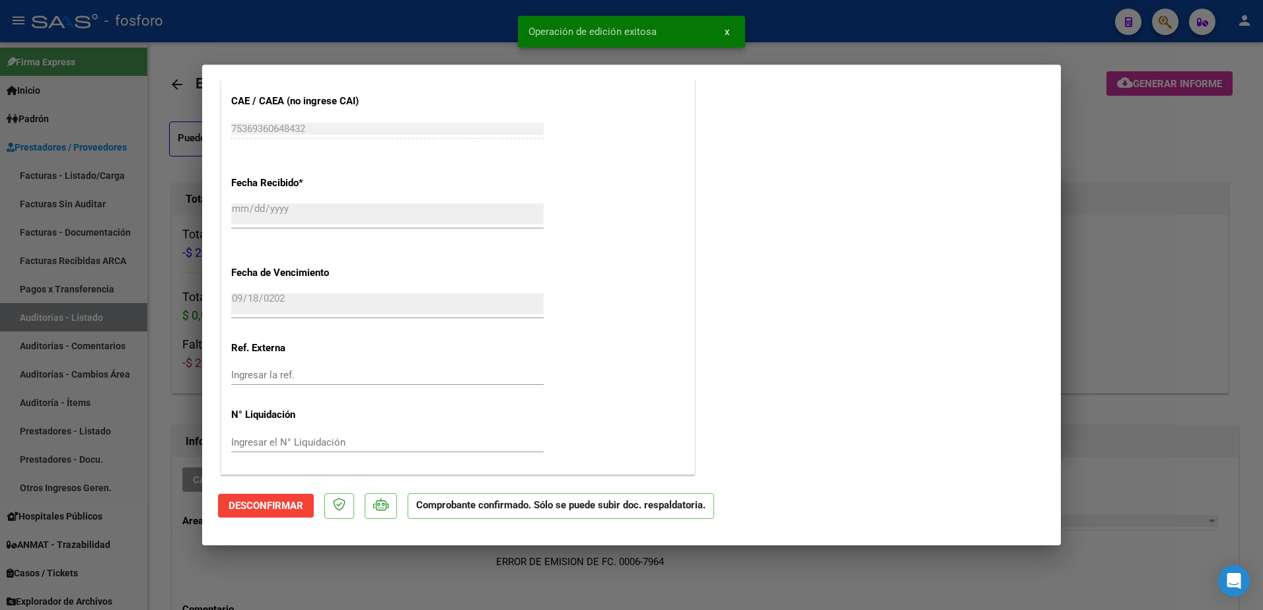
click at [157, 419] on div at bounding box center [631, 305] width 1263 height 610
type input "$ 0,00"
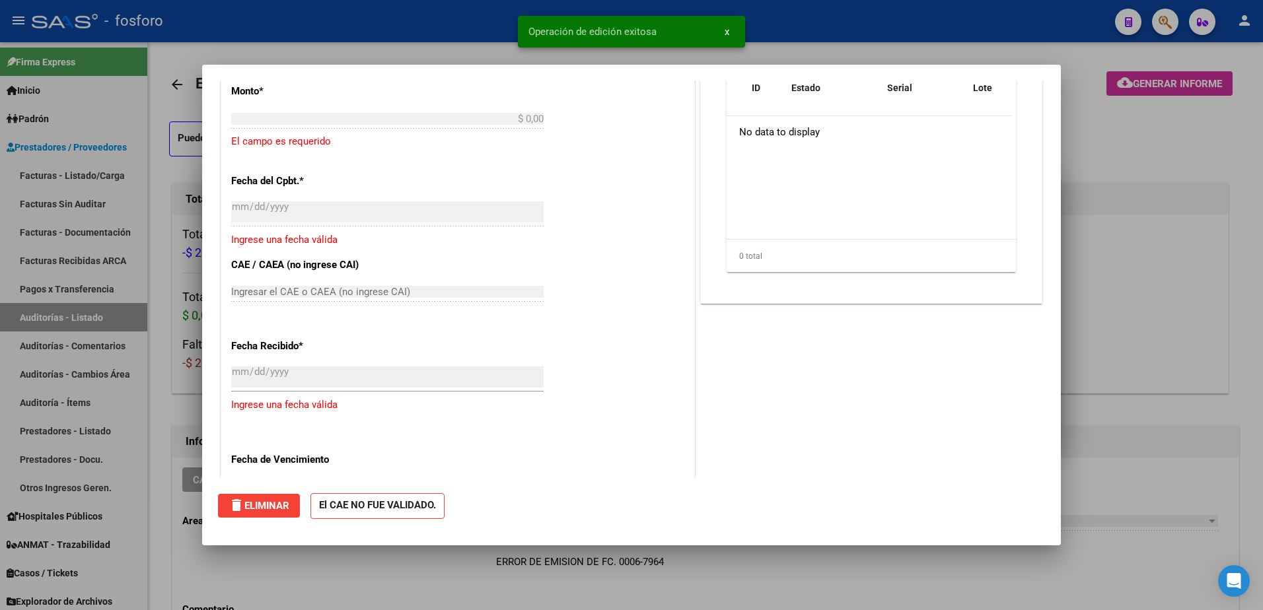
scroll to position [0, 0]
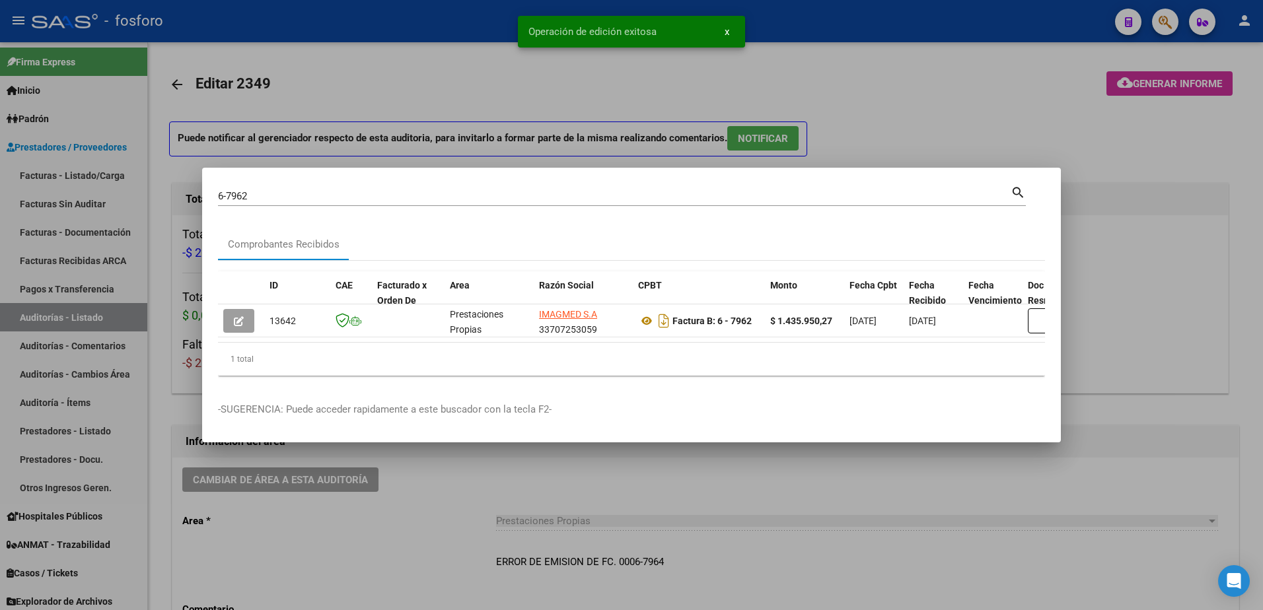
click at [81, 190] on div at bounding box center [631, 305] width 1263 height 610
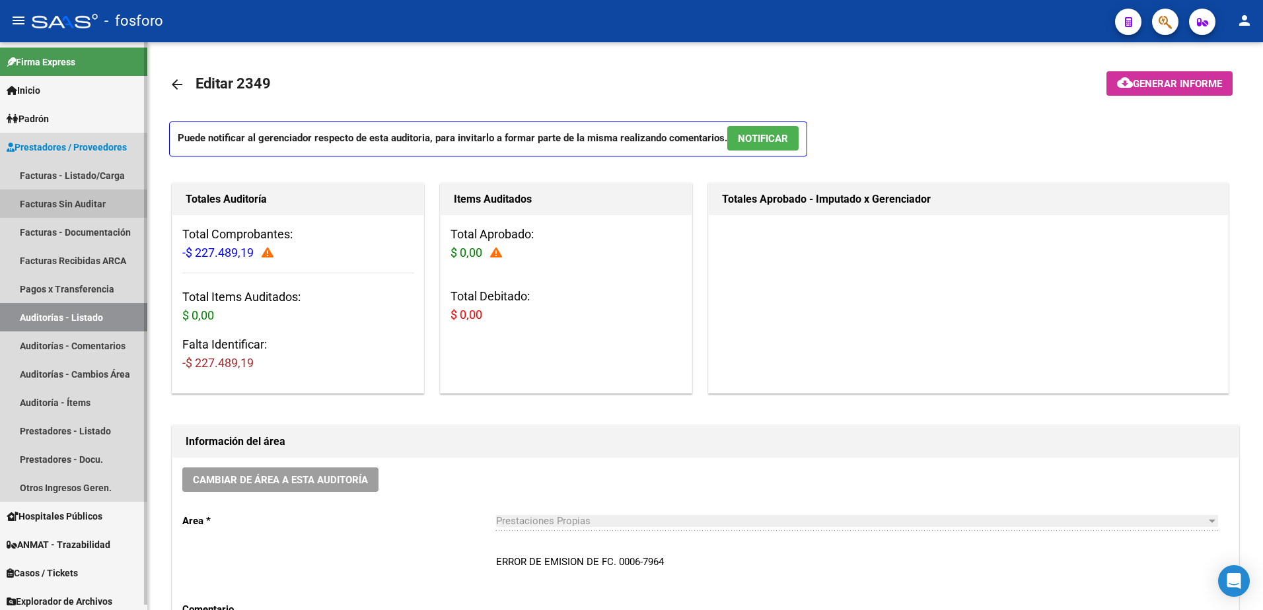
click at [78, 198] on link "Facturas Sin Auditar" at bounding box center [73, 204] width 147 height 28
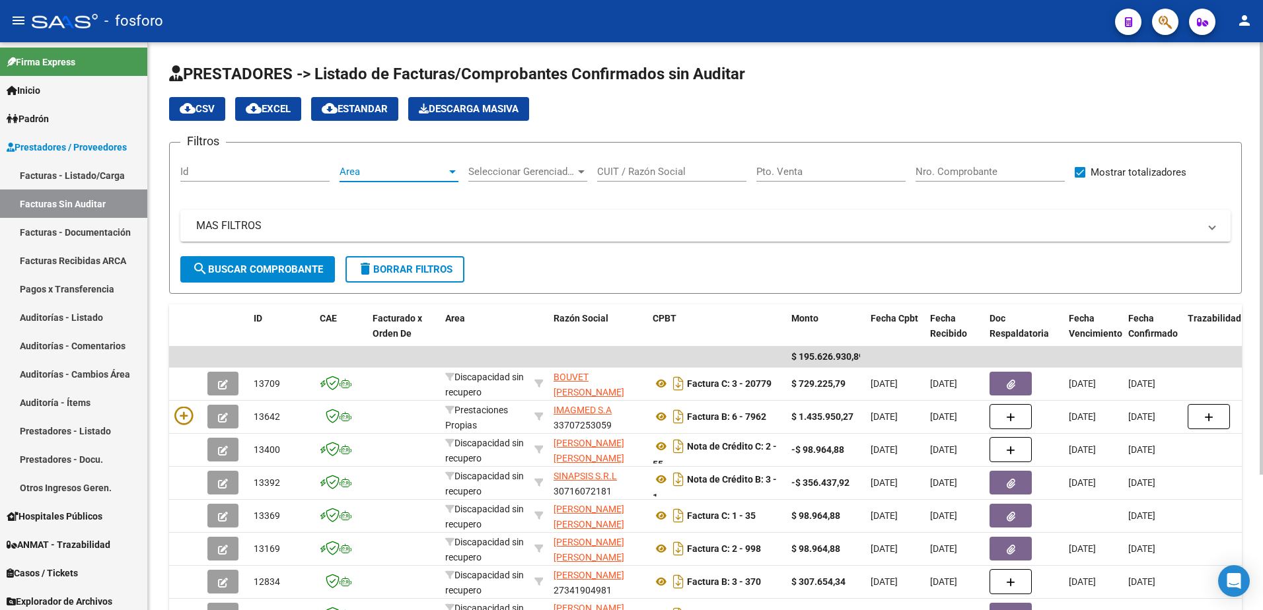
click at [454, 172] on div at bounding box center [452, 171] width 7 height 3
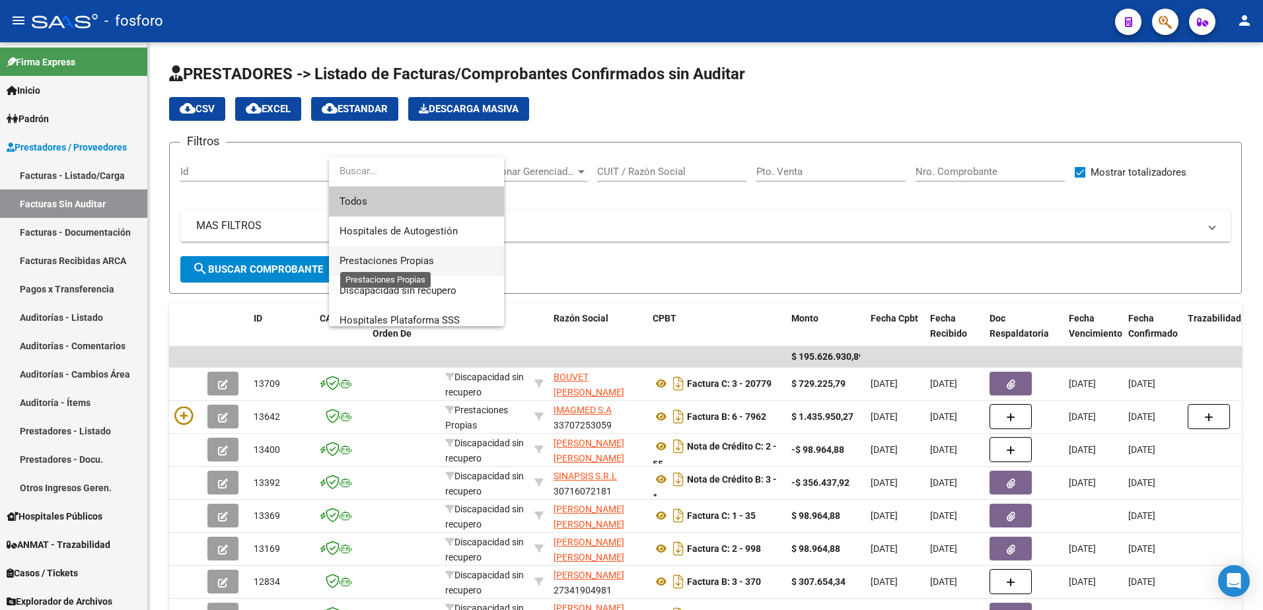
click at [417, 258] on span "Prestaciones Propias" at bounding box center [387, 261] width 94 height 12
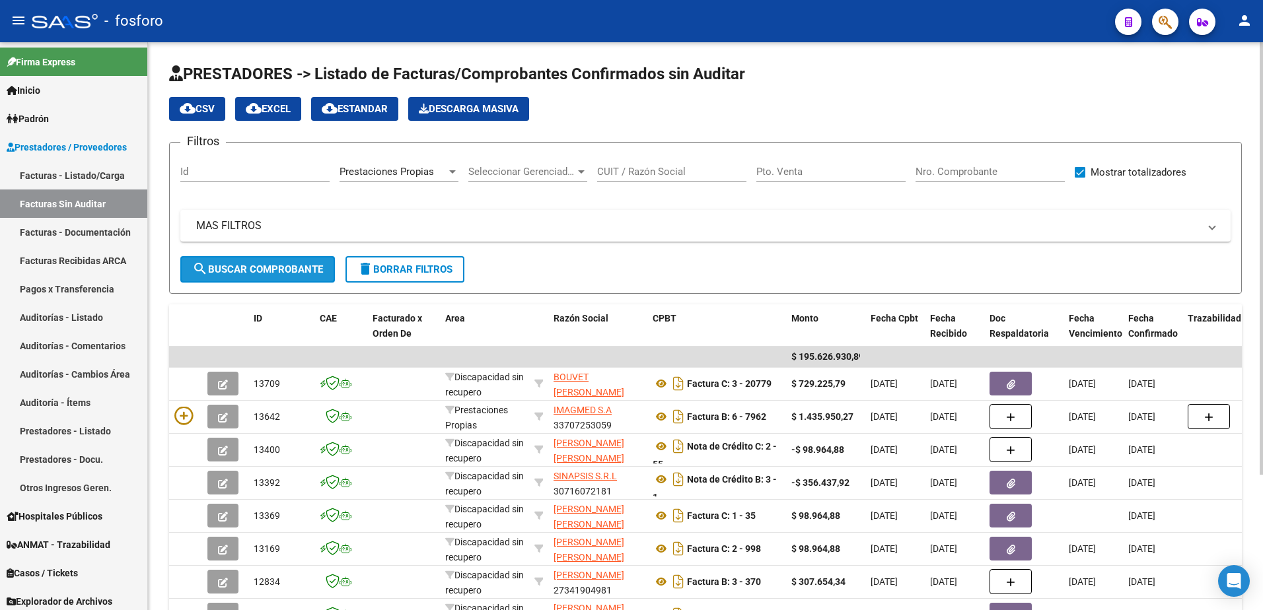
click at [208, 275] on span "search Buscar Comprobante" at bounding box center [257, 270] width 131 height 12
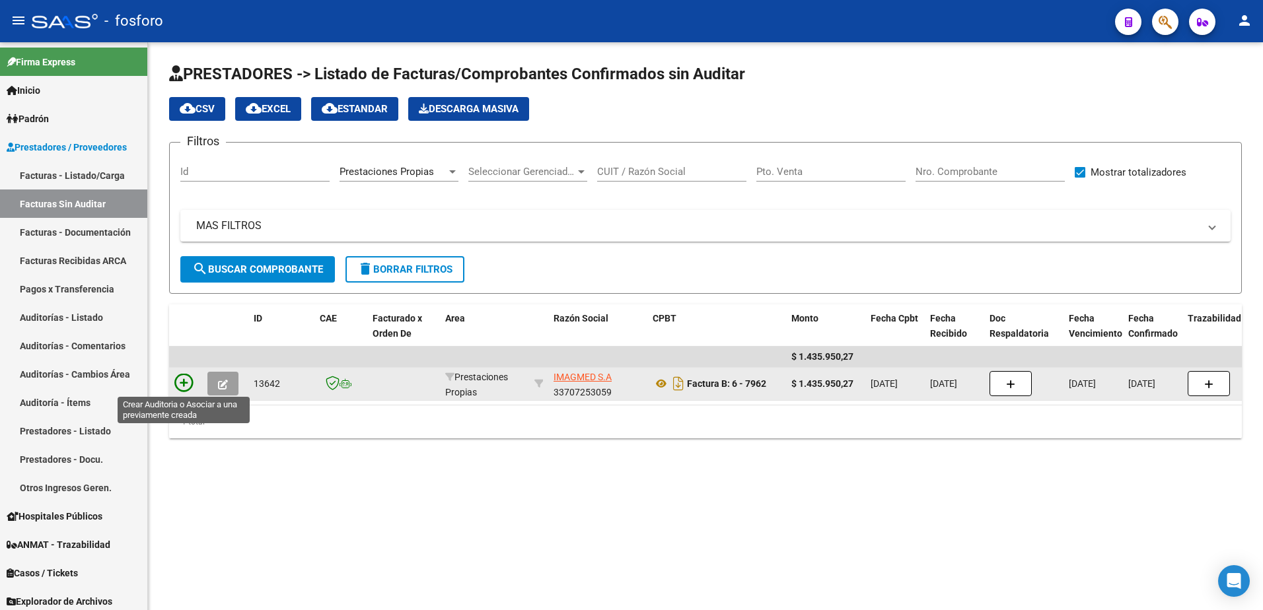
click at [180, 380] on icon at bounding box center [183, 383] width 18 height 18
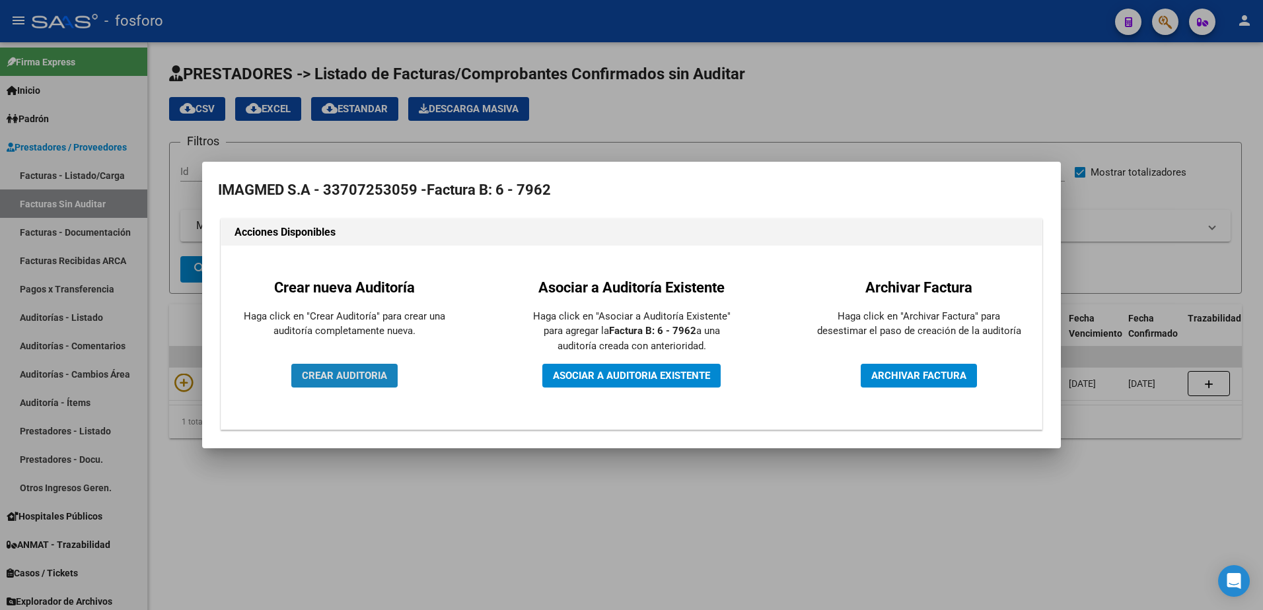
click at [306, 365] on button "CREAR AUDITORIA" at bounding box center [344, 376] width 106 height 24
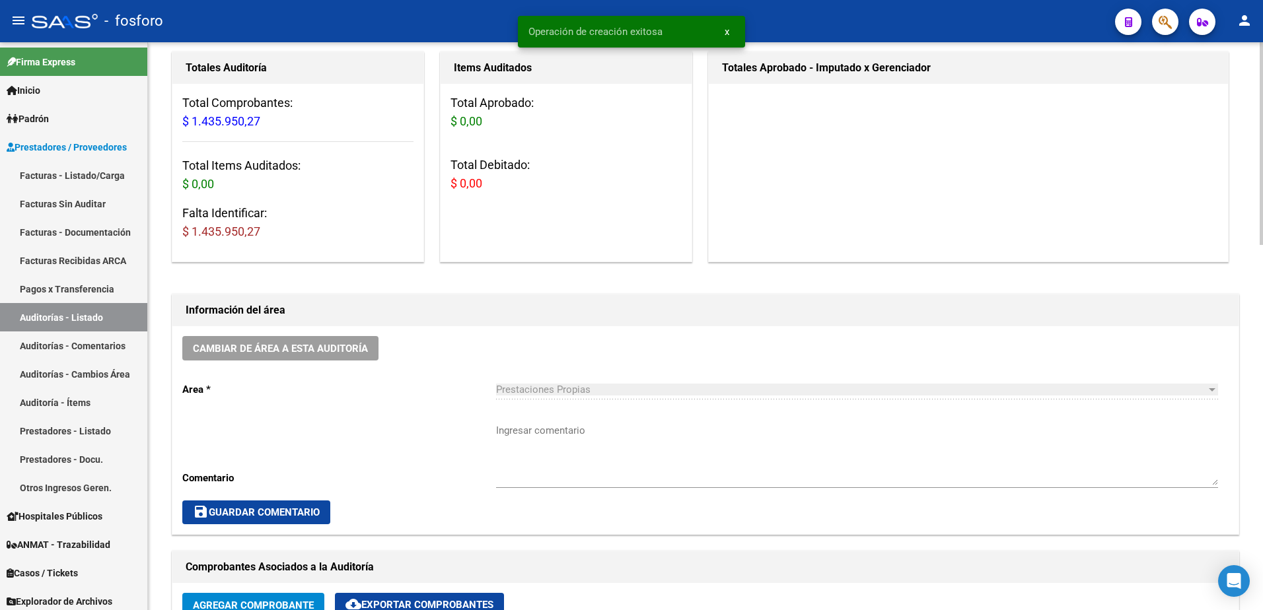
scroll to position [132, 0]
click at [557, 425] on div "Ingresar comentario" at bounding box center [857, 450] width 722 height 76
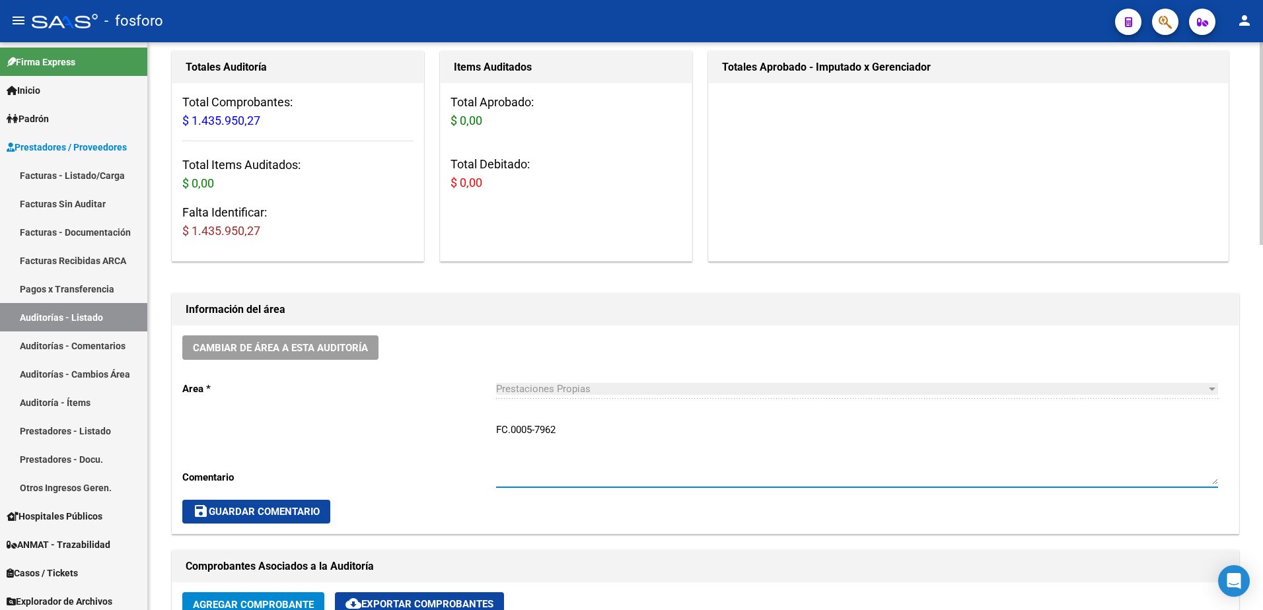
type textarea "FC.0005-7962"
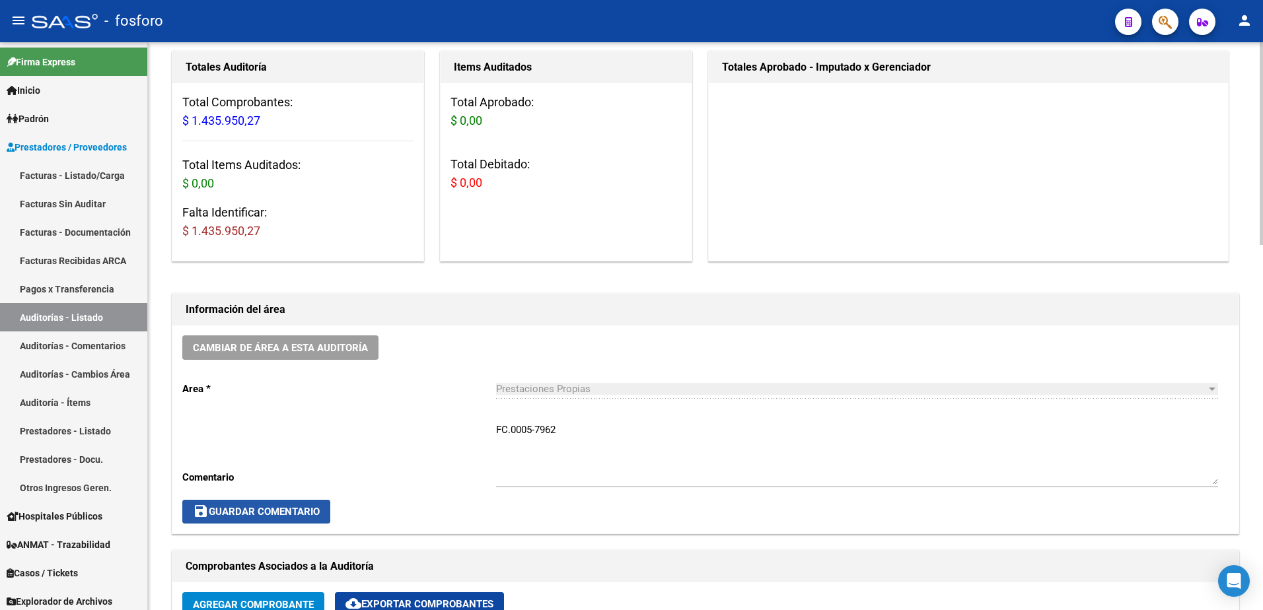
click at [262, 506] on span "save Guardar Comentario" at bounding box center [256, 512] width 127 height 12
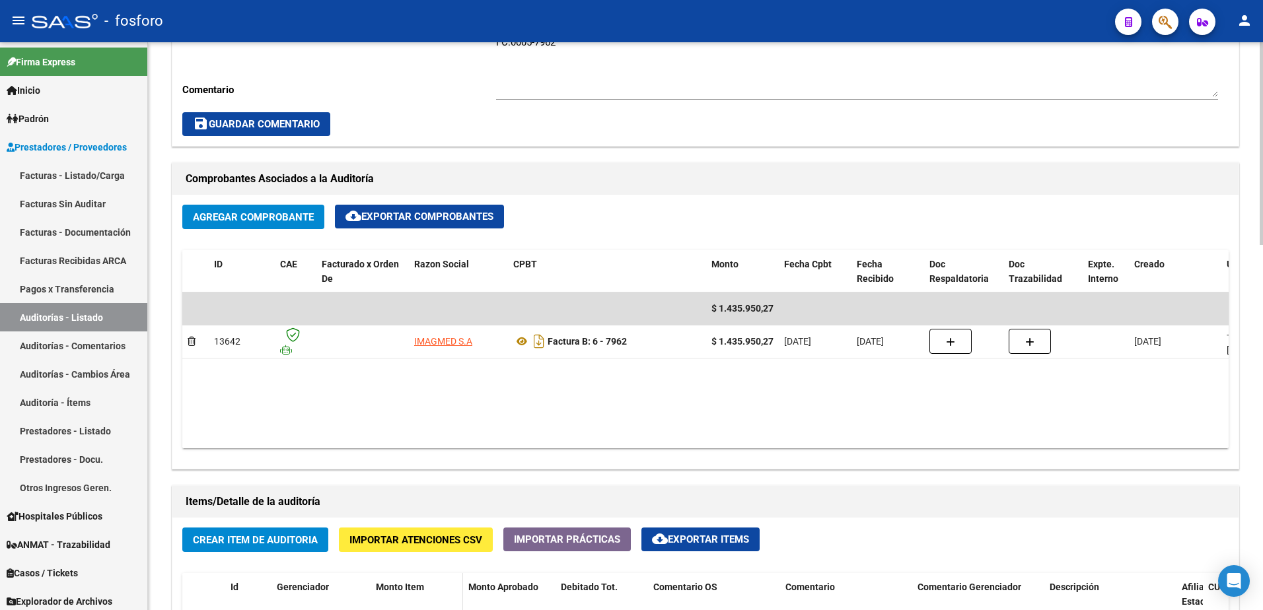
scroll to position [528, 0]
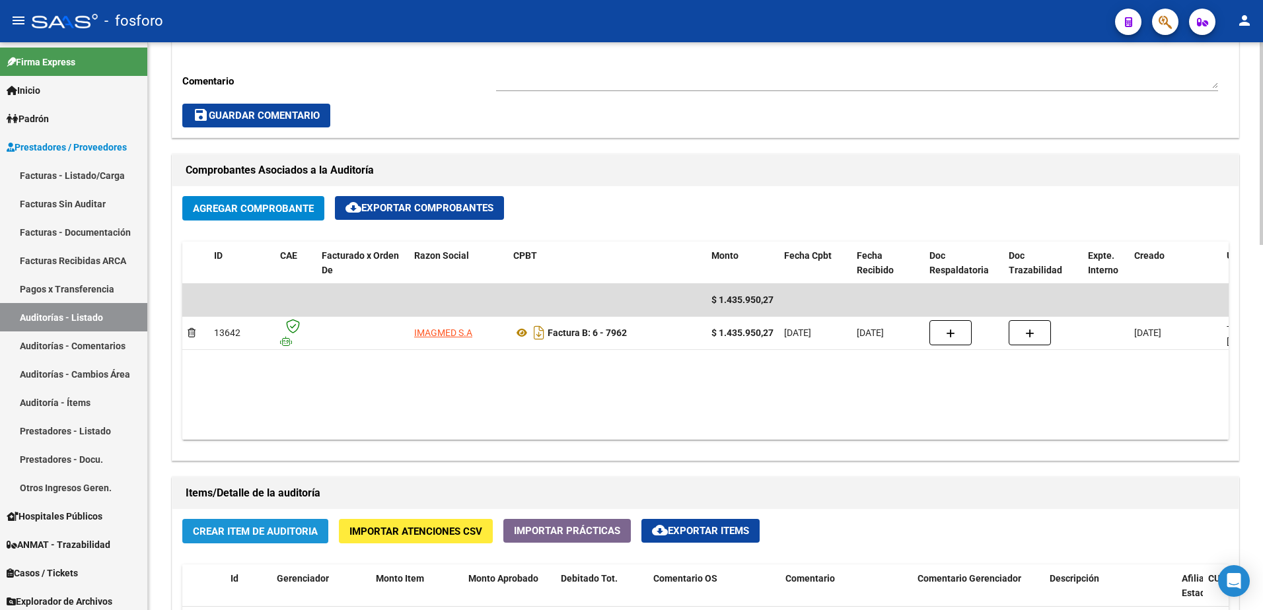
click at [306, 534] on span "Crear Item de Auditoria" at bounding box center [255, 532] width 125 height 12
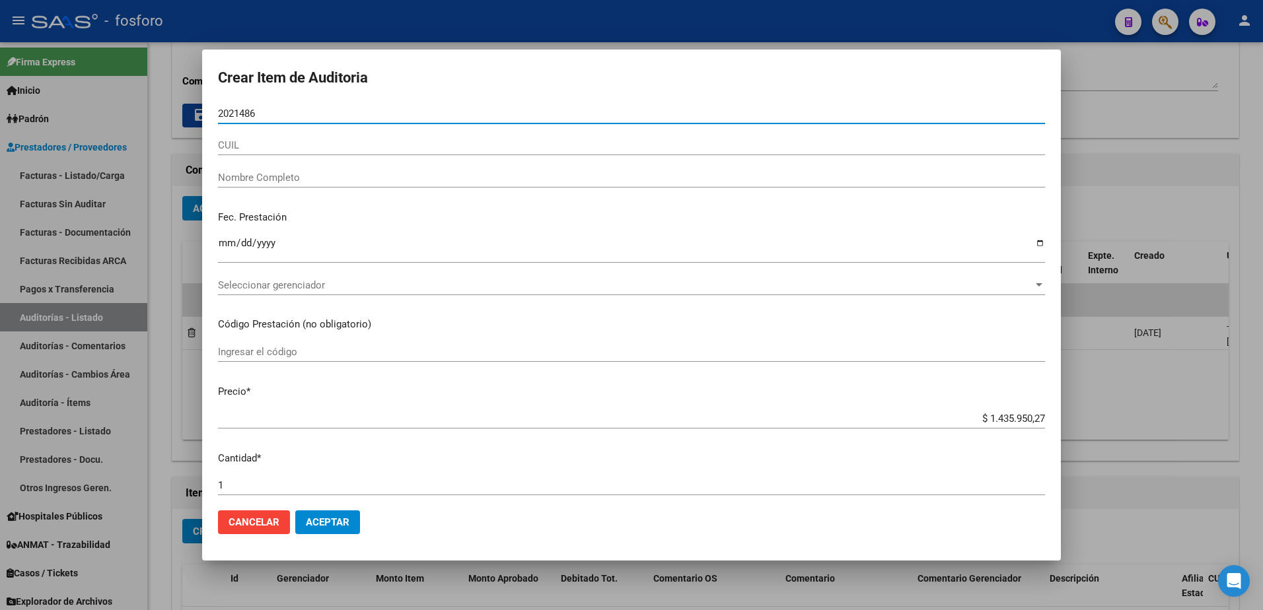
type input "20214860"
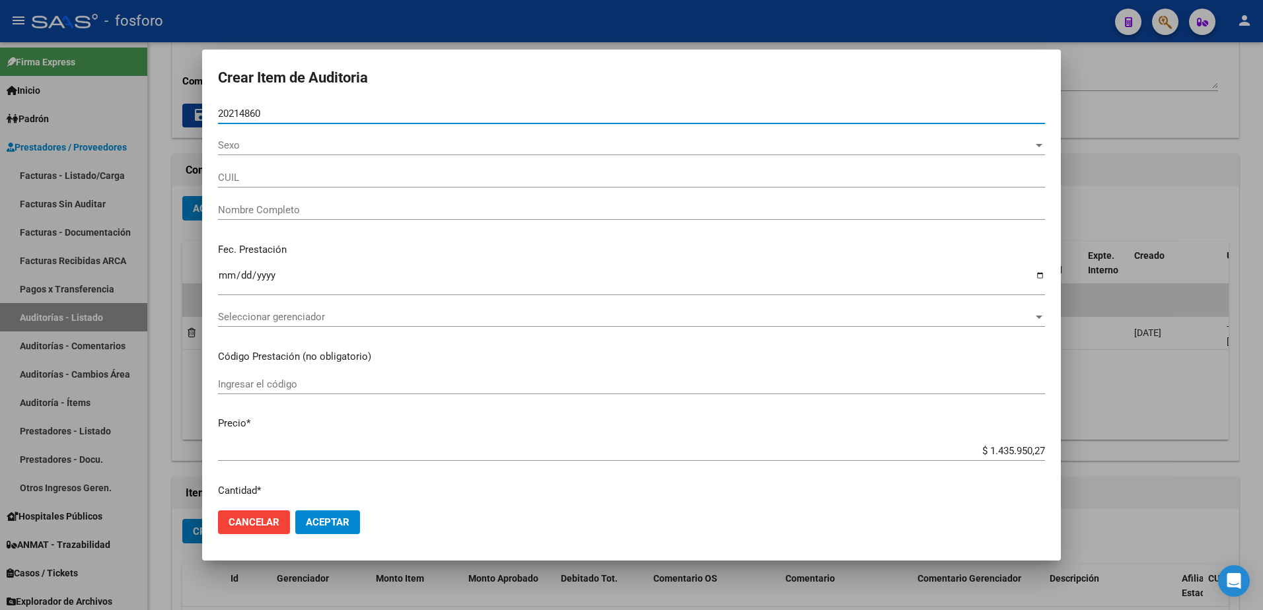
type input "27202148609"
type input "[PERSON_NAME] -"
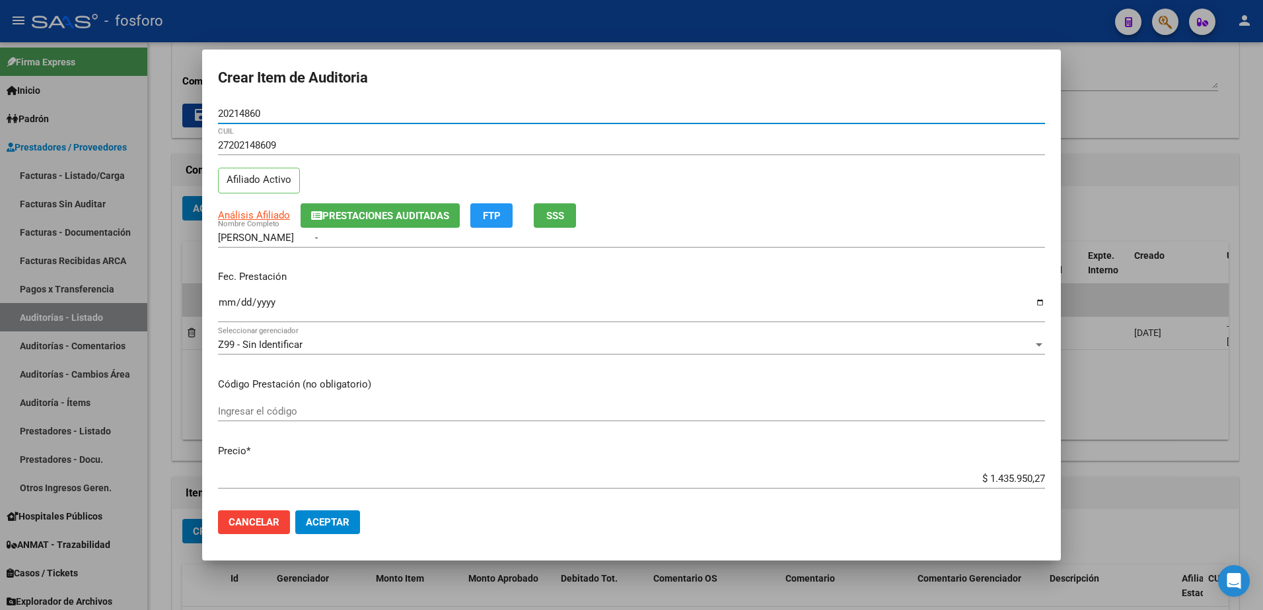
type input "20214860"
click at [219, 301] on input "Ingresar la fecha" at bounding box center [631, 307] width 827 height 21
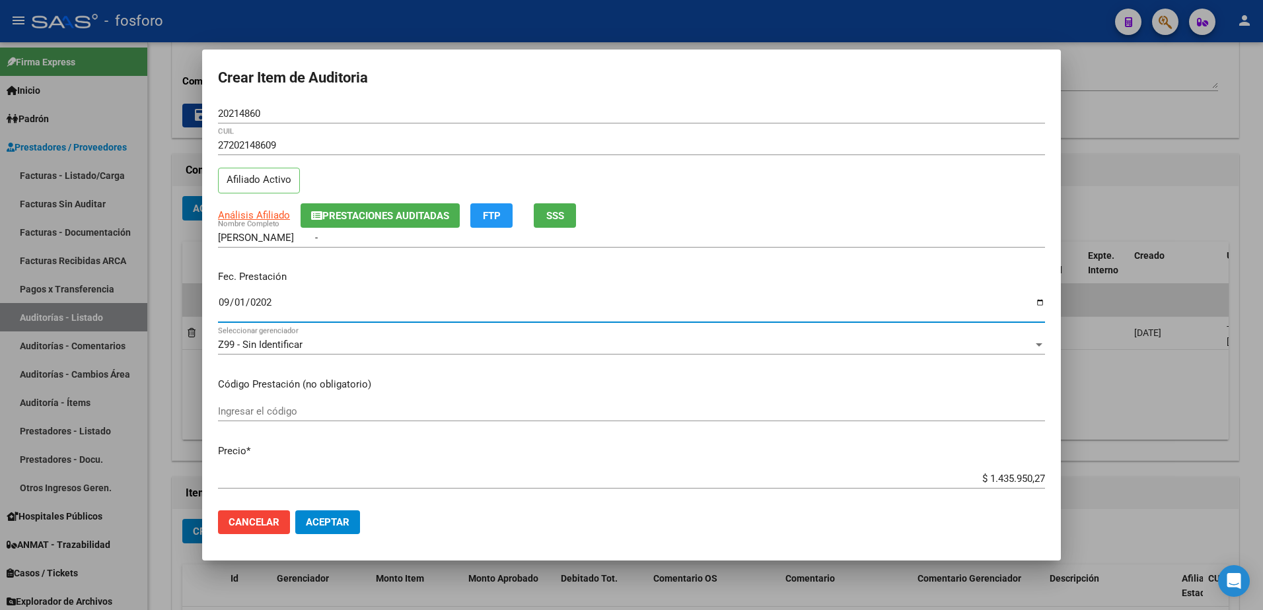
type input "[DATE]"
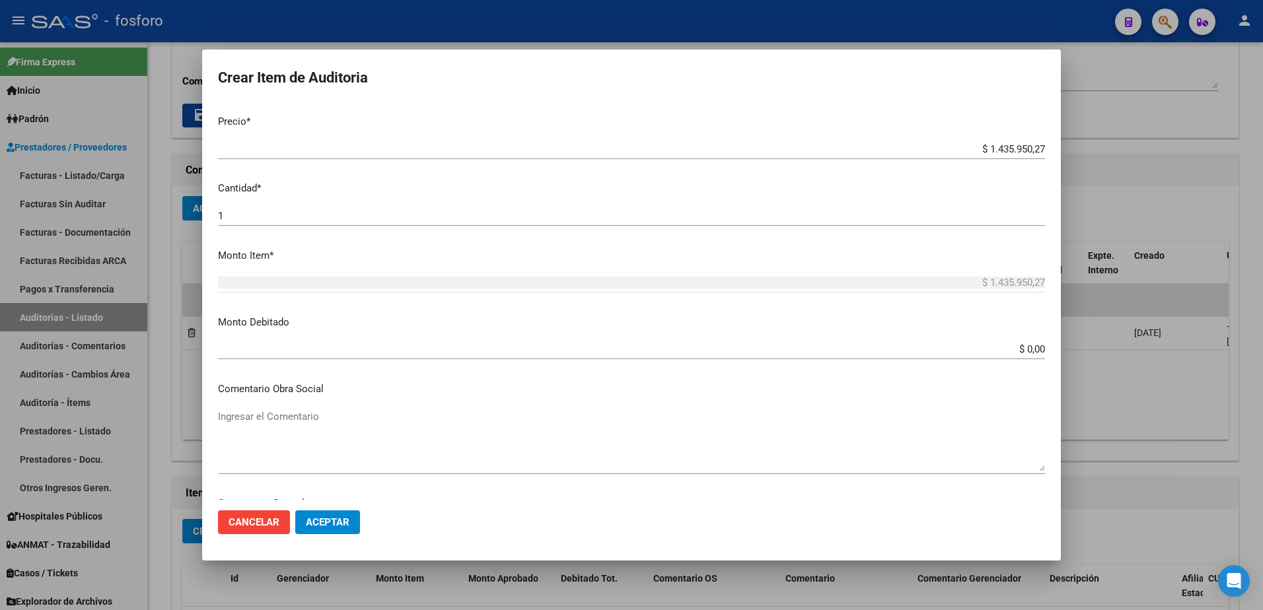
scroll to position [330, 0]
click at [1021, 349] on input "$ 0,00" at bounding box center [631, 349] width 827 height 12
click at [1035, 349] on app-form-text-field "Monto Debitado $ 1.435.950.274,00 [GEOGRAPHIC_DATA]" at bounding box center [637, 334] width 838 height 41
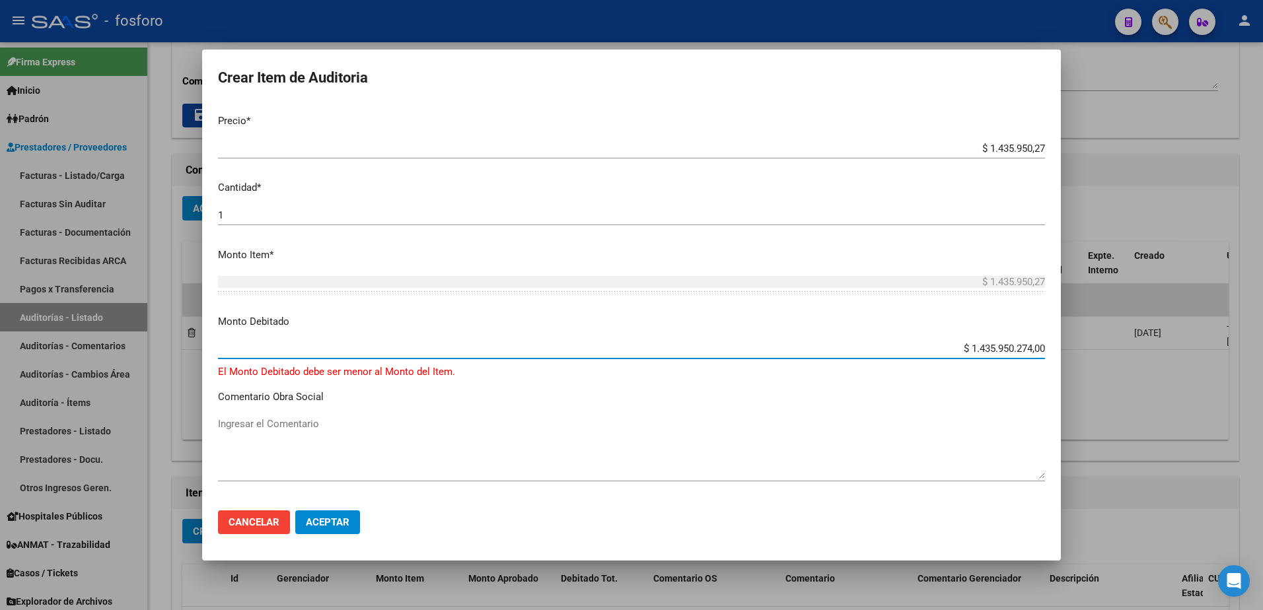
click at [1034, 351] on input "$ 1.435.950.274,00" at bounding box center [631, 349] width 827 height 12
type input "$ 1.435.950,27"
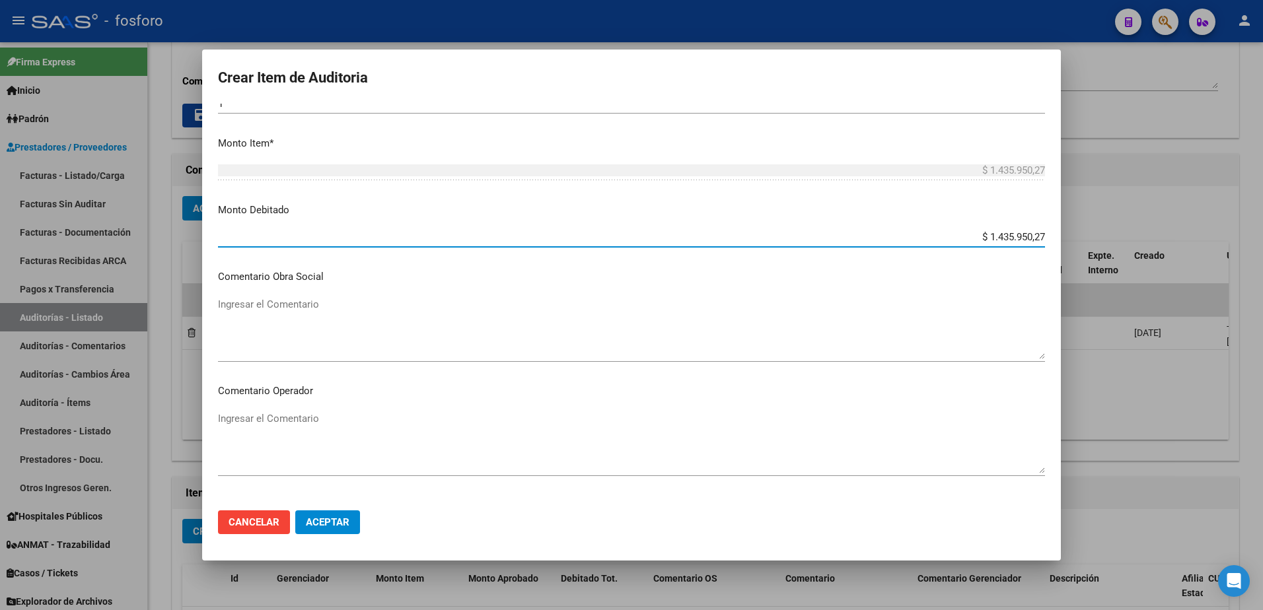
scroll to position [462, 0]
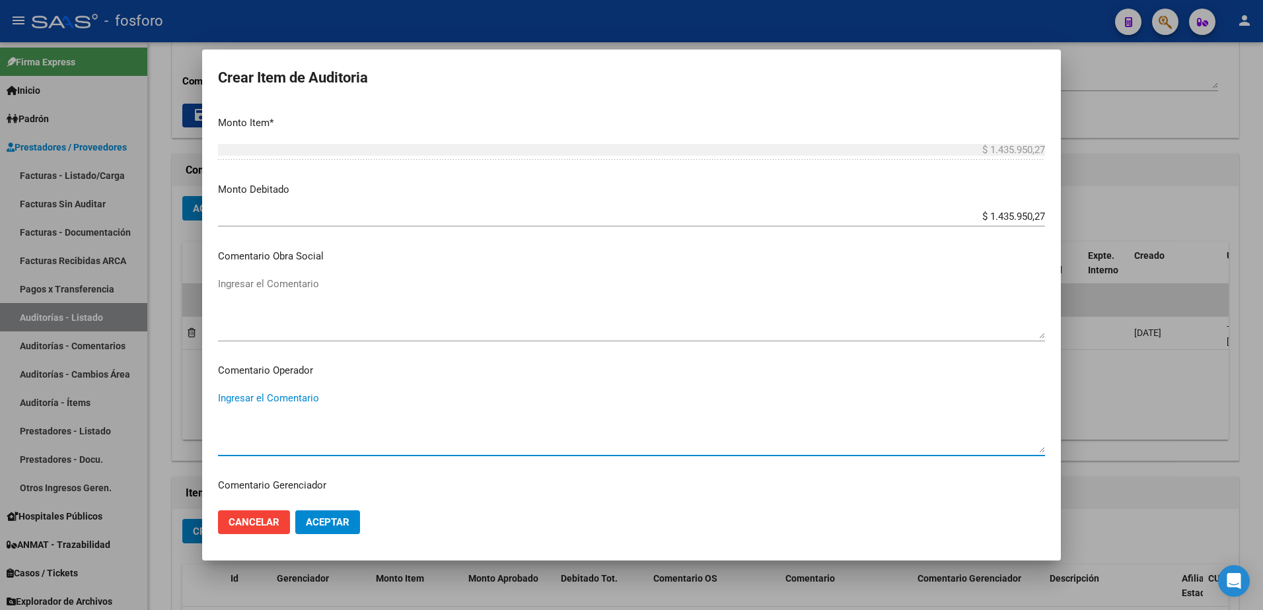
click at [310, 399] on textarea "Ingresar el Comentario" at bounding box center [631, 422] width 827 height 62
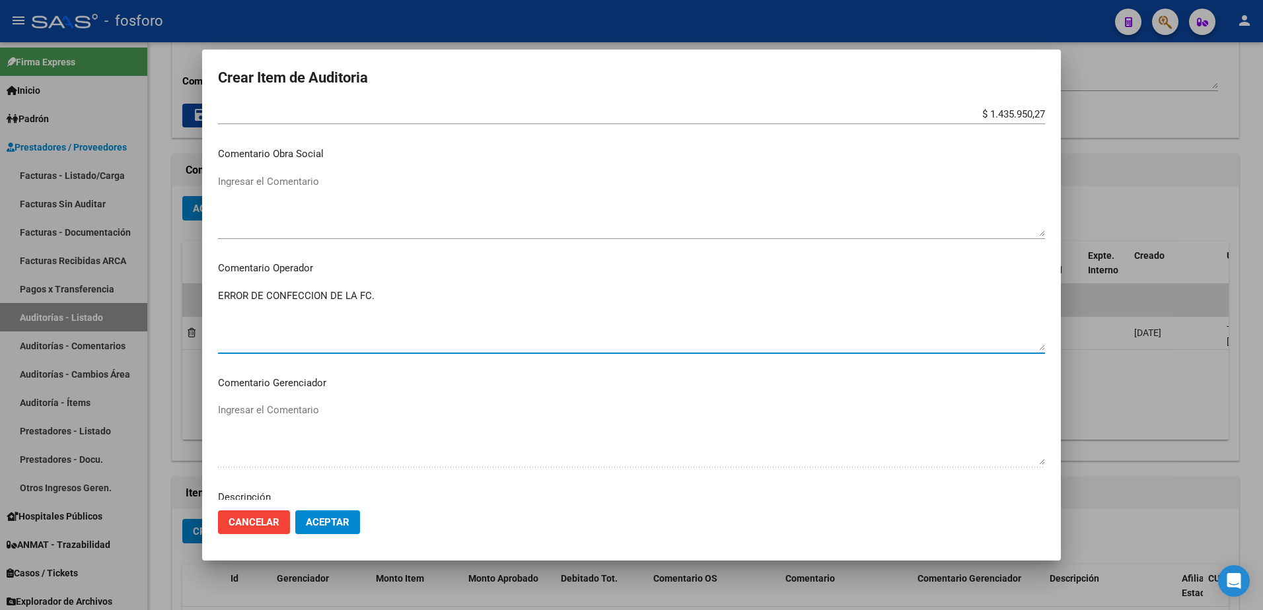
scroll to position [793, 0]
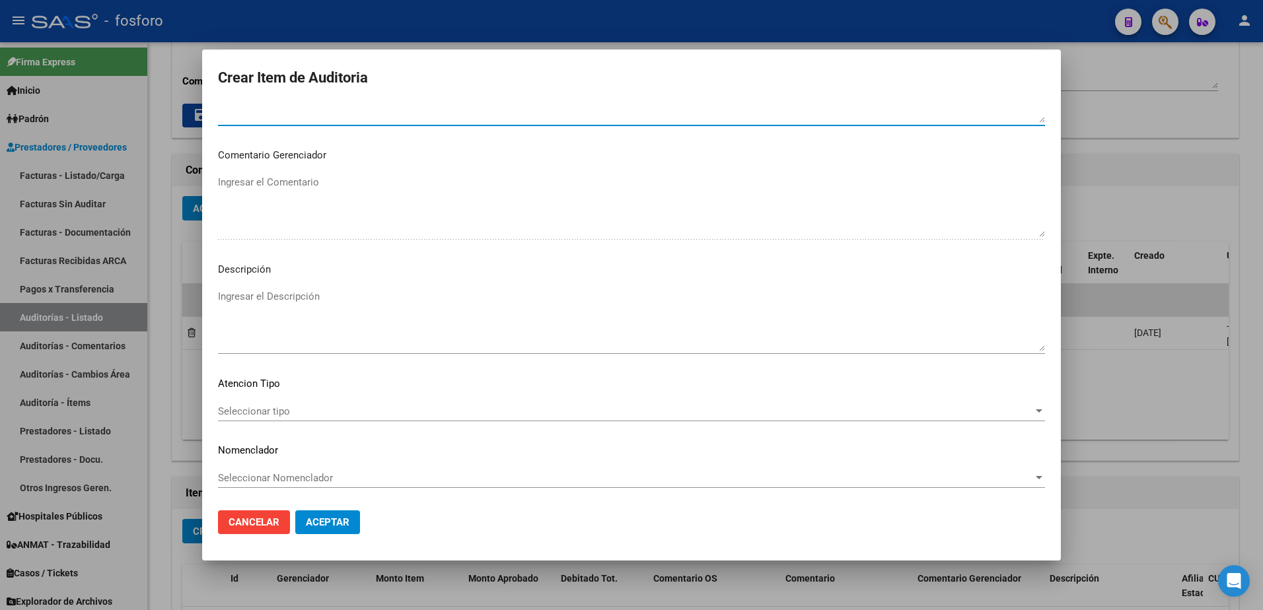
type textarea "ERROR DE CONFECCION DE LA FC."
click at [248, 418] on div "Seleccionar tipo Seleccionar tipo" at bounding box center [631, 412] width 827 height 20
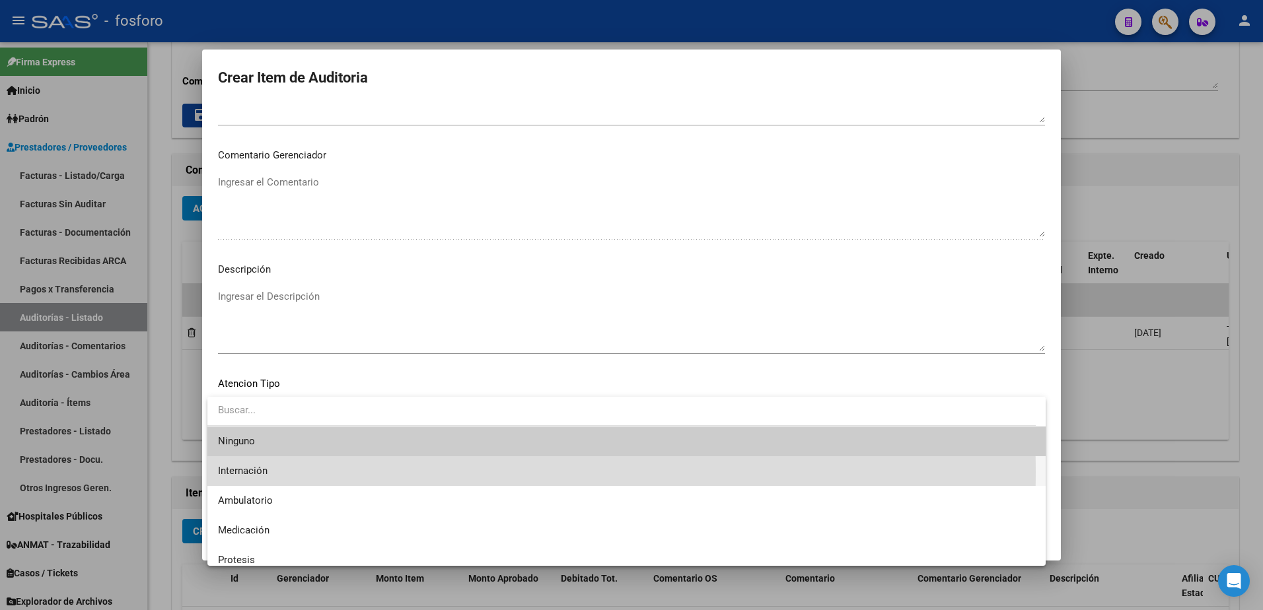
click at [270, 472] on span "Internación" at bounding box center [626, 471] width 817 height 30
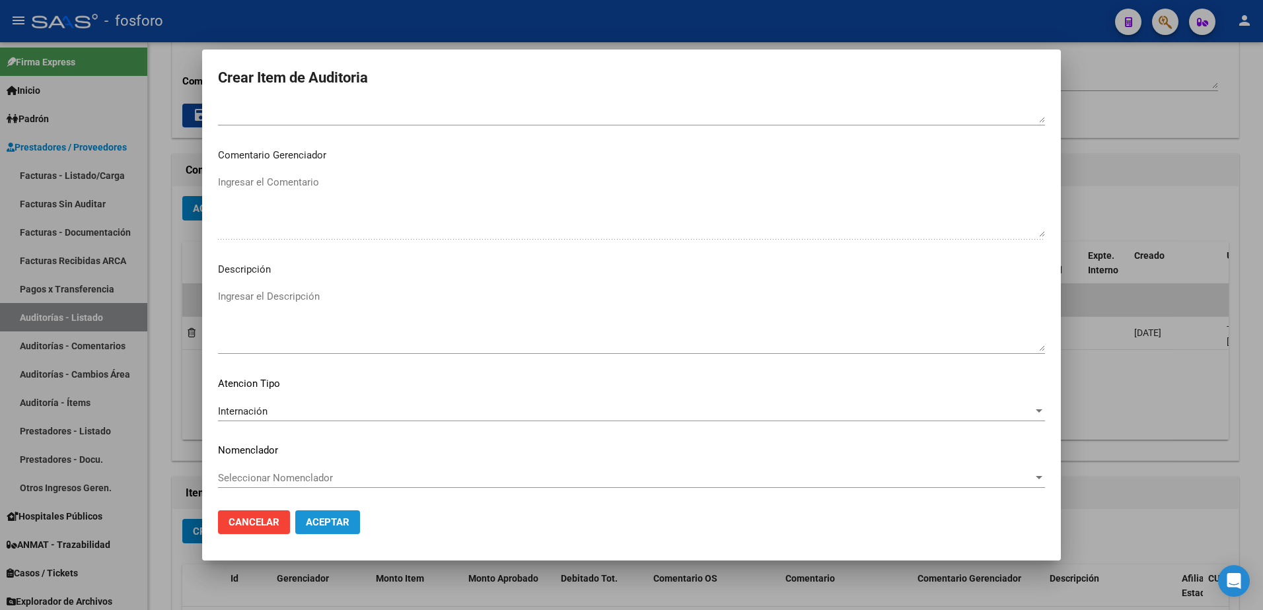
click at [340, 522] on span "Aceptar" at bounding box center [328, 523] width 44 height 12
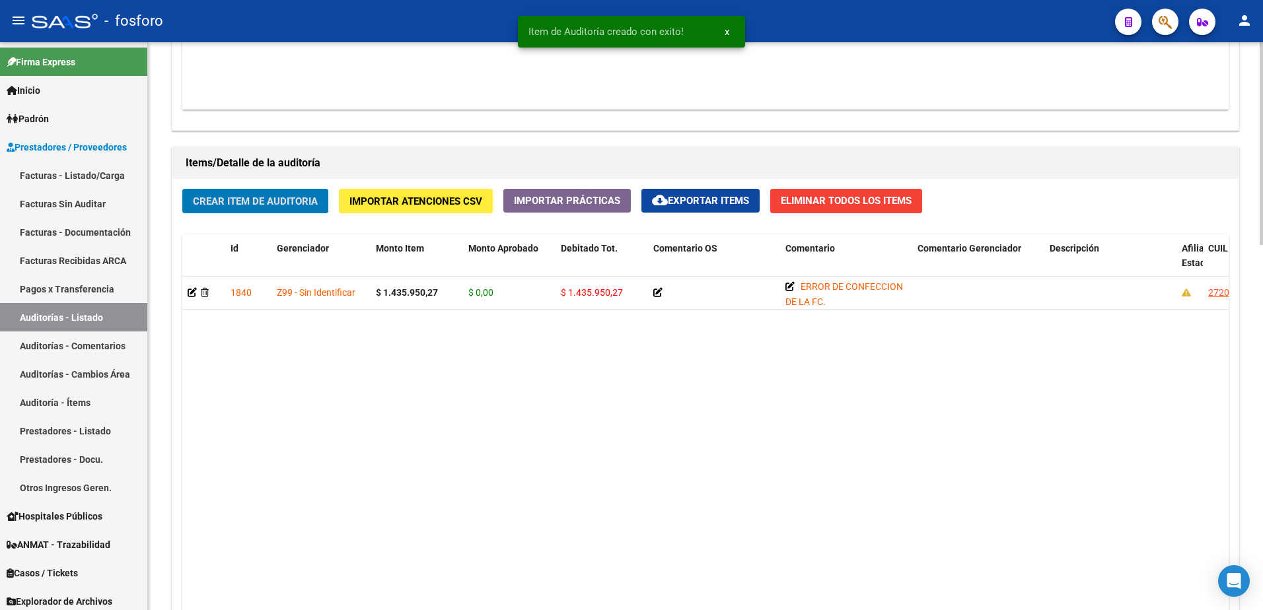
scroll to position [1025, 0]
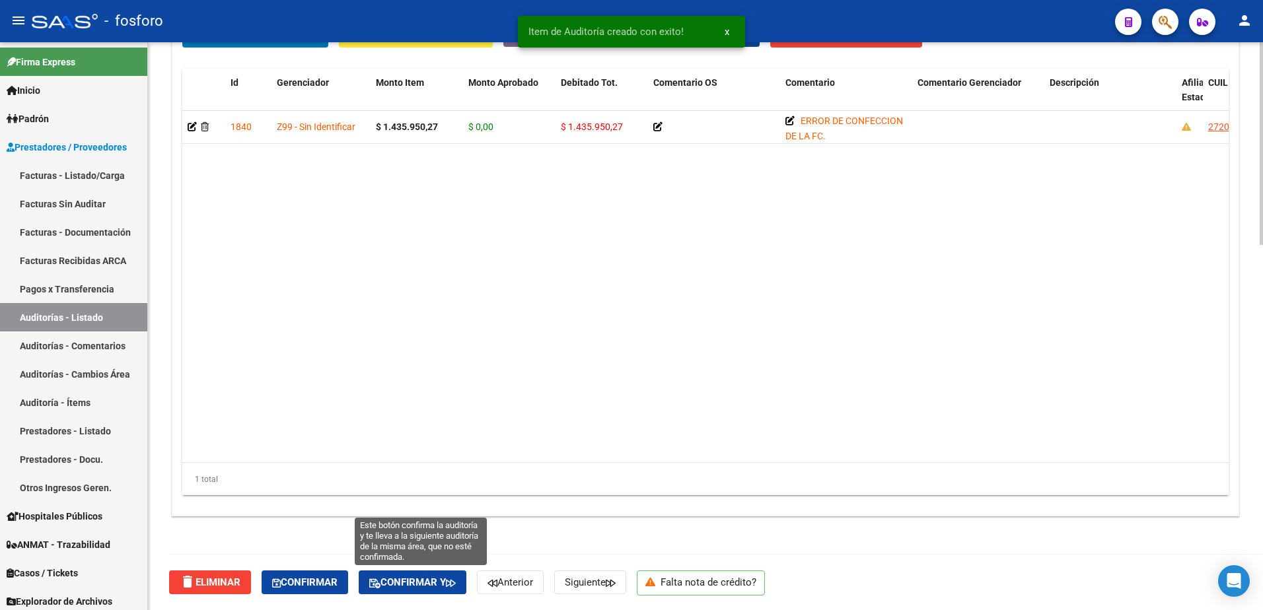
click at [429, 581] on span "Confirmar y" at bounding box center [412, 583] width 87 height 12
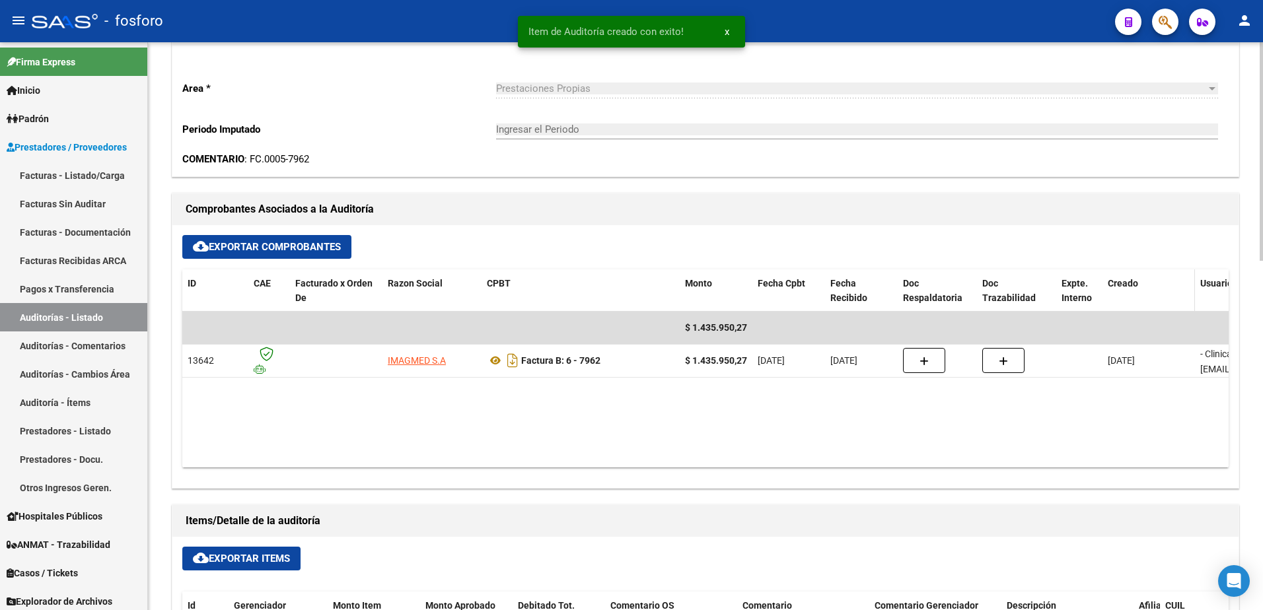
type input "202509"
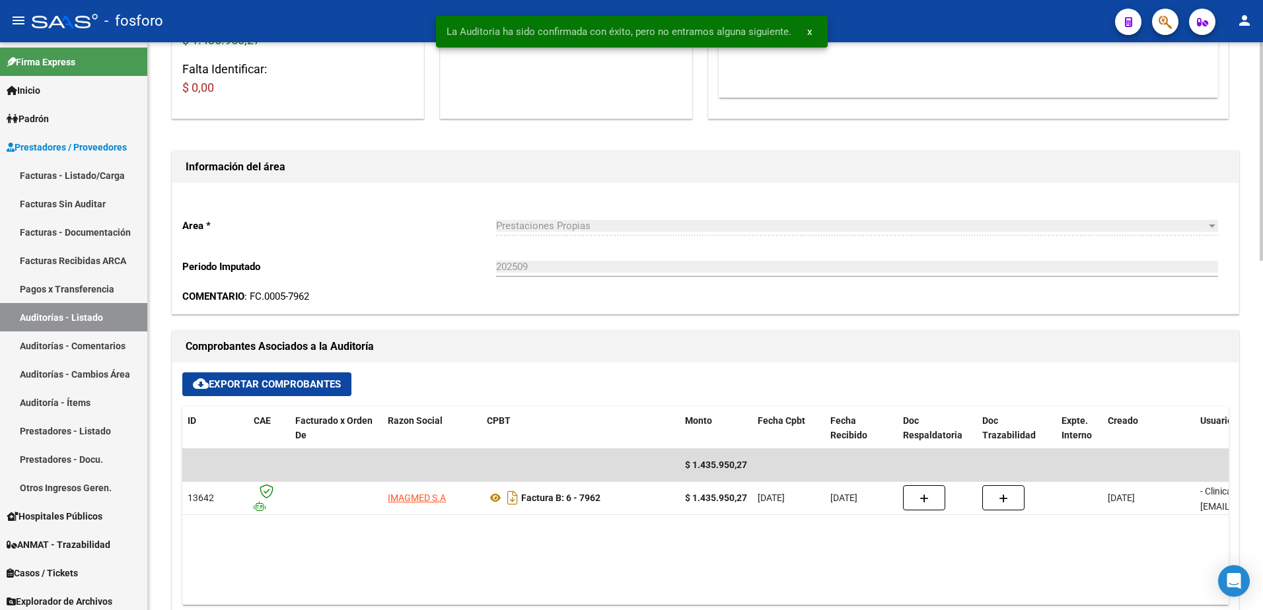
scroll to position [0, 0]
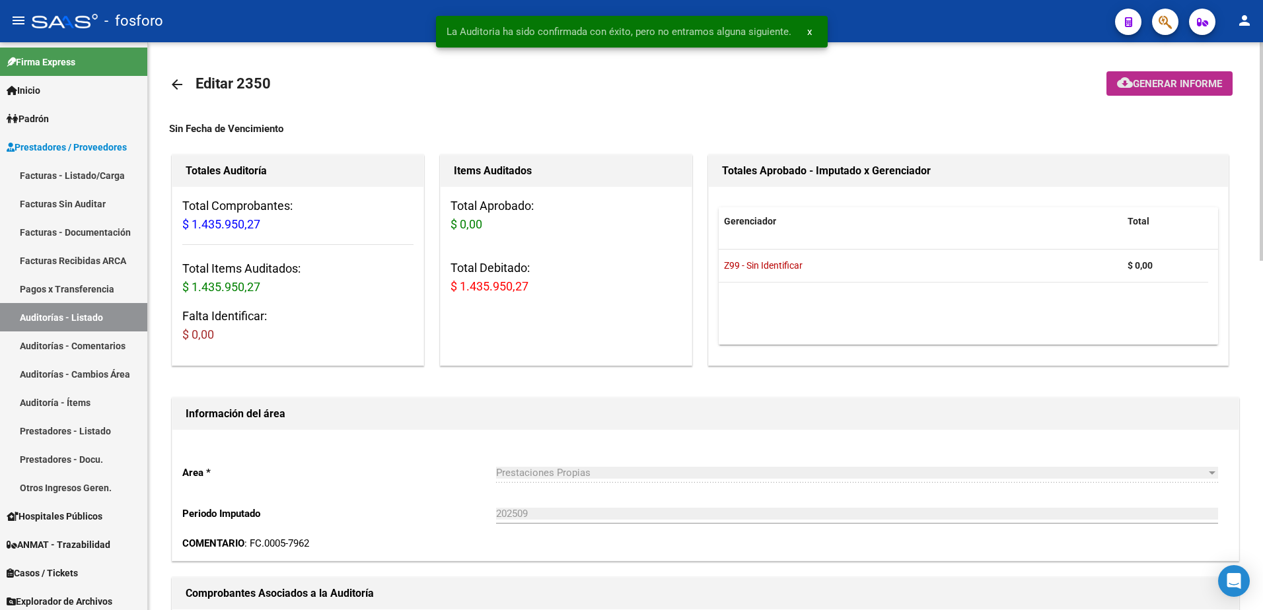
click at [1139, 87] on span "Generar informe" at bounding box center [1177, 84] width 89 height 12
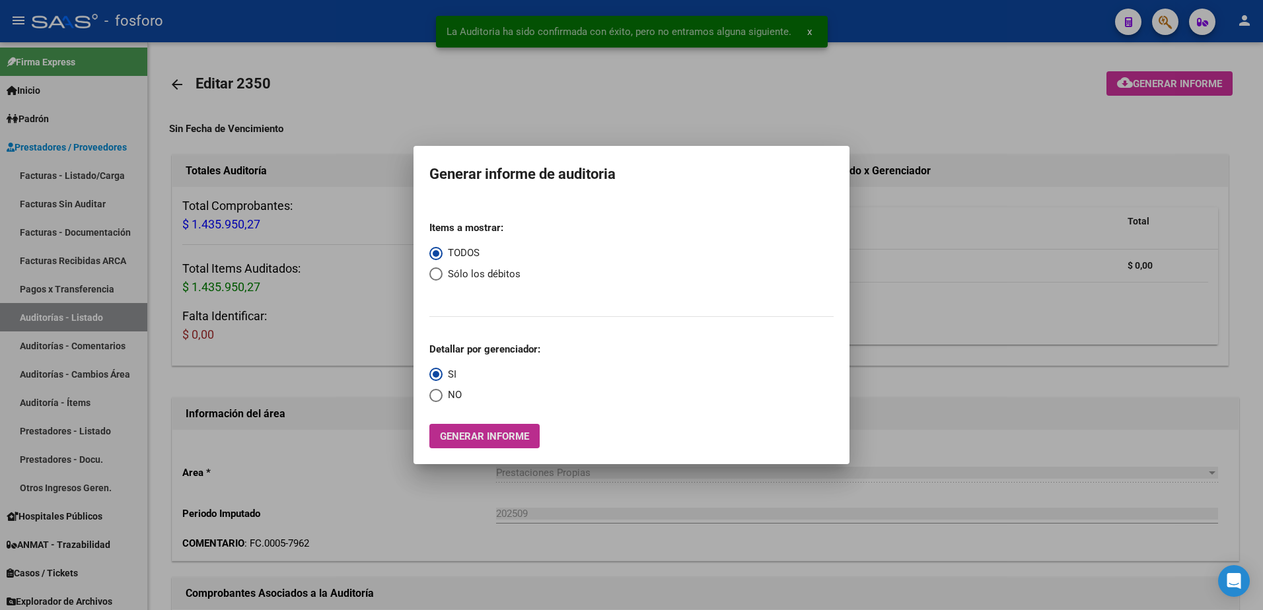
click at [469, 433] on span "Generar informe" at bounding box center [484, 437] width 89 height 12
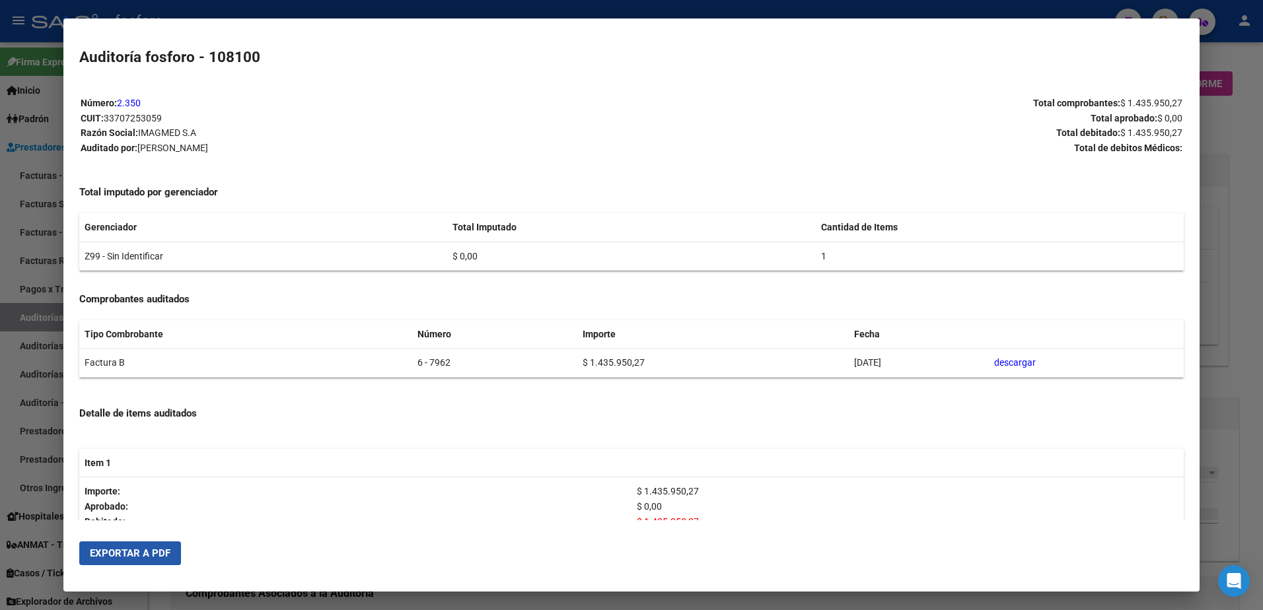
click at [144, 557] on span "Exportar a PDF" at bounding box center [130, 554] width 81 height 12
click at [57, 213] on div at bounding box center [631, 305] width 1263 height 610
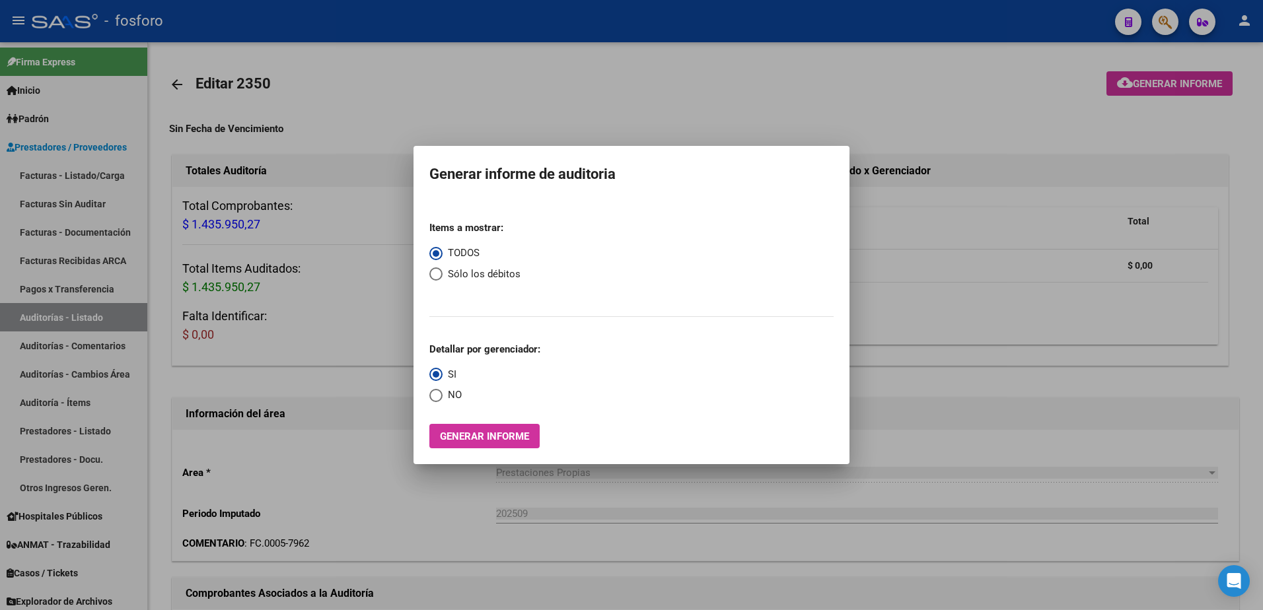
click at [1028, 112] on div at bounding box center [631, 305] width 1263 height 610
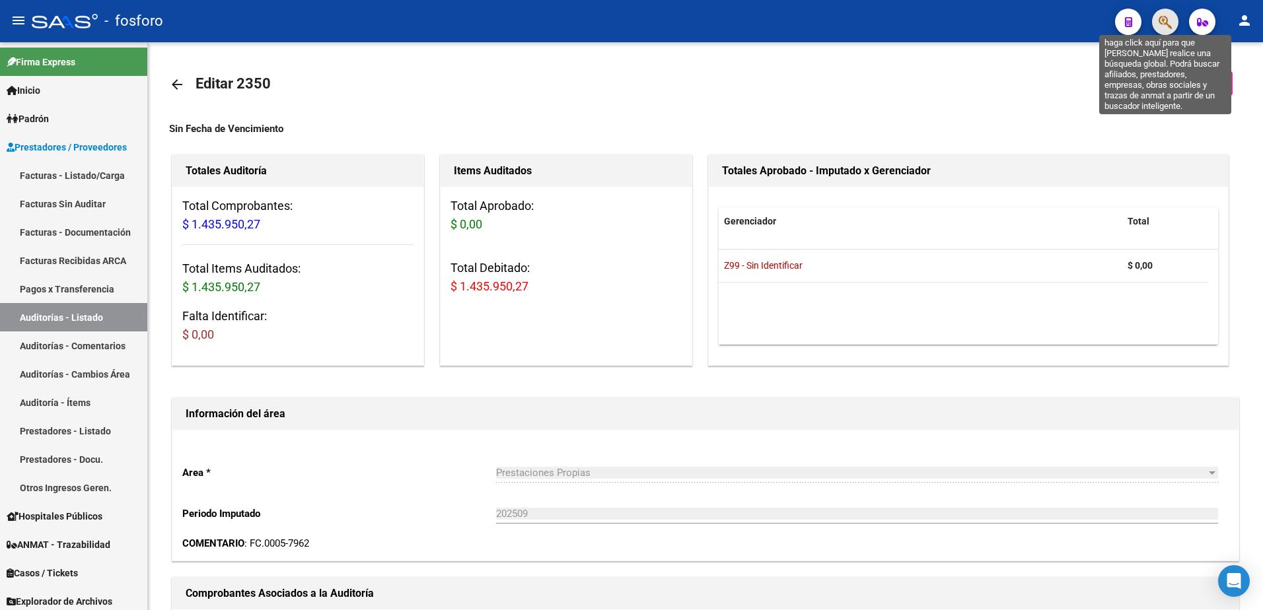
click at [1160, 22] on icon "button" at bounding box center [1165, 22] width 13 height 15
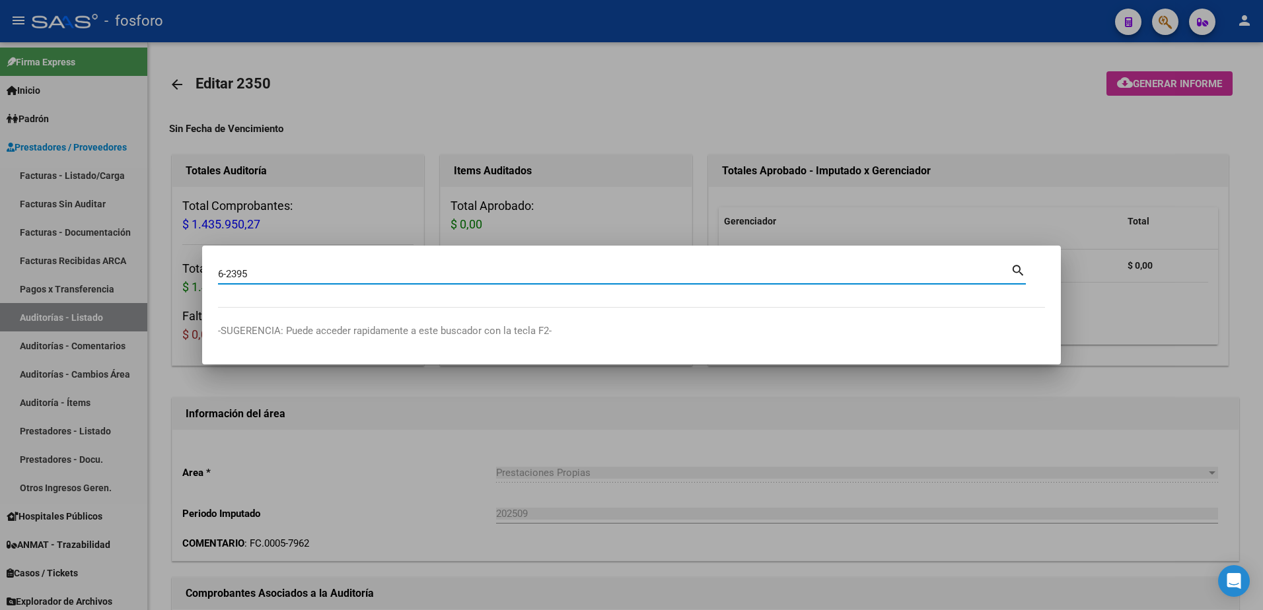
type input "6-2395"
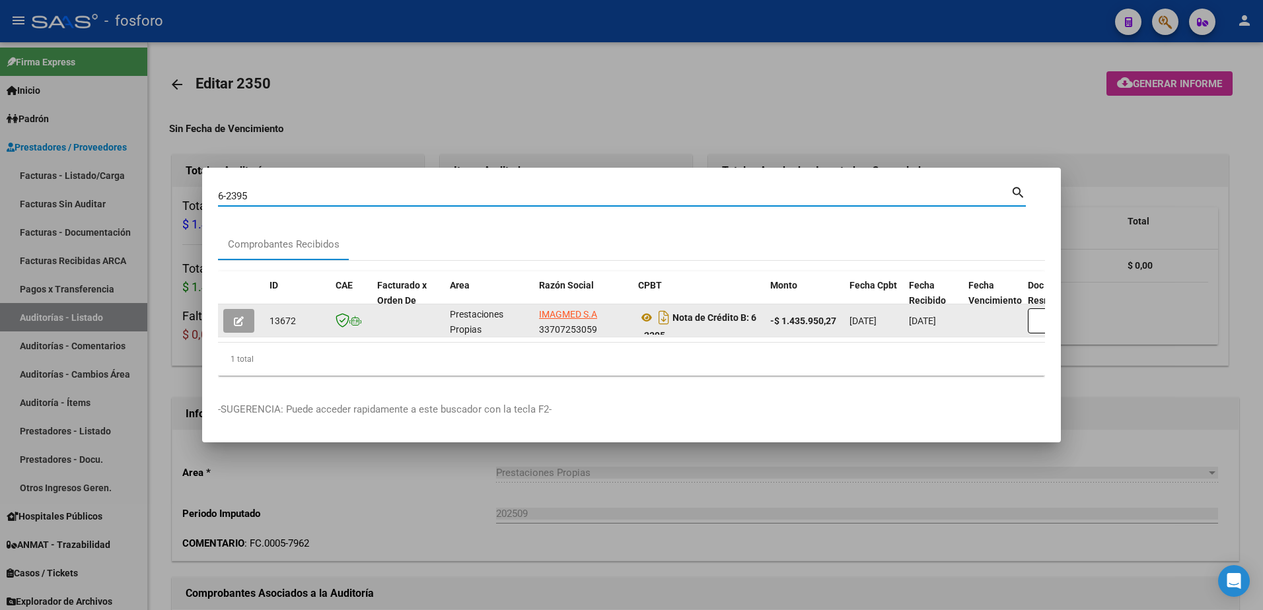
click at [240, 320] on icon "button" at bounding box center [239, 321] width 10 height 10
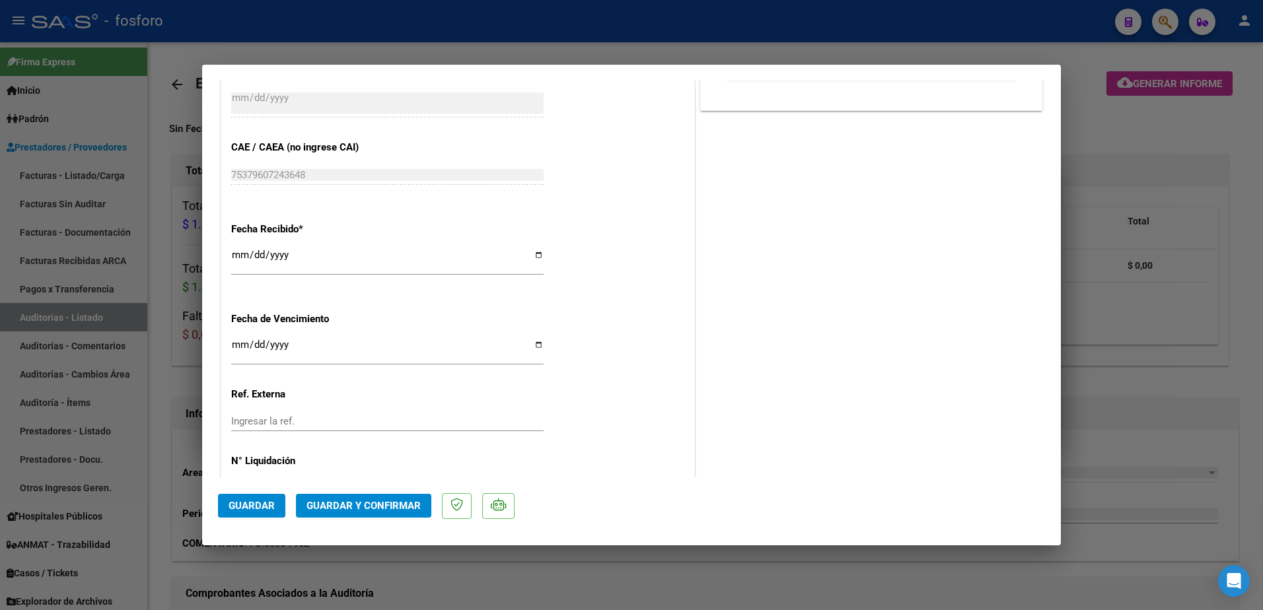
scroll to position [661, 0]
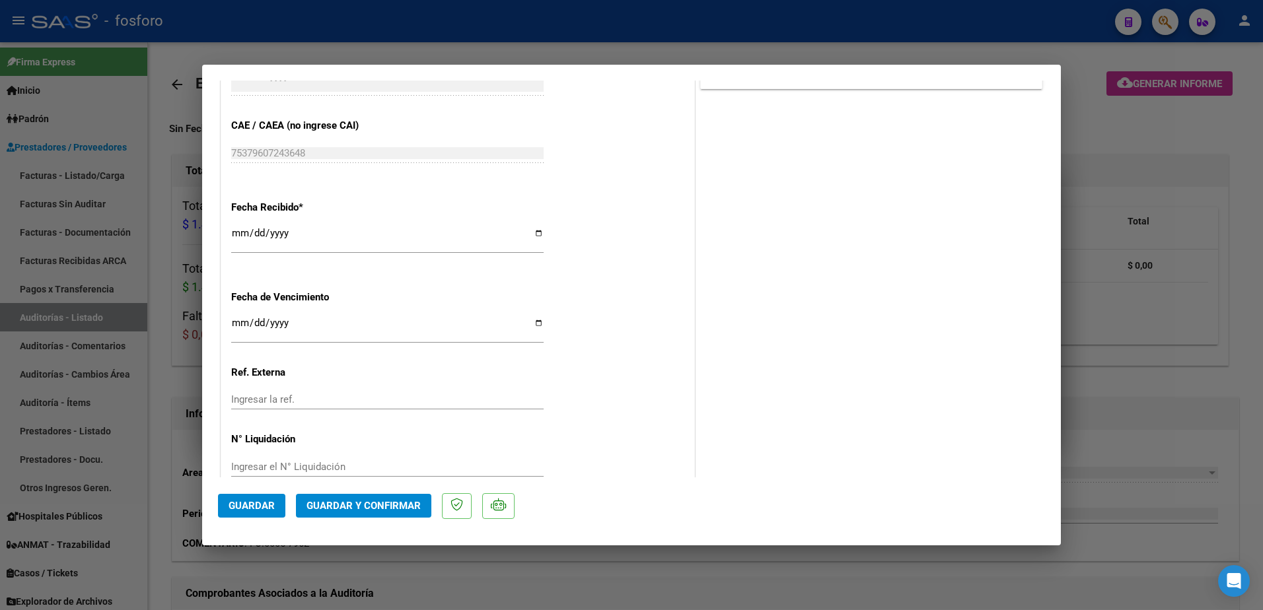
click at [237, 323] on input "Ingresar la fecha" at bounding box center [387, 328] width 312 height 21
type input "[DATE]"
click at [371, 510] on span "Guardar y Confirmar" at bounding box center [363, 506] width 114 height 12
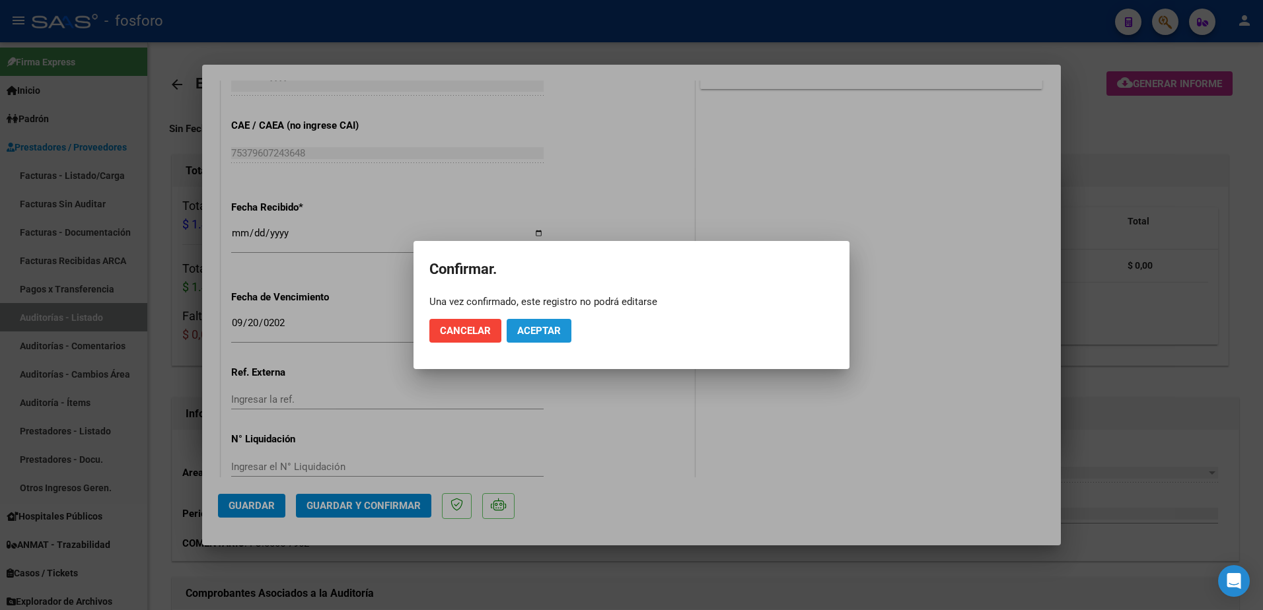
click at [539, 323] on button "Aceptar" at bounding box center [539, 331] width 65 height 24
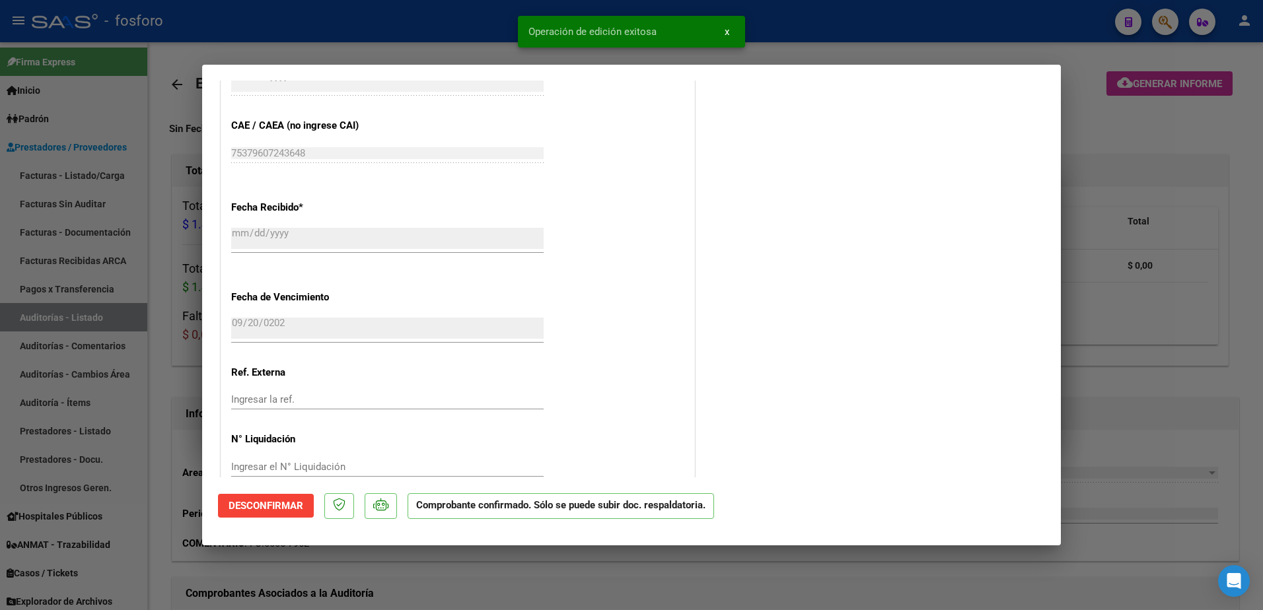
click at [67, 377] on div at bounding box center [631, 305] width 1263 height 610
type input "$ 0,00"
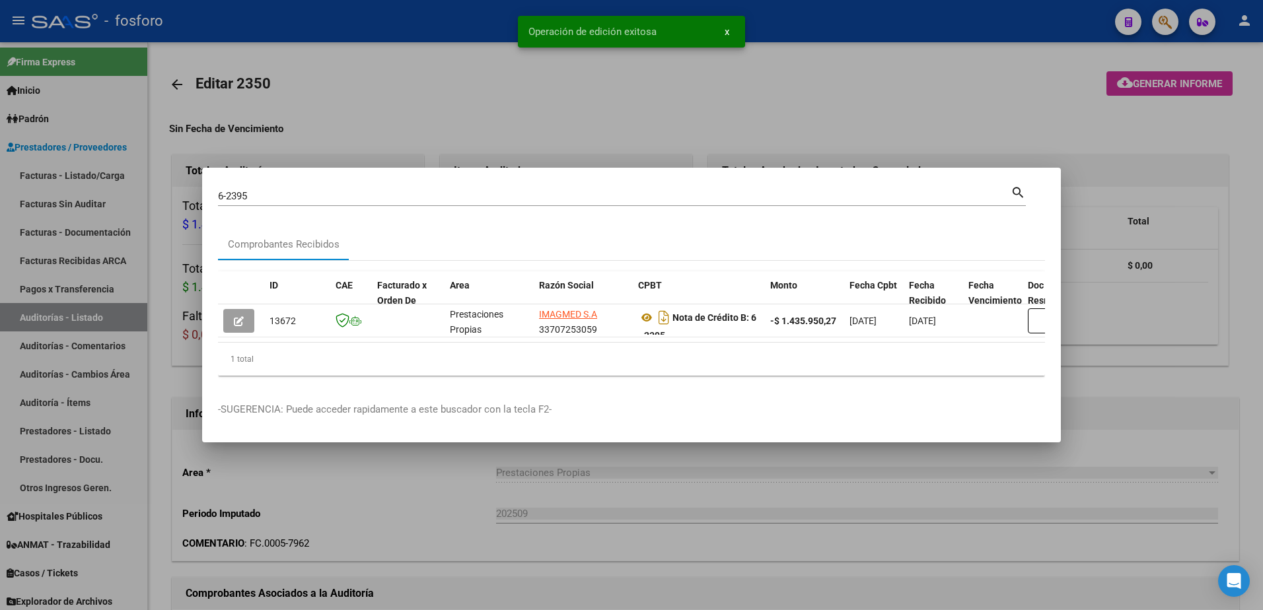
click at [83, 197] on div at bounding box center [631, 305] width 1263 height 610
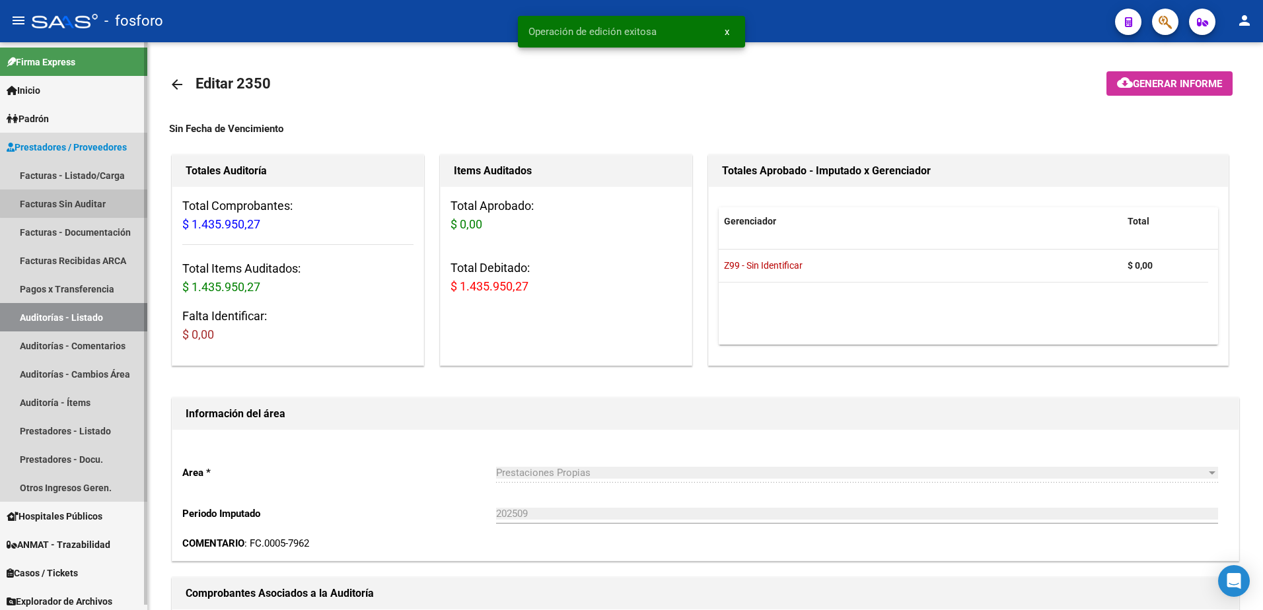
click at [89, 196] on link "Facturas Sin Auditar" at bounding box center [73, 204] width 147 height 28
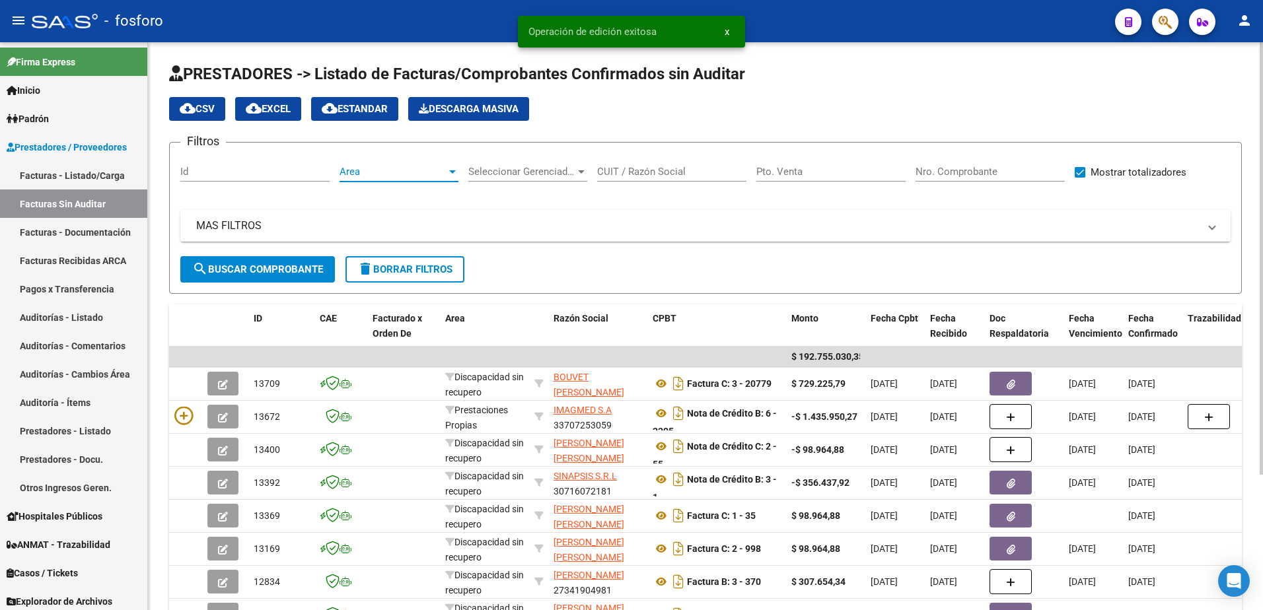
click at [452, 171] on div at bounding box center [452, 171] width 7 height 3
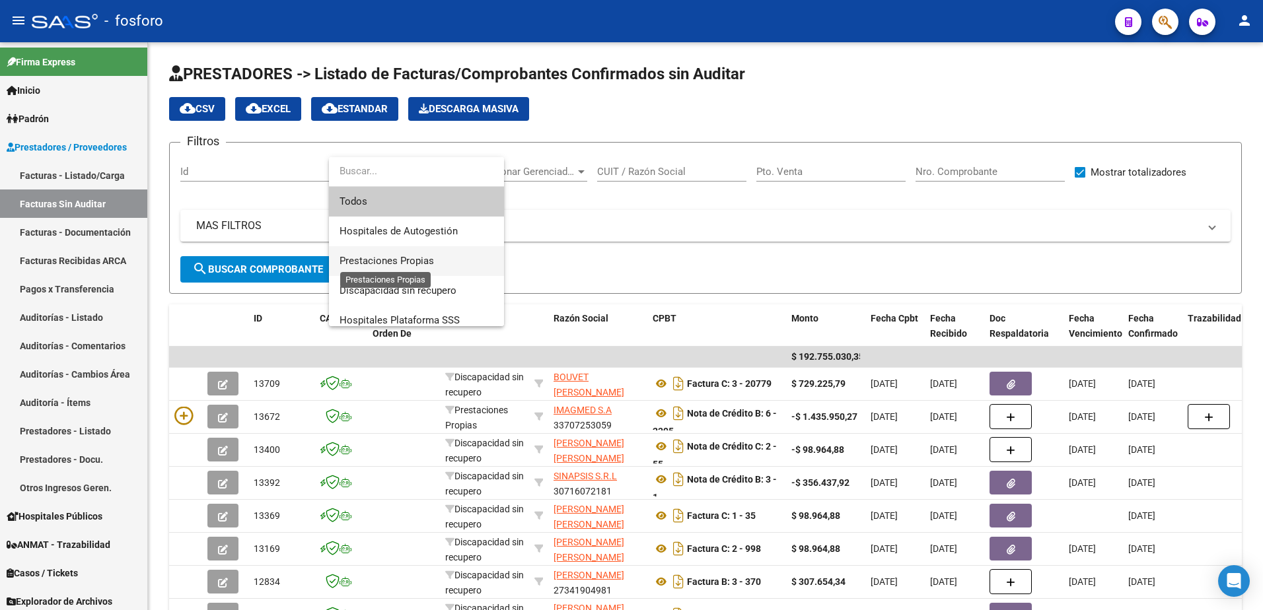
click at [369, 262] on span "Prestaciones Propias" at bounding box center [387, 261] width 94 height 12
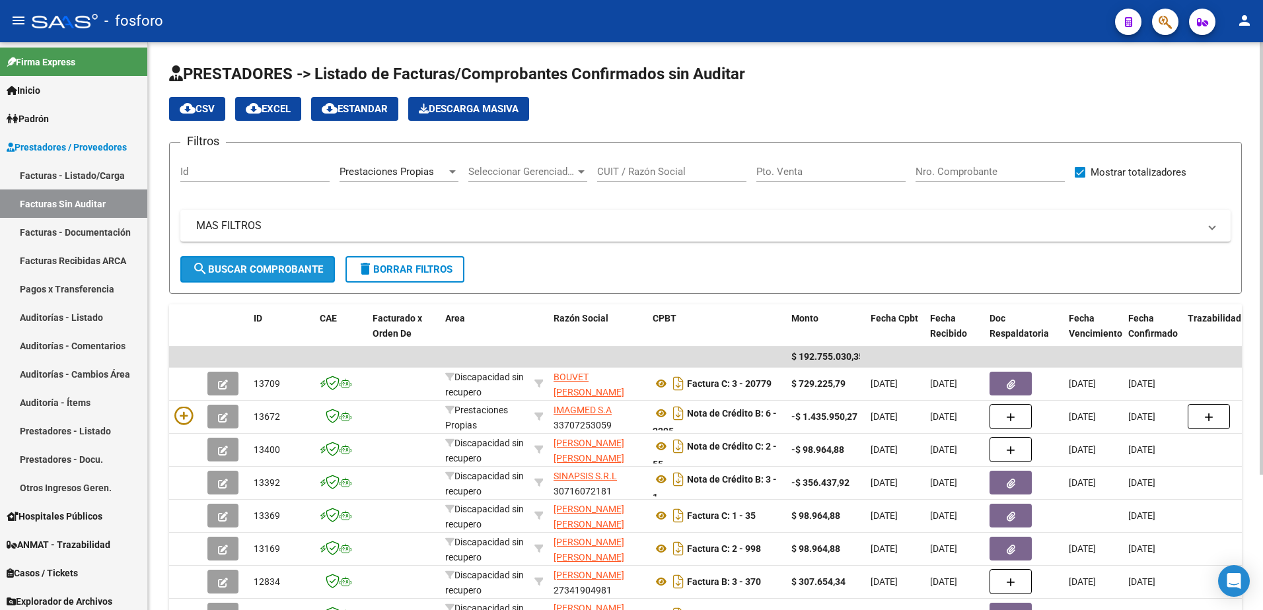
click at [277, 268] on span "search Buscar Comprobante" at bounding box center [257, 270] width 131 height 12
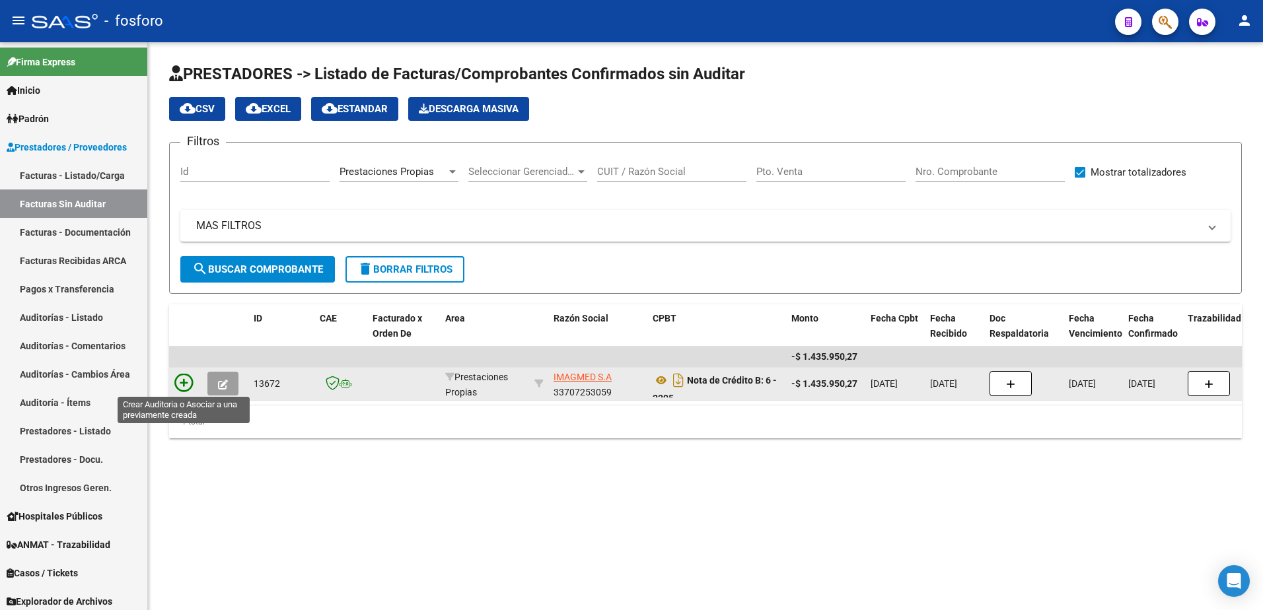
click at [178, 382] on icon at bounding box center [183, 383] width 18 height 18
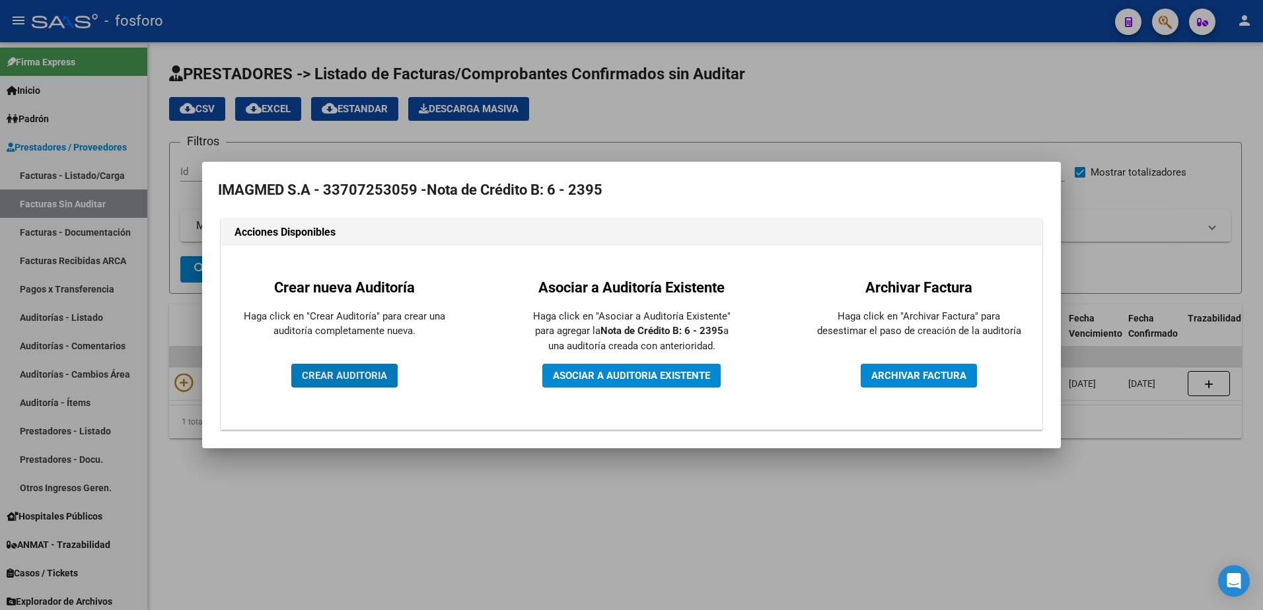
click at [308, 374] on span "CREAR AUDITORIA" at bounding box center [344, 376] width 85 height 12
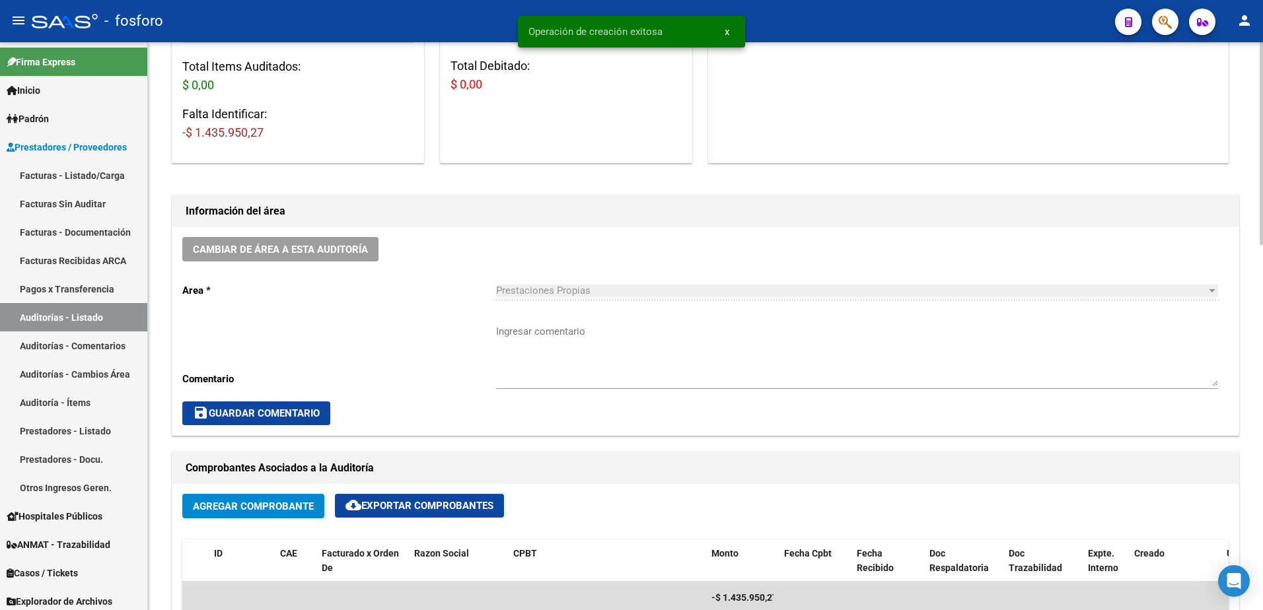
scroll to position [264, 0]
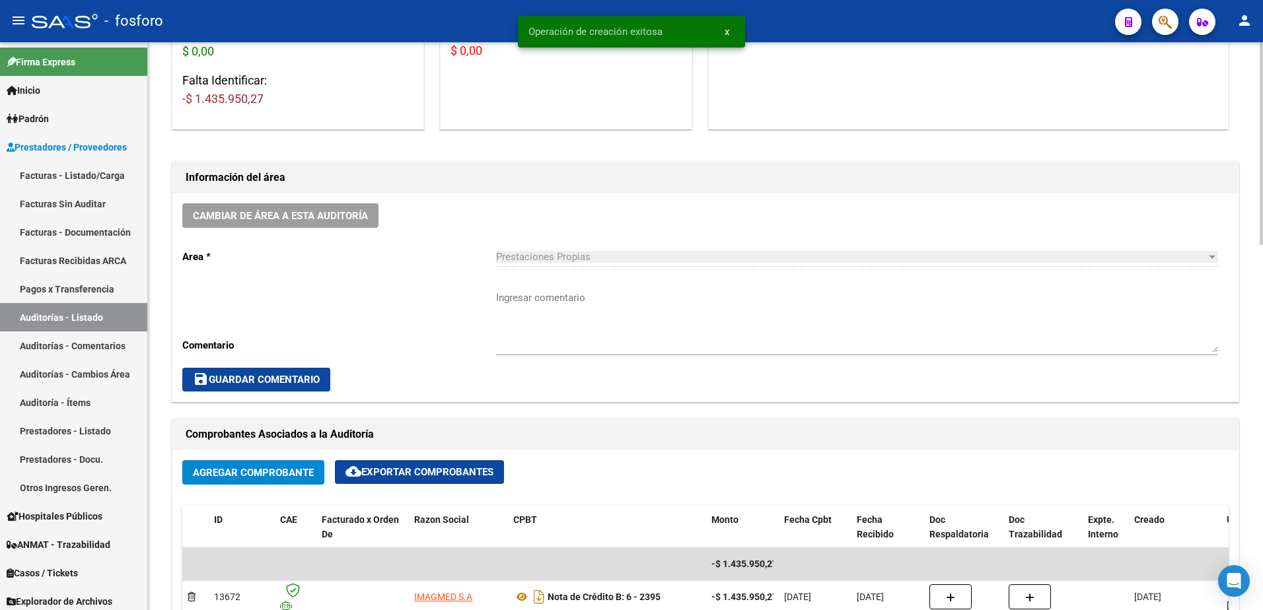
click at [511, 301] on textarea "Ingresar comentario" at bounding box center [857, 322] width 722 height 62
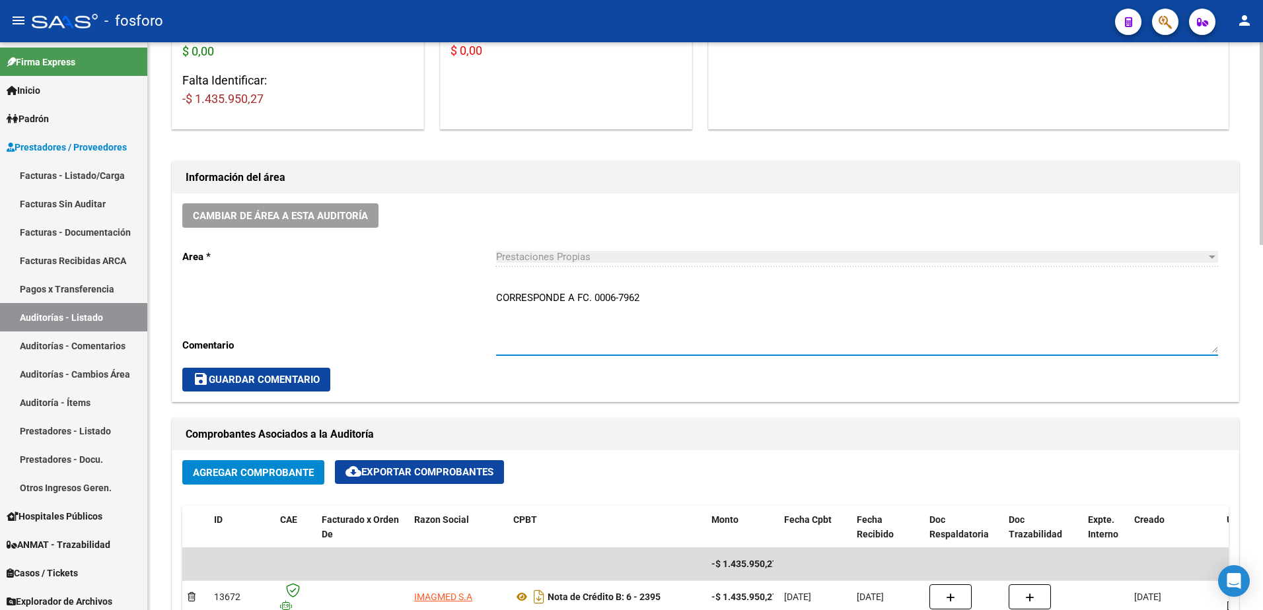
type textarea "CORRESPONDE A FC. 0006-7962"
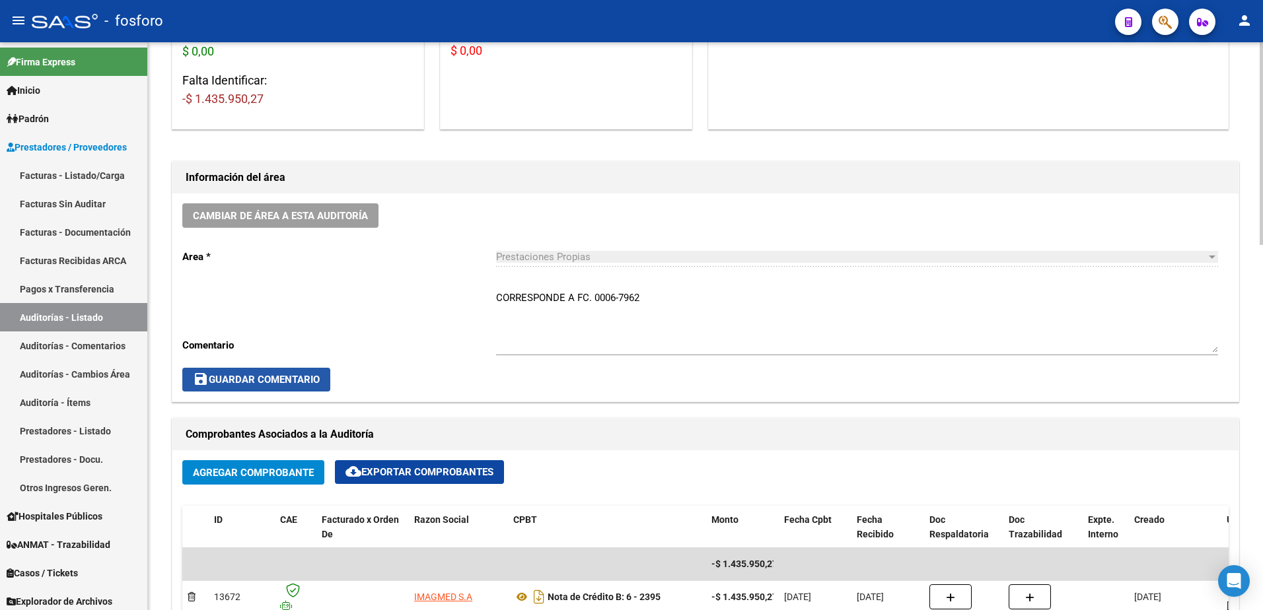
click at [242, 380] on span "save Guardar Comentario" at bounding box center [256, 380] width 127 height 12
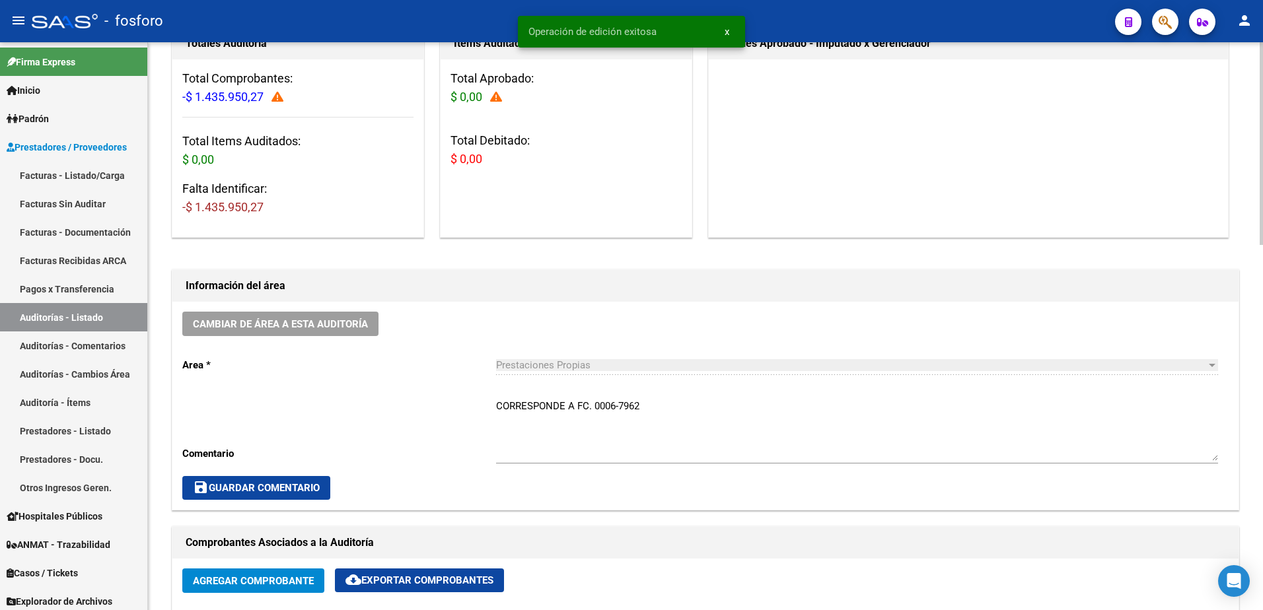
scroll to position [0, 0]
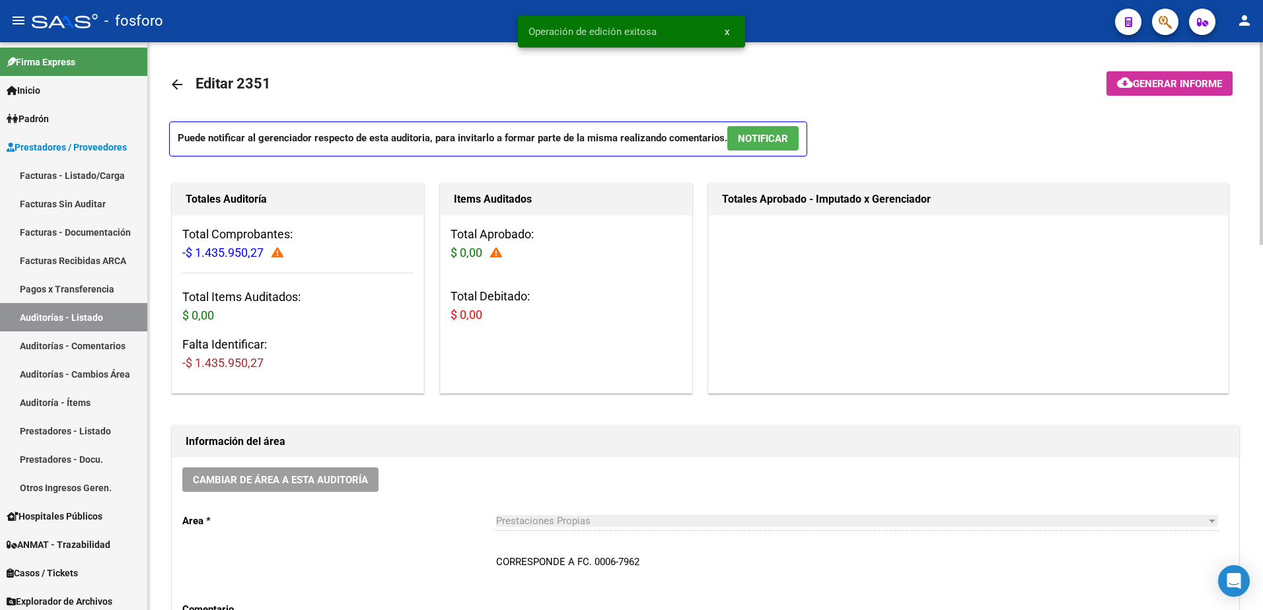
click at [1141, 86] on span "Generar informe" at bounding box center [1177, 84] width 89 height 12
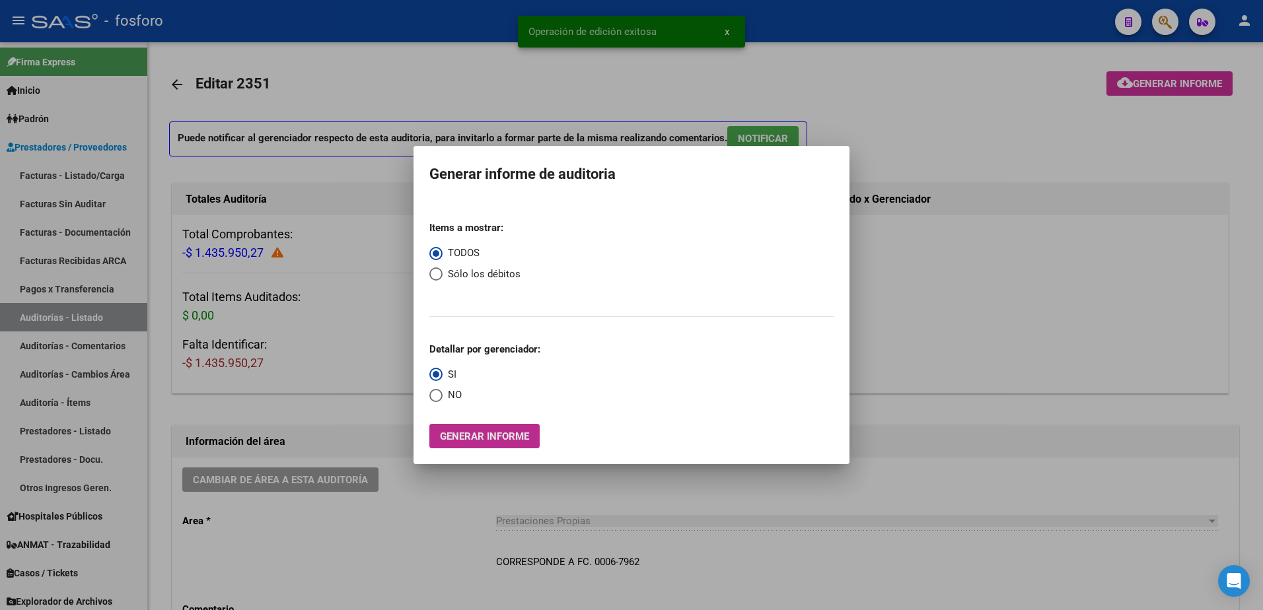
click at [453, 432] on span "Generar informe" at bounding box center [484, 437] width 89 height 12
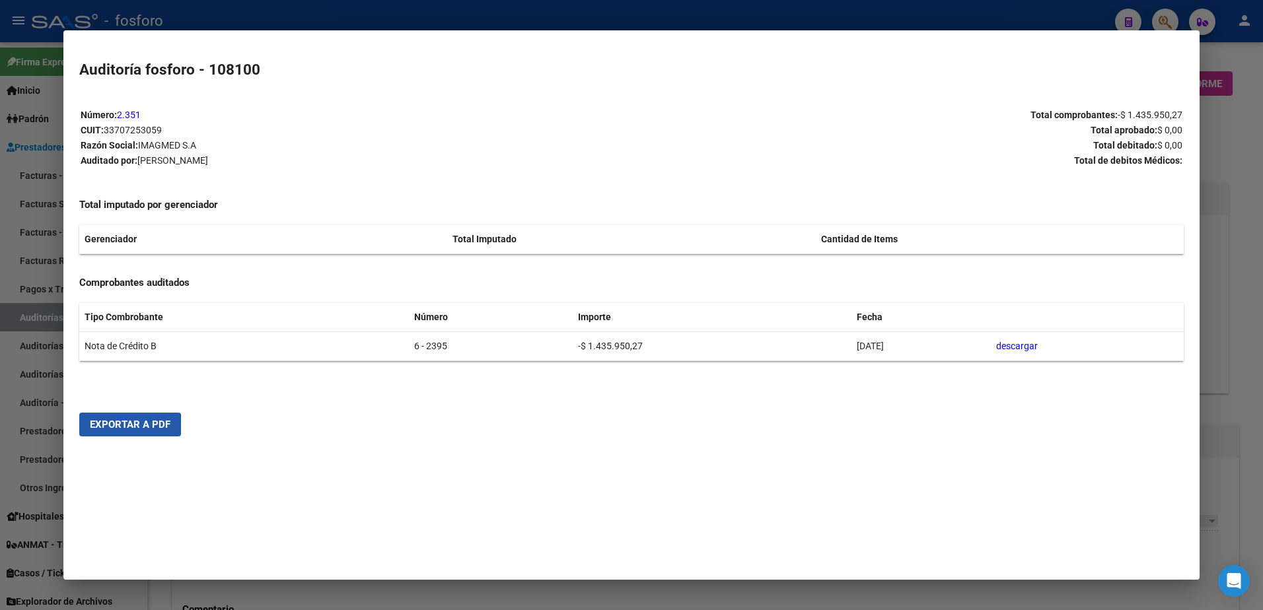
click at [115, 429] on span "Exportar a PDF" at bounding box center [130, 425] width 81 height 12
